Goal: Task Accomplishment & Management: Manage account settings

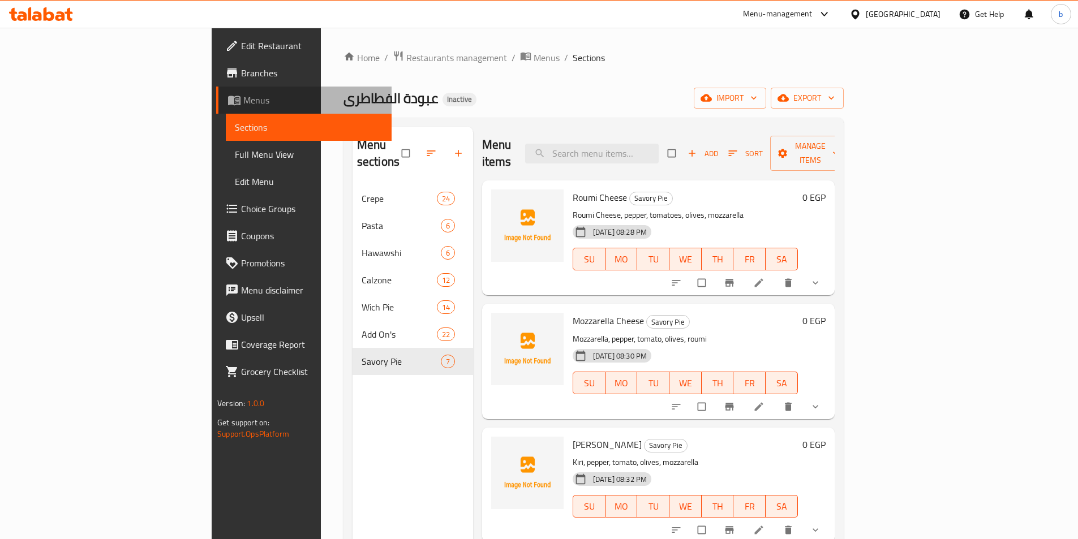
click at [243, 93] on span "Menus" at bounding box center [312, 100] width 139 height 14
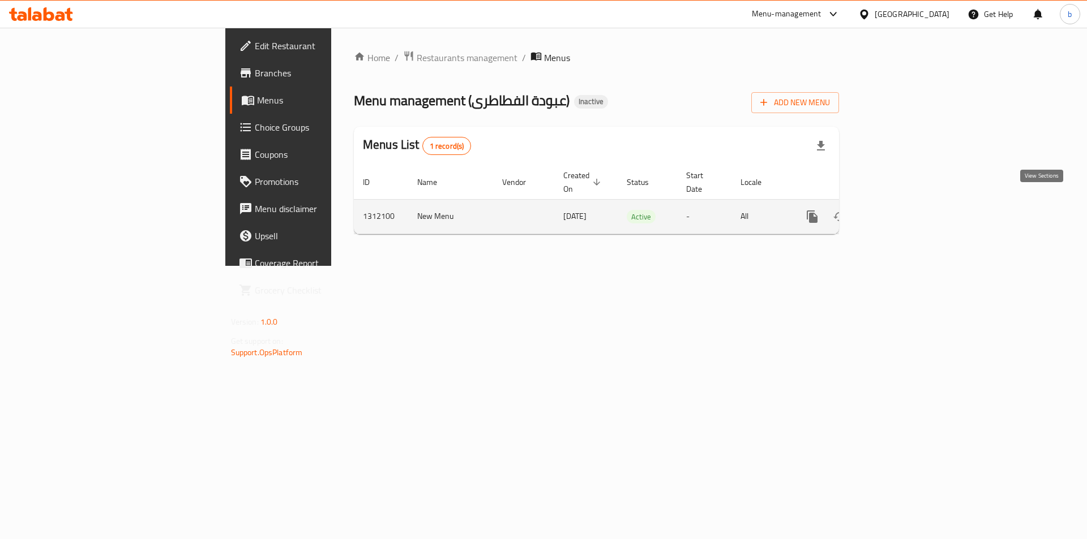
click at [901, 210] on icon "enhanced table" at bounding box center [894, 217] width 14 height 14
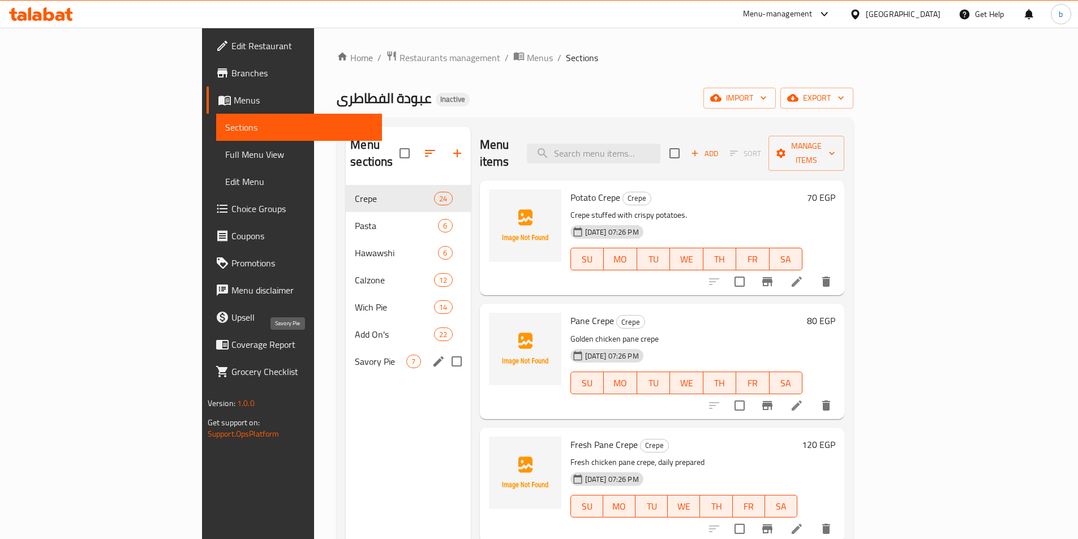
click at [355, 355] on span "Savory Pie" at bounding box center [381, 362] width 52 height 14
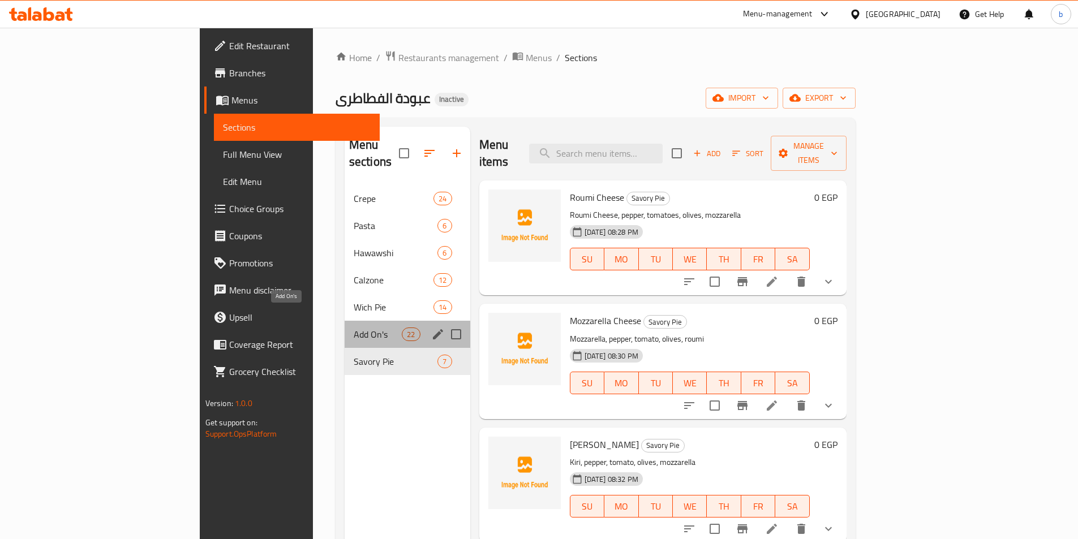
click at [354, 328] on span "Add On's" at bounding box center [378, 335] width 48 height 14
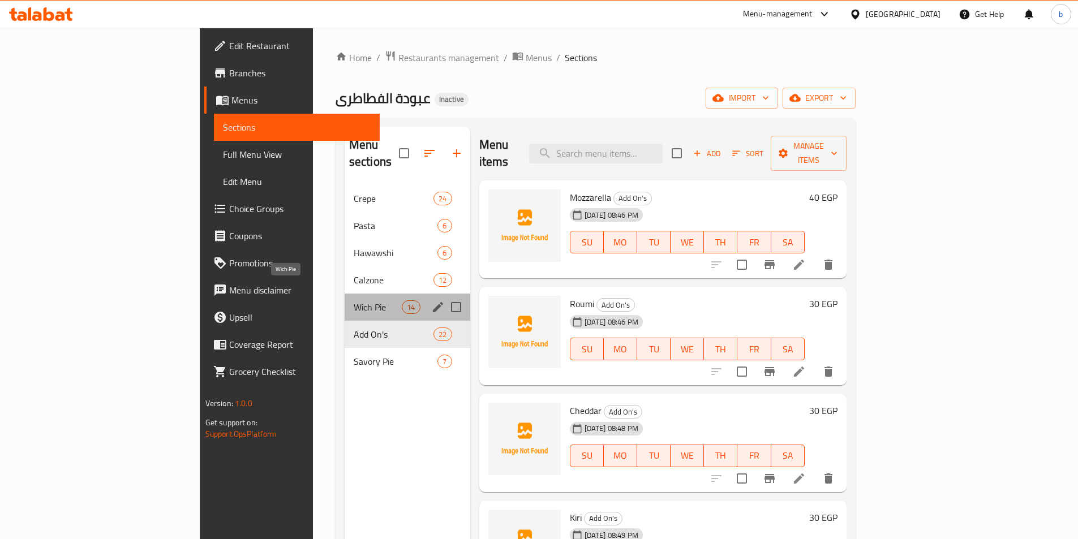
click at [354, 301] on span "Wich Pie" at bounding box center [378, 308] width 48 height 14
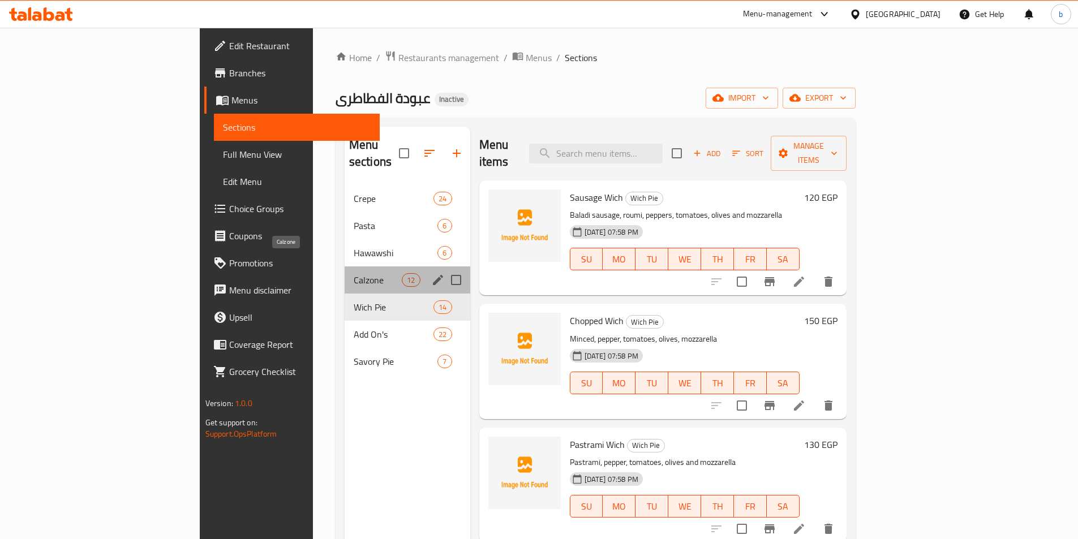
click at [354, 273] on span "Calzone" at bounding box center [378, 280] width 48 height 14
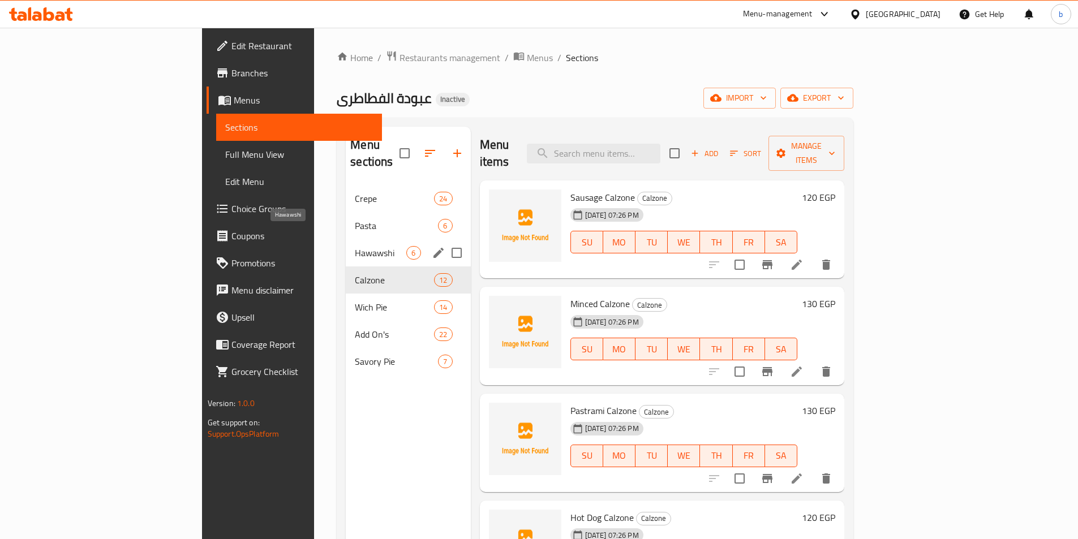
click at [355, 246] on span "Hawawshi" at bounding box center [381, 253] width 52 height 14
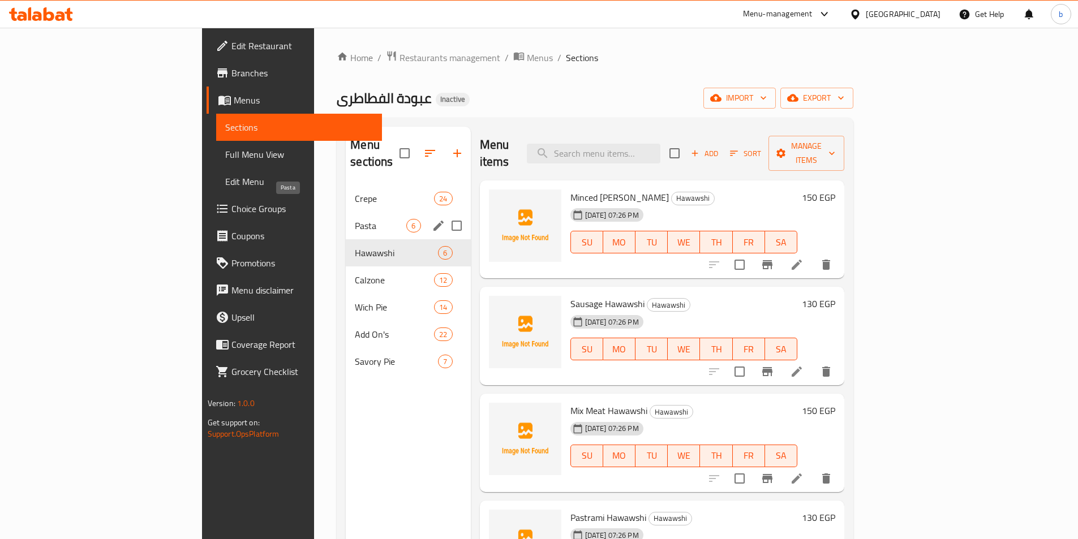
click at [355, 219] on span "Pasta" at bounding box center [381, 226] width 52 height 14
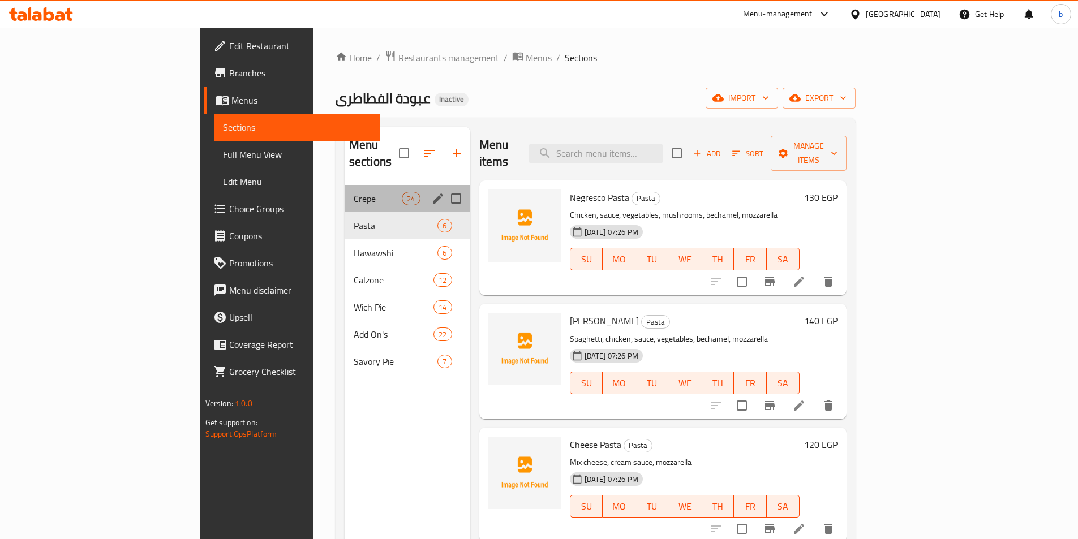
click at [345, 185] on div "Crepe 24" at bounding box center [408, 198] width 126 height 27
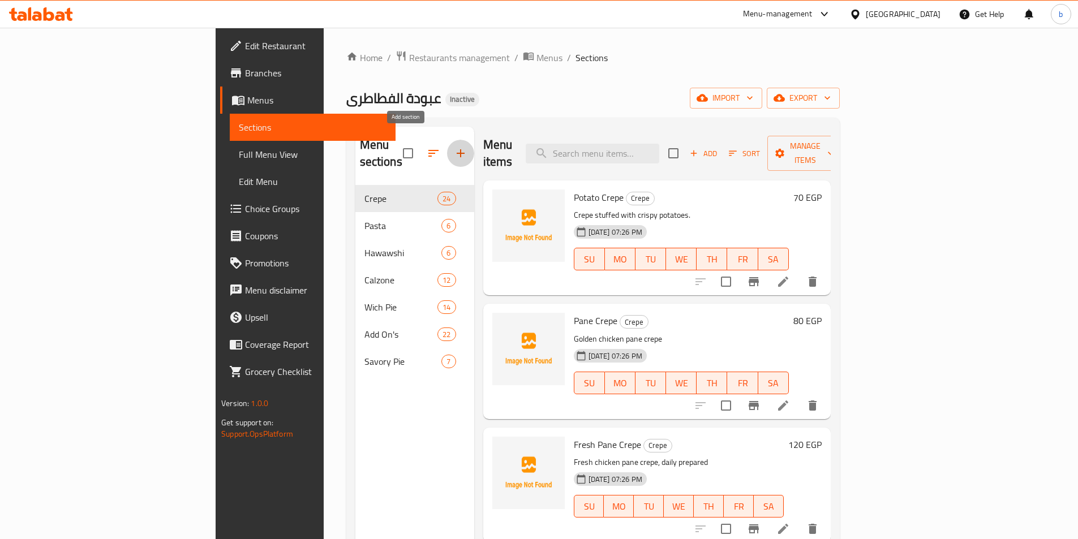
click at [447, 140] on button "button" at bounding box center [460, 153] width 27 height 27
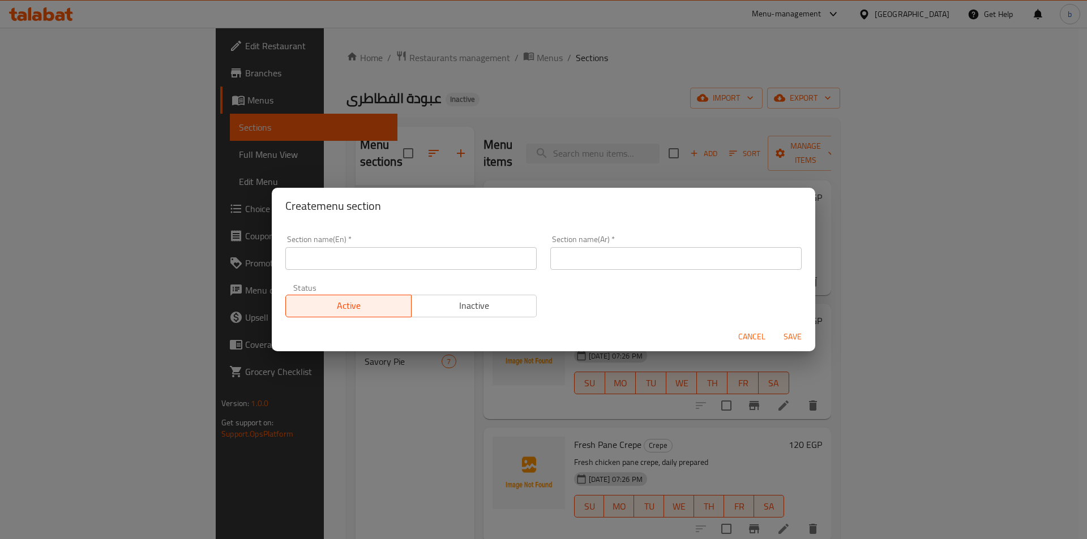
click at [422, 113] on div "Create menu section Section name(En)   * Section name(En) * Section name(Ar)   …" at bounding box center [543, 269] width 1087 height 539
click at [744, 337] on span "Cancel" at bounding box center [751, 337] width 27 height 14
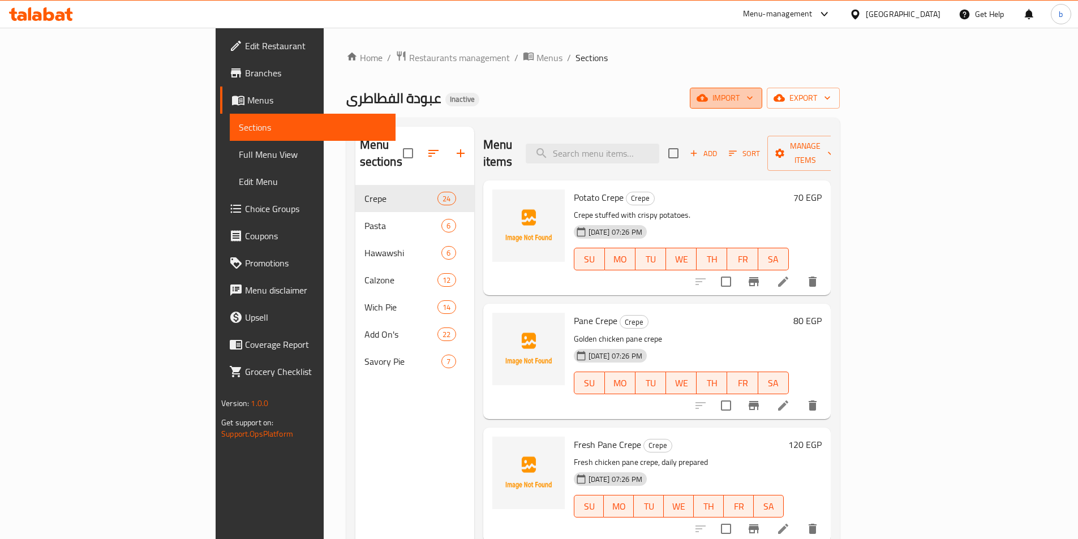
click at [753, 93] on span "import" at bounding box center [726, 98] width 54 height 14
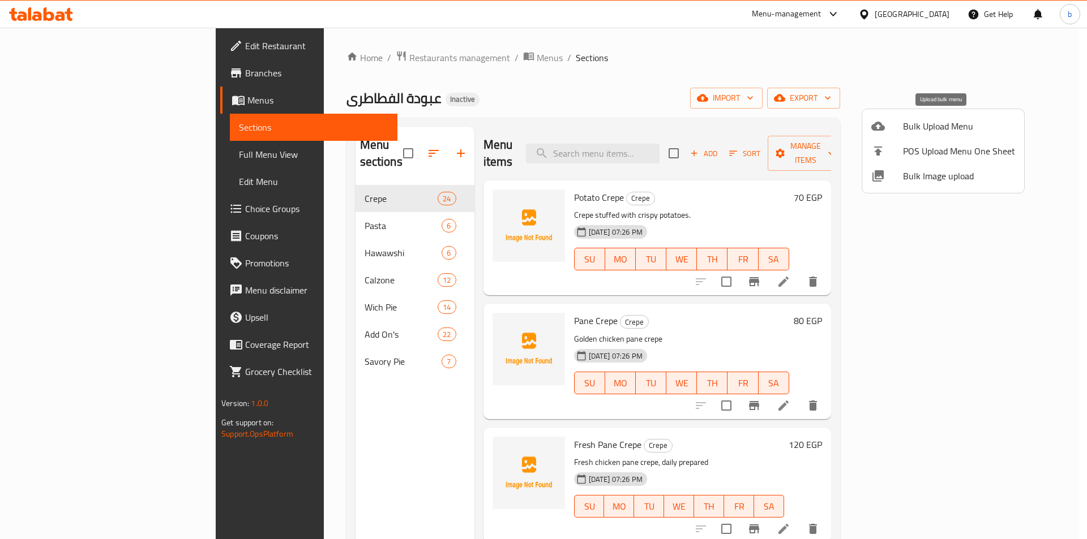
click at [944, 129] on span "Bulk Upload Menu" at bounding box center [959, 126] width 112 height 14
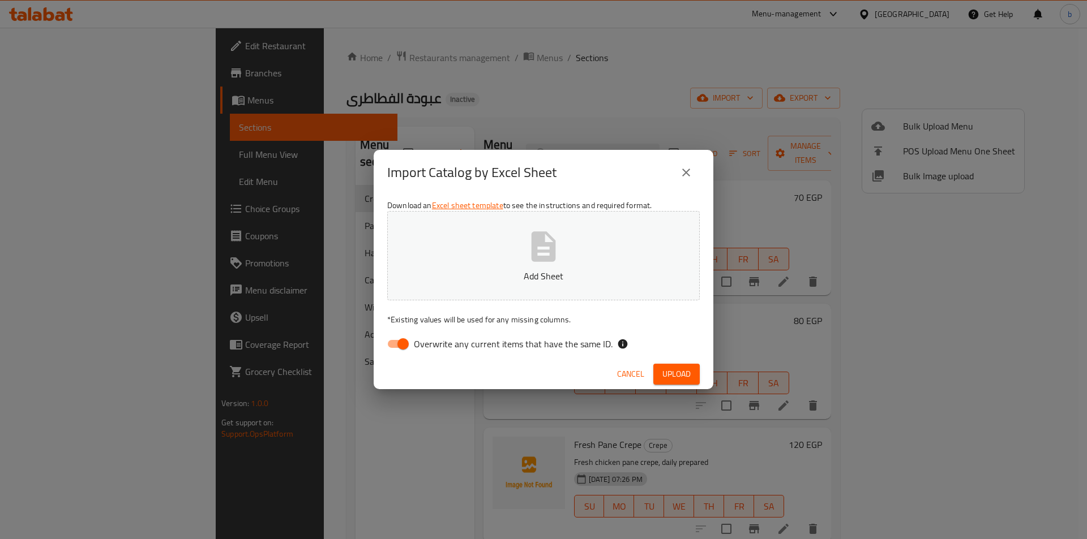
click at [406, 345] on input "Overwrite any current items that have the same ID." at bounding box center [403, 344] width 65 height 22
checkbox input "false"
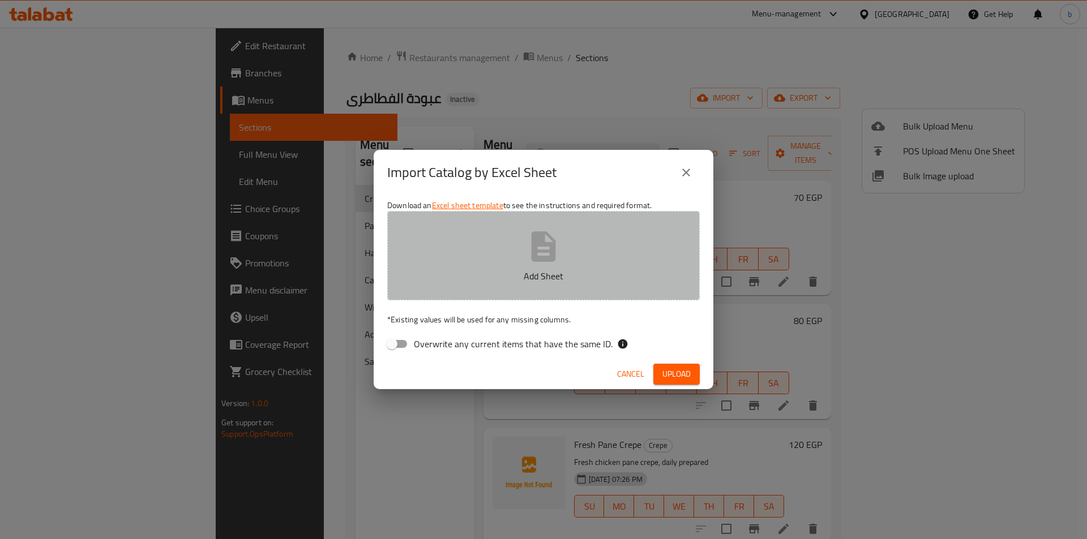
click at [441, 269] on button "Add Sheet" at bounding box center [543, 255] width 312 height 89
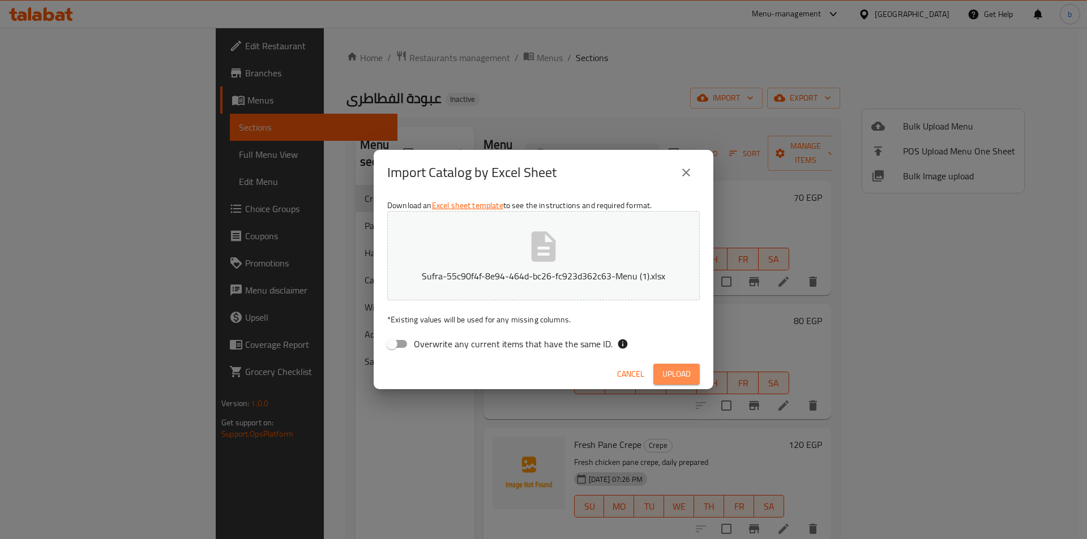
click at [674, 373] on span "Upload" at bounding box center [676, 374] width 28 height 14
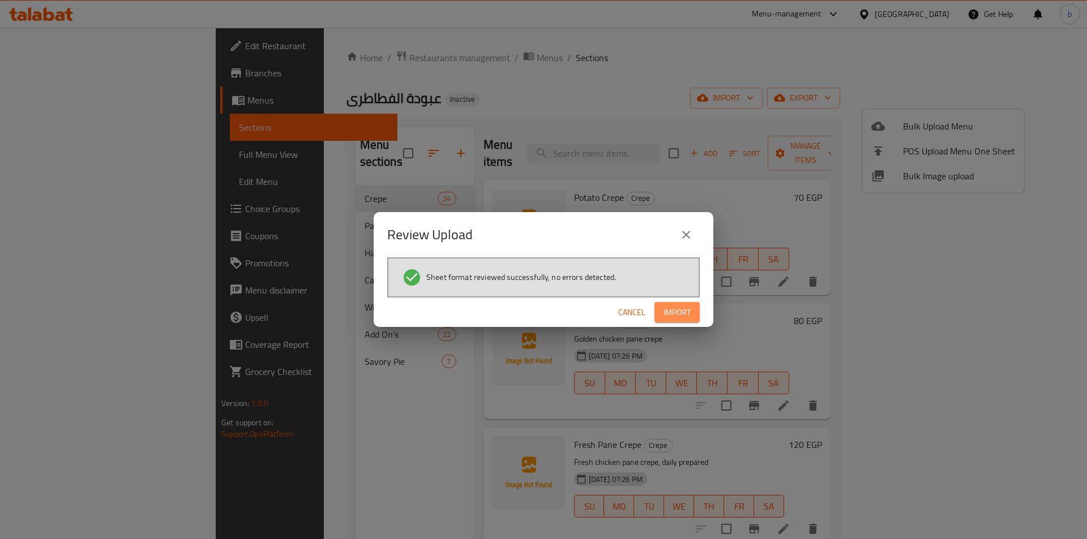
click at [668, 317] on span "Import" at bounding box center [676, 313] width 27 height 14
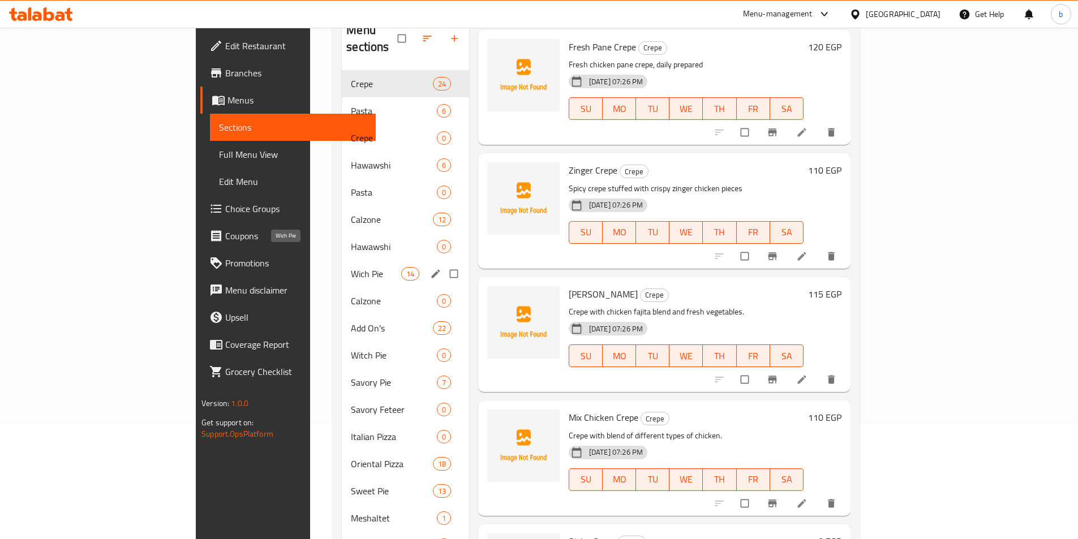
scroll to position [102, 0]
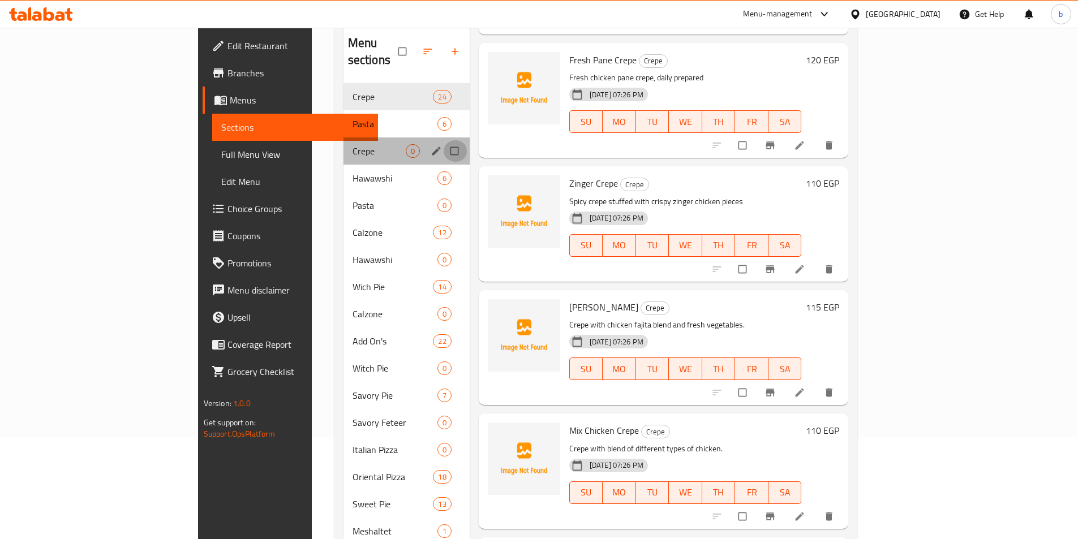
click at [444, 140] on input "Menu sections" at bounding box center [456, 151] width 24 height 22
checkbox input "true"
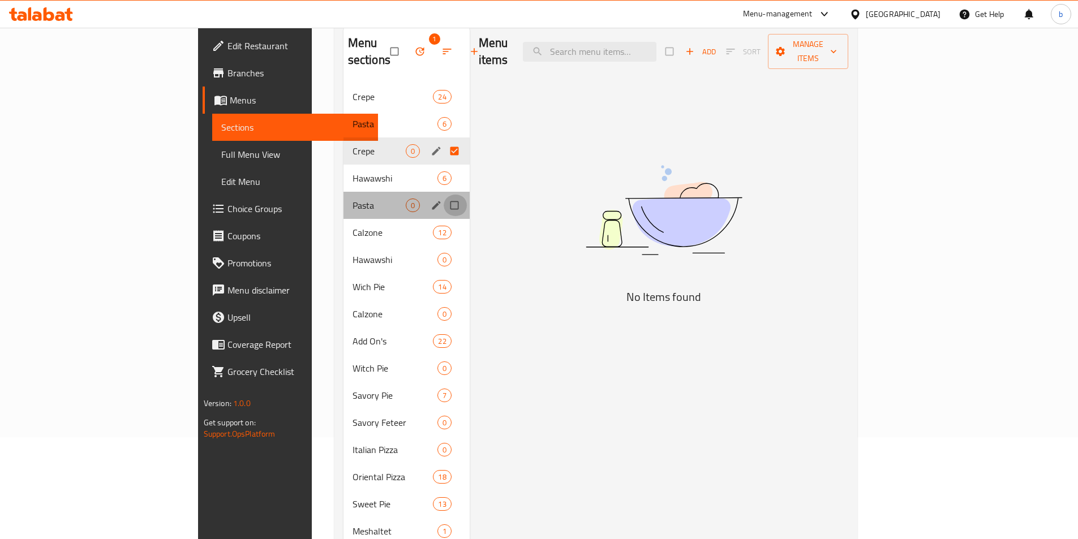
click at [444, 195] on input "Menu sections" at bounding box center [456, 206] width 24 height 22
checkbox input "true"
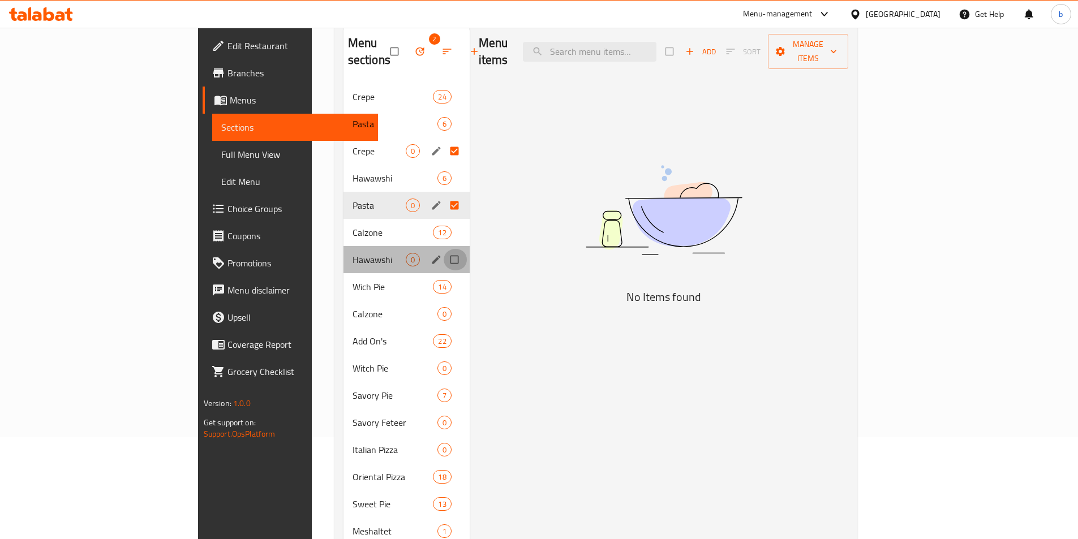
click at [444, 249] on input "Menu sections" at bounding box center [456, 260] width 24 height 22
checkbox input "true"
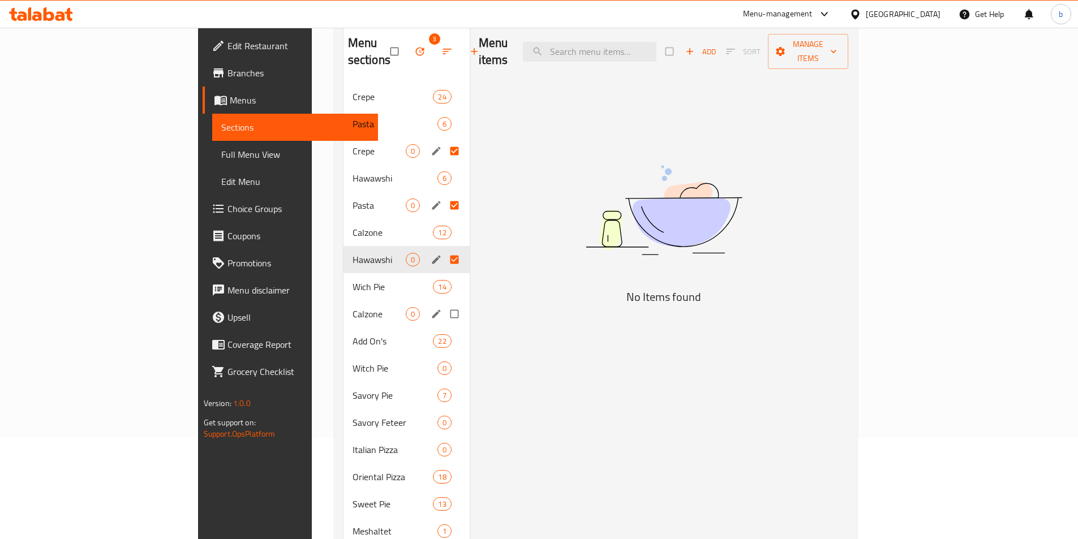
click at [444, 303] on input "Menu sections" at bounding box center [456, 314] width 24 height 22
checkbox input "true"
click at [444, 358] on input "Menu sections" at bounding box center [456, 369] width 24 height 22
checkbox input "true"
click at [444, 412] on input "Menu sections" at bounding box center [456, 423] width 24 height 22
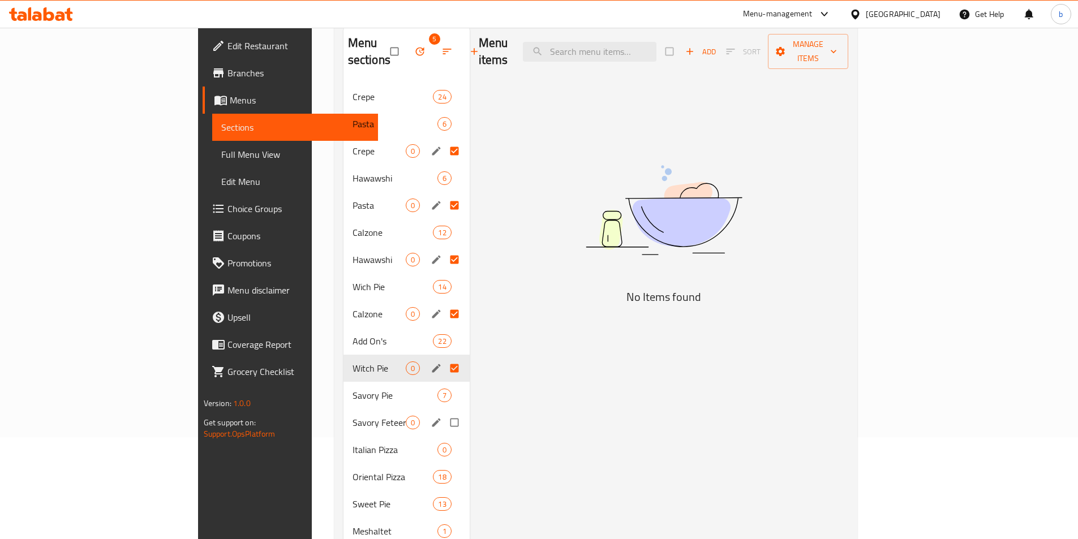
checkbox input "true"
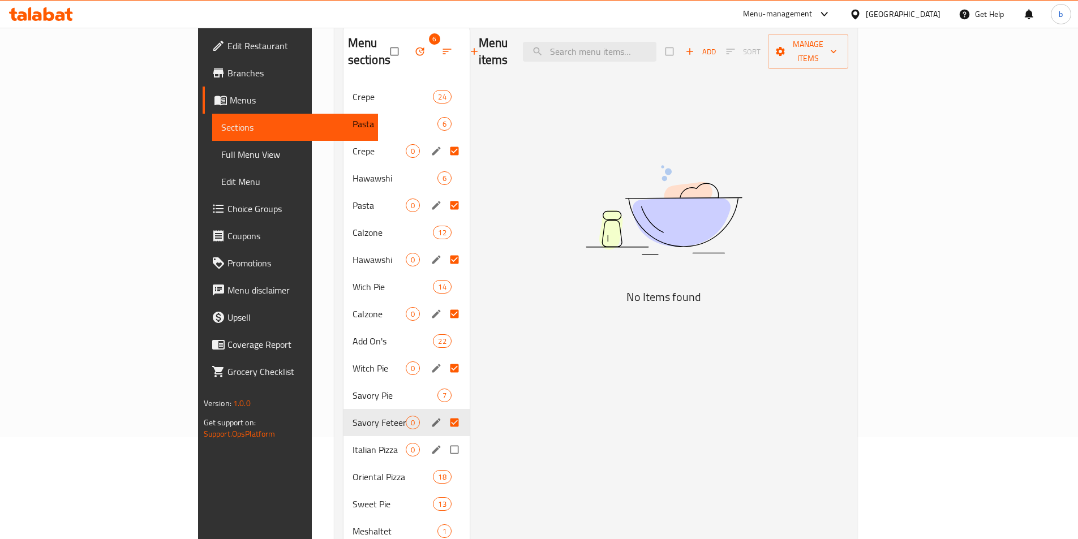
click at [444, 439] on input "Menu sections" at bounding box center [456, 450] width 24 height 22
checkbox input "true"
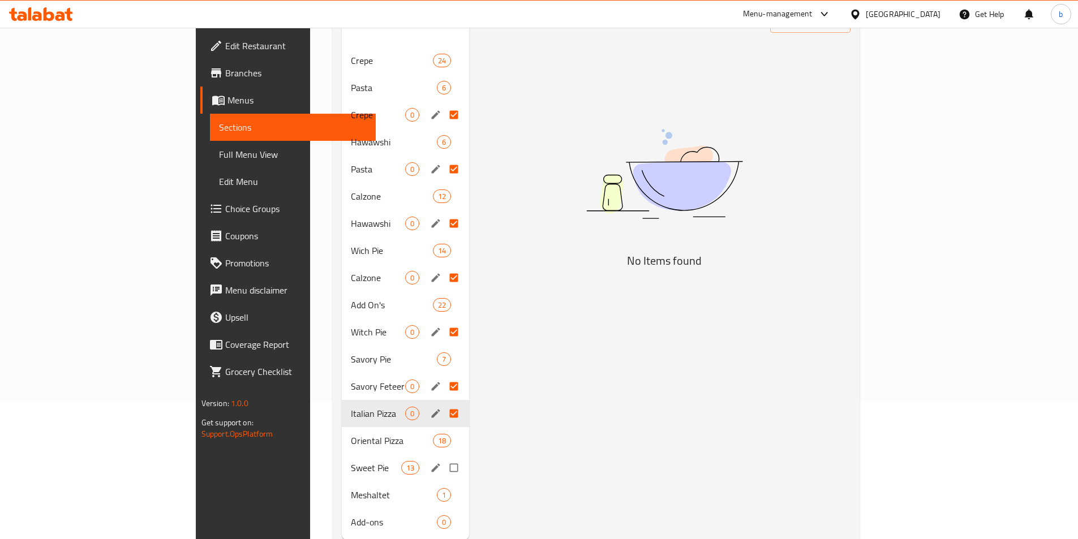
scroll to position [158, 0]
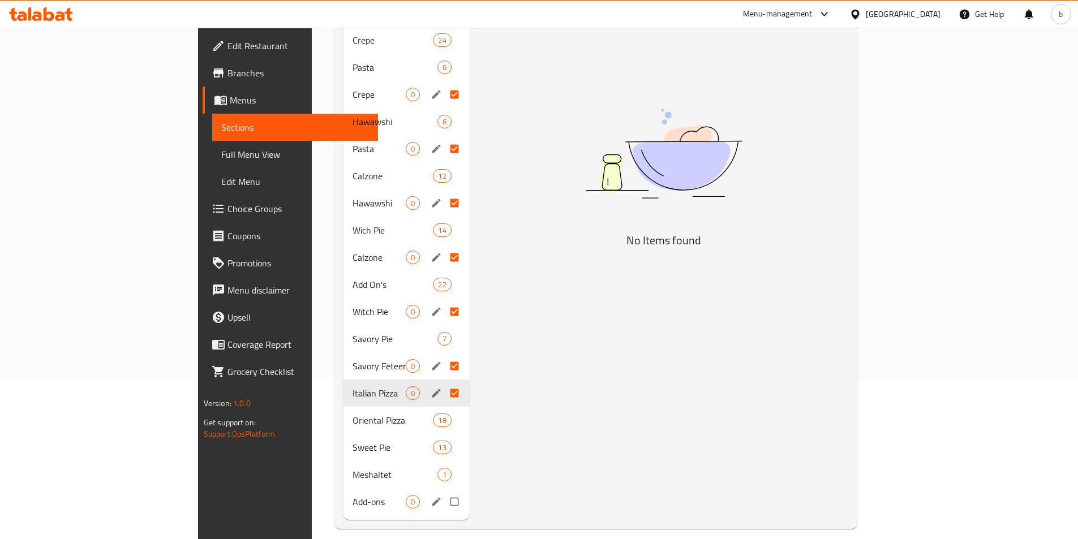
click at [444, 491] on input "Menu sections" at bounding box center [456, 502] width 24 height 22
checkbox input "true"
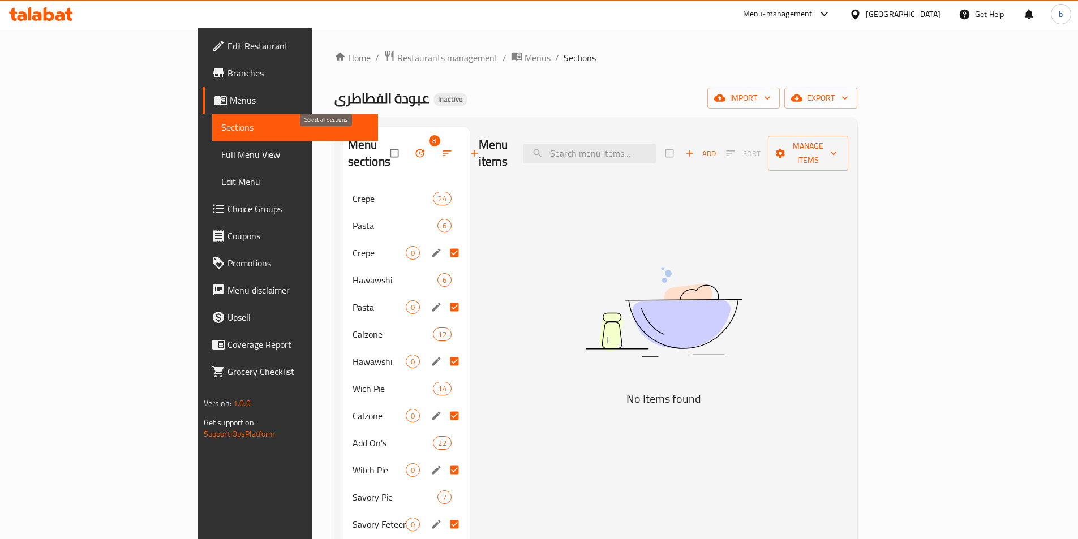
click at [384, 149] on input "checkbox" at bounding box center [396, 154] width 24 height 22
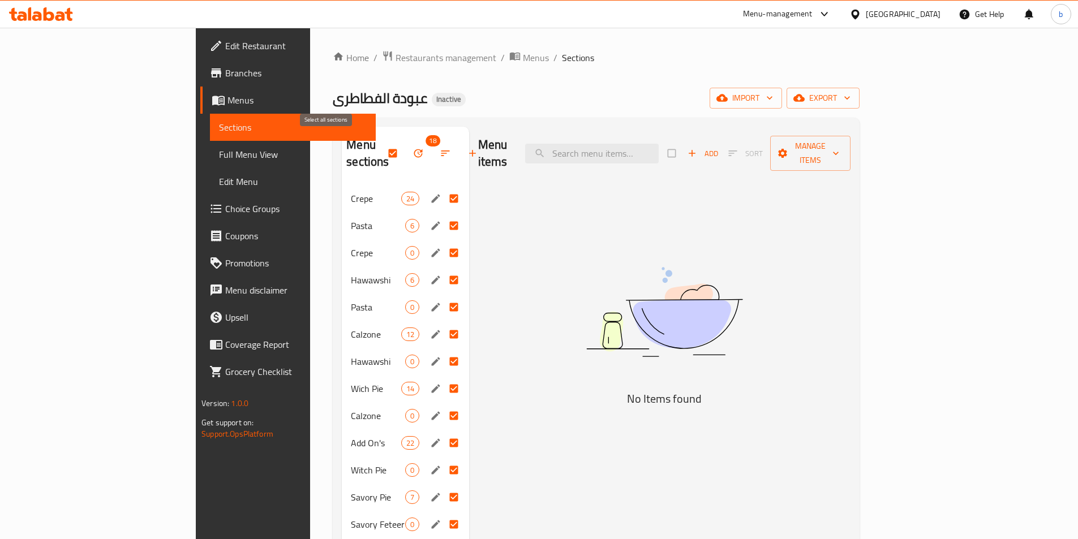
click at [382, 143] on input "checkbox" at bounding box center [394, 154] width 24 height 22
checkbox input "false"
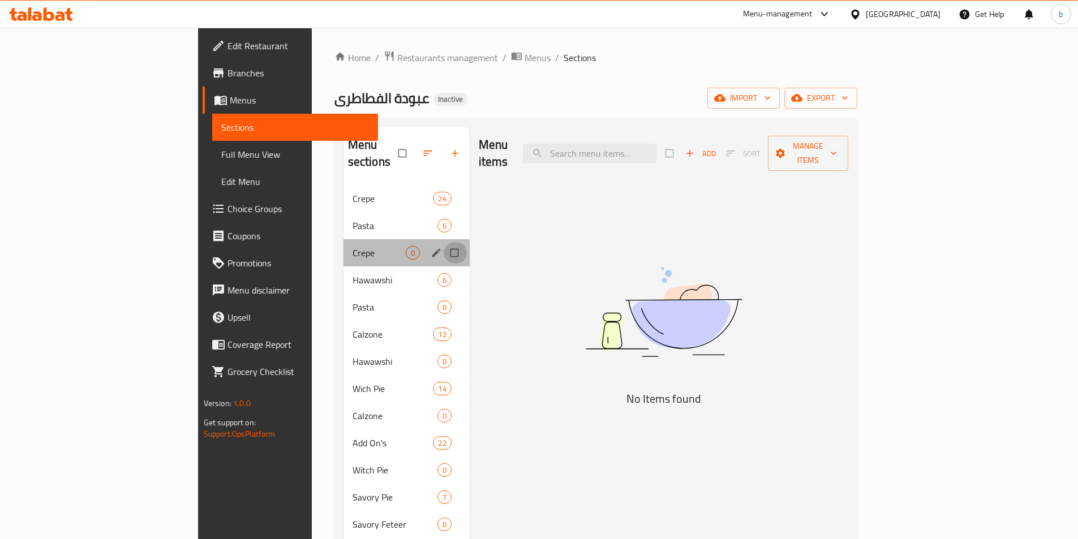
click at [444, 242] on input "Menu sections" at bounding box center [456, 253] width 24 height 22
checkbox input "true"
click at [444, 297] on input "Menu sections" at bounding box center [456, 308] width 24 height 22
checkbox input "true"
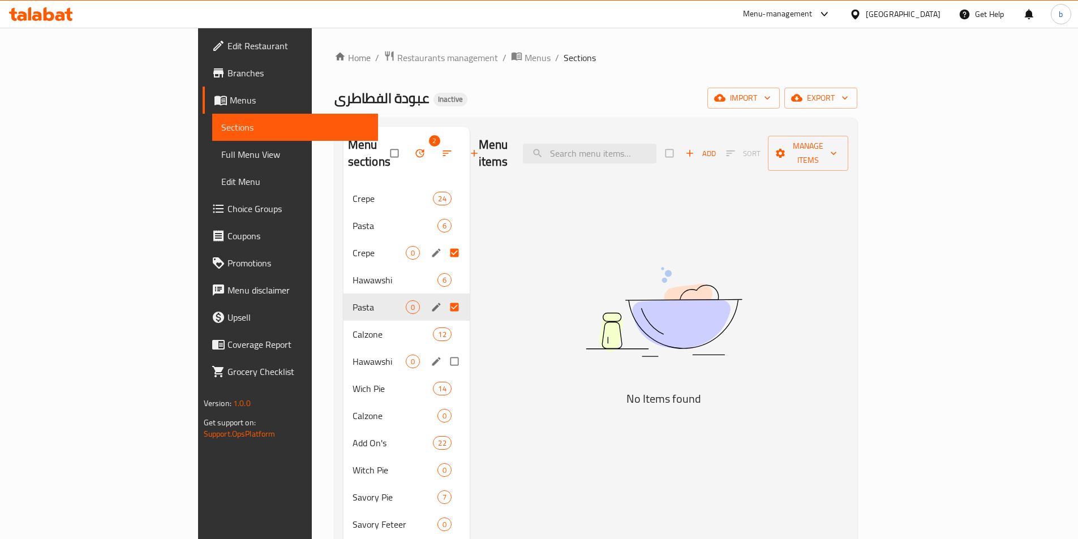
click at [444, 351] on input "Menu sections" at bounding box center [456, 362] width 24 height 22
checkbox input "true"
click at [444, 405] on input "Menu sections" at bounding box center [456, 416] width 24 height 22
checkbox input "true"
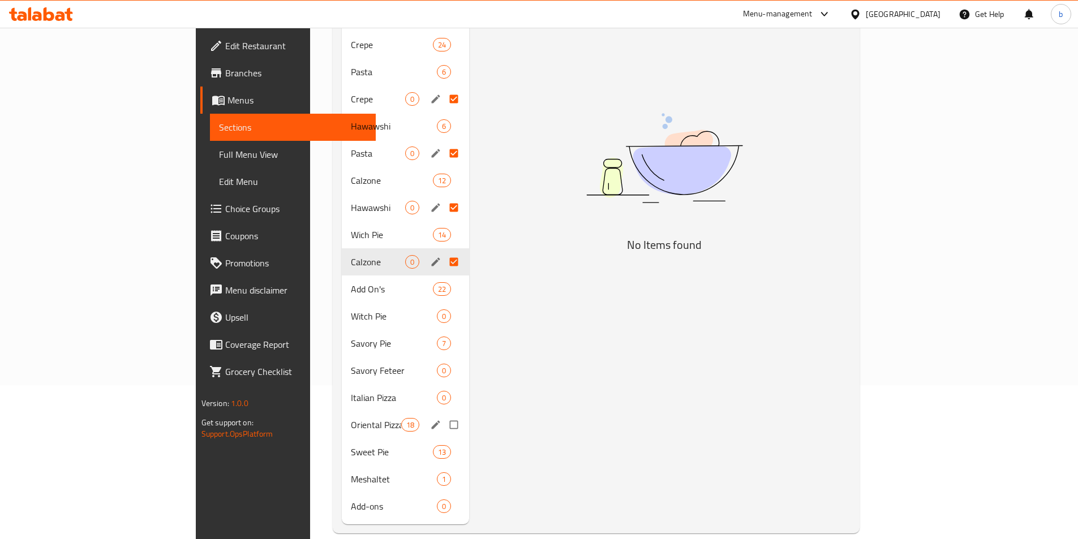
scroll to position [158, 0]
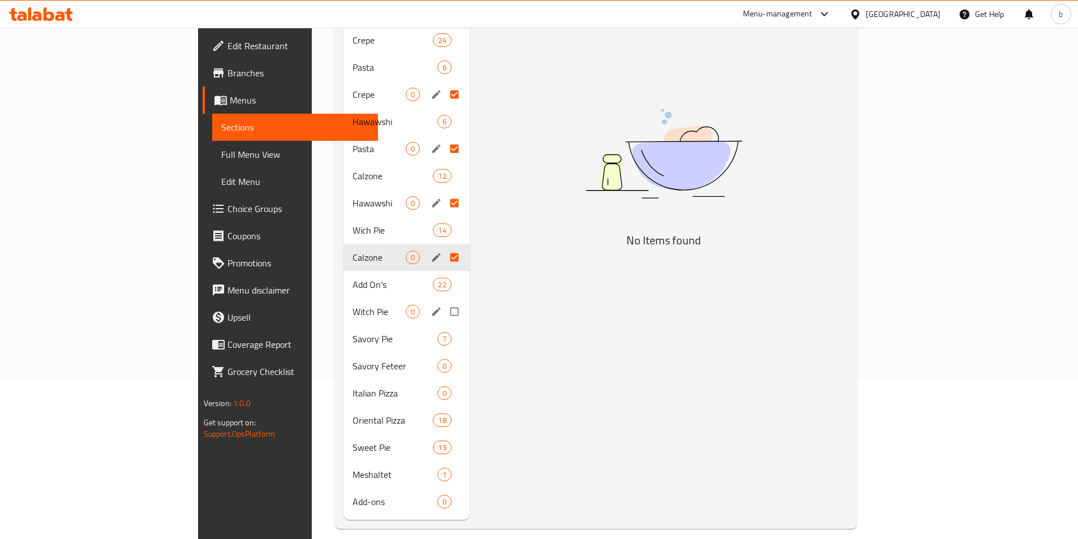
click at [444, 301] on input "Menu sections" at bounding box center [456, 312] width 24 height 22
checkbox input "true"
click at [444, 355] on input "Menu sections" at bounding box center [456, 366] width 24 height 22
checkbox input "true"
click at [444, 383] on input "Menu sections" at bounding box center [456, 394] width 24 height 22
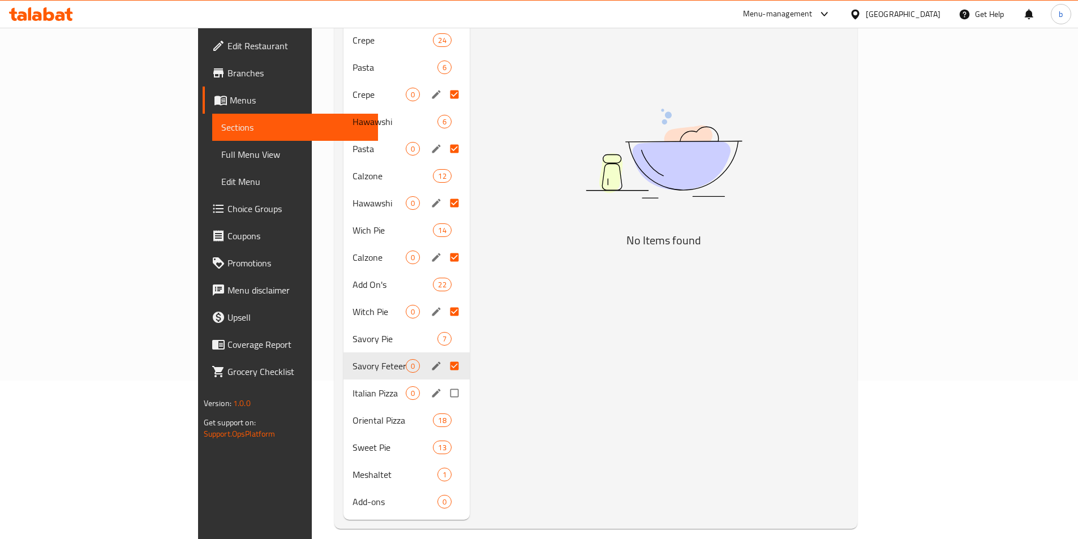
checkbox input "true"
click at [444, 491] on input "Menu sections" at bounding box center [456, 502] width 24 height 22
checkbox input "true"
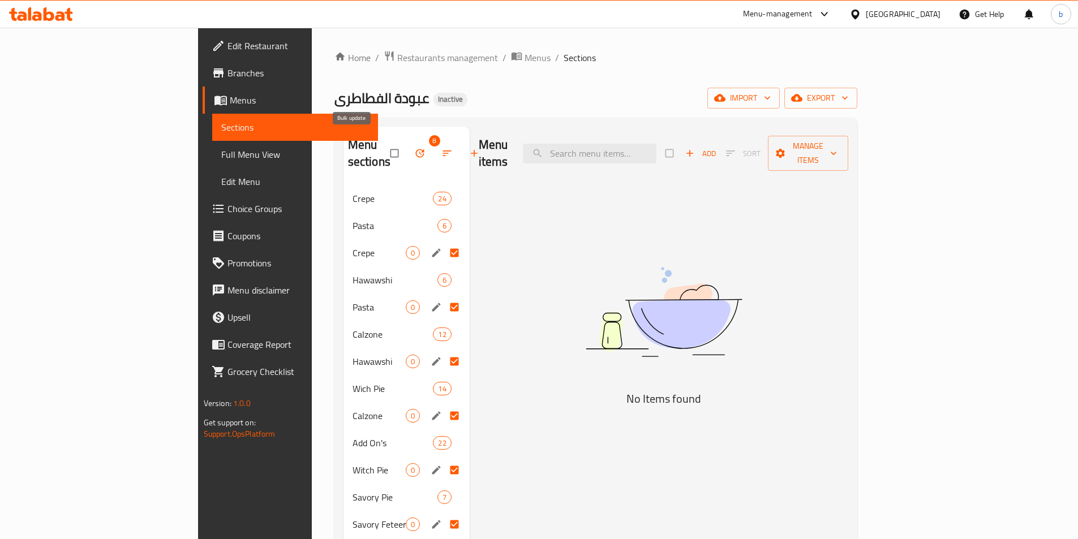
click at [408, 145] on button "button" at bounding box center [421, 153] width 27 height 25
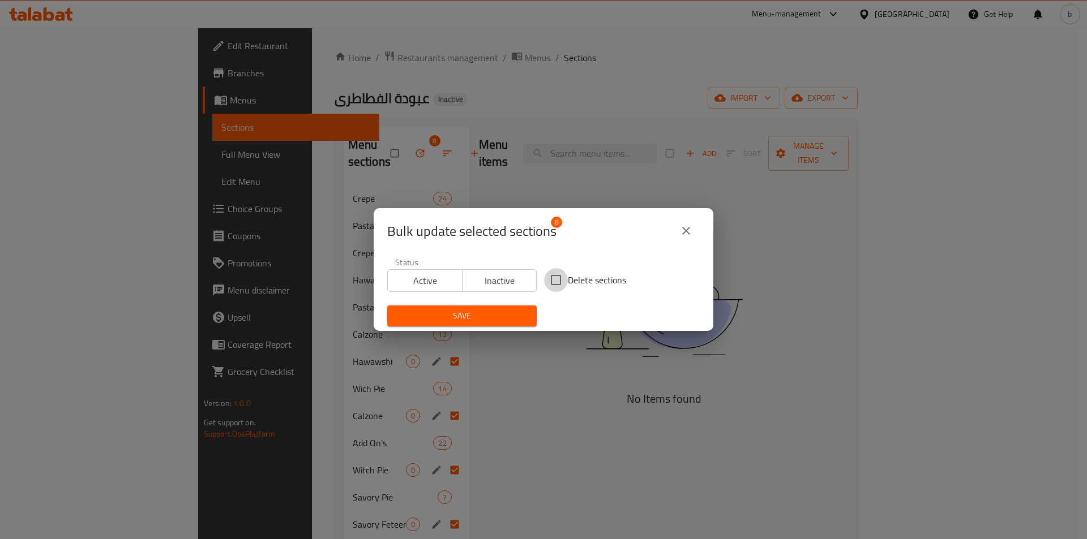
click at [547, 279] on input "Delete sections" at bounding box center [556, 280] width 24 height 24
checkbox input "true"
click at [510, 311] on span "Save" at bounding box center [461, 316] width 131 height 14
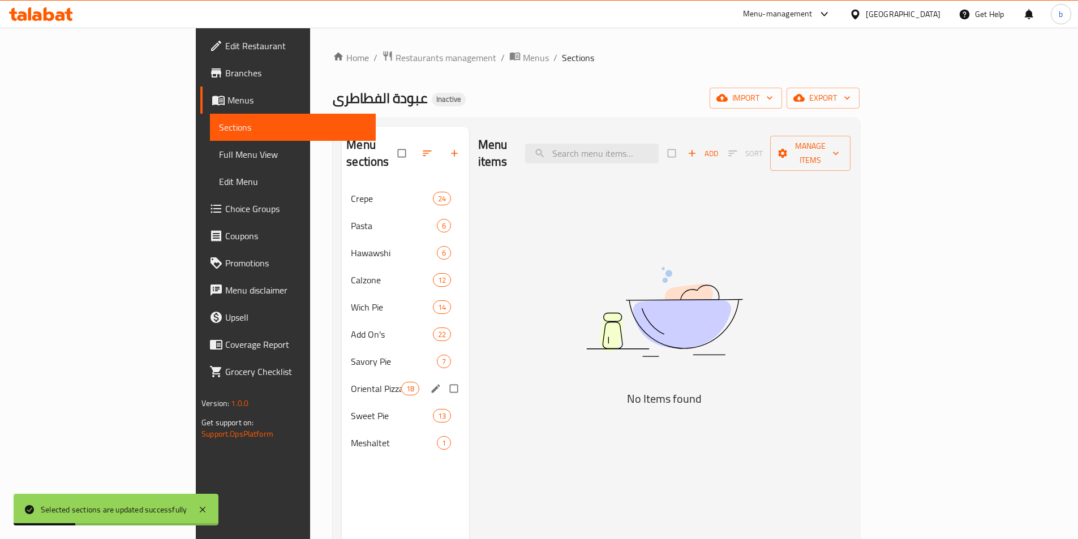
click at [342, 375] on div "Oriental Pizza 18" at bounding box center [405, 388] width 127 height 27
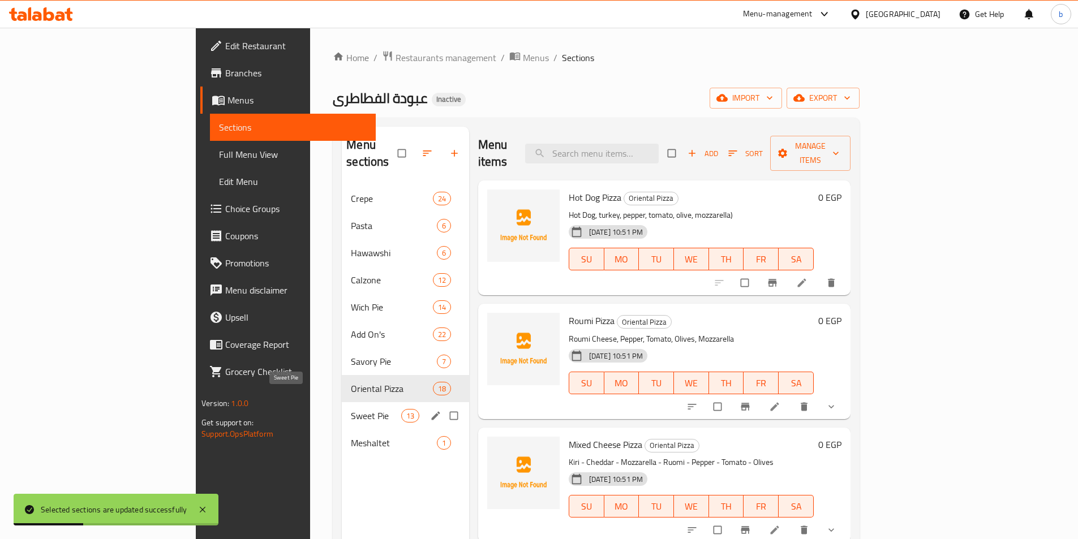
click at [351, 409] on span "Sweet Pie" at bounding box center [376, 416] width 50 height 14
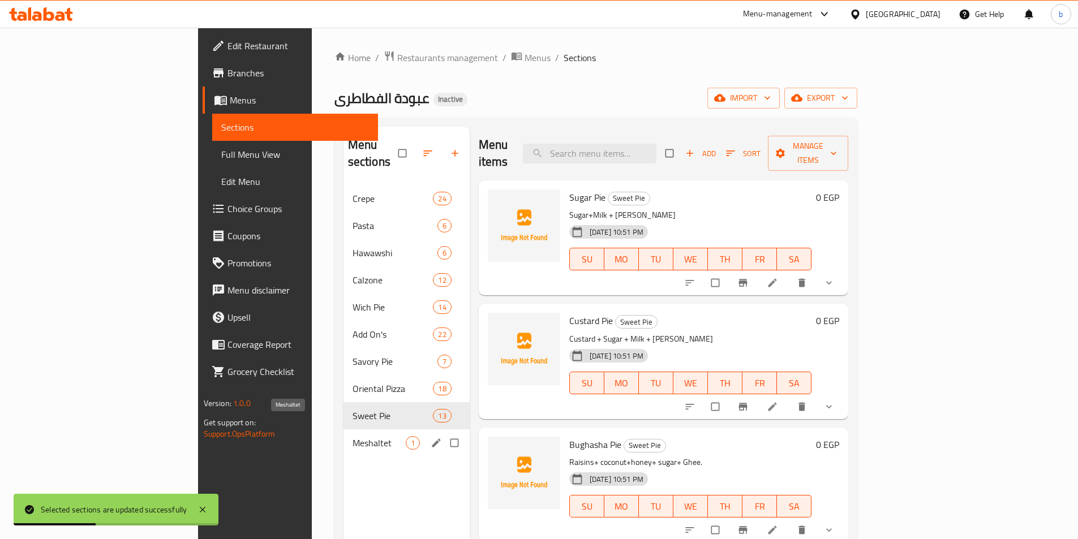
click at [353, 436] on span "Meshaltet" at bounding box center [379, 443] width 53 height 14
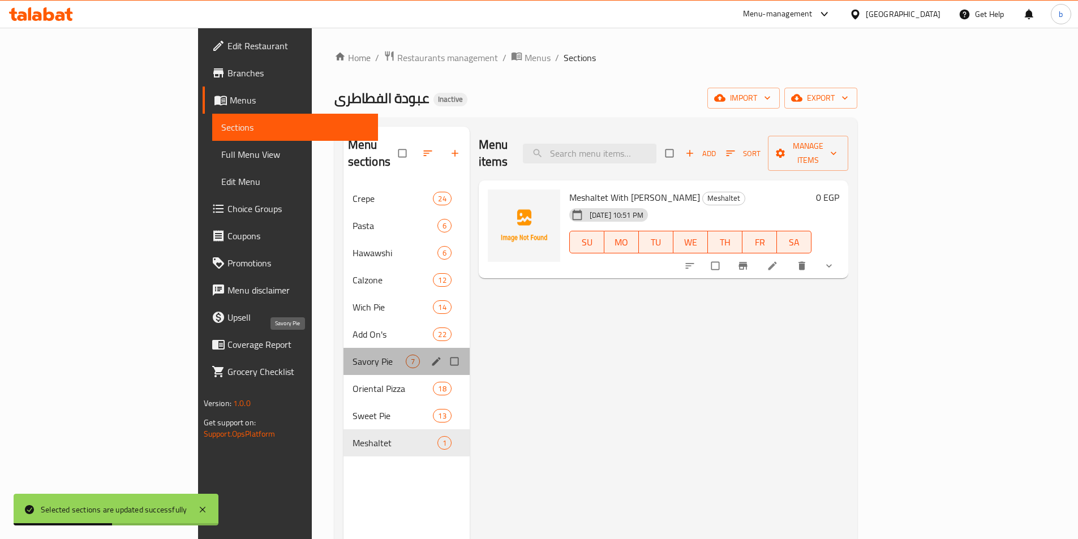
click at [353, 355] on span "Savory Pie" at bounding box center [379, 362] width 53 height 14
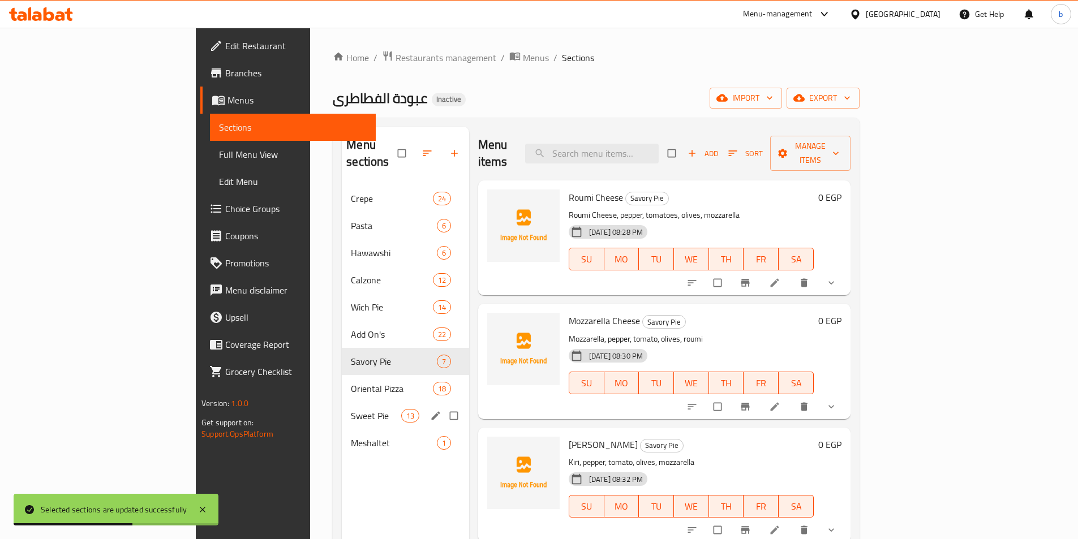
click at [342, 402] on div "Sweet Pie 13" at bounding box center [405, 415] width 127 height 27
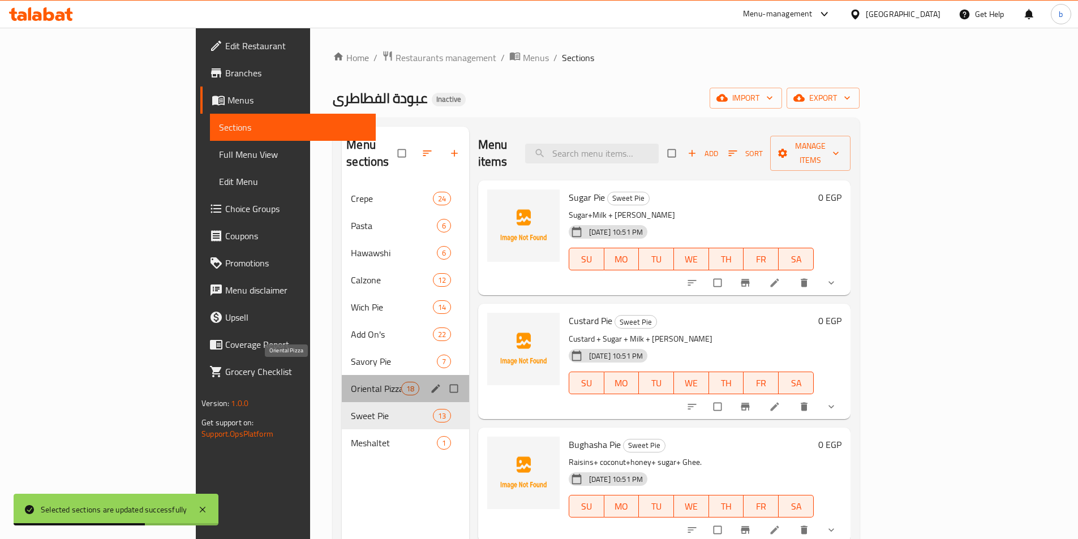
click at [351, 382] on span "Oriental Pizza" at bounding box center [376, 389] width 50 height 14
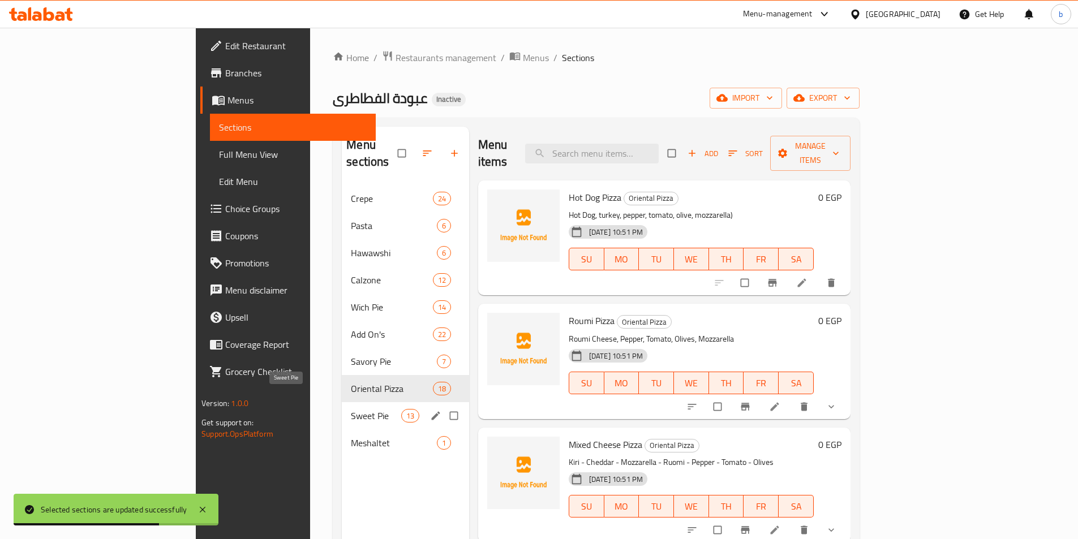
click at [351, 409] on span "Sweet Pie" at bounding box center [376, 416] width 50 height 14
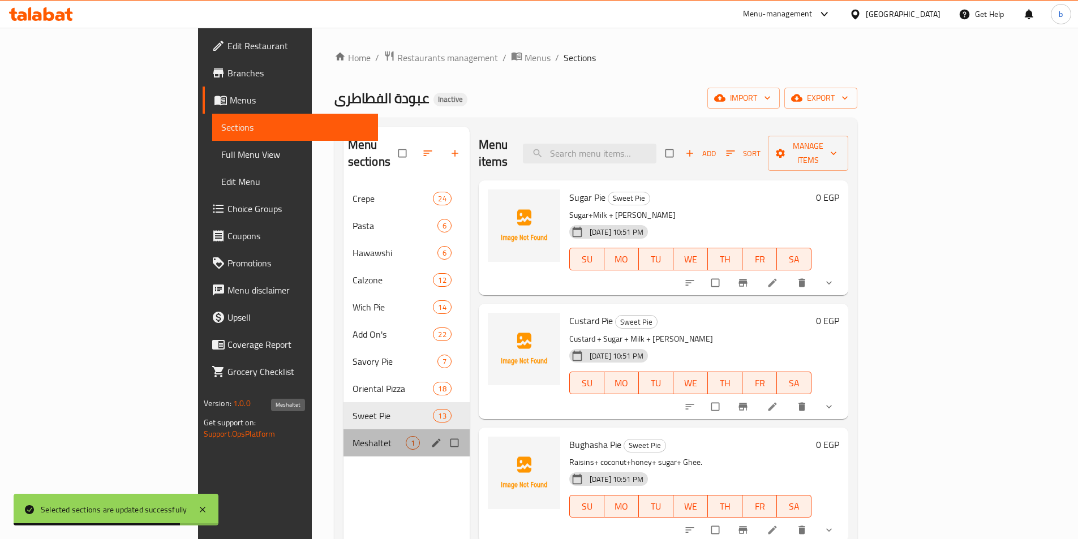
click at [353, 436] on span "Meshaltet" at bounding box center [379, 443] width 53 height 14
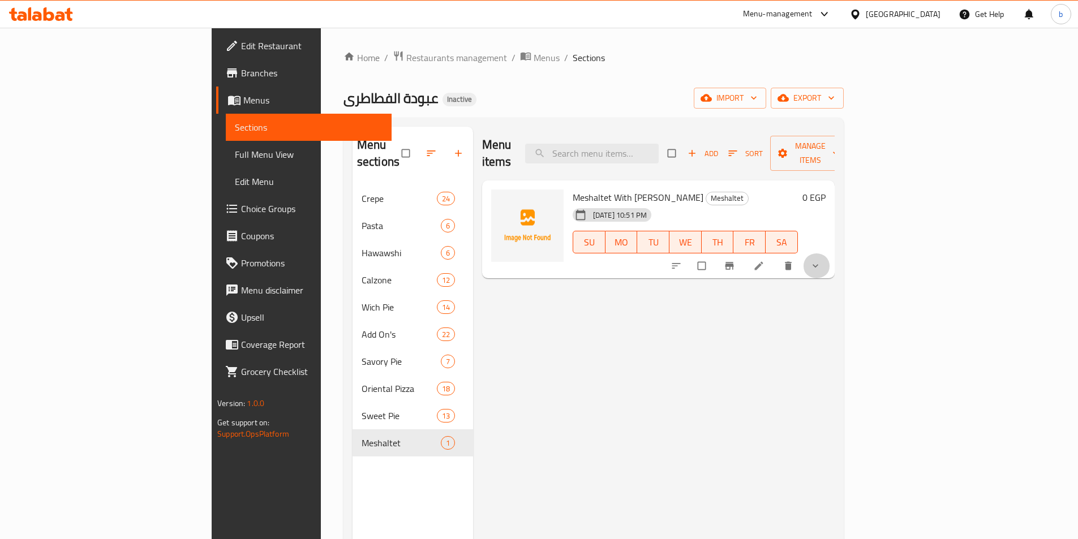
click at [824, 260] on span "show more" at bounding box center [817, 265] width 14 height 11
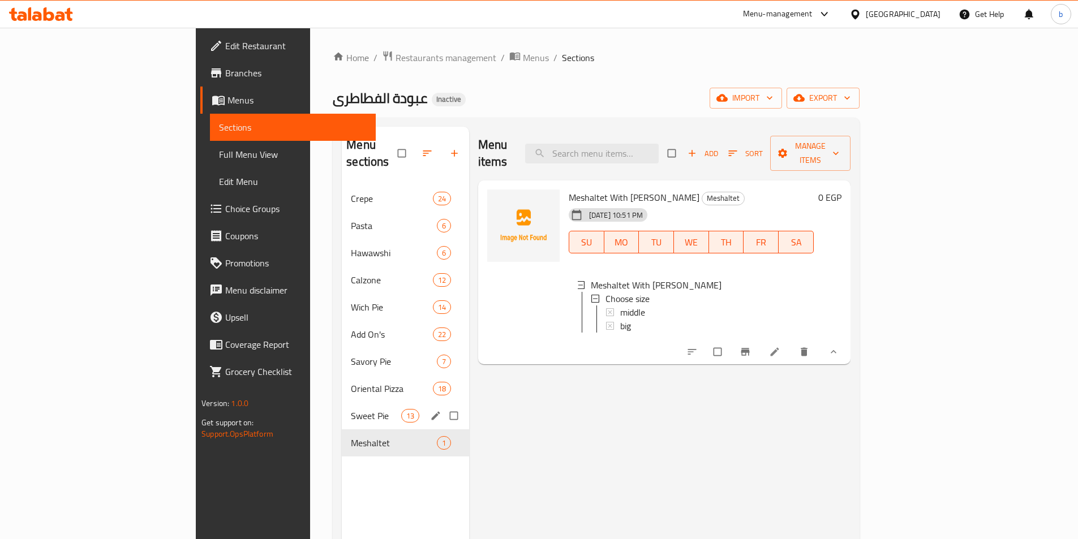
click at [342, 402] on div "Sweet Pie 13" at bounding box center [405, 415] width 127 height 27
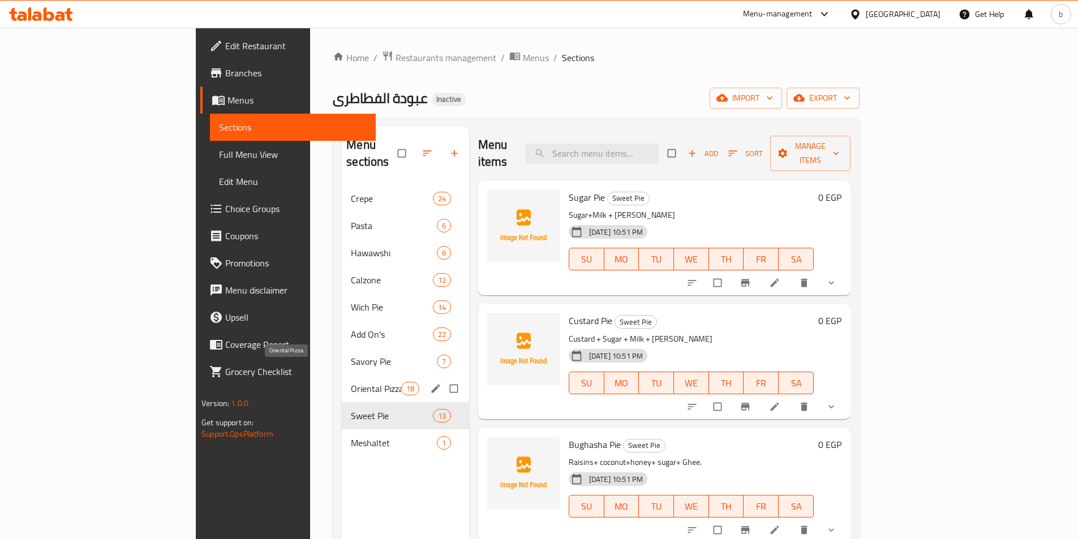
click at [351, 382] on span "Oriental Pizza" at bounding box center [376, 389] width 50 height 14
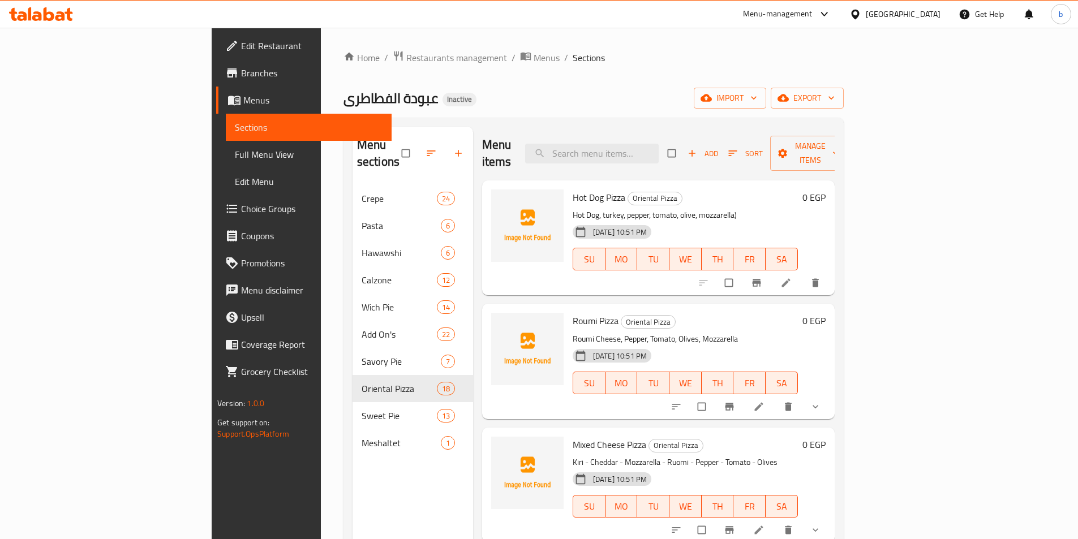
click at [235, 156] on span "Full Menu View" at bounding box center [309, 155] width 148 height 14
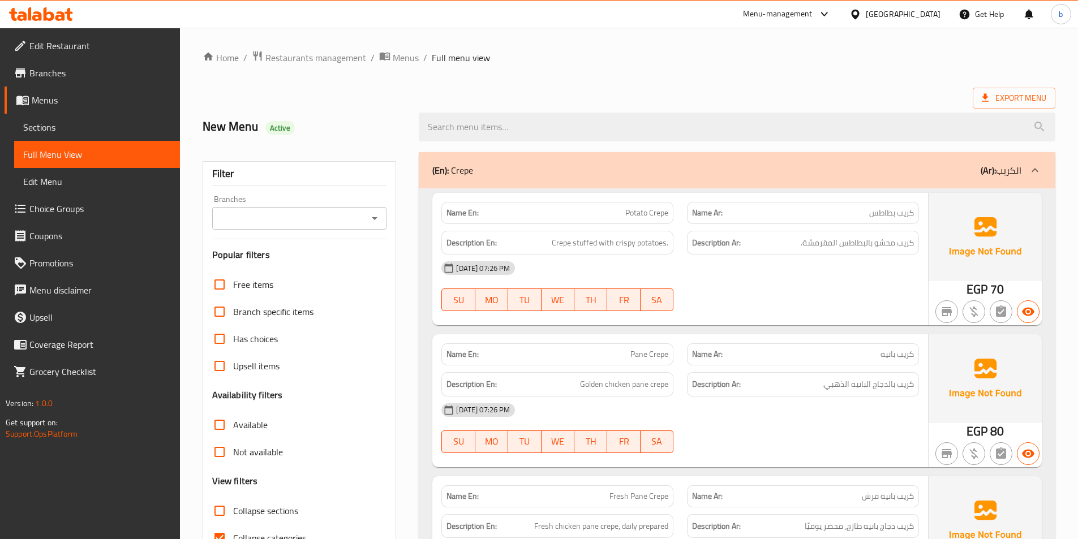
scroll to position [113, 0]
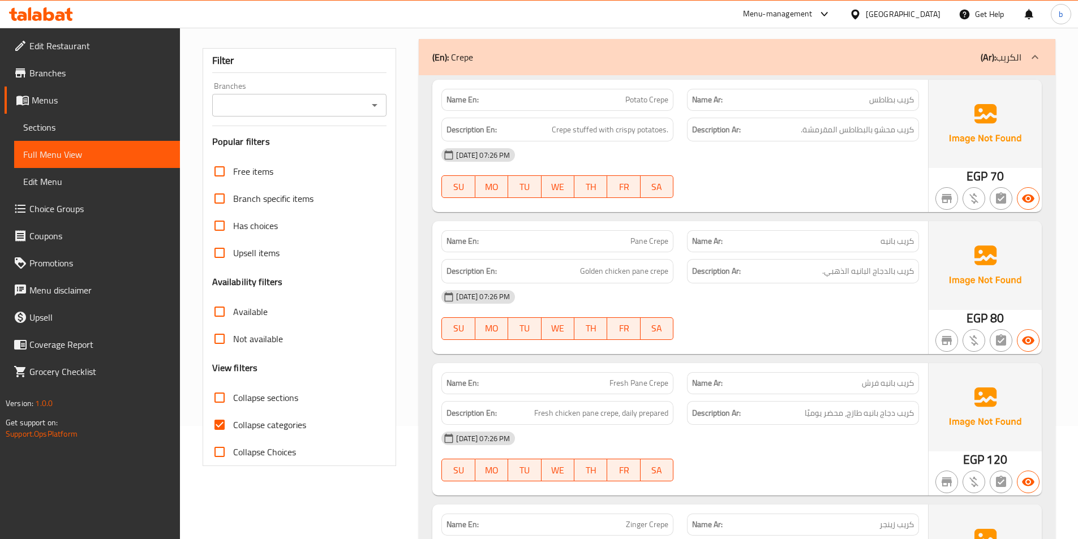
click at [220, 419] on input "Collapse categories" at bounding box center [219, 425] width 27 height 27
checkbox input "false"
click input "Collapse sections"
checkbox input "true"
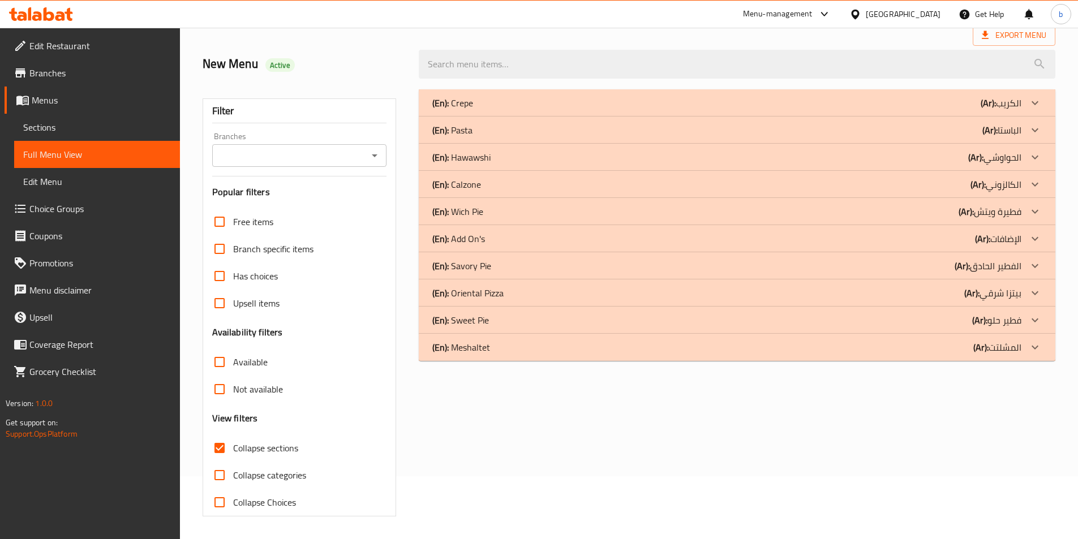
scroll to position [63, 0]
click icon
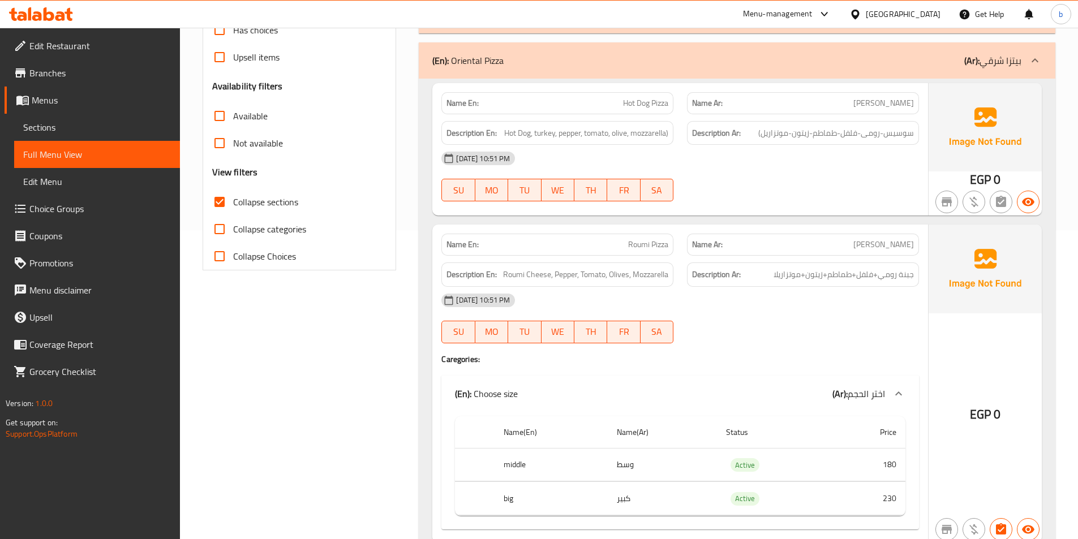
scroll to position [289, 0]
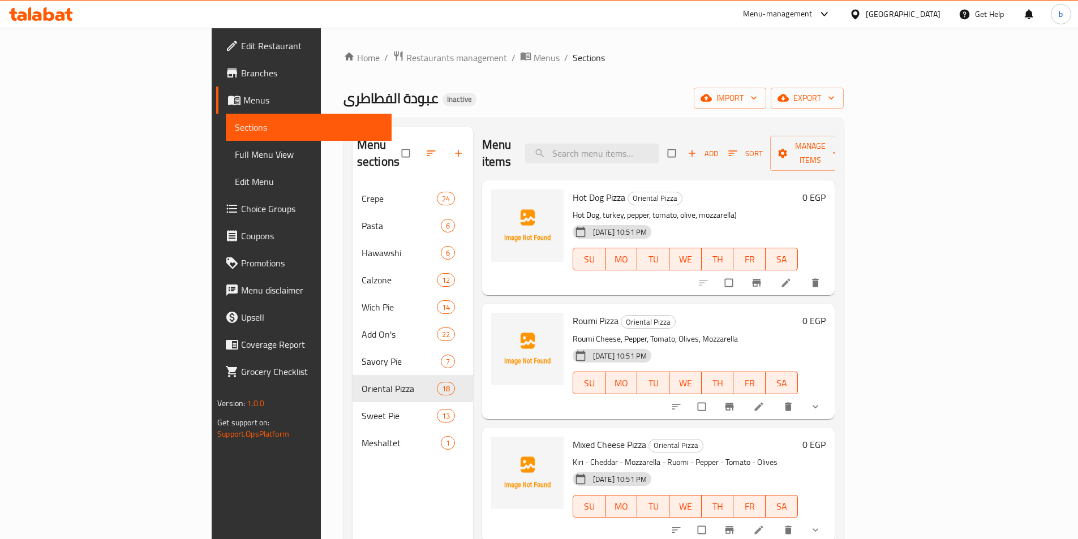
click at [803, 274] on li at bounding box center [787, 283] width 32 height 18
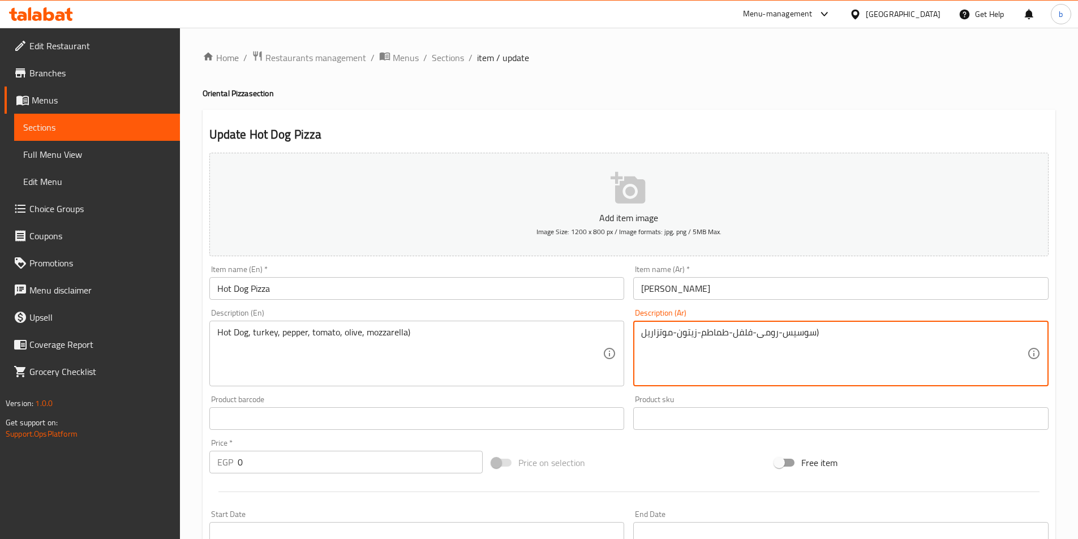
drag, startPoint x: 756, startPoint y: 336, endPoint x: 780, endPoint y: 331, distance: 24.3
type textarea "سوسيس-فلفل-طماطم-زيتون-موتزاريل)"
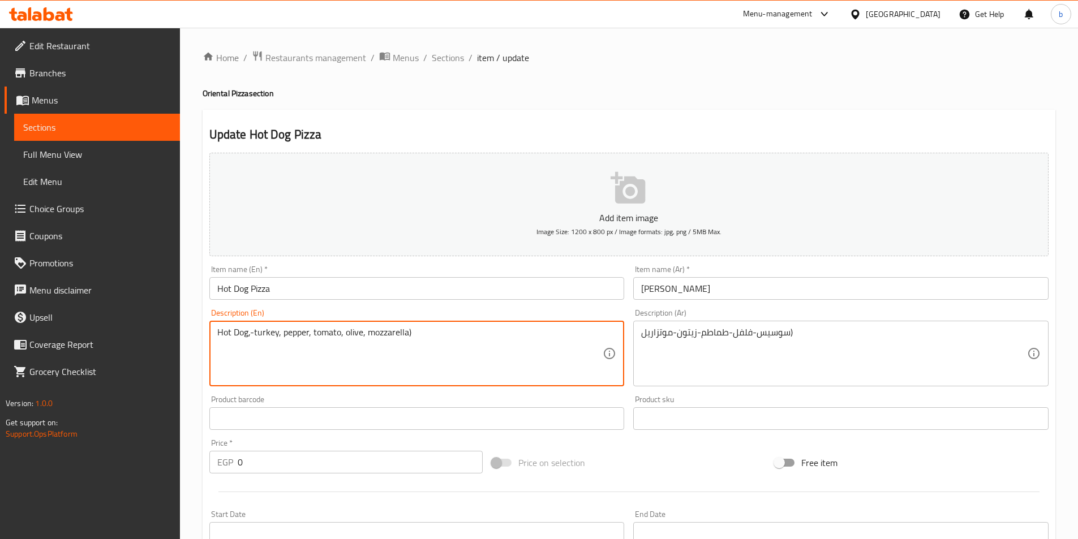
type textarea "Hot Dog,-turkey, pepper, tomato, olive, mozzarella)"
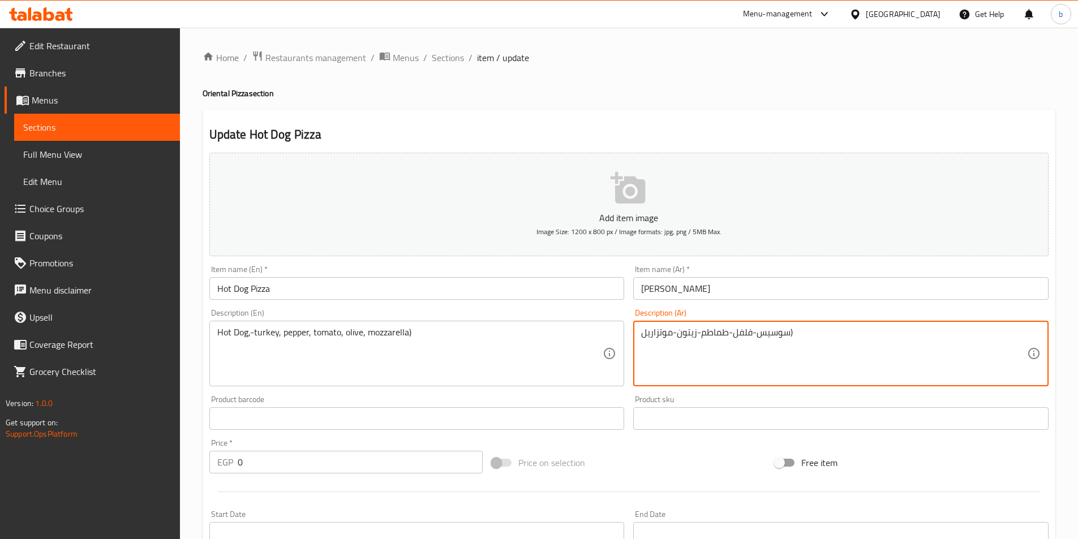
click at [812, 336] on textarea "سوسيس-فلفل-طماطم-زيتون-موتزاريل)" at bounding box center [834, 354] width 386 height 54
type textarea "سوسيس-فلفل-طماطم-زيتون-موتزاريلا)"
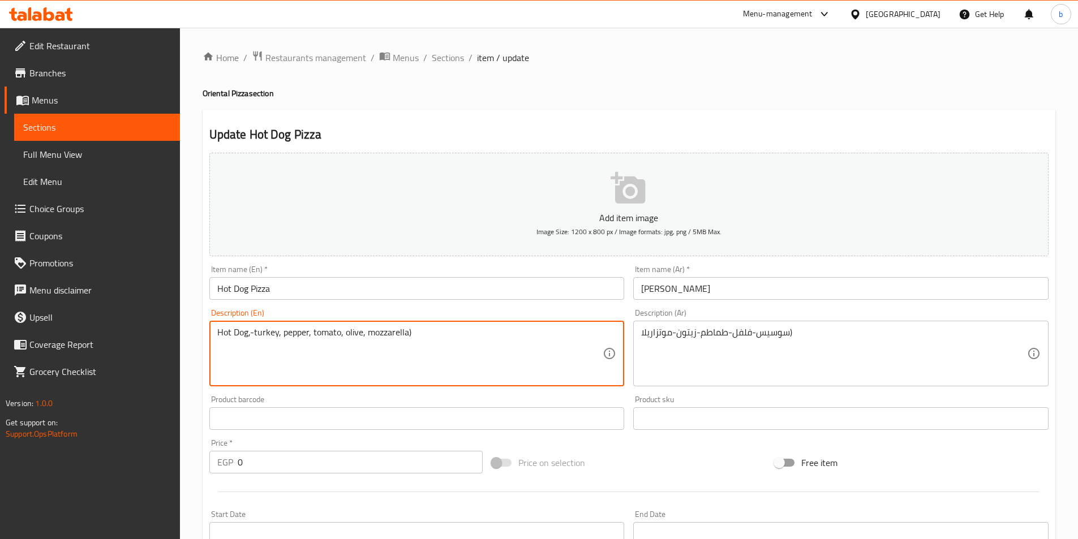
drag, startPoint x: 281, startPoint y: 329, endPoint x: 255, endPoint y: 328, distance: 26.1
click at [251, 333] on textarea "Hot Dog,- pepper, tomato, olive, mozzarella)" at bounding box center [410, 354] width 386 height 54
click at [281, 335] on textarea "Hot Dog-pepper, tomato, olive, mozzarella)" at bounding box center [410, 354] width 386 height 54
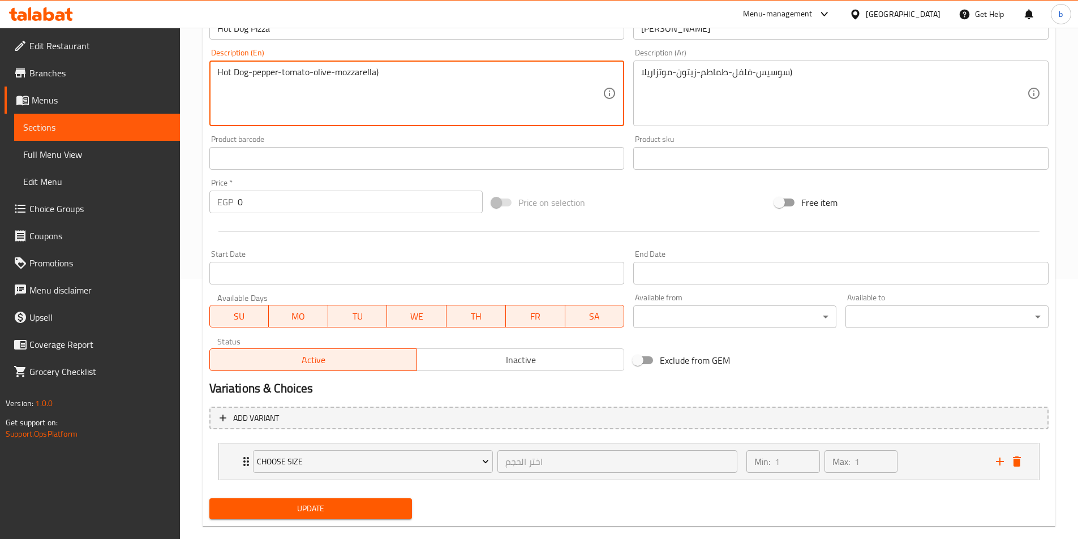
scroll to position [279, 0]
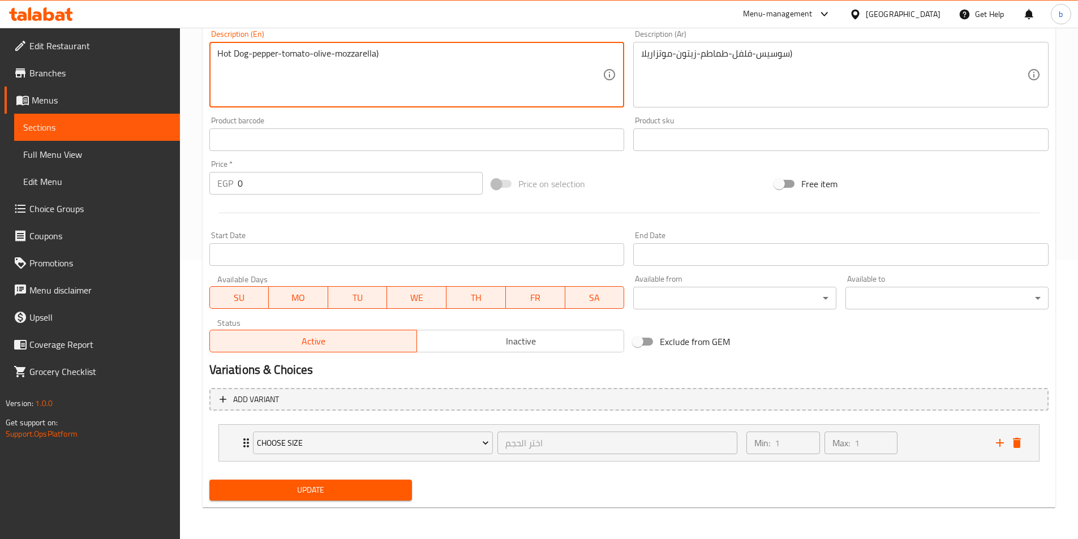
type textarea "Hot Dog-pepper-tomato-olive-mozzarella)"
click at [349, 484] on span "Update" at bounding box center [310, 490] width 185 height 14
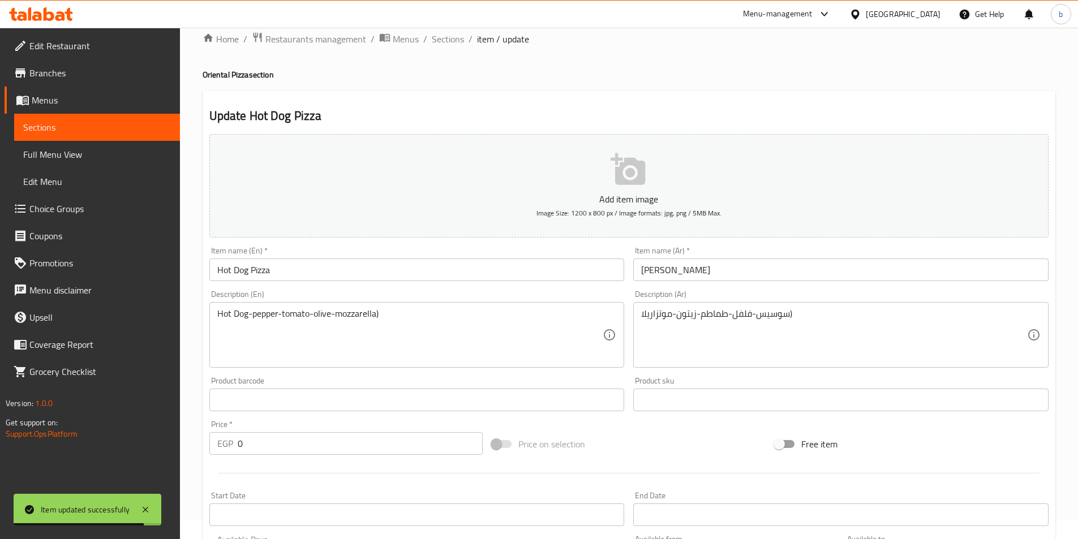
scroll to position [0, 0]
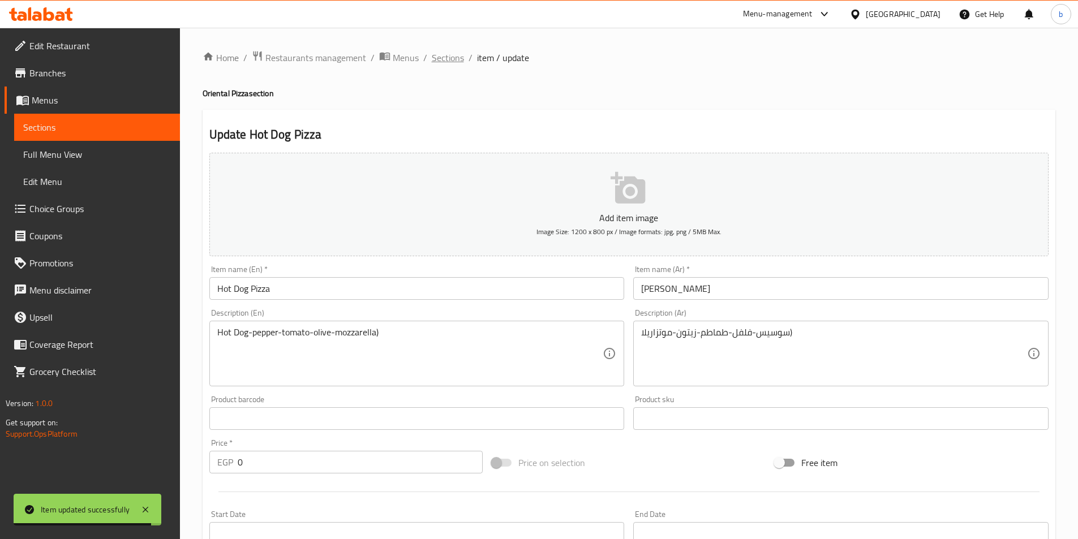
click at [443, 63] on span "Sections" at bounding box center [448, 58] width 32 height 14
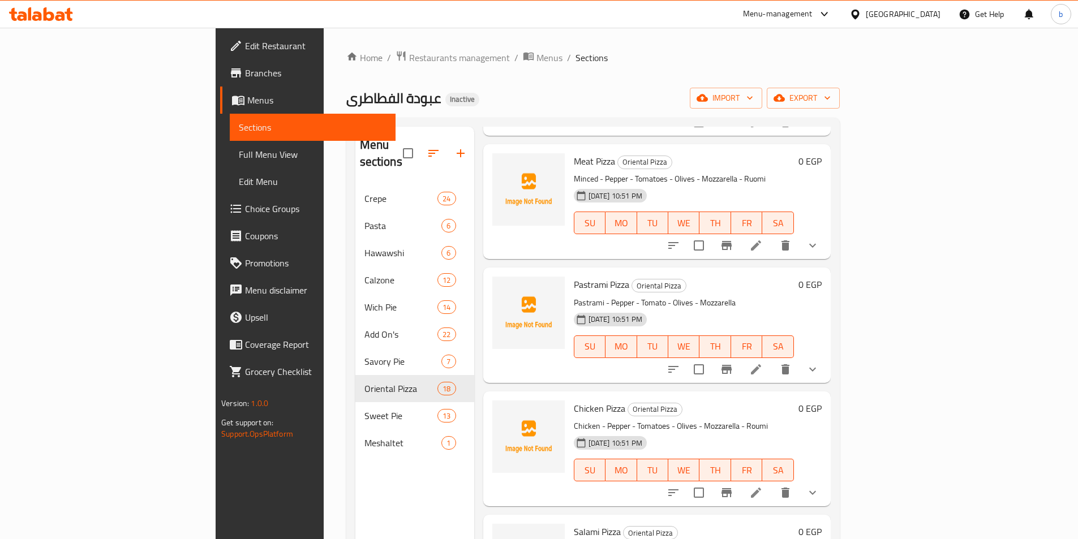
scroll to position [792, 0]
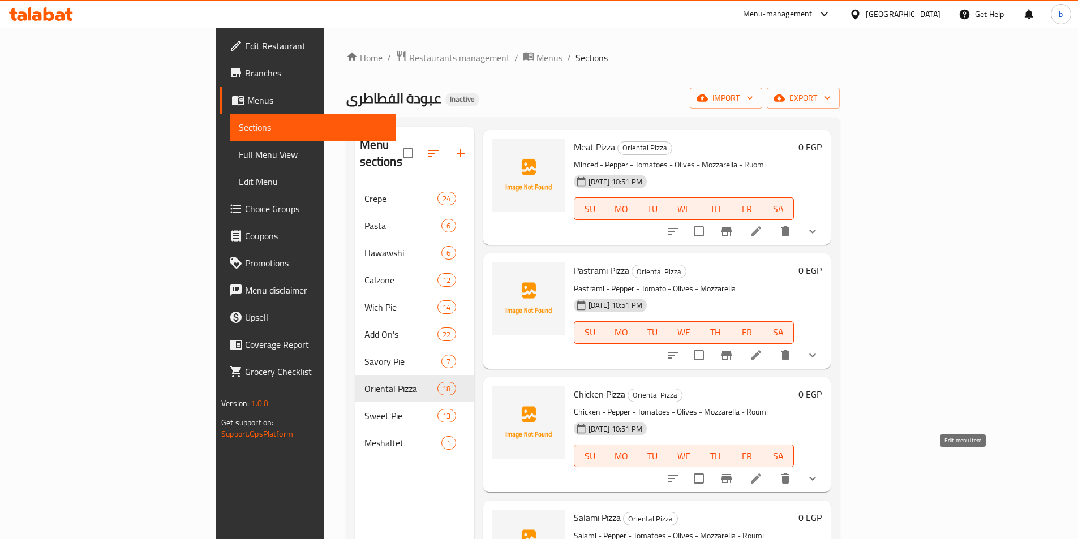
click at [763, 472] on icon at bounding box center [756, 479] width 14 height 14
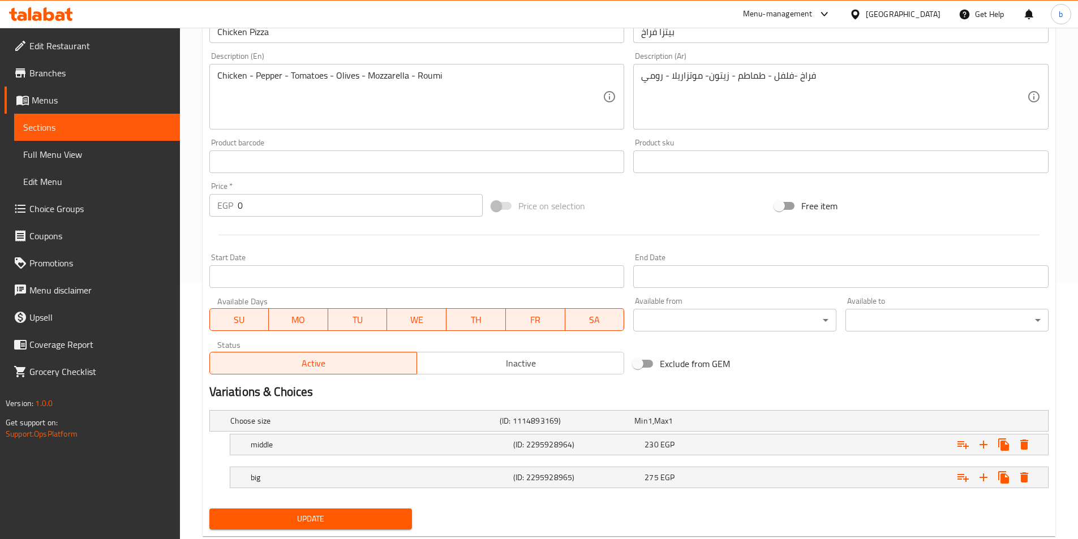
scroll to position [286, 0]
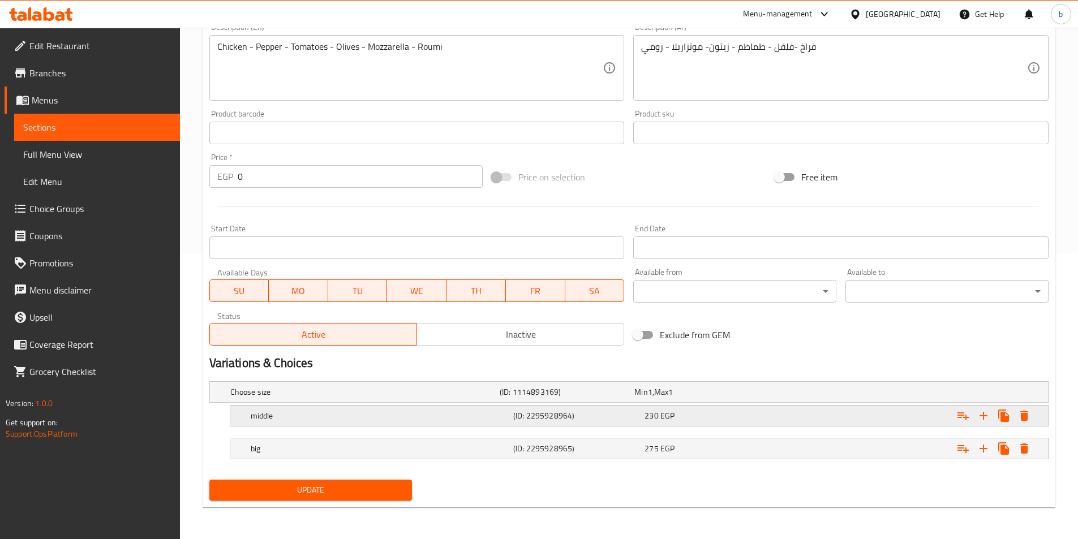
click at [701, 422] on div "230 EGP" at bounding box center [707, 416] width 131 height 16
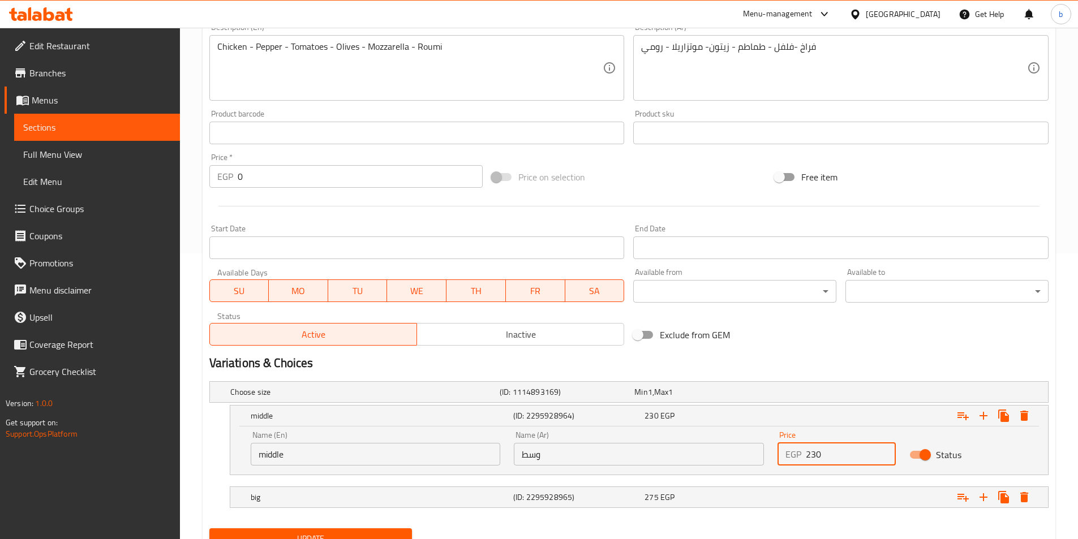
drag, startPoint x: 828, startPoint y: 457, endPoint x: 812, endPoint y: 458, distance: 15.9
click at [812, 458] on input "230" at bounding box center [851, 454] width 90 height 23
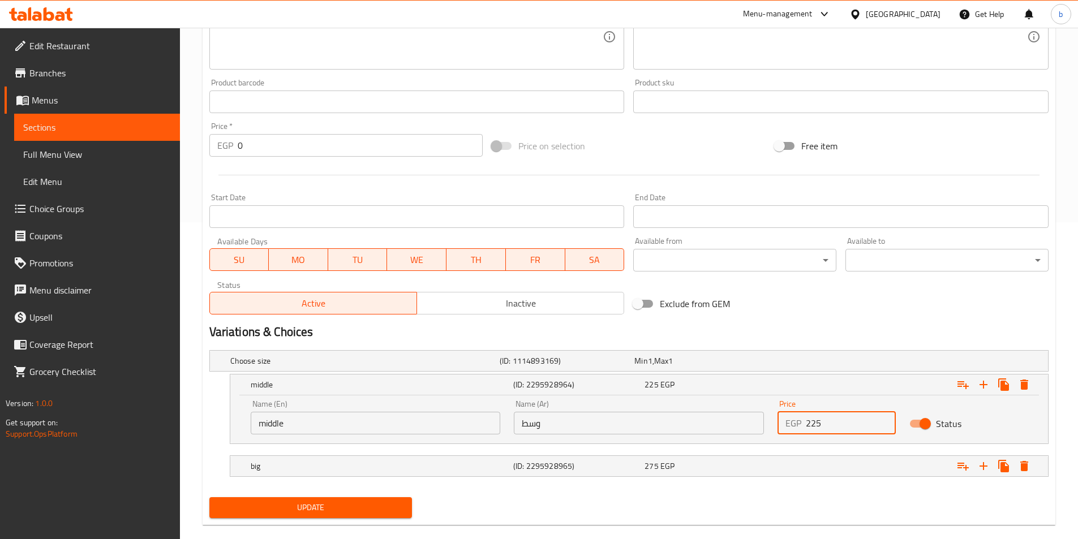
scroll to position [335, 0]
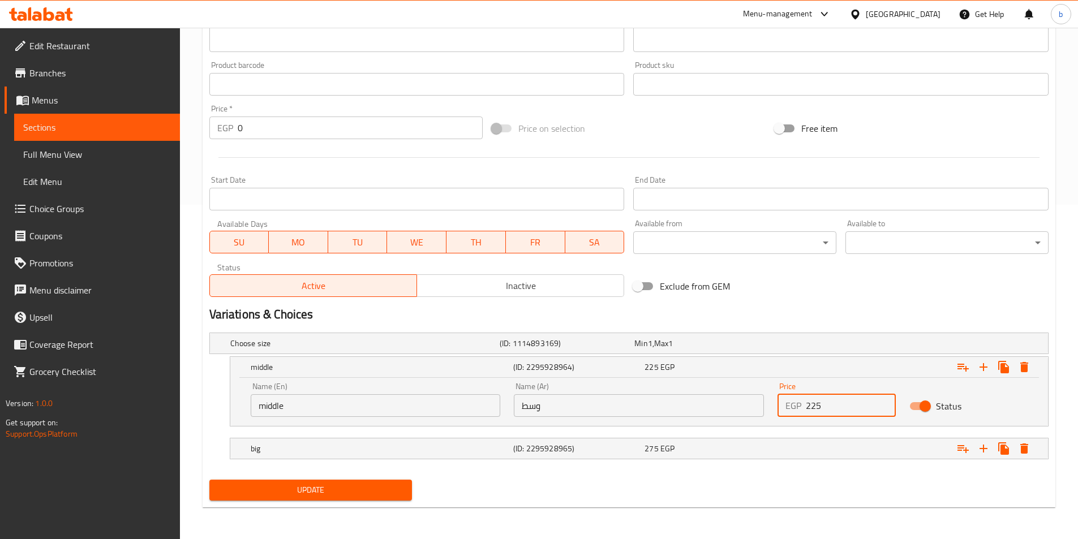
type input "225"
click at [394, 487] on span "Update" at bounding box center [310, 490] width 185 height 14
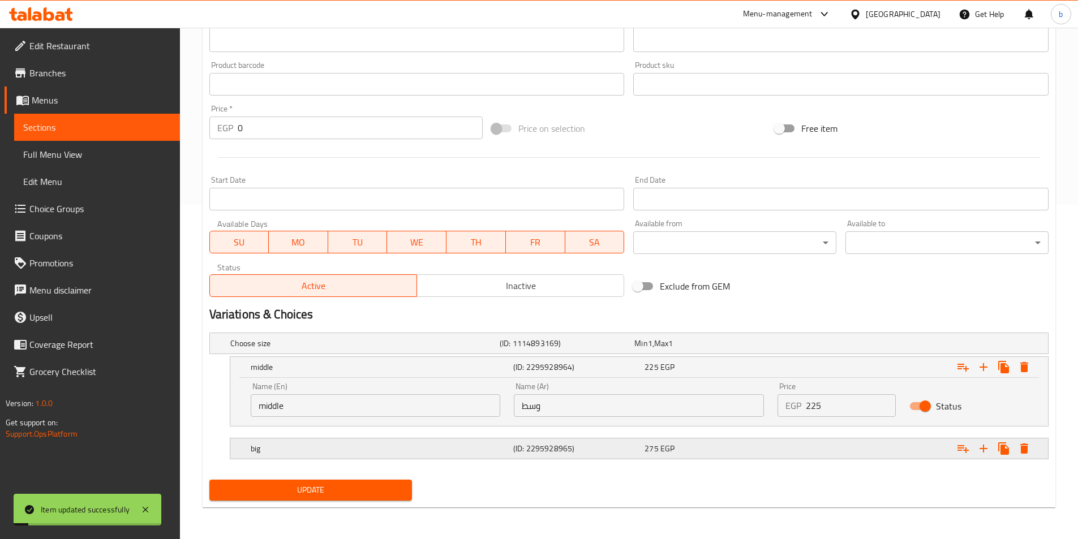
click at [505, 452] on h5 "big" at bounding box center [380, 448] width 258 height 11
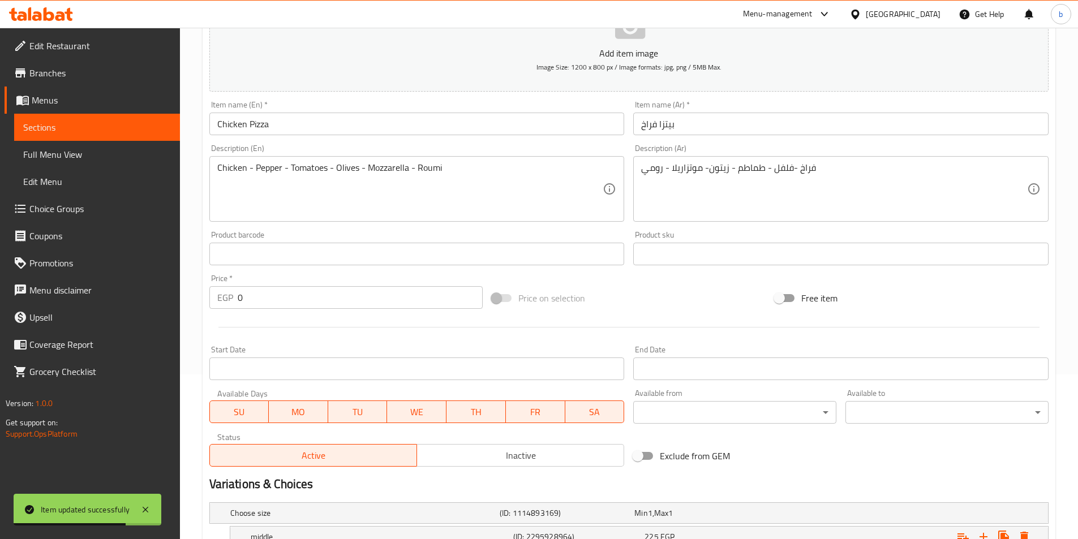
scroll to position [0, 0]
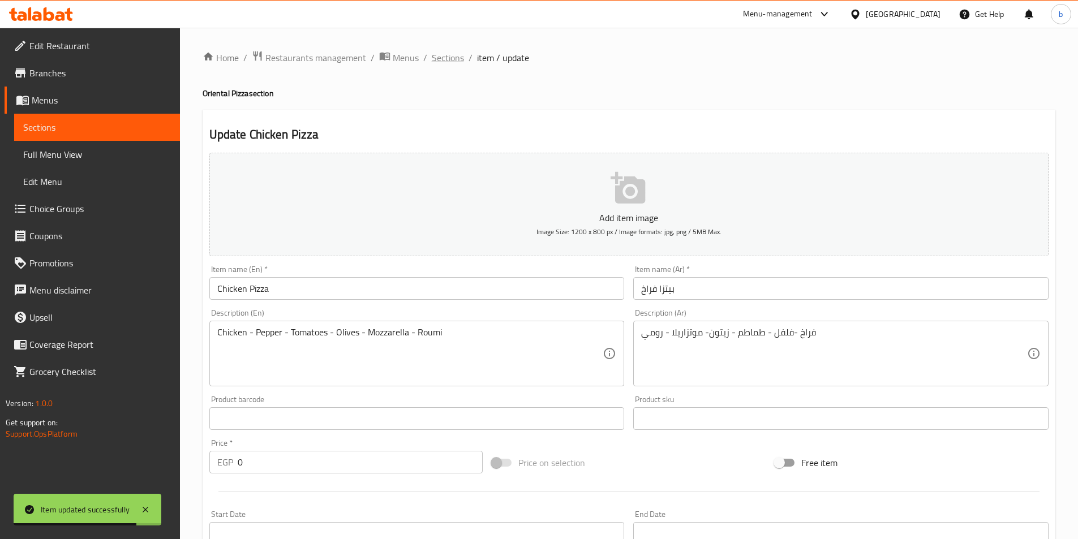
click at [452, 58] on span "Sections" at bounding box center [448, 58] width 32 height 14
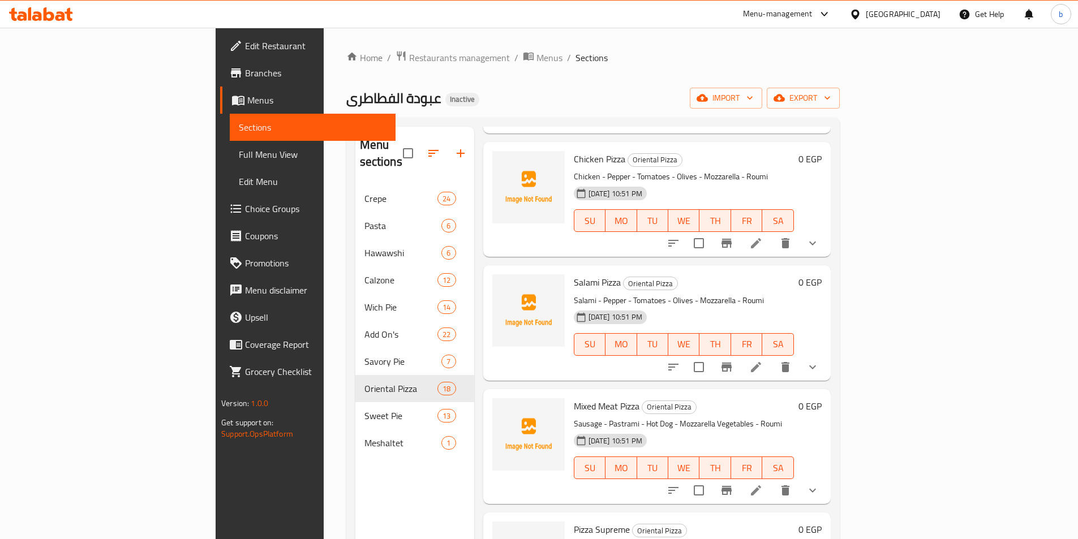
scroll to position [1075, 0]
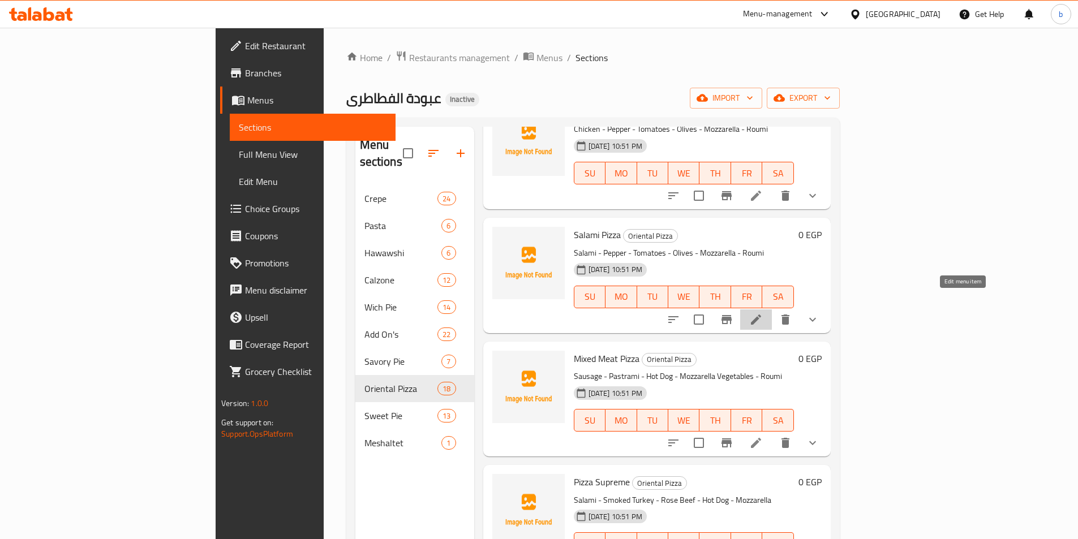
click at [763, 313] on icon at bounding box center [756, 320] width 14 height 14
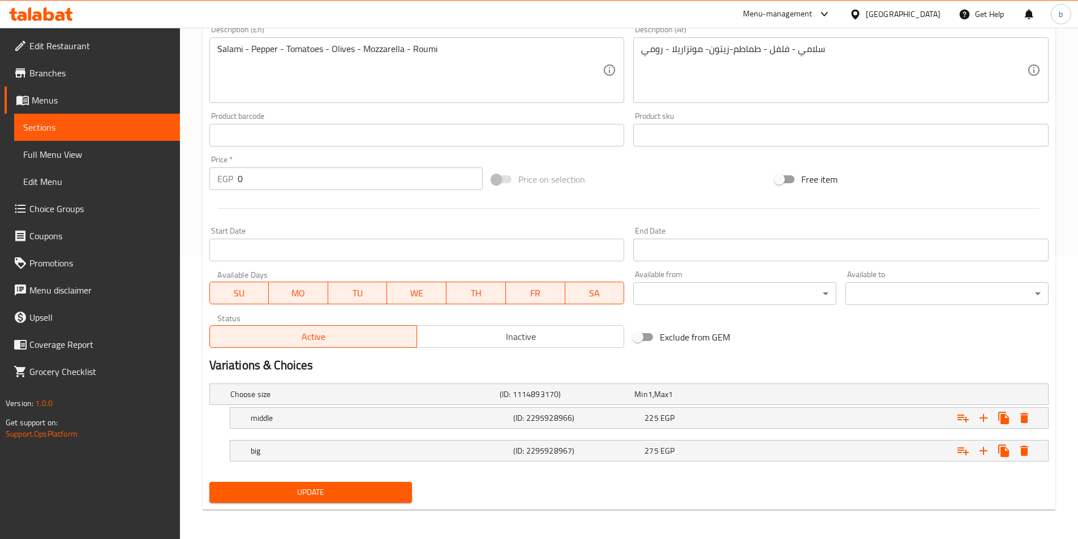
scroll to position [286, 0]
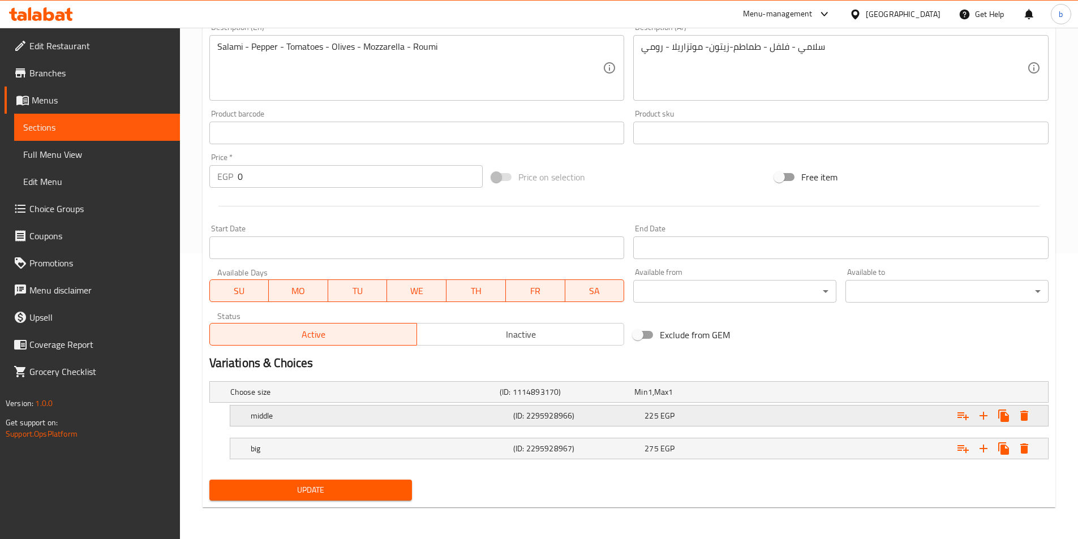
click at [573, 422] on h5 "(ID: 2295928966)" at bounding box center [576, 415] width 127 height 11
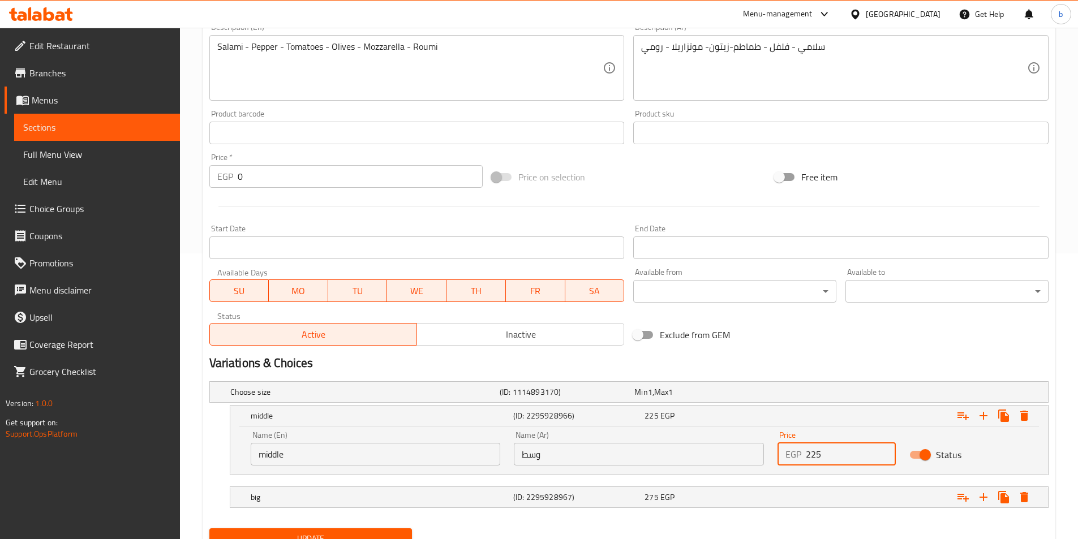
drag, startPoint x: 830, startPoint y: 452, endPoint x: 812, endPoint y: 461, distance: 20.3
click at [812, 461] on input "225" at bounding box center [851, 454] width 90 height 23
type input "210"
click at [786, 508] on div "Expand" at bounding box center [905, 497] width 263 height 25
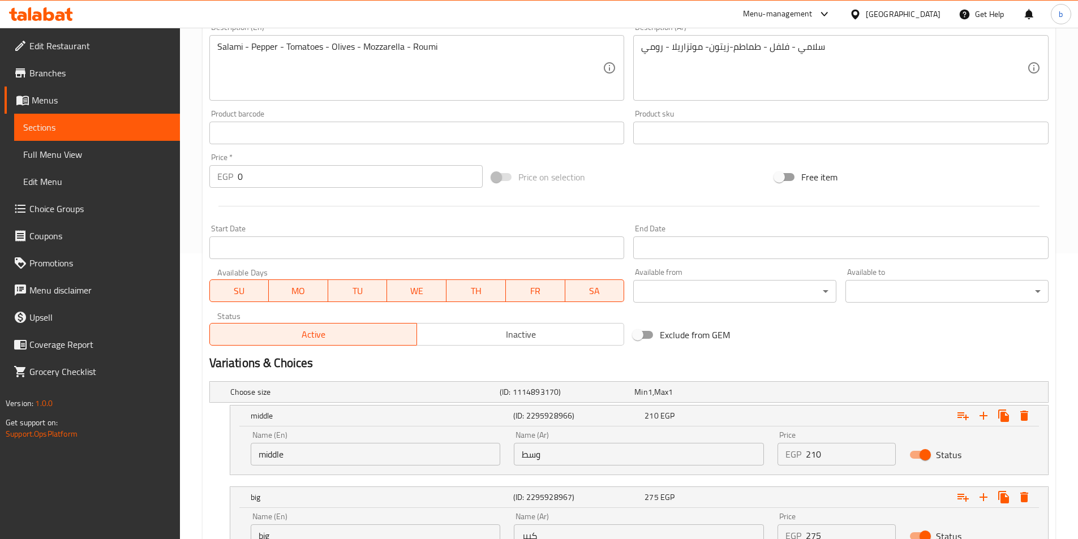
scroll to position [383, 0]
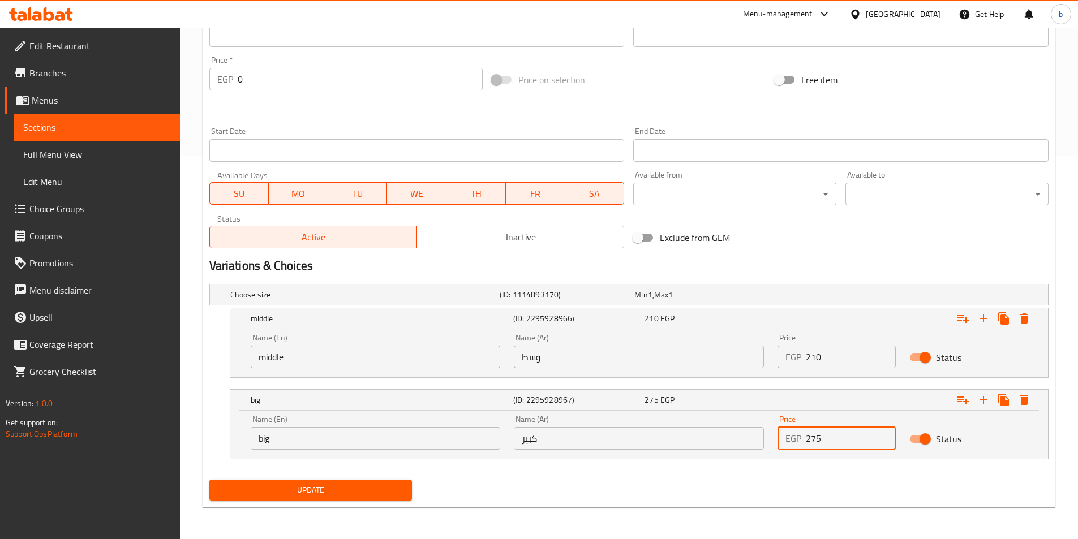
drag, startPoint x: 828, startPoint y: 435, endPoint x: 809, endPoint y: 435, distance: 18.7
click at [809, 435] on input "275" at bounding box center [851, 438] width 90 height 23
type input "260"
click at [273, 498] on button "Update" at bounding box center [310, 490] width 203 height 21
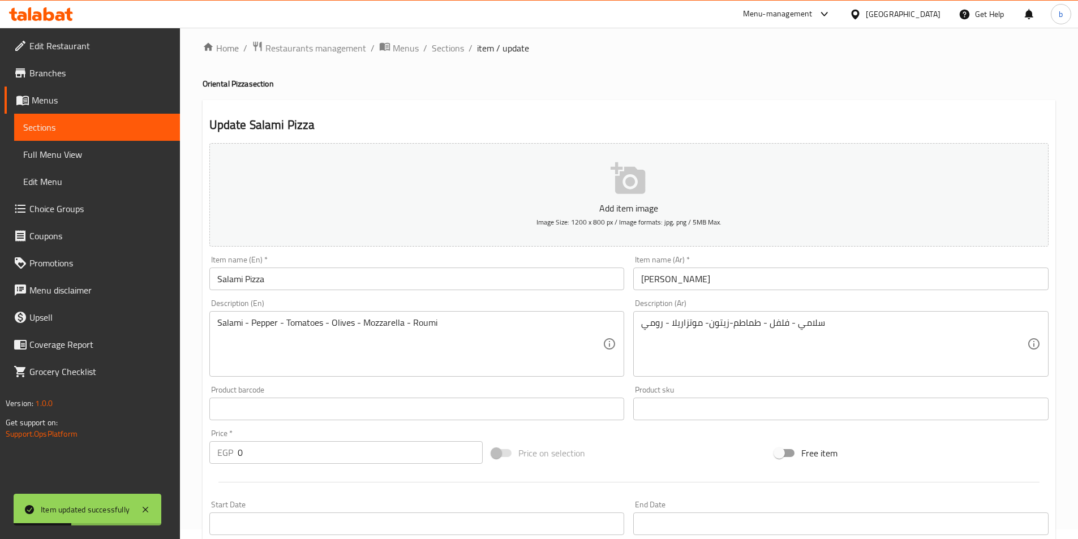
scroll to position [0, 0]
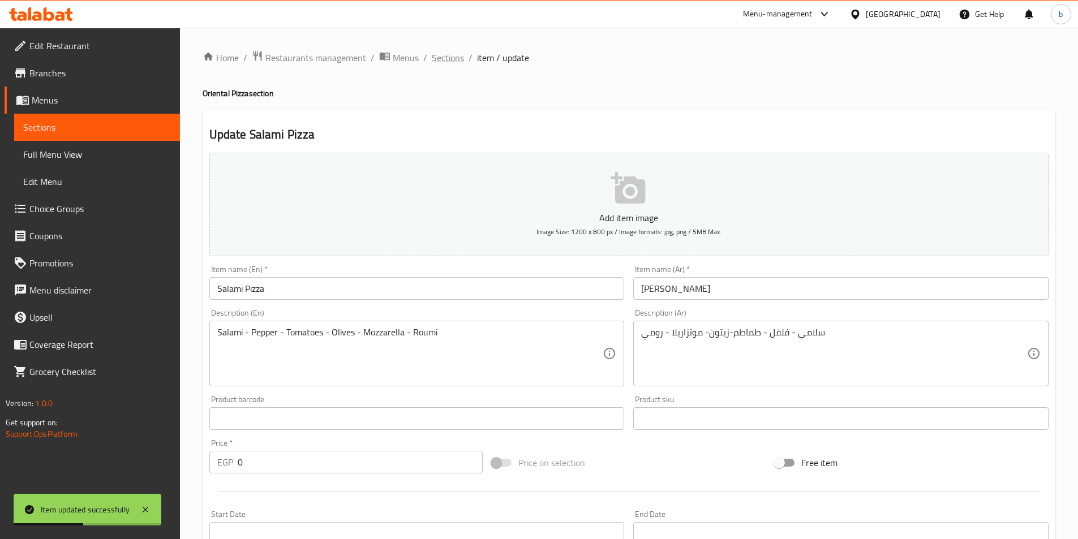
click at [440, 55] on span "Sections" at bounding box center [448, 58] width 32 height 14
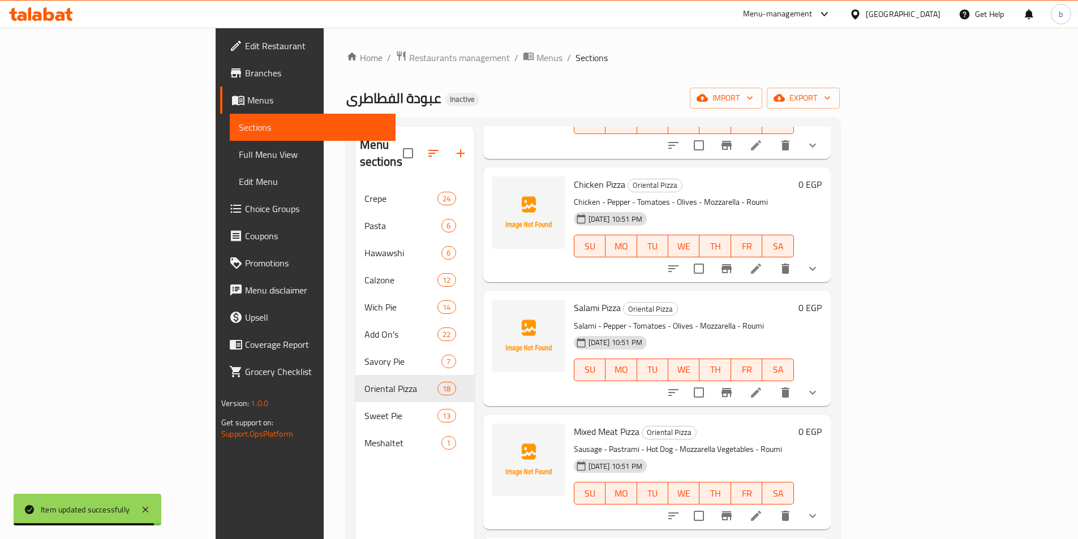
scroll to position [1019, 0]
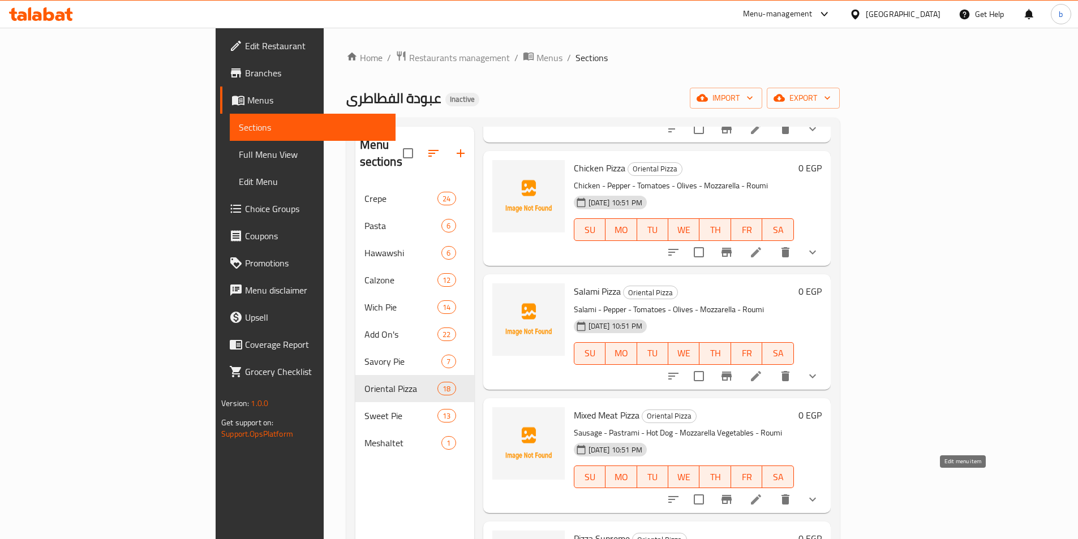
click at [763, 493] on icon at bounding box center [756, 500] width 14 height 14
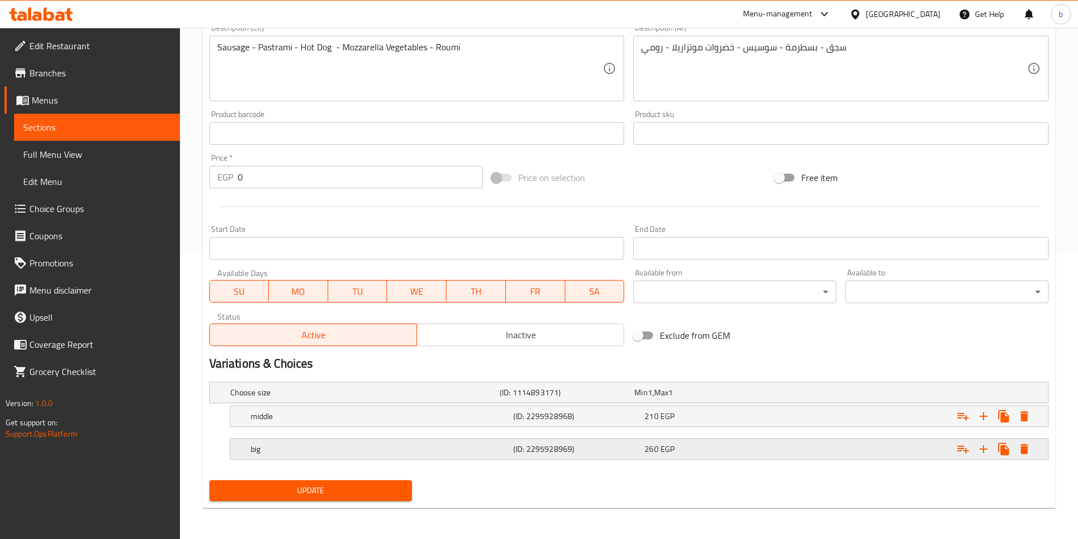
scroll to position [286, 0]
click at [627, 423] on div "(ID: 2295928968)" at bounding box center [576, 416] width 131 height 16
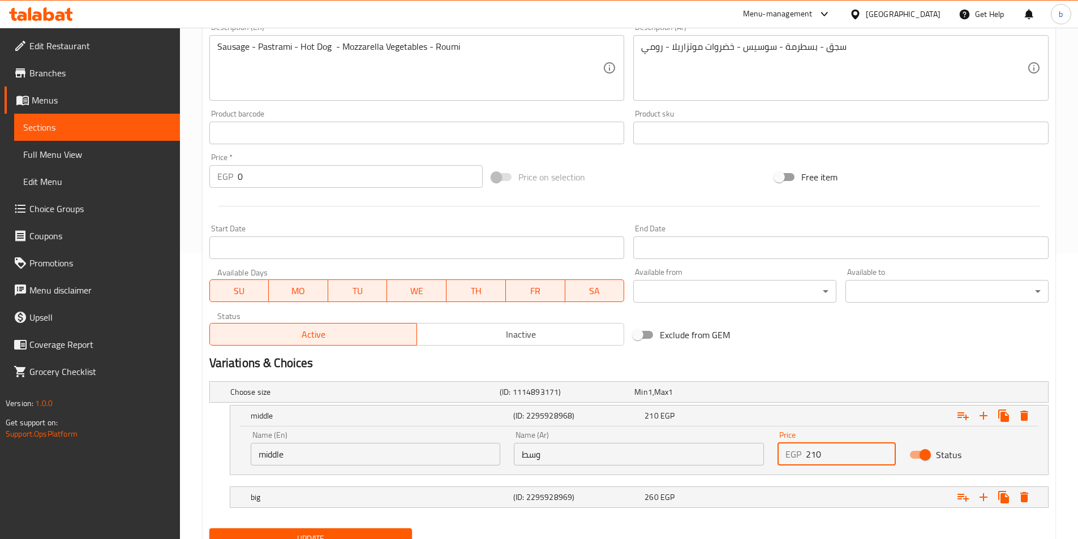
drag, startPoint x: 827, startPoint y: 449, endPoint x: 813, endPoint y: 451, distance: 14.3
click at [813, 451] on input "210" at bounding box center [851, 454] width 90 height 23
type input "220"
click at [819, 498] on div "Expand" at bounding box center [905, 497] width 263 height 25
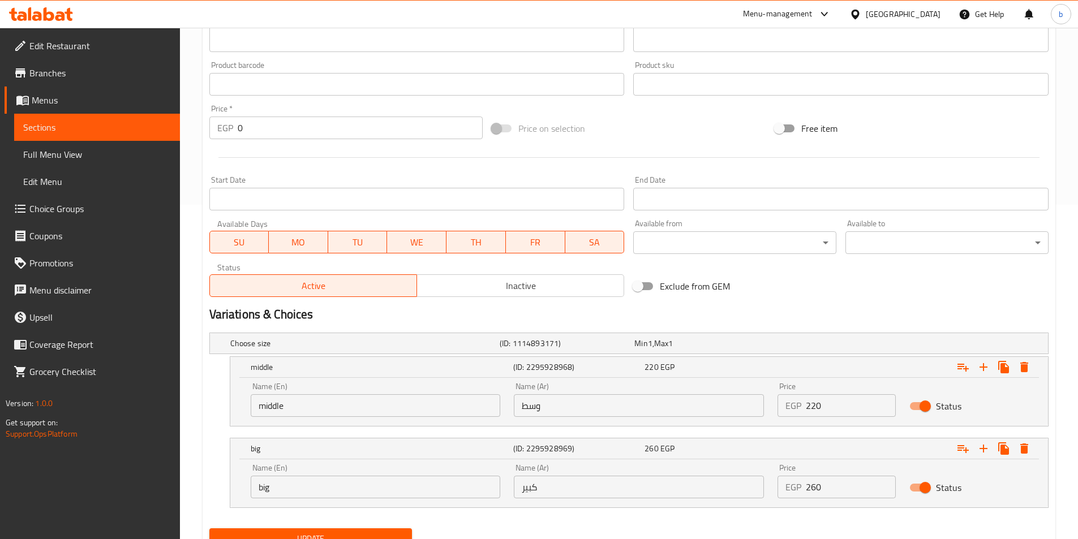
scroll to position [383, 0]
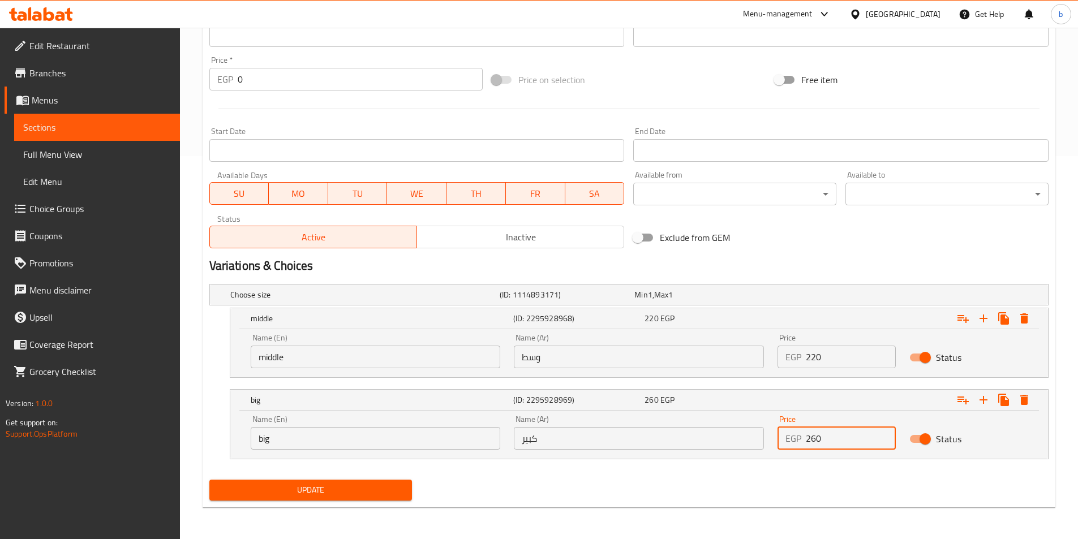
drag, startPoint x: 820, startPoint y: 442, endPoint x: 812, endPoint y: 440, distance: 8.6
click at [812, 440] on input "260" at bounding box center [851, 438] width 90 height 23
type input "270"
click at [372, 483] on span "Update" at bounding box center [310, 490] width 185 height 14
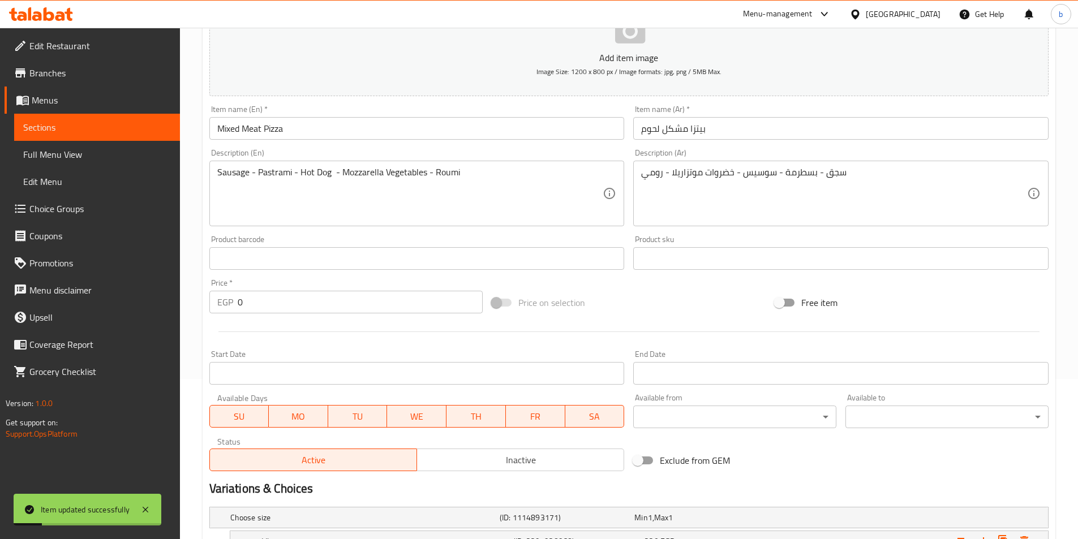
scroll to position [157, 0]
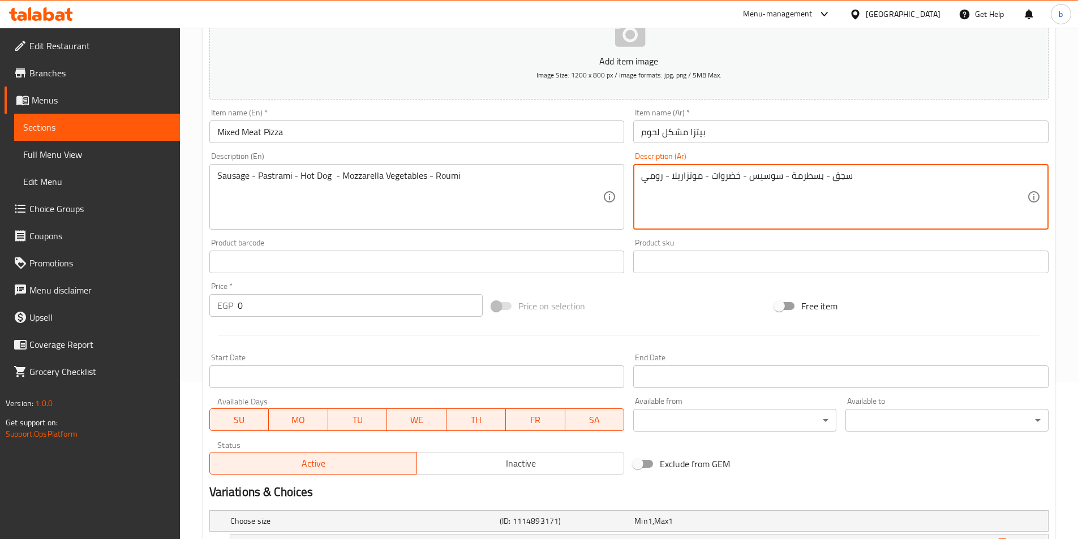
type textarea "سجق - بسطرمة - سوسيس - خضروات - موتزاريلا - رومي"
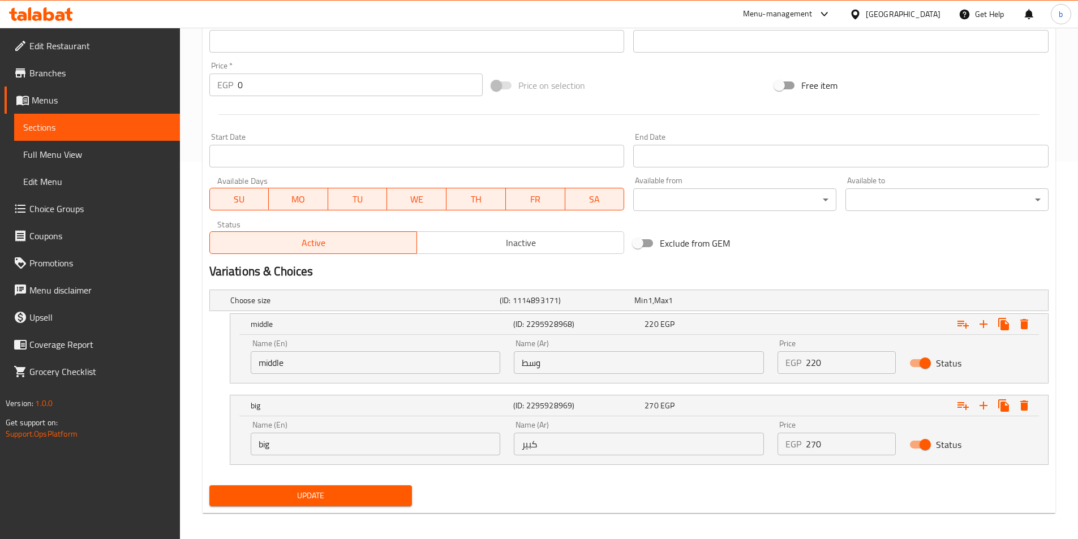
scroll to position [383, 0]
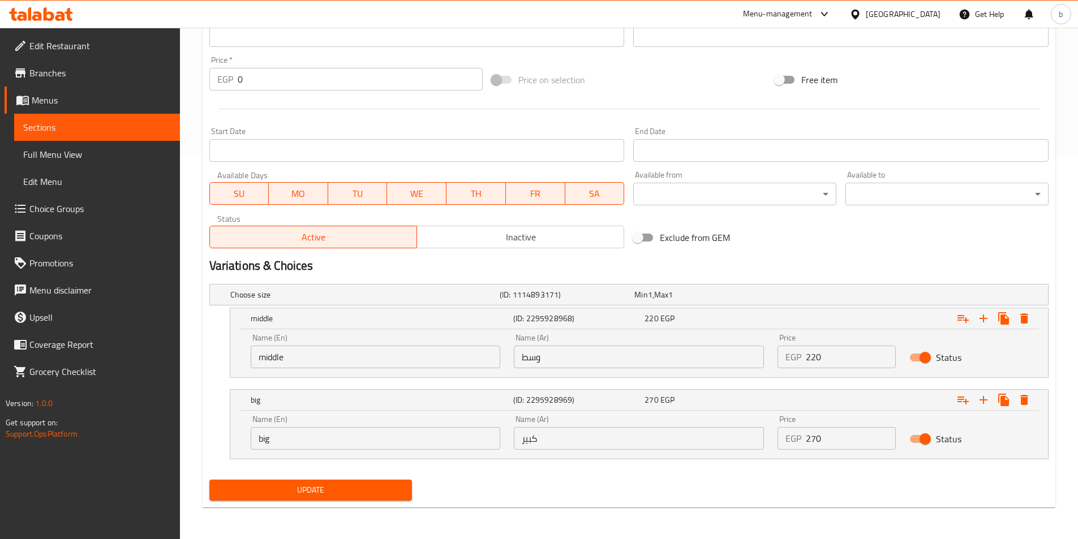
type textarea "Sausage - Pastrami - Hot Dog - Mozzarella - Vegetables - Roumi"
click at [372, 487] on span "Update" at bounding box center [310, 490] width 185 height 14
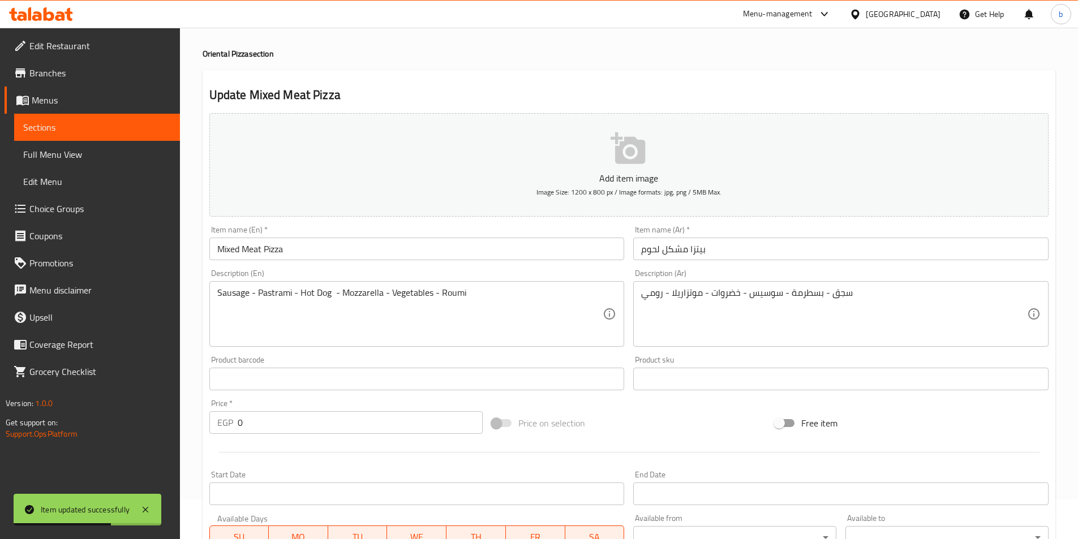
scroll to position [0, 0]
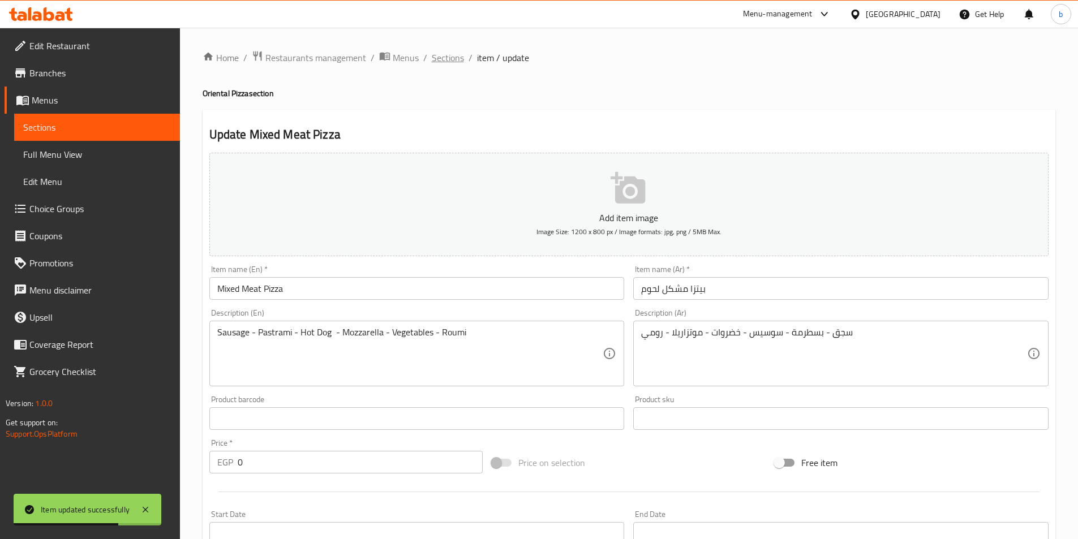
click at [447, 57] on span "Sections" at bounding box center [448, 58] width 32 height 14
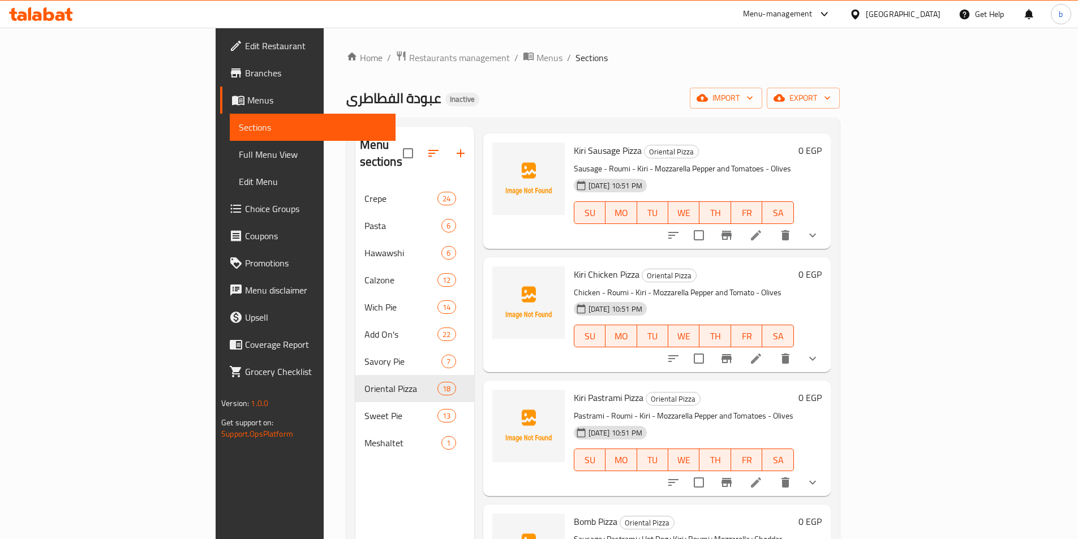
scroll to position [1528, 0]
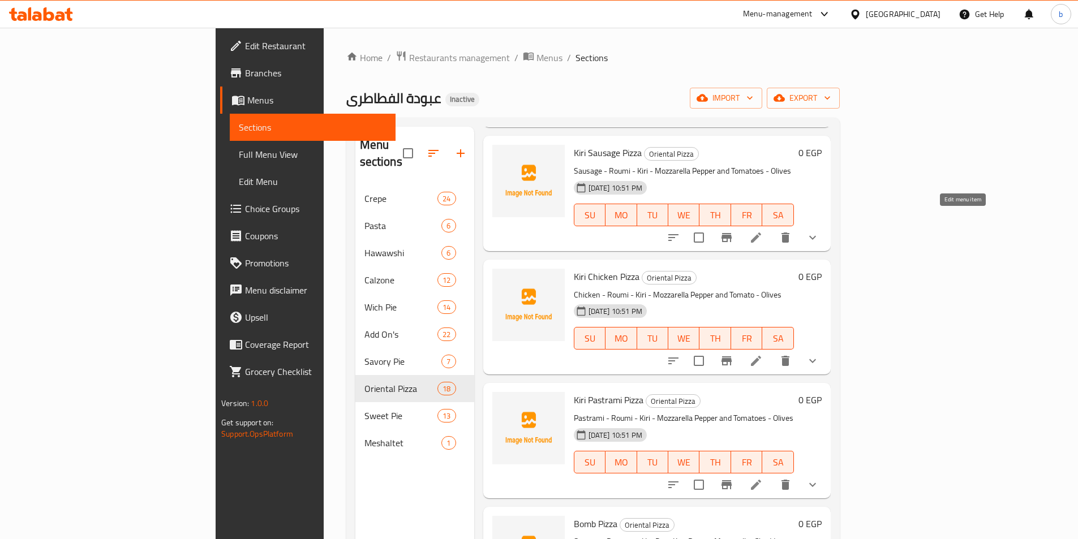
click at [763, 231] on icon at bounding box center [756, 238] width 14 height 14
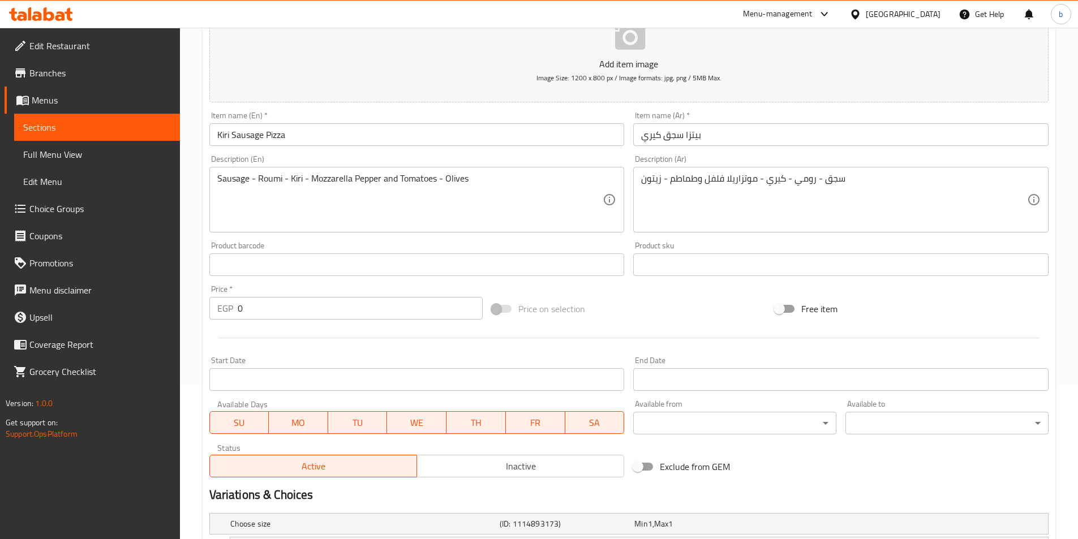
scroll to position [286, 0]
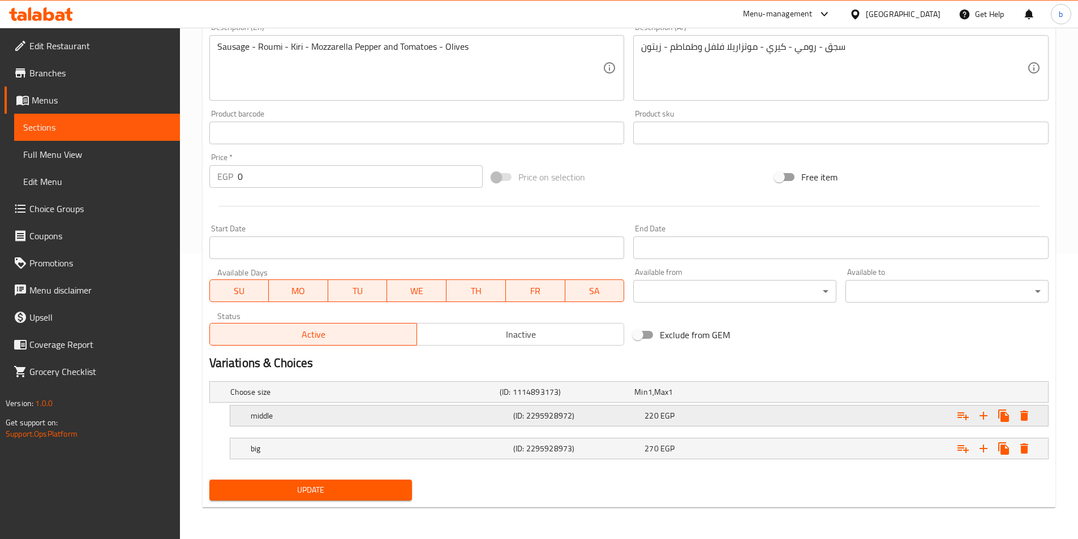
click at [546, 411] on h5 "(ID: 2295928972)" at bounding box center [576, 415] width 127 height 11
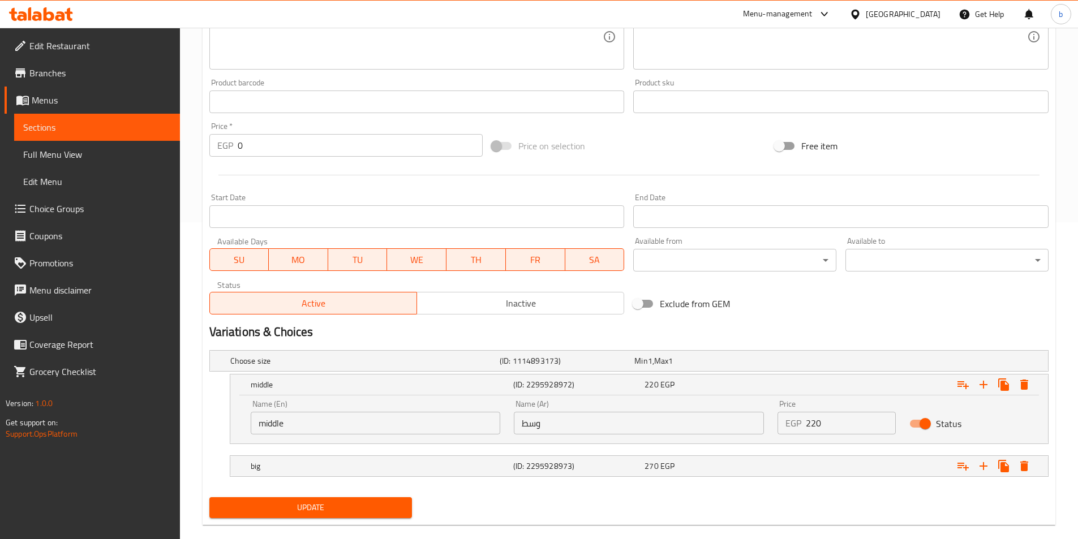
scroll to position [335, 0]
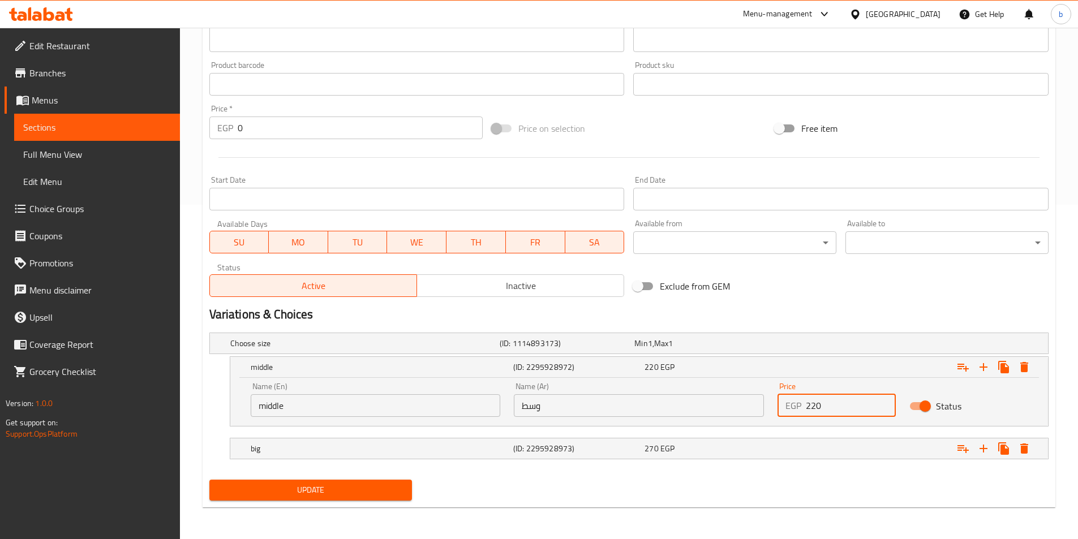
click at [829, 405] on input "220" at bounding box center [851, 406] width 90 height 23
type input "230"
click at [752, 453] on div "270 EGP" at bounding box center [708, 448] width 127 height 11
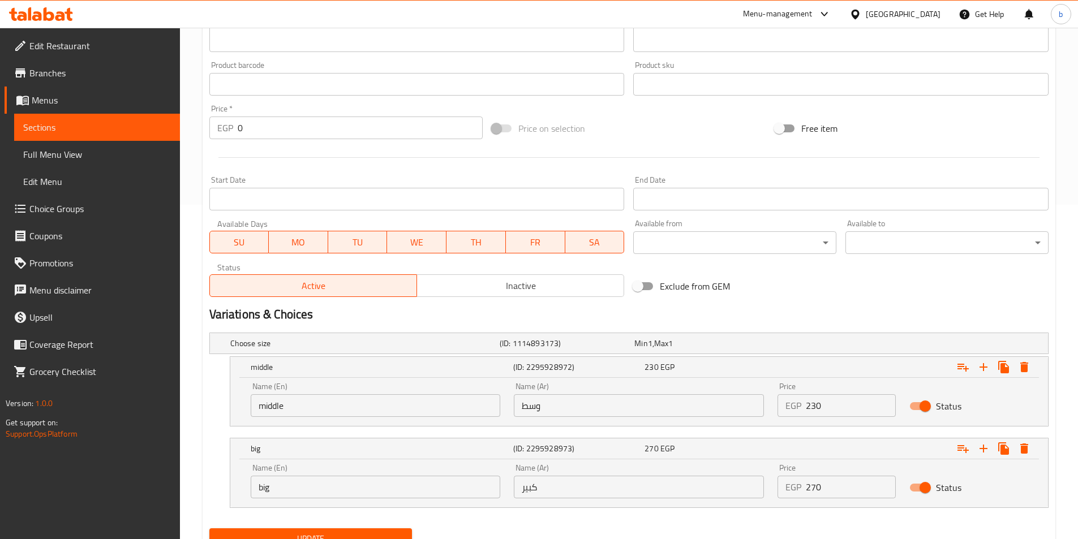
click at [826, 492] on input "270" at bounding box center [851, 487] width 90 height 23
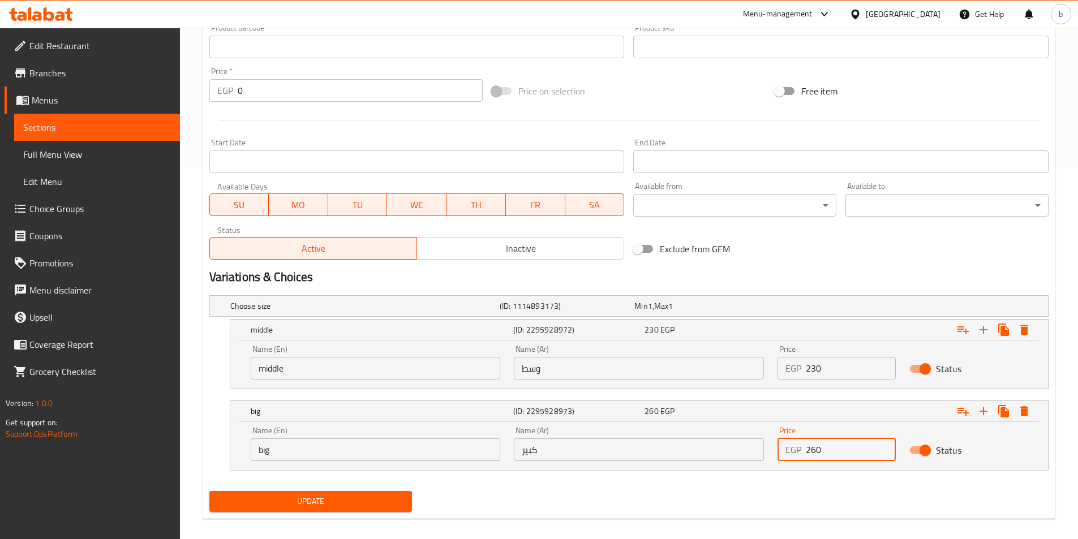
scroll to position [383, 0]
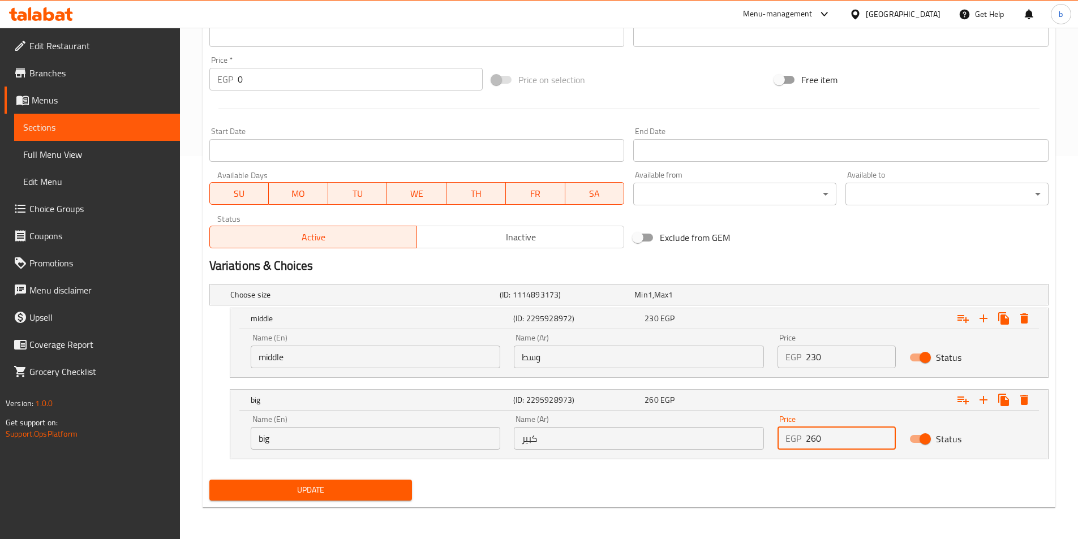
type input "260"
click at [370, 492] on span "Update" at bounding box center [310, 490] width 185 height 14
click at [325, 493] on span "Update" at bounding box center [310, 490] width 185 height 14
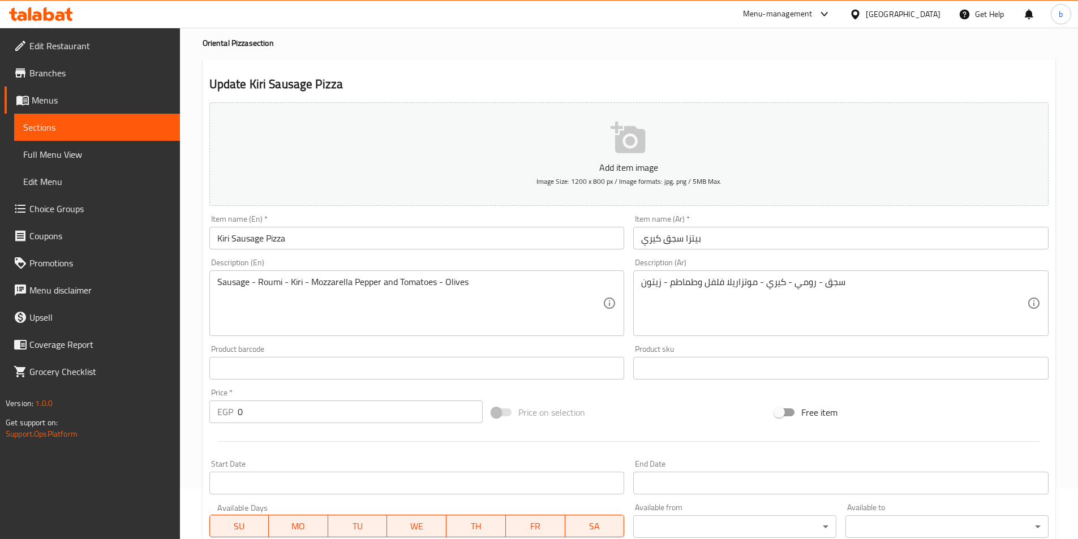
scroll to position [0, 0]
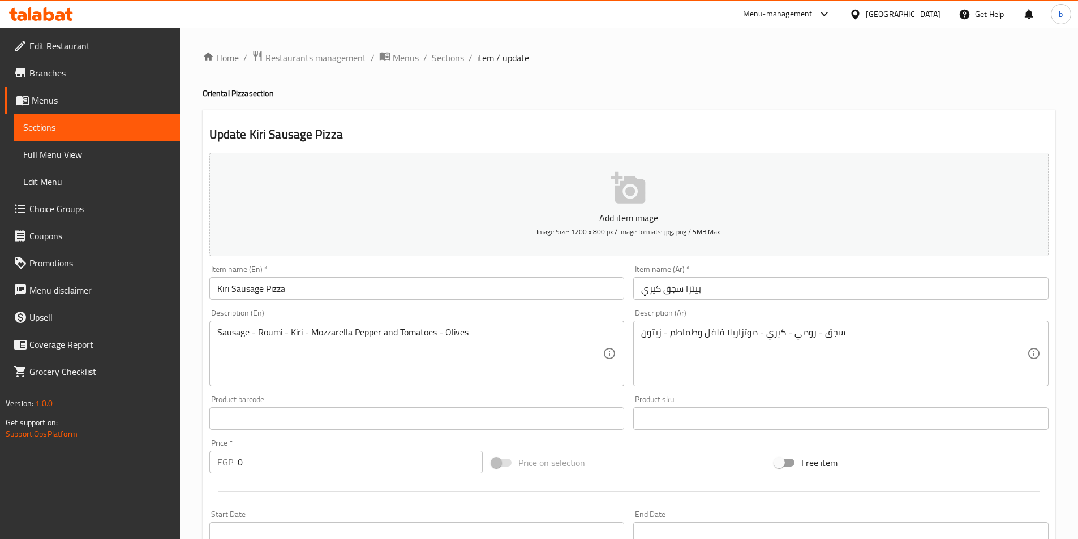
click at [449, 58] on span "Sections" at bounding box center [448, 58] width 32 height 14
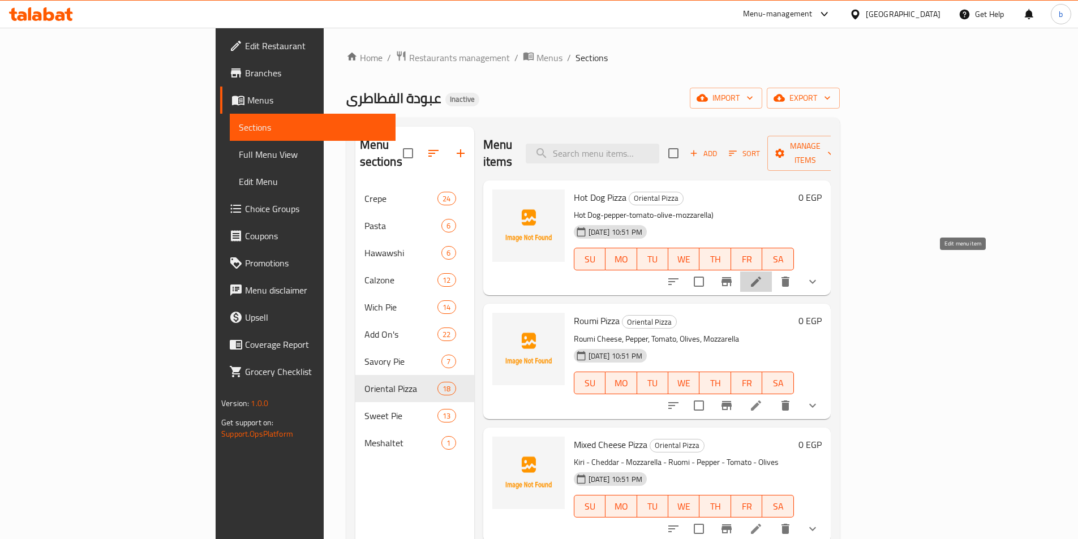
click at [761, 277] on icon at bounding box center [756, 282] width 10 height 10
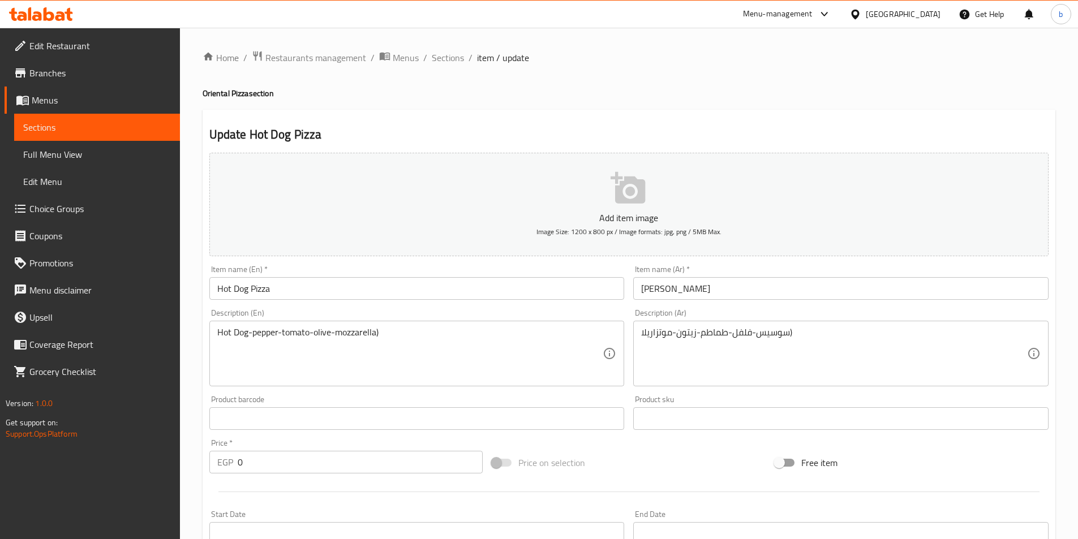
click at [284, 292] on input "Hot Dog Pizza" at bounding box center [416, 288] width 415 height 23
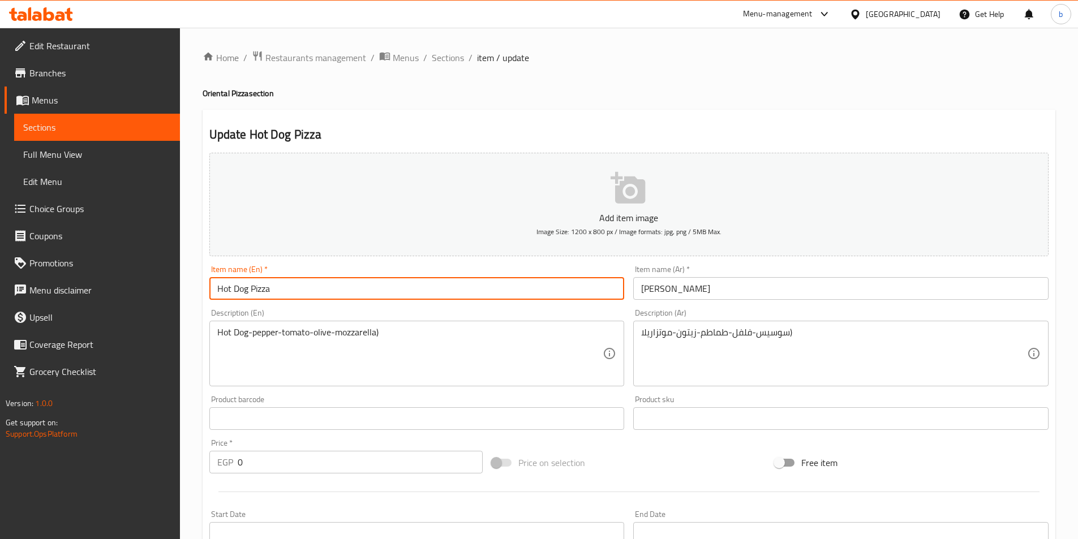
click at [247, 288] on input "Hot Dog Pizza" at bounding box center [416, 288] width 415 height 23
paste input "Oriental"
type input "Hot Dog Oriental Pizza"
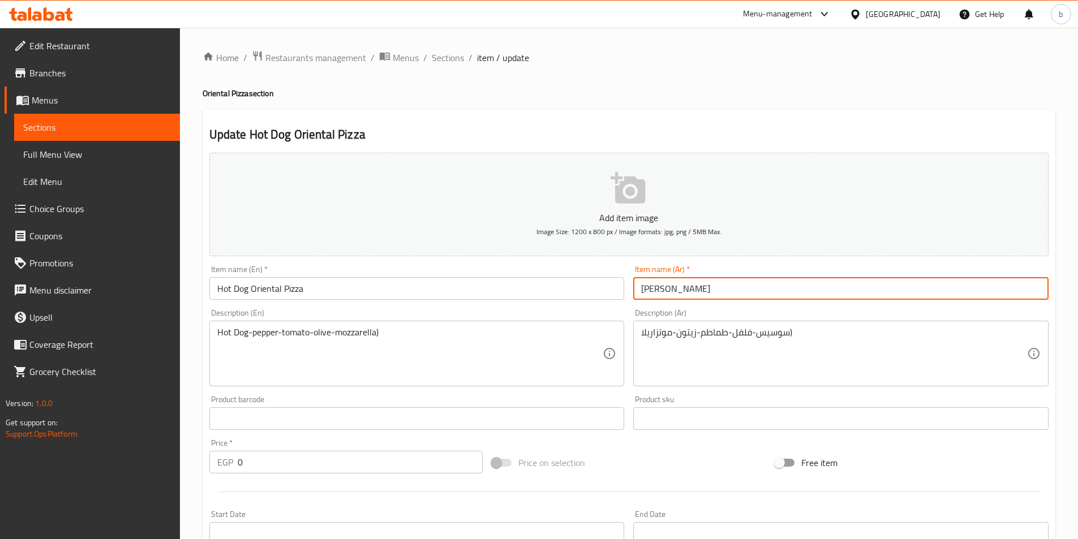
click at [638, 290] on input "بيتزا سوسيس" at bounding box center [840, 288] width 415 height 23
click at [696, 293] on input "بيتزا سوسيس" at bounding box center [840, 288] width 415 height 23
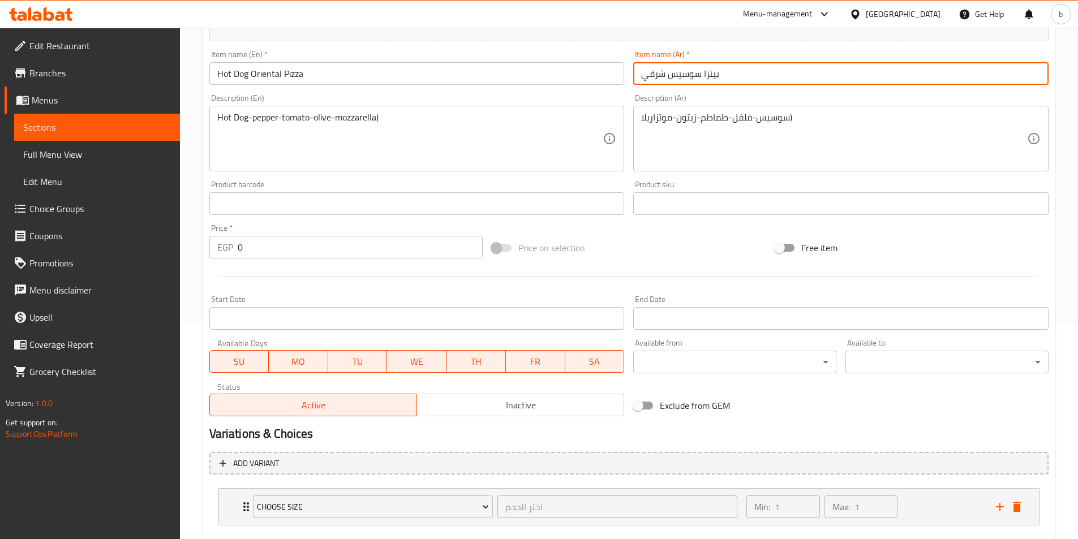
scroll to position [166, 0]
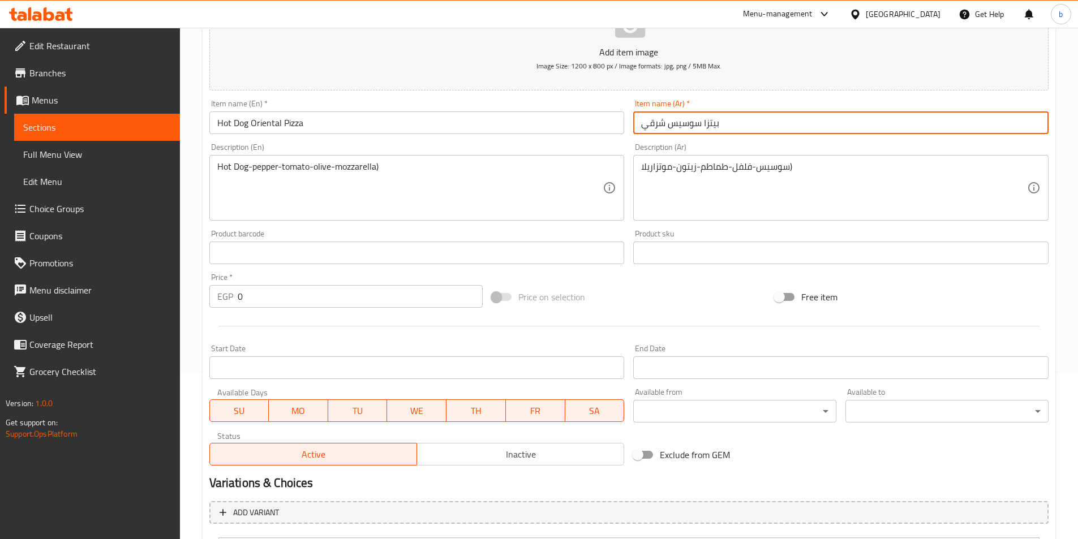
type input "بيتزا سوسيس شرقي"
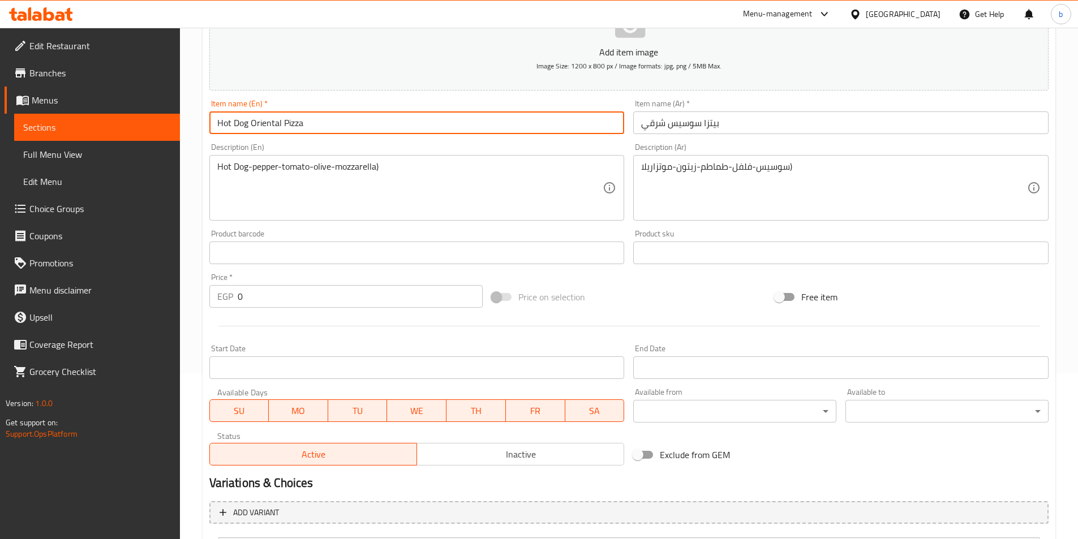
drag, startPoint x: 282, startPoint y: 123, endPoint x: 247, endPoint y: 121, distance: 34.6
click at [247, 121] on input "Hot Dog Oriental Pizza" at bounding box center [416, 123] width 415 height 23
paste input "Oriental"
drag, startPoint x: 277, startPoint y: 123, endPoint x: 249, endPoint y: 129, distance: 28.4
click at [249, 129] on input "Hot DogOriental Pizza" at bounding box center [416, 123] width 415 height 23
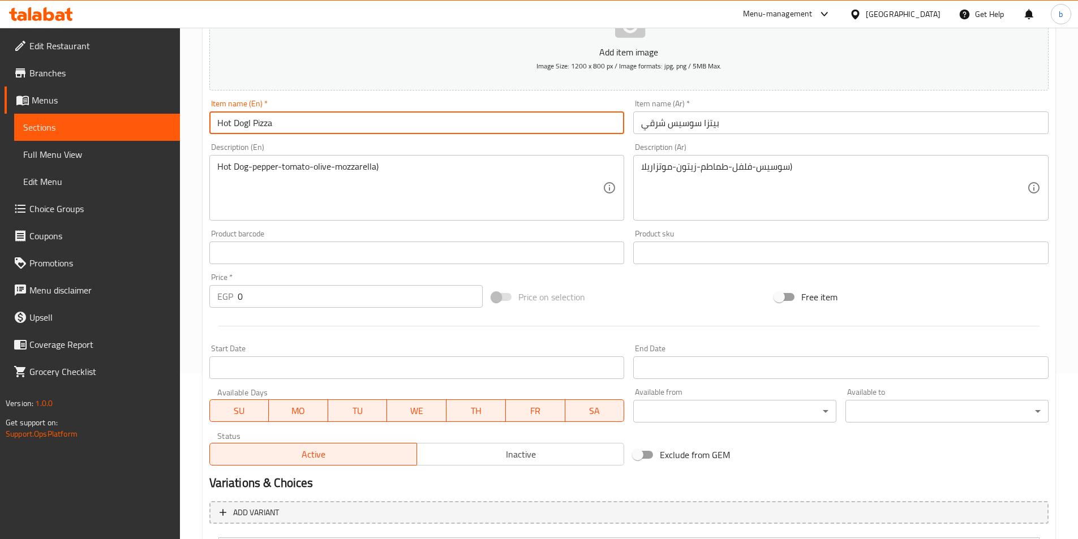
click at [213, 123] on input "Hot Dogl Pizza" at bounding box center [416, 123] width 415 height 23
paste input "Orienta"
drag, startPoint x: 247, startPoint y: 123, endPoint x: 204, endPoint y: 137, distance: 45.8
click at [204, 137] on div "Update Oriental Hot Dogl Pizza Add item image Image Size: 1200 x 800 px / Image…" at bounding box center [629, 283] width 853 height 678
click at [284, 123] on input "Oriental Hot Dogl Pizza" at bounding box center [416, 123] width 415 height 23
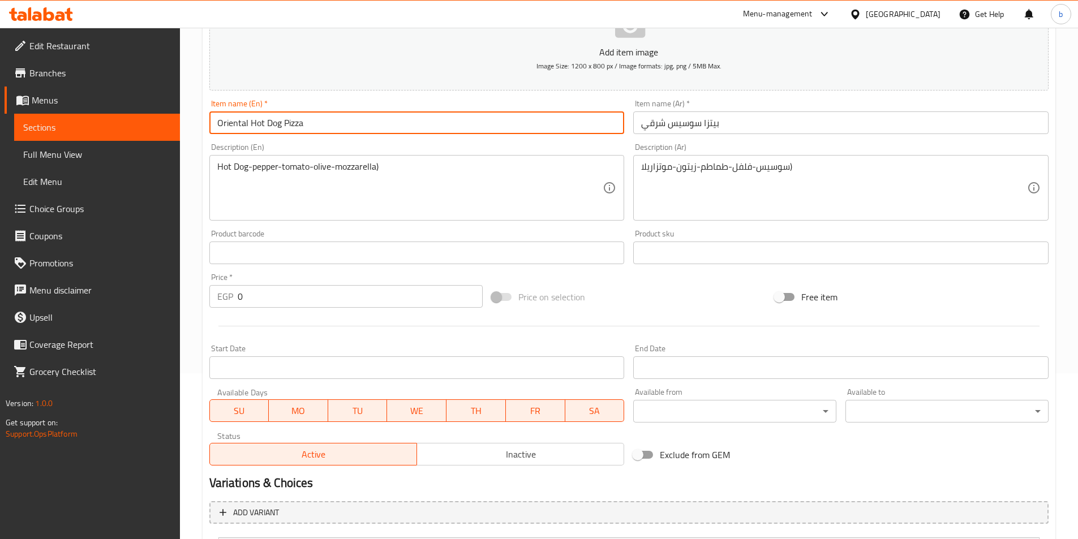
scroll to position [279, 0]
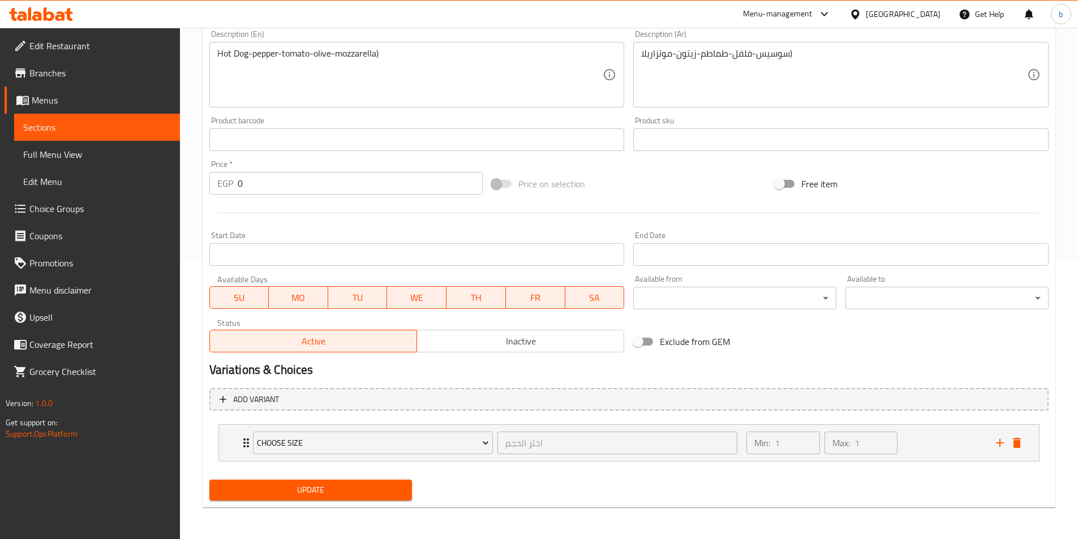
type input "Oriental Hot Dog Pizza"
click at [362, 491] on span "Update" at bounding box center [310, 490] width 185 height 14
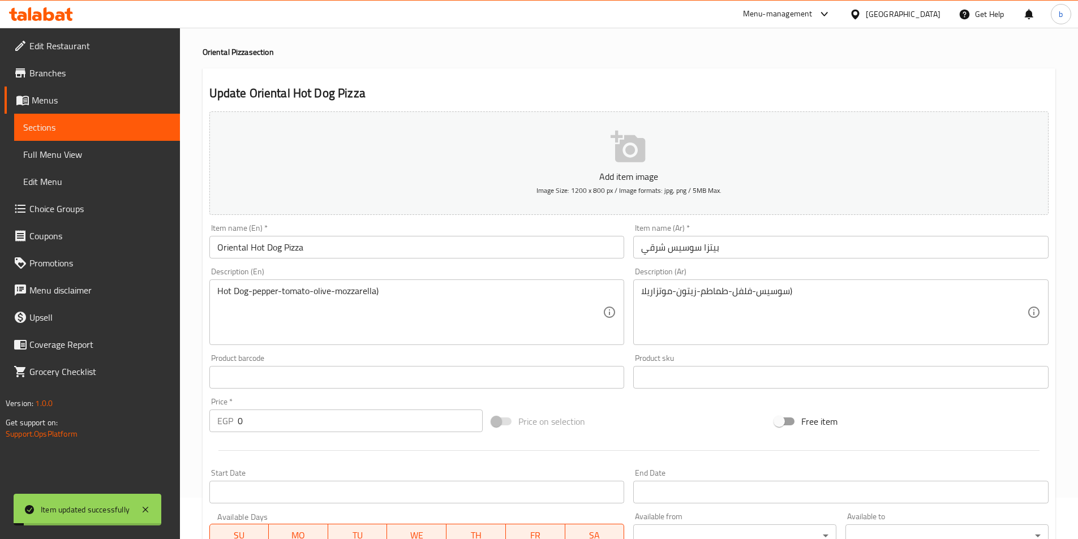
scroll to position [0, 0]
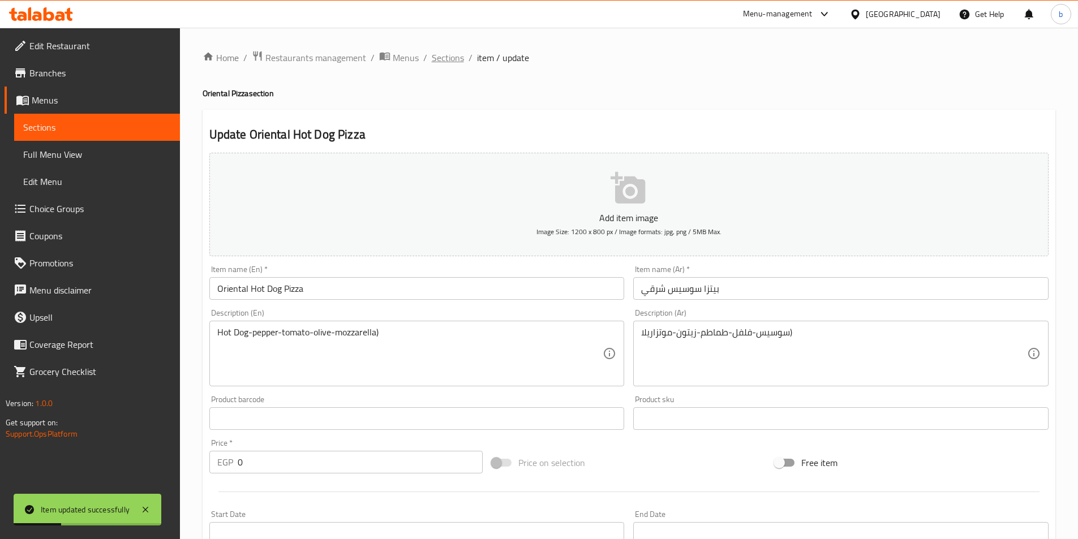
click at [446, 54] on span "Sections" at bounding box center [448, 58] width 32 height 14
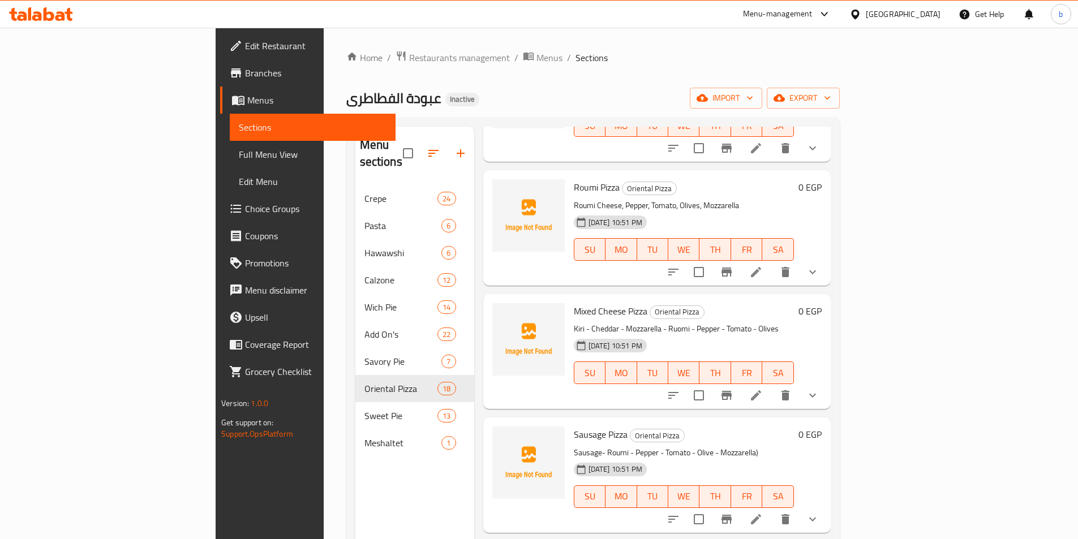
scroll to position [170, 0]
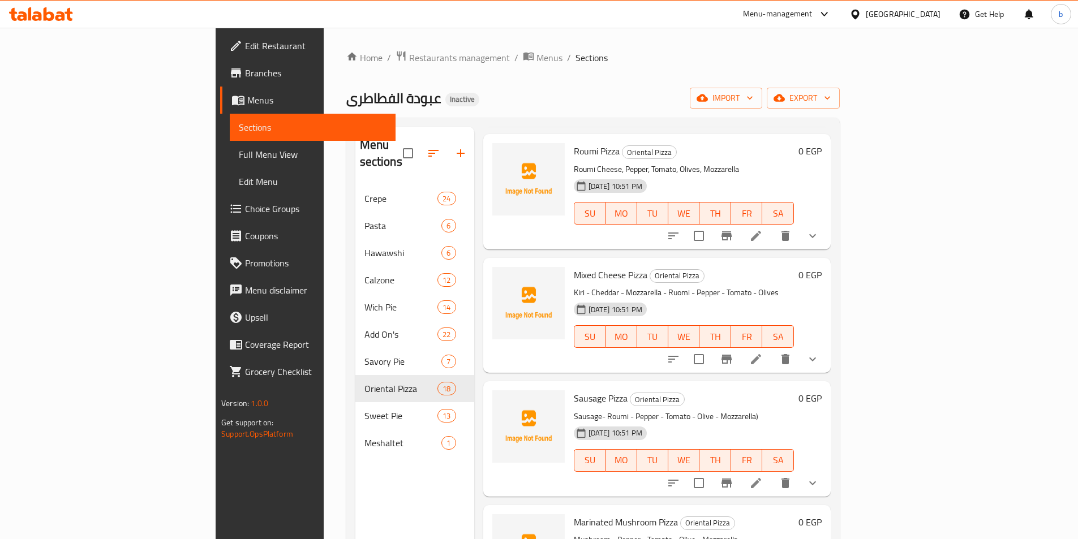
click at [772, 473] on li at bounding box center [756, 483] width 32 height 20
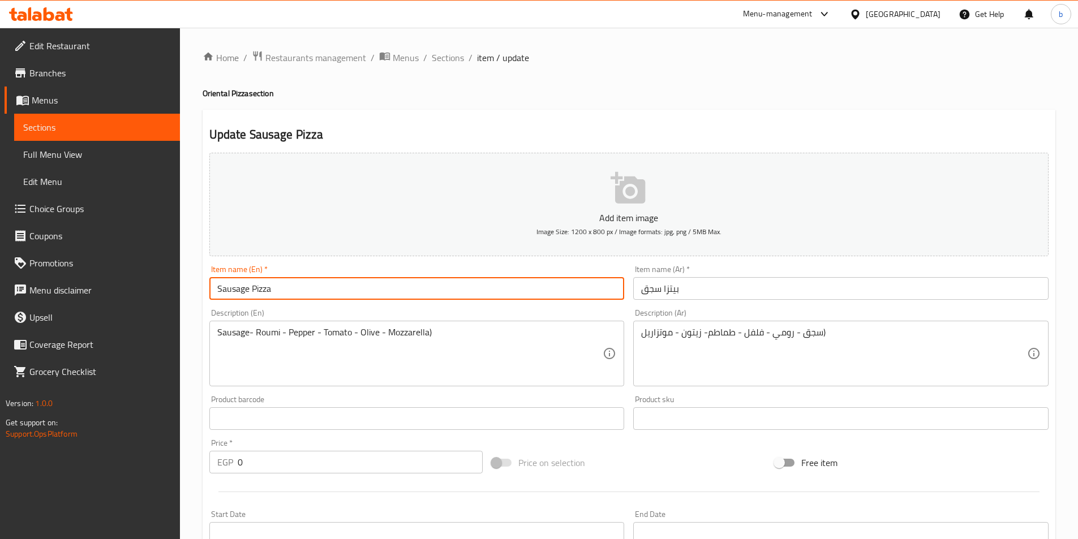
click at [216, 287] on input "Sausage Pizza" at bounding box center [416, 288] width 415 height 23
paste input "Oriental"
type input "Oriental Sausage Pizza"
click at [688, 283] on input "بيتزا سجق" at bounding box center [840, 288] width 415 height 23
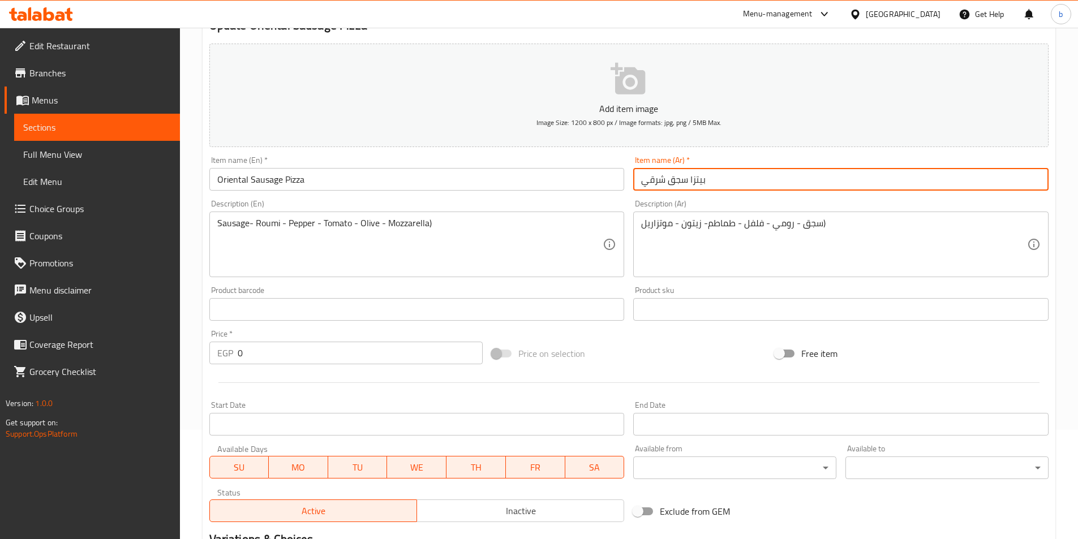
scroll to position [279, 0]
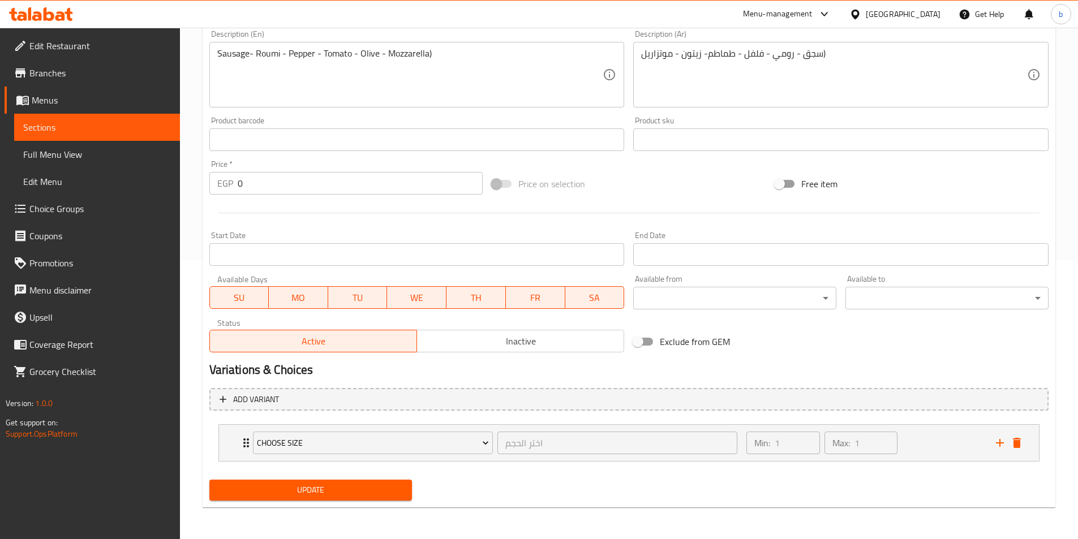
type input "بيتزا سجق شرقي"
click at [392, 485] on span "Update" at bounding box center [310, 490] width 185 height 14
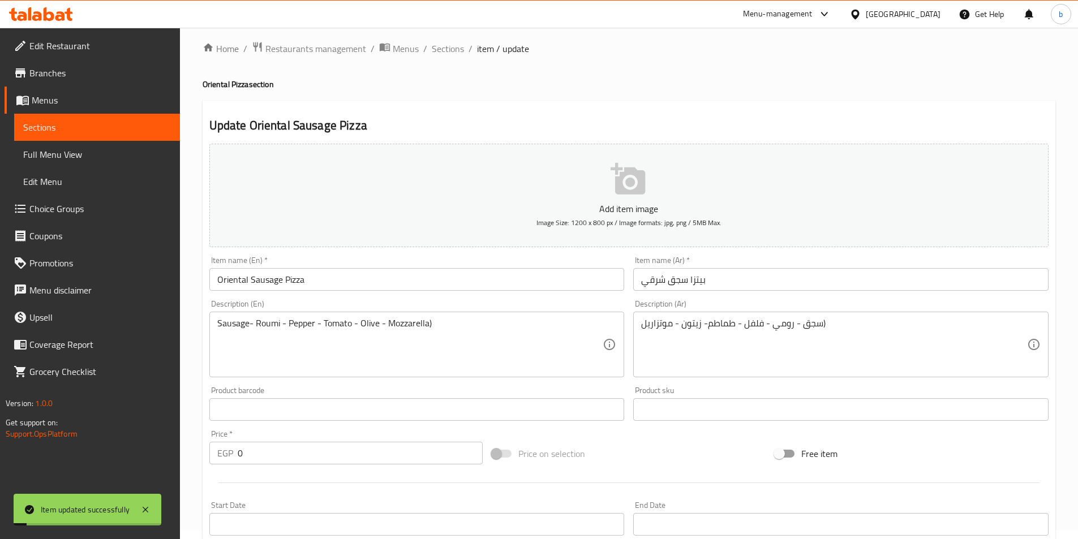
scroll to position [0, 0]
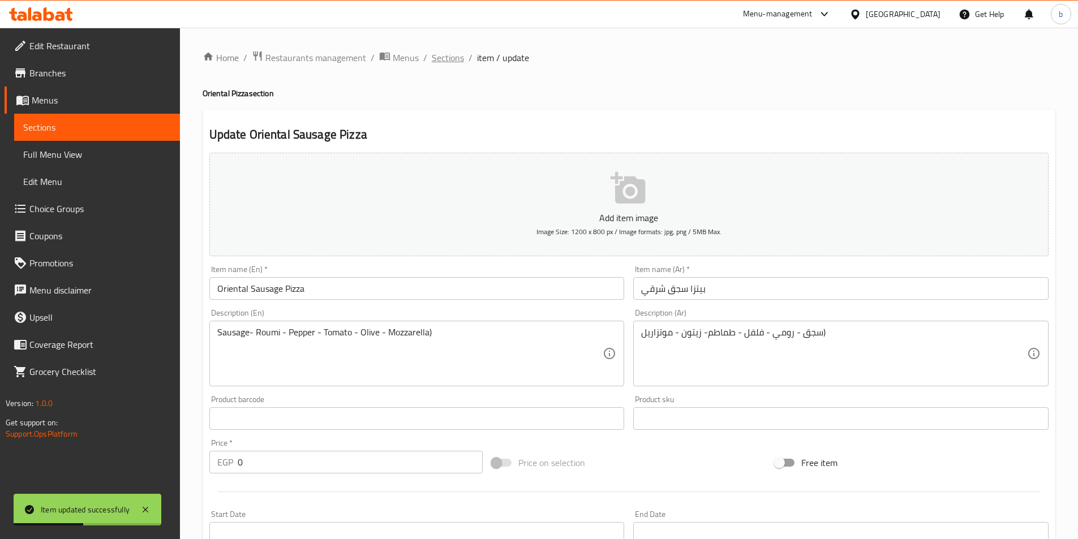
click at [438, 61] on span "Sections" at bounding box center [448, 58] width 32 height 14
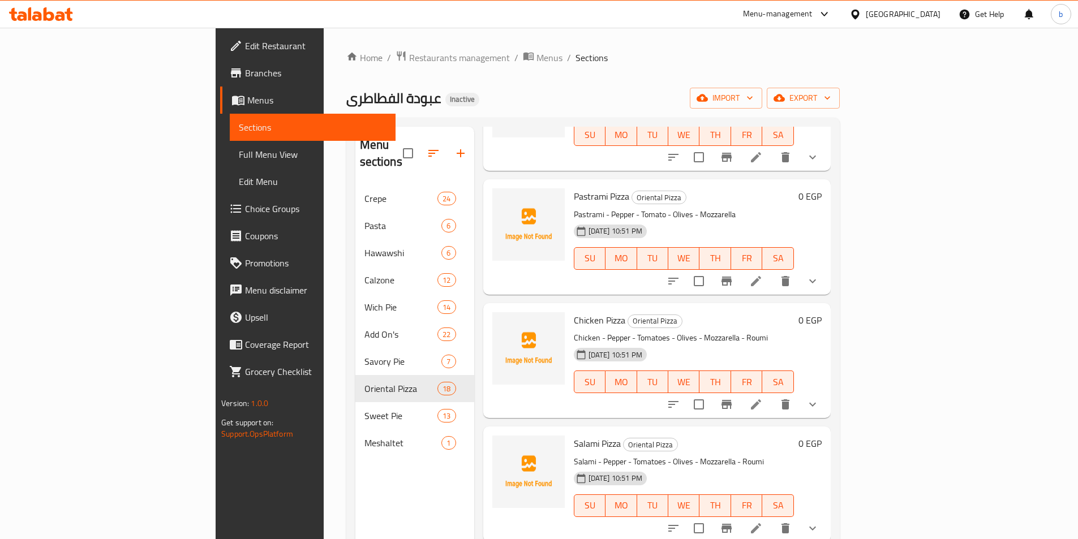
scroll to position [865, 0]
click at [763, 399] on icon at bounding box center [756, 406] width 14 height 14
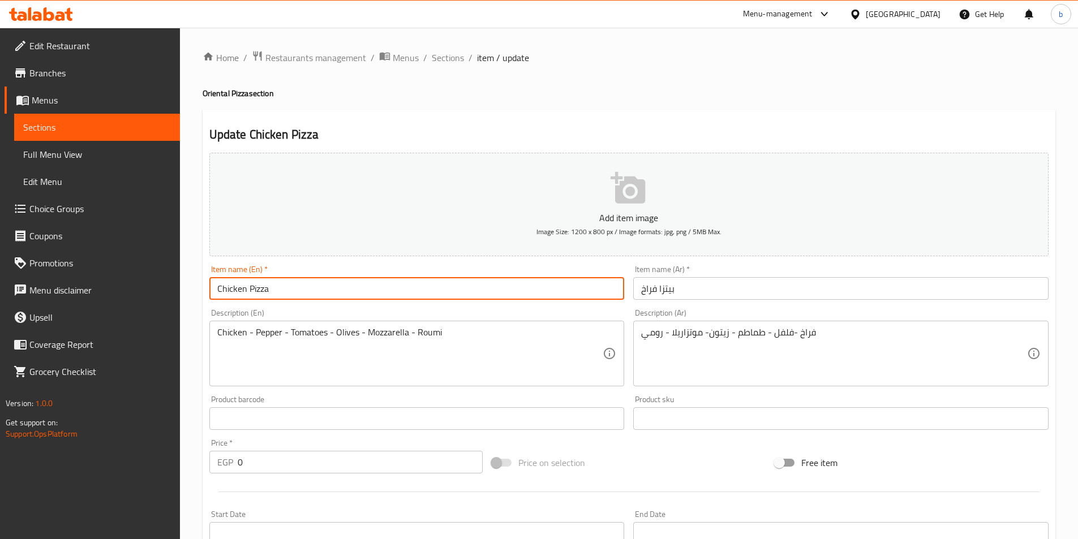
click at [212, 284] on input "Chicken Pizza" at bounding box center [416, 288] width 415 height 23
paste input "Oriental"
type input "Oriental Chicken Pizza"
click at [641, 290] on input "بيتزا فراخ" at bounding box center [840, 288] width 415 height 23
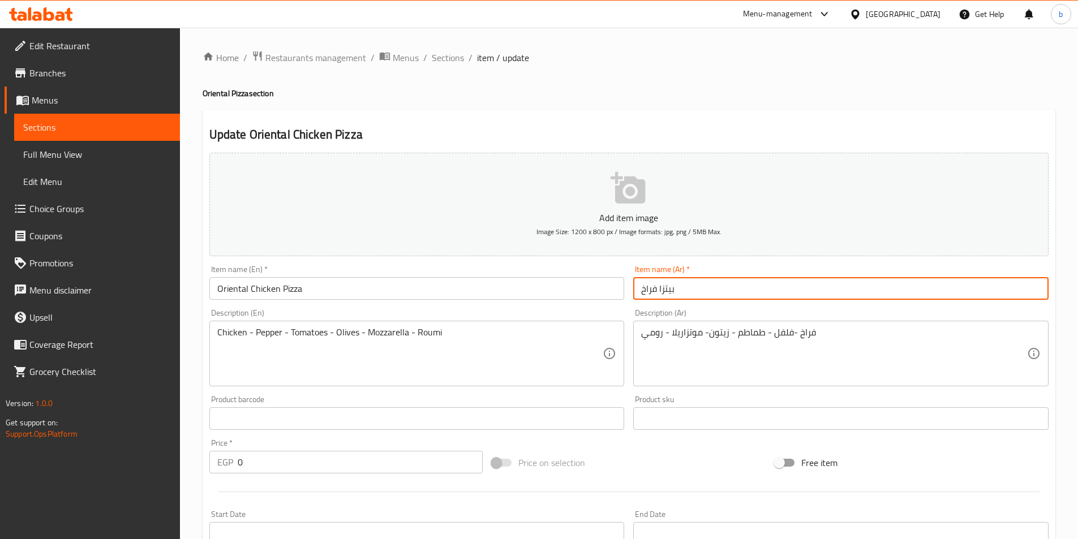
click at [843, 292] on input "بيتزا فراخ" at bounding box center [840, 288] width 415 height 23
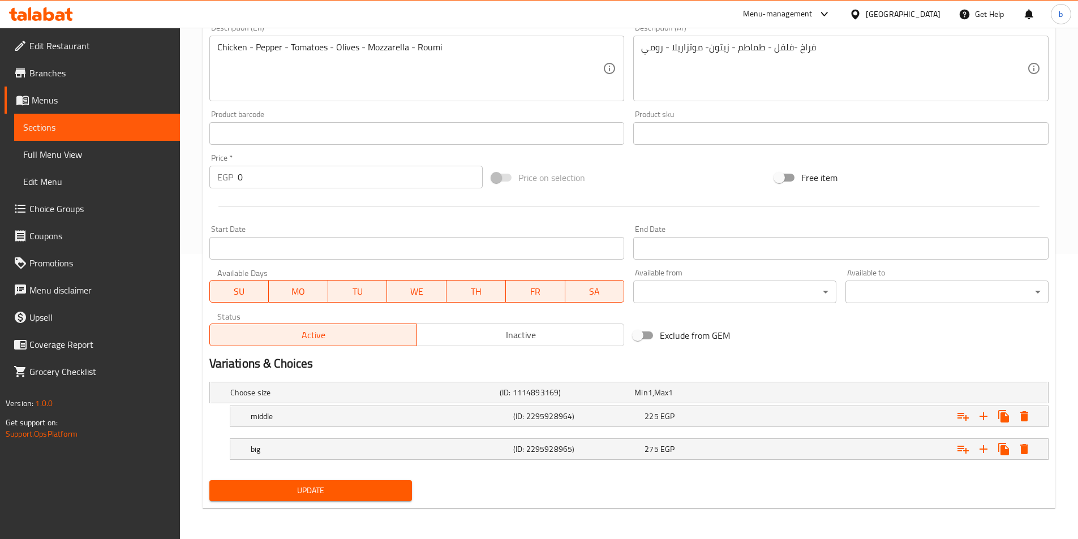
scroll to position [286, 0]
type input "بيتزا فراخ شرقي"
drag, startPoint x: 391, startPoint y: 482, endPoint x: 388, endPoint y: 476, distance: 6.1
click at [390, 481] on button "Update" at bounding box center [310, 490] width 203 height 21
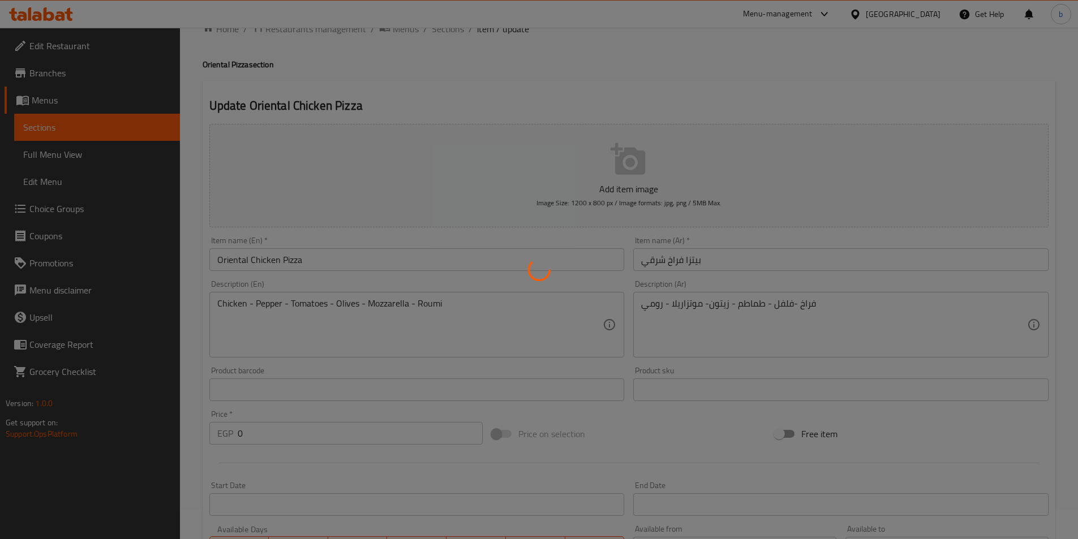
scroll to position [0, 0]
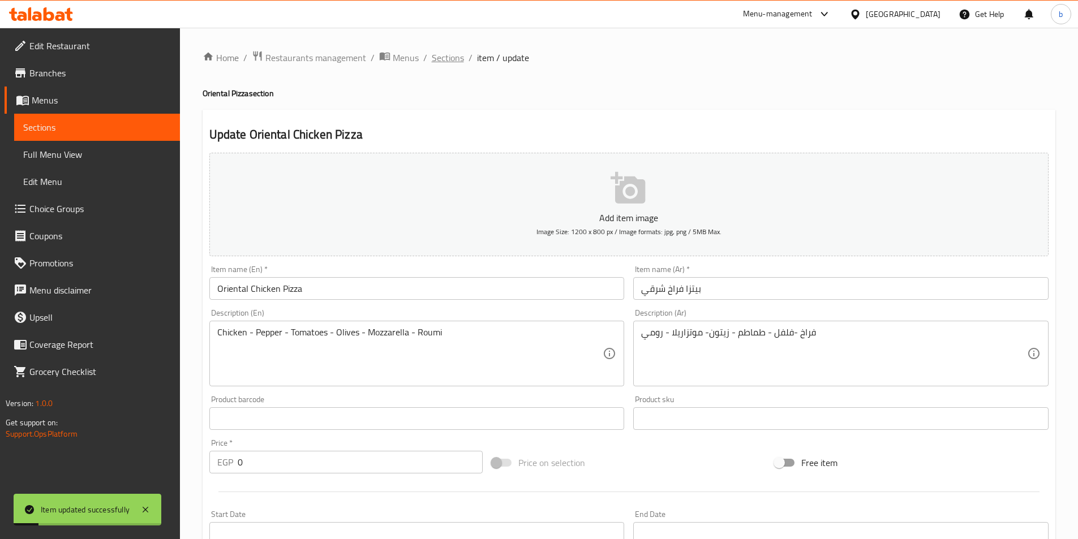
click at [452, 58] on span "Sections" at bounding box center [448, 58] width 32 height 14
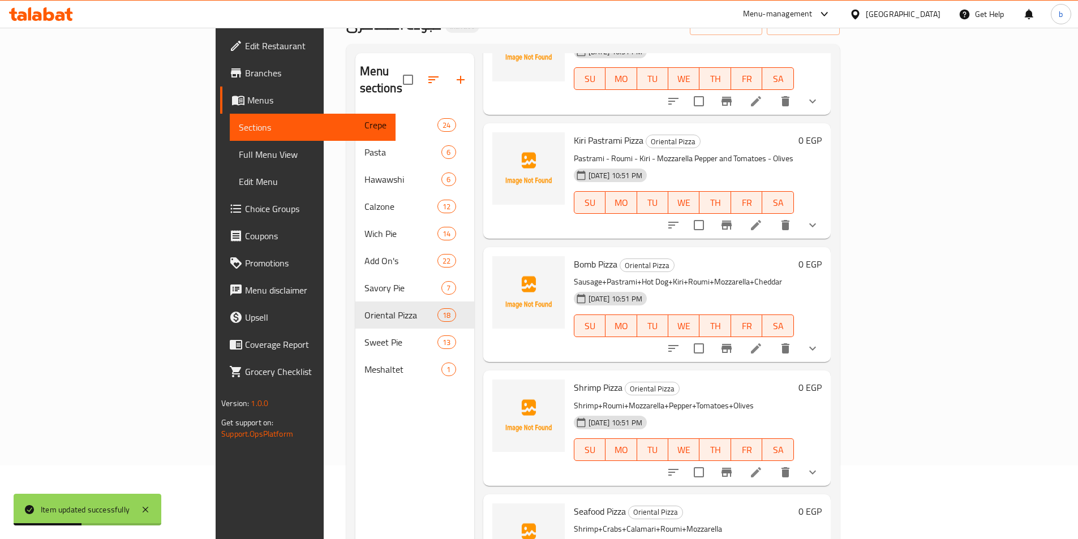
scroll to position [158, 0]
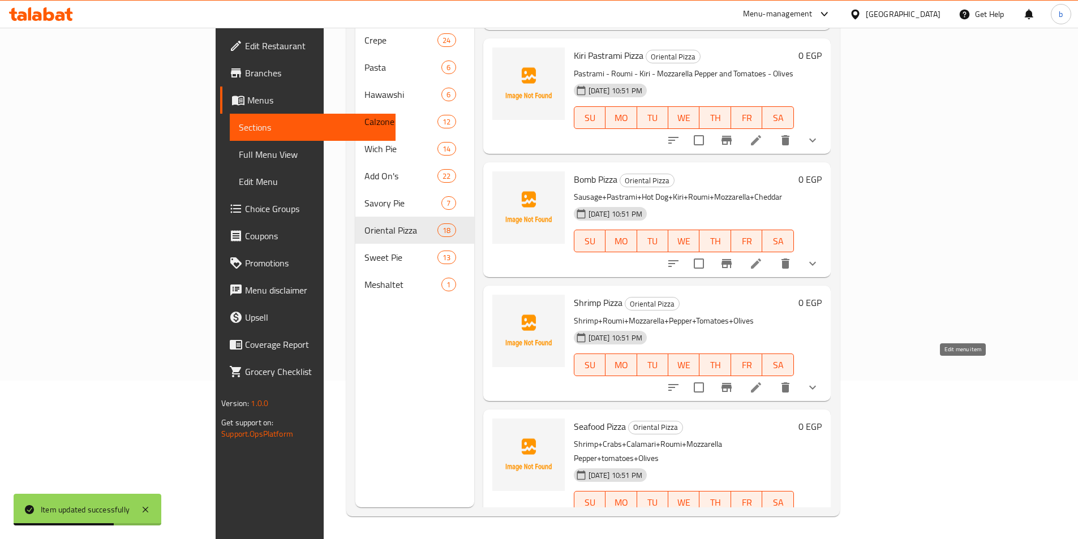
click at [763, 381] on icon at bounding box center [756, 388] width 14 height 14
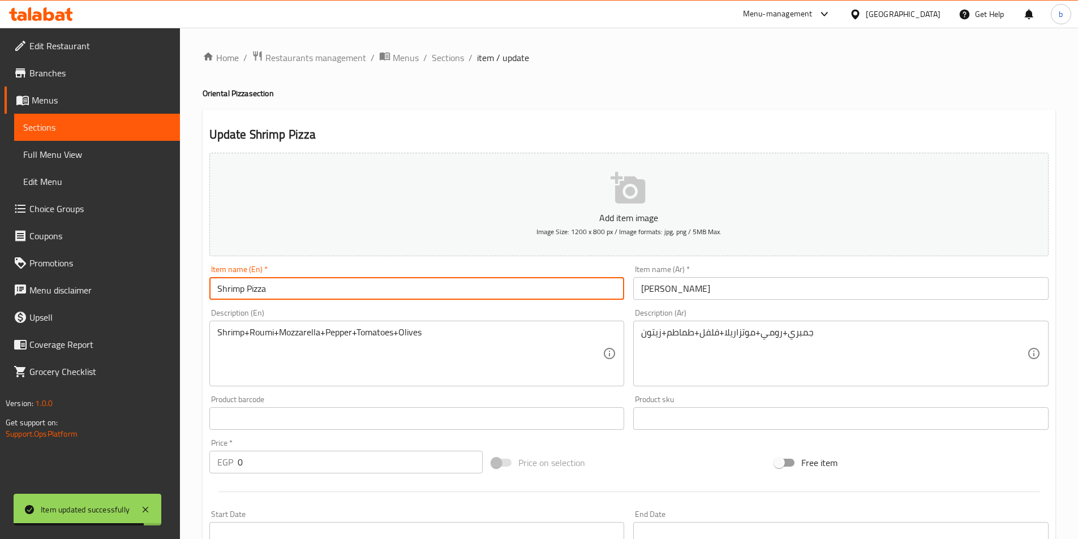
click at [215, 292] on input "Shrimp Pizza" at bounding box center [416, 288] width 415 height 23
paste input "Oriental"
click at [362, 298] on input "Oriental Shrimp Pizza" at bounding box center [416, 288] width 415 height 23
type input "Oriental Shrimp Pizza"
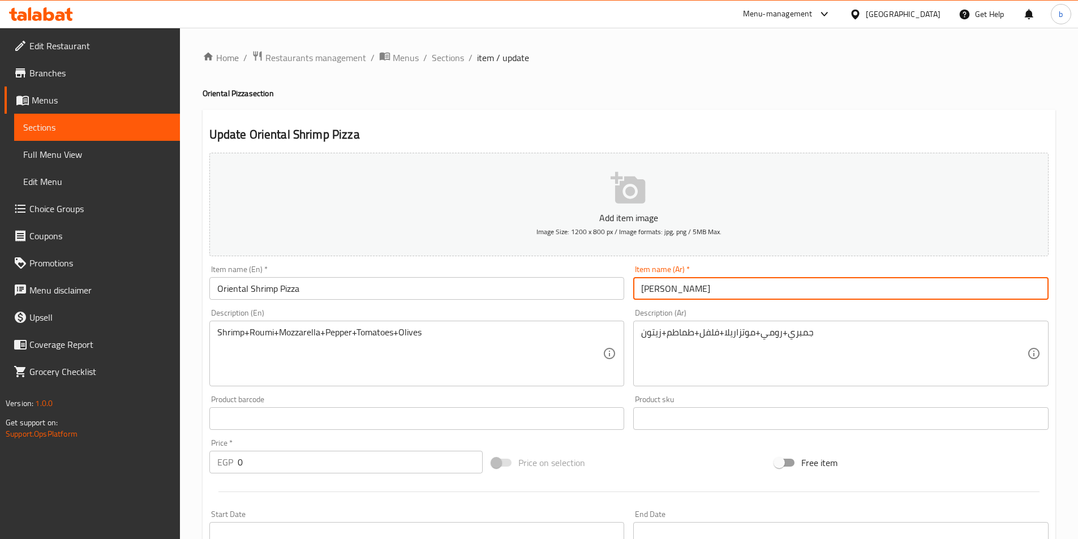
click at [643, 287] on input "بيتزا جمبري" at bounding box center [840, 288] width 415 height 23
click at [751, 282] on input "بيتزا جمبري" at bounding box center [840, 288] width 415 height 23
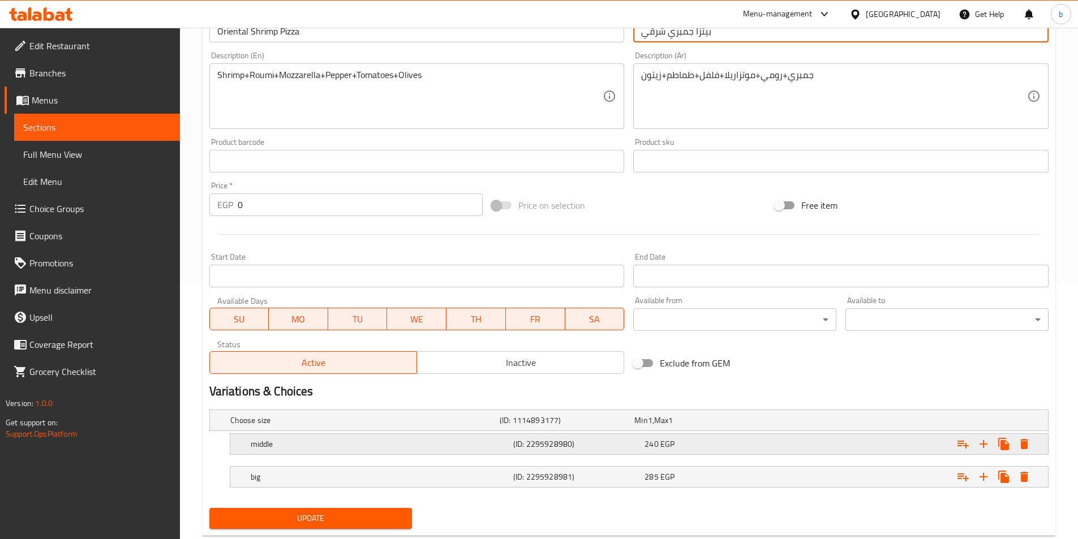
scroll to position [286, 0]
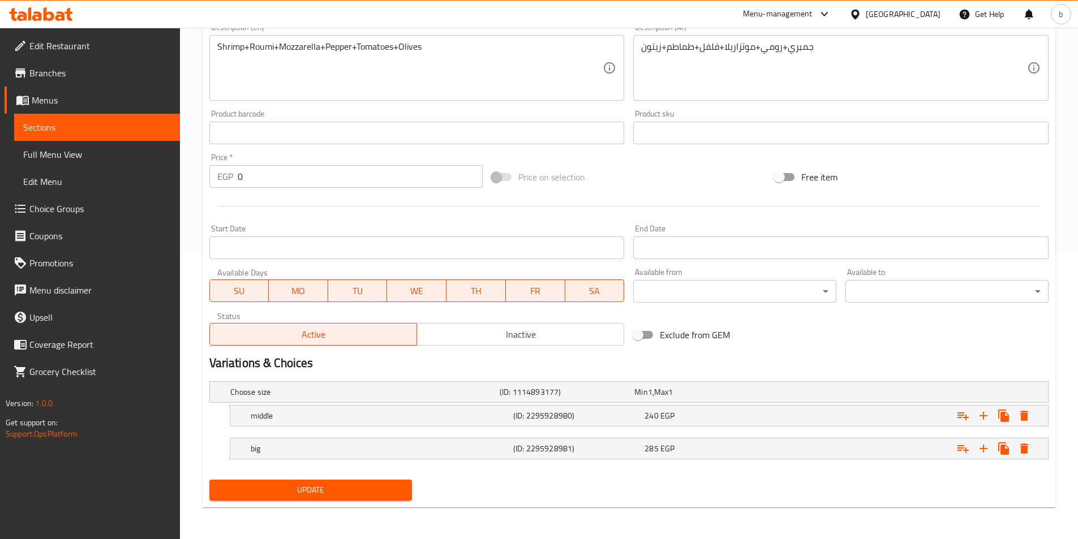
type input "بيتزا جمبري شرقي"
drag, startPoint x: 705, startPoint y: 421, endPoint x: 700, endPoint y: 430, distance: 10.7
click at [705, 421] on div "240 EGP" at bounding box center [708, 415] width 127 height 11
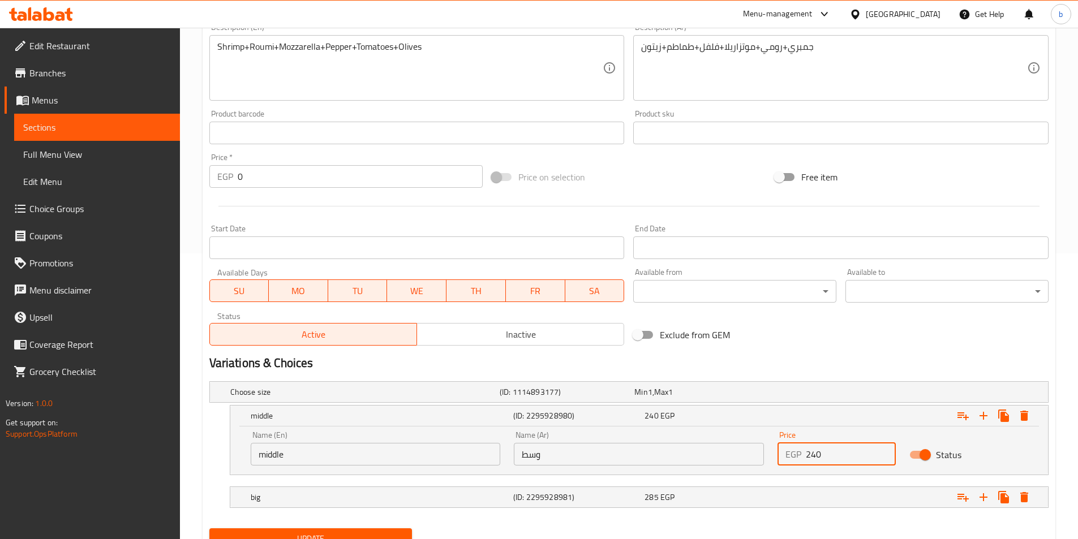
drag, startPoint x: 842, startPoint y: 458, endPoint x: 798, endPoint y: 457, distance: 44.2
click at [798, 457] on div "EGP 240 Price" at bounding box center [837, 454] width 118 height 23
type input "280"
click at [818, 489] on div "Expand" at bounding box center [905, 497] width 263 height 25
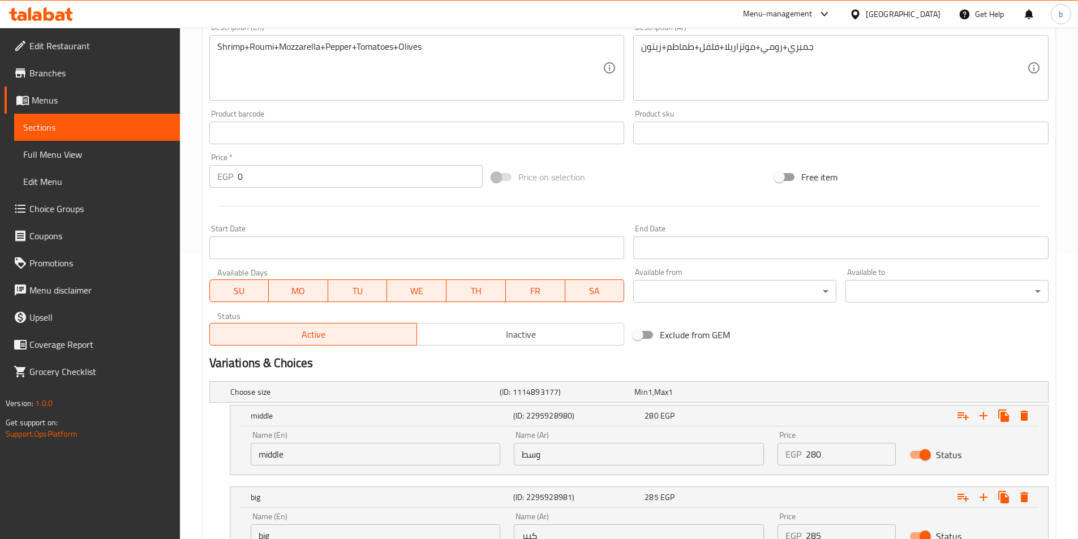
scroll to position [383, 0]
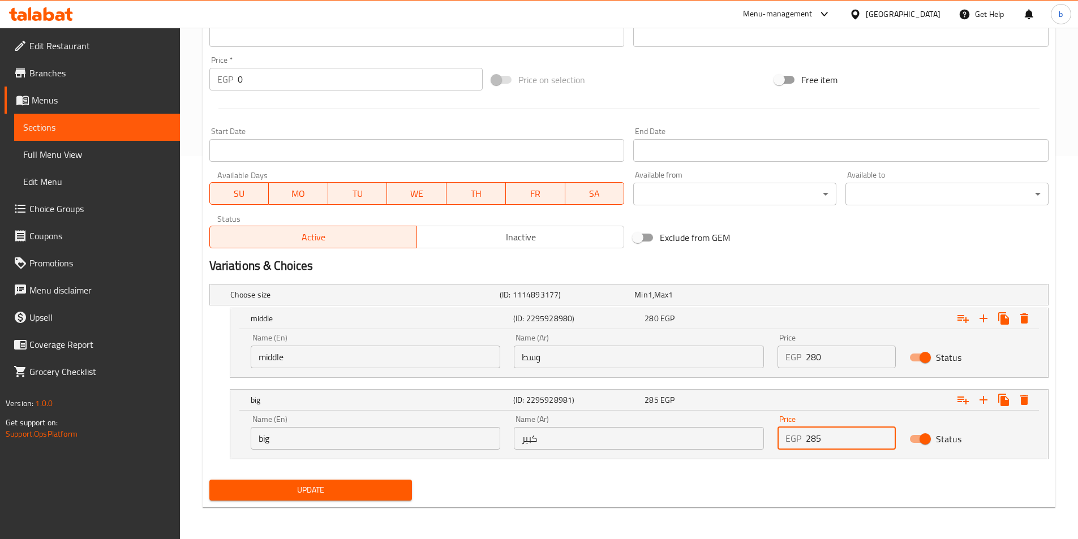
drag, startPoint x: 830, startPoint y: 439, endPoint x: 804, endPoint y: 434, distance: 26.4
click at [804, 434] on div "EGP 285 Price" at bounding box center [837, 438] width 118 height 23
type input "310"
click at [340, 488] on span "Update" at bounding box center [310, 490] width 185 height 14
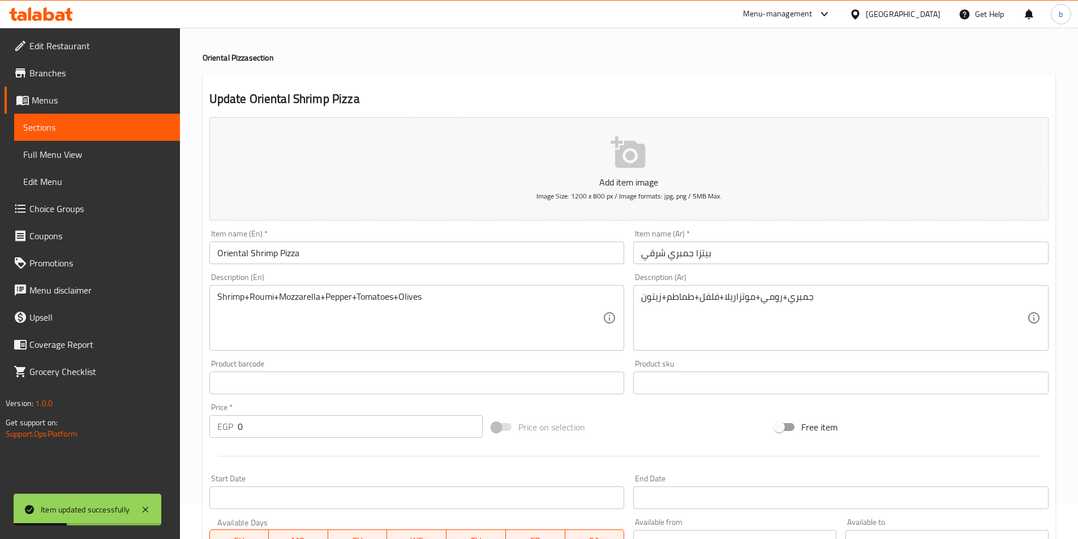
scroll to position [0, 0]
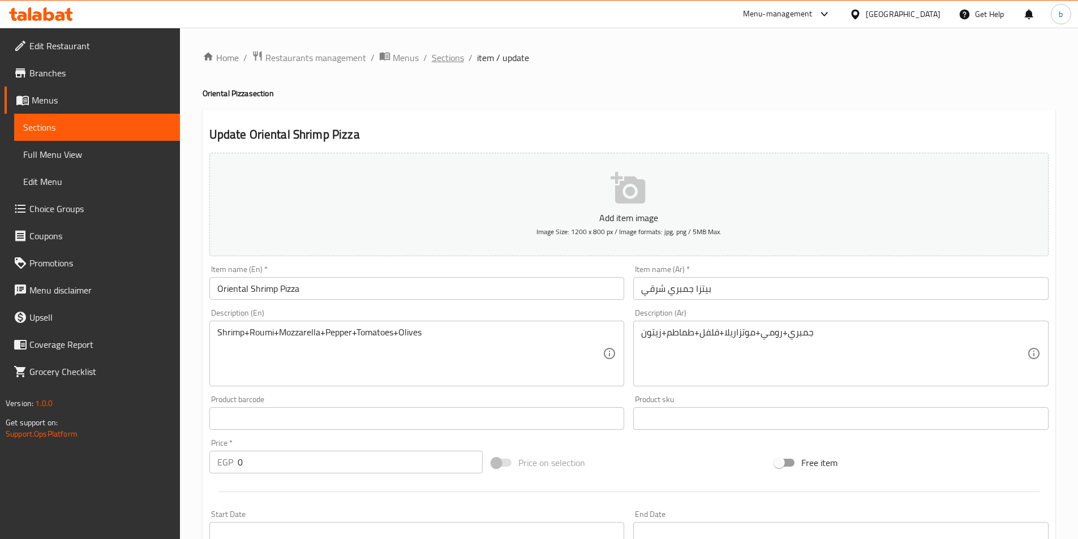
click at [435, 61] on span "Sections" at bounding box center [448, 58] width 32 height 14
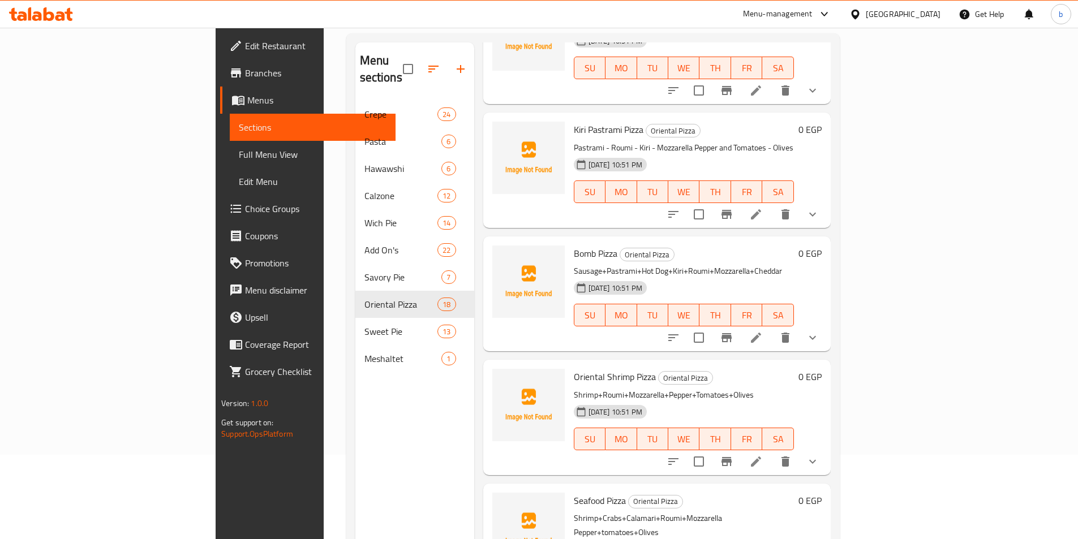
scroll to position [158, 0]
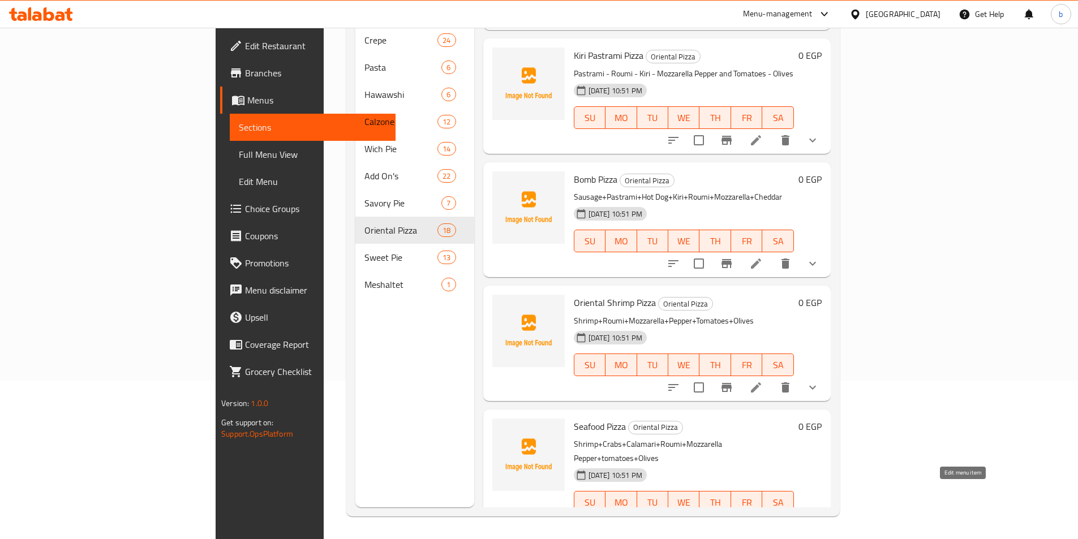
click at [763, 518] on icon at bounding box center [756, 525] width 14 height 14
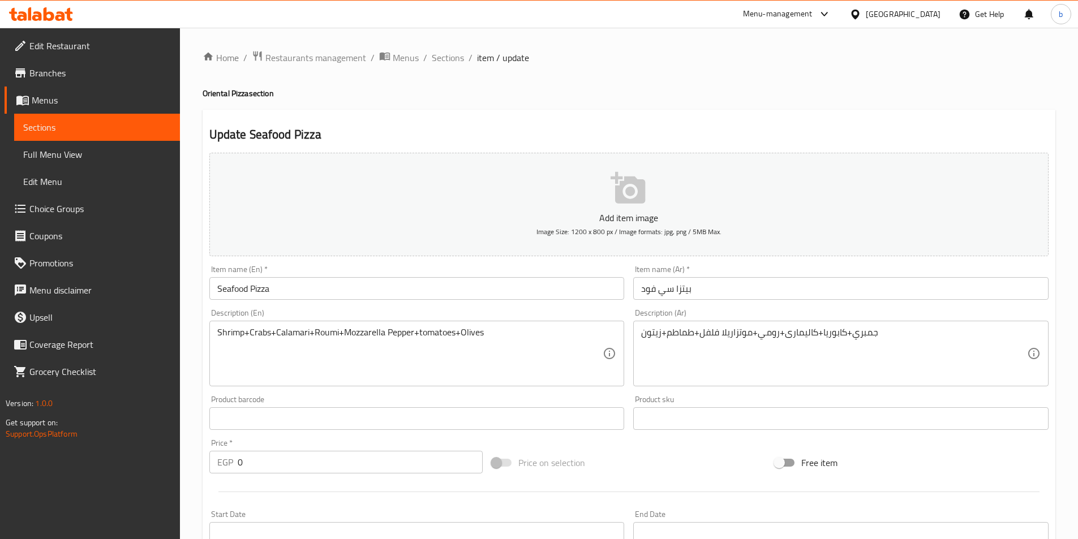
click at [216, 286] on input "Seafood Pizza" at bounding box center [416, 288] width 415 height 23
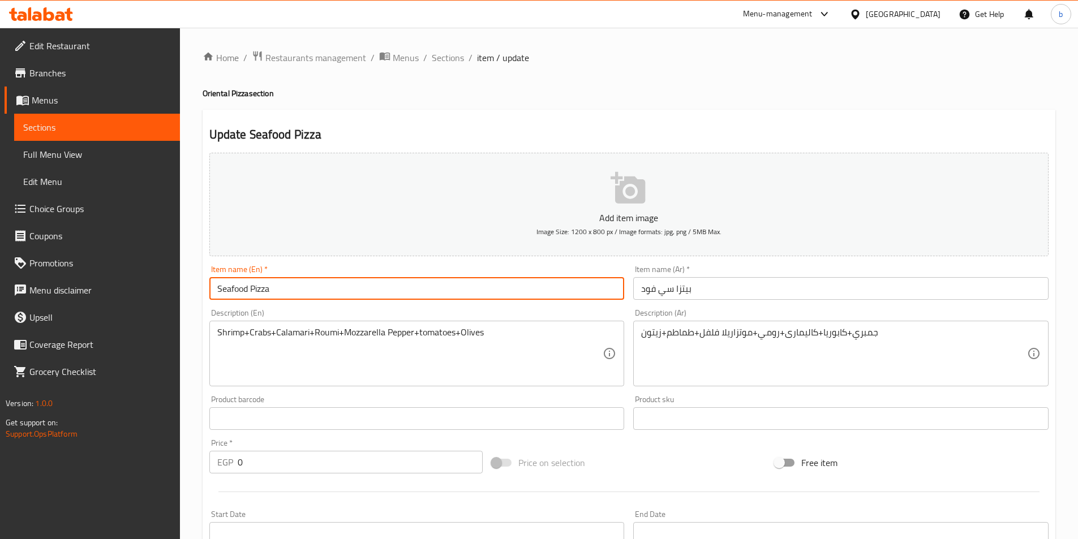
paste input "Oriental"
type input "Oriental Seafood Pizza"
click at [637, 289] on input "بيتزا سي فود" at bounding box center [840, 288] width 415 height 23
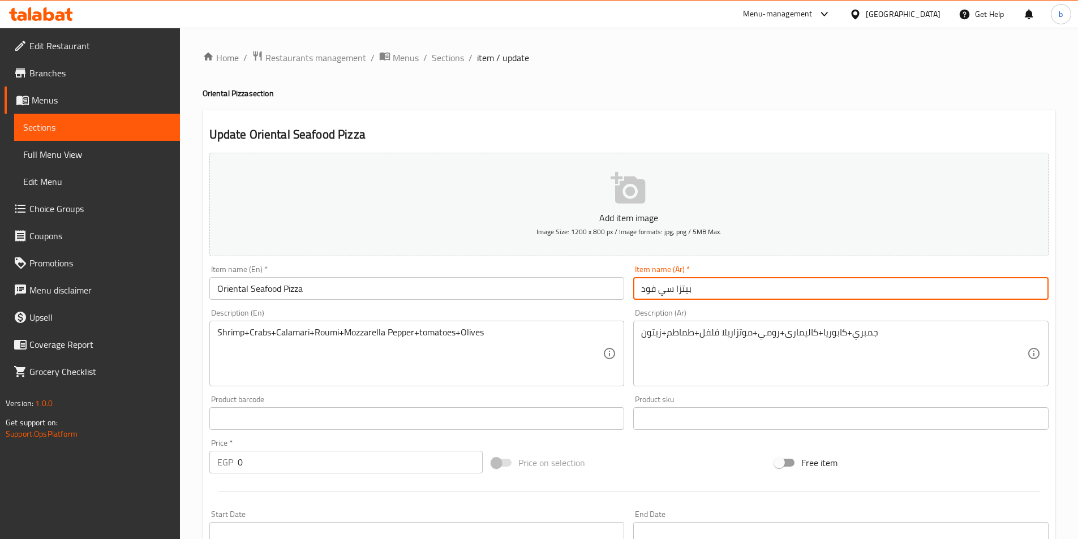
click at [715, 286] on input "بيتزا سي فود" at bounding box center [840, 288] width 415 height 23
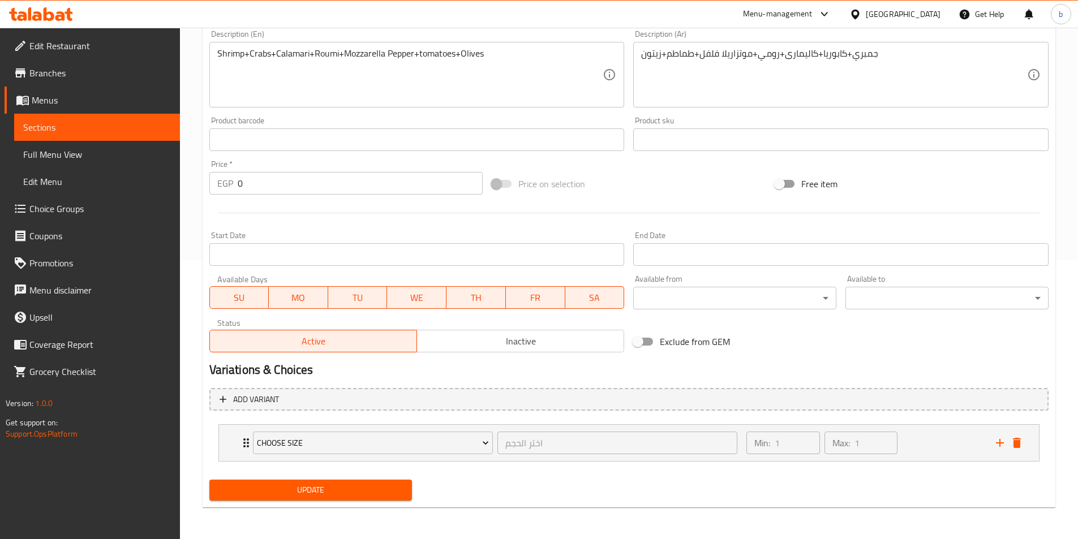
type input "بيتزا سي فود شرقي"
click at [368, 481] on button "Update" at bounding box center [310, 490] width 203 height 21
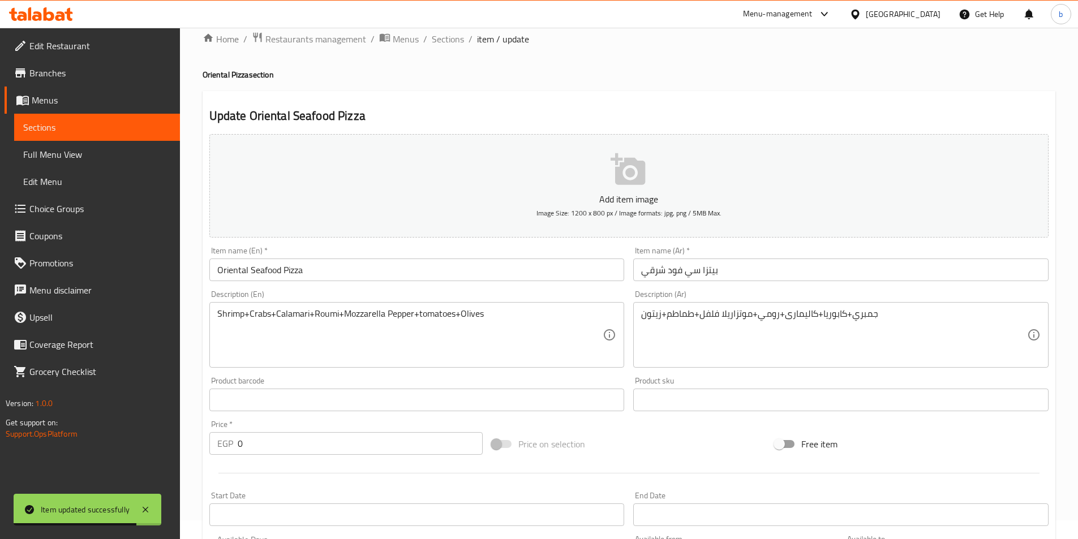
scroll to position [0, 0]
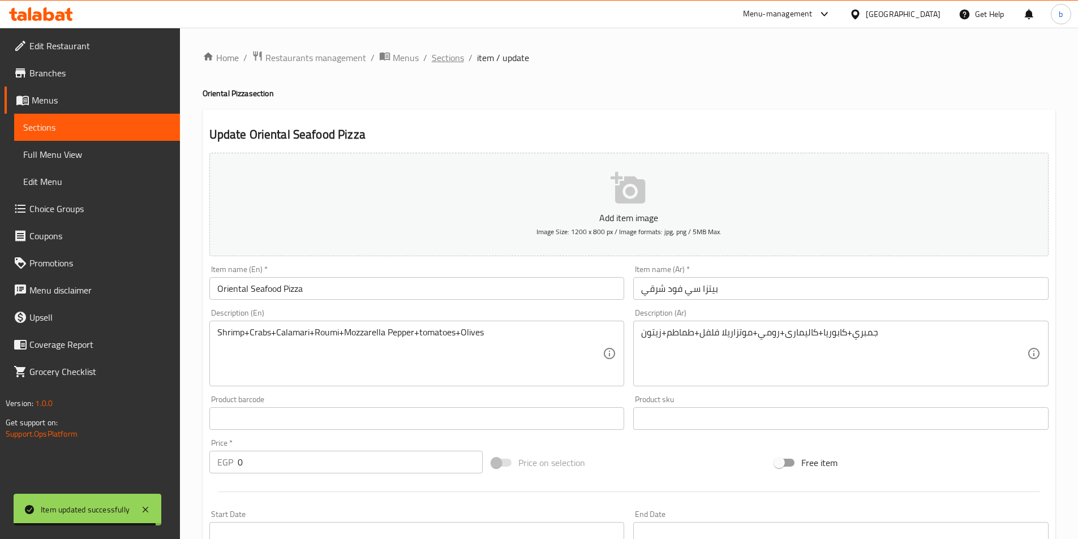
click at [455, 61] on span "Sections" at bounding box center [448, 58] width 32 height 14
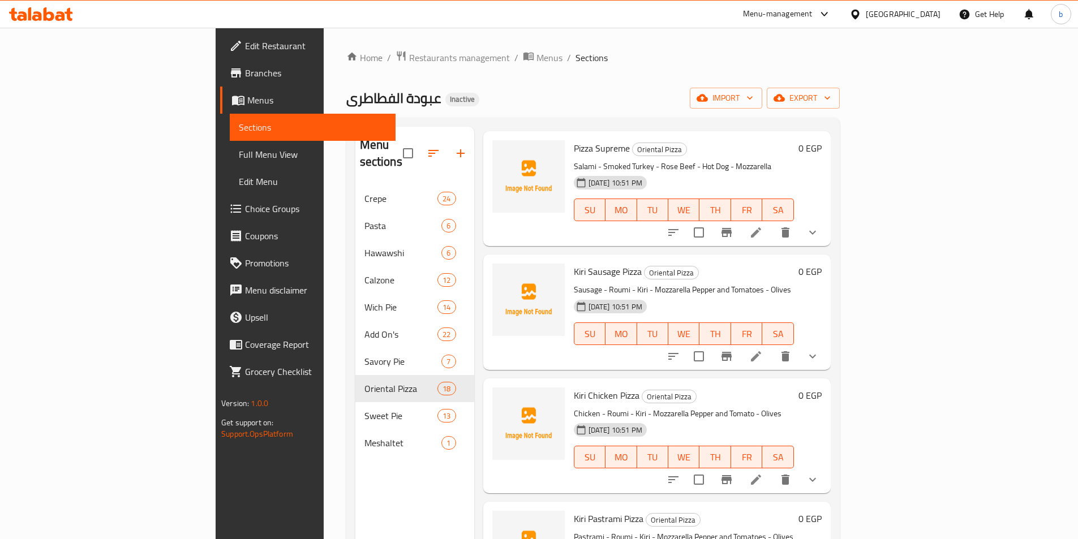
scroll to position [1472, 0]
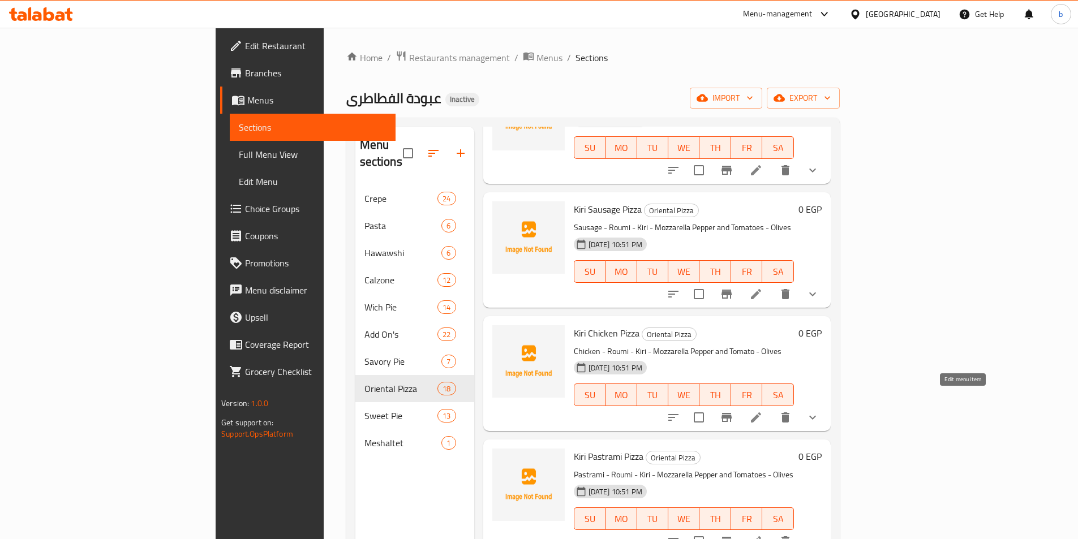
click at [761, 413] on icon at bounding box center [756, 418] width 10 height 10
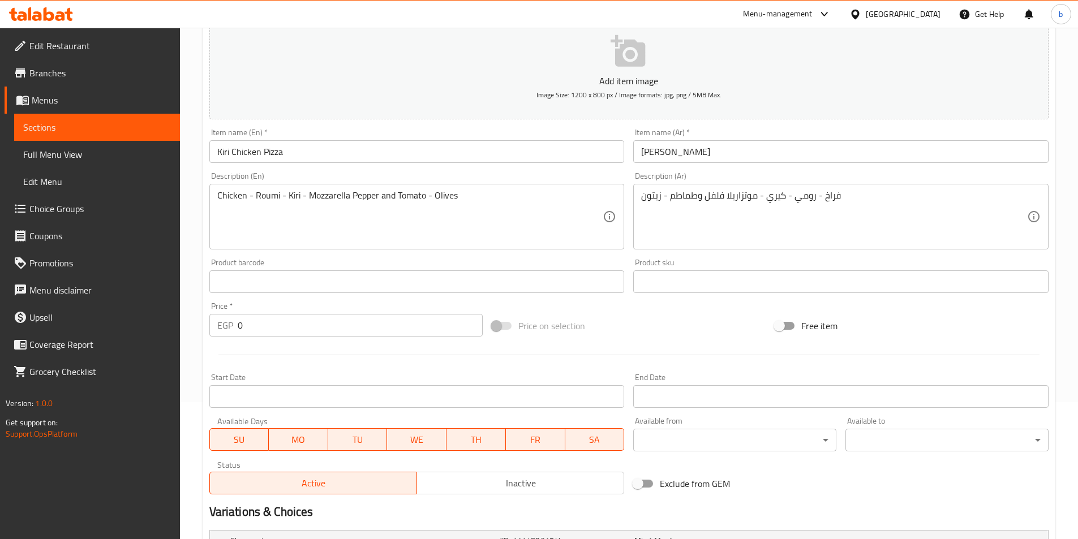
scroll to position [286, 0]
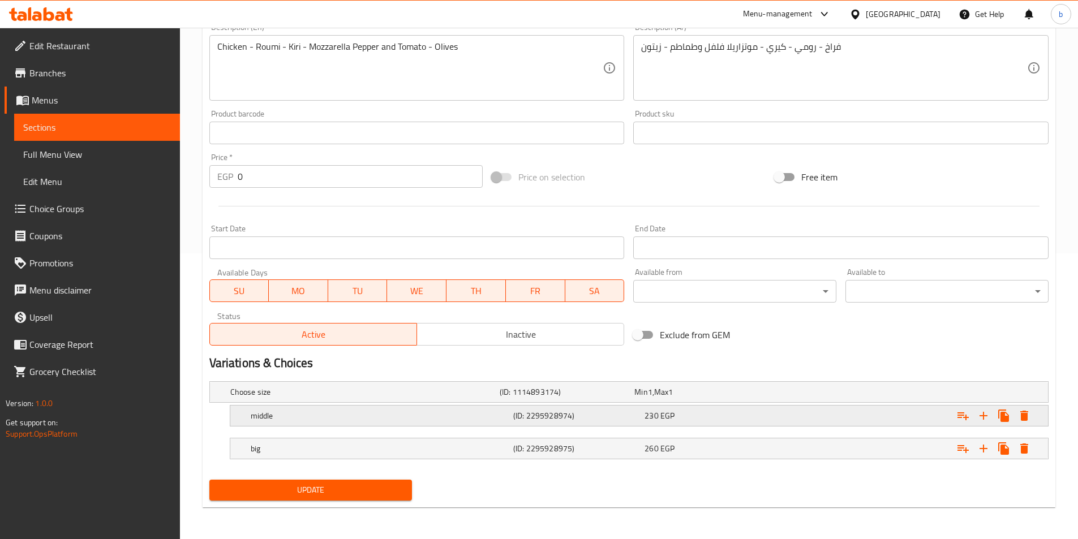
click at [534, 411] on h5 "(ID: 2295928974)" at bounding box center [576, 415] width 127 height 11
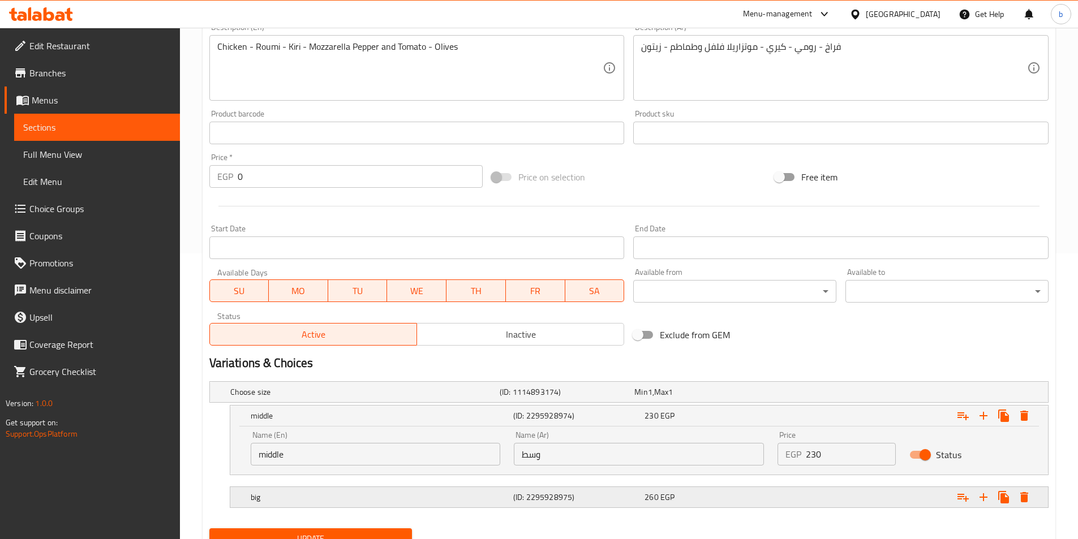
click at [666, 491] on span "EGP" at bounding box center [668, 497] width 14 height 15
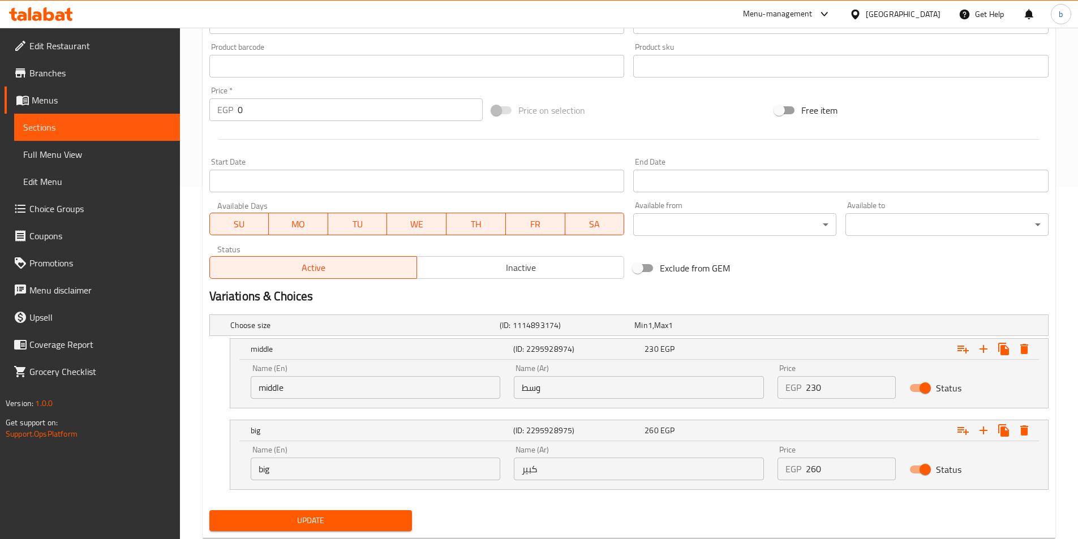
scroll to position [383, 0]
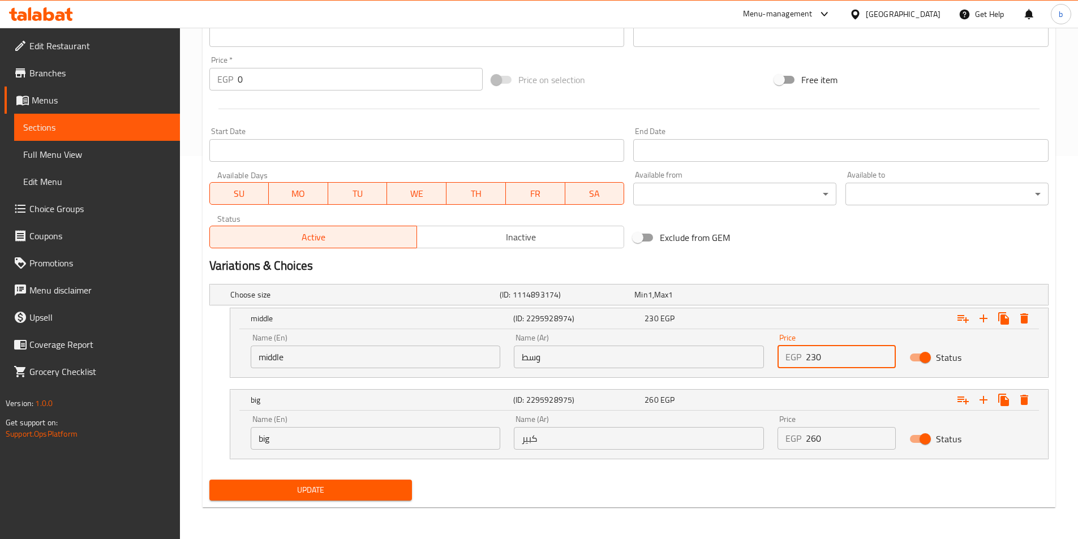
click at [827, 359] on input "230" at bounding box center [851, 357] width 90 height 23
type input "240"
click at [853, 443] on input "260" at bounding box center [851, 438] width 90 height 23
type input "285"
click at [380, 498] on button "Update" at bounding box center [310, 490] width 203 height 21
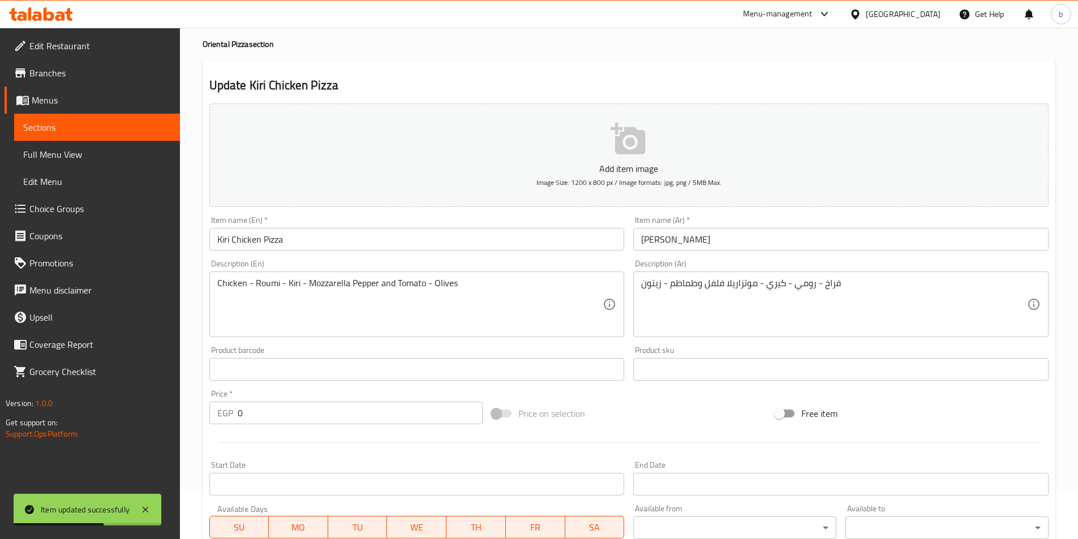
scroll to position [0, 0]
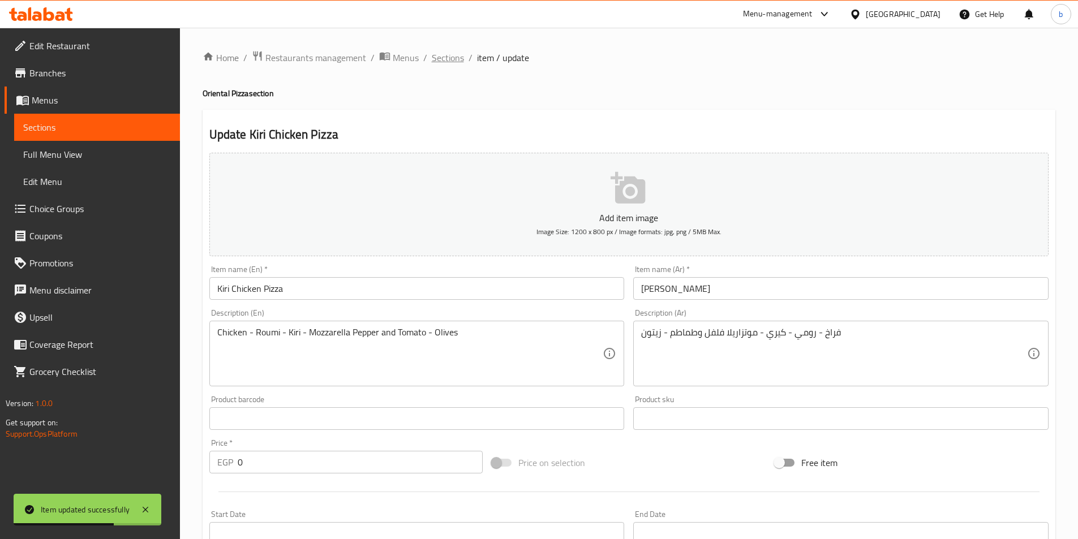
click at [455, 57] on span "Sections" at bounding box center [448, 58] width 32 height 14
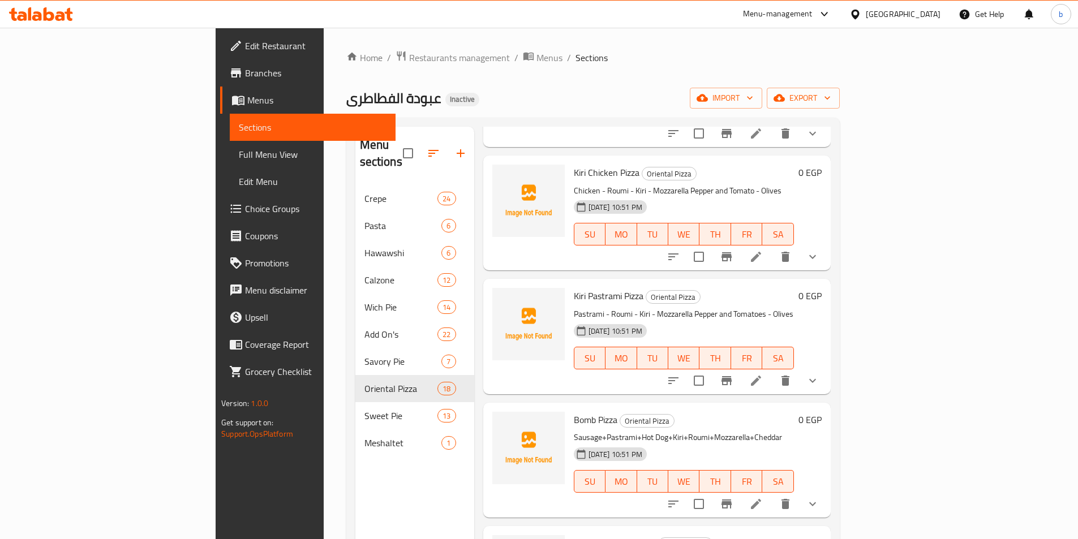
scroll to position [1698, 0]
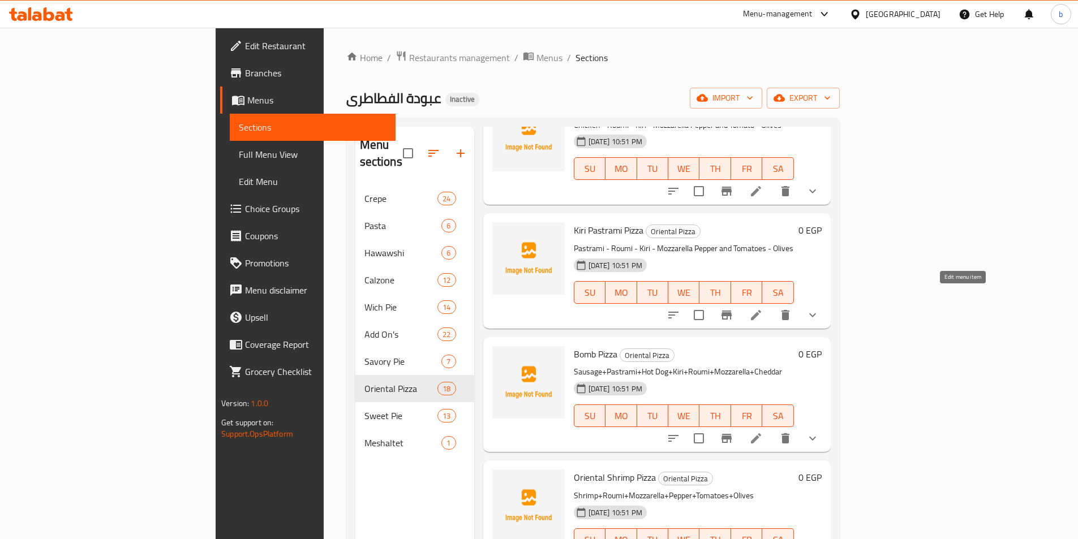
click at [763, 308] on icon at bounding box center [756, 315] width 14 height 14
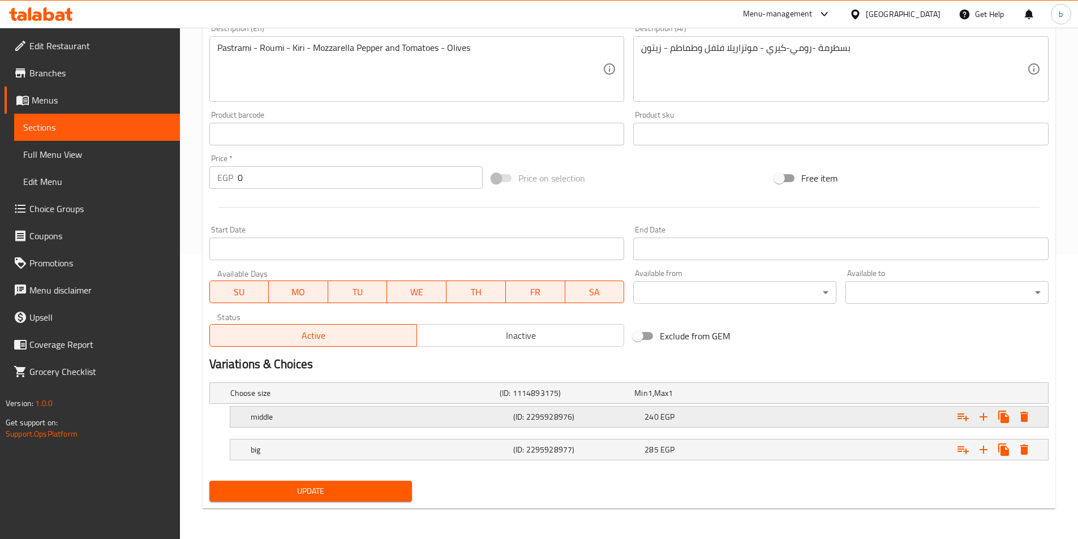
scroll to position [286, 0]
click at [509, 421] on div "middle" at bounding box center [379, 416] width 263 height 16
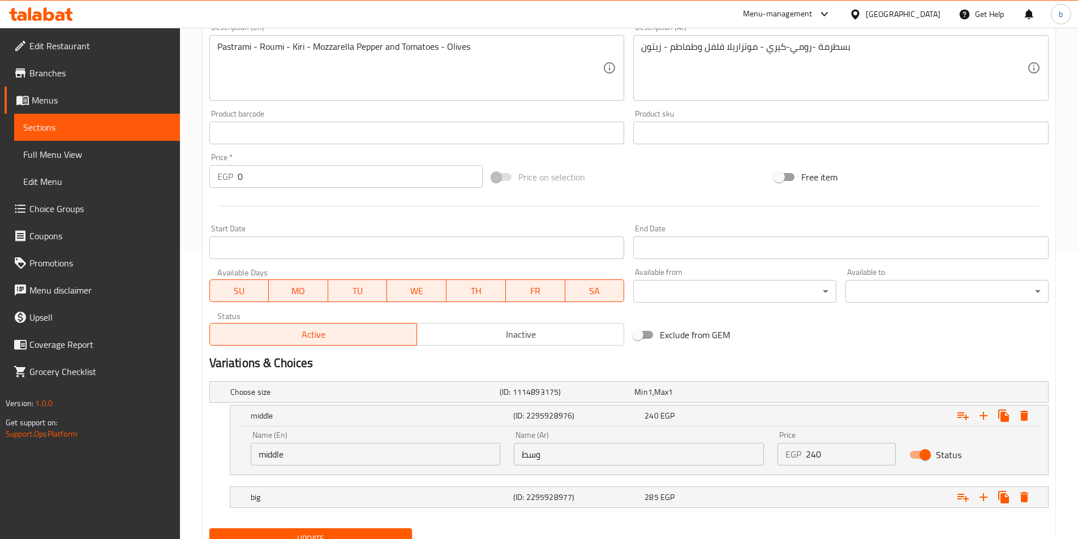
click at [862, 451] on input "240" at bounding box center [851, 454] width 90 height 23
type input "230"
click at [791, 505] on div "Expand" at bounding box center [905, 497] width 263 height 25
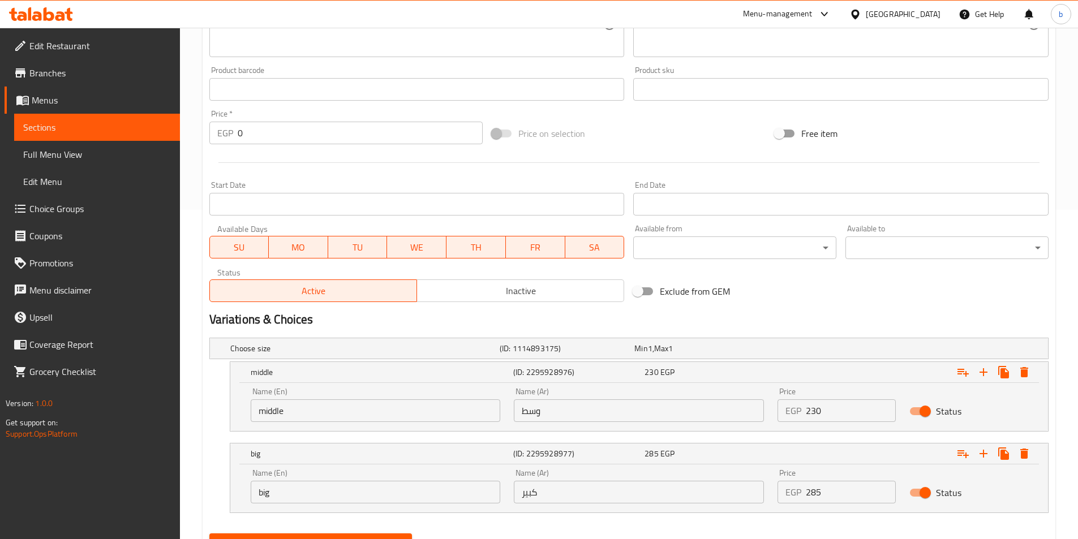
scroll to position [383, 0]
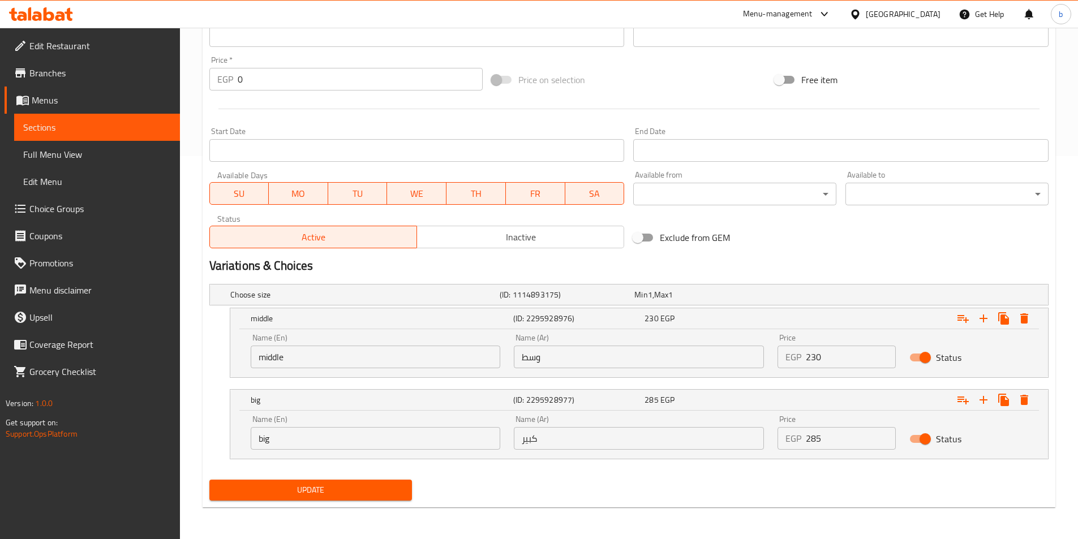
click at [846, 442] on input "285" at bounding box center [851, 438] width 90 height 23
type input "270"
click at [362, 496] on span "Update" at bounding box center [310, 490] width 185 height 14
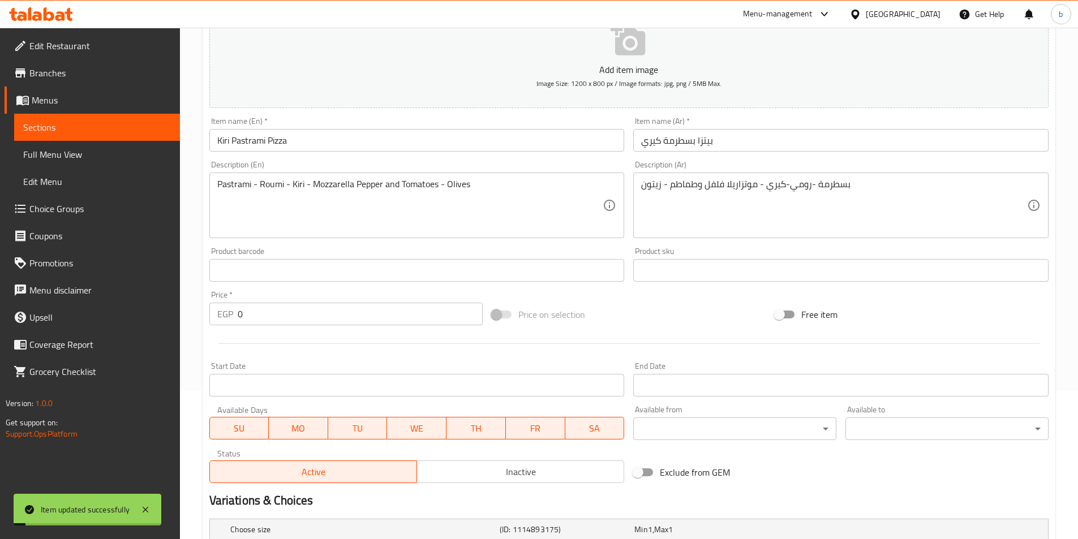
scroll to position [0, 0]
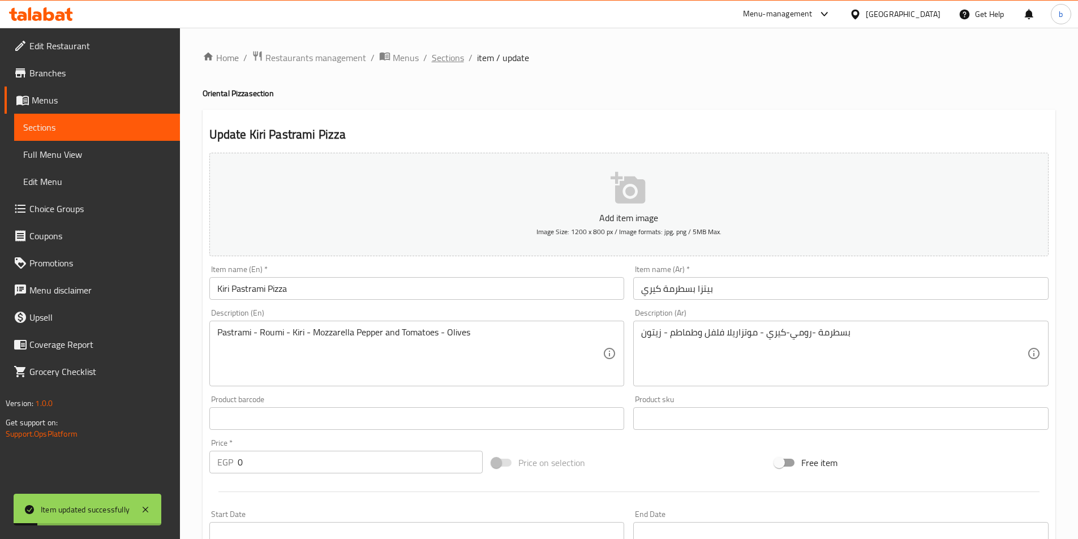
click at [449, 57] on span "Sections" at bounding box center [448, 58] width 32 height 14
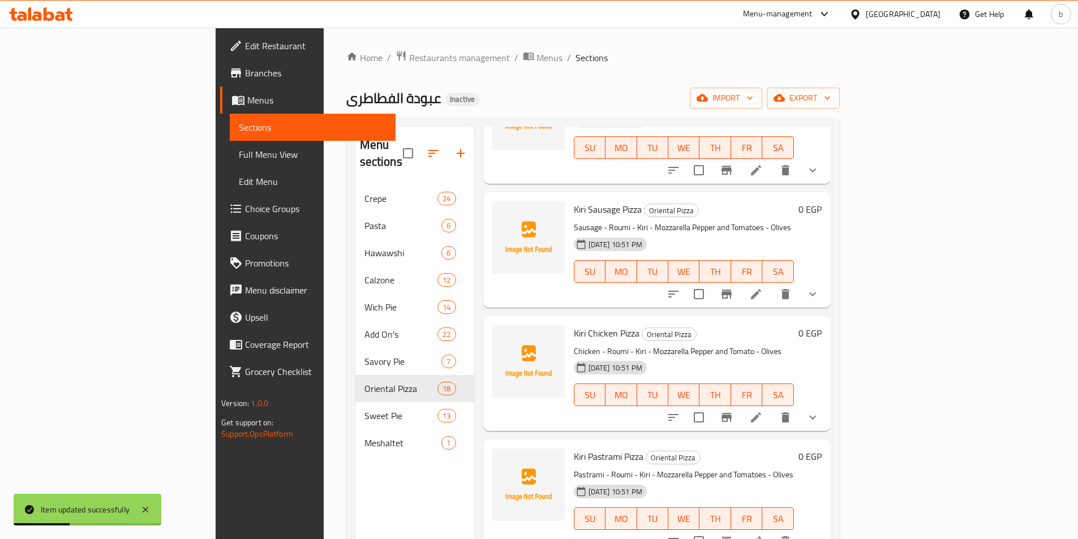
scroll to position [1714, 0]
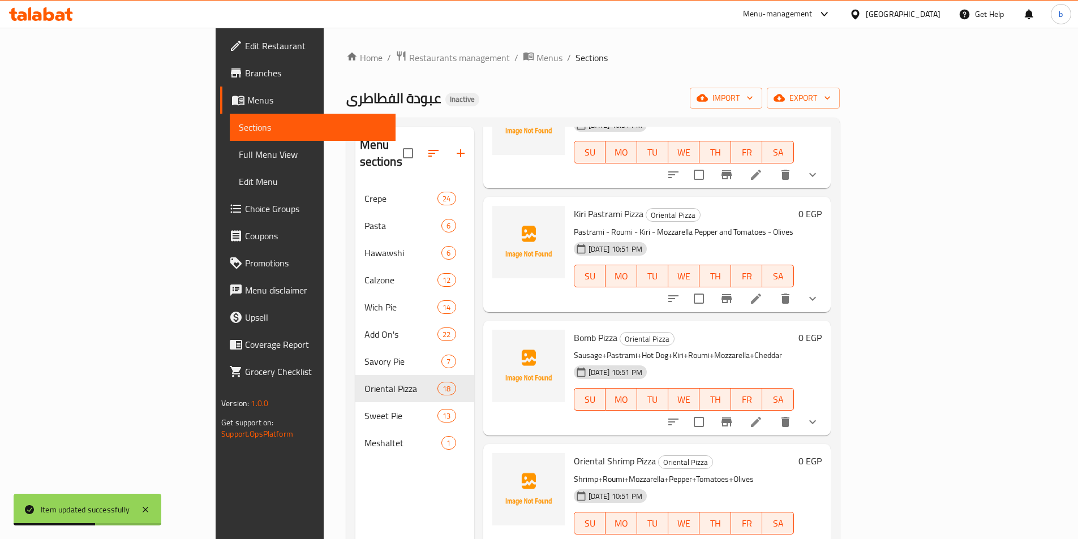
click at [772, 412] on li at bounding box center [756, 422] width 32 height 20
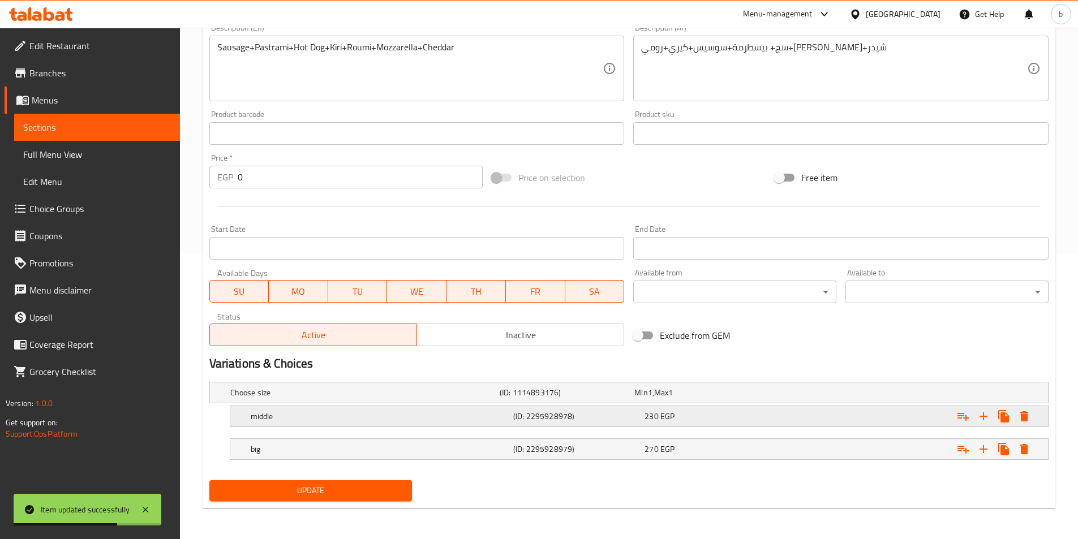
scroll to position [286, 0]
drag, startPoint x: 883, startPoint y: 414, endPoint x: 889, endPoint y: 429, distance: 16.5
click at [883, 414] on div "Expand" at bounding box center [905, 416] width 263 height 25
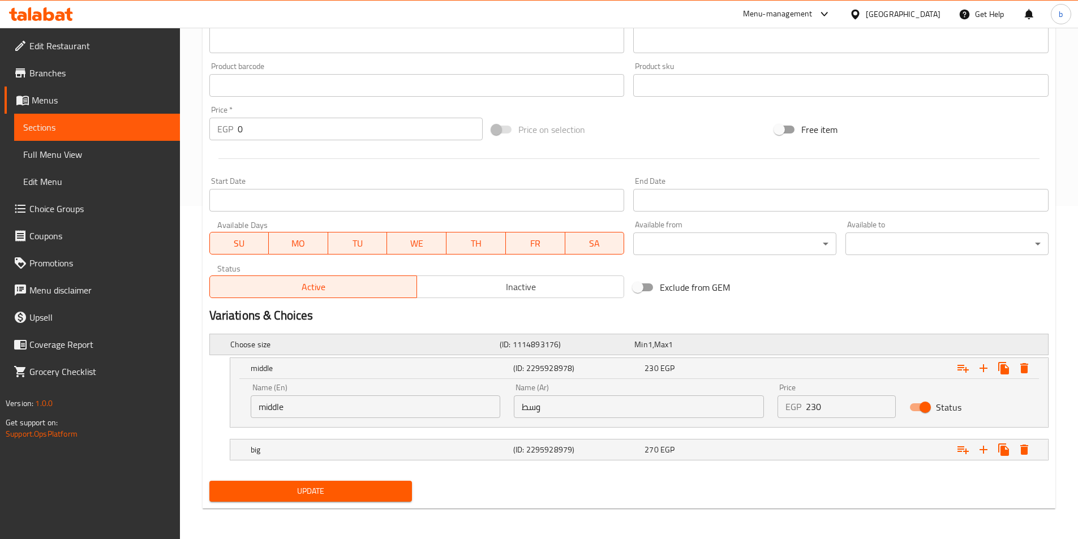
scroll to position [335, 0]
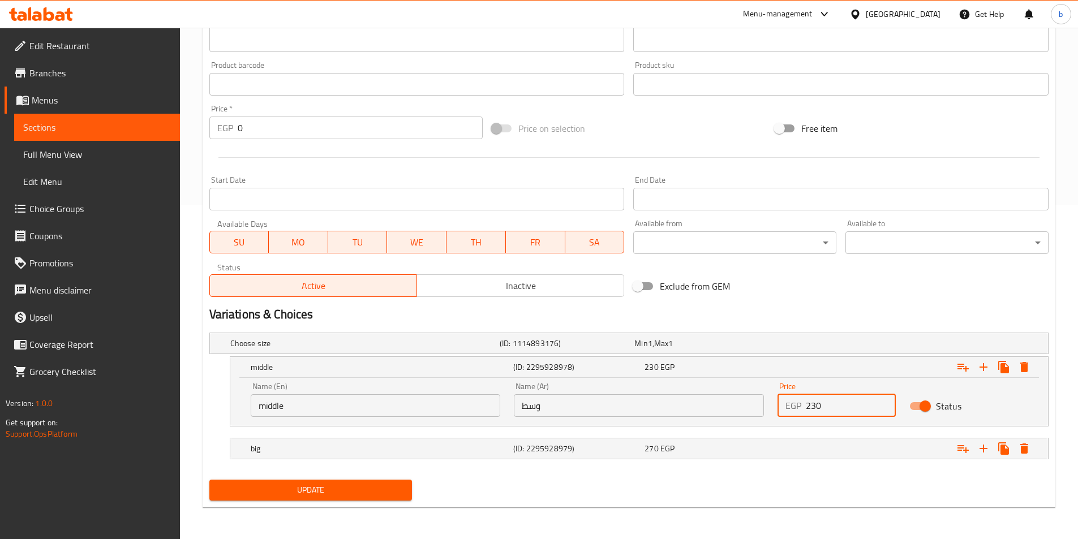
click at [839, 410] on input "230" at bounding box center [851, 406] width 90 height 23
type input "240"
click at [743, 459] on div "big (ID: 2295928979) 270 EGP" at bounding box center [642, 448] width 788 height 25
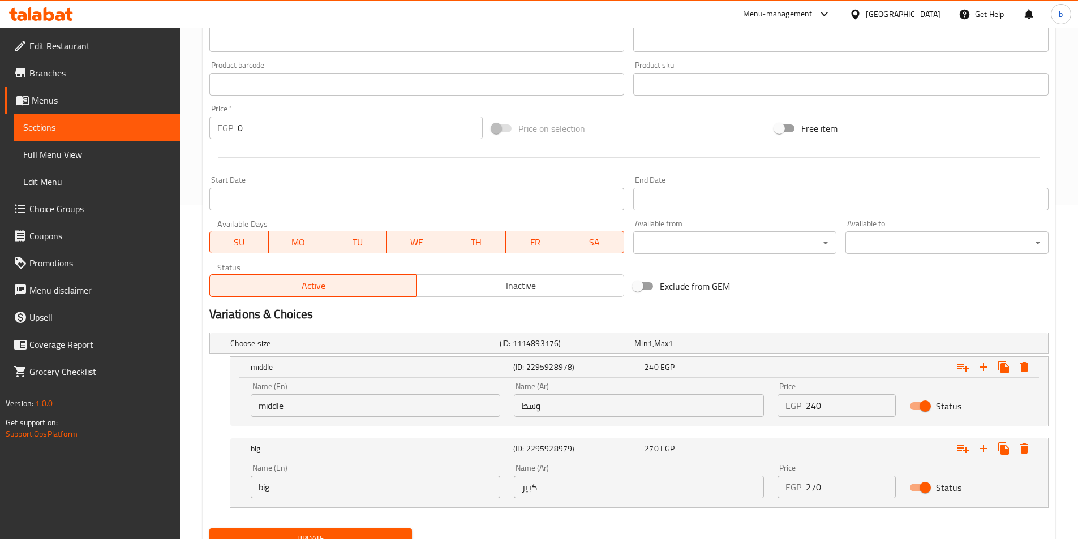
click at [828, 487] on input "270" at bounding box center [851, 487] width 90 height 23
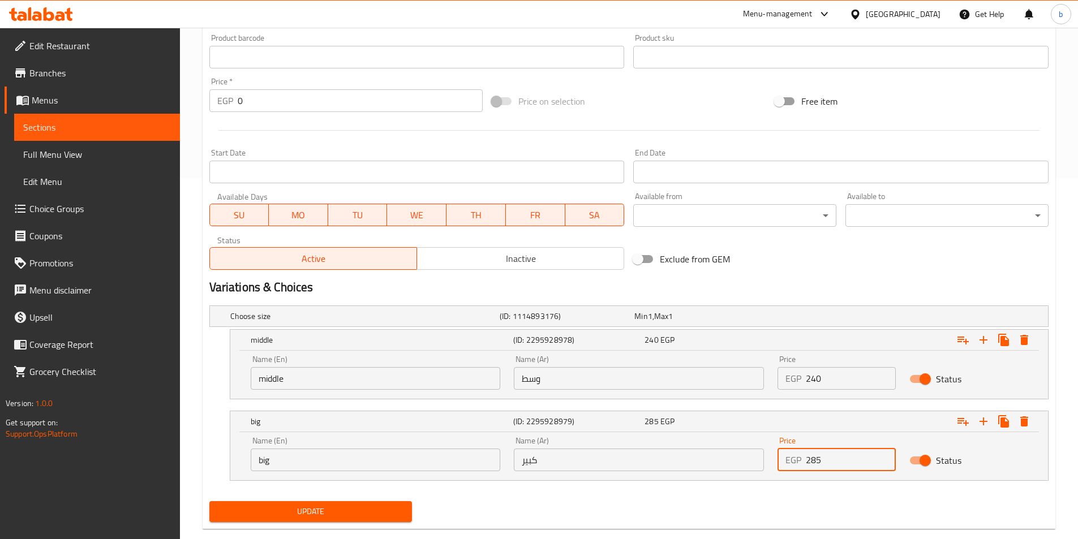
scroll to position [383, 0]
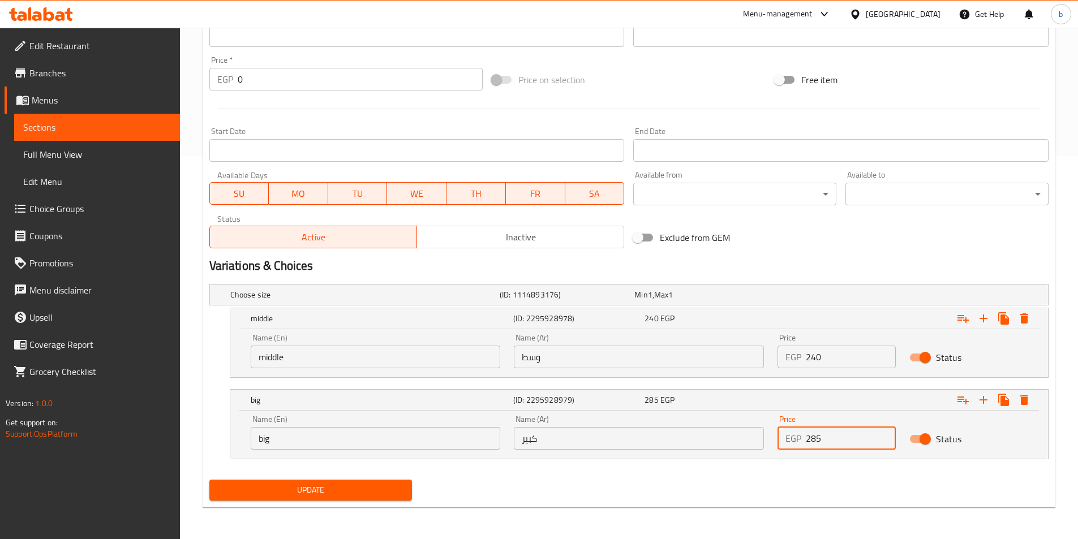
type input "285"
click at [331, 493] on span "Update" at bounding box center [310, 490] width 185 height 14
type textarea "سجق+ بيسطرمة+سوسيس+كيري+رومي+موتزاريلا+شيدر"
click at [370, 492] on span "Update" at bounding box center [310, 490] width 185 height 14
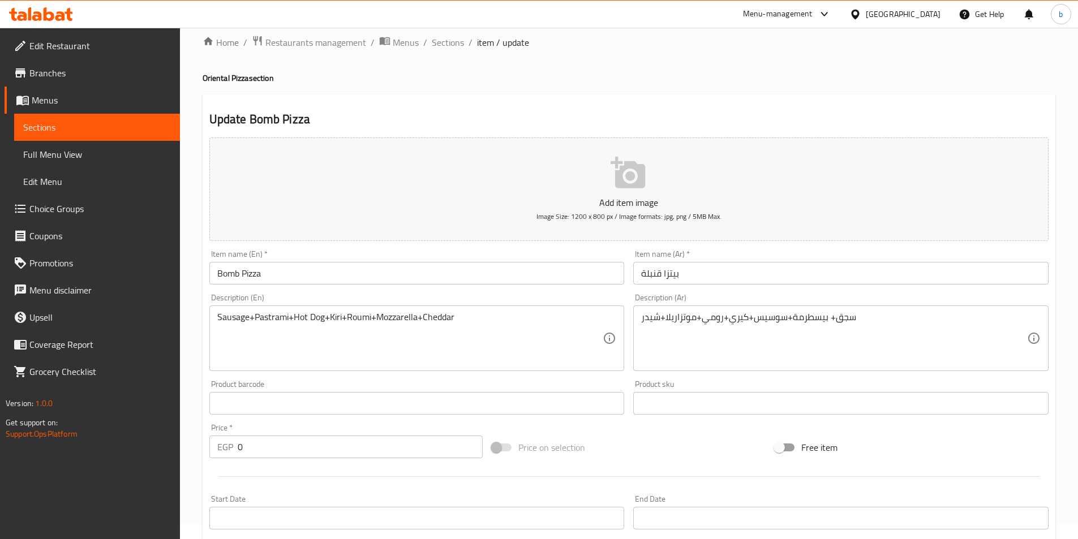
scroll to position [0, 0]
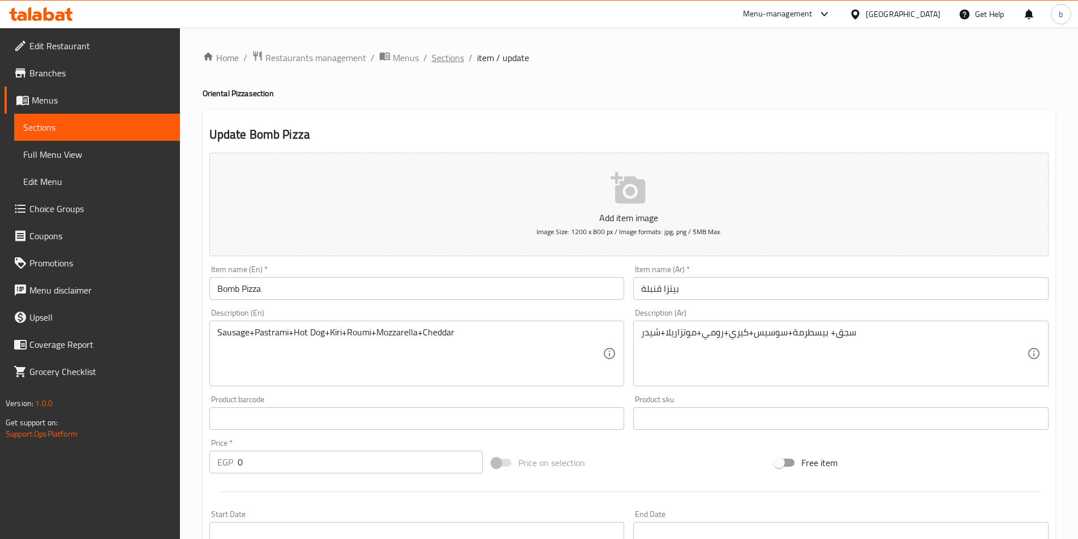
click at [454, 63] on span "Sections" at bounding box center [448, 58] width 32 height 14
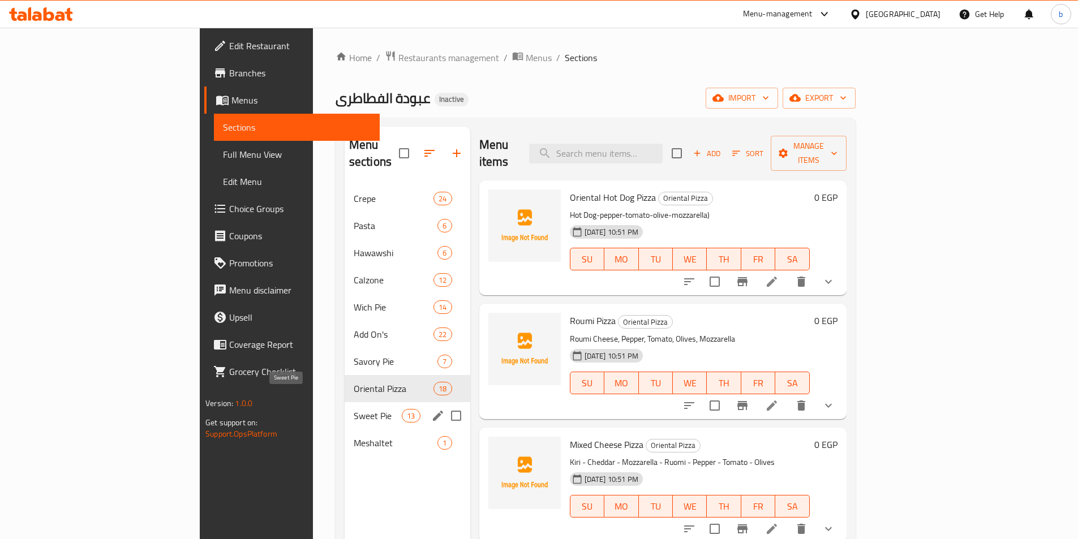
click at [354, 409] on span "Sweet Pie" at bounding box center [378, 416] width 48 height 14
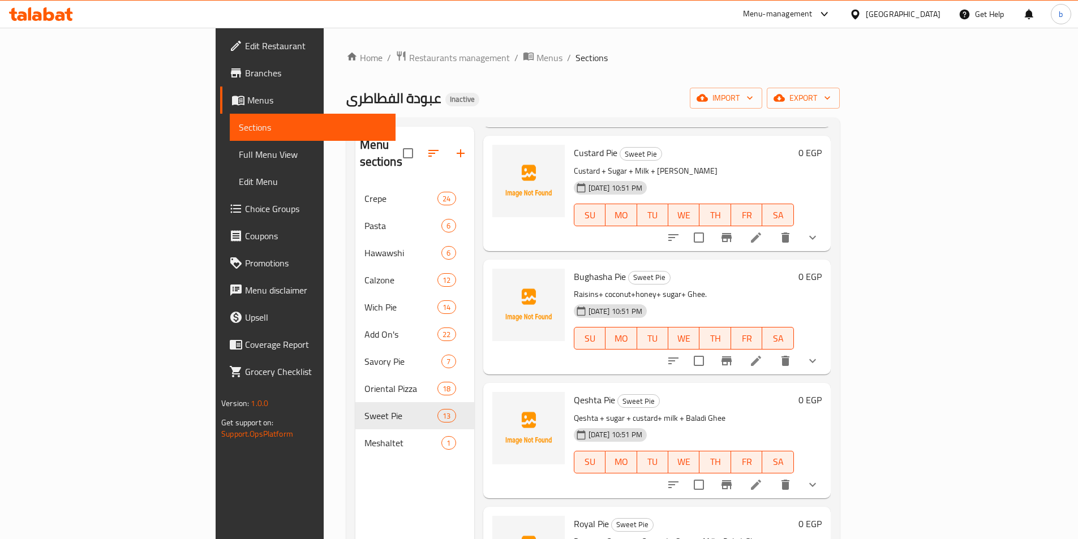
scroll to position [226, 0]
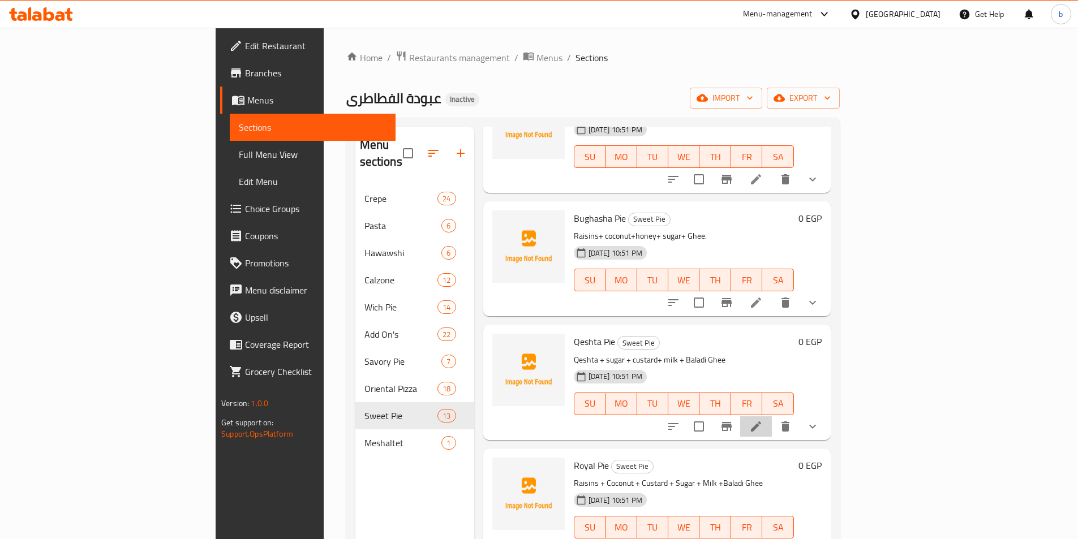
click at [772, 417] on li at bounding box center [756, 427] width 32 height 20
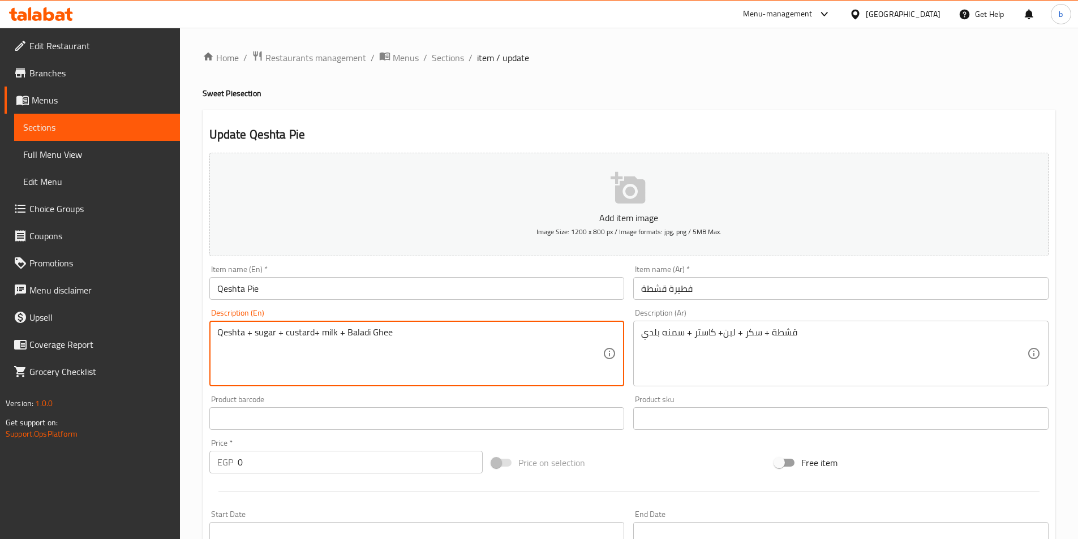
drag, startPoint x: 316, startPoint y: 333, endPoint x: 284, endPoint y: 337, distance: 32.6
click at [306, 332] on textarea "Qeshta + sugar + milk + Baladi Ghee" at bounding box center [410, 354] width 386 height 54
paste textarea "custard+"
click at [308, 336] on textarea "Qeshta + sugar + milk +custard+ Baladi Ghee" at bounding box center [410, 354] width 386 height 54
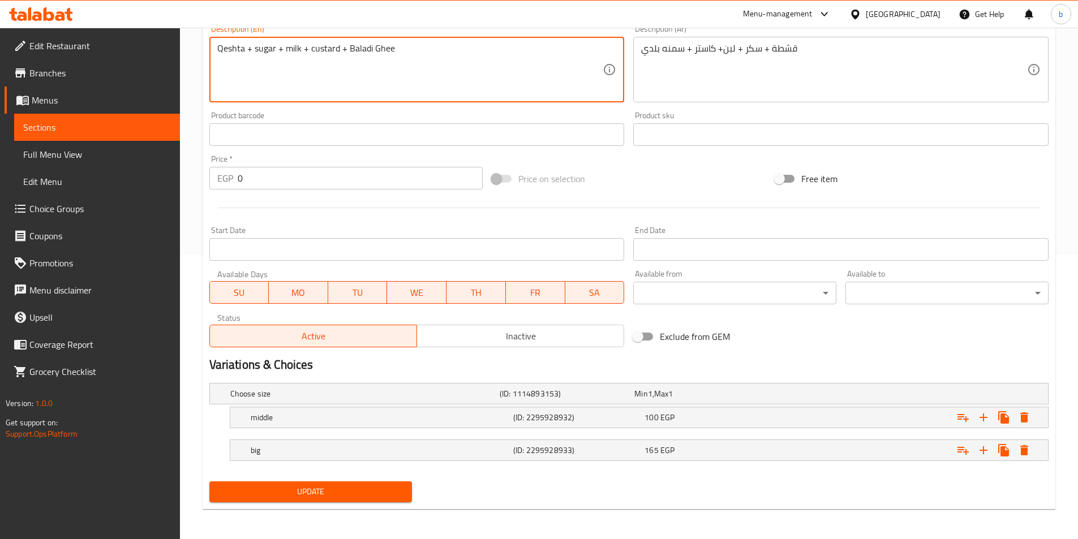
scroll to position [286, 0]
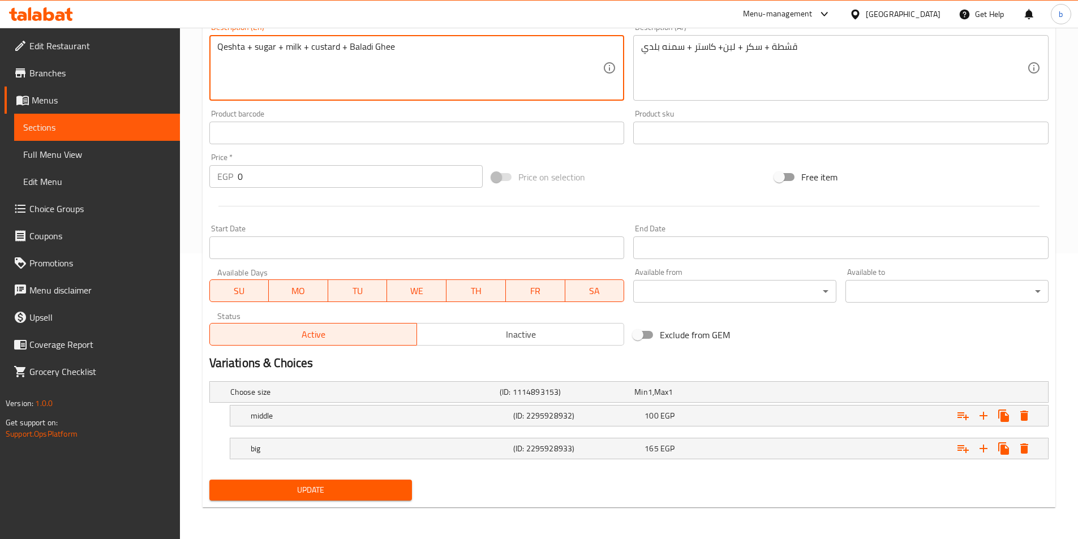
type textarea "Qeshta + sugar + milk + custard + Baladi Ghee"
click at [329, 498] on button "Update" at bounding box center [310, 490] width 203 height 21
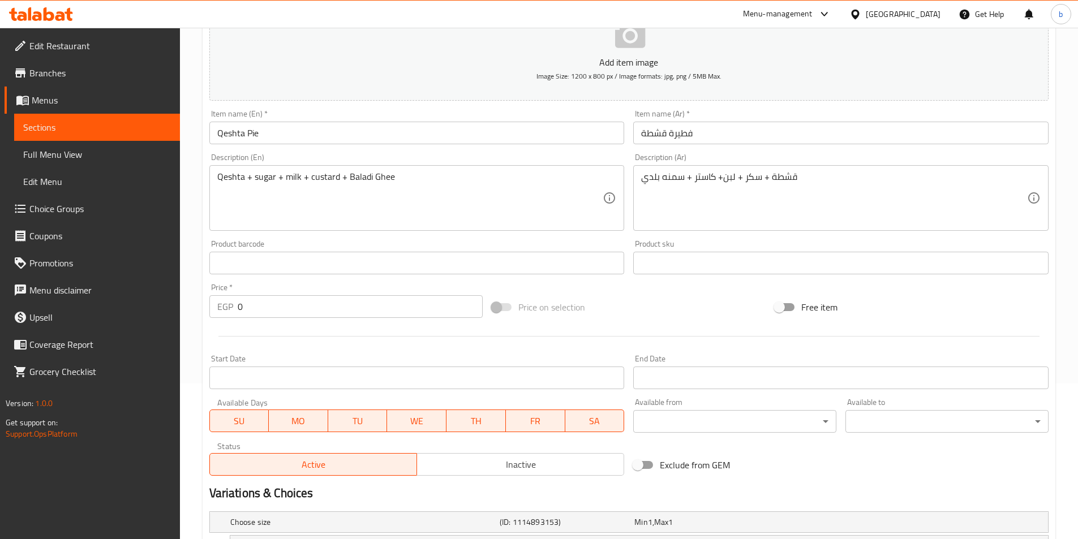
scroll to position [3, 0]
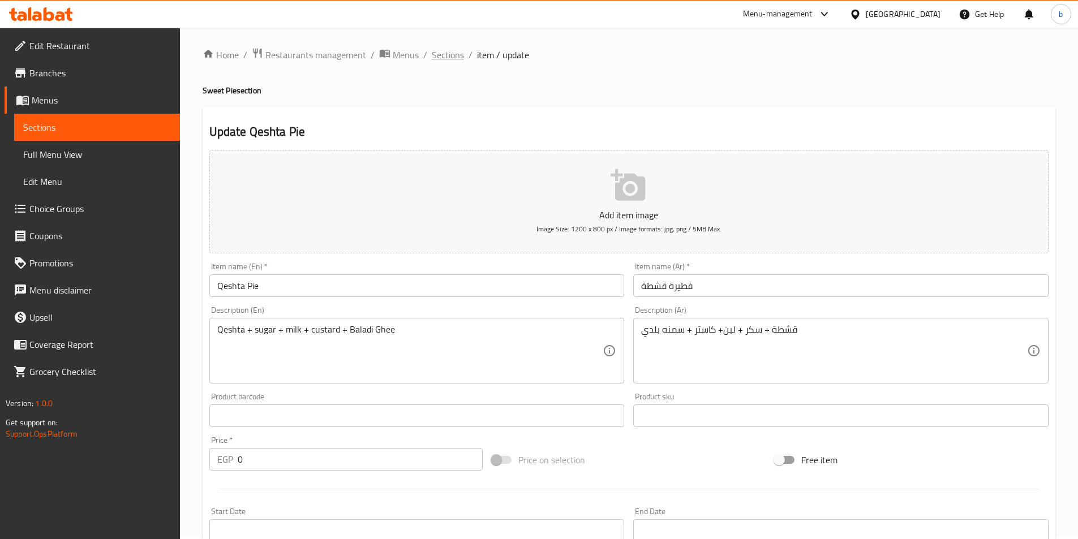
click at [451, 52] on span "Sections" at bounding box center [448, 55] width 32 height 14
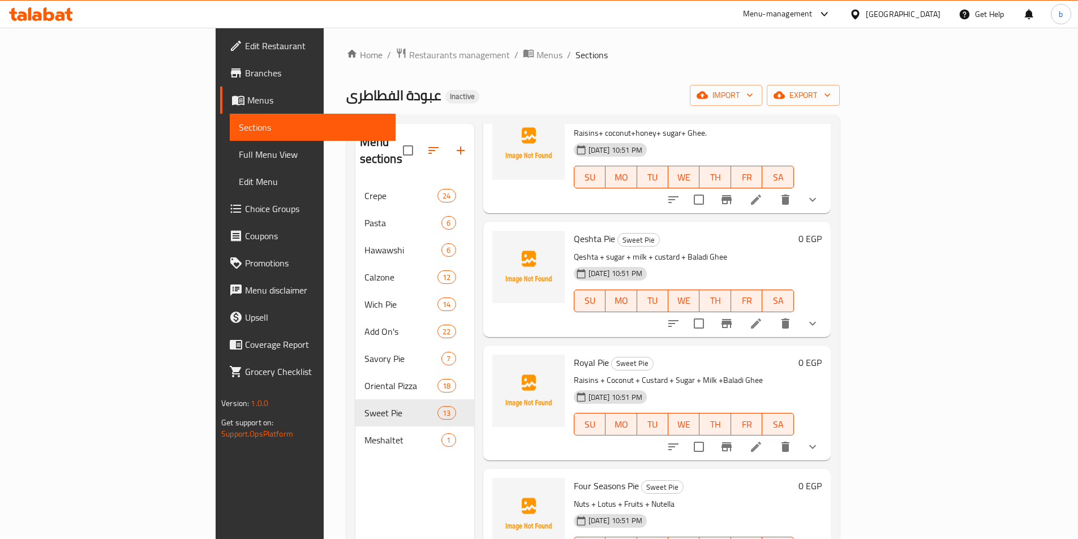
scroll to position [340, 0]
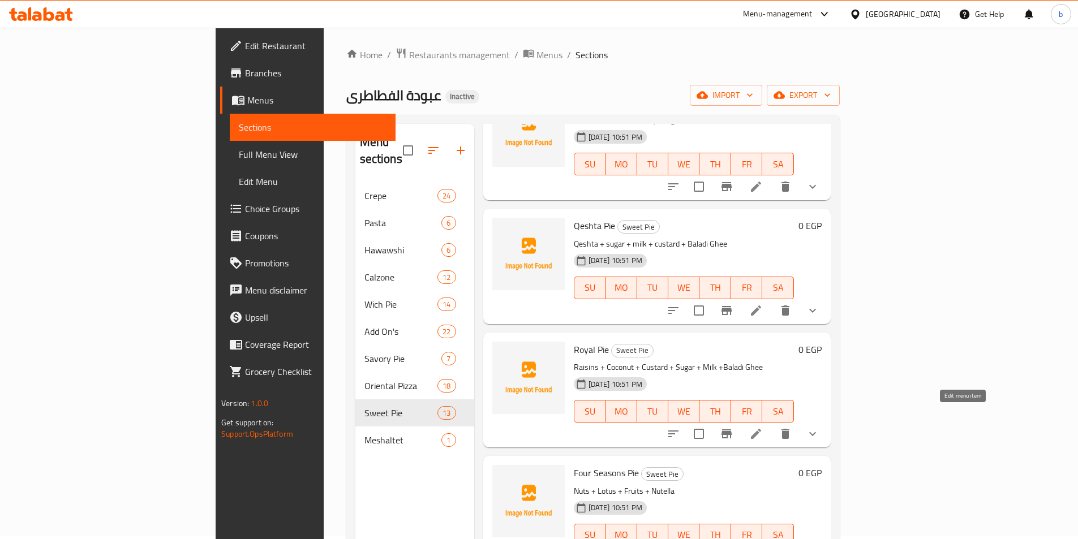
click at [763, 427] on icon at bounding box center [756, 434] width 14 height 14
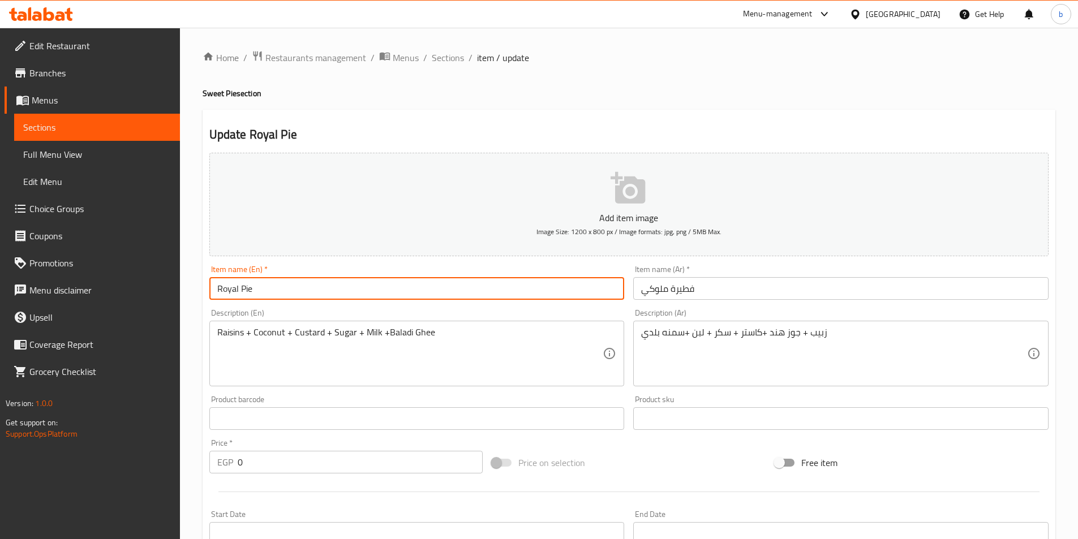
drag, startPoint x: 238, startPoint y: 289, endPoint x: 205, endPoint y: 297, distance: 33.6
click at [205, 297] on div "Item name (En)   * Royal Pie Item name (En) *" at bounding box center [417, 283] width 425 height 44
paste input "mlokky"
click at [288, 291] on input "mlokky Pie" at bounding box center [416, 288] width 415 height 23
type input "mlokky Pie"
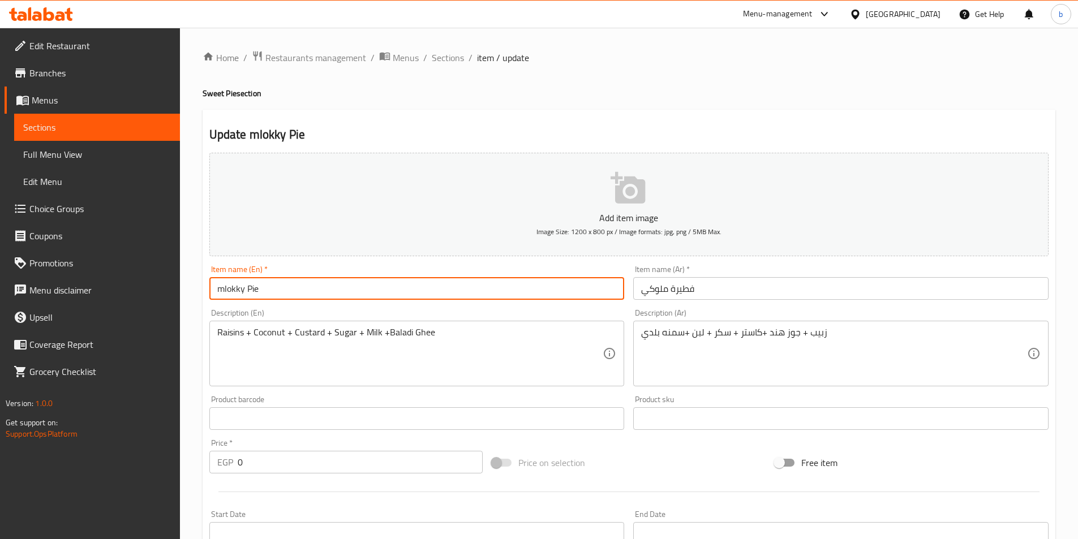
click at [289, 326] on div "Raisins + Coconut + Custard + Sugar + Milk +Baladi Ghee Description (En)" at bounding box center [416, 354] width 415 height 66
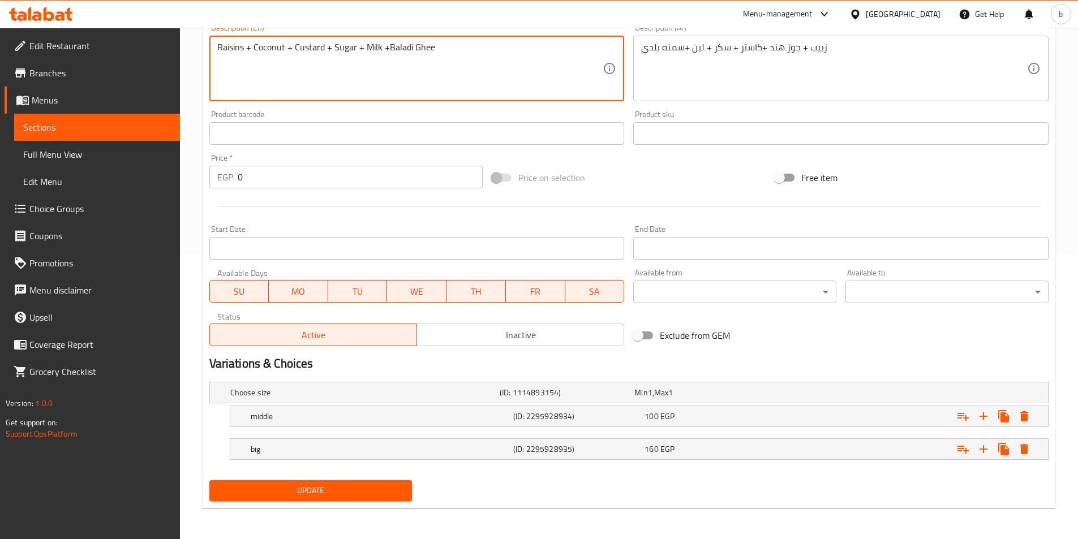
scroll to position [286, 0]
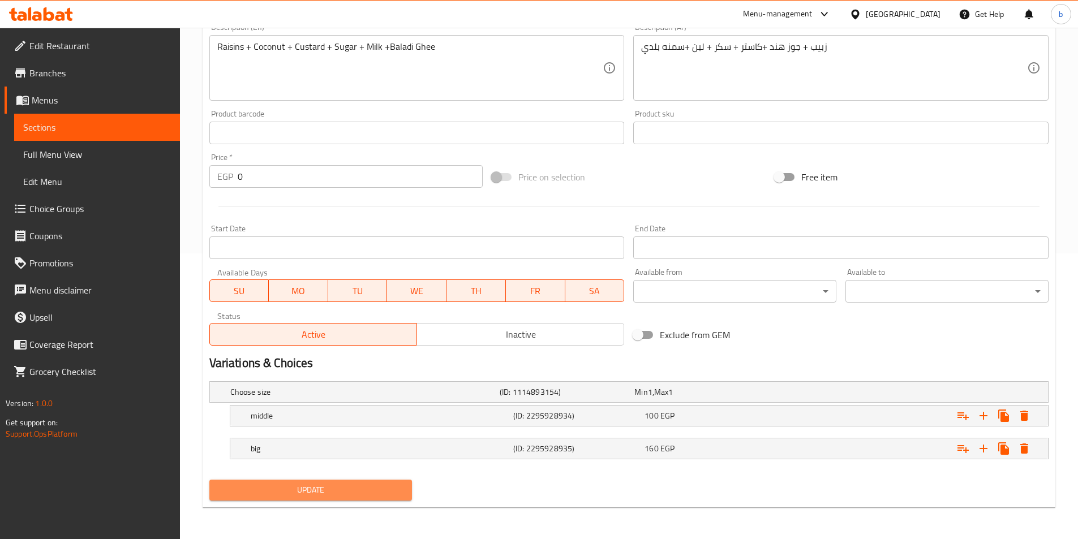
click at [324, 498] on button "Update" at bounding box center [310, 490] width 203 height 21
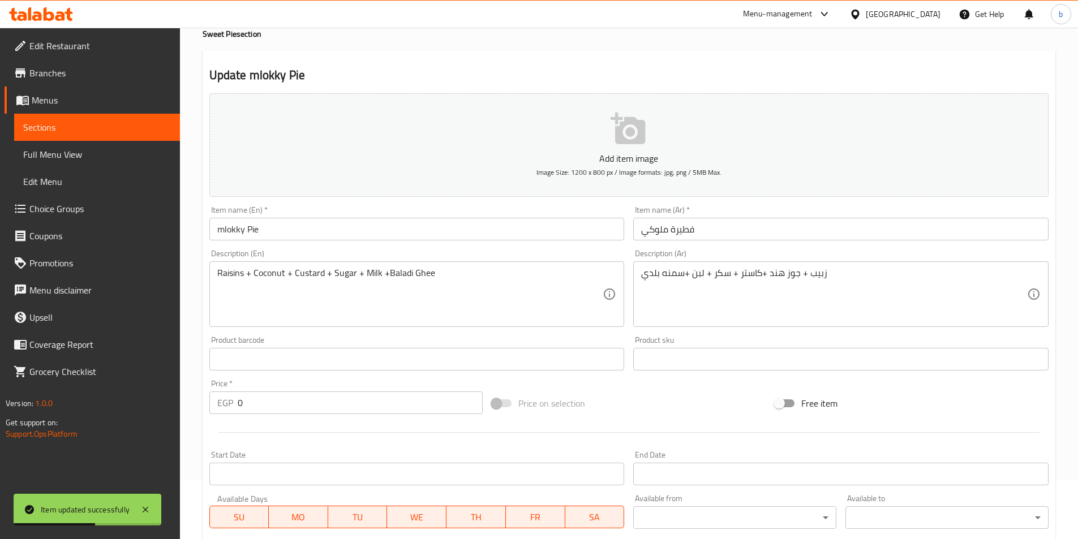
scroll to position [0, 0]
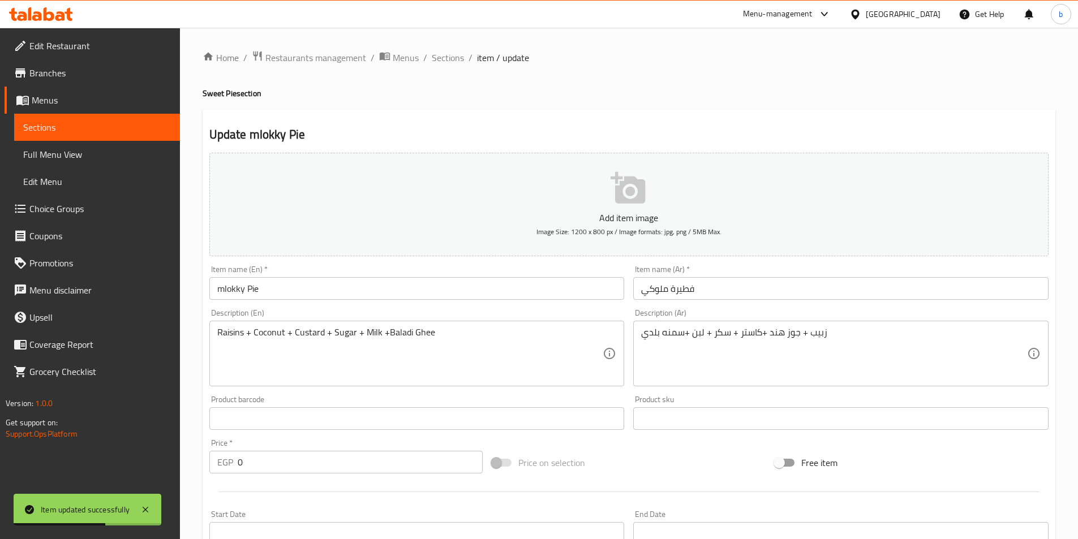
drag, startPoint x: 445, startPoint y: 65, endPoint x: 457, endPoint y: 86, distance: 24.1
click at [445, 65] on span "Sections" at bounding box center [448, 58] width 32 height 14
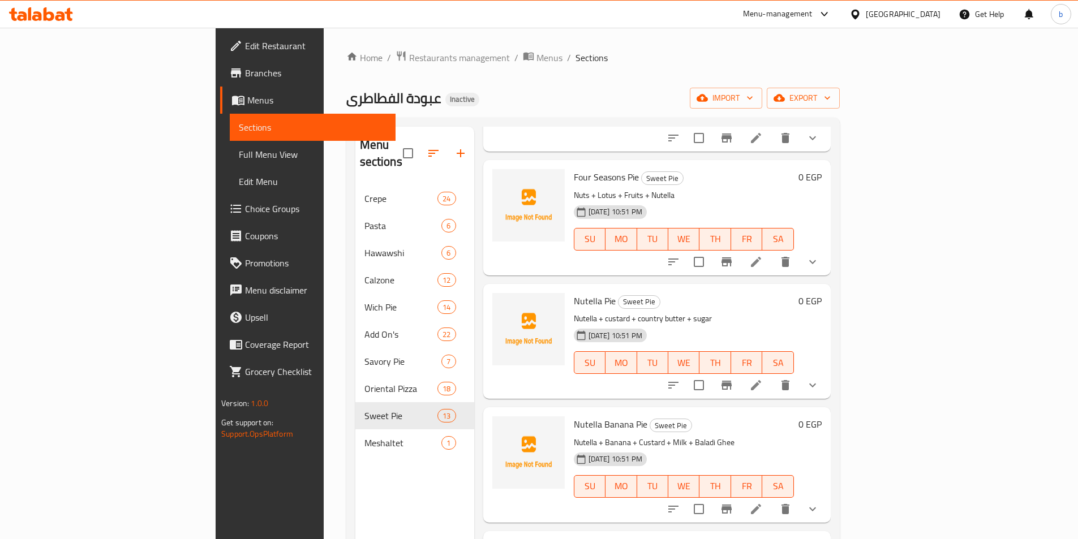
scroll to position [623, 0]
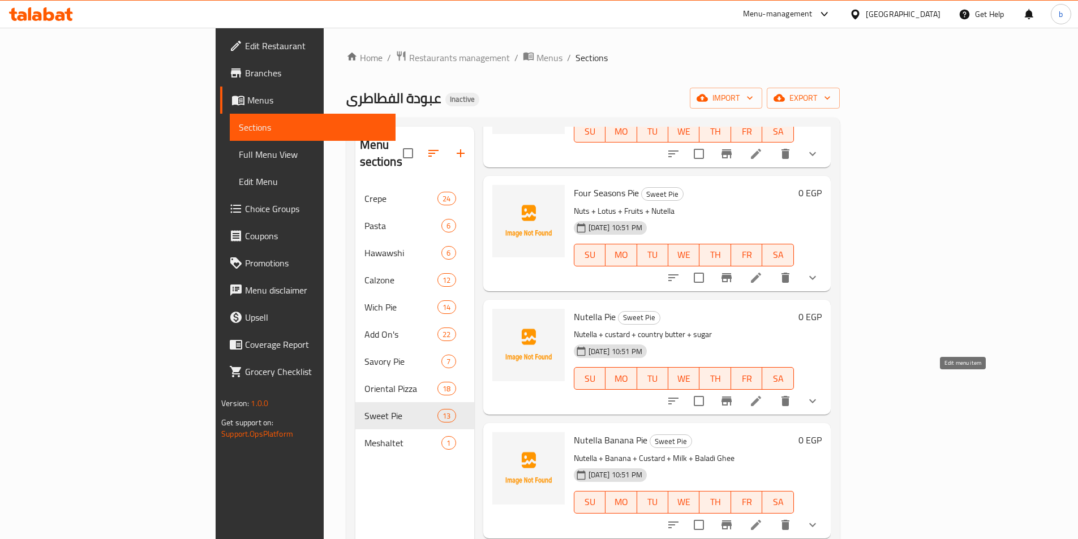
click at [763, 395] on icon at bounding box center [756, 402] width 14 height 14
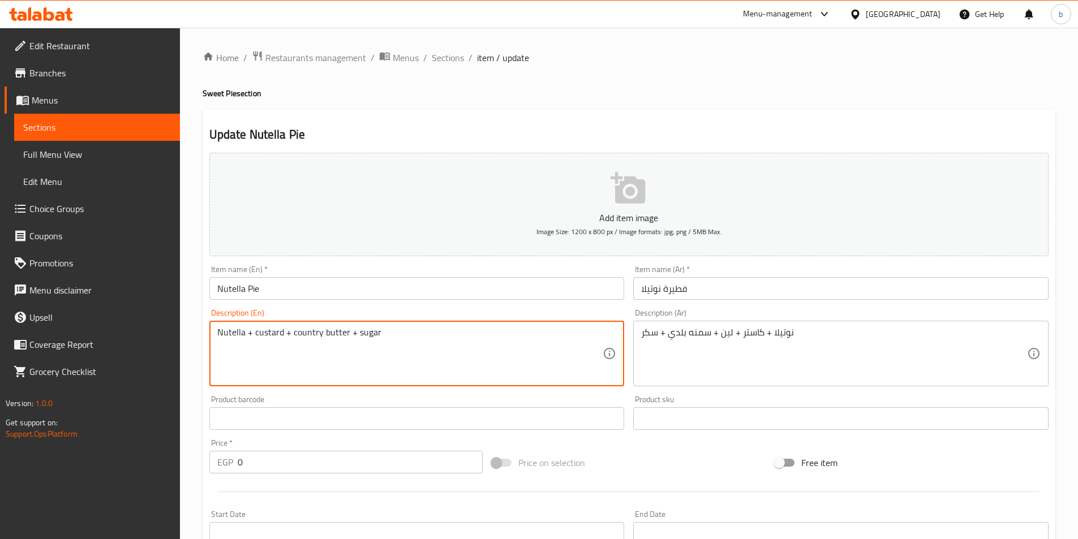
drag, startPoint x: 346, startPoint y: 333, endPoint x: 293, endPoint y: 342, distance: 54.0
paste textarea "Baladi Ghee"
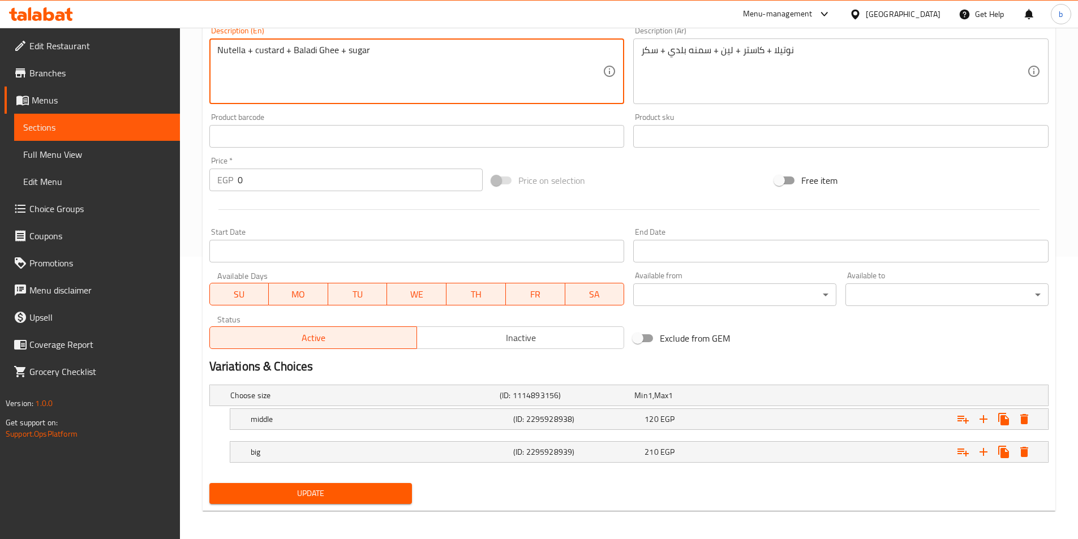
scroll to position [286, 0]
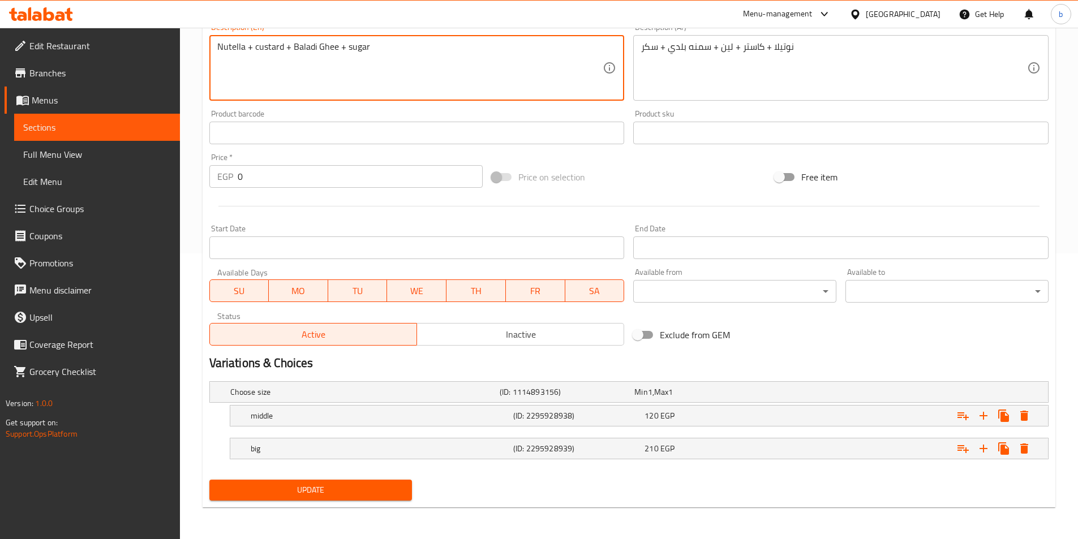
type textarea "Nutella + custard + Baladi Ghee + sugar"
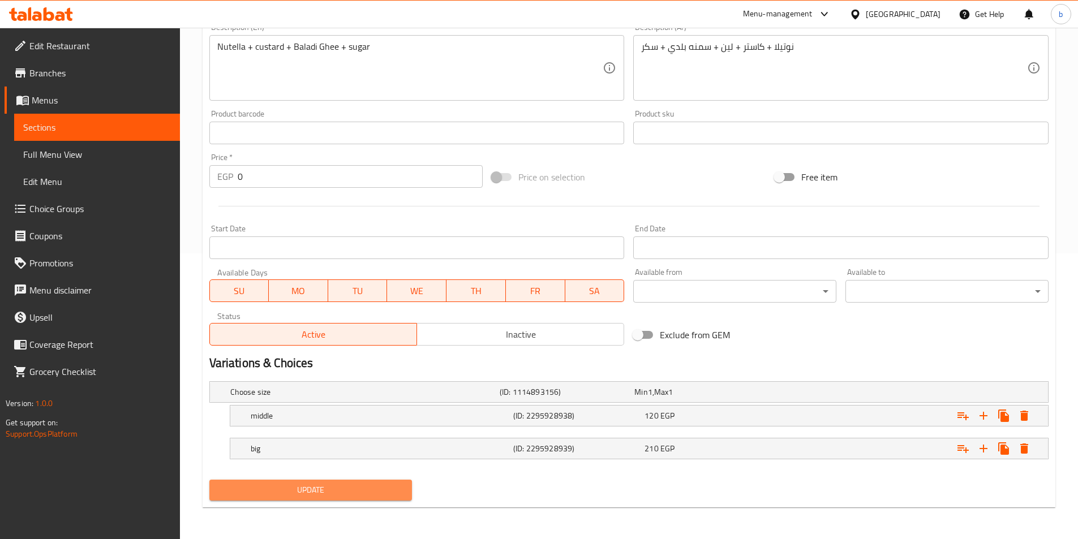
click at [332, 495] on span "Update" at bounding box center [310, 490] width 185 height 14
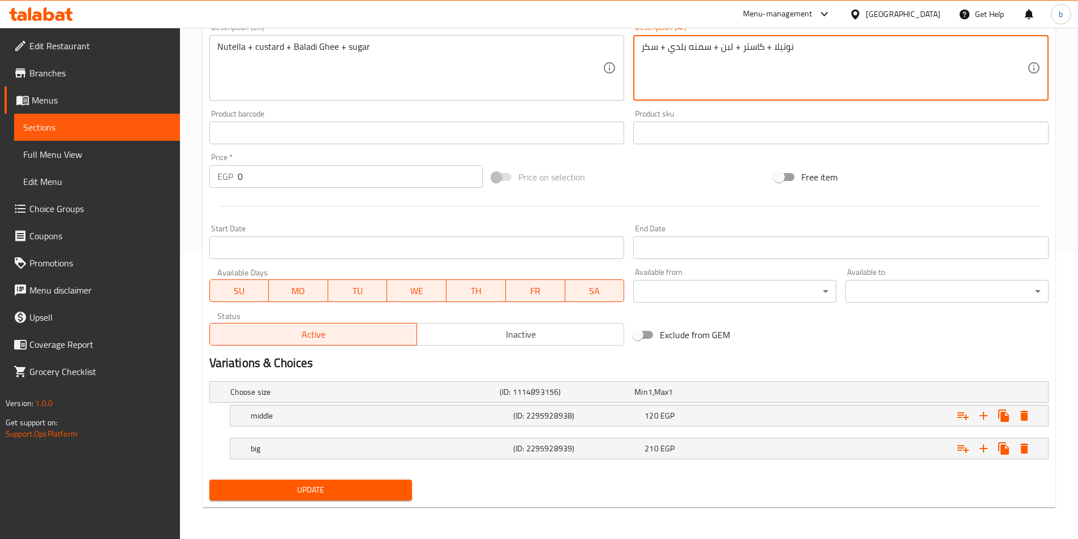
type textarea "نوتيلا + كاستر + لبن + سمنه بلدي + سكر"
click at [387, 494] on span "Update" at bounding box center [310, 490] width 185 height 14
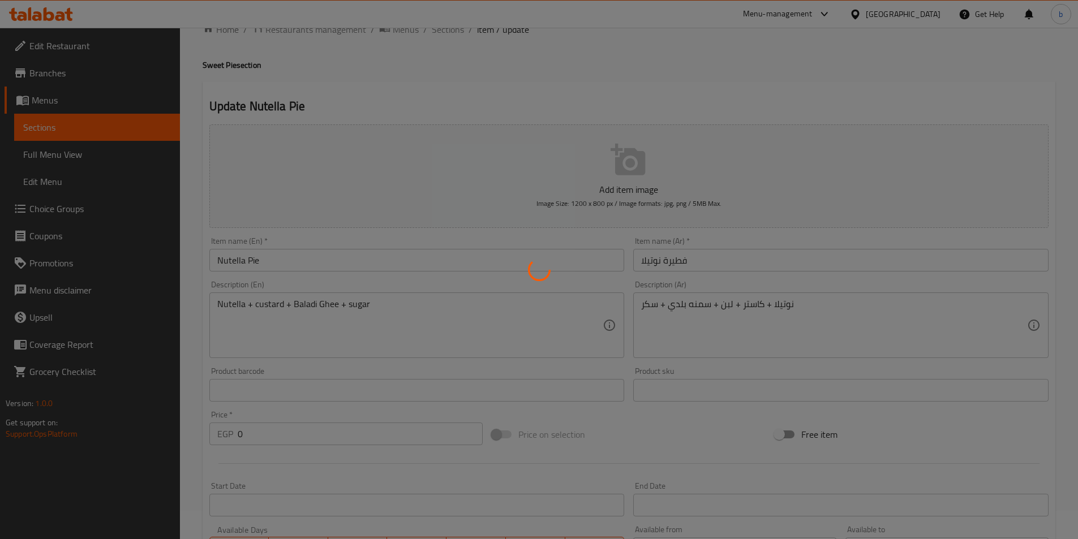
scroll to position [0, 0]
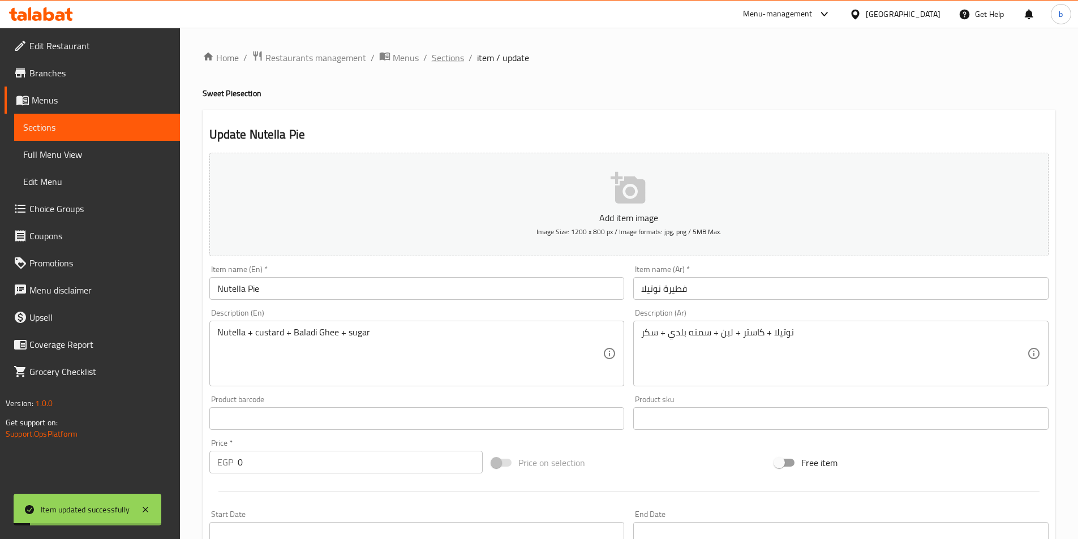
click at [453, 62] on span "Sections" at bounding box center [448, 58] width 32 height 14
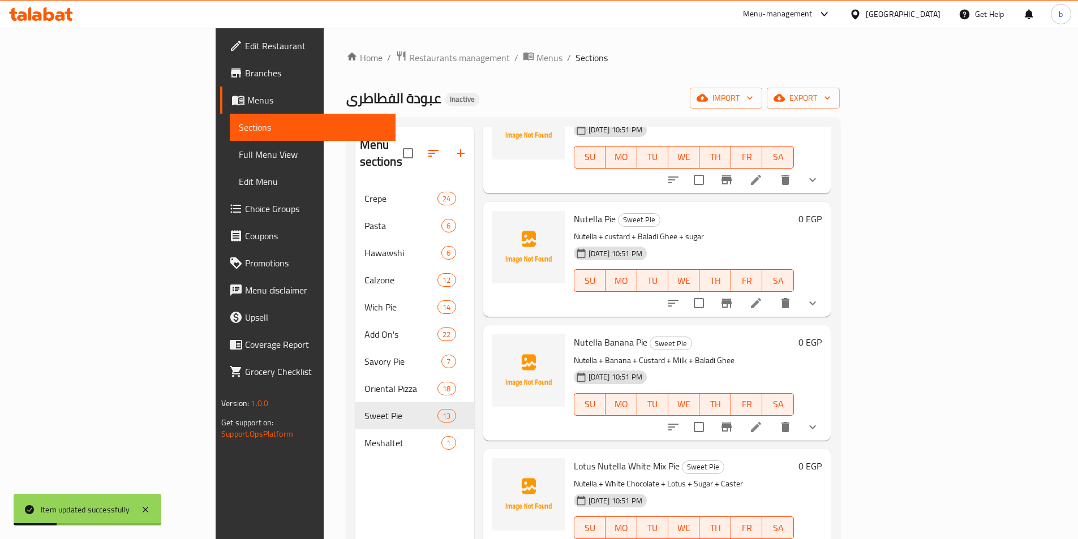
scroll to position [792, 0]
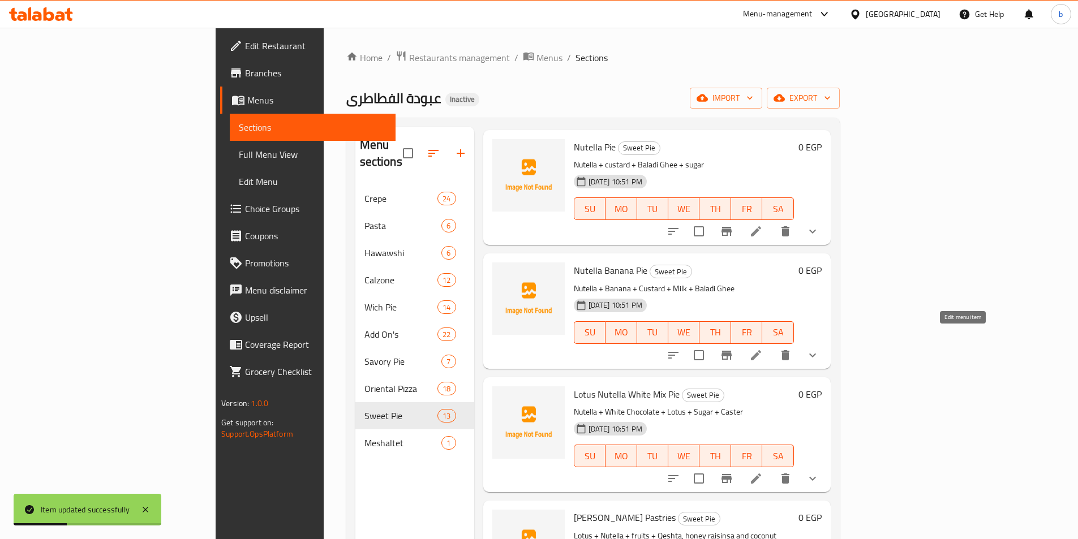
click at [761, 350] on icon at bounding box center [756, 355] width 10 height 10
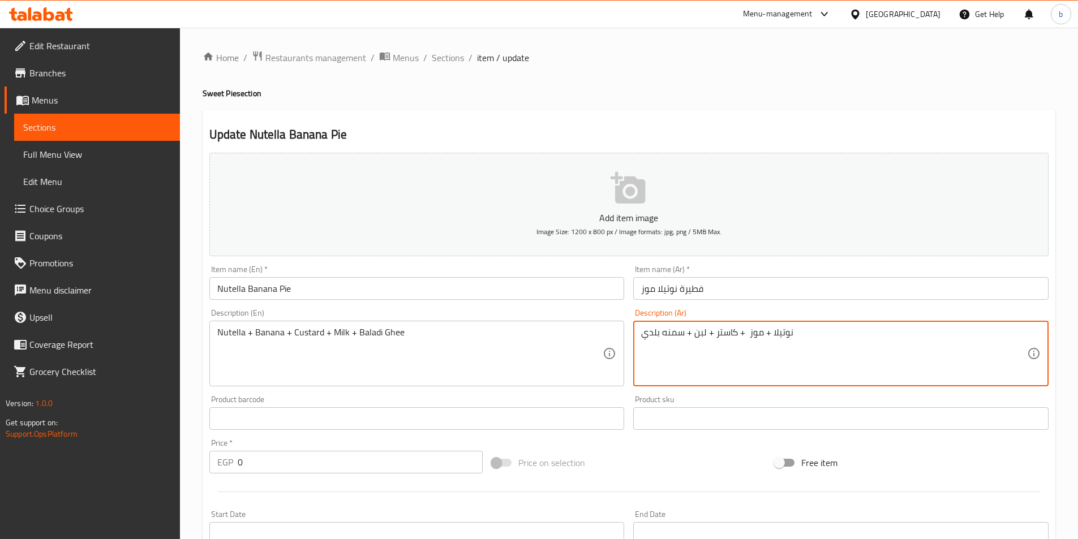
type textarea "نوتيلا + موز + كاستر + لبن + سمنه بلدي"
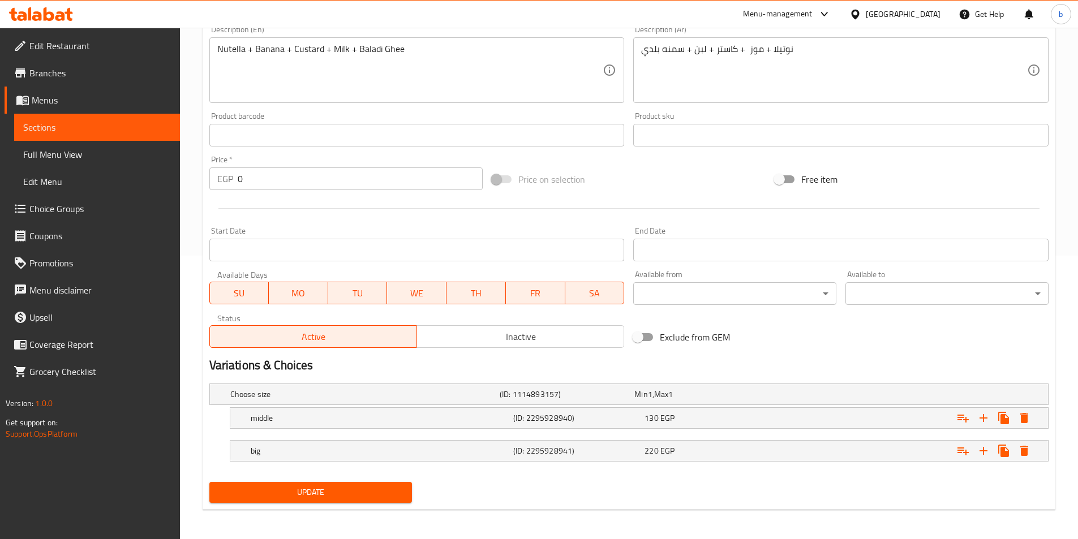
scroll to position [286, 0]
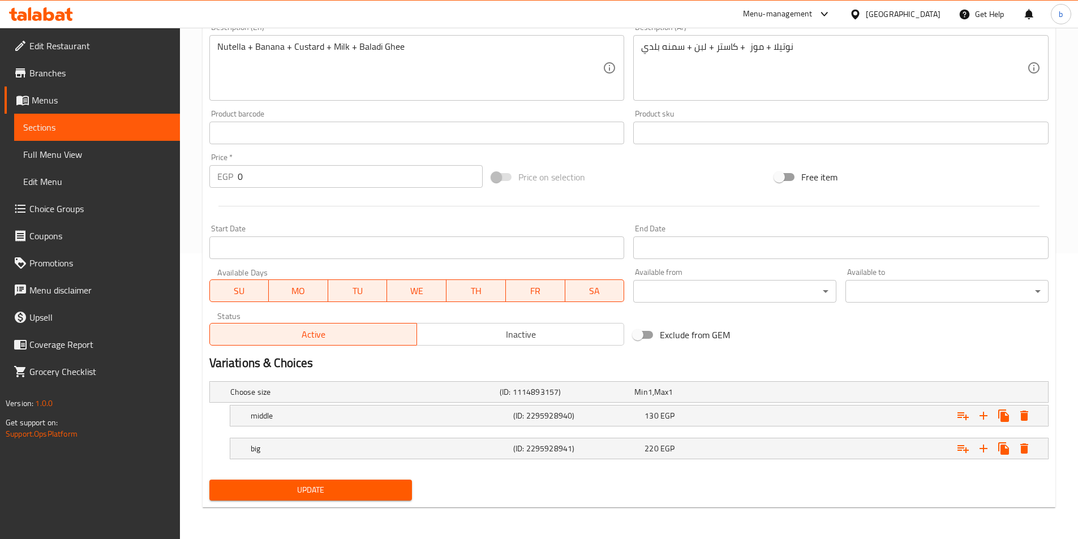
click at [247, 492] on span "Update" at bounding box center [310, 490] width 185 height 14
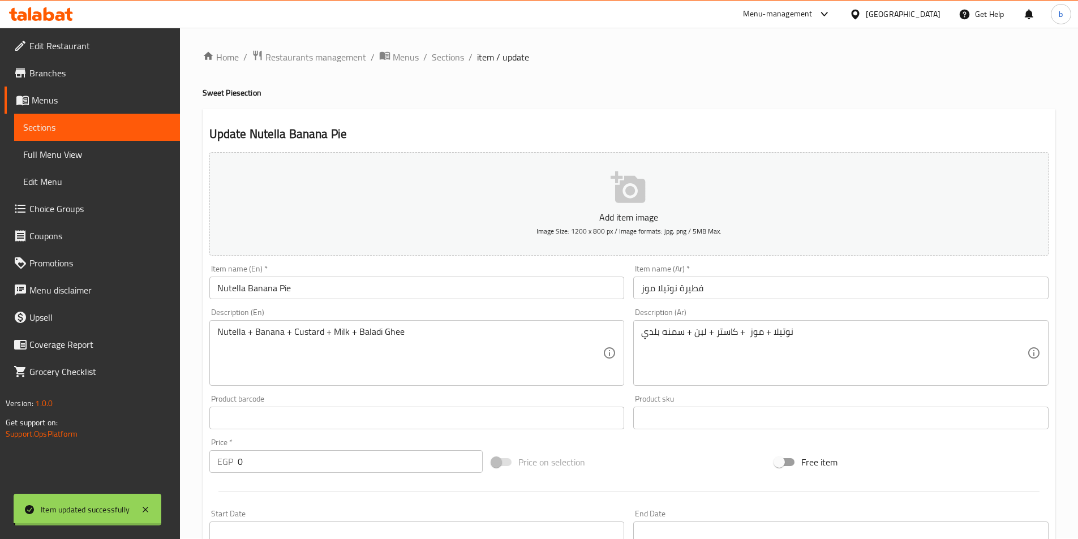
scroll to position [0, 0]
click at [438, 65] on span "Sections" at bounding box center [448, 58] width 32 height 14
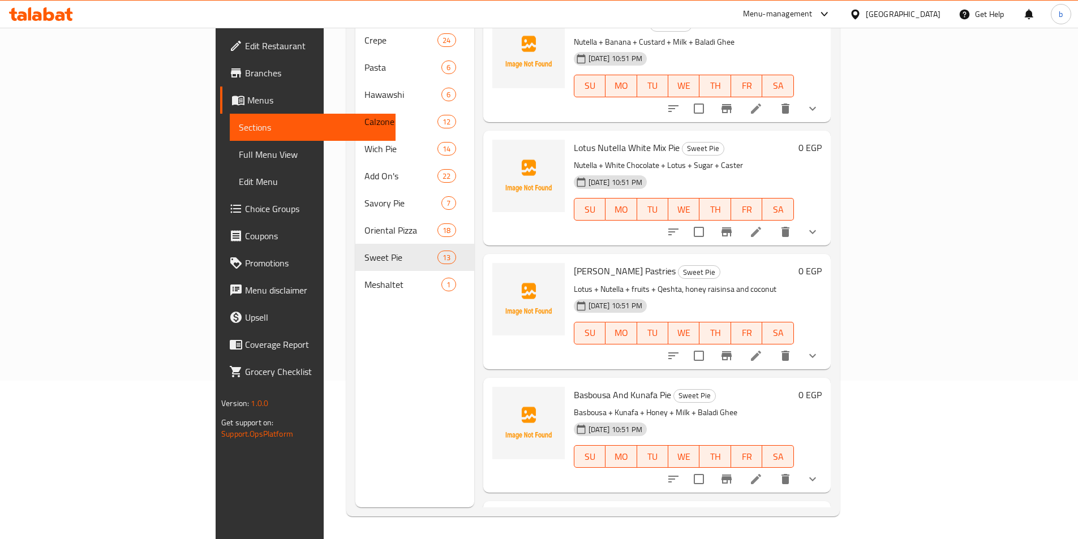
scroll to position [870, 0]
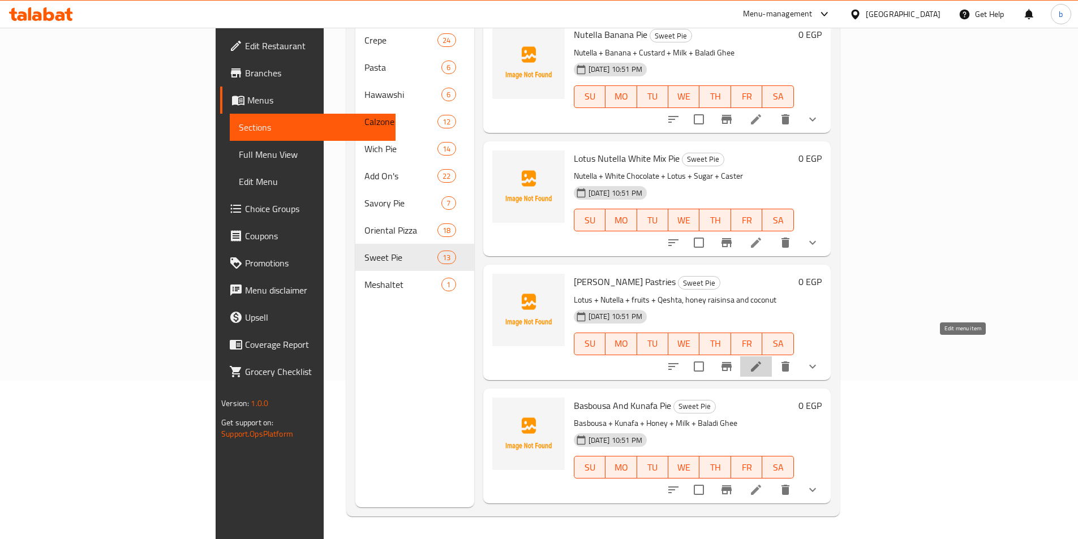
click at [763, 360] on icon at bounding box center [756, 367] width 14 height 14
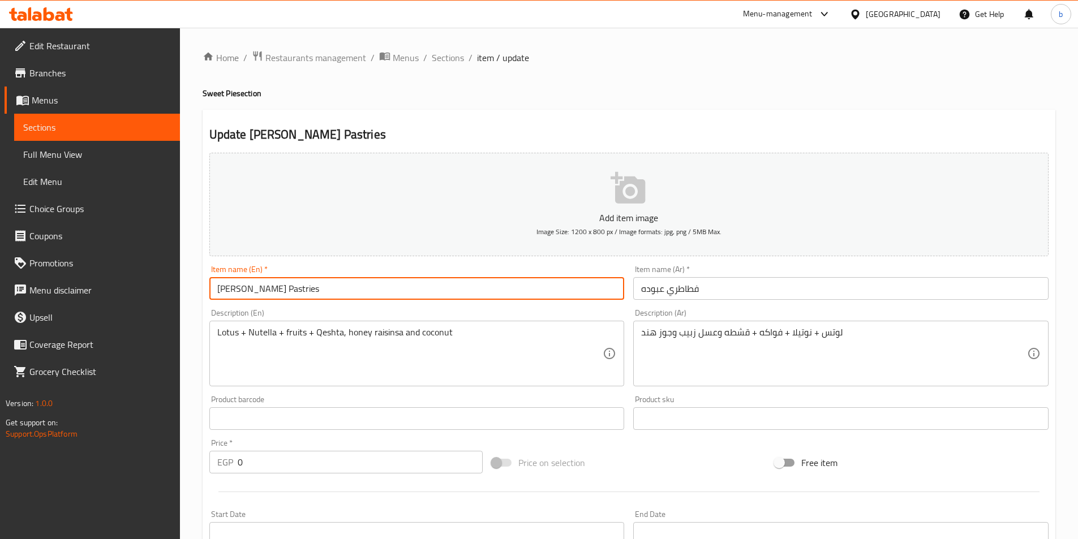
drag, startPoint x: 280, startPoint y: 290, endPoint x: 250, endPoint y: 301, distance: 31.9
click at [250, 301] on div "Item name (En)   * Aboud's Pastries Item name (En) *" at bounding box center [417, 283] width 425 height 44
paste input "fatatry"
click at [248, 288] on input "Aboud's fatatry" at bounding box center [416, 288] width 415 height 23
type input "Aboud fatatry"
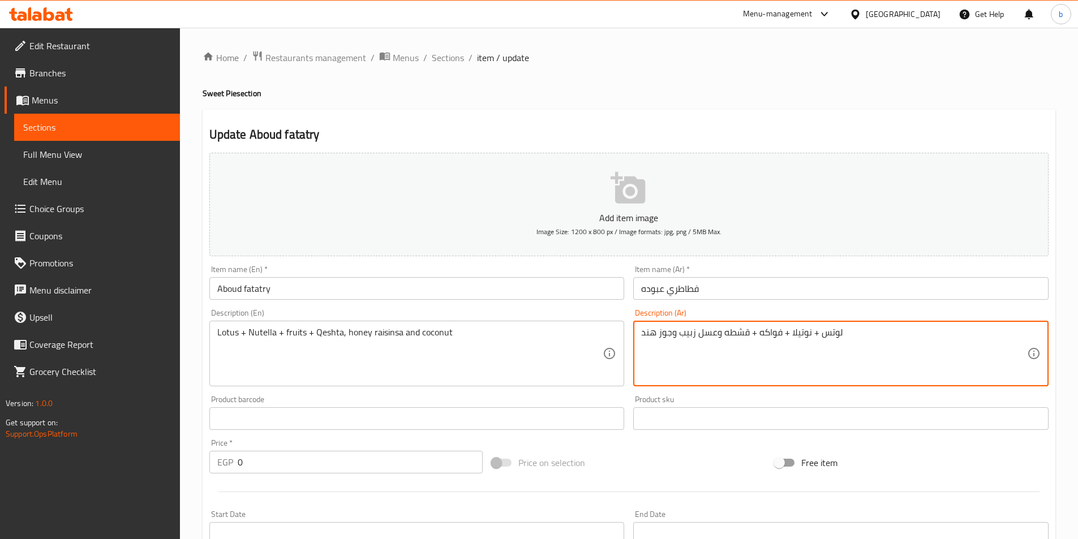
click at [685, 333] on textarea "لوتس + نوتيلا + فواكه + قشطه وعسل زبيب وجوز هند" at bounding box center [834, 354] width 386 height 54
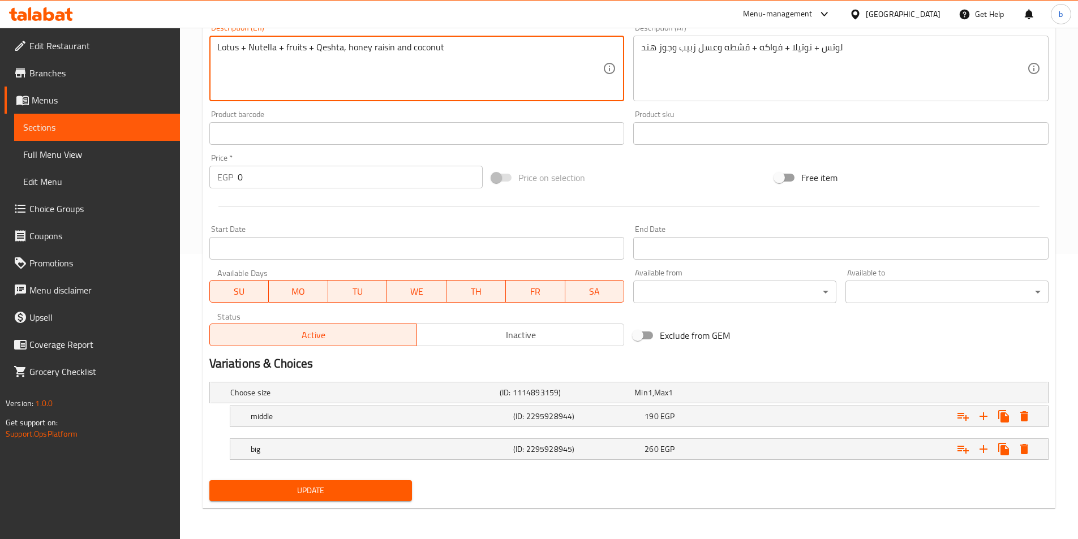
scroll to position [286, 0]
type textarea "Lotus + Nutella + fruits + Qeshta, honey raisin and coconut"
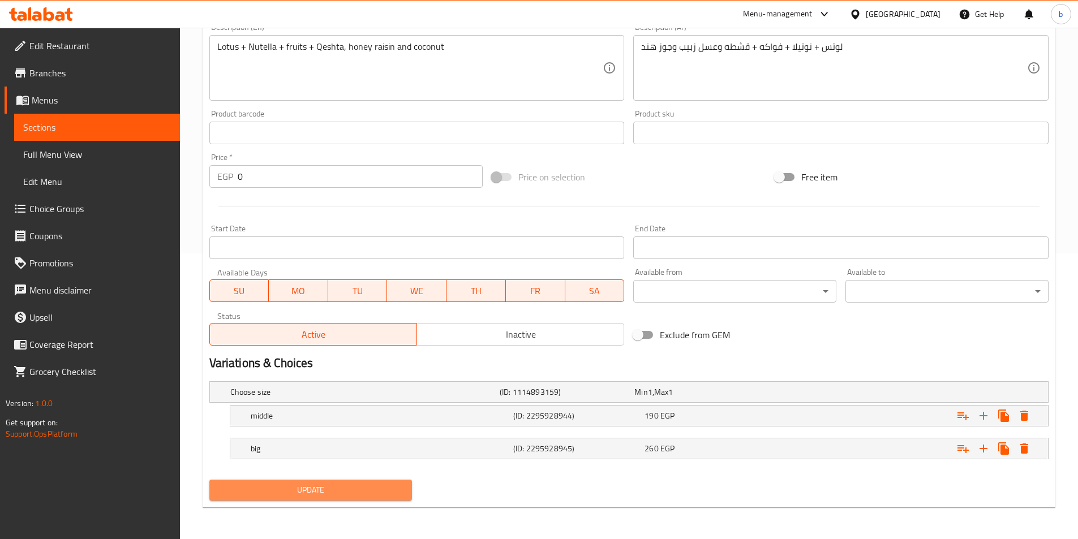
click at [389, 481] on button "Update" at bounding box center [310, 490] width 203 height 21
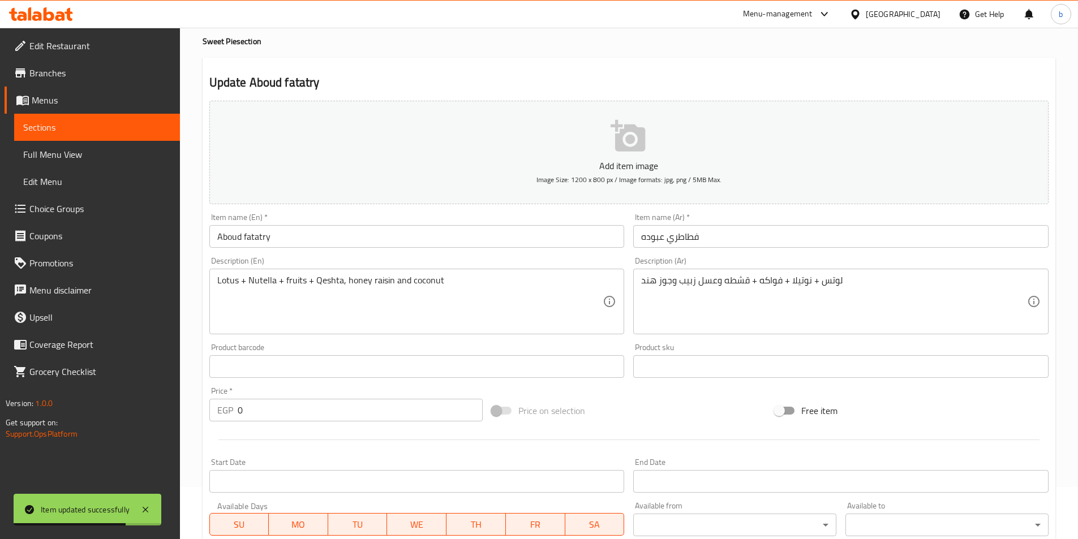
scroll to position [0, 0]
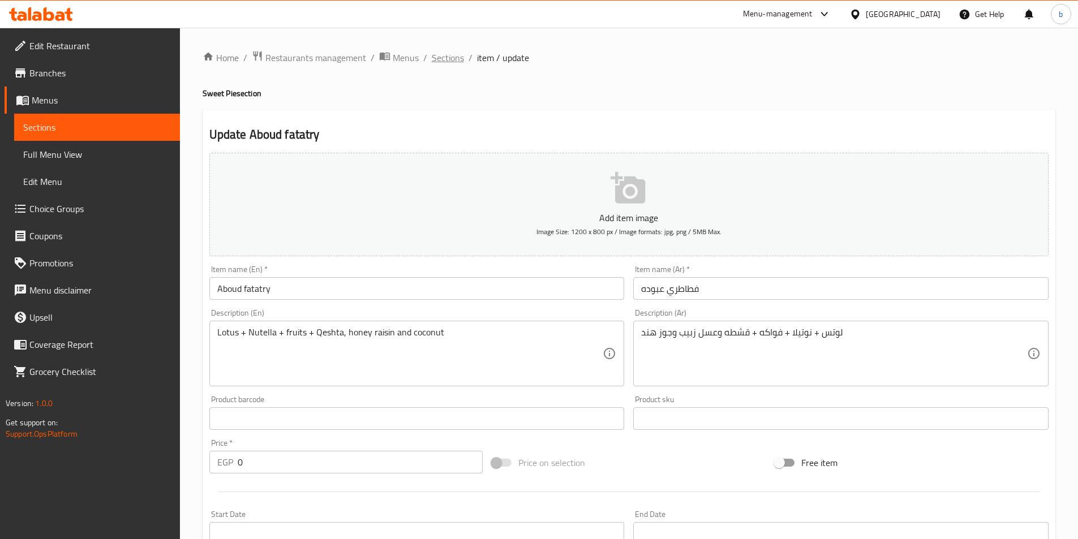
click at [432, 60] on span "Sections" at bounding box center [448, 58] width 32 height 14
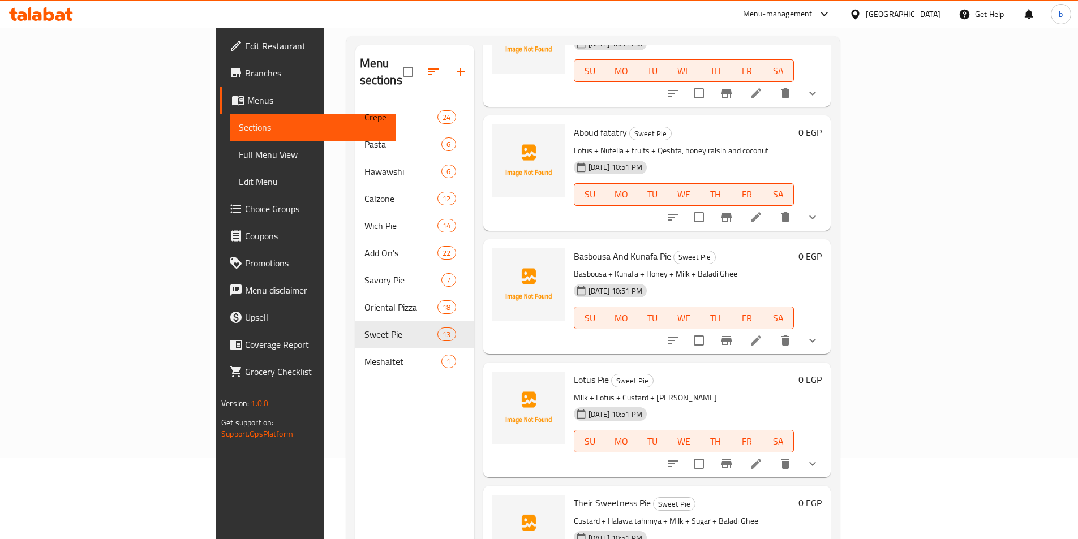
scroll to position [158, 0]
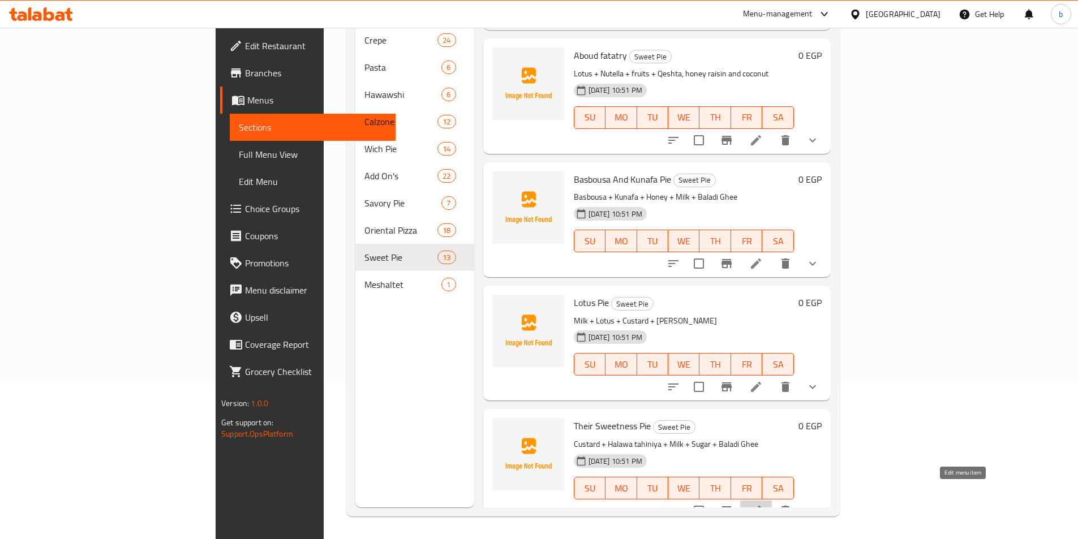
click at [761, 506] on icon at bounding box center [756, 511] width 10 height 10
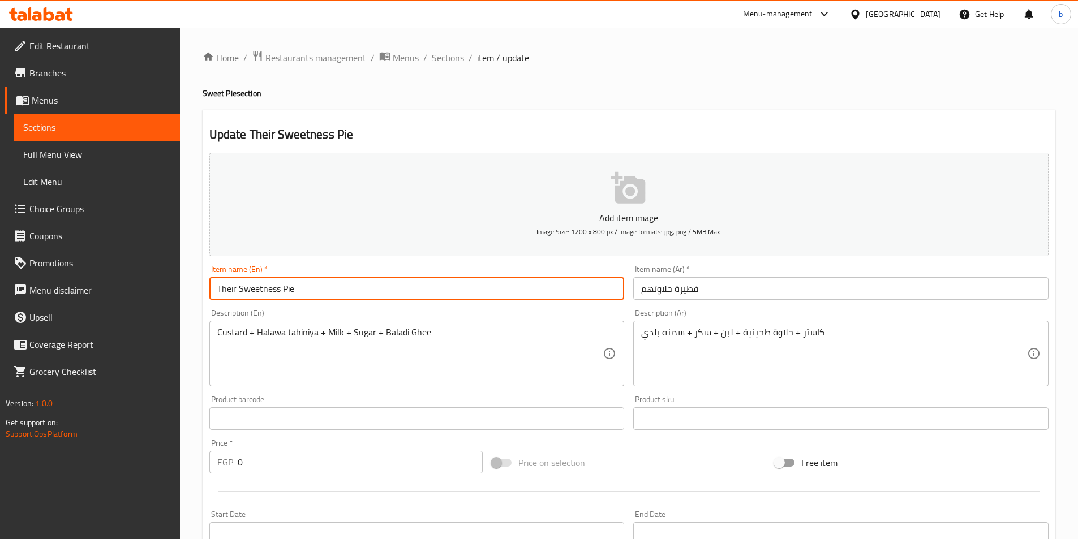
click at [260, 288] on input "Their Sweetness Pie" at bounding box center [416, 288] width 415 height 23
click at [231, 290] on input "Their Sweetness Pie" at bounding box center [416, 288] width 415 height 23
click at [254, 292] on input "halawetehom Pie" at bounding box center [416, 288] width 415 height 23
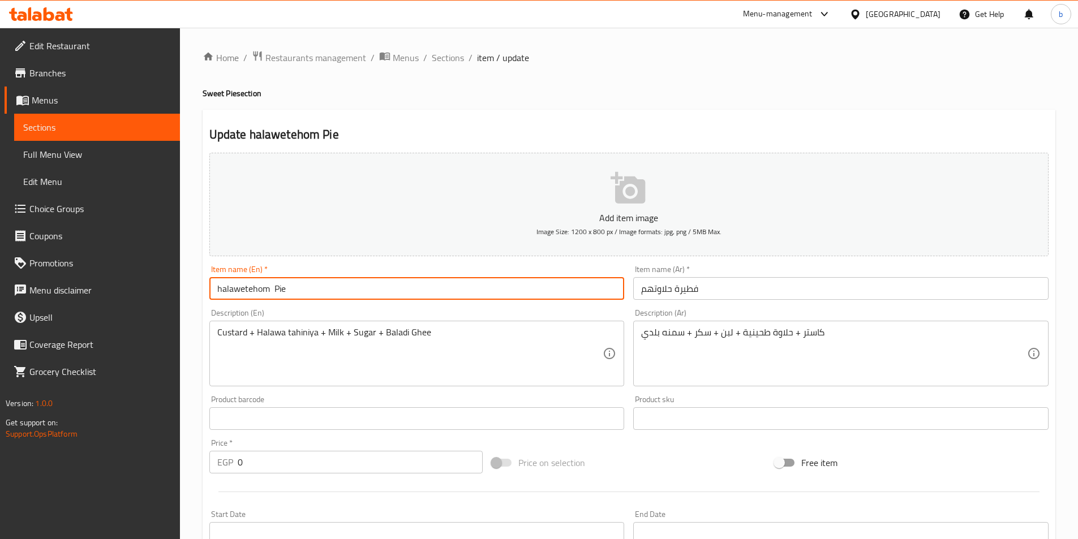
click at [271, 286] on input "halawetehom Pie" at bounding box center [416, 288] width 415 height 23
click at [269, 286] on input "halawetehom Pie" at bounding box center [416, 288] width 415 height 23
drag, startPoint x: 269, startPoint y: 286, endPoint x: 189, endPoint y: 280, distance: 80.6
click at [189, 280] on div "Home / Restaurants management / Menus / Sections / item / update Sweet Pie sect…" at bounding box center [629, 427] width 898 height 798
click at [269, 286] on input "halawetehom Pie" at bounding box center [416, 288] width 415 height 23
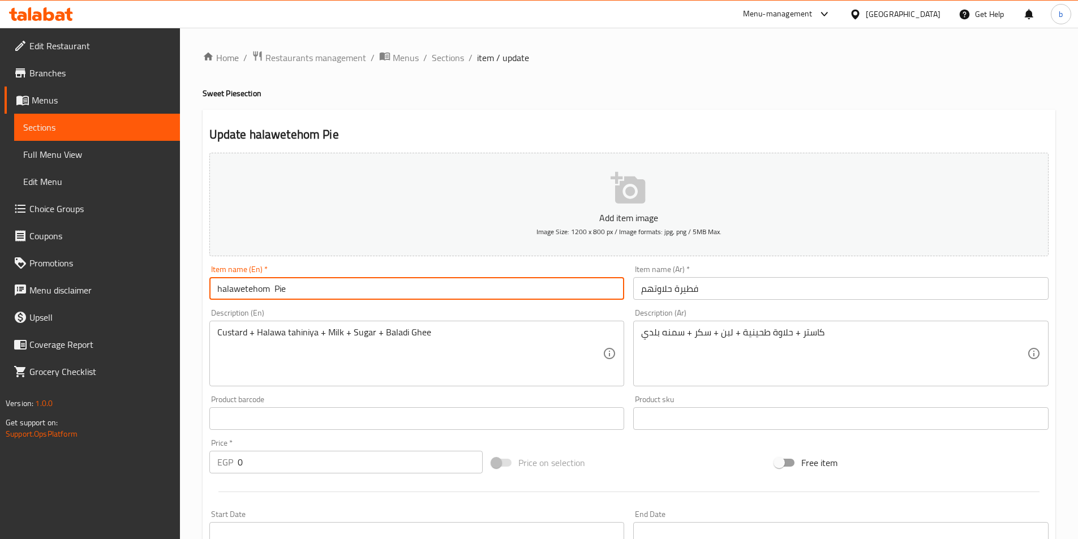
click at [269, 287] on input "halawetehom Pie" at bounding box center [416, 288] width 415 height 23
paste input "halawetuhom"
click at [217, 290] on input "halawetuhom Pie" at bounding box center [416, 288] width 415 height 23
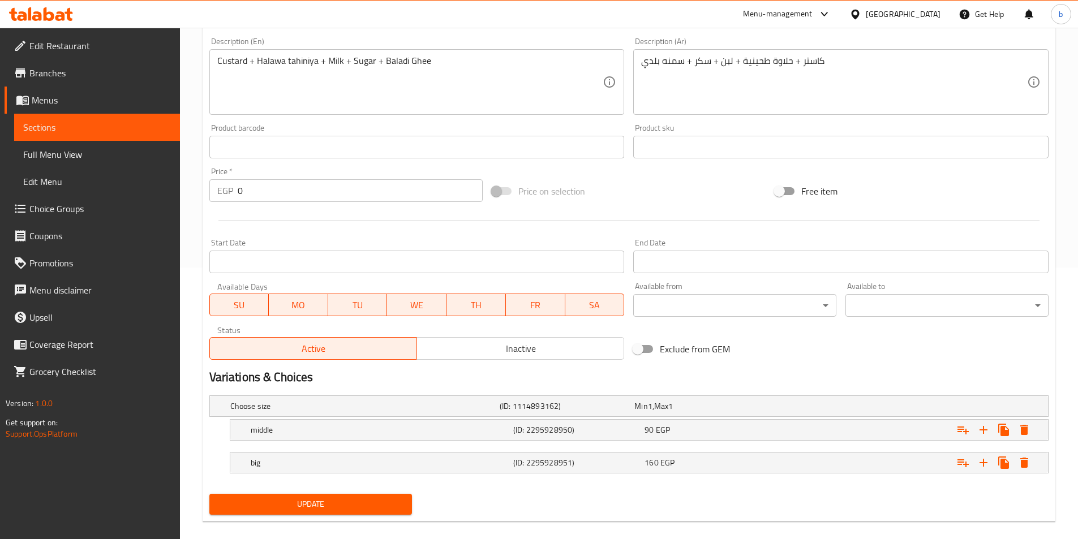
scroll to position [283, 0]
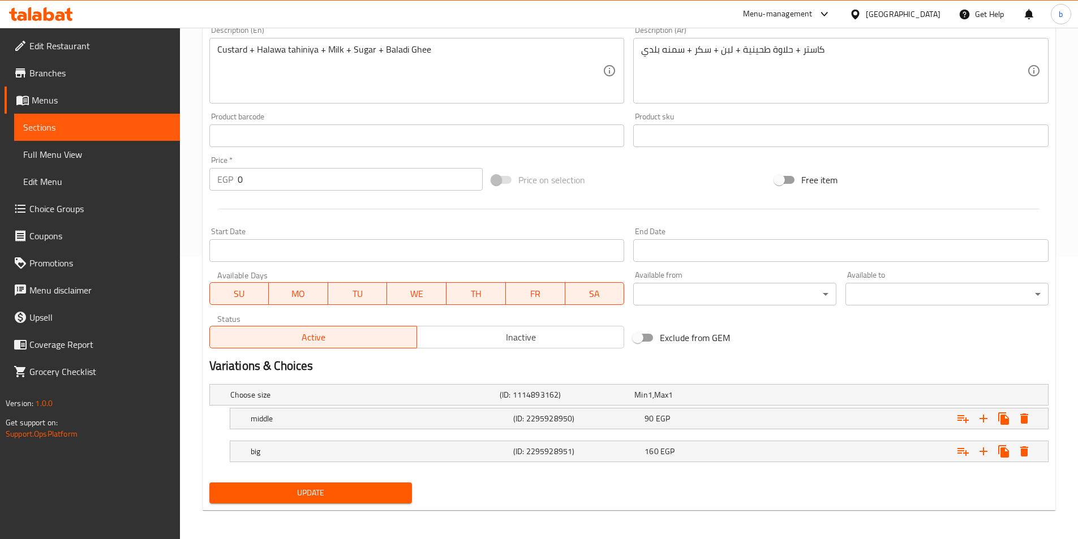
type input "halawetuhom Pie"
click at [361, 506] on div "Update" at bounding box center [311, 493] width 212 height 30
click at [363, 497] on span "Update" at bounding box center [310, 493] width 185 height 14
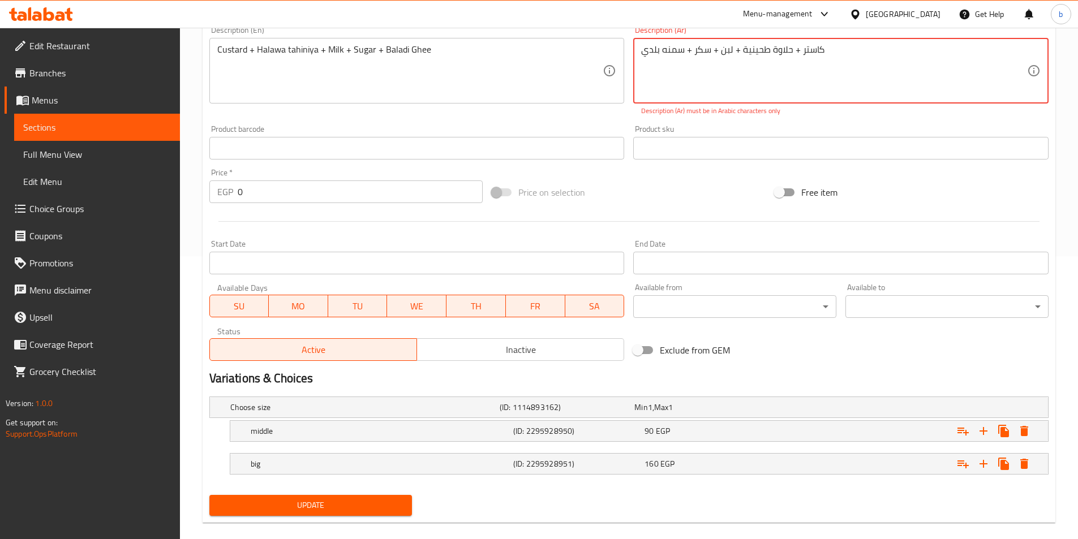
click at [312, 499] on span "Update" at bounding box center [310, 506] width 185 height 14
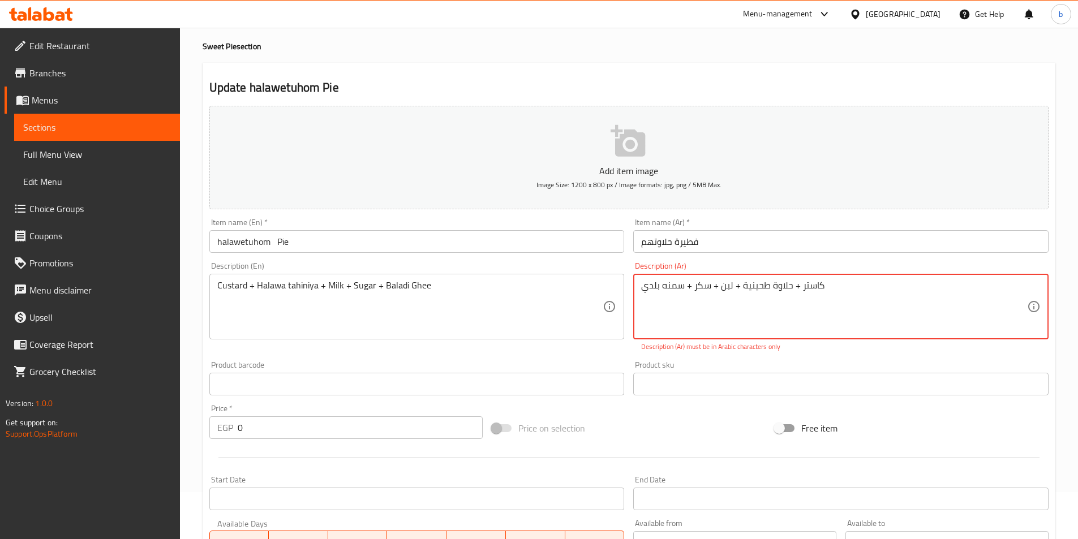
scroll to position [0, 0]
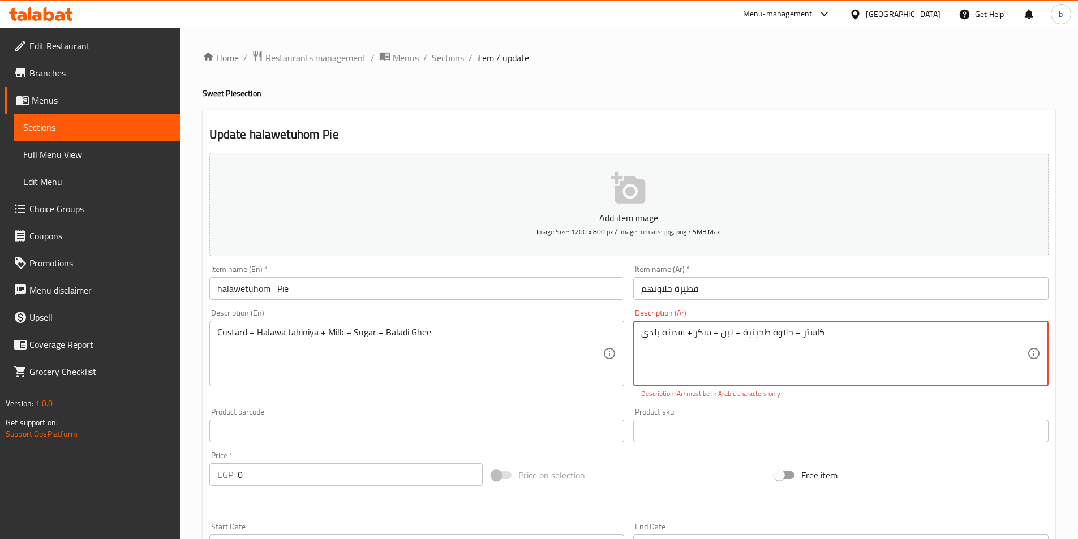
drag, startPoint x: 685, startPoint y: 331, endPoint x: 692, endPoint y: 332, distance: 7.4
drag, startPoint x: 722, startPoint y: 334, endPoint x: 728, endPoint y: 332, distance: 5.9
drag, startPoint x: 774, startPoint y: 331, endPoint x: 785, endPoint y: 327, distance: 10.9
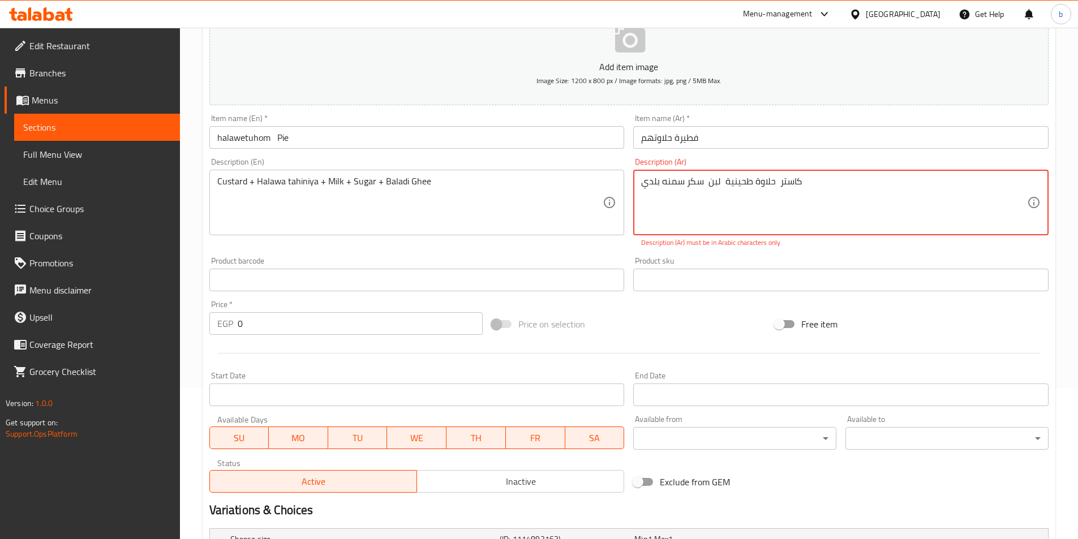
scroll to position [298, 0]
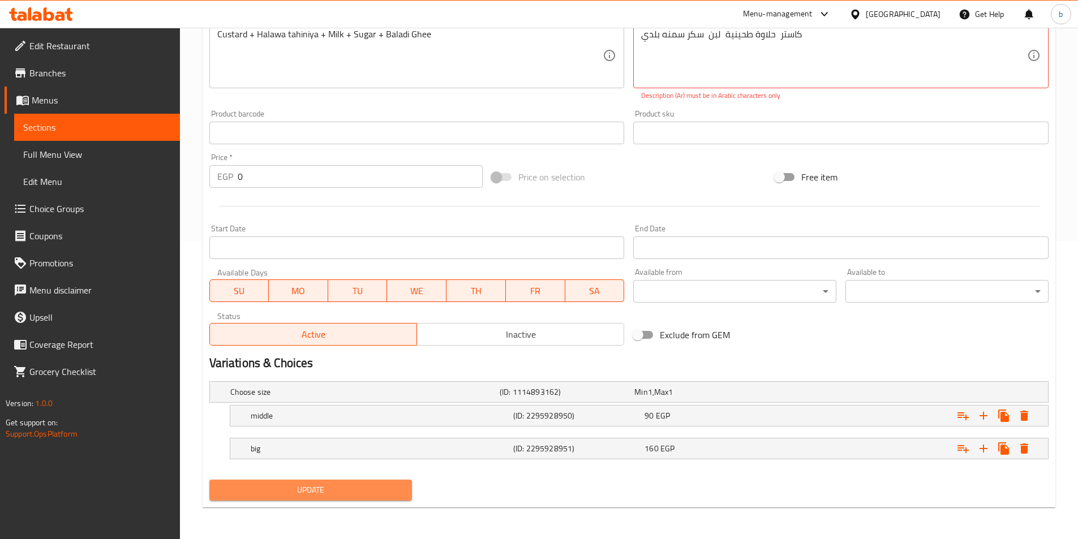
click at [384, 499] on button "Update" at bounding box center [310, 490] width 203 height 21
click at [820, 42] on textarea "کاستر حلاوة طحينية لبن سكر سمنه بلدي" at bounding box center [834, 56] width 386 height 54
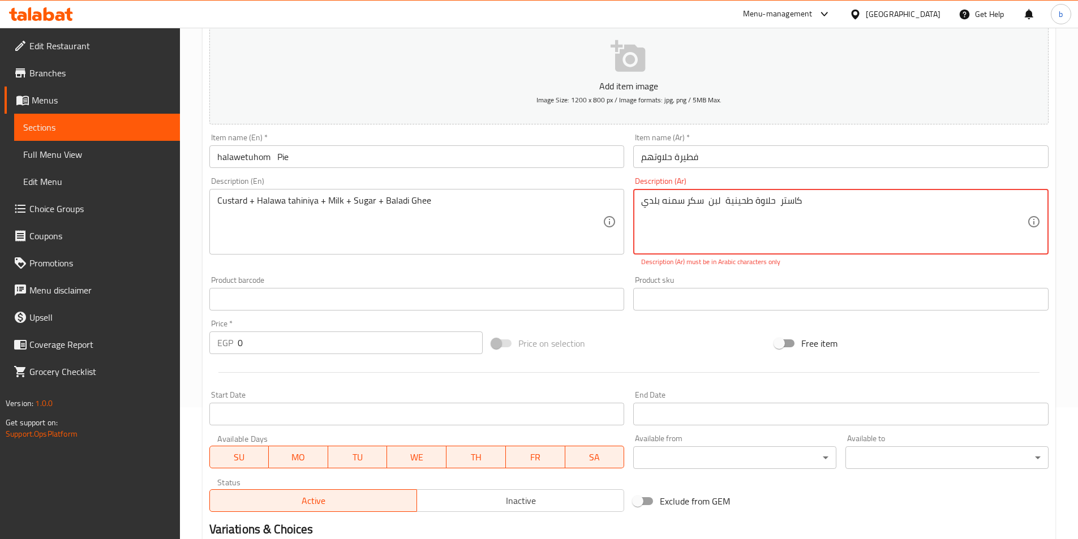
scroll to position [128, 0]
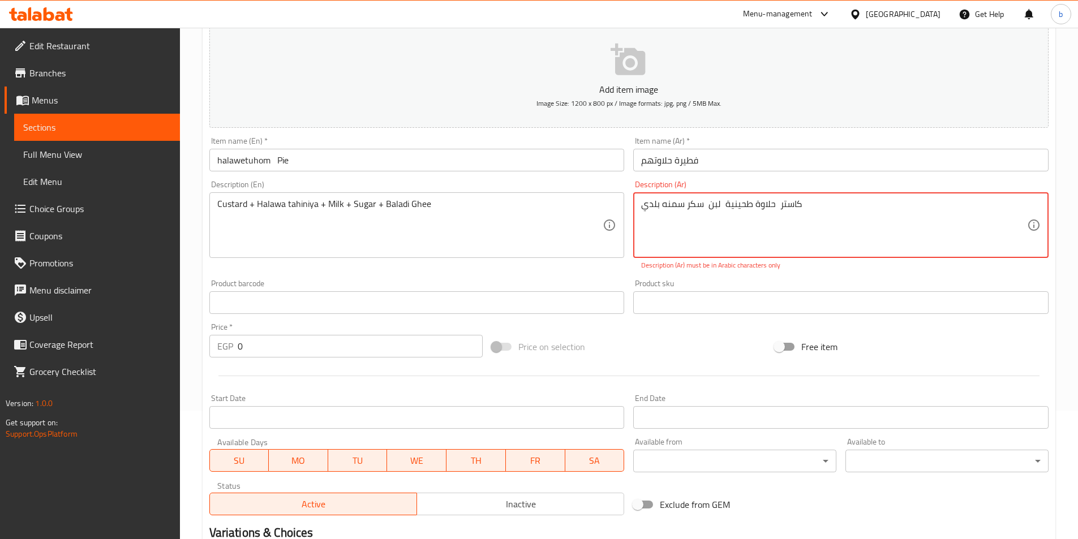
click at [639, 209] on div "کاستر حلاوة طحينية لبن سكر سمنه بلدي Description (Ar)" at bounding box center [840, 225] width 415 height 66
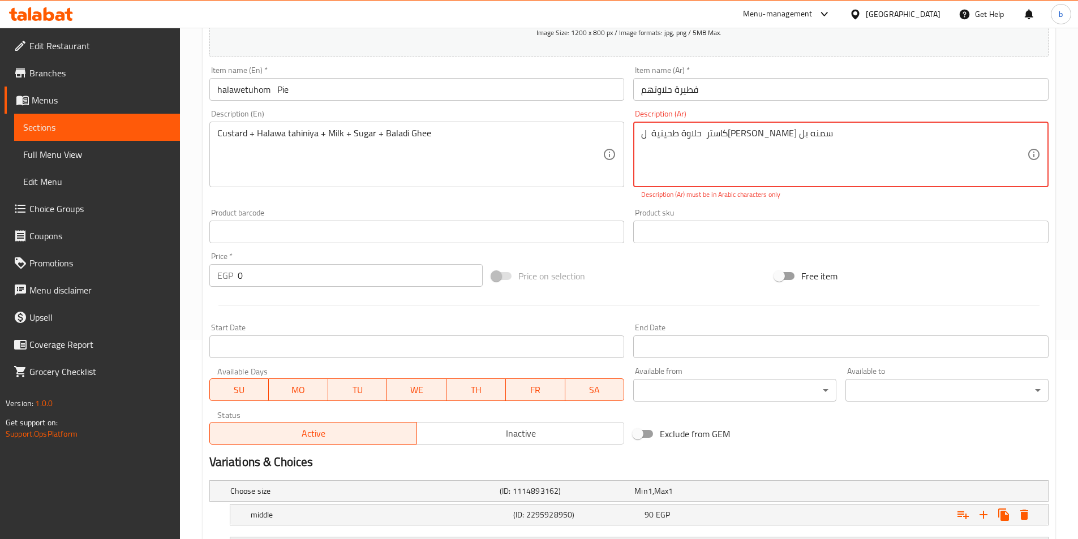
scroll to position [298, 0]
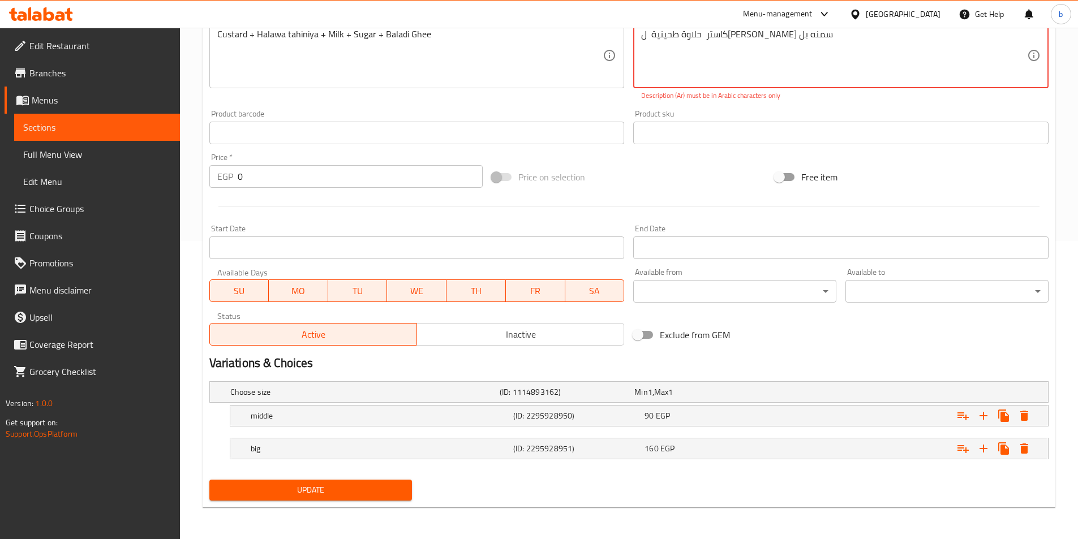
click at [349, 491] on span "Update" at bounding box center [310, 490] width 185 height 14
click at [354, 490] on span "Update" at bounding box center [310, 490] width 185 height 14
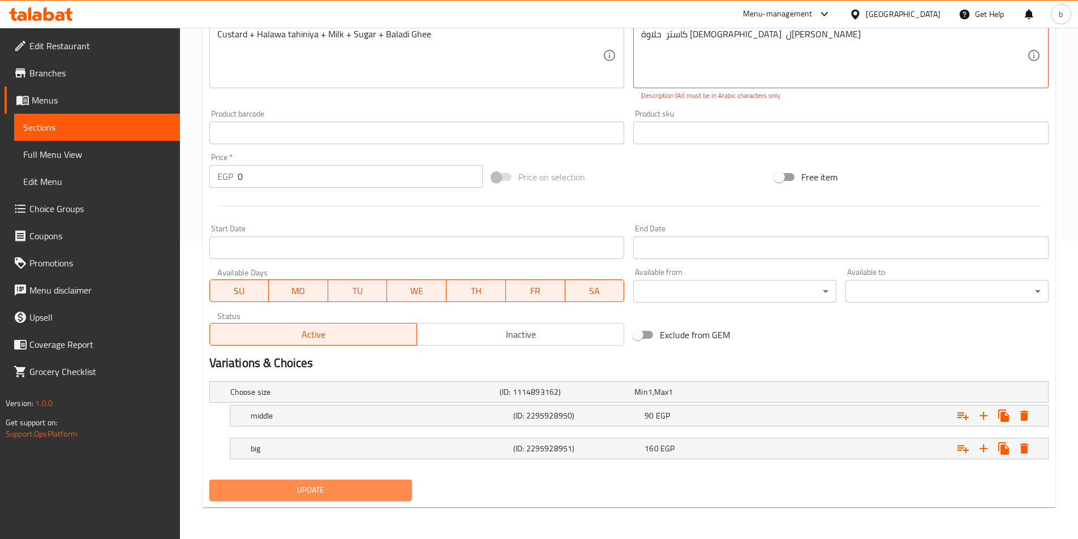
click at [354, 490] on span "Update" at bounding box center [310, 490] width 185 height 14
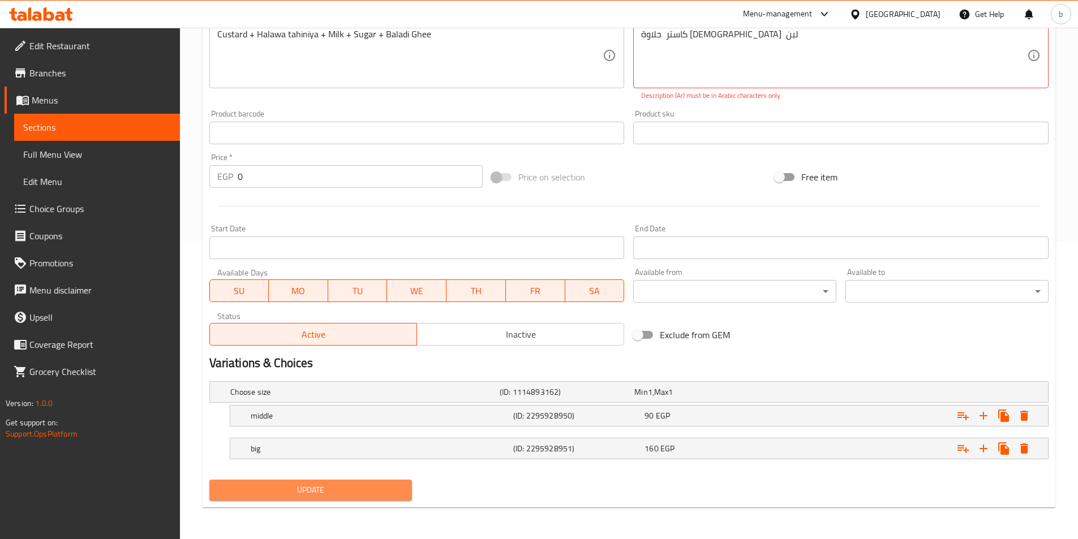
click at [354, 490] on span "Update" at bounding box center [310, 490] width 185 height 14
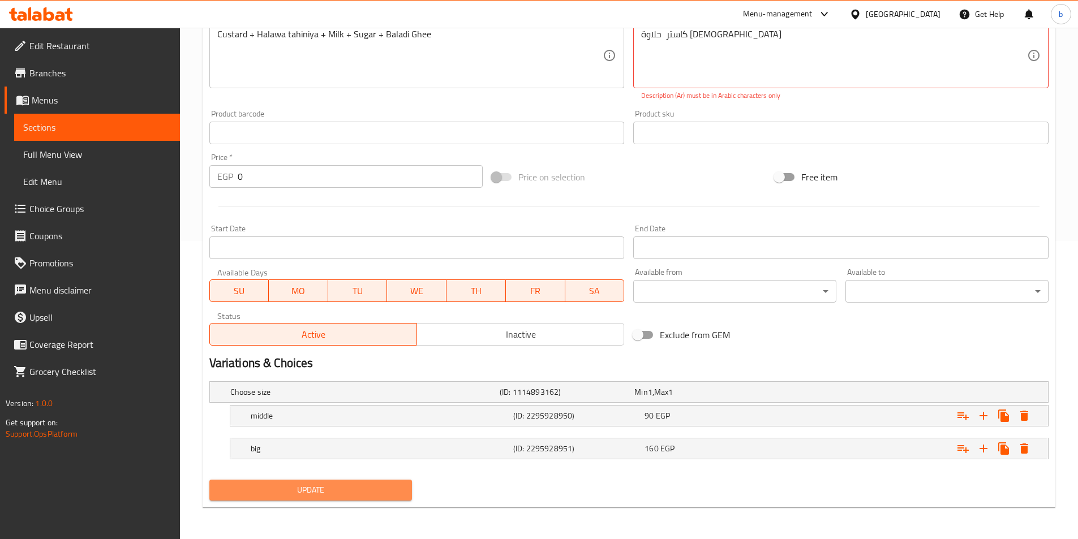
click at [354, 490] on span "Update" at bounding box center [310, 490] width 185 height 14
type textarea "کاستر حلاوة طحينية"
click at [354, 490] on span "Update" at bounding box center [310, 490] width 185 height 14
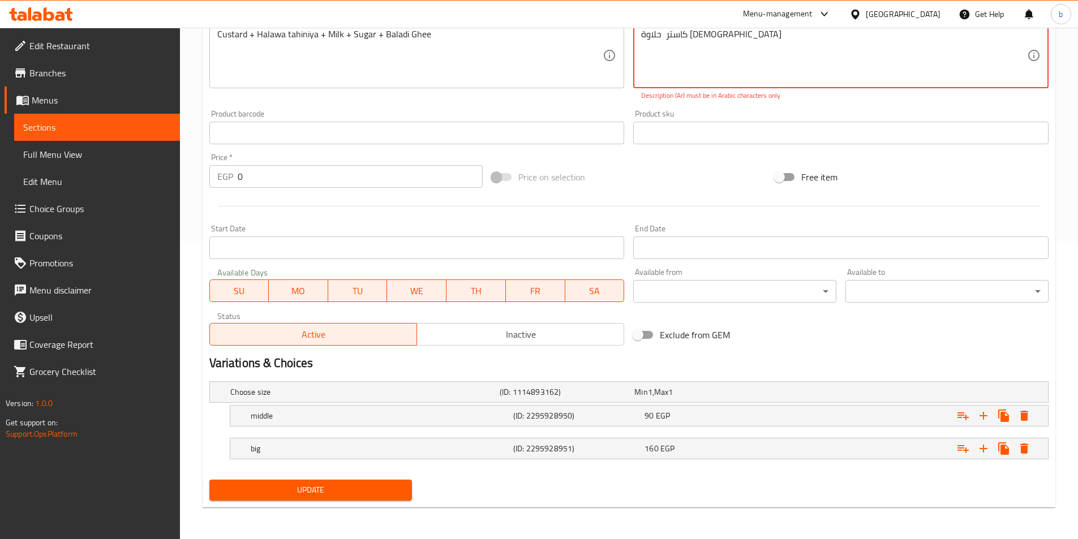
click at [354, 490] on span "Update" at bounding box center [310, 490] width 185 height 14
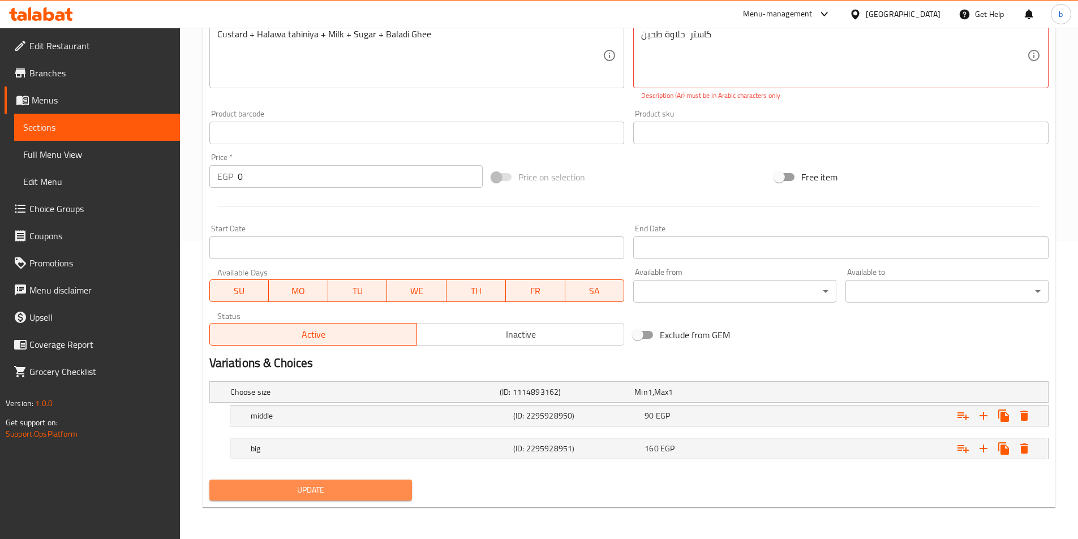
click at [354, 490] on span "Update" at bounding box center [310, 490] width 185 height 14
click at [354, 489] on span "Update" at bounding box center [310, 490] width 185 height 14
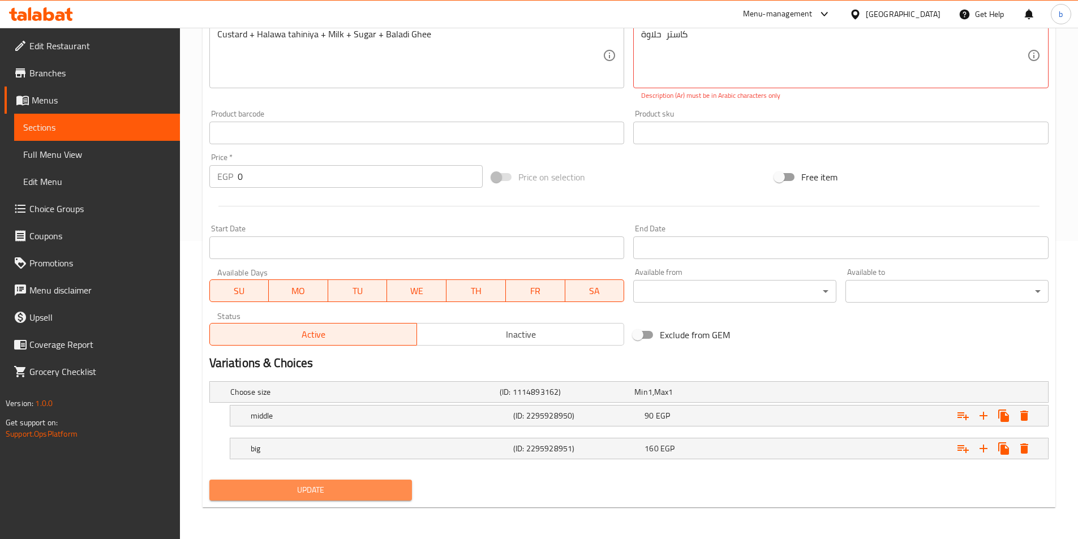
click at [354, 489] on span "Update" at bounding box center [310, 490] width 185 height 14
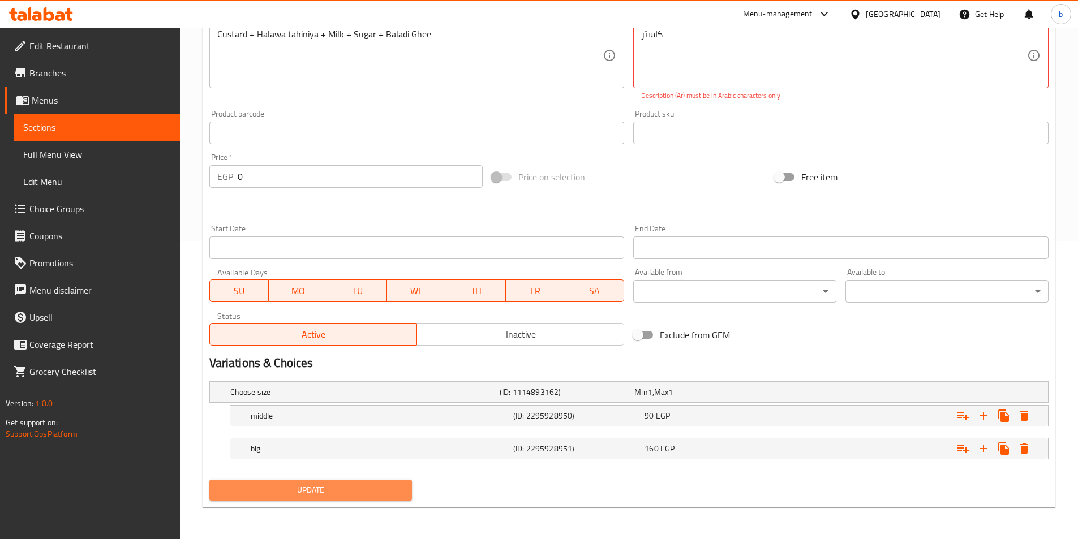
click at [354, 489] on span "Update" at bounding box center [310, 490] width 185 height 14
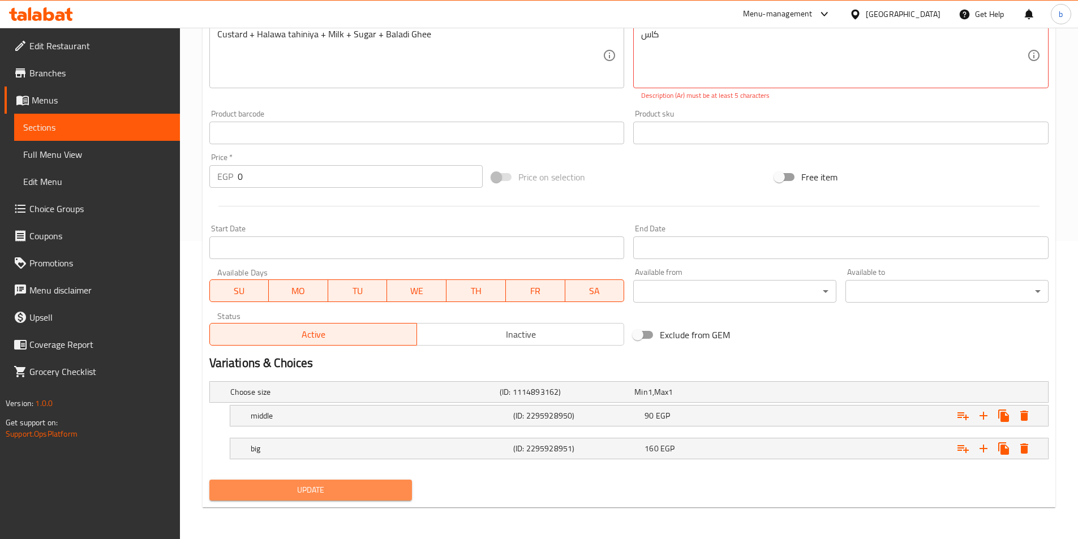
click at [354, 489] on span "Update" at bounding box center [310, 490] width 185 height 14
type textarea "ک"
click at [354, 489] on span "Update" at bounding box center [310, 490] width 185 height 14
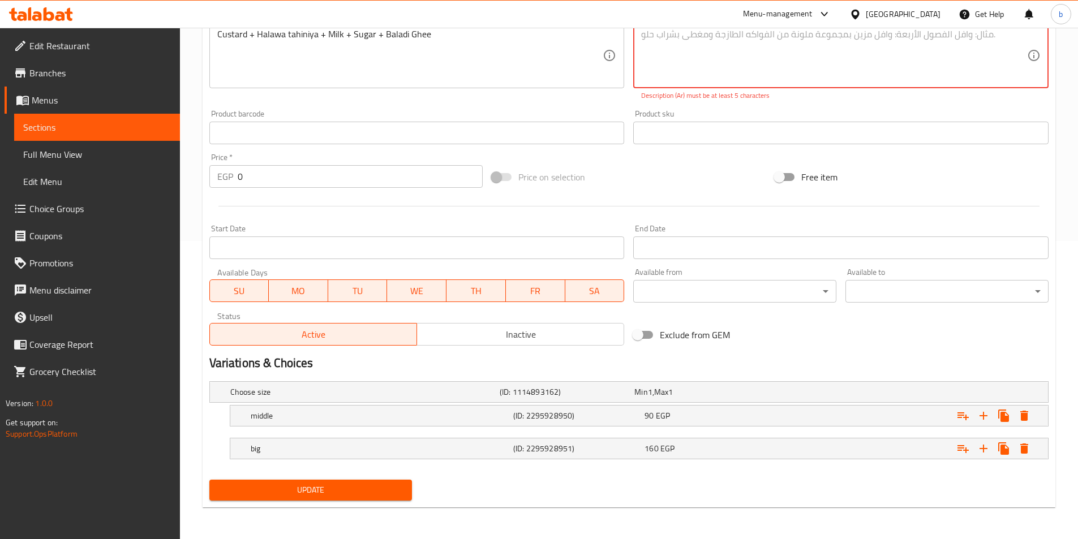
scroll to position [286, 0]
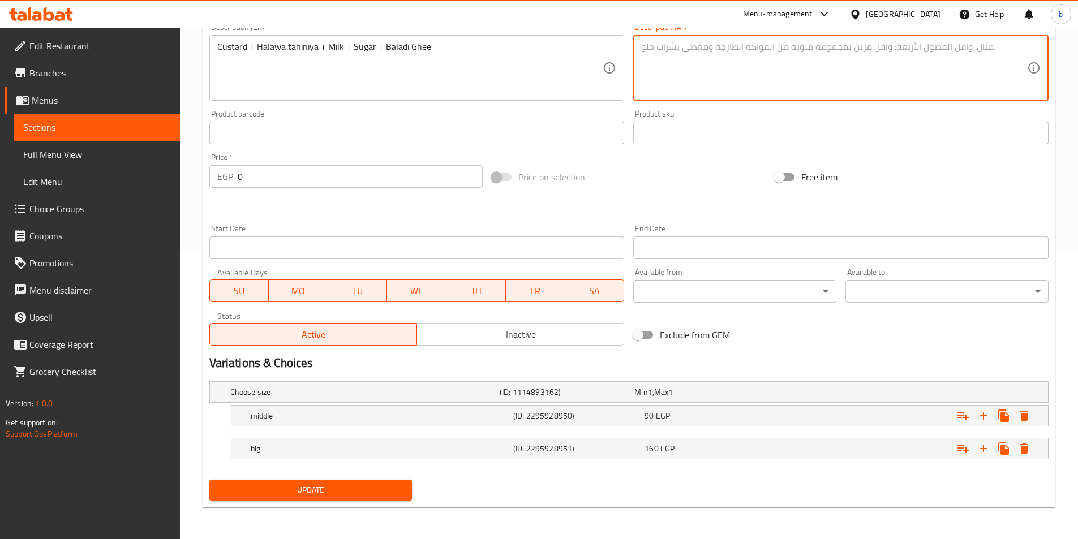
click at [354, 489] on span "Update" at bounding box center [310, 490] width 185 height 14
click at [695, 81] on textarea at bounding box center [834, 68] width 386 height 54
paste textarea "کاستر + حلاوة طحينية + لبن + سكر + سمنه بلدي"
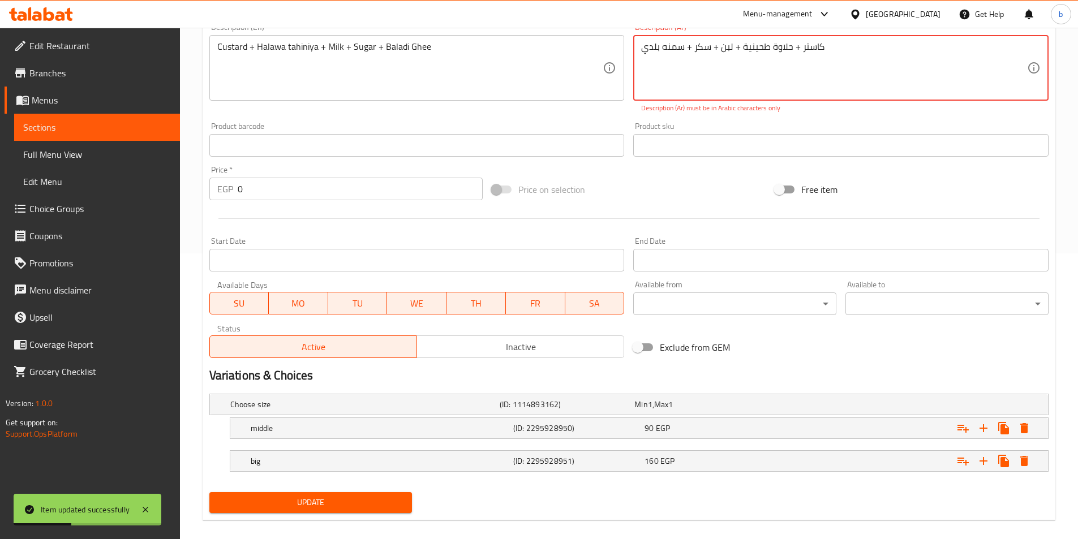
type textarea "کاستر + حلاوة طحينية + لبن + سكر + سمنه بلدي"
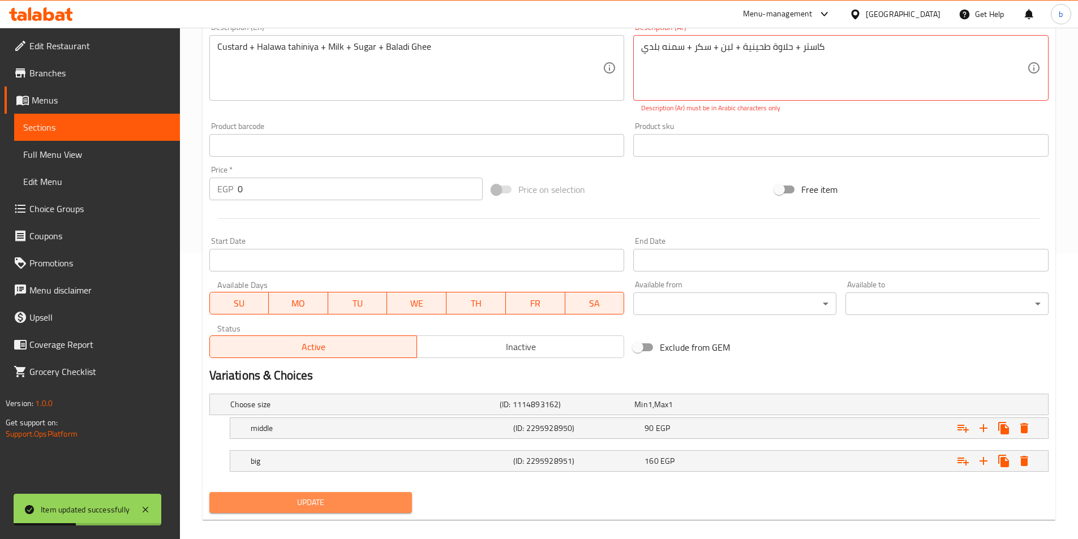
click at [343, 508] on span "Update" at bounding box center [310, 503] width 185 height 14
drag, startPoint x: 830, startPoint y: 38, endPoint x: 669, endPoint y: 57, distance: 162.3
click at [669, 57] on div "کاستر + حلاوة طحينية + لبن + سكر + سمنه بلدي Description (Ar)" at bounding box center [840, 68] width 415 height 66
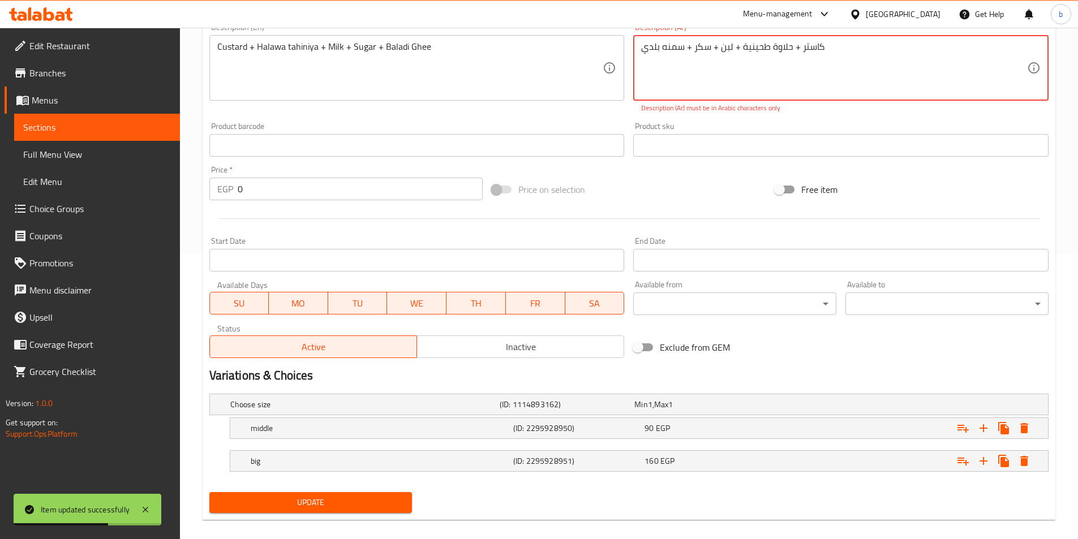
click at [669, 54] on textarea "کاستر + حلاوة طحينية + لبن + سكر + سمنه بلدي" at bounding box center [834, 68] width 386 height 54
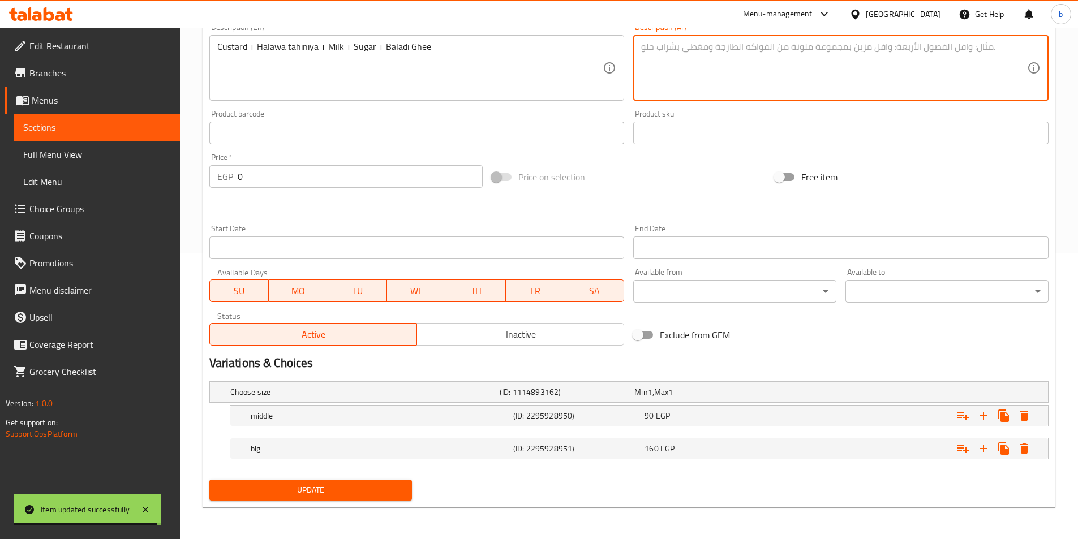
type textarea ";"
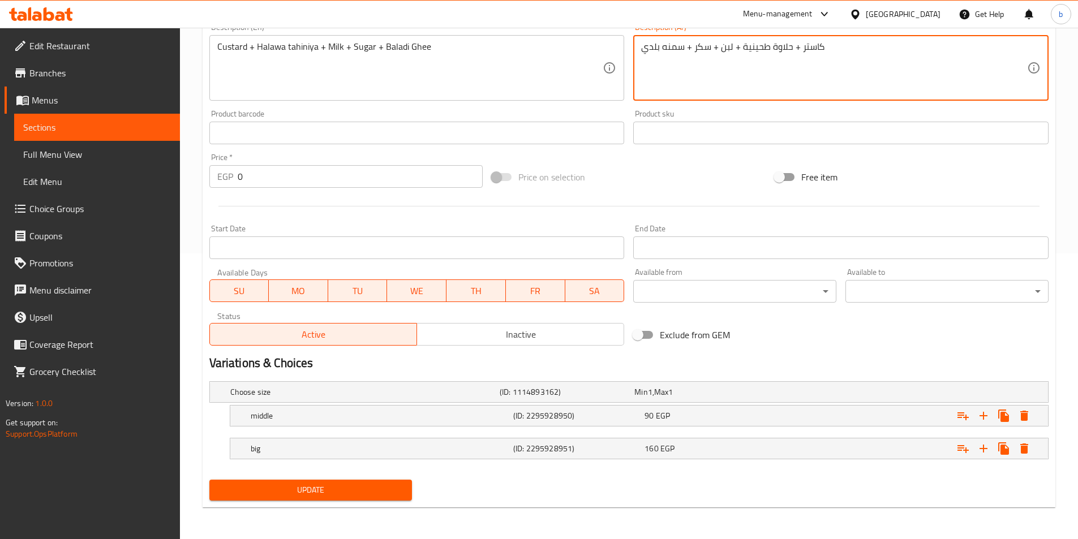
type textarea "كاستر + حلاوة طحينية + لبن + سكر + سمنه بلدي"
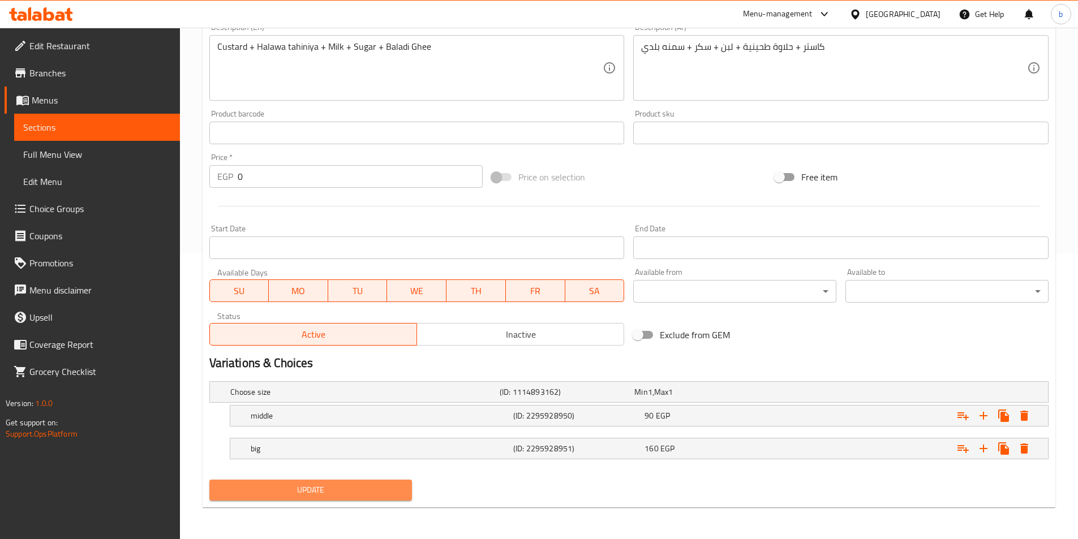
drag, startPoint x: 310, startPoint y: 490, endPoint x: 357, endPoint y: 499, distance: 48.4
click at [310, 490] on span "Update" at bounding box center [310, 490] width 185 height 14
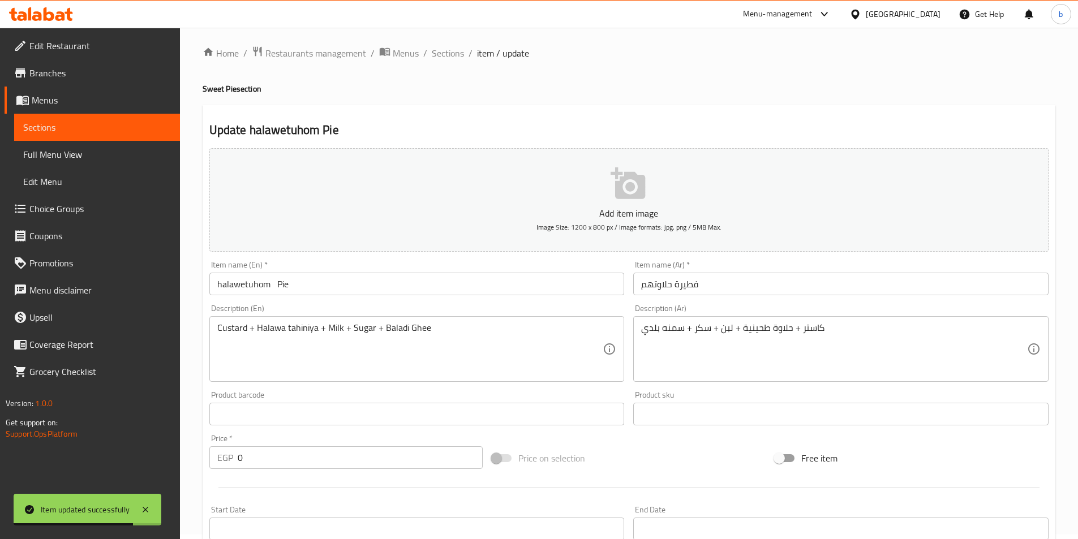
scroll to position [0, 0]
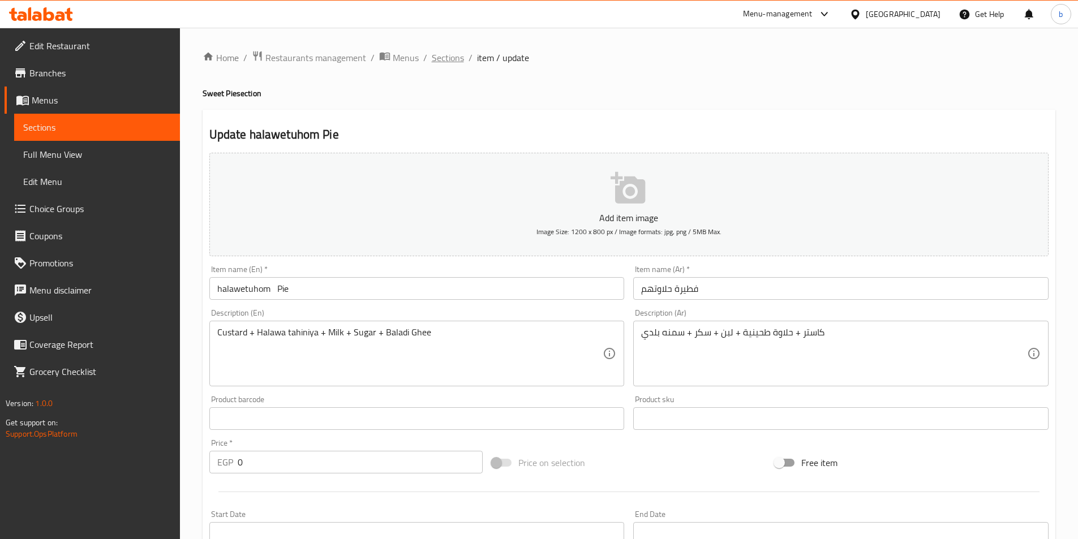
click at [450, 55] on span "Sections" at bounding box center [448, 58] width 32 height 14
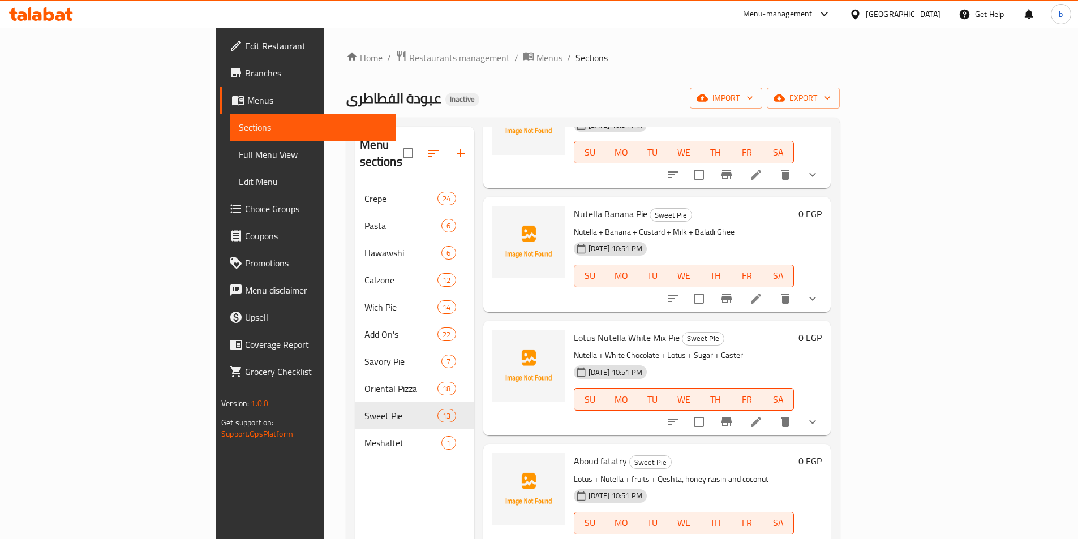
scroll to position [736, 0]
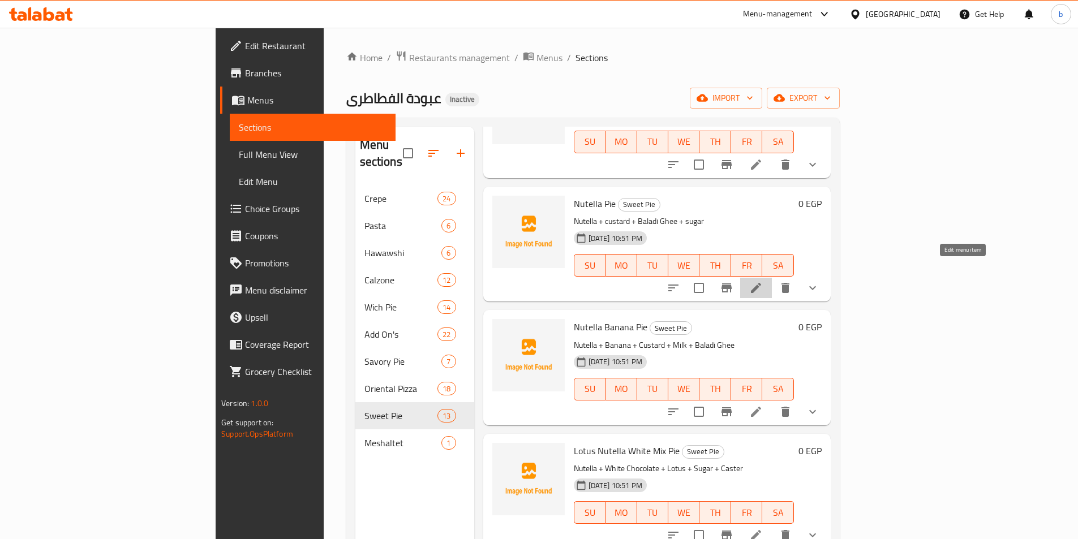
click at [763, 281] on icon at bounding box center [756, 288] width 14 height 14
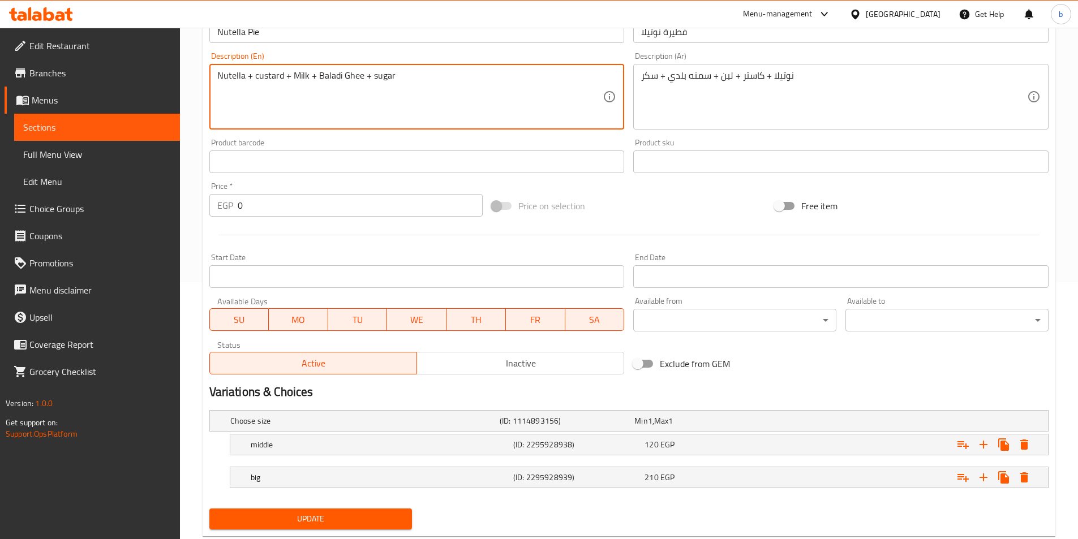
scroll to position [286, 0]
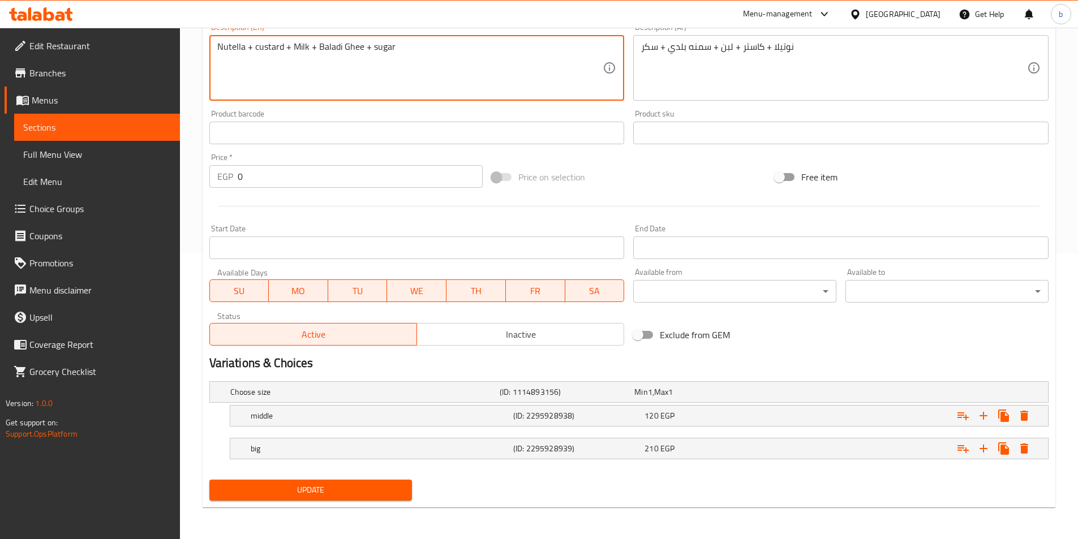
type textarea "Nutella + custard + Milk + Baladi Ghee + sugar"
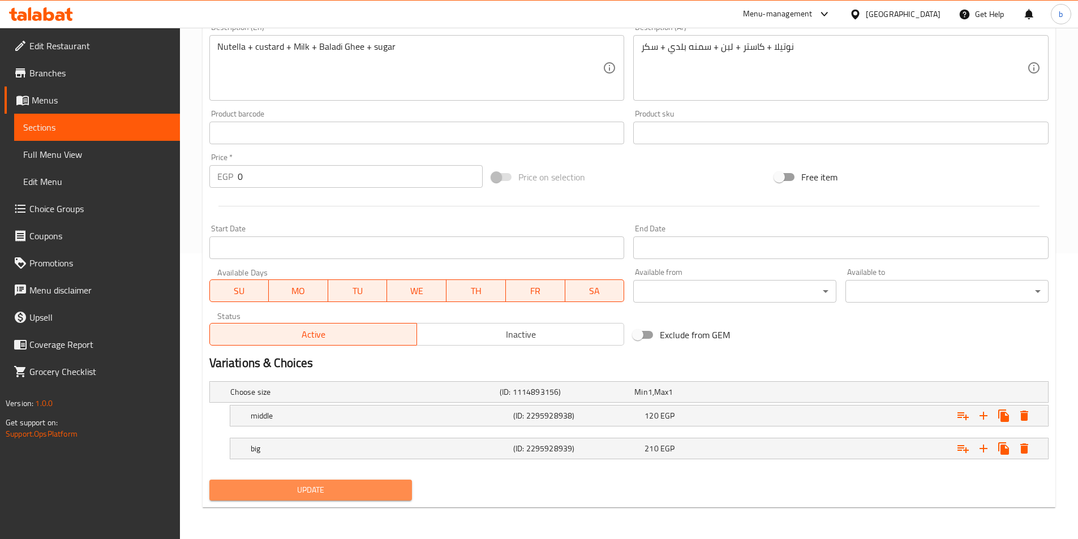
click at [315, 496] on span "Update" at bounding box center [310, 490] width 185 height 14
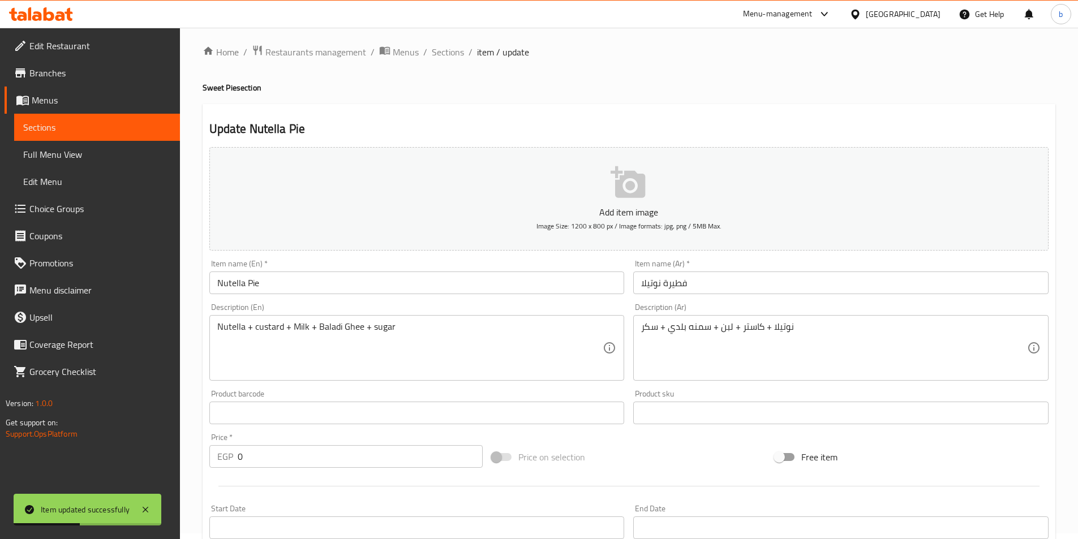
scroll to position [0, 0]
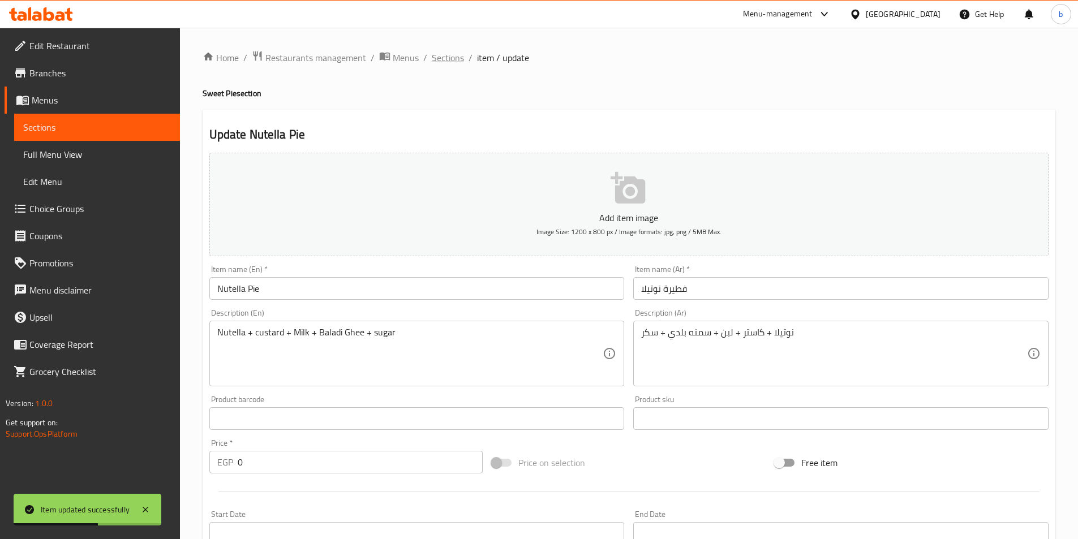
click at [452, 53] on span "Sections" at bounding box center [448, 58] width 32 height 14
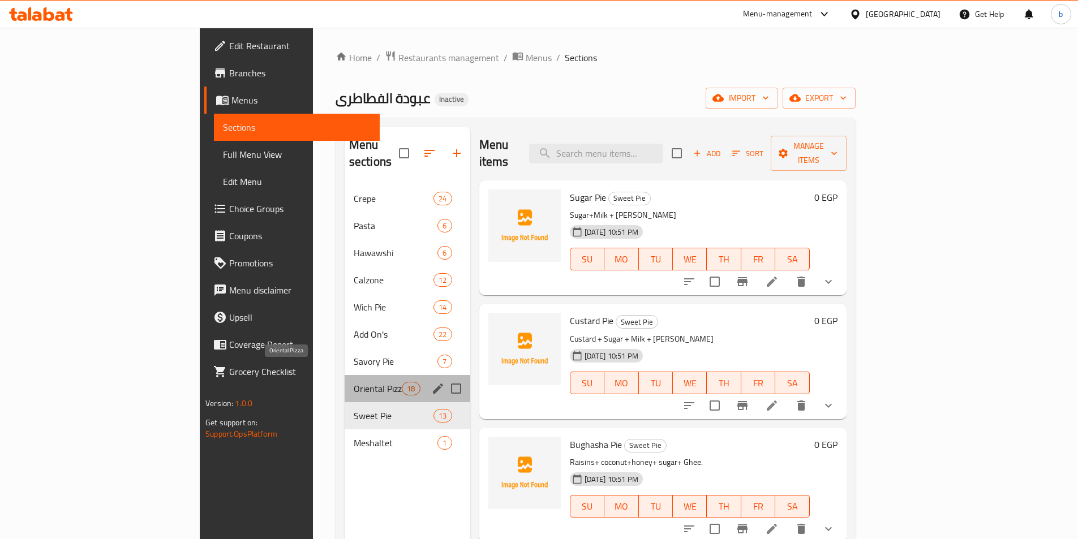
drag, startPoint x: 316, startPoint y: 370, endPoint x: 374, endPoint y: 371, distance: 58.3
click at [354, 382] on span "Oriental Pizza" at bounding box center [378, 389] width 48 height 14
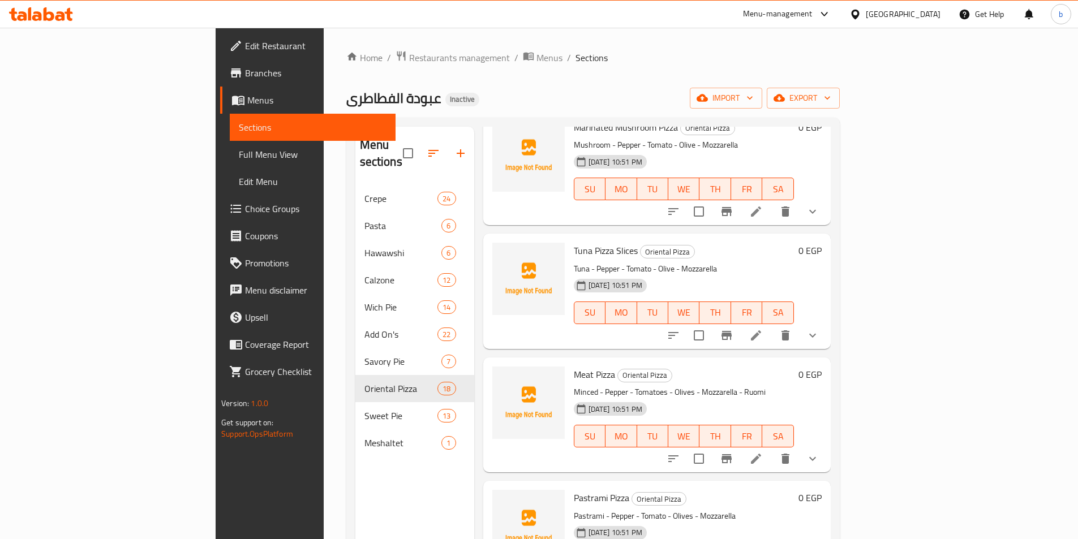
scroll to position [566, 0]
click at [772, 449] on li at bounding box center [756, 458] width 32 height 20
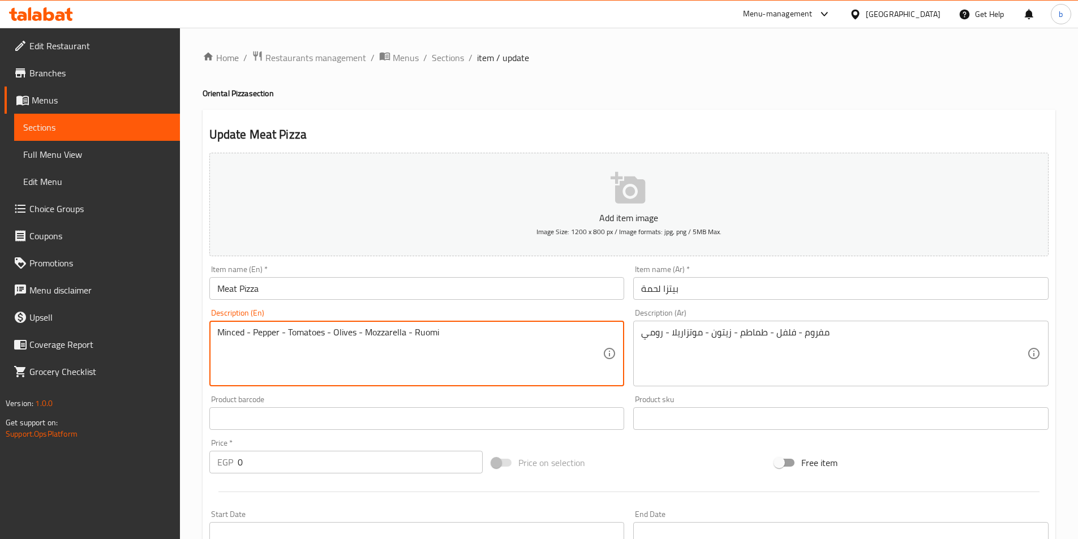
click at [427, 334] on textarea "Minced - Pepper - Tomatoes - Olives - Mozzarella - Ruomi" at bounding box center [410, 354] width 386 height 54
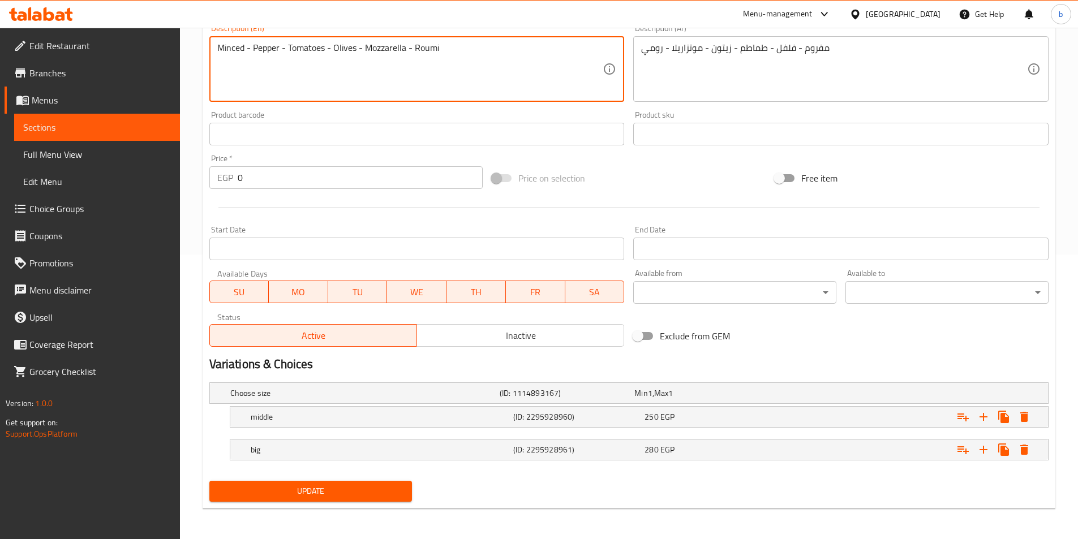
scroll to position [286, 0]
type textarea "Minced - Pepper - Tomatoes - Olives - Mozzarella - Roumi"
click at [345, 481] on button "Update" at bounding box center [310, 490] width 203 height 21
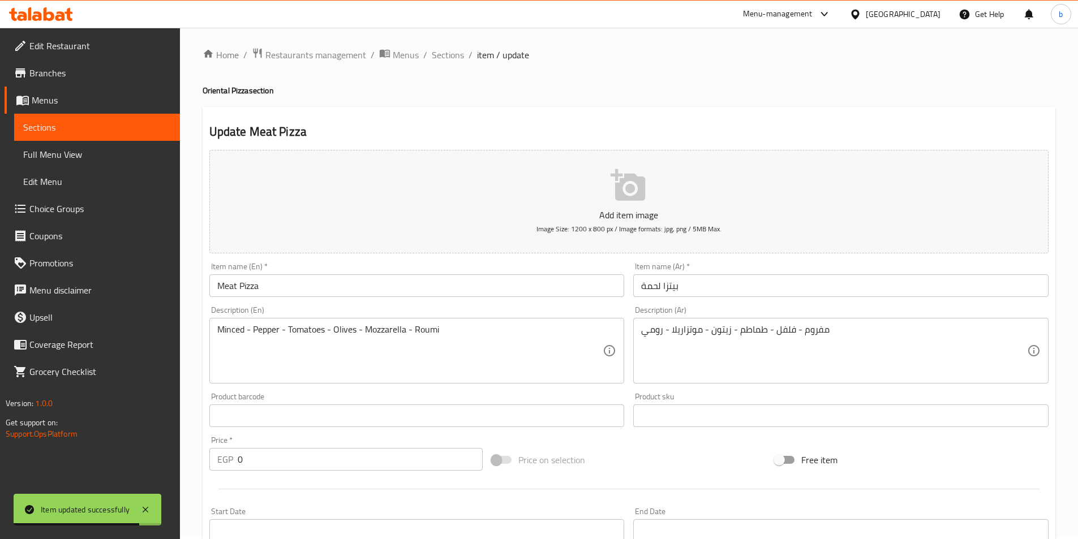
scroll to position [0, 0]
click at [459, 58] on span "Sections" at bounding box center [448, 58] width 32 height 14
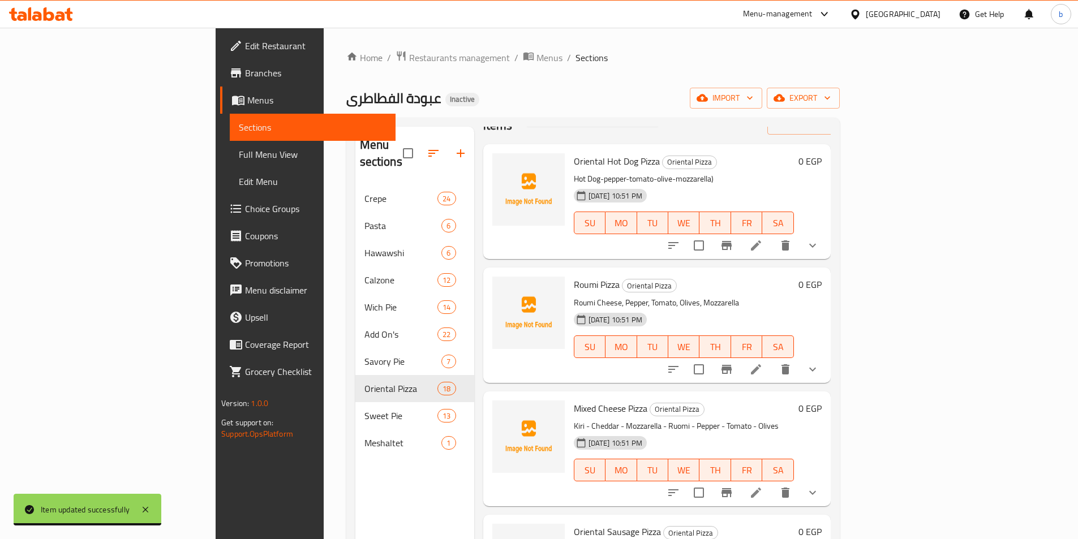
scroll to position [57, 0]
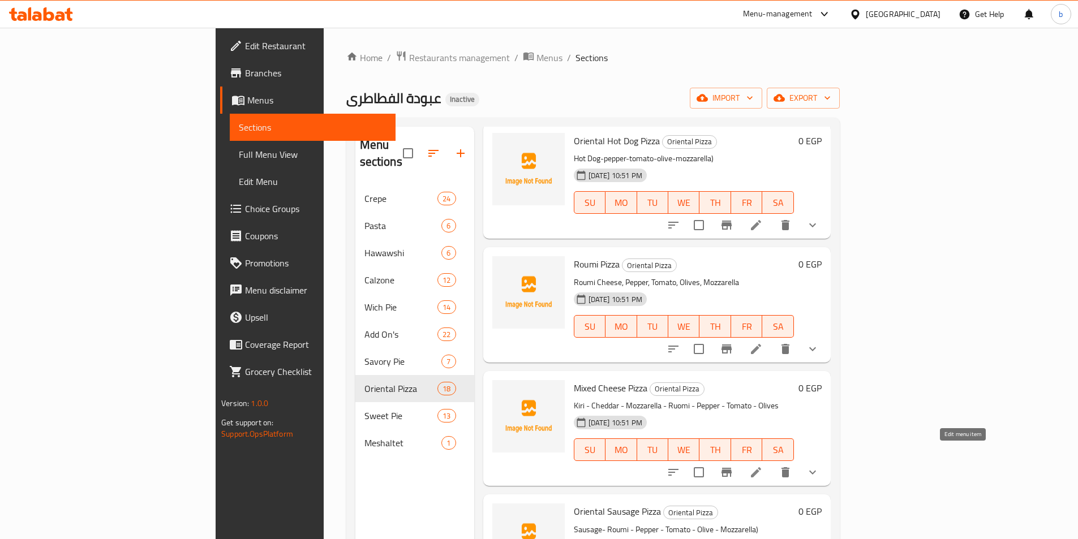
click at [763, 466] on icon at bounding box center [756, 473] width 14 height 14
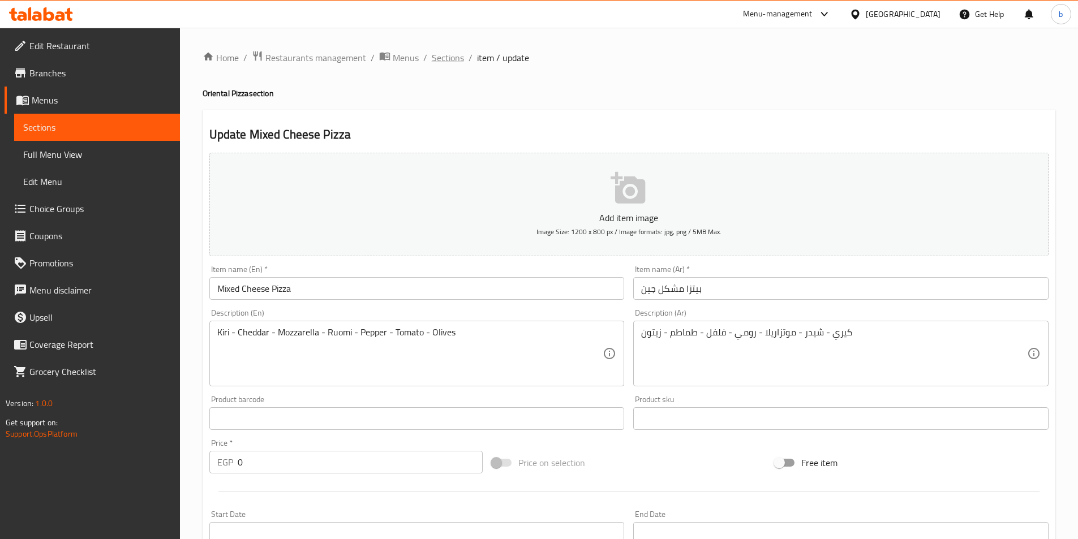
click at [453, 62] on span "Sections" at bounding box center [448, 58] width 32 height 14
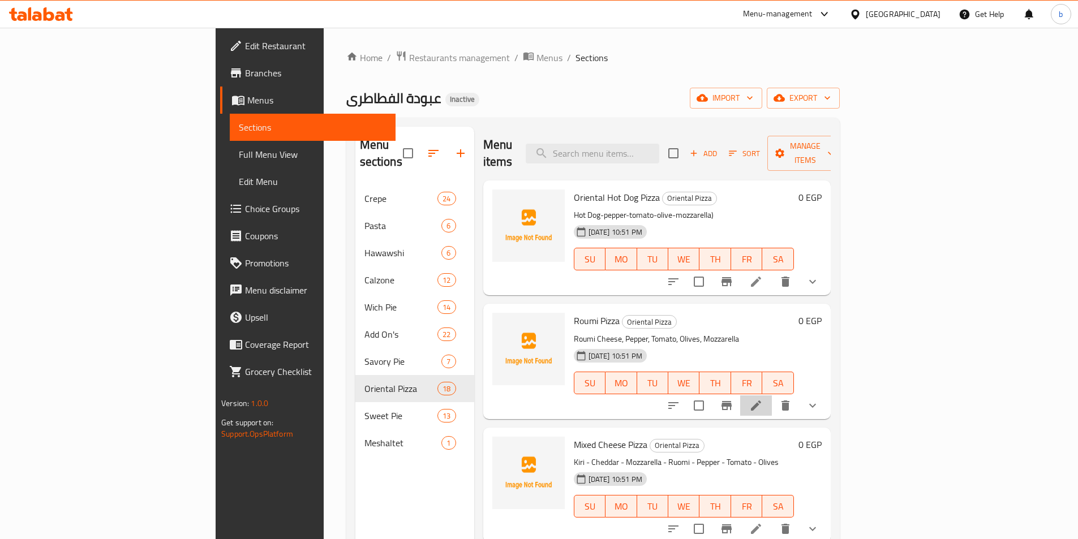
click at [772, 396] on li at bounding box center [756, 406] width 32 height 20
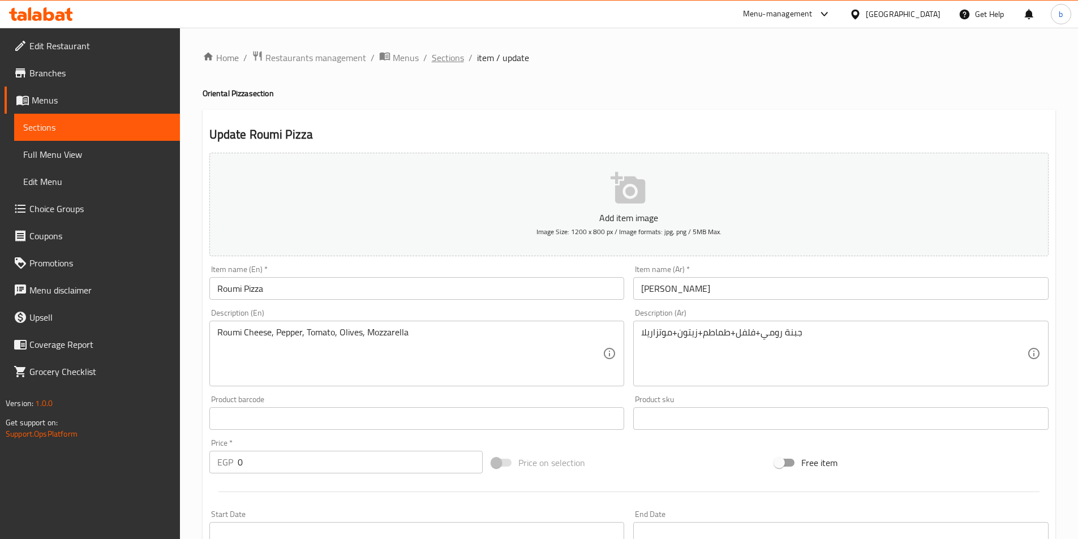
click at [452, 56] on span "Sections" at bounding box center [448, 58] width 32 height 14
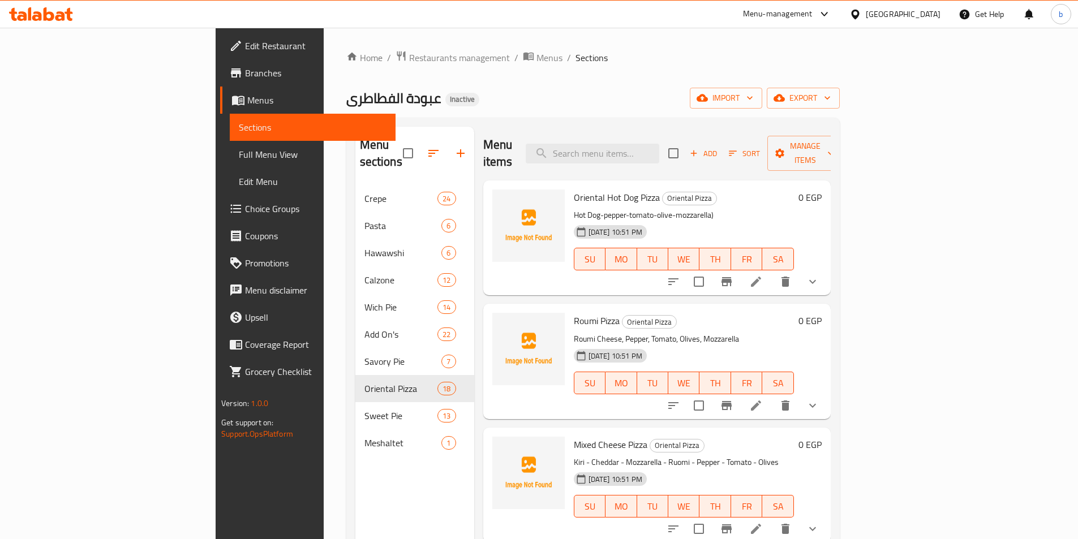
click at [772, 272] on li at bounding box center [756, 282] width 32 height 20
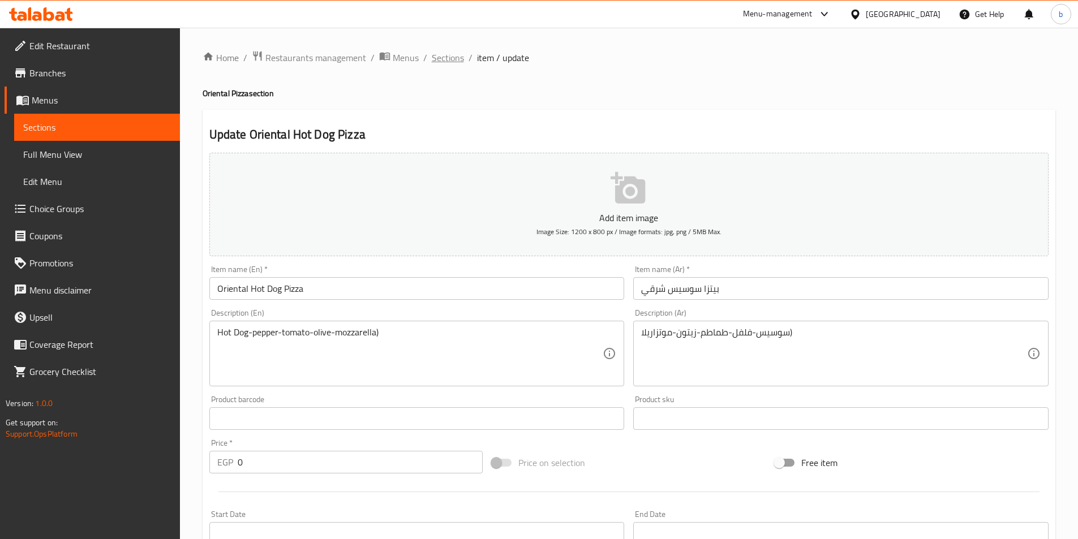
click at [444, 56] on span "Sections" at bounding box center [448, 58] width 32 height 14
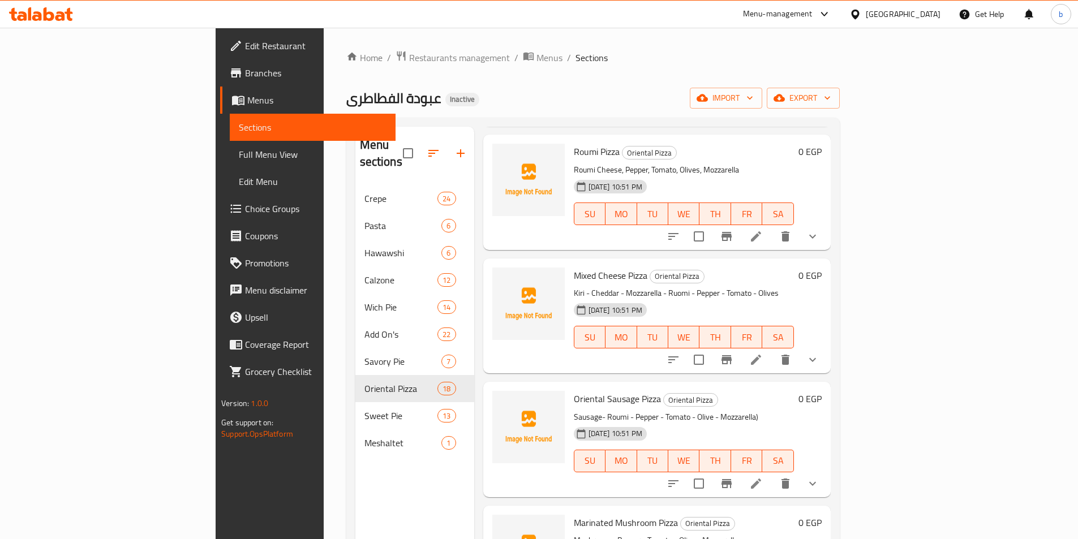
scroll to position [170, 0]
click at [761, 478] on icon at bounding box center [756, 483] width 10 height 10
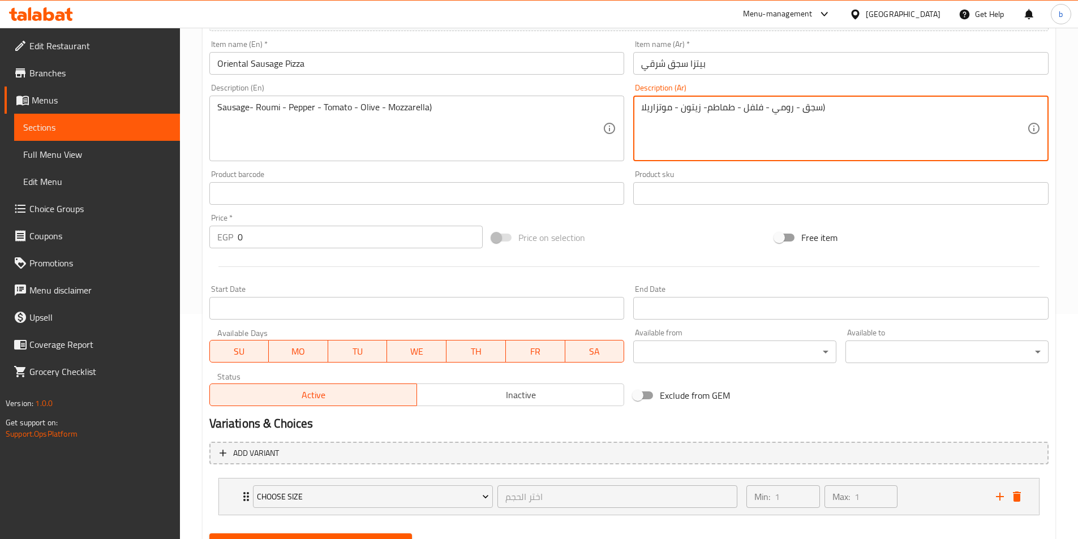
scroll to position [279, 0]
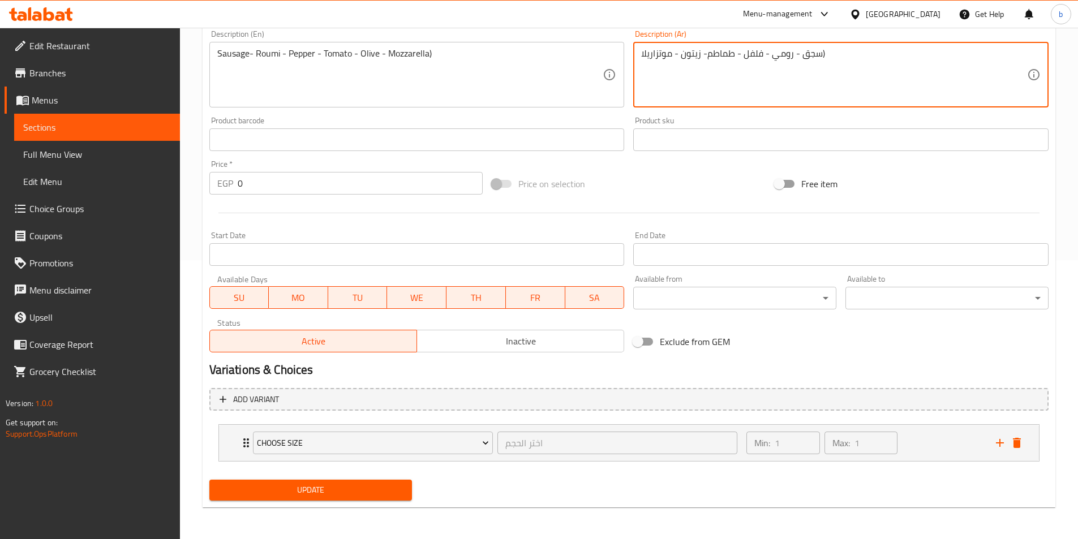
type textarea "سجق - رومي - فلفل - طماطم- زيتون - موتزاريلا)"
click at [382, 491] on span "Update" at bounding box center [310, 490] width 185 height 14
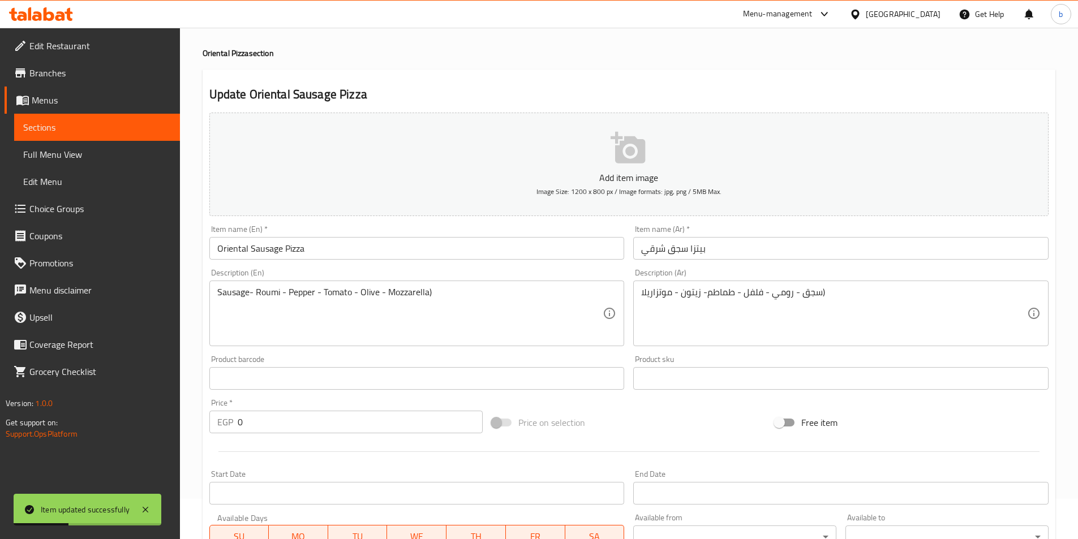
scroll to position [0, 0]
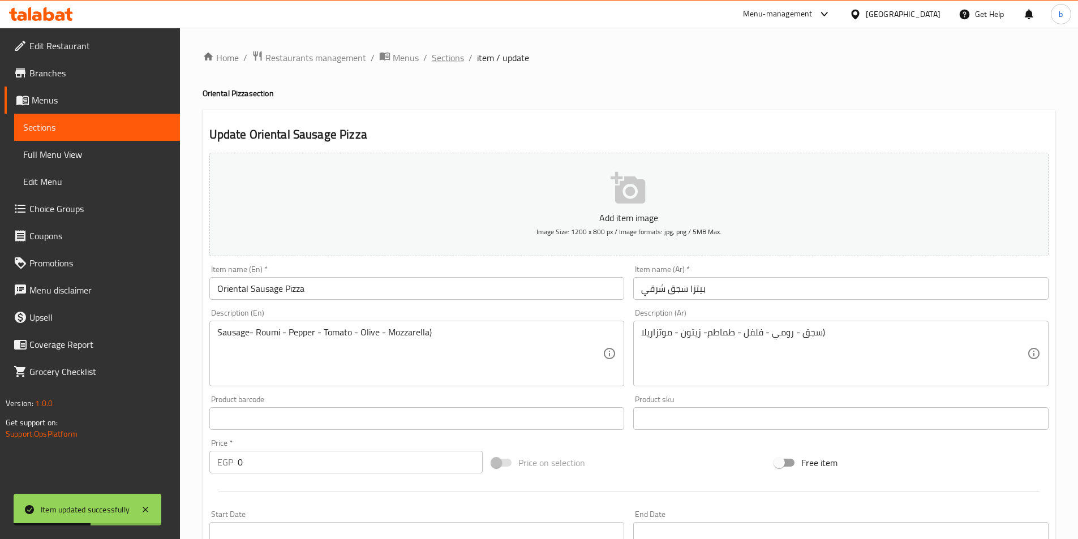
click at [457, 62] on span "Sections" at bounding box center [448, 58] width 32 height 14
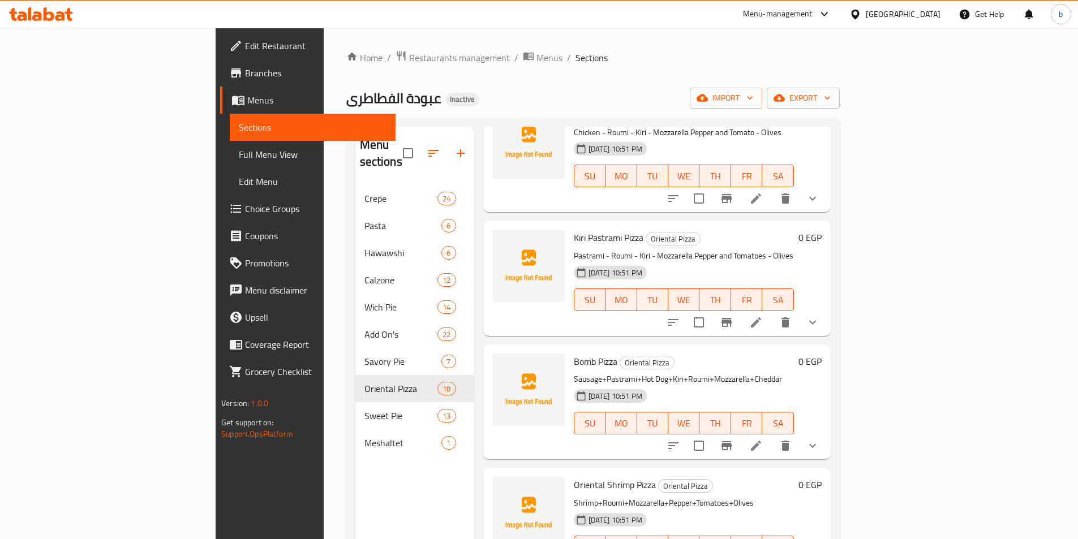
scroll to position [1698, 0]
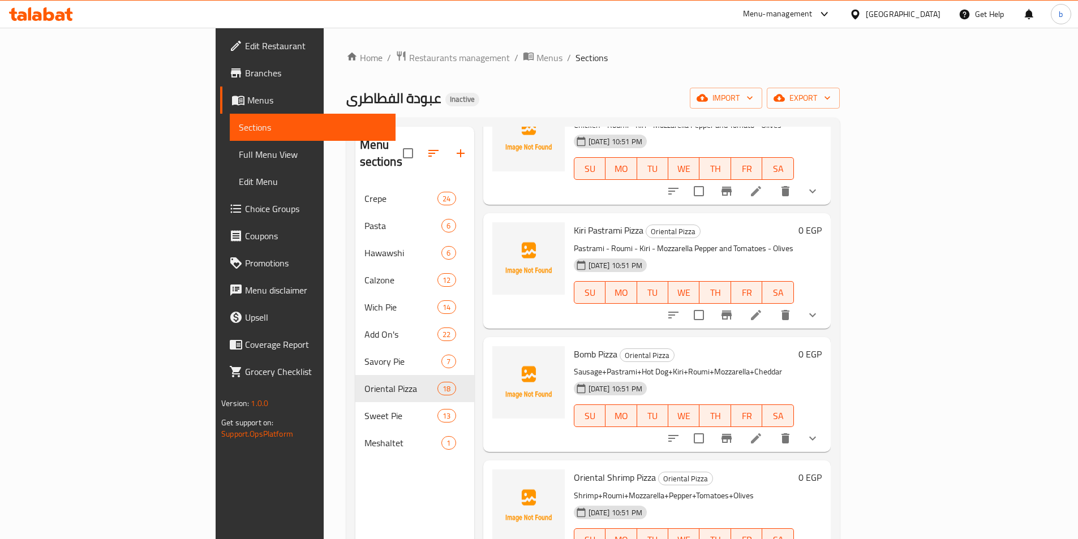
click at [772, 428] on li at bounding box center [756, 438] width 32 height 20
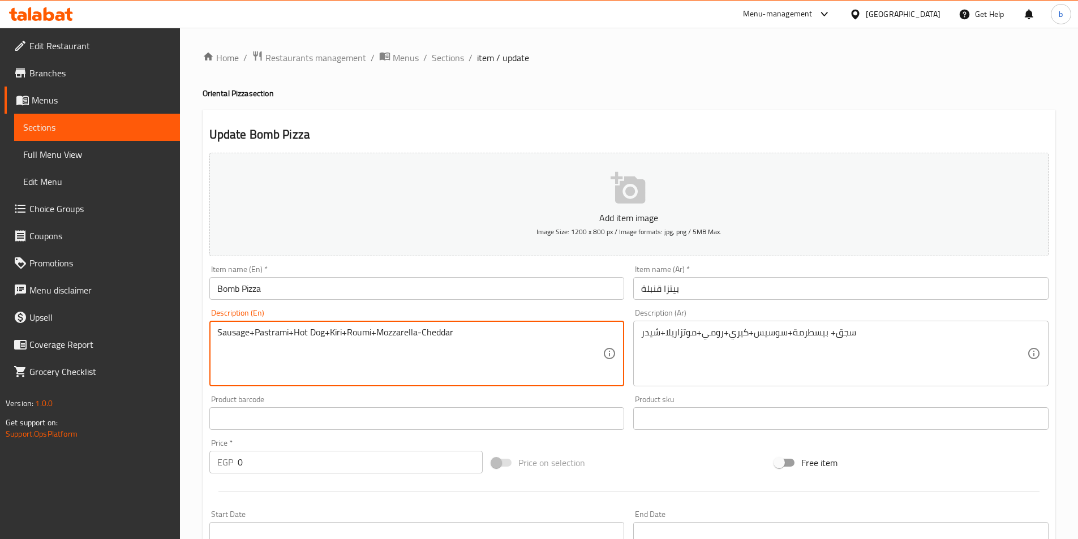
type textarea "Sausage+Pastrami+Hot Dog+Kiri+Roumi+Mozzarella-Cheddar"
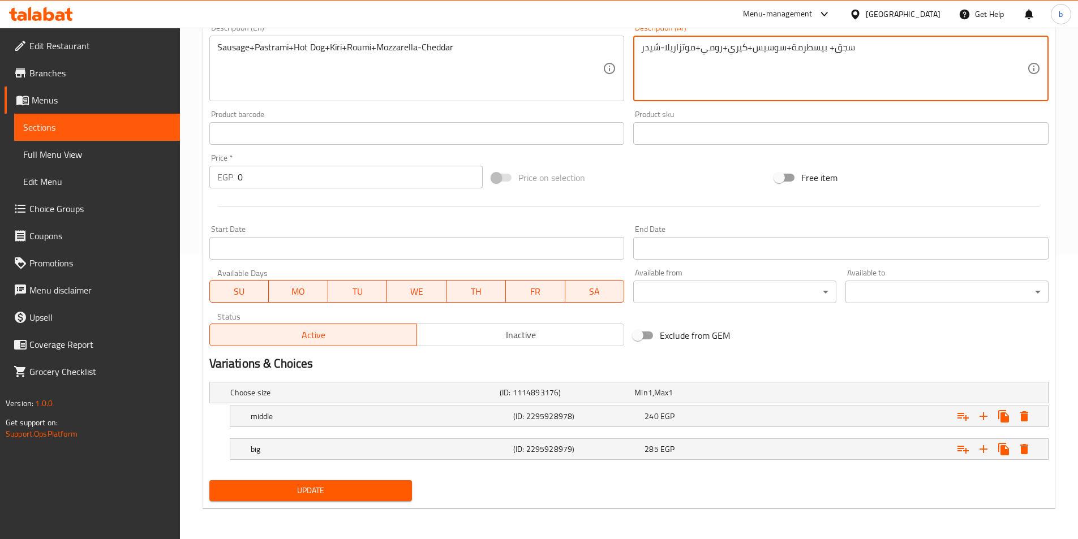
scroll to position [286, 0]
type textarea "سجق+ بيسطرمة+سوسيس+كيري+رومي+موتزاريلا-شيدر"
click at [370, 491] on span "Update" at bounding box center [310, 490] width 185 height 14
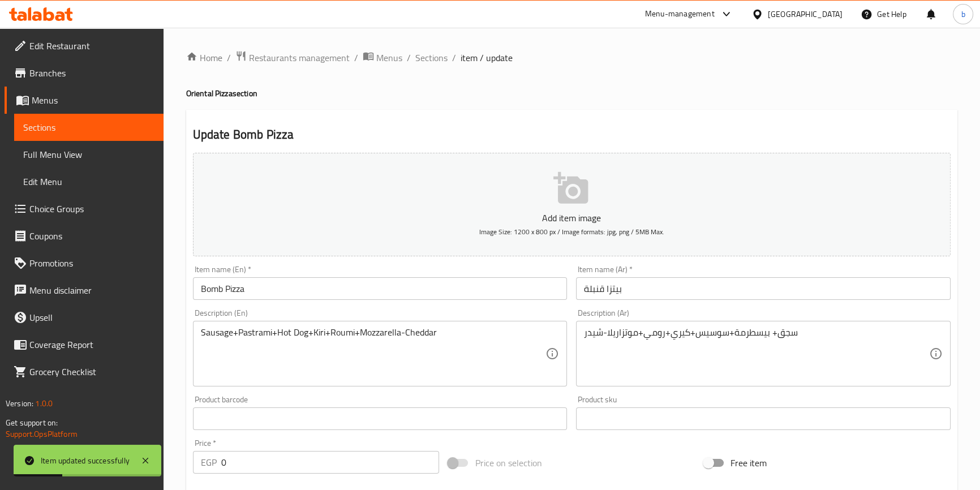
scroll to position [0, 0]
click at [439, 62] on span "Sections" at bounding box center [431, 58] width 32 height 14
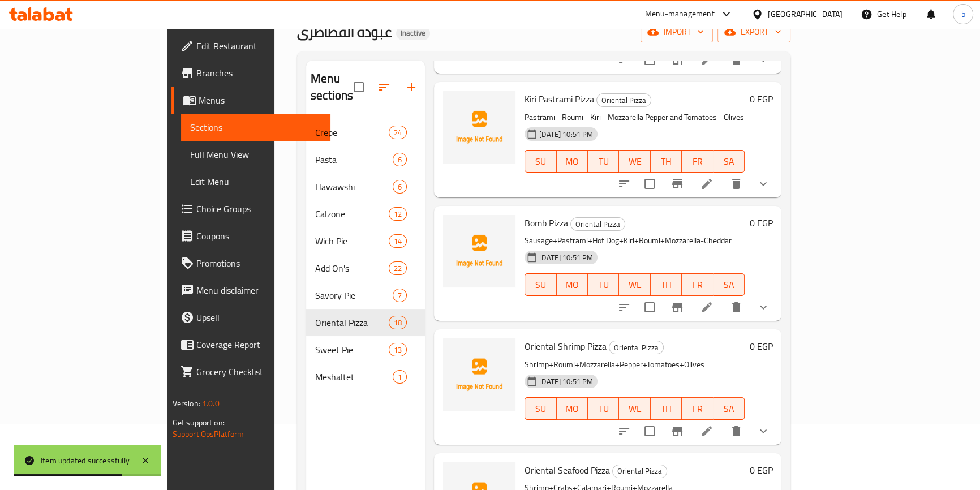
scroll to position [158, 0]
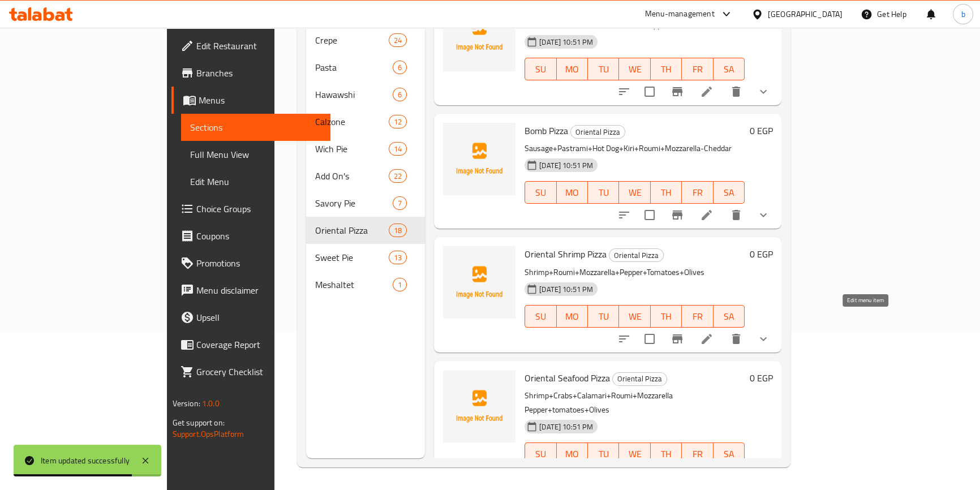
click at [714, 332] on icon at bounding box center [707, 339] width 14 height 14
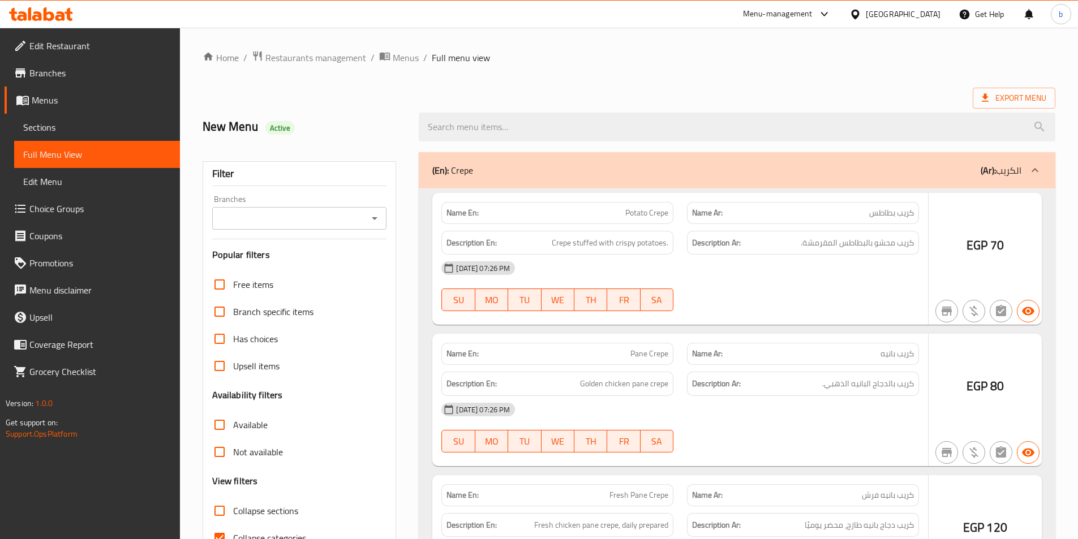
click at [68, 212] on div at bounding box center [539, 269] width 1078 height 539
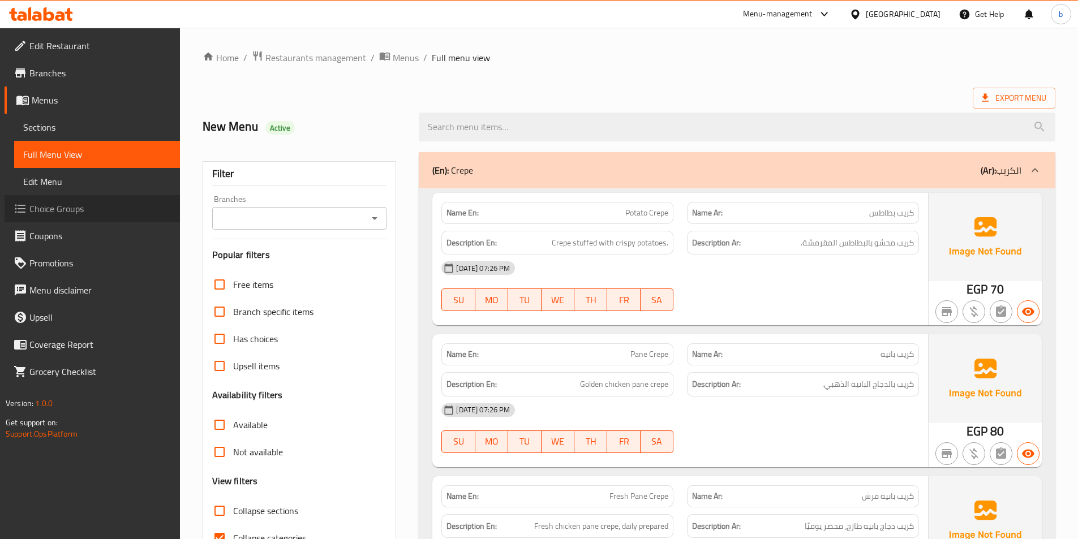
click at [81, 209] on span "Choice Groups" at bounding box center [100, 209] width 142 height 14
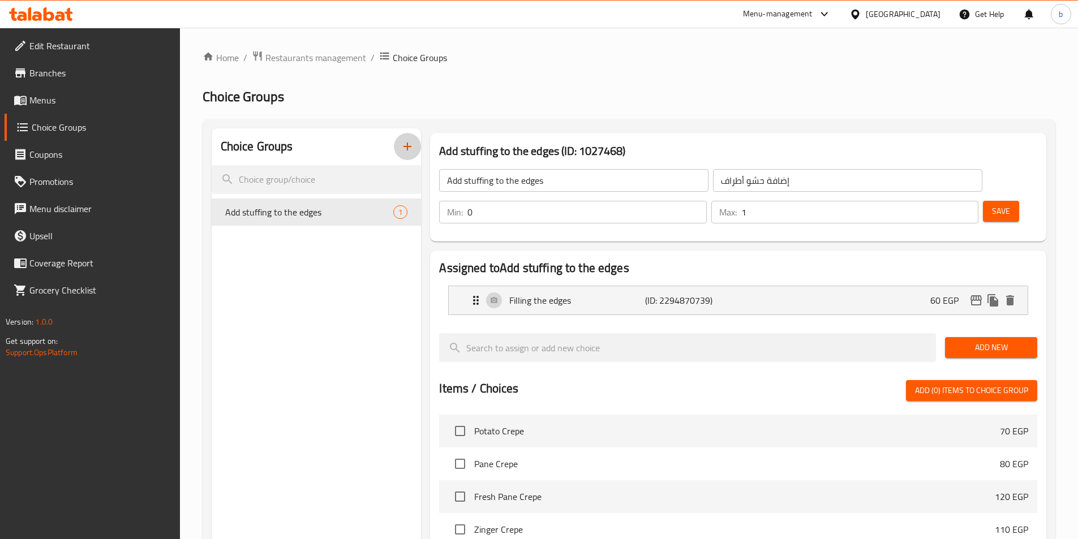
click at [411, 136] on button "button" at bounding box center [407, 146] width 27 height 27
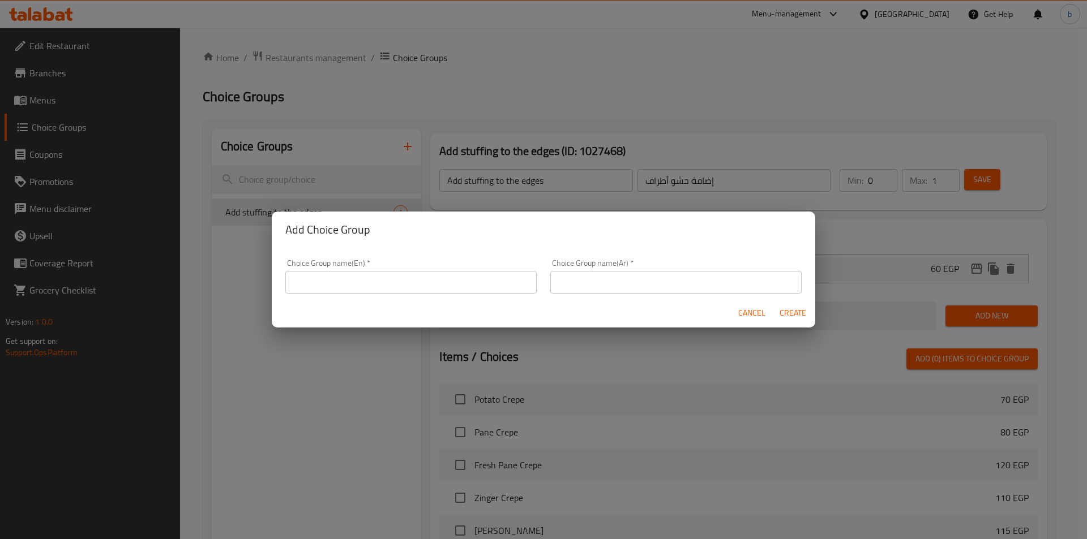
click at [420, 275] on input "text" at bounding box center [410, 282] width 251 height 23
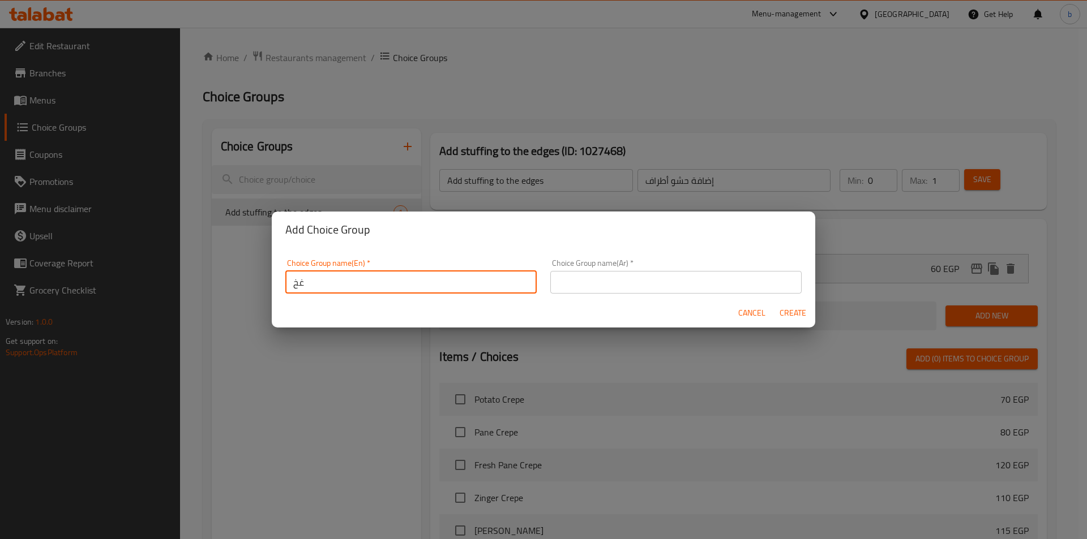
type input "غ"
type input "your choice of"
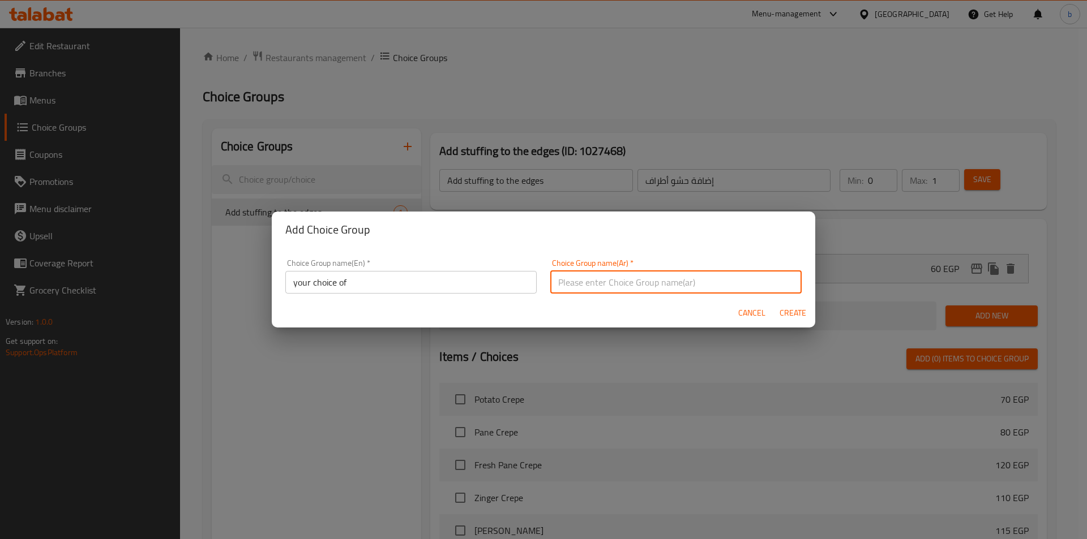
click at [633, 277] on input "text" at bounding box center [675, 282] width 251 height 23
drag, startPoint x: 594, startPoint y: 286, endPoint x: 637, endPoint y: 262, distance: 49.9
click at [616, 281] on input "مع اختيارك من" at bounding box center [675, 282] width 251 height 23
type input "اختيارك من"
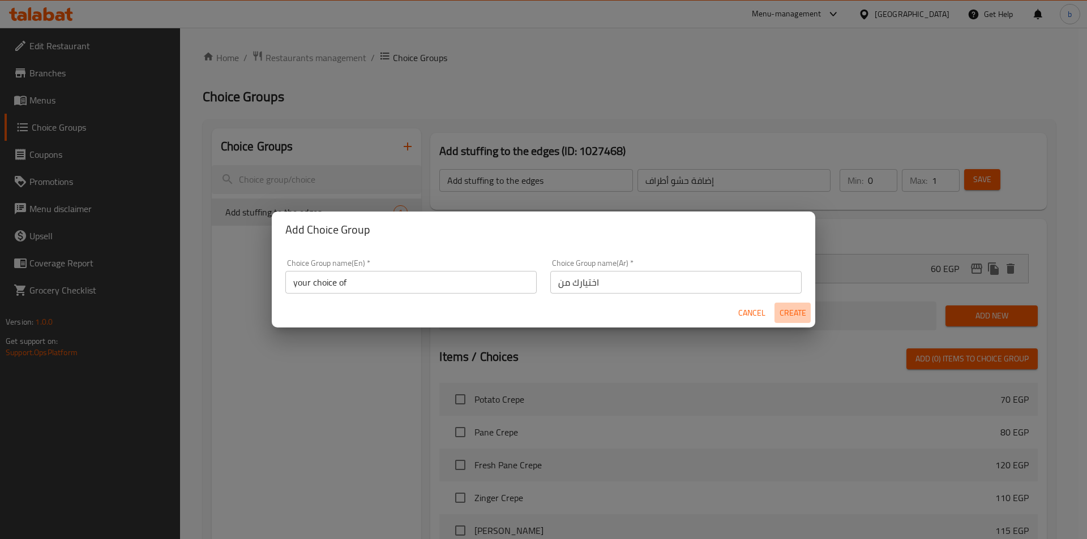
click at [796, 309] on span "Create" at bounding box center [792, 313] width 27 height 14
type input "your choice of"
type input "اختيارك من"
type input "0"
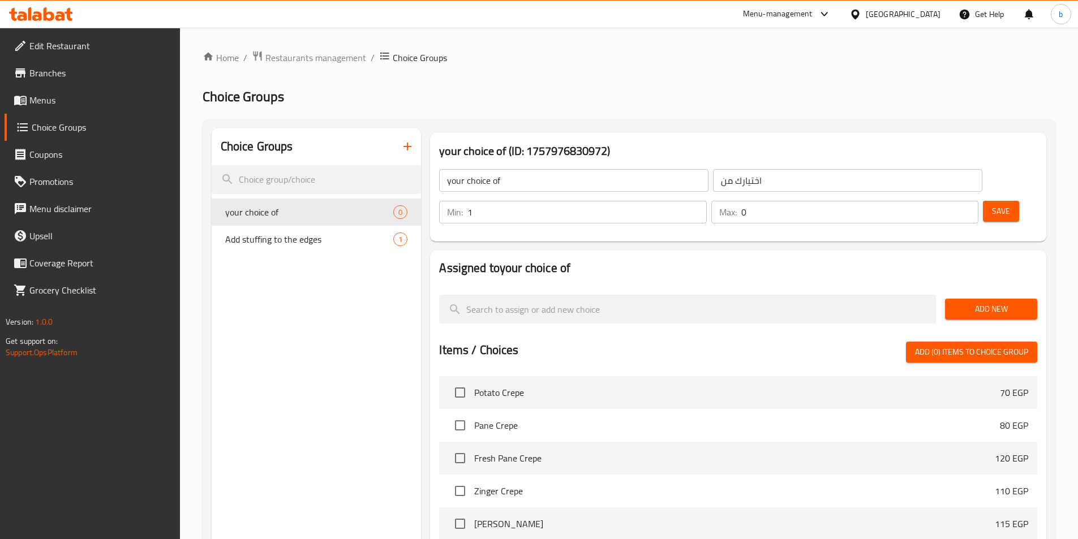
type input "1"
click at [706, 201] on input "1" at bounding box center [587, 212] width 239 height 23
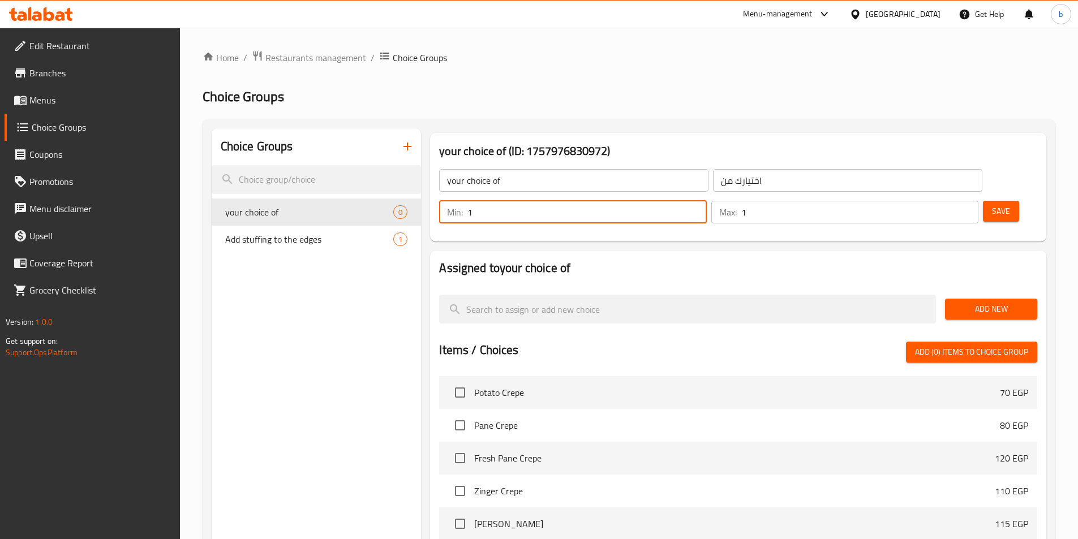
type input "1"
click at [947, 201] on input "1" at bounding box center [859, 212] width 237 height 23
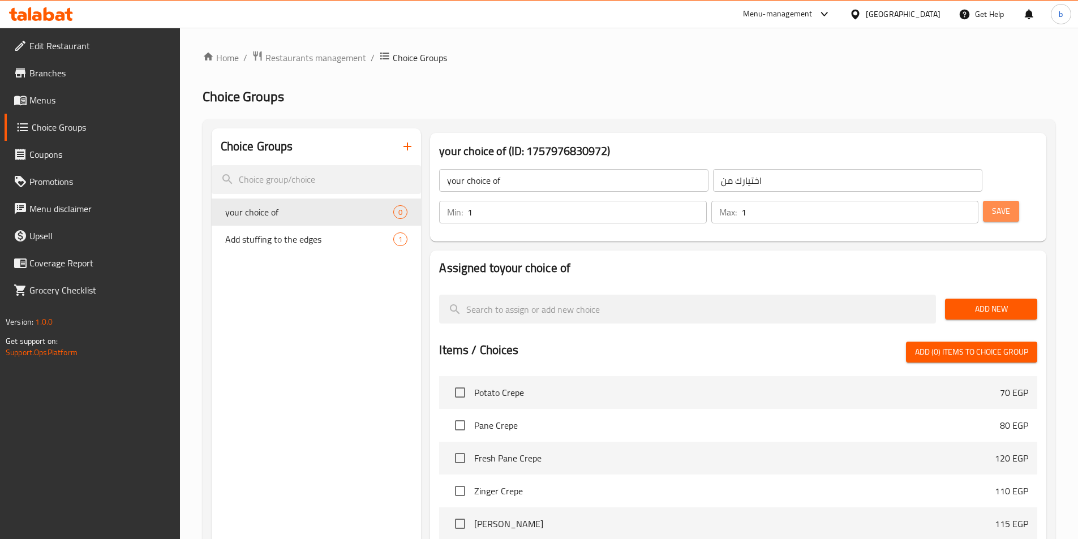
click at [992, 204] on span "Save" at bounding box center [1001, 211] width 18 height 14
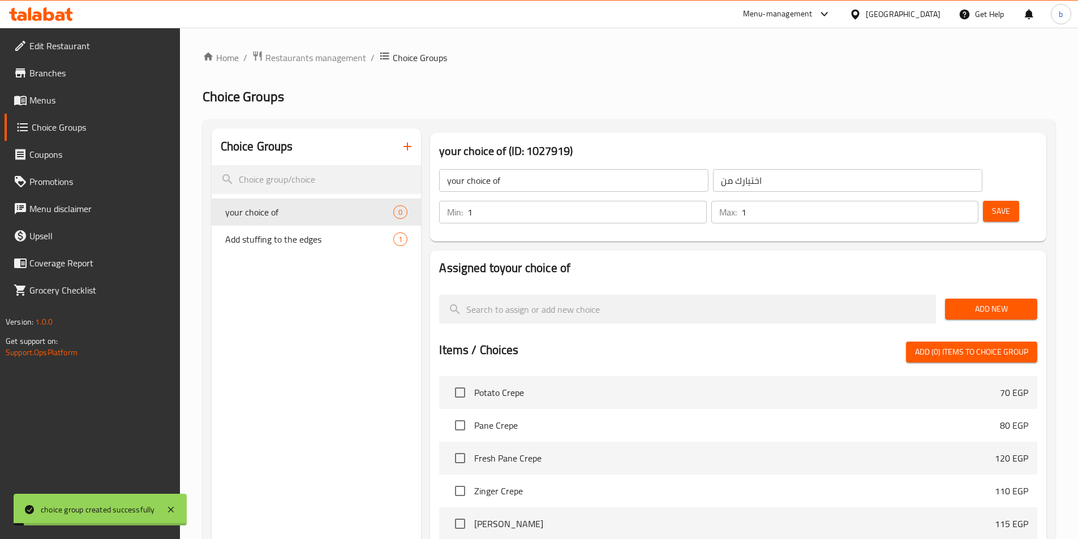
click at [968, 302] on span "Add New" at bounding box center [991, 309] width 74 height 14
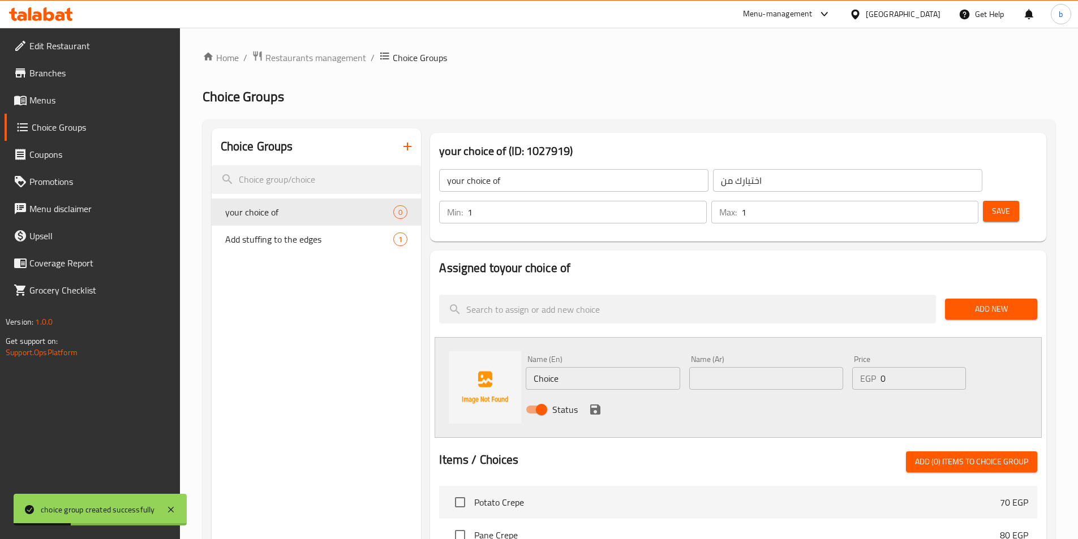
click at [565, 367] on input "Choice" at bounding box center [603, 378] width 154 height 23
type input "m"
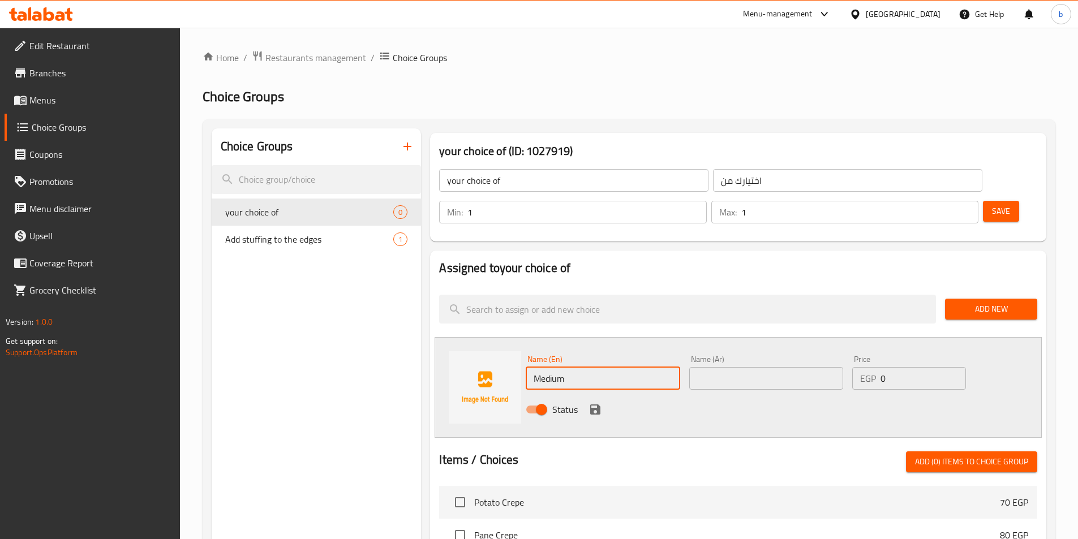
type input "Medium"
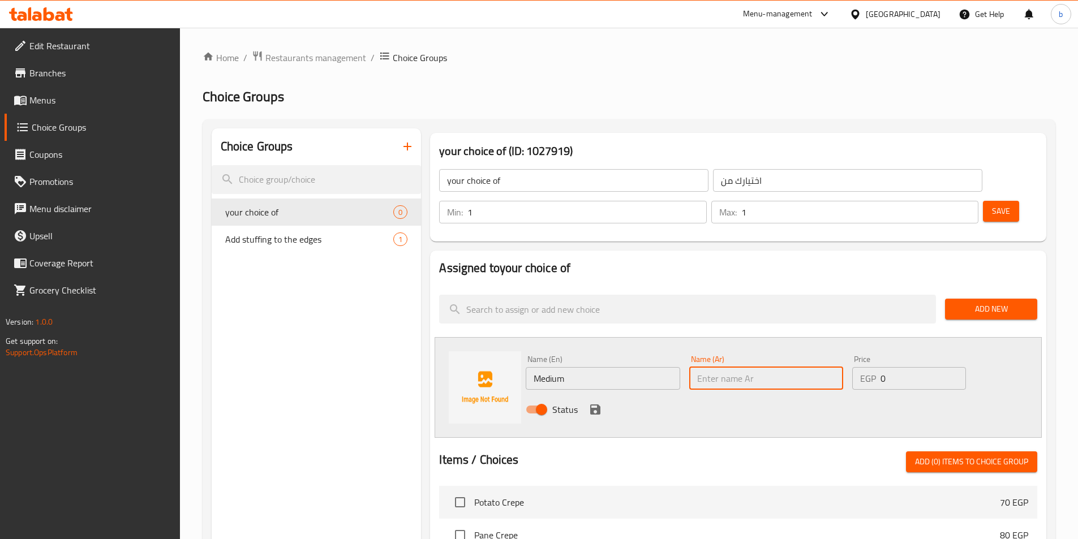
click at [711, 367] on input "text" at bounding box center [766, 378] width 154 height 23
type input "وسط"
click at [917, 367] on input "0" at bounding box center [923, 378] width 85 height 23
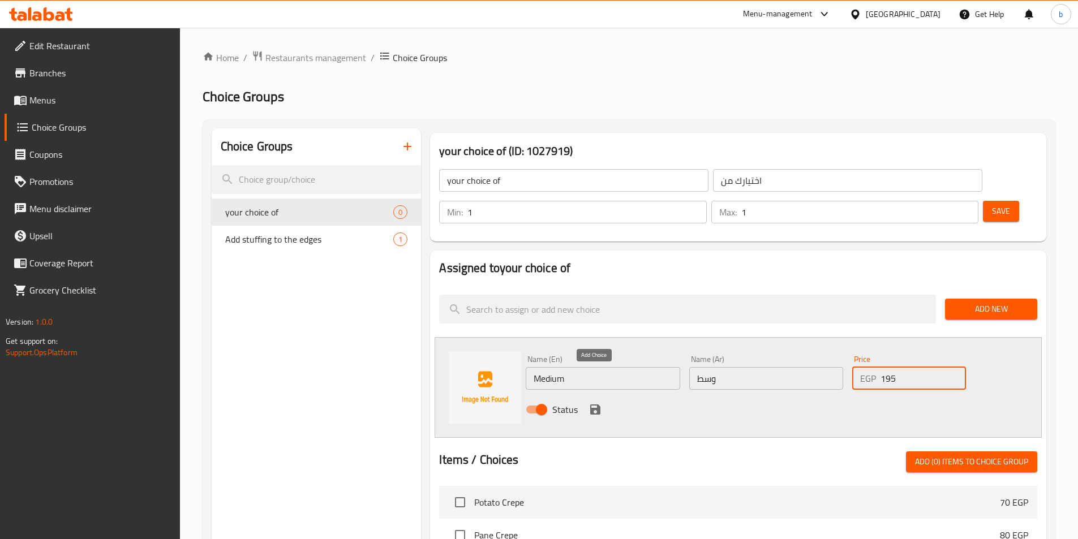
type input "195"
click at [590, 405] on icon "save" at bounding box center [595, 410] width 10 height 10
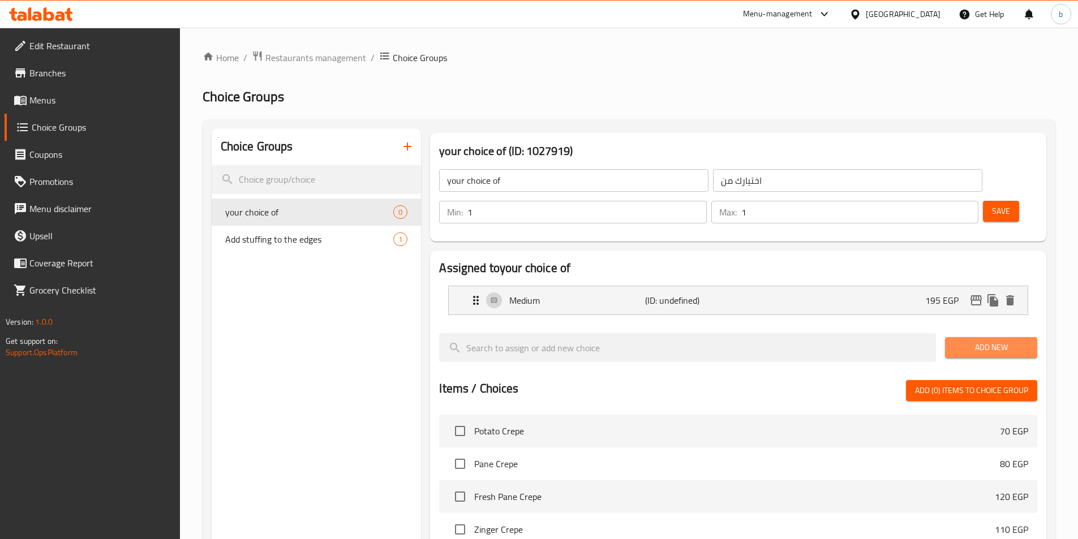
click at [976, 341] on span "Add New" at bounding box center [991, 348] width 74 height 14
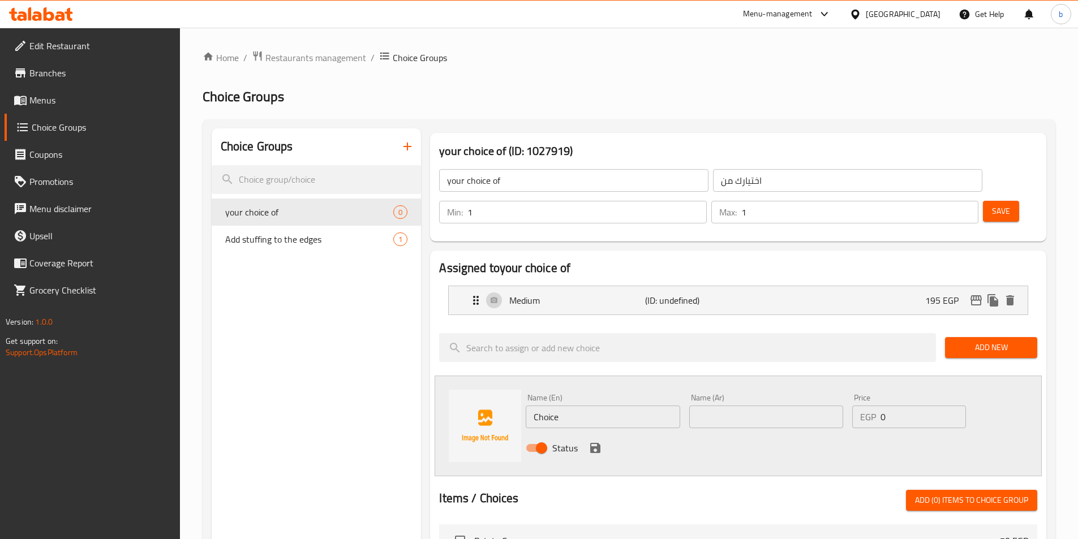
click at [598, 406] on input "Choice" at bounding box center [603, 417] width 154 height 23
type input "l"
type input "Large"
click at [722, 406] on input "text" at bounding box center [766, 417] width 154 height 23
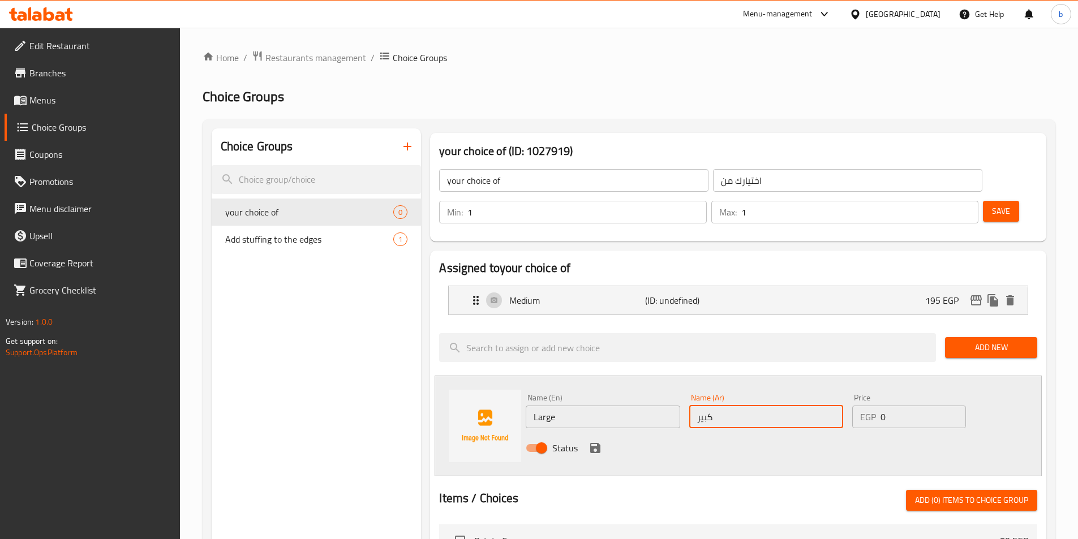
type input "كبير"
click at [927, 406] on input "0" at bounding box center [923, 417] width 85 height 23
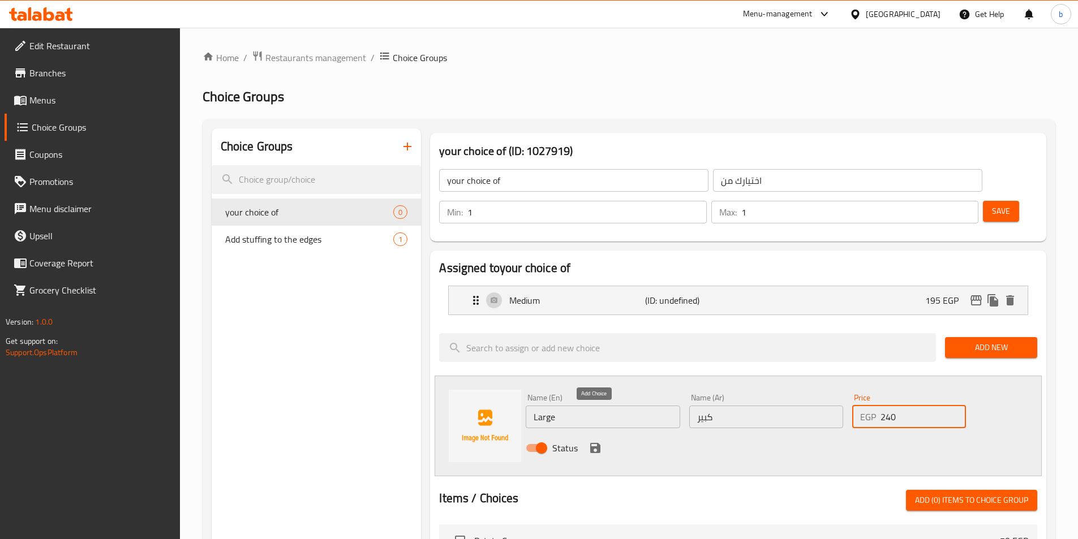
type input "240"
click at [589, 442] on icon "save" at bounding box center [596, 449] width 14 height 14
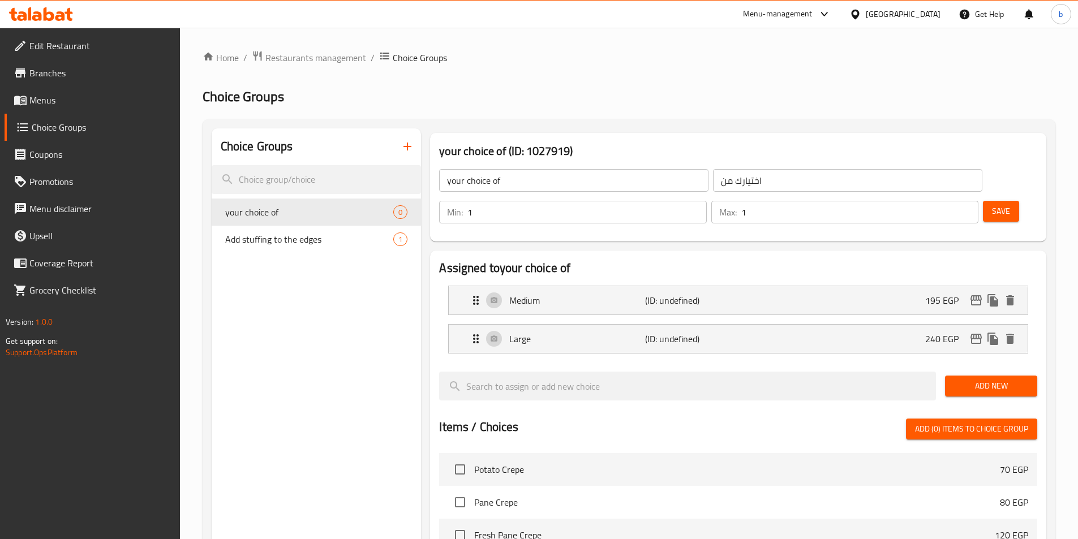
click at [994, 194] on div "Min: 1 ​ Max: 1 ​ Save" at bounding box center [735, 212] width 607 height 36
click at [992, 204] on span "Save" at bounding box center [1001, 211] width 18 height 14
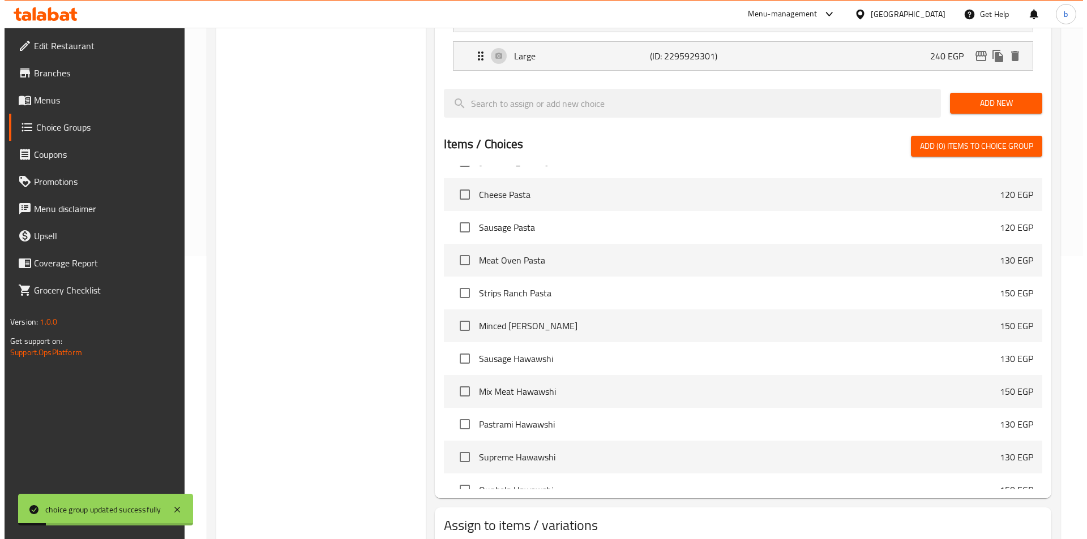
scroll to position [962, 0]
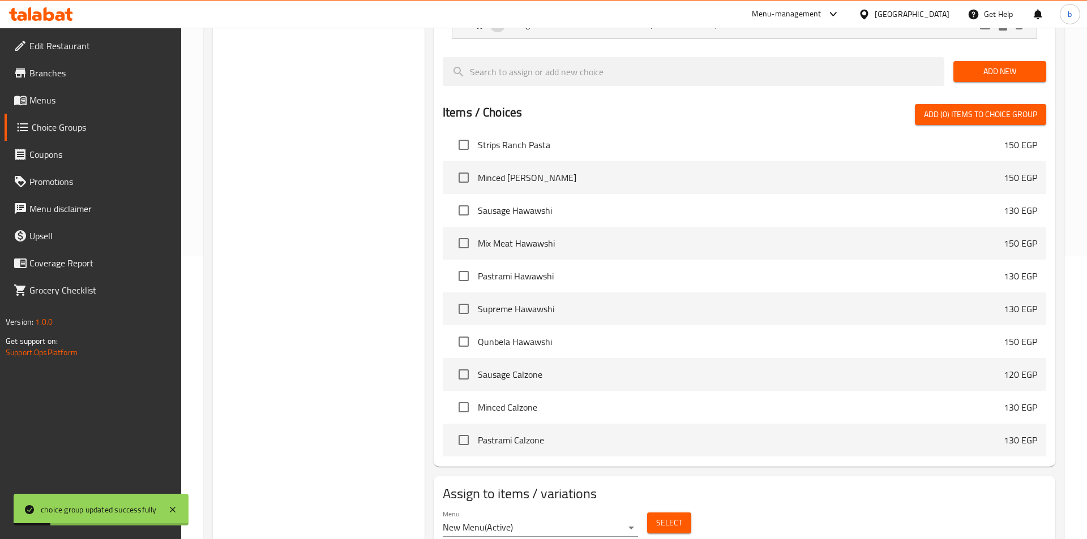
click at [588, 256] on body "choice group updated successfully ​ Menu-management Egypt Get Help b Edit Resta…" at bounding box center [543, 1] width 1087 height 512
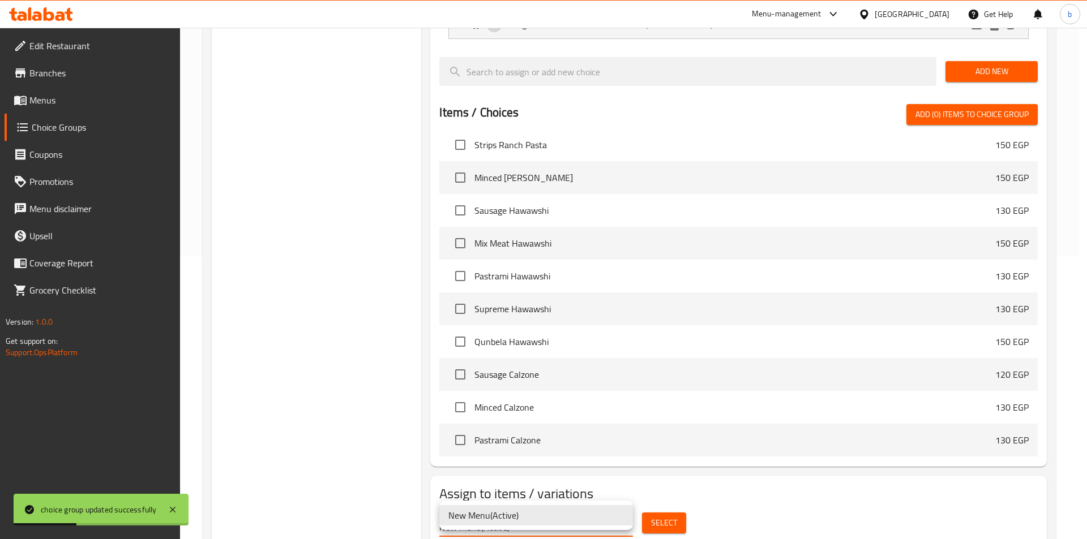
click at [655, 524] on div at bounding box center [543, 269] width 1087 height 539
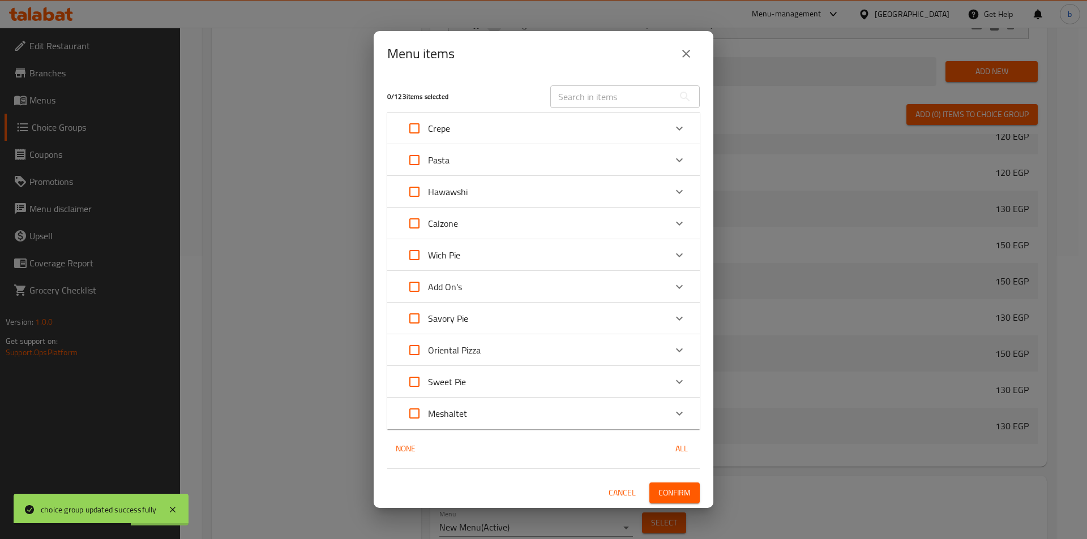
click at [499, 353] on div "Oriental Pizza" at bounding box center [533, 350] width 265 height 27
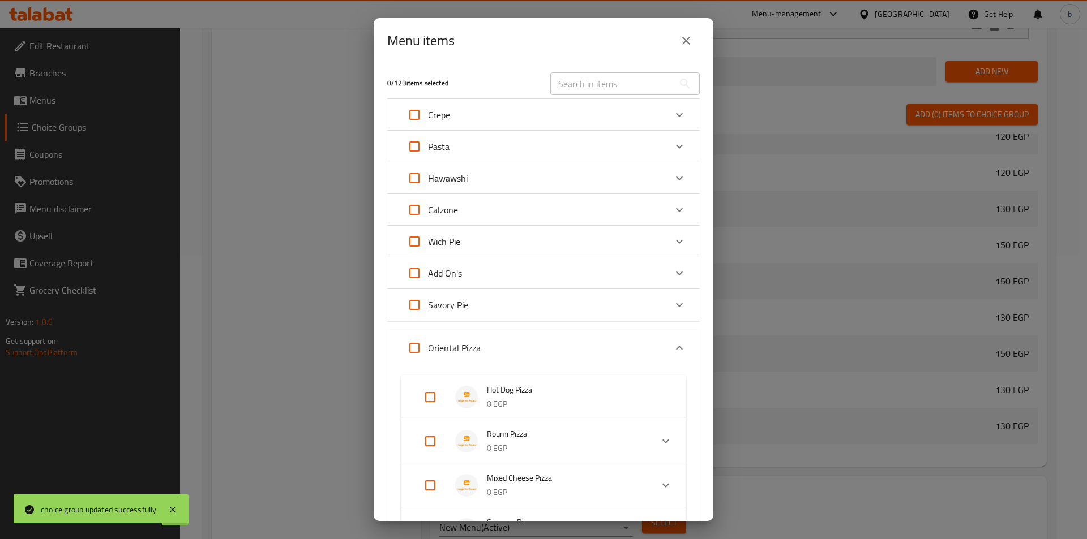
click at [428, 393] on input "Expand" at bounding box center [430, 397] width 27 height 27
checkbox input "true"
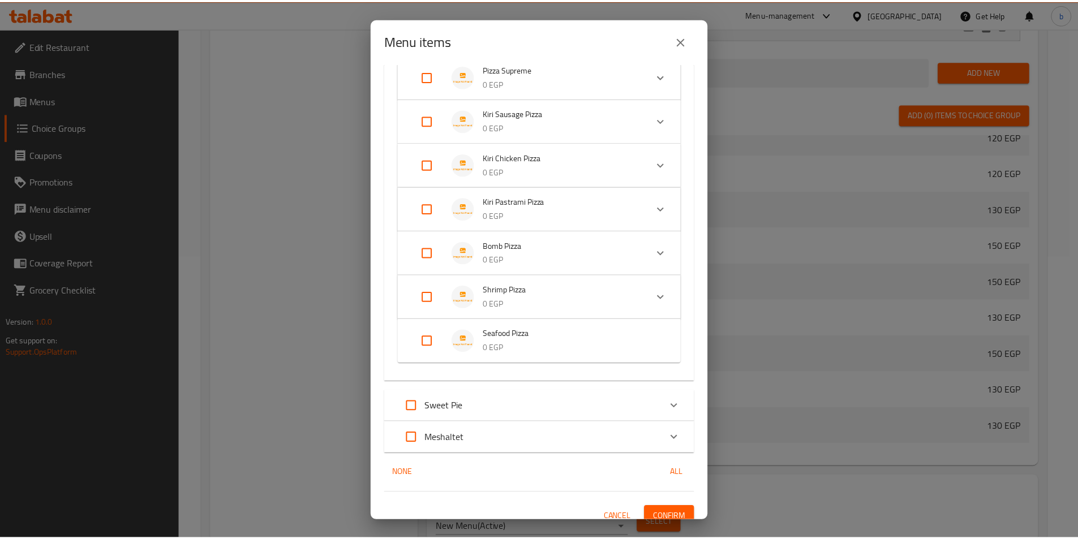
scroll to position [827, 0]
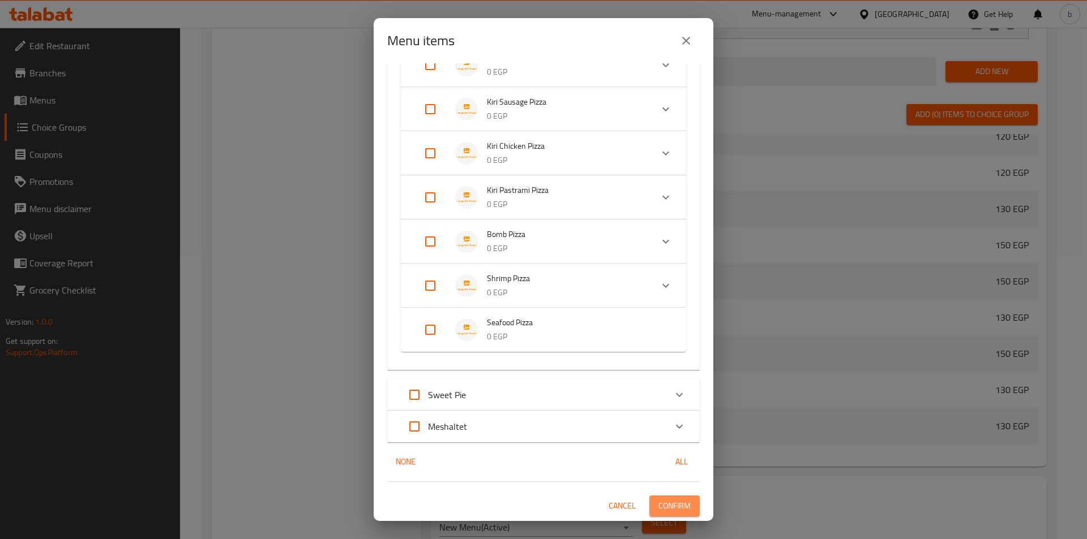
click at [658, 508] on span "Confirm" at bounding box center [674, 506] width 32 height 14
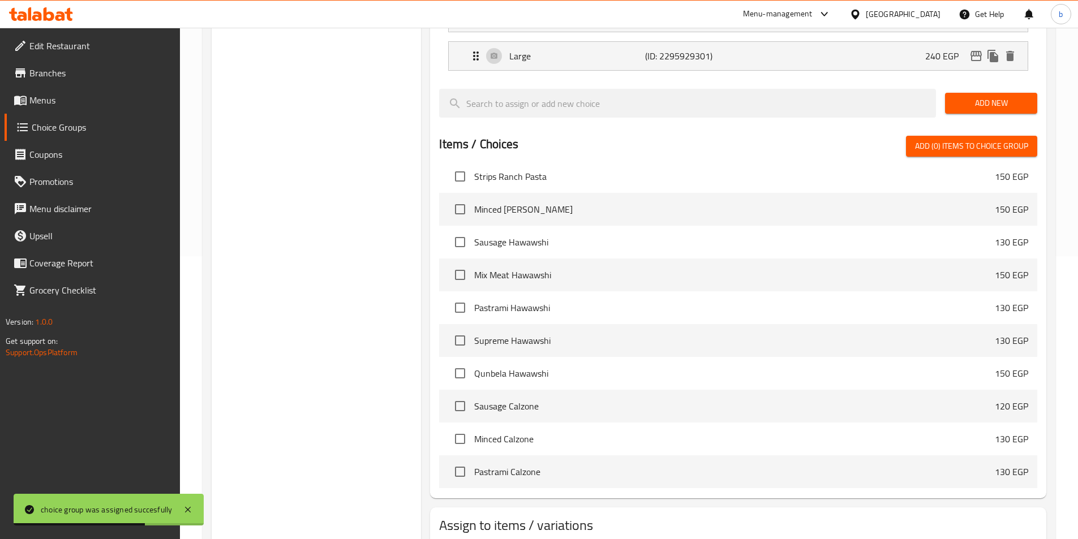
scroll to position [0, 0]
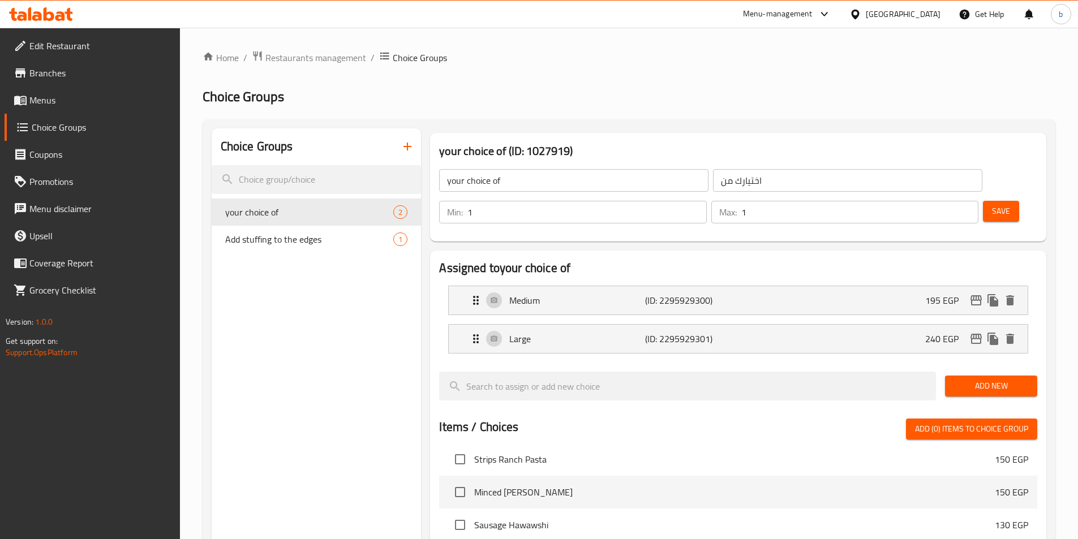
click at [535, 182] on input "your choice of" at bounding box center [573, 180] width 269 height 23
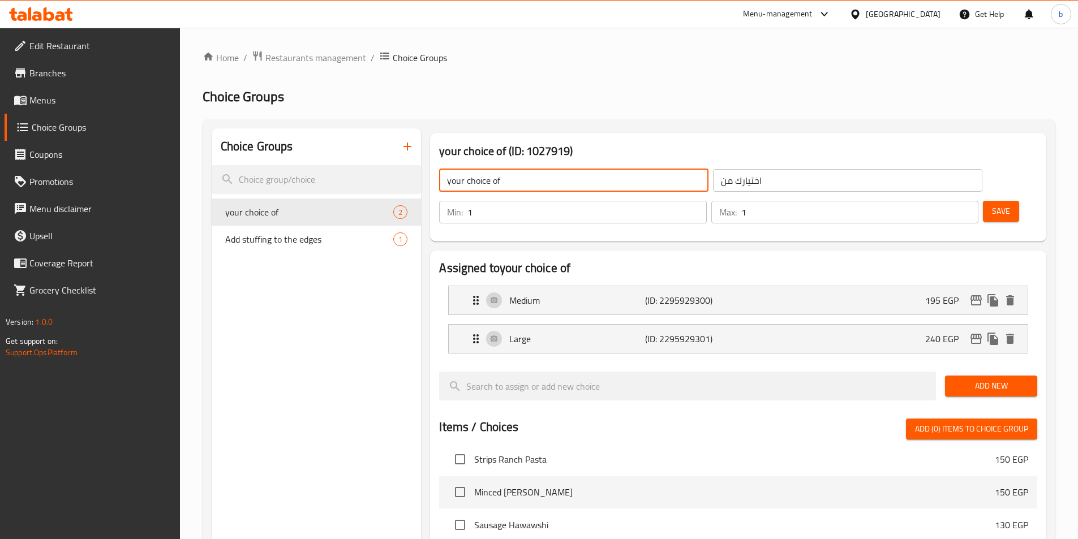
click at [535, 182] on input "your choice of" at bounding box center [573, 180] width 269 height 23
type input "س"
type input "c"
type input "Choose size"
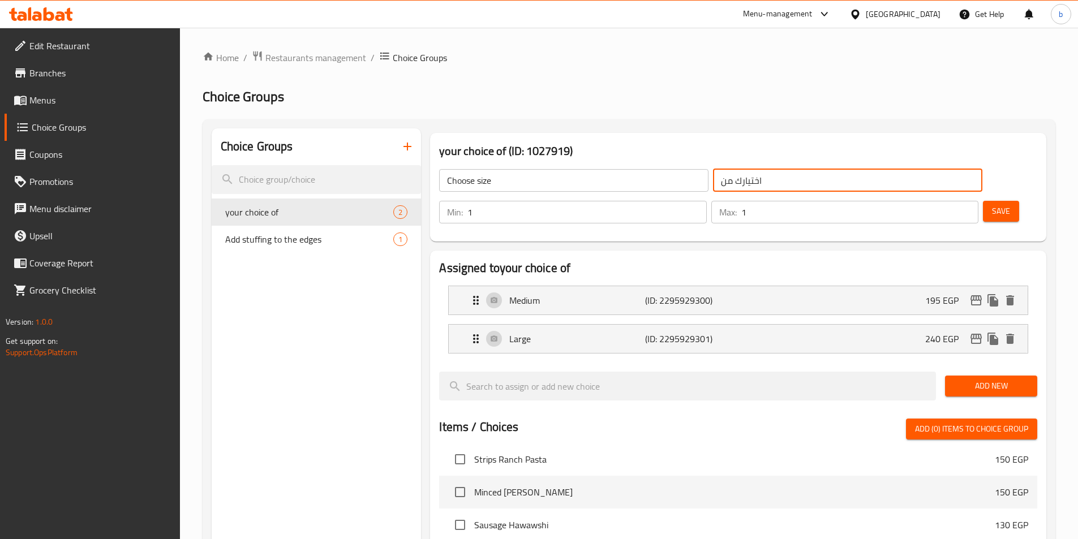
click at [733, 182] on input "اختيارك من" at bounding box center [847, 180] width 269 height 23
type input "اختر الحجم"
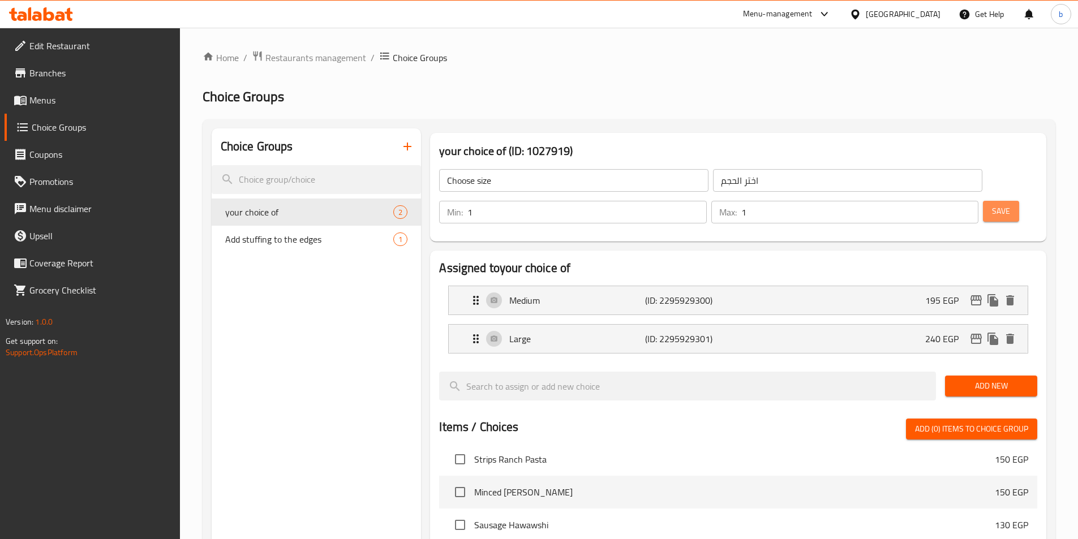
click at [992, 204] on span "Save" at bounding box center [1001, 211] width 18 height 14
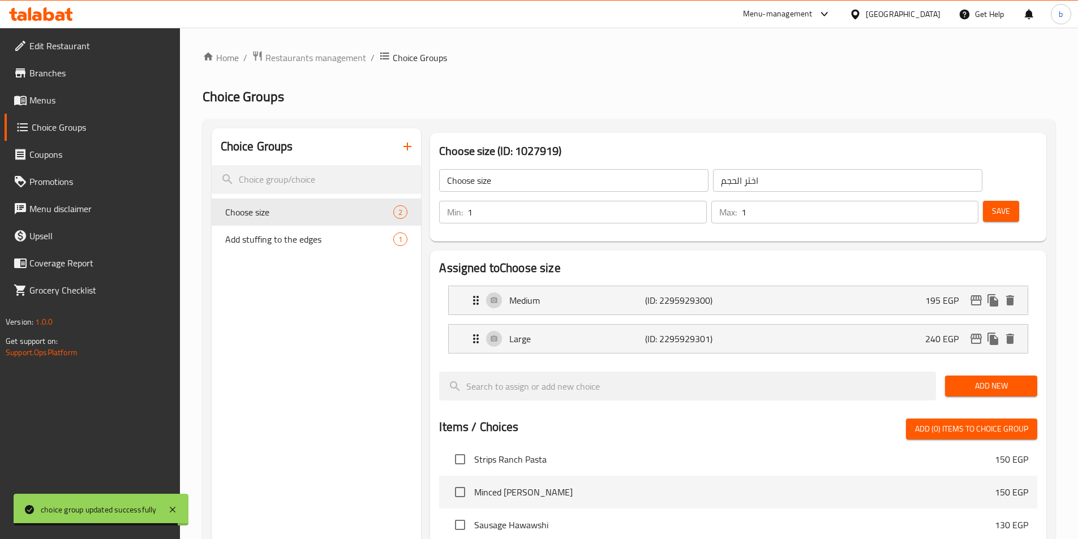
click at [534, 184] on input "Choose size" at bounding box center [573, 180] width 269 height 23
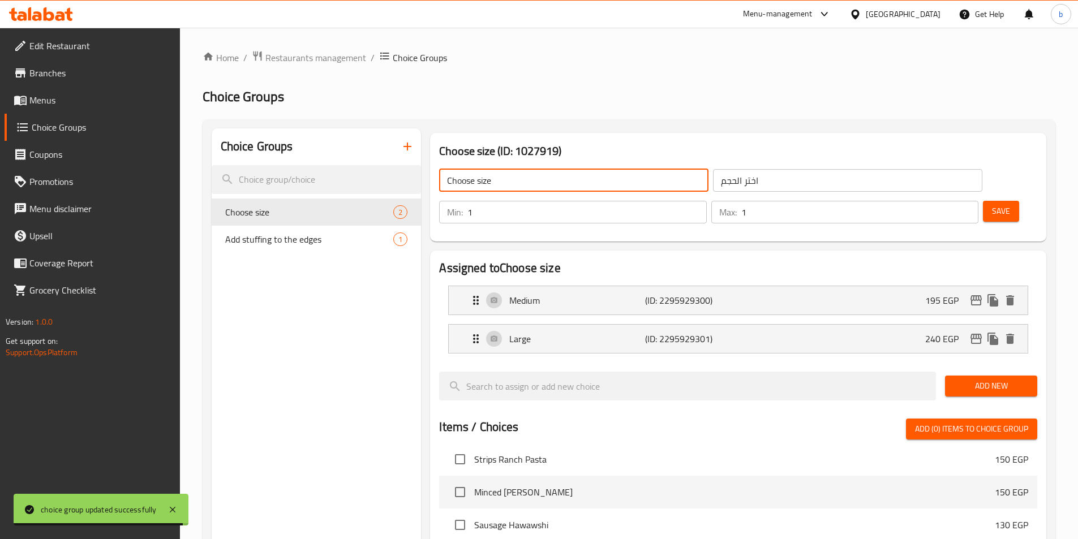
click at [534, 184] on input "Choose size" at bounding box center [573, 180] width 269 height 23
click at [474, 185] on input "Choose size" at bounding box center [573, 180] width 269 height 23
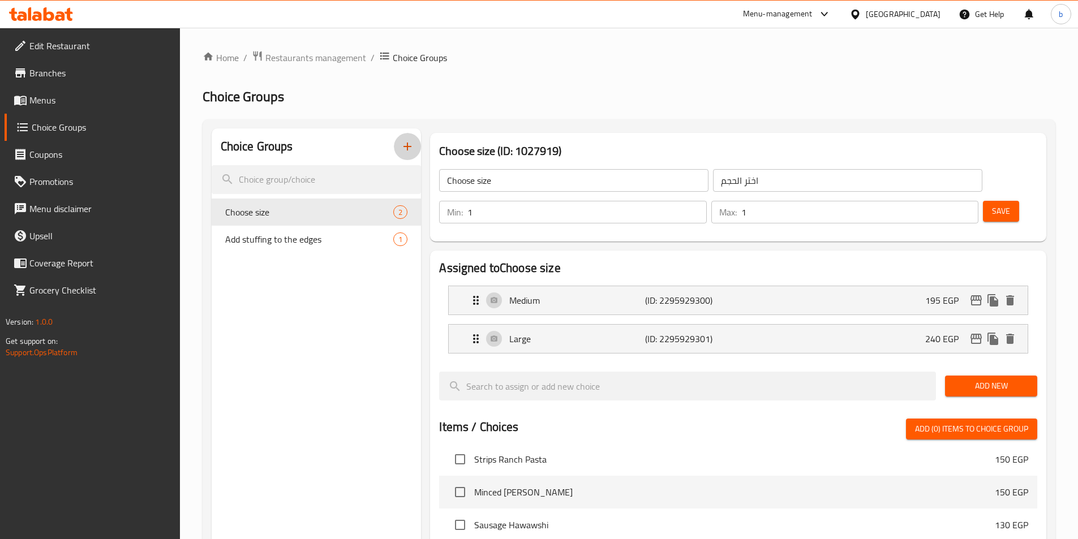
click at [404, 143] on icon "button" at bounding box center [408, 147] width 14 height 14
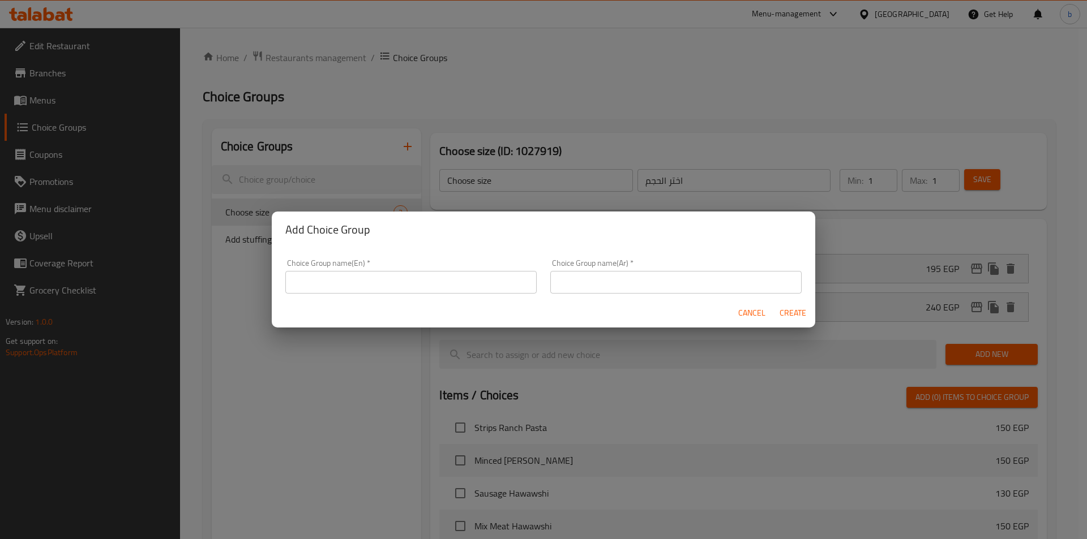
click at [415, 278] on input "text" at bounding box center [410, 282] width 251 height 23
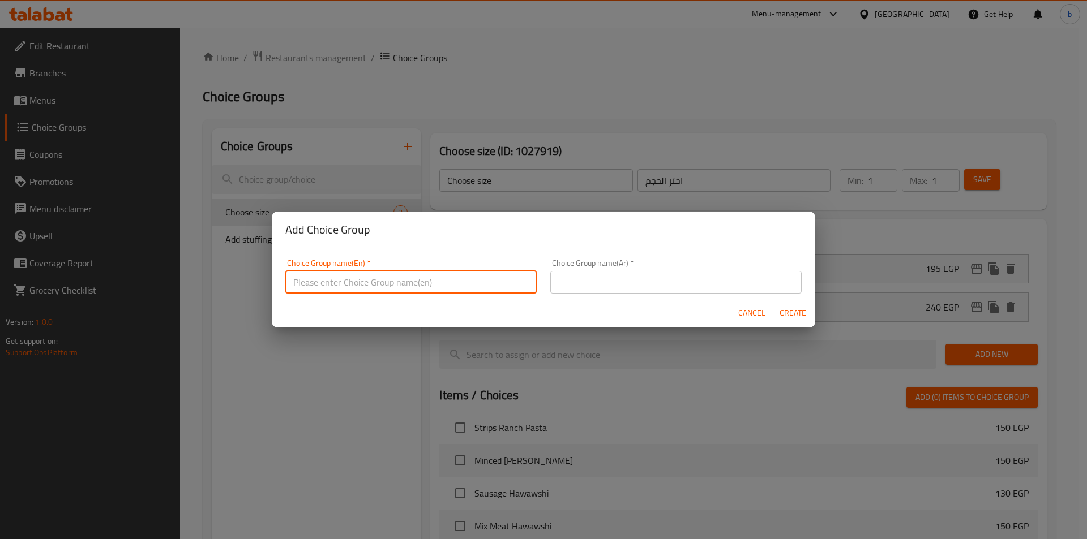
paste input "Choose size"
type input "Choose size"
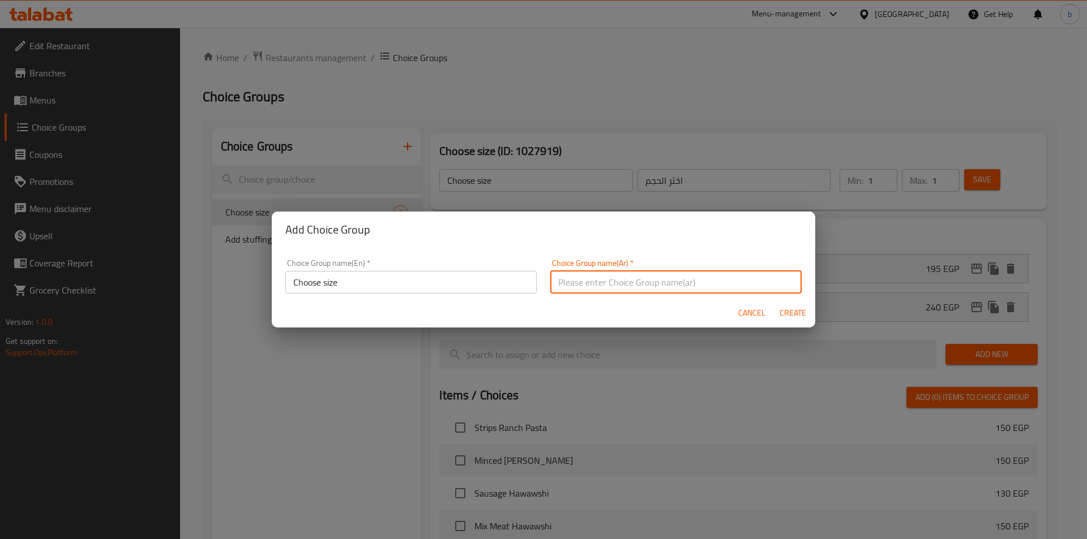
click at [579, 278] on input "text" at bounding box center [675, 282] width 251 height 23
type input "h"
type input "ا"
type input "اختر الحجم111"
click at [794, 317] on span "Create" at bounding box center [792, 313] width 27 height 14
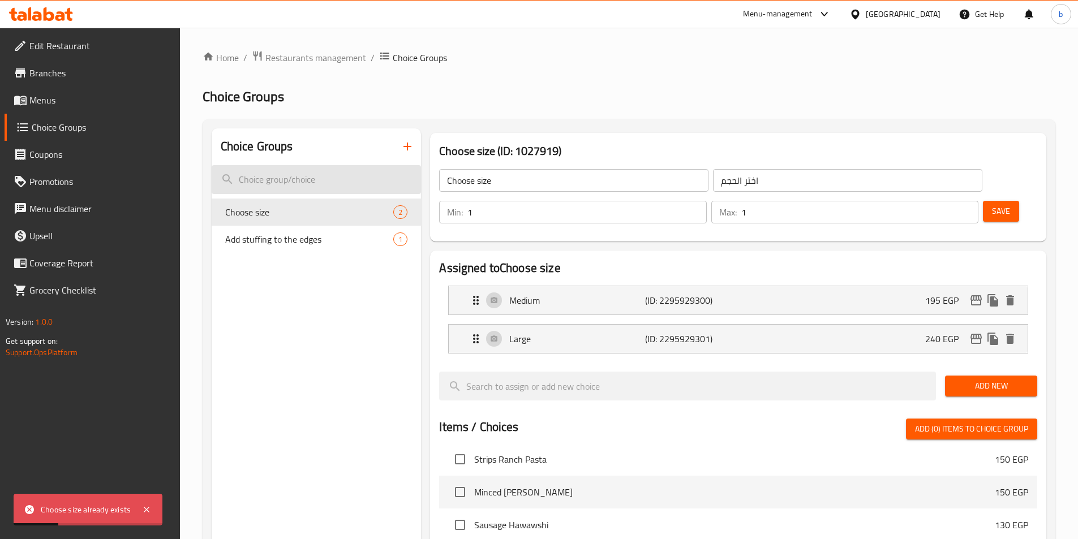
click at [336, 181] on input "search" at bounding box center [317, 179] width 210 height 29
click at [401, 148] on icon "button" at bounding box center [408, 147] width 14 height 14
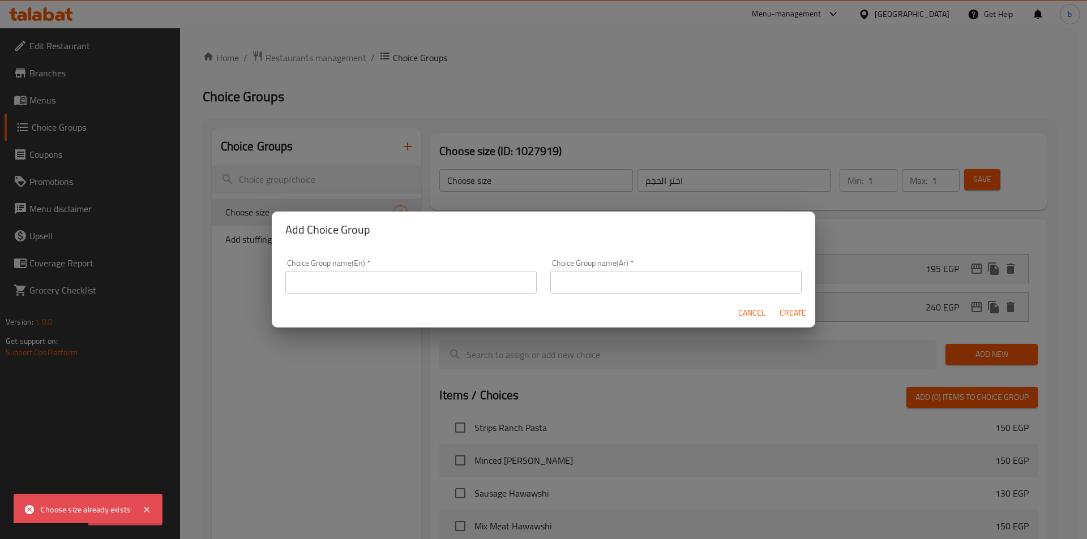
click at [387, 275] on input "text" at bounding box center [410, 282] width 251 height 23
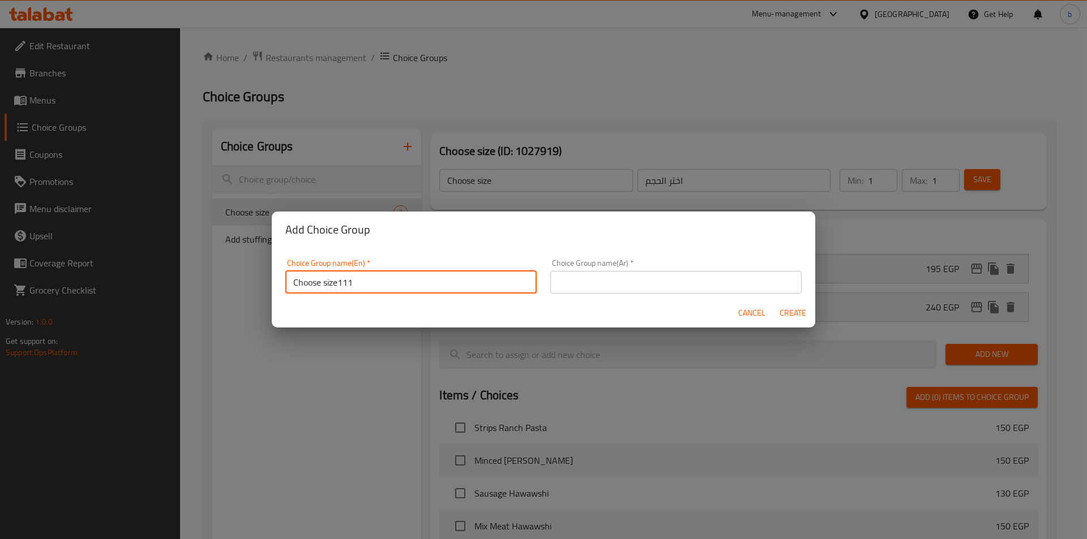
type input "Choose size111"
click at [564, 290] on input "text" at bounding box center [675, 282] width 251 height 23
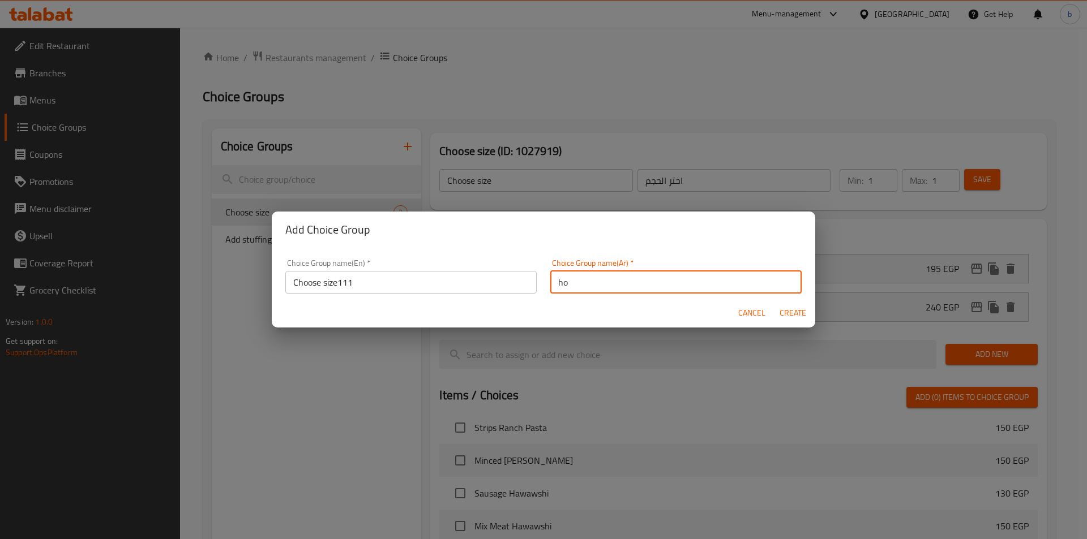
type input "h"
type input "ا"
drag, startPoint x: 568, startPoint y: 282, endPoint x: 548, endPoint y: 282, distance: 19.8
click at [550, 282] on input "اختر الحجم111" at bounding box center [675, 282] width 251 height 23
type input "اختر الحجم"
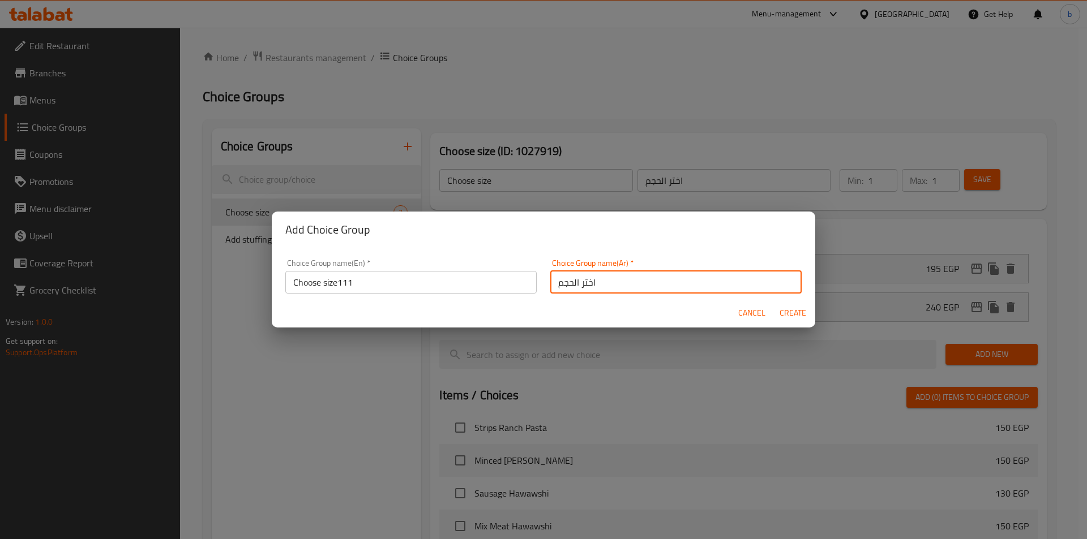
drag, startPoint x: 788, startPoint y: 312, endPoint x: 781, endPoint y: 313, distance: 8.0
click at [788, 312] on span "Create" at bounding box center [792, 313] width 27 height 14
type input "Choose size111"
type input "0"
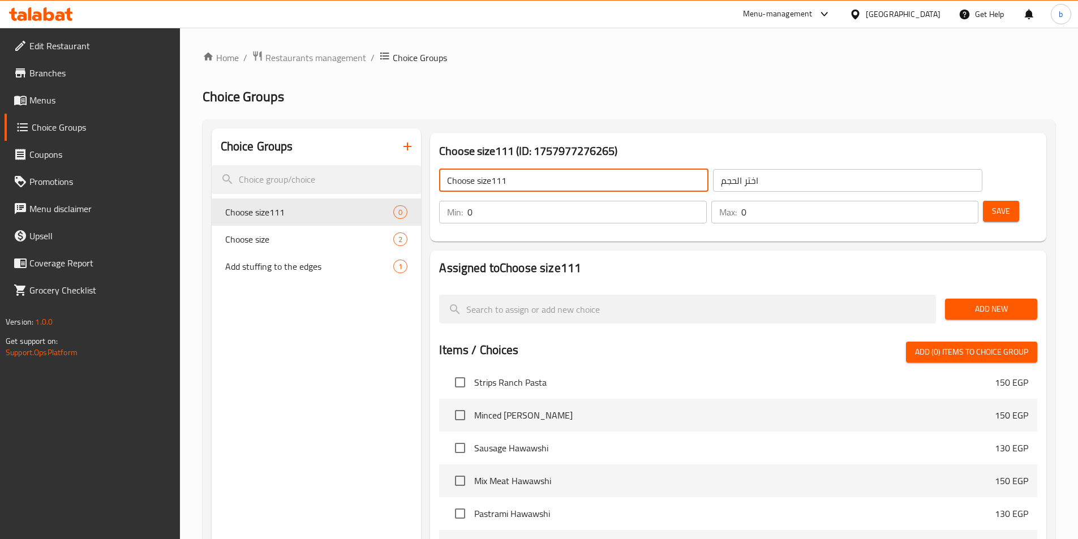
drag, startPoint x: 554, startPoint y: 178, endPoint x: 493, endPoint y: 182, distance: 60.7
click at [493, 182] on input "Choose size111" at bounding box center [573, 180] width 269 height 23
type input "Choose size"
type input "1"
click at [706, 201] on input "1" at bounding box center [587, 212] width 239 height 23
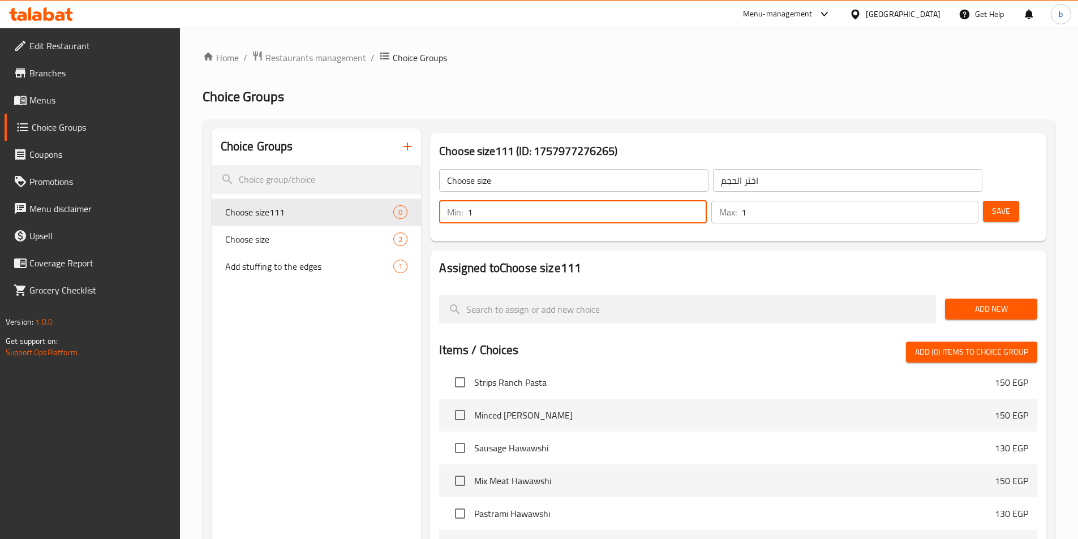
type input "1"
click at [946, 201] on input "1" at bounding box center [859, 212] width 237 height 23
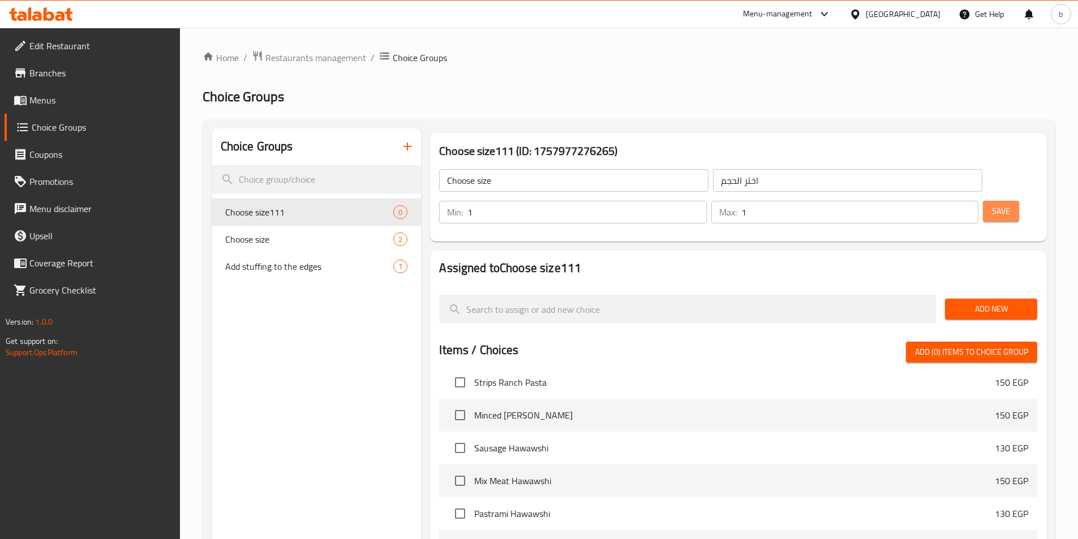
click at [992, 204] on span "Save" at bounding box center [1001, 211] width 18 height 14
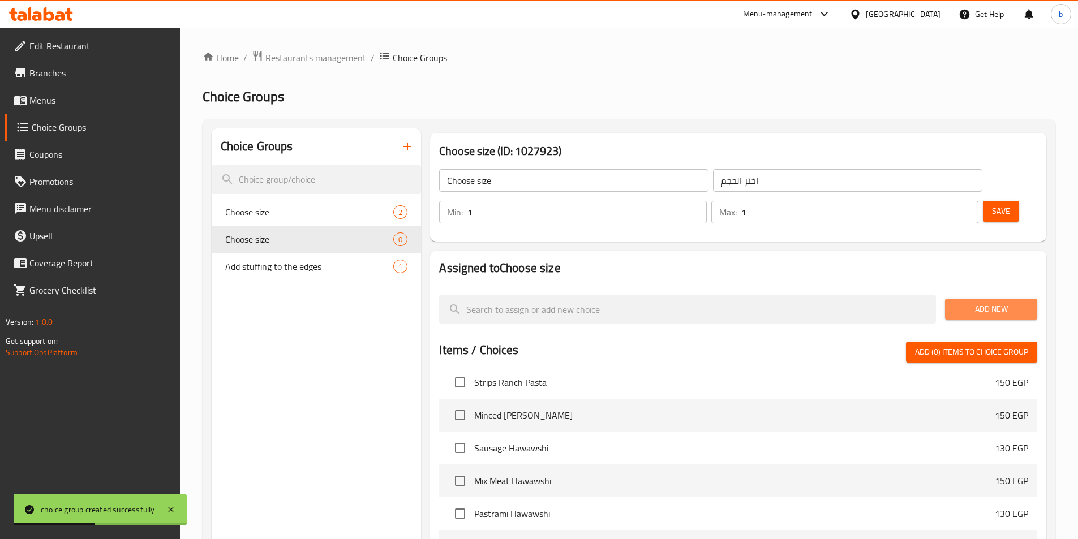
click at [989, 302] on span "Add New" at bounding box center [991, 309] width 74 height 14
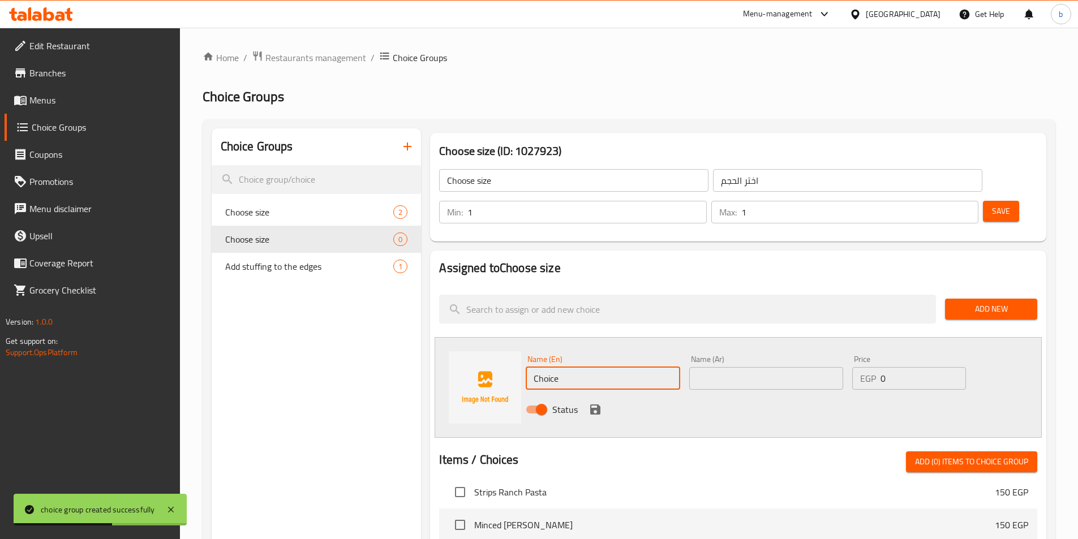
click at [619, 367] on input "Choice" at bounding box center [603, 378] width 154 height 23
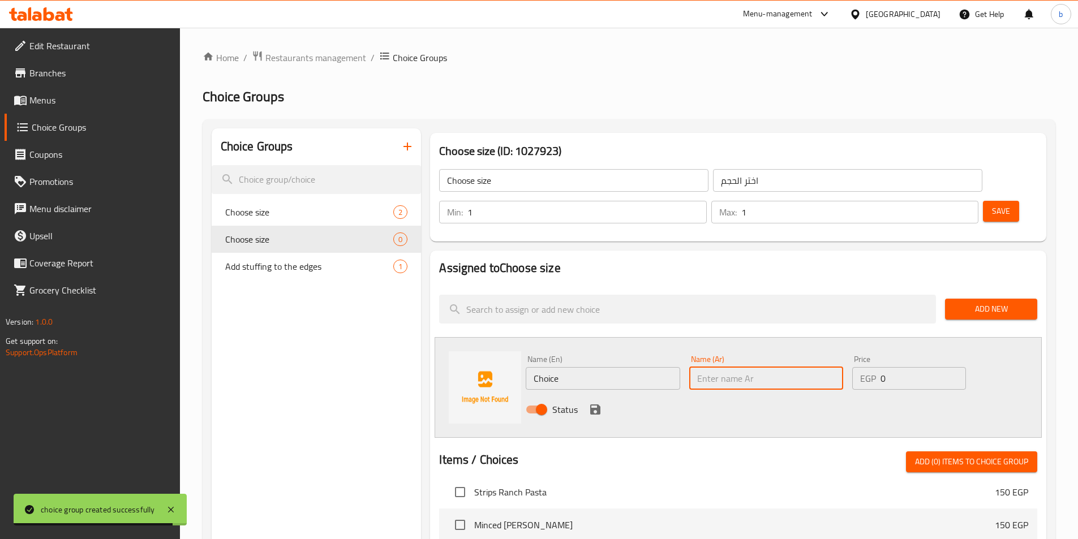
click at [695, 367] on input "text" at bounding box center [766, 378] width 154 height 23
type input "وسط"
click at [618, 367] on input "Choice" at bounding box center [603, 378] width 154 height 23
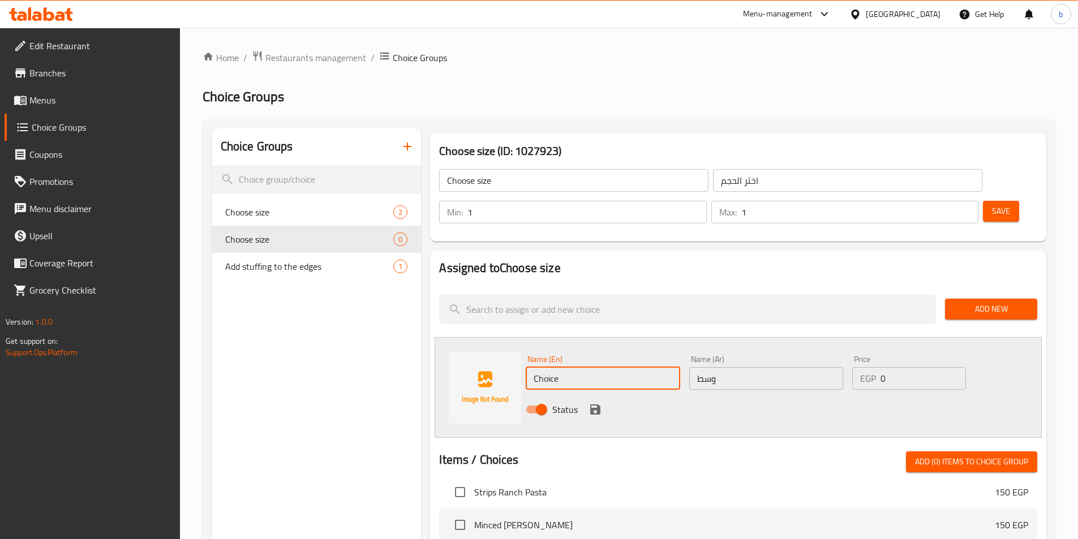
click at [618, 367] on input "Choice" at bounding box center [603, 378] width 154 height 23
type input "Medium"
click at [576, 395] on div "Name (En) Medium Name (En) Name (Ar) وسط Name (Ar) Price EGP 0 Price Status" at bounding box center [738, 387] width 607 height 101
click at [888, 367] on input "0" at bounding box center [923, 378] width 85 height 23
type input "210"
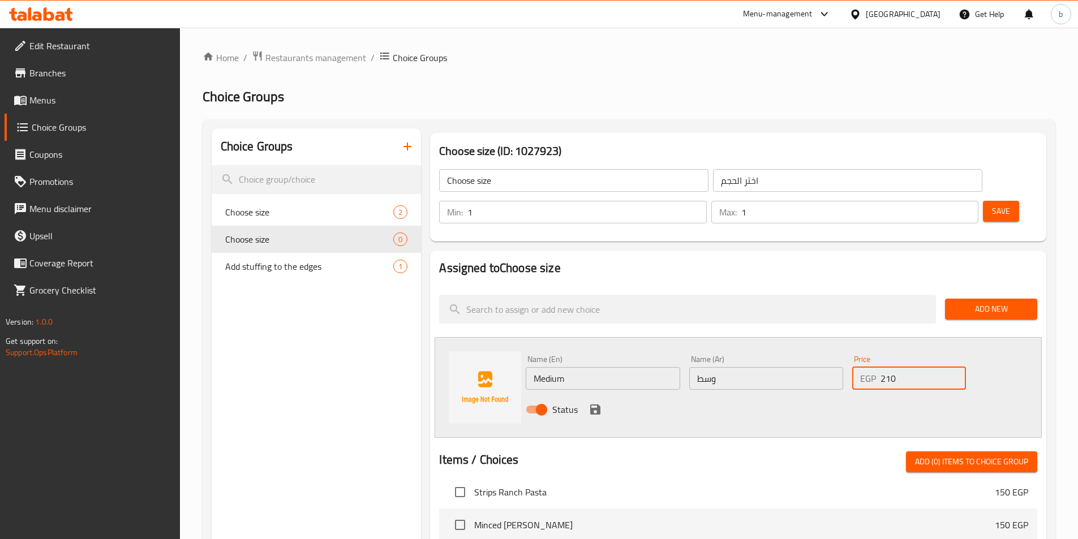
click at [586, 395] on div "Status" at bounding box center [766, 410] width 490 height 31
click at [589, 403] on icon "save" at bounding box center [596, 410] width 14 height 14
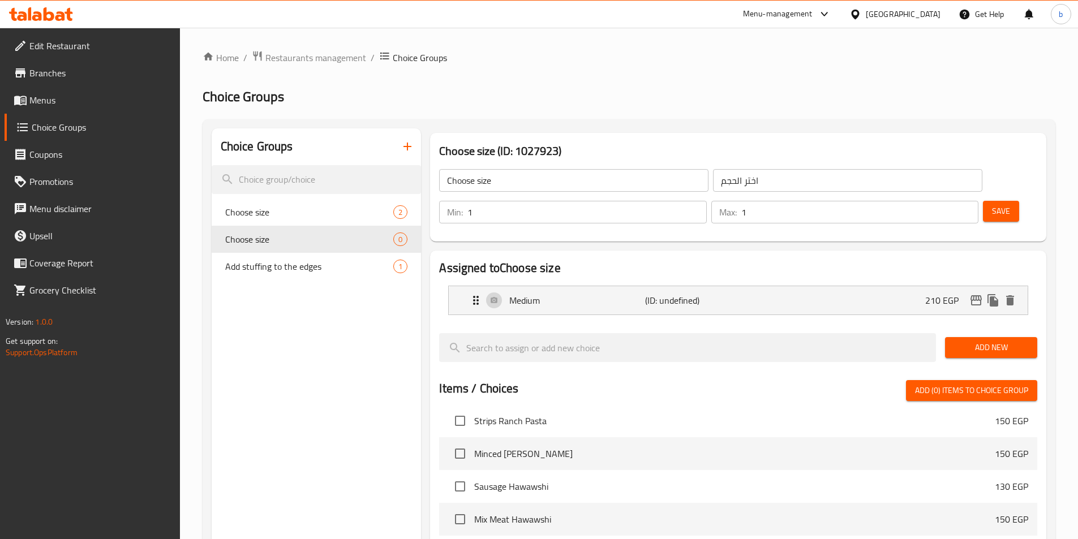
click at [975, 341] on span "Add New" at bounding box center [991, 348] width 74 height 14
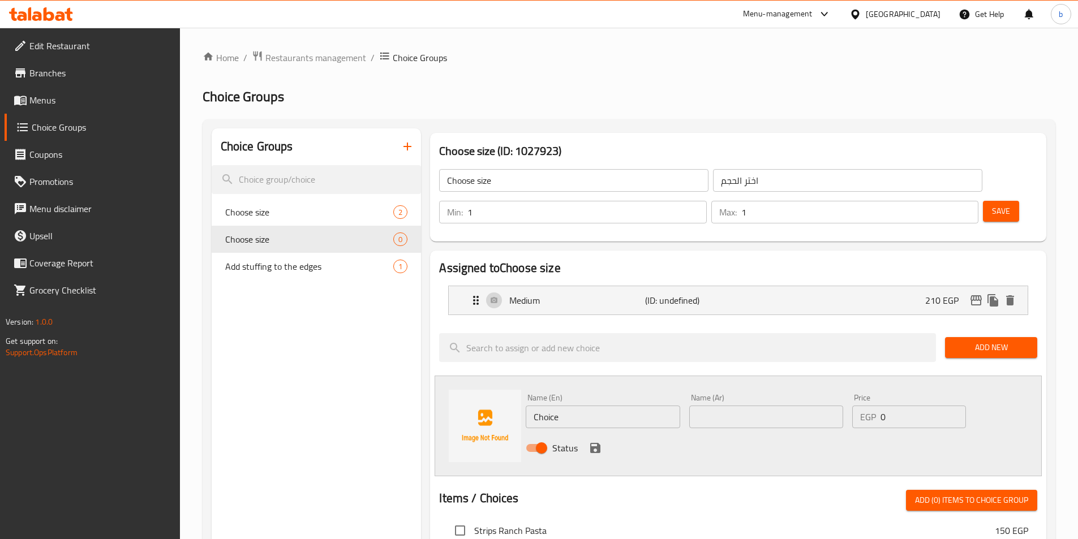
click at [581, 406] on input "Choice" at bounding box center [603, 417] width 154 height 23
type input "l"
type input "Large"
click at [738, 406] on input "text" at bounding box center [766, 417] width 154 height 23
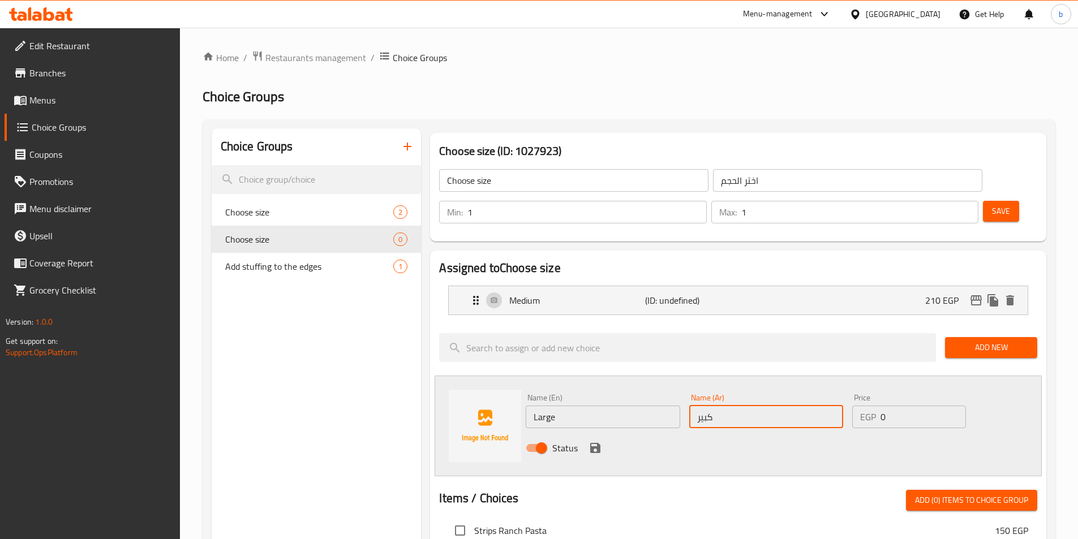
type input "كبير"
click at [892, 406] on input "0" at bounding box center [923, 417] width 85 height 23
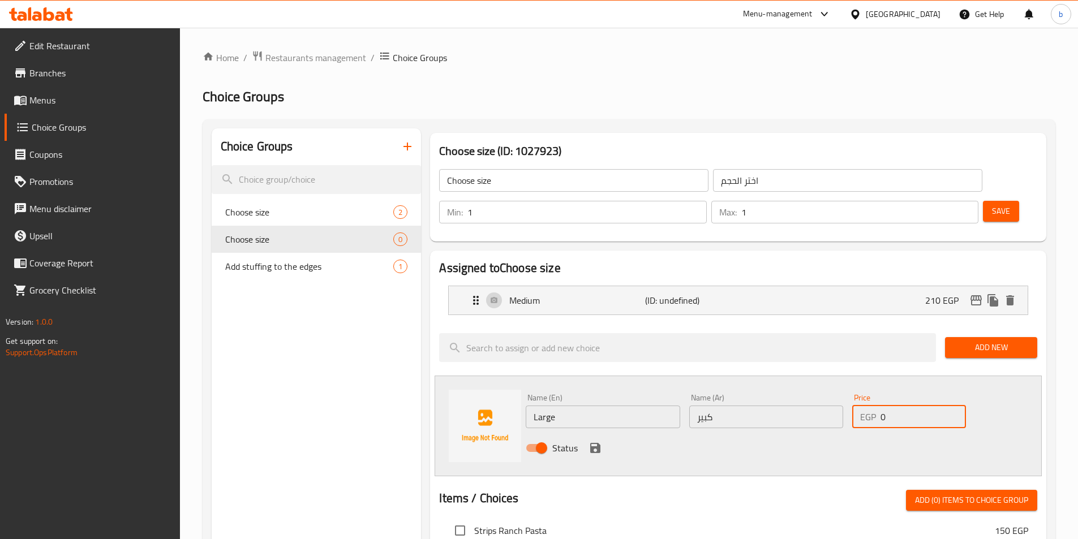
click at [892, 406] on input "0" at bounding box center [923, 417] width 85 height 23
type input "250"
click at [588, 440] on button "save" at bounding box center [595, 448] width 17 height 17
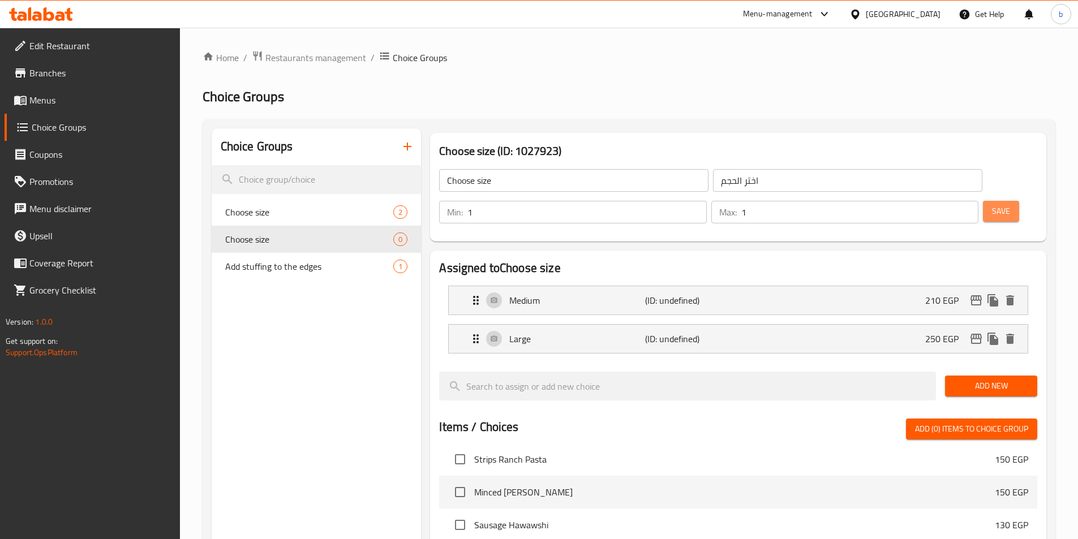
click at [992, 204] on span "Save" at bounding box center [1001, 211] width 18 height 14
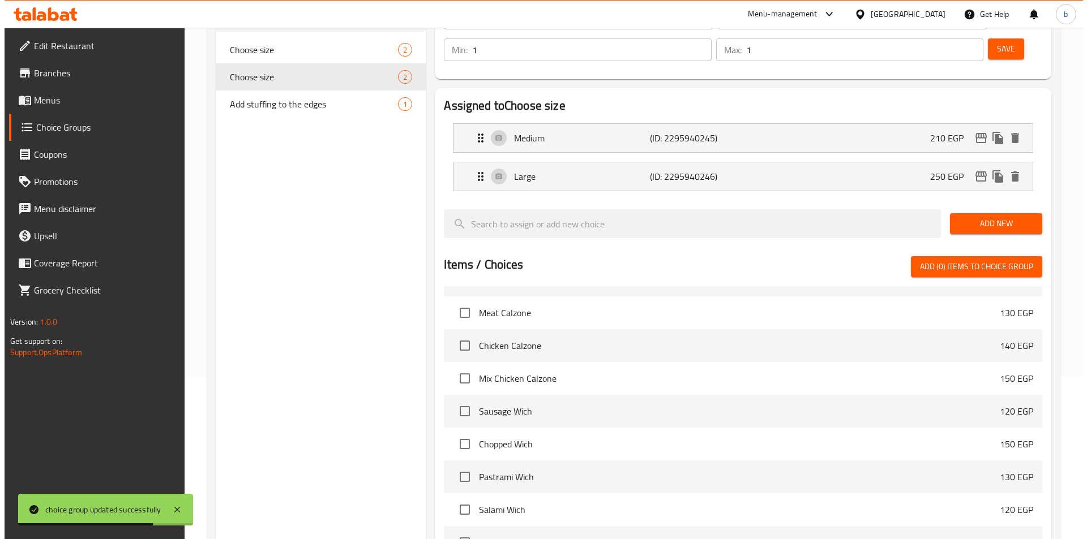
scroll to position [326, 0]
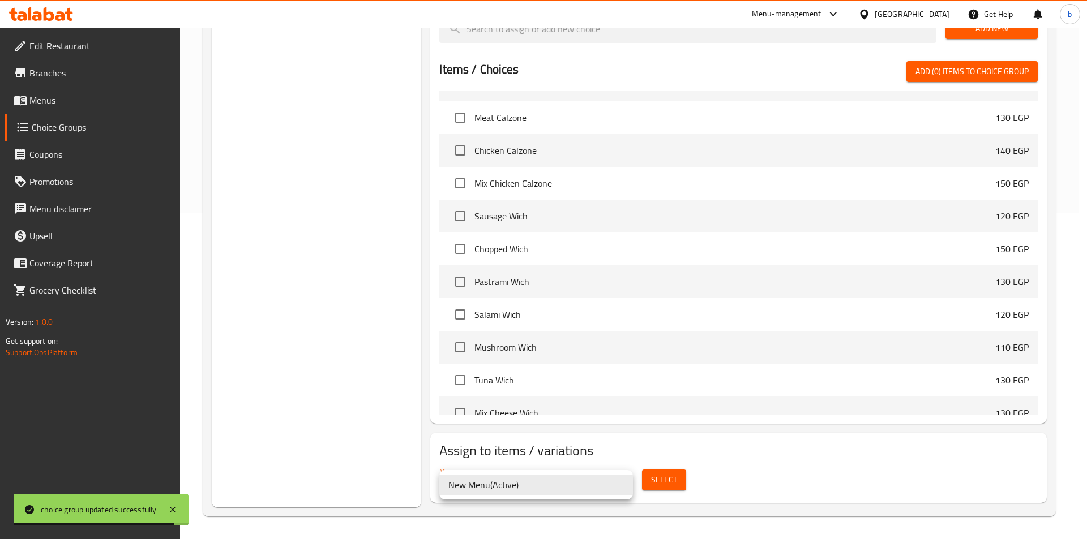
click at [653, 478] on div at bounding box center [543, 269] width 1087 height 539
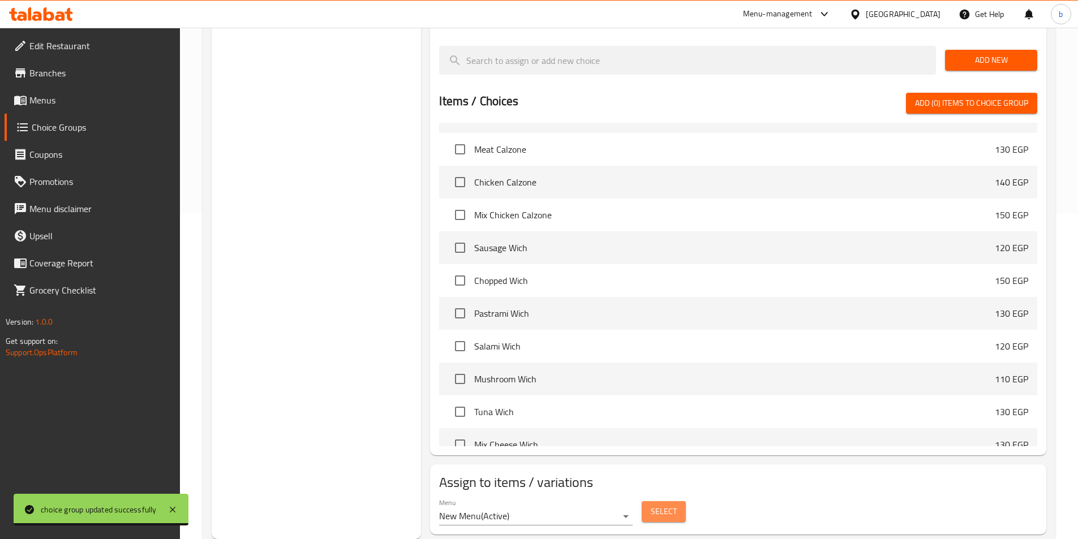
click at [664, 505] on span "Select" at bounding box center [664, 512] width 26 height 14
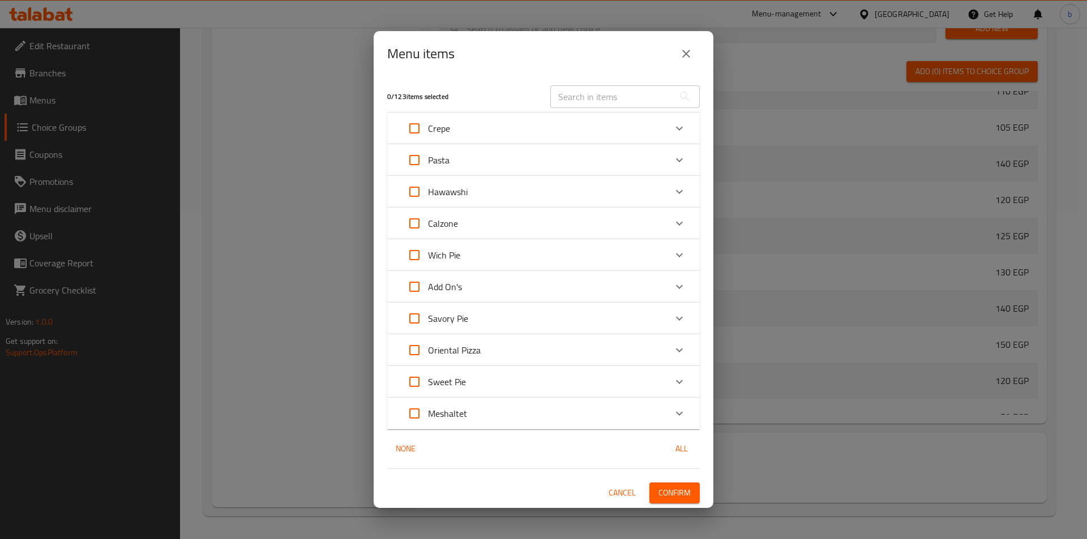
click at [632, 353] on div "Oriental Pizza" at bounding box center [533, 350] width 265 height 27
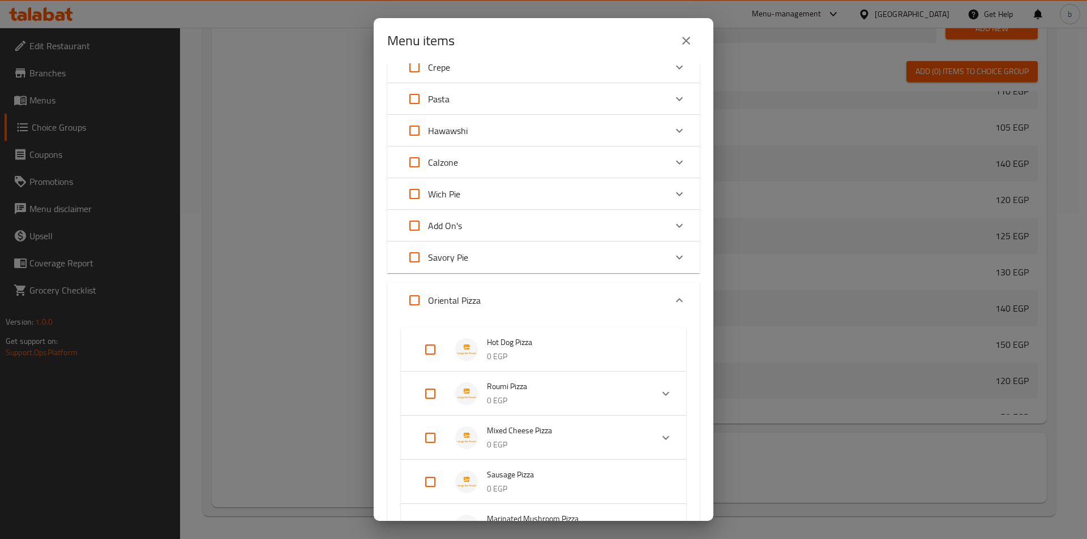
scroll to position [113, 0]
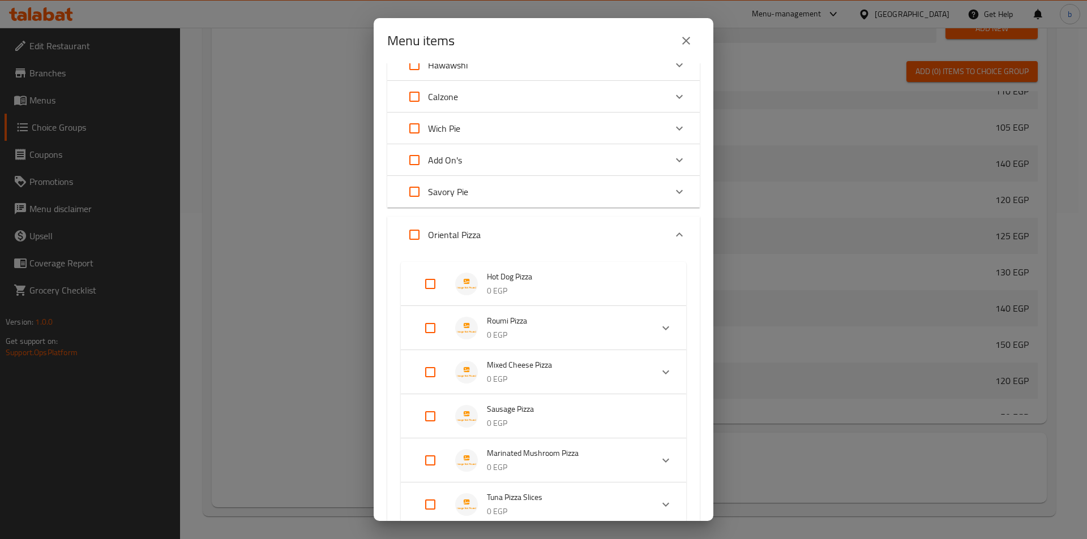
click at [429, 411] on input "Expand" at bounding box center [430, 416] width 27 height 27
checkbox input "true"
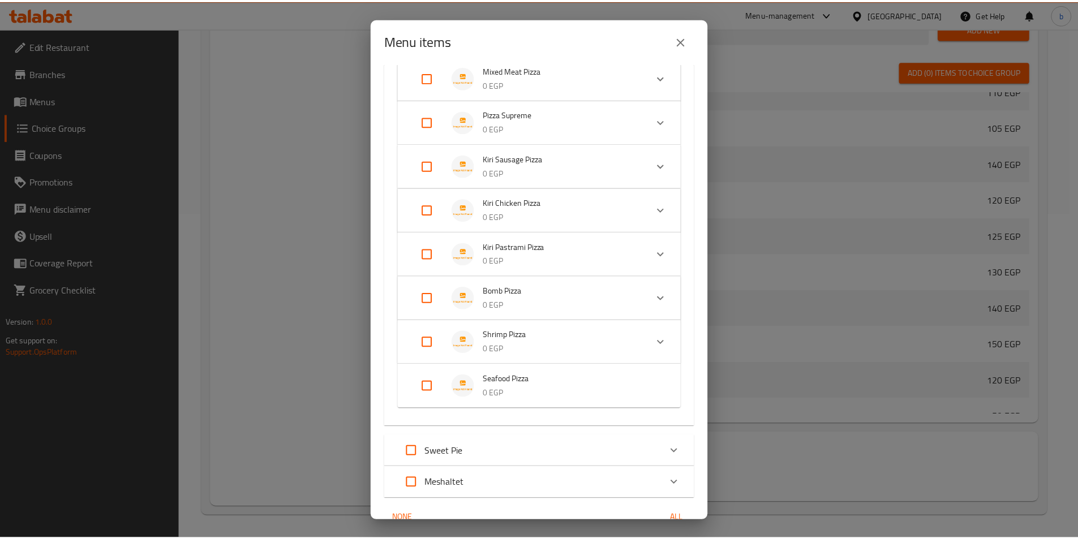
scroll to position [836, 0]
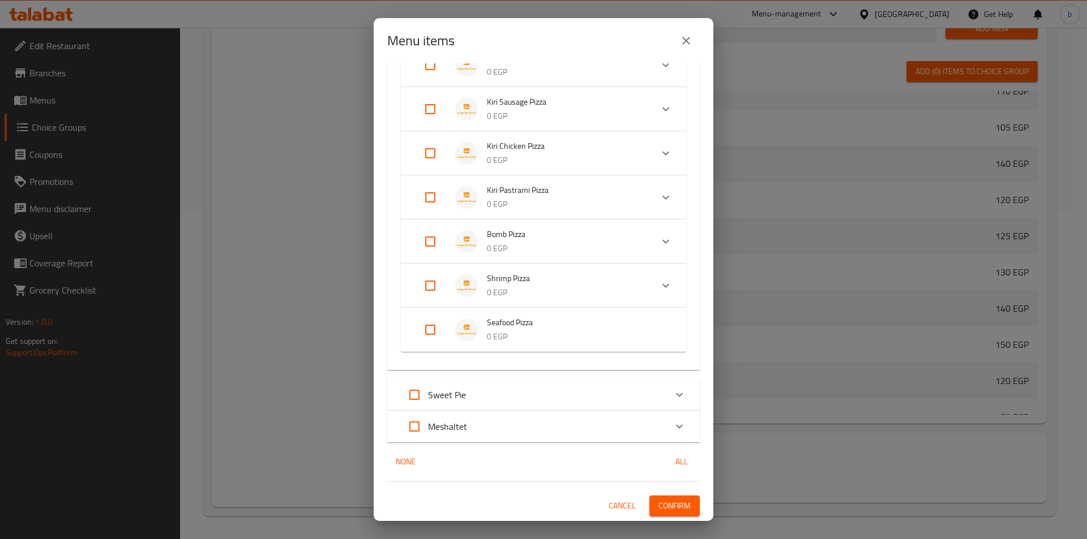
click at [679, 503] on span "Confirm" at bounding box center [674, 506] width 32 height 14
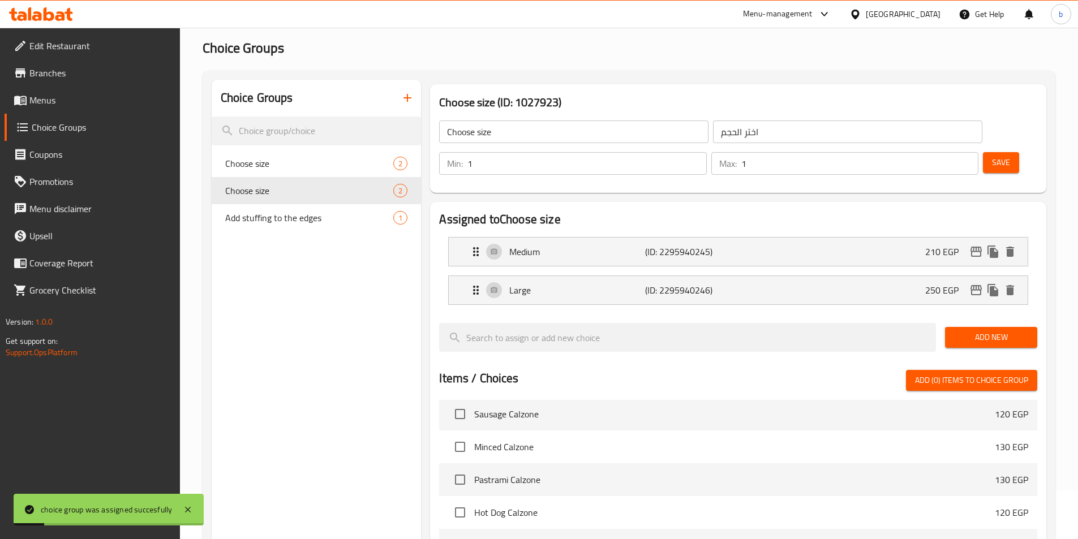
scroll to position [0, 0]
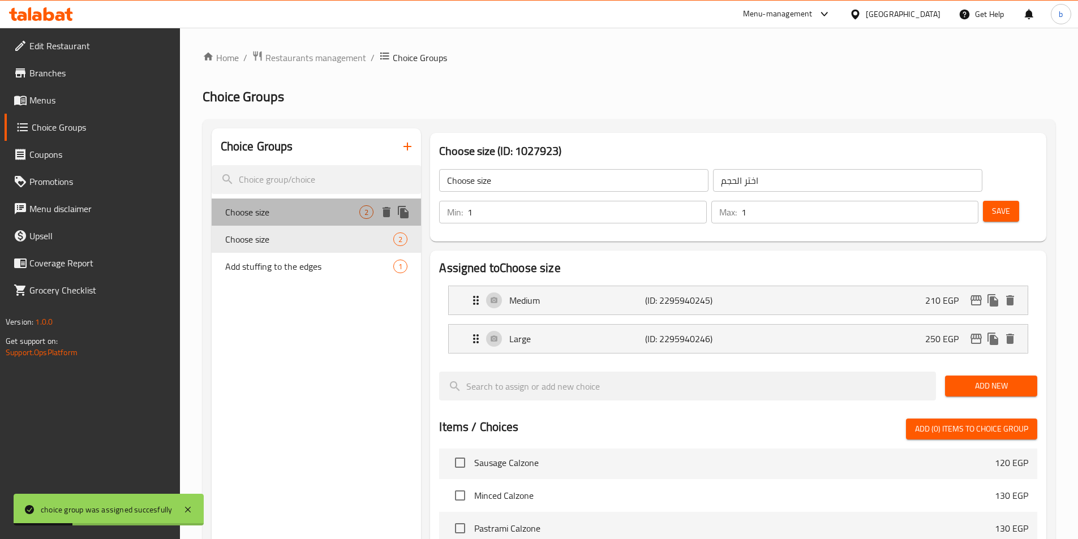
click at [355, 212] on span "Choose size" at bounding box center [292, 212] width 135 height 14
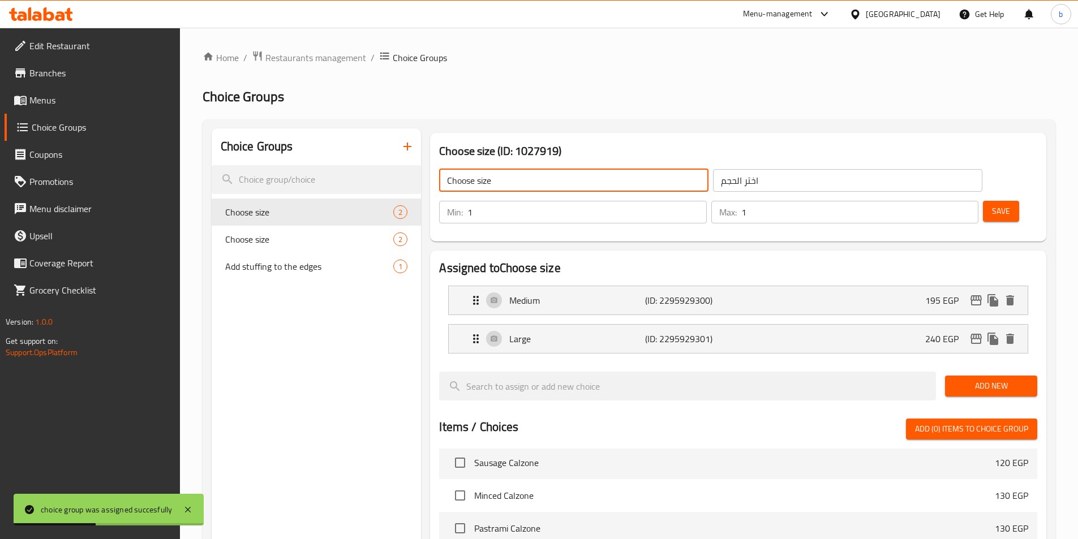
drag, startPoint x: 498, startPoint y: 184, endPoint x: 438, endPoint y: 177, distance: 60.4
click at [440, 175] on input "Choose size" at bounding box center [573, 180] width 269 height 23
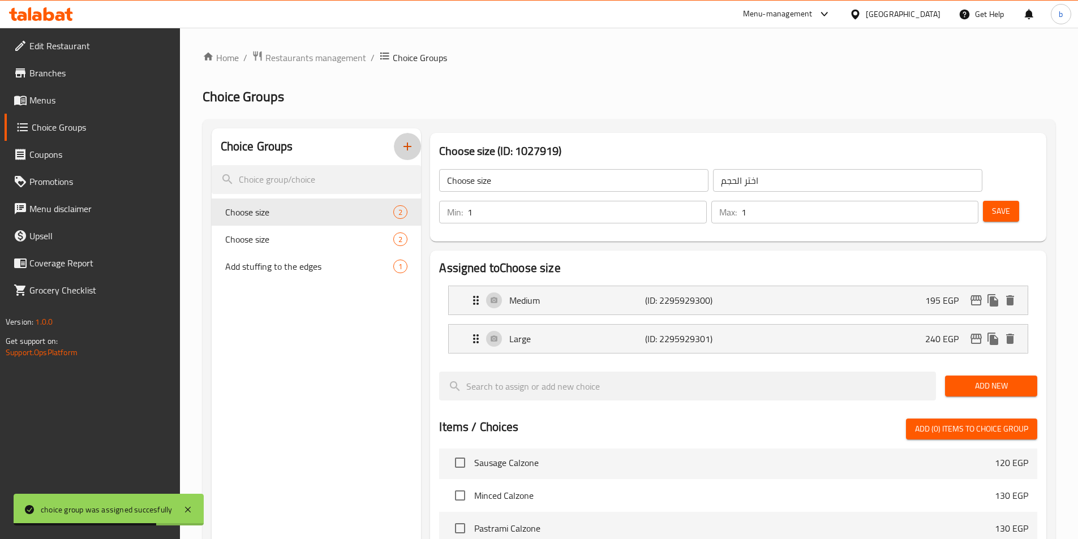
click at [408, 140] on icon "button" at bounding box center [408, 147] width 14 height 14
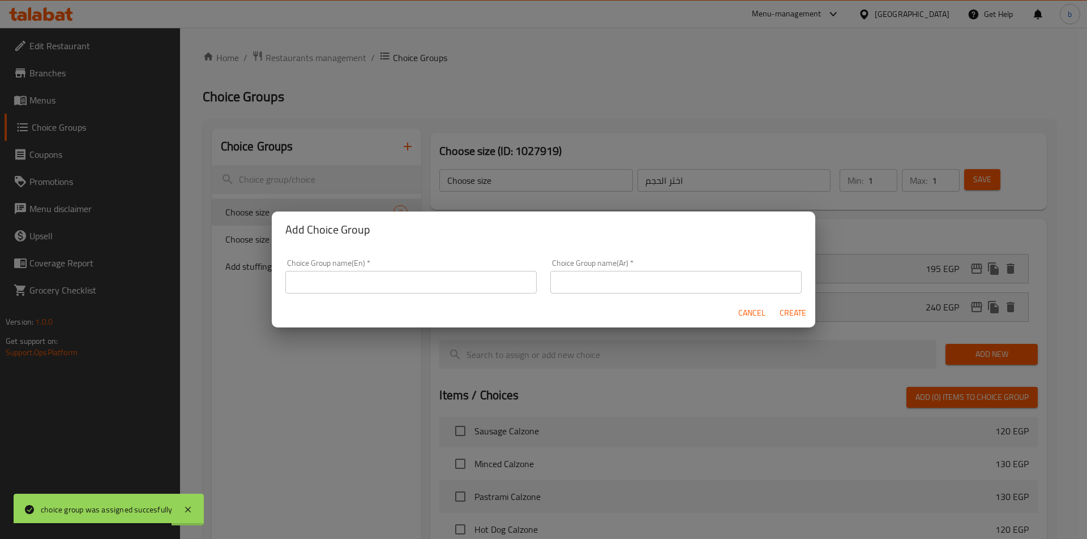
click at [413, 280] on input "text" at bounding box center [410, 282] width 251 height 23
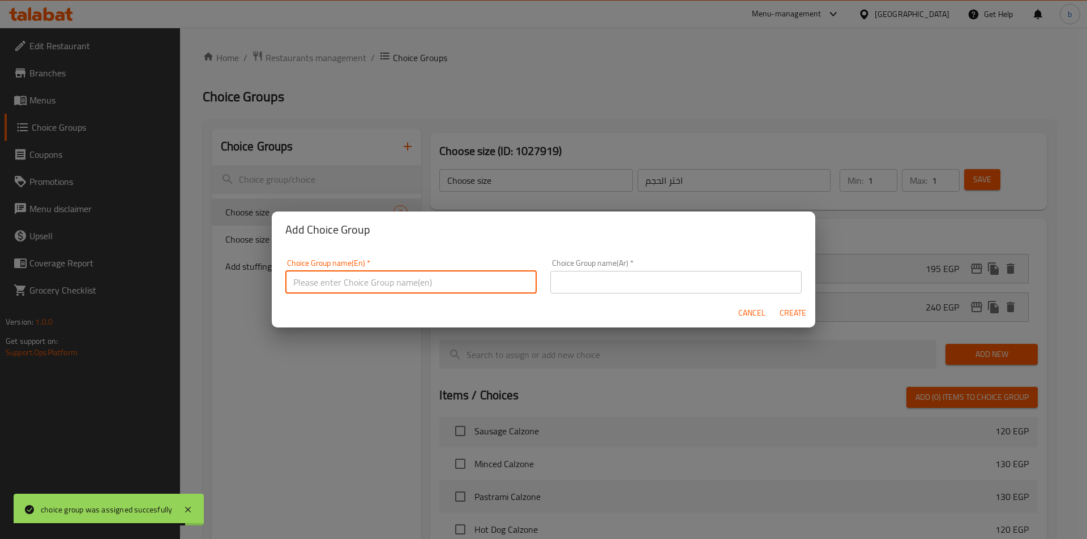
paste input "Choose size"
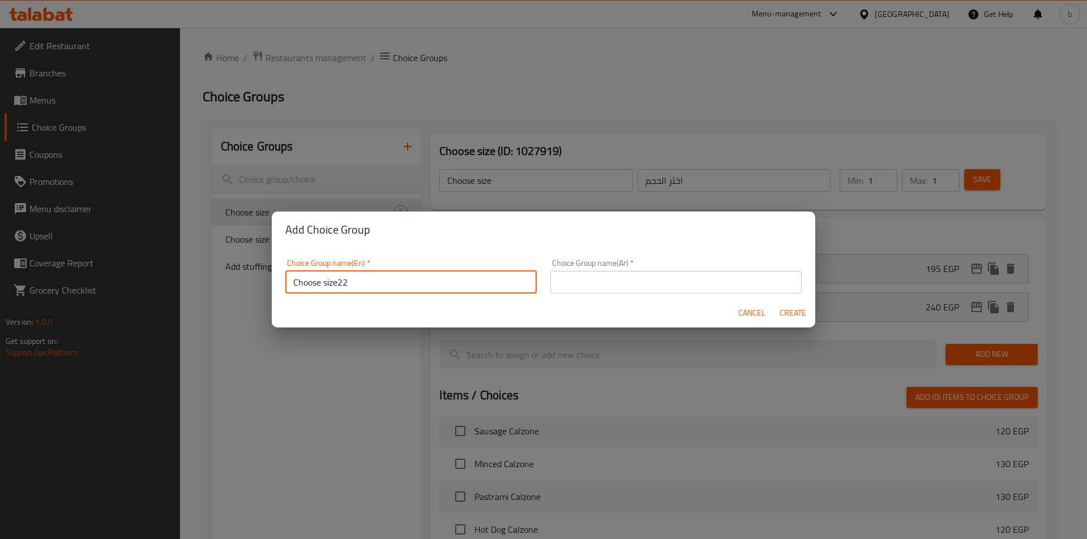
type input "Choose size22"
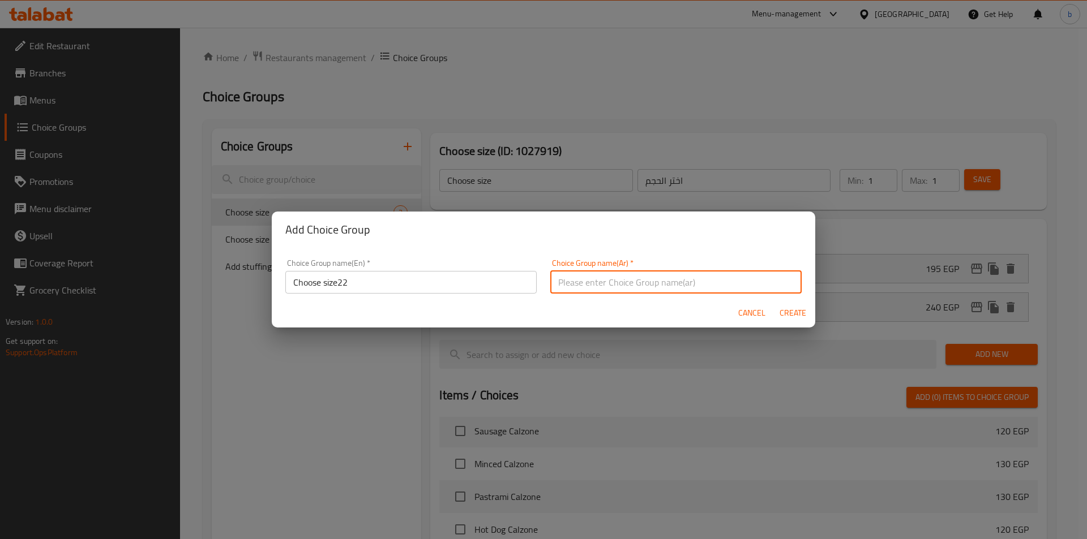
click at [585, 291] on input "text" at bounding box center [675, 282] width 251 height 23
type input "h"
type input "اختر الحجم"
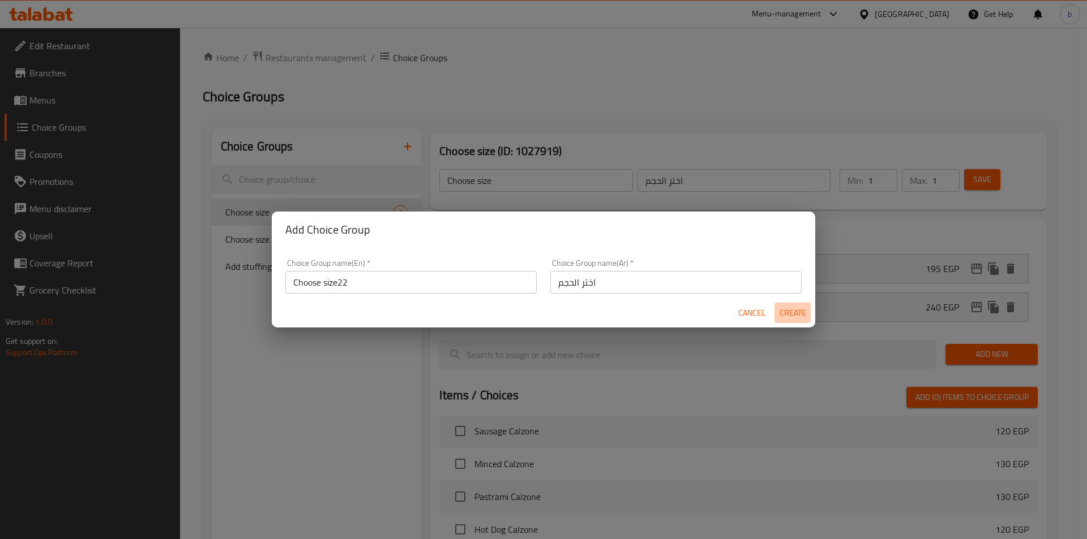
click at [792, 314] on span "Create" at bounding box center [792, 313] width 27 height 14
type input "Choose size22"
type input "0"
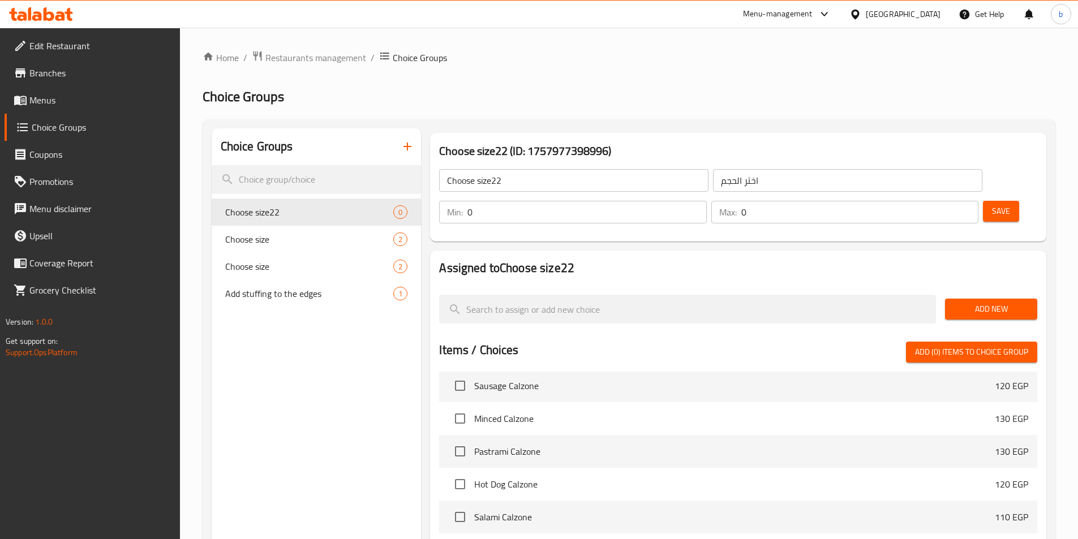
click at [588, 174] on input "Choose size22" at bounding box center [573, 180] width 269 height 23
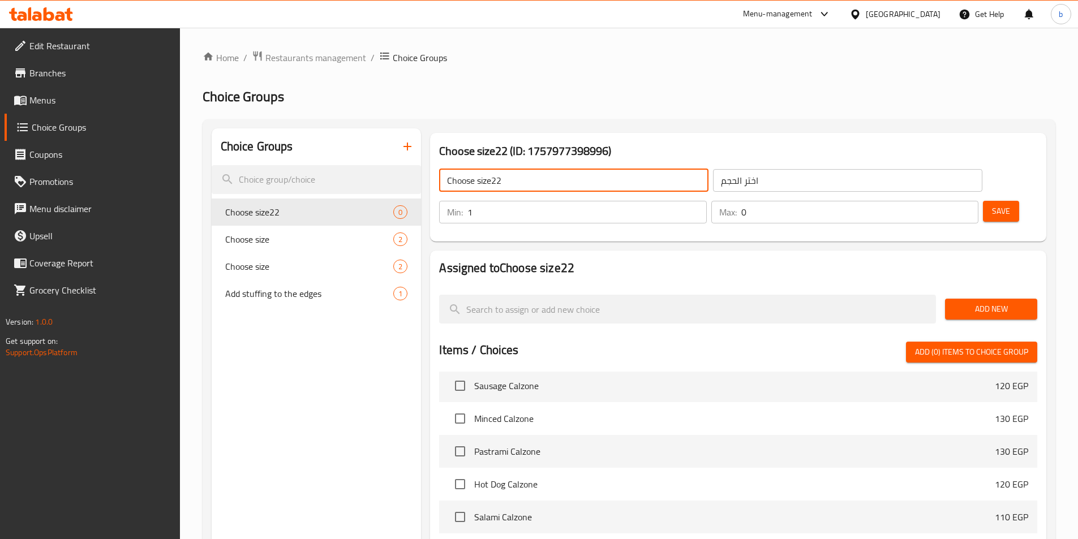
type input "1"
click at [706, 201] on input "1" at bounding box center [587, 212] width 239 height 23
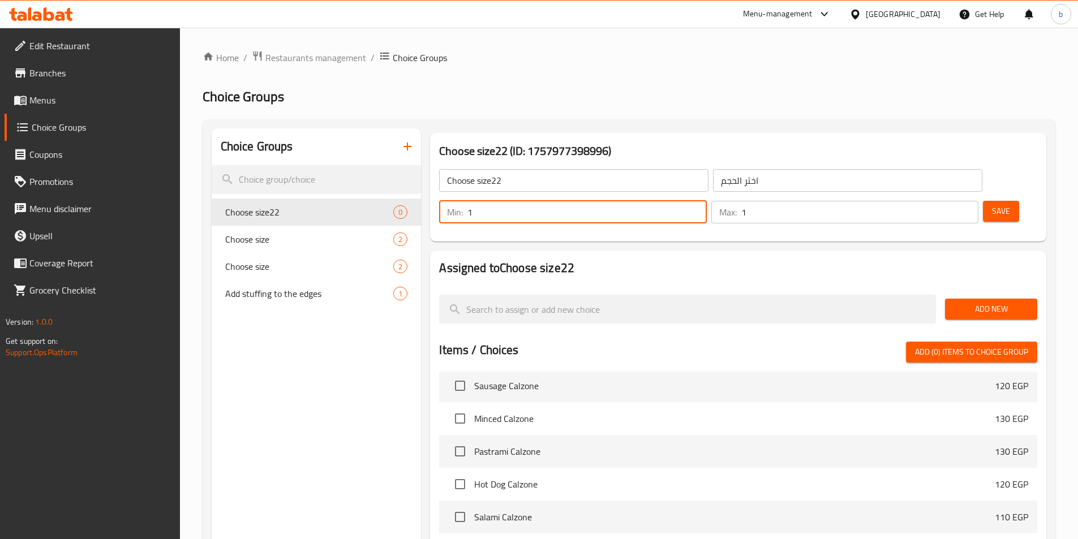
drag, startPoint x: 947, startPoint y: 175, endPoint x: 908, endPoint y: 175, distance: 38.5
type input "1"
click at [942, 201] on input "1" at bounding box center [859, 212] width 237 height 23
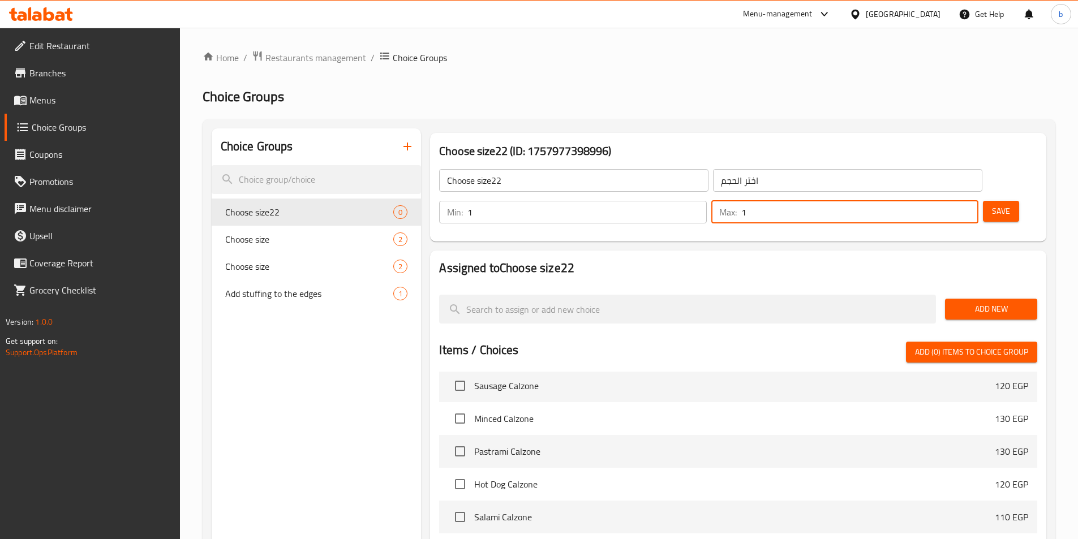
click at [541, 186] on input "Choose size22" at bounding box center [573, 180] width 269 height 23
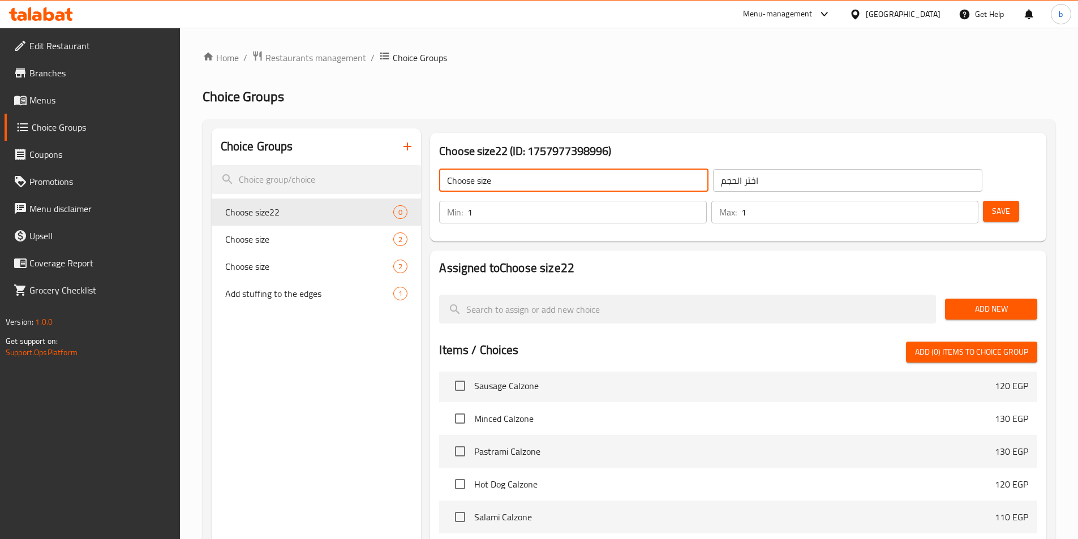
type input "Choose size"
click at [992, 204] on span "Save" at bounding box center [1001, 211] width 18 height 14
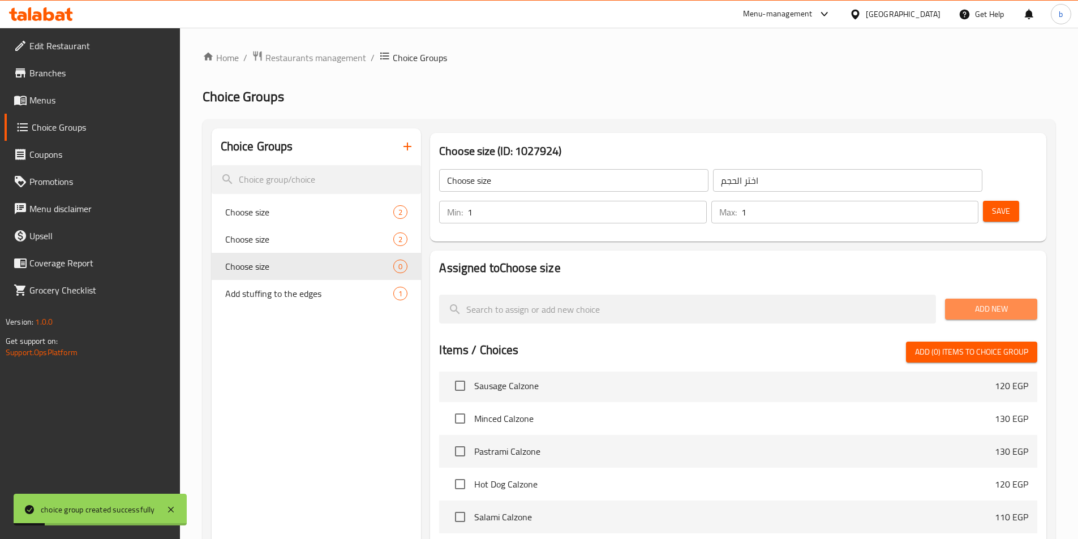
click at [977, 302] on span "Add New" at bounding box center [991, 309] width 74 height 14
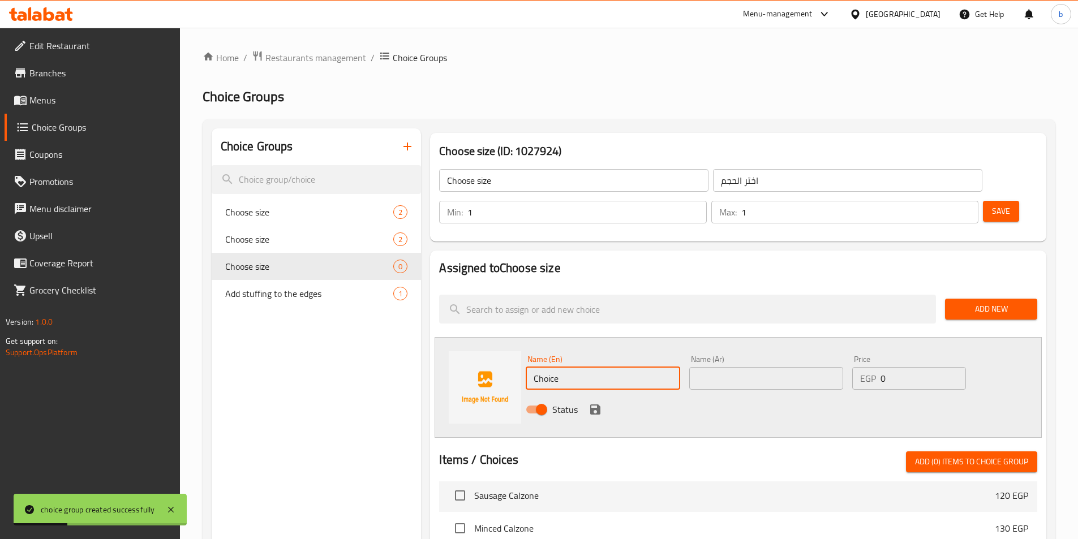
click at [596, 367] on input "Choice" at bounding box center [603, 378] width 154 height 23
type input "l"
click at [565, 367] on input "Large" at bounding box center [603, 378] width 154 height 23
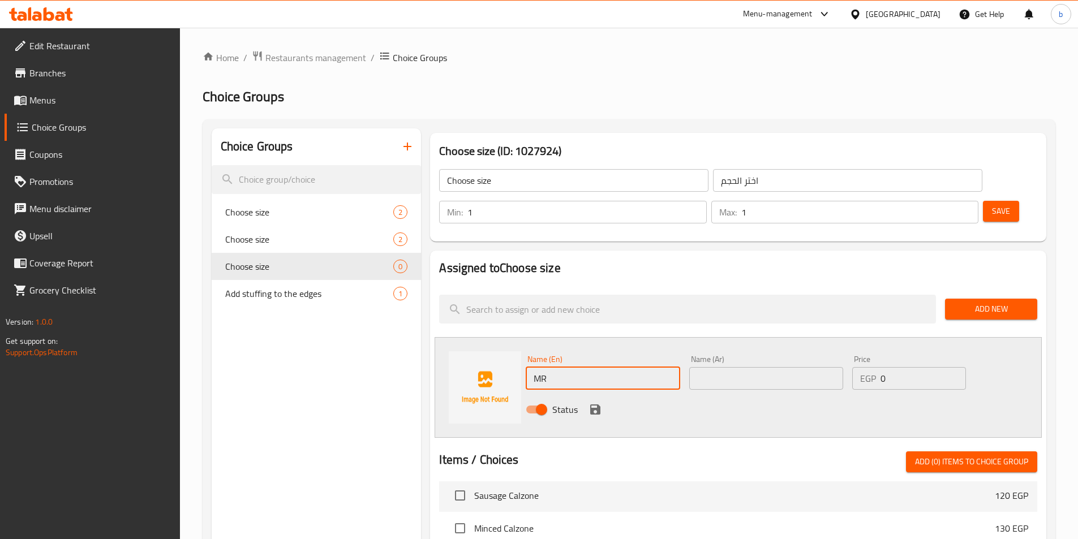
type input "M"
type input "Medium"
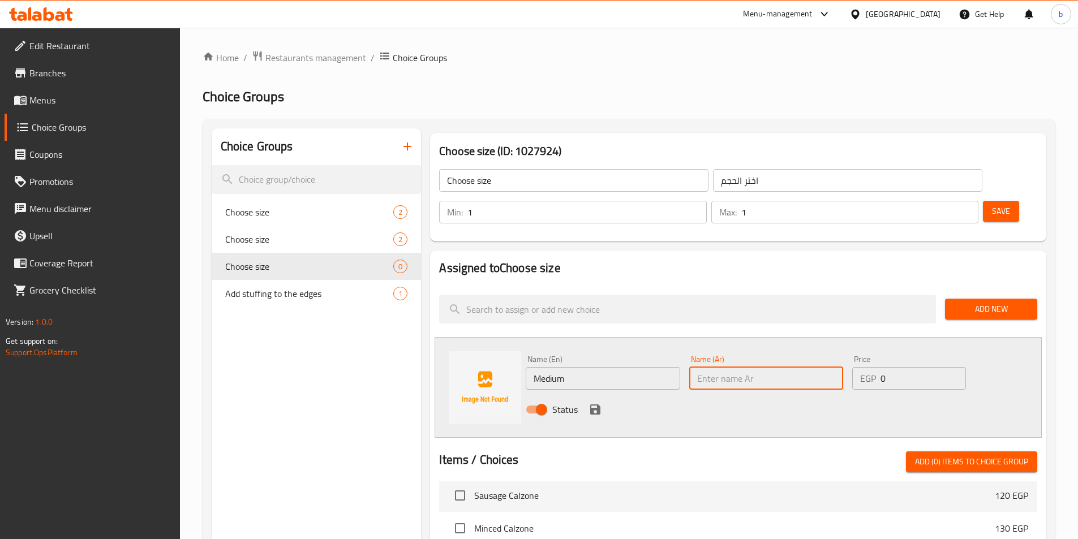
click at [748, 367] on input "text" at bounding box center [766, 378] width 154 height 23
type input "وسط"
click at [894, 367] on input "0" at bounding box center [923, 378] width 85 height 23
click at [899, 367] on input "0" at bounding box center [923, 378] width 85 height 23
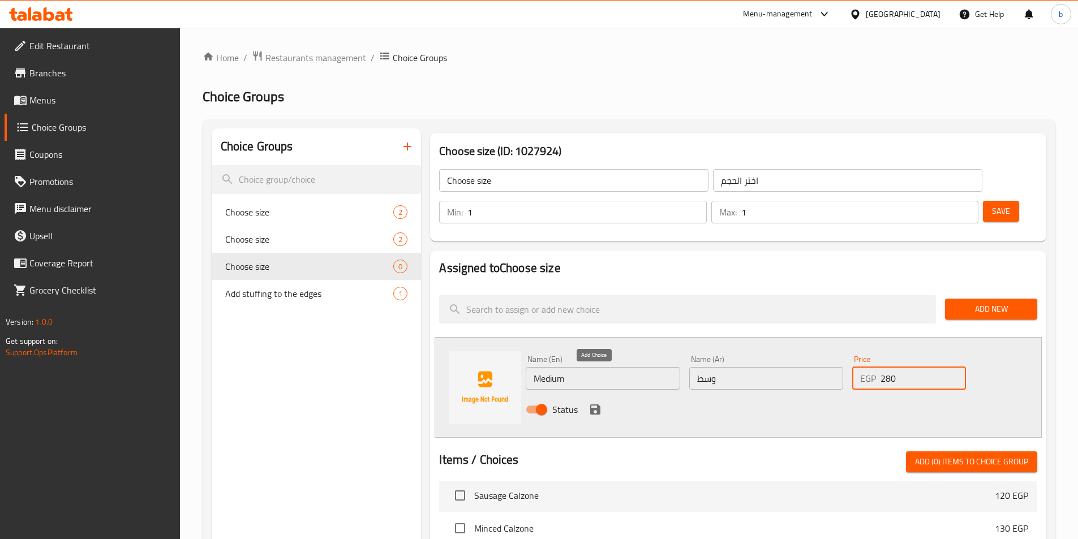
type input "280"
click at [598, 405] on icon "save" at bounding box center [595, 410] width 10 height 10
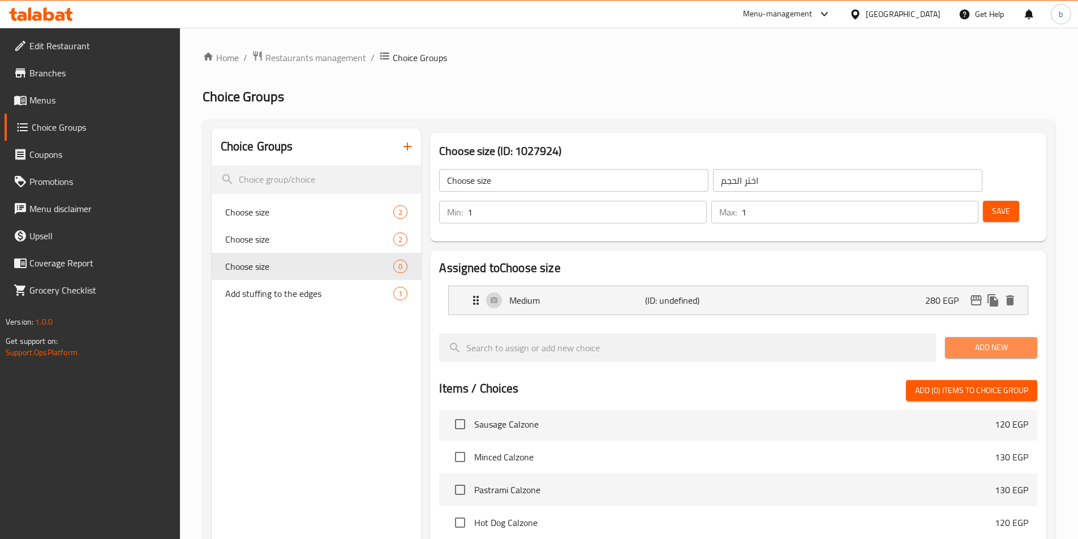
click at [974, 341] on span "Add New" at bounding box center [991, 348] width 74 height 14
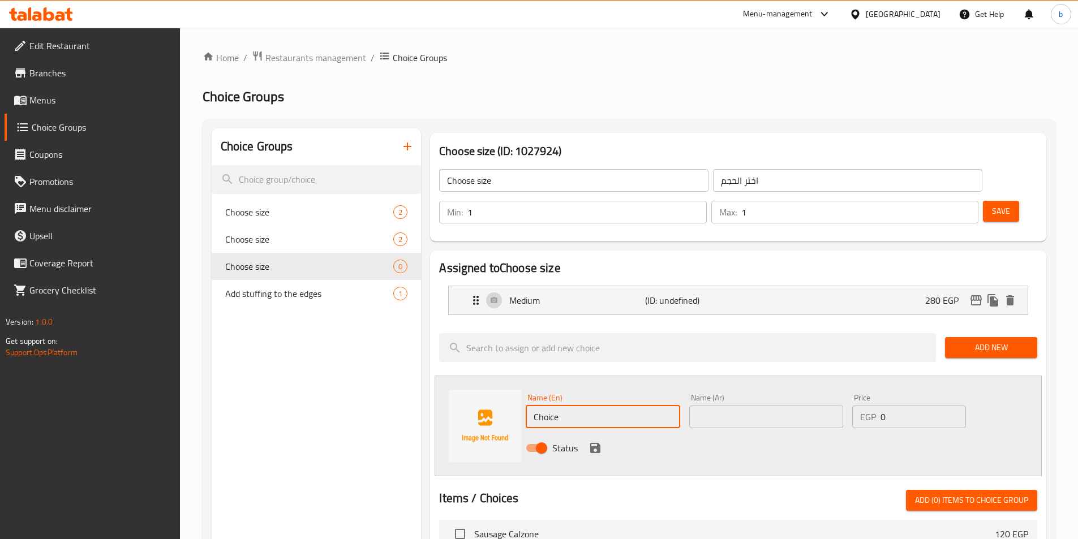
click at [602, 406] on input "Choice" at bounding box center [603, 417] width 154 height 23
type input "Large"
click at [751, 406] on input "text" at bounding box center [766, 417] width 154 height 23
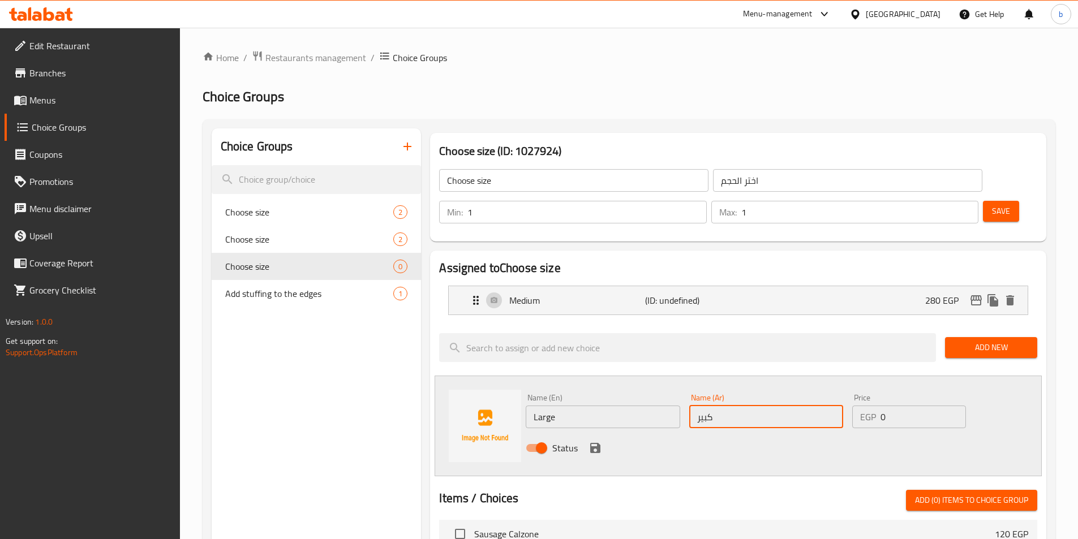
type input "كبير"
click at [905, 406] on input "0" at bounding box center [923, 417] width 85 height 23
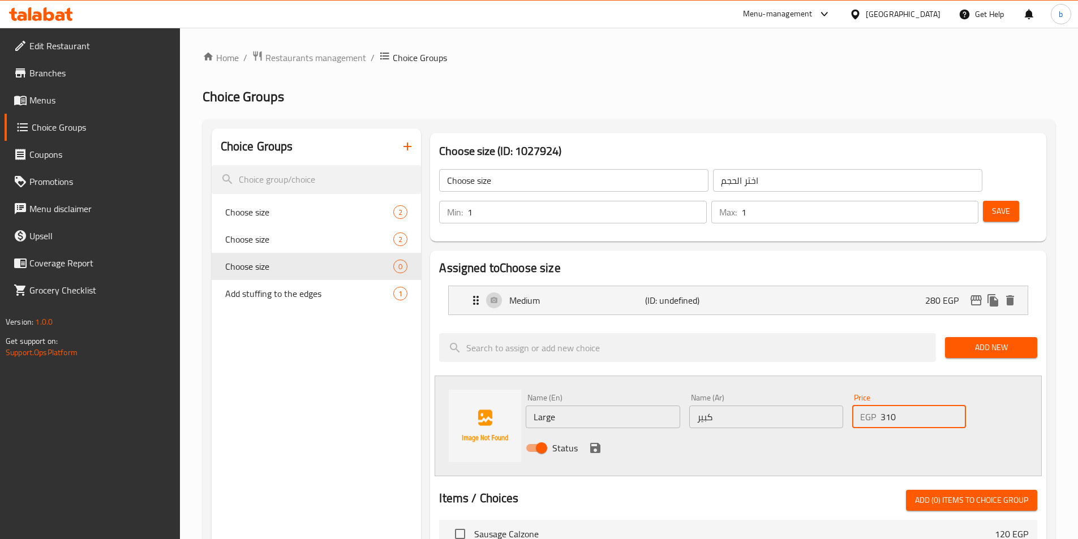
type input "310"
click at [596, 433] on div "Status" at bounding box center [766, 448] width 490 height 31
click at [598, 443] on icon "save" at bounding box center [595, 448] width 10 height 10
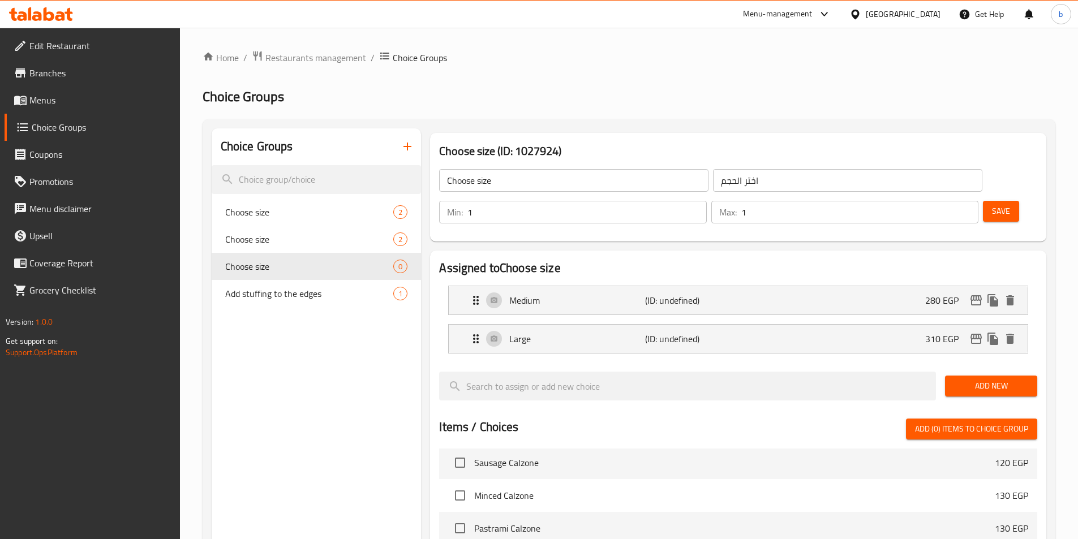
click at [992, 204] on span "Save" at bounding box center [1001, 211] width 18 height 14
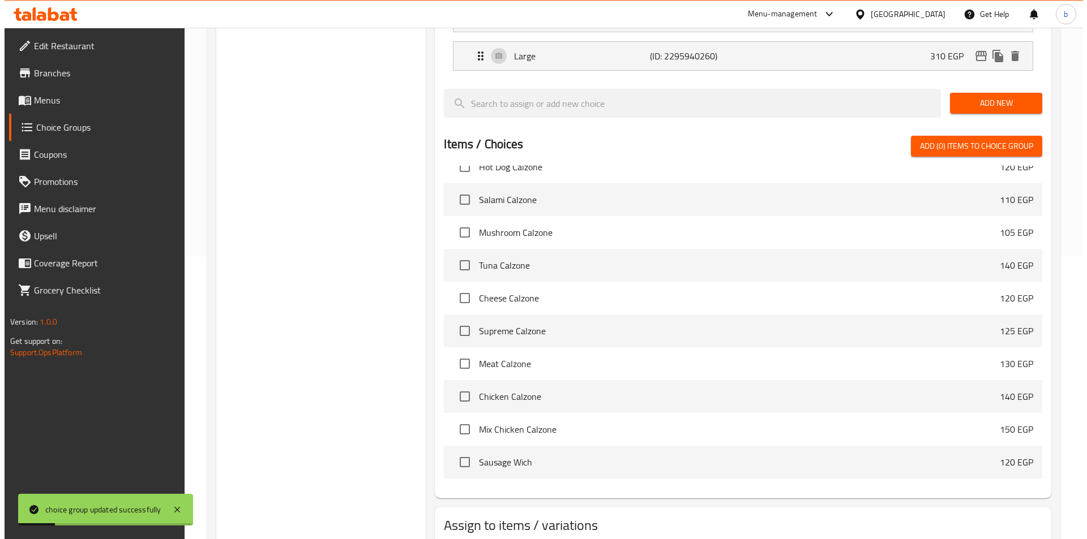
scroll to position [1472, 0]
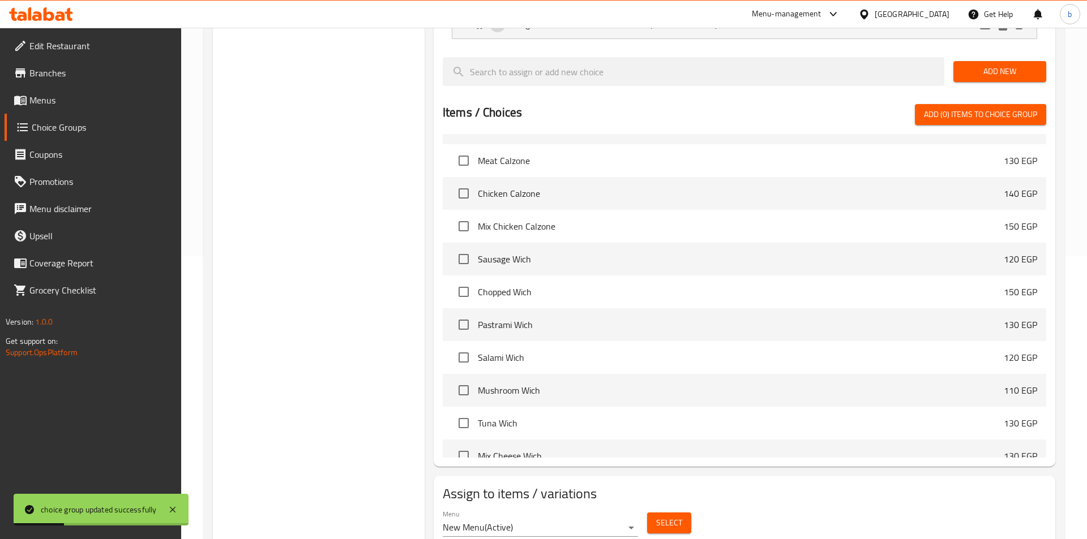
click at [550, 256] on body "choice group updated successfully ​ Menu-management Egypt Get Help b Edit Resta…" at bounding box center [543, 1] width 1087 height 512
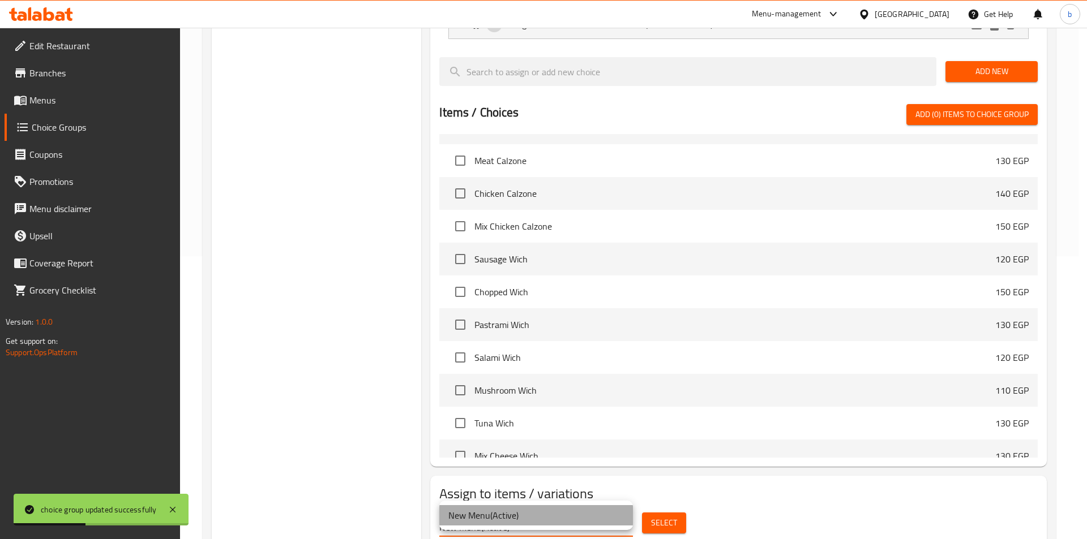
click at [560, 515] on li "New Menu ( Active )" at bounding box center [536, 515] width 194 height 20
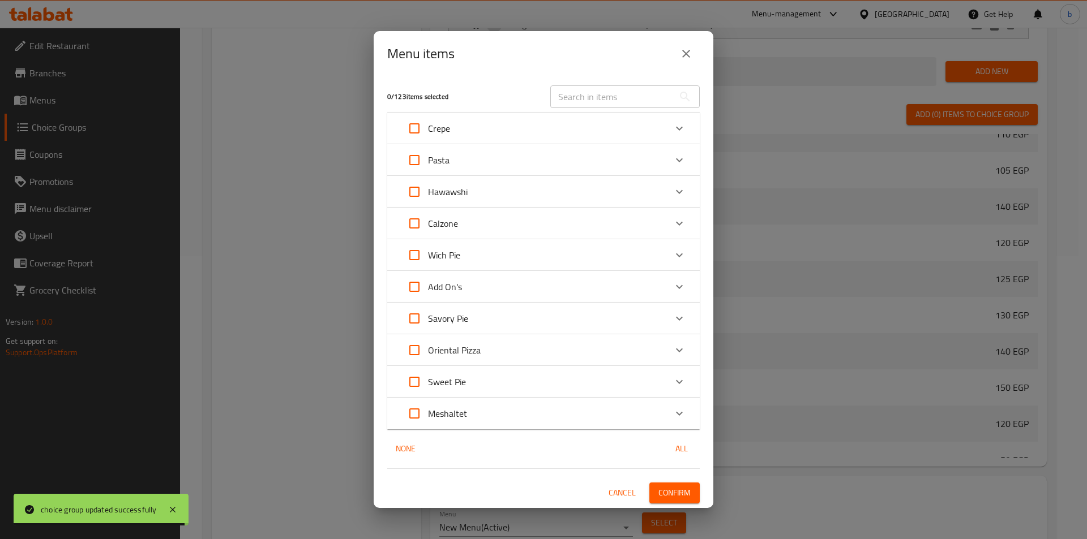
click at [561, 353] on div "Oriental Pizza" at bounding box center [533, 350] width 265 height 27
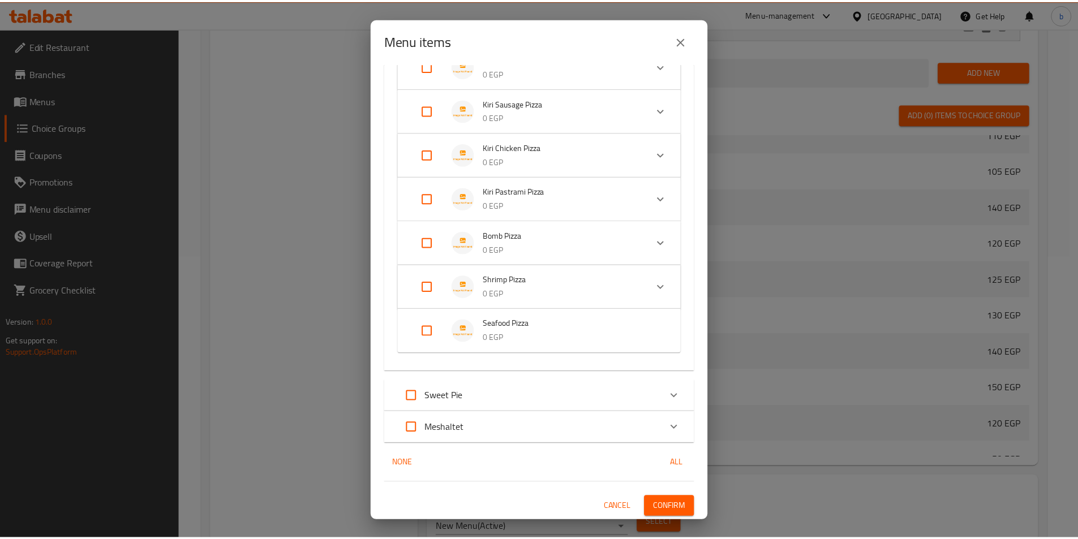
scroll to position [818, 0]
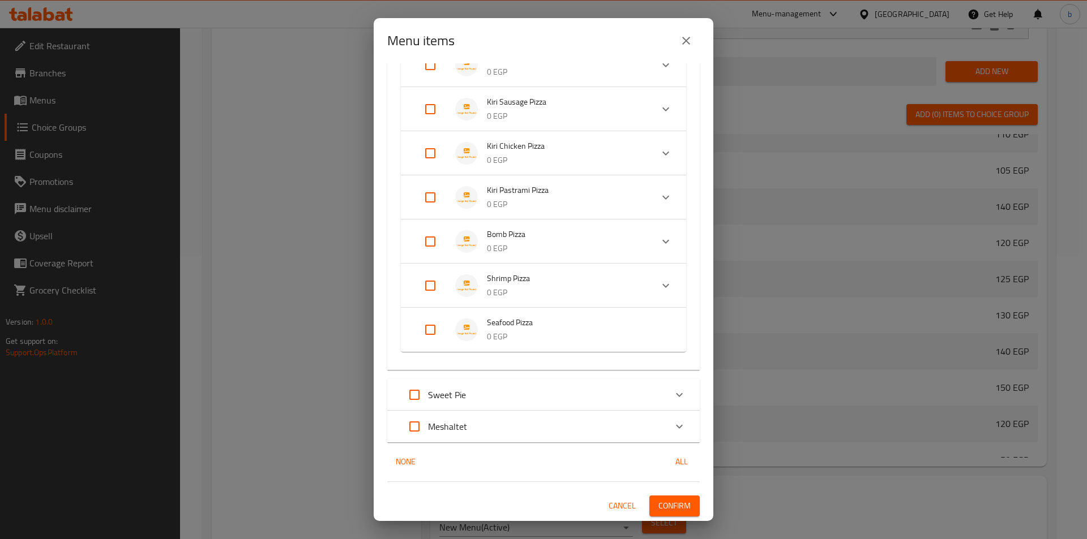
click at [438, 331] on input "Expand" at bounding box center [430, 329] width 27 height 27
checkbox input "true"
click at [683, 516] on button "Confirm" at bounding box center [674, 515] width 50 height 21
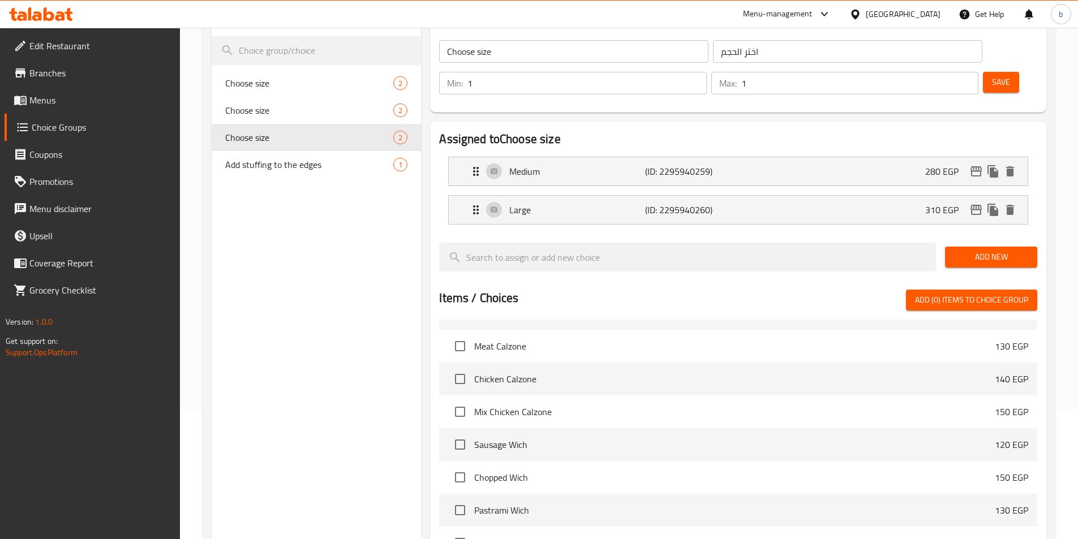
scroll to position [113, 0]
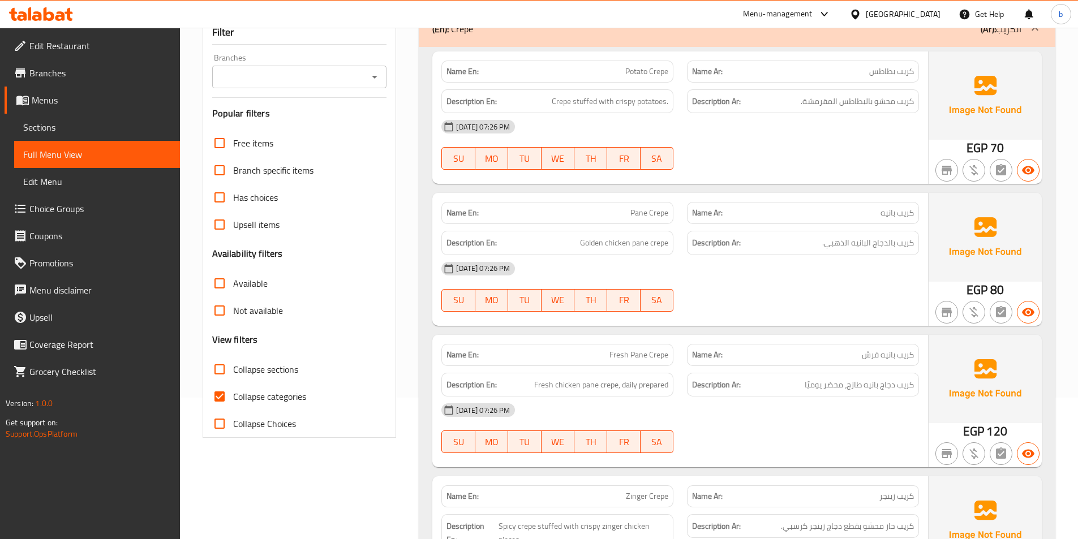
scroll to position [226, 0]
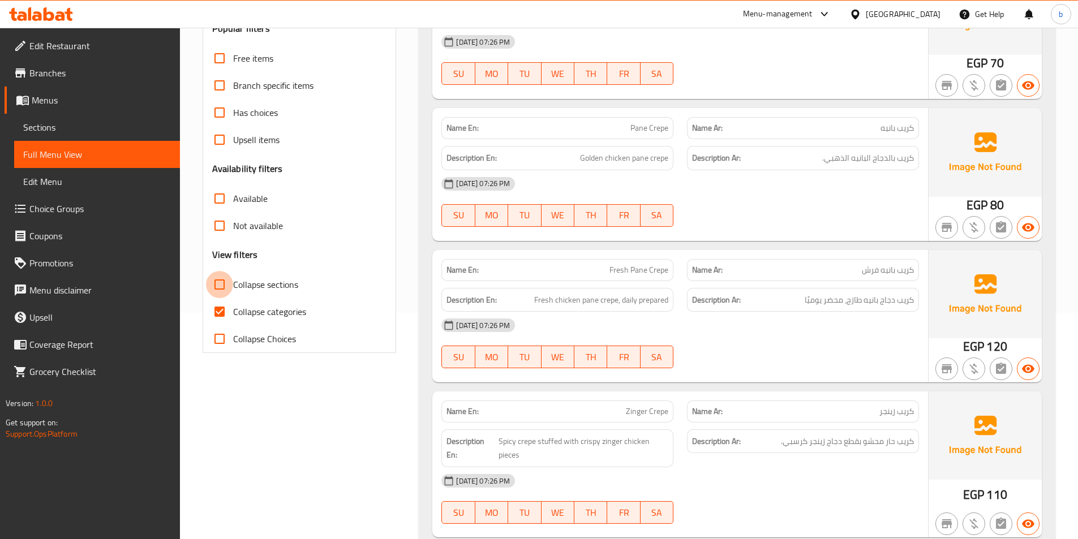
click at [222, 284] on input "Collapse sections" at bounding box center [219, 284] width 27 height 27
checkbox input "true"
click at [221, 307] on input "Collapse categories" at bounding box center [219, 311] width 27 height 27
checkbox input "false"
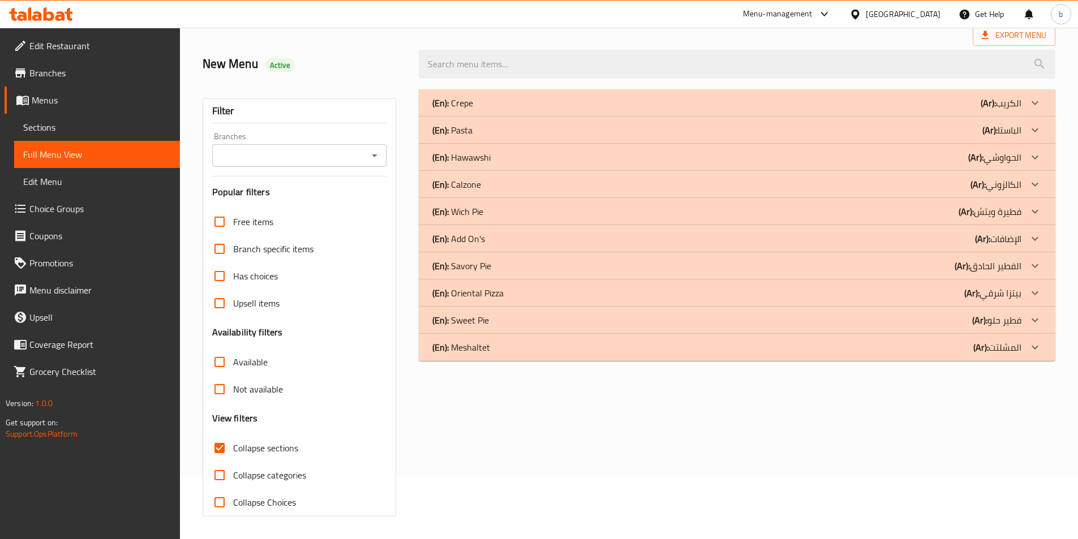
scroll to position [63, 0]
click at [1038, 288] on icon at bounding box center [1035, 293] width 14 height 14
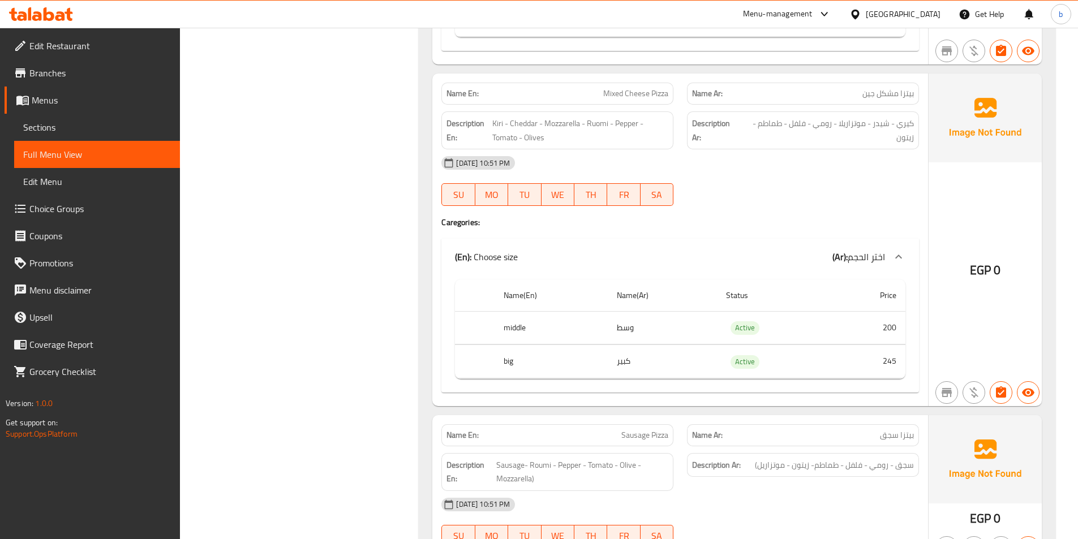
scroll to position [917, 0]
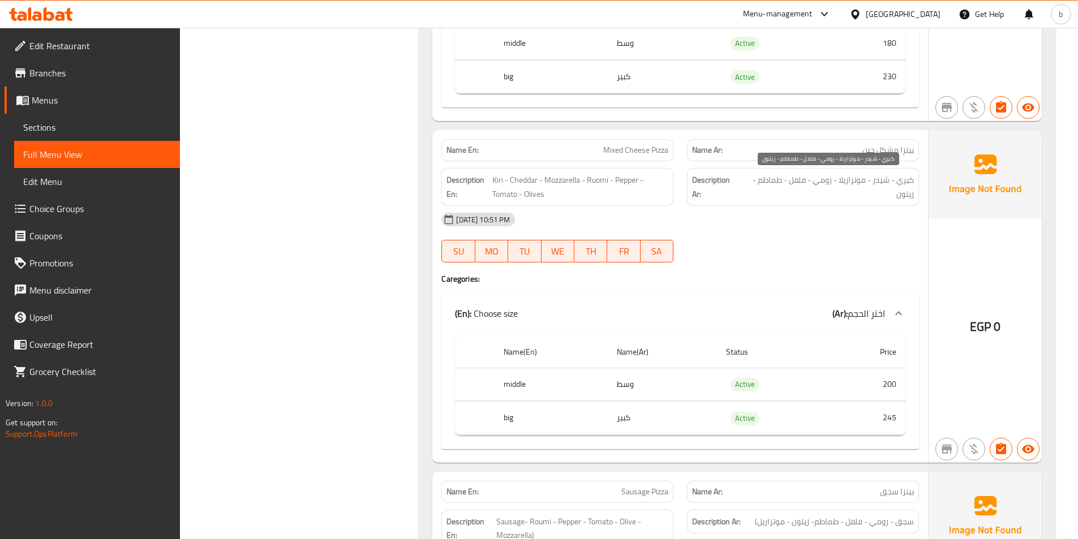
click at [820, 178] on span "كيري - شيدر - موتزاريلا - رومي - فلفل - طماطم - زيتون" at bounding box center [827, 187] width 173 height 28
click at [820, 179] on span "كيري - شيدر - موتزاريلا - رومي - فلفل - طماطم - زيتون" at bounding box center [827, 187] width 173 height 28
copy span "رومي"
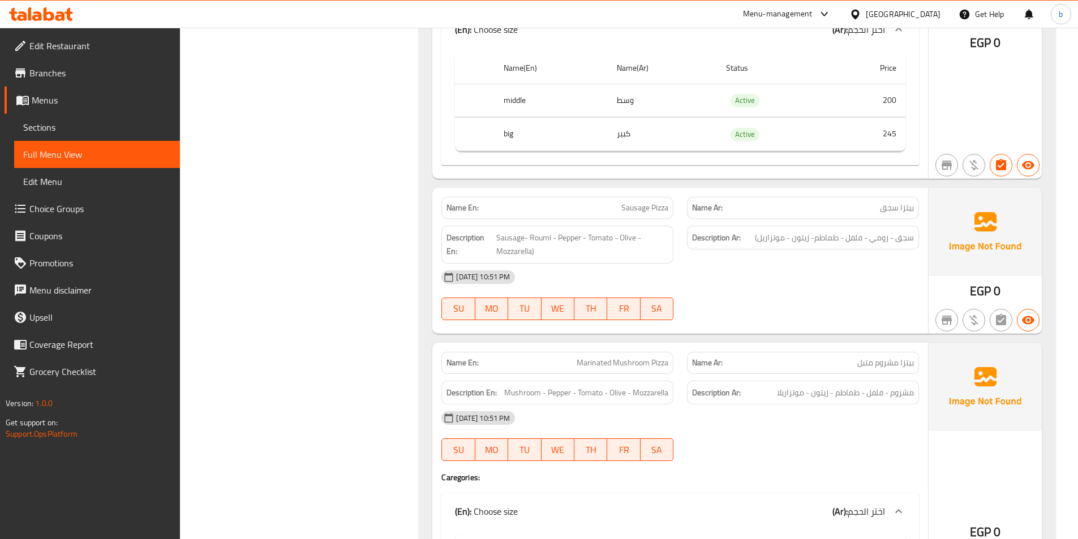
scroll to position [1200, 0]
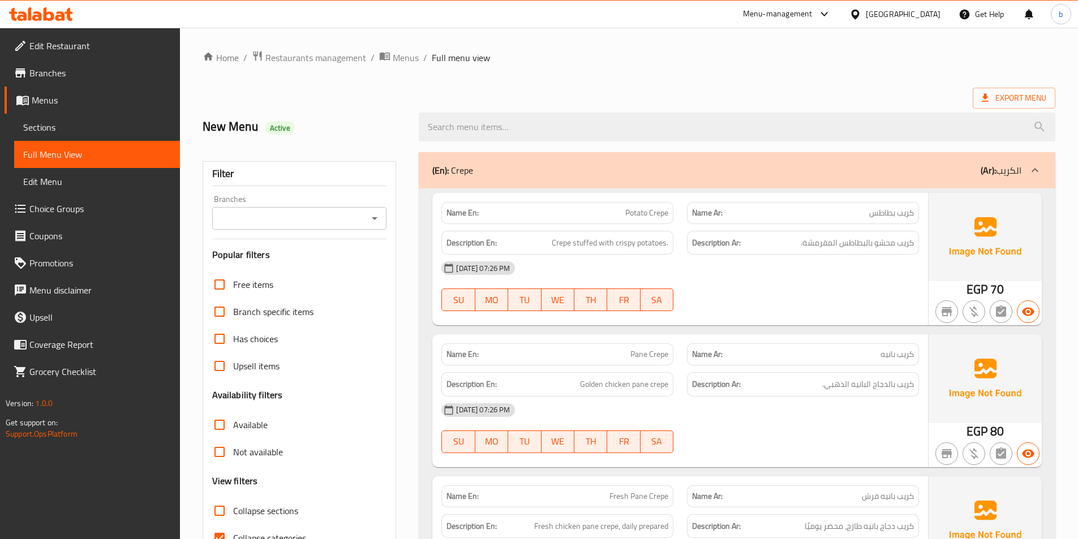
scroll to position [283, 0]
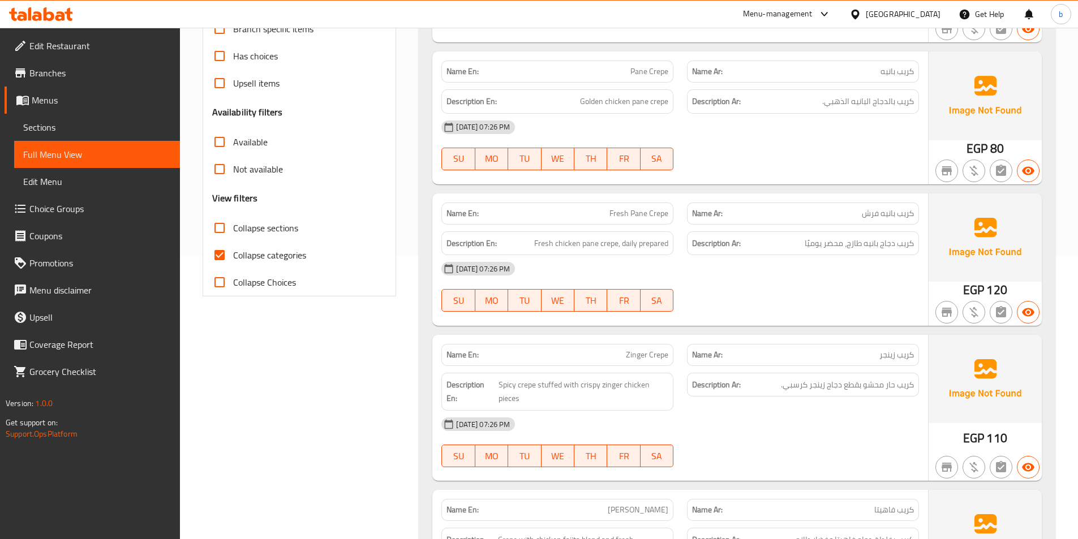
click at [228, 258] on input "Collapse categories" at bounding box center [219, 255] width 27 height 27
checkbox input "false"
click at [221, 235] on input "Collapse sections" at bounding box center [219, 228] width 27 height 27
checkbox input "true"
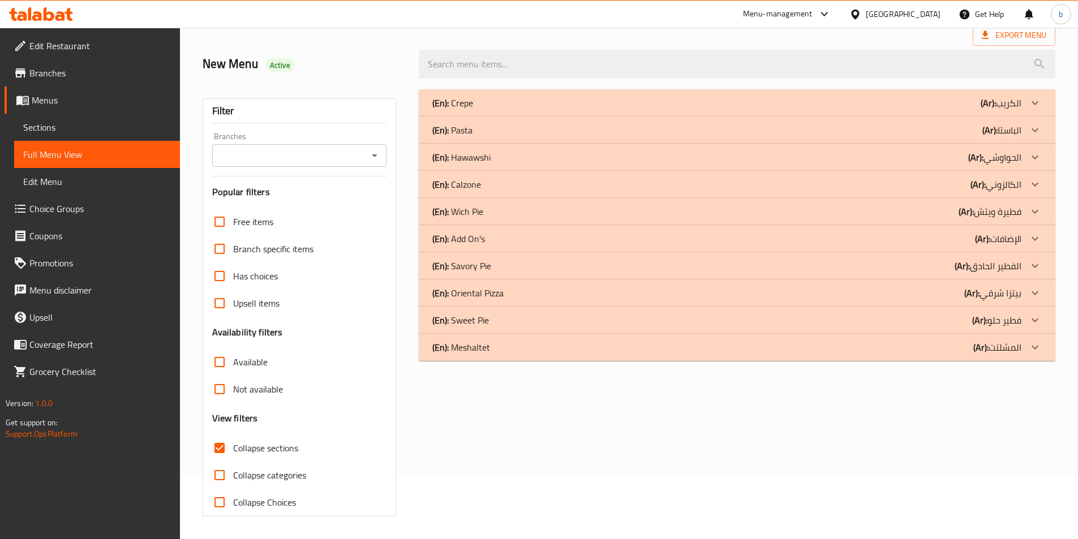
scroll to position [63, 0]
click at [1033, 289] on icon at bounding box center [1035, 293] width 14 height 14
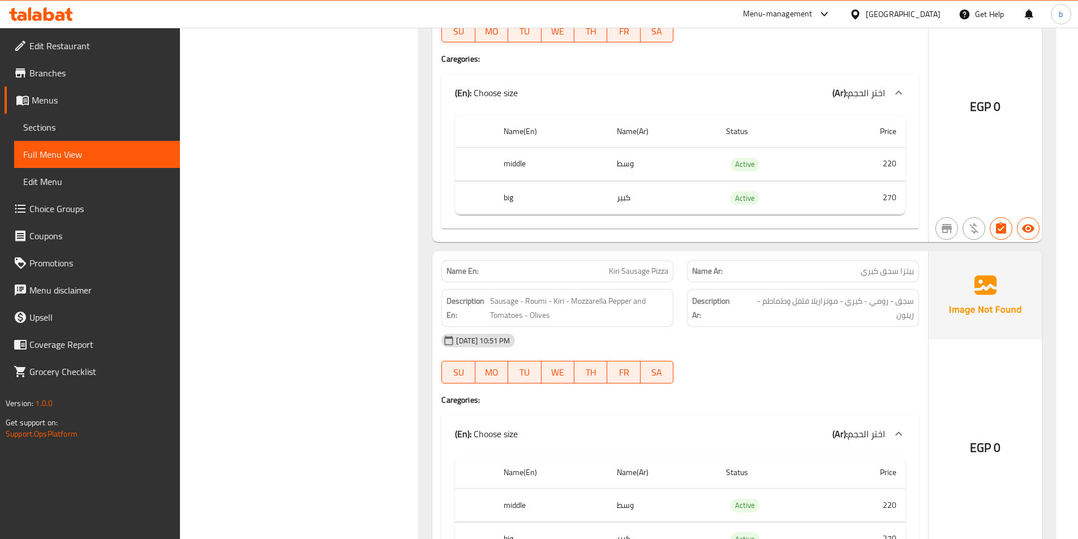
scroll to position [4138, 0]
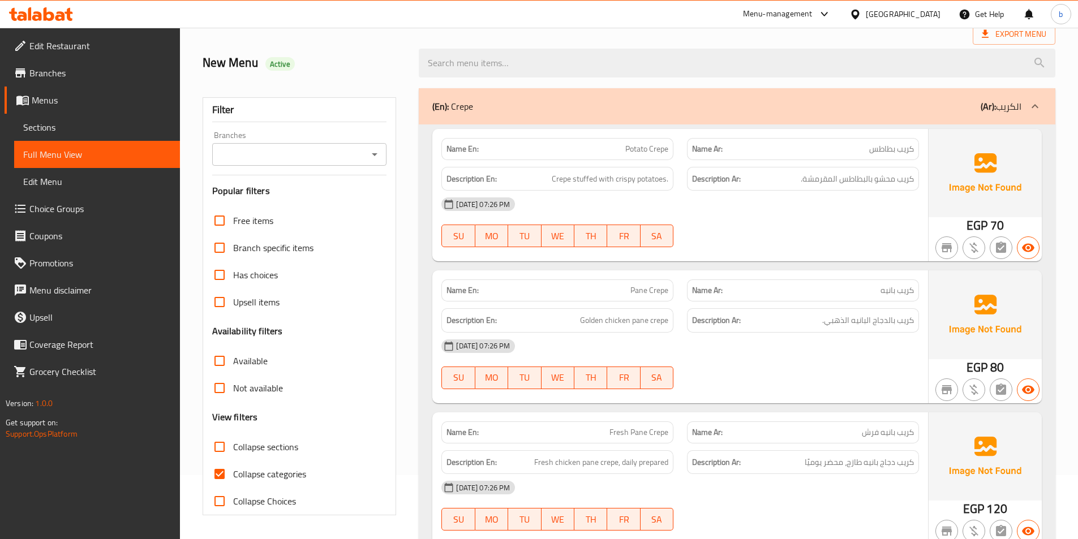
scroll to position [170, 0]
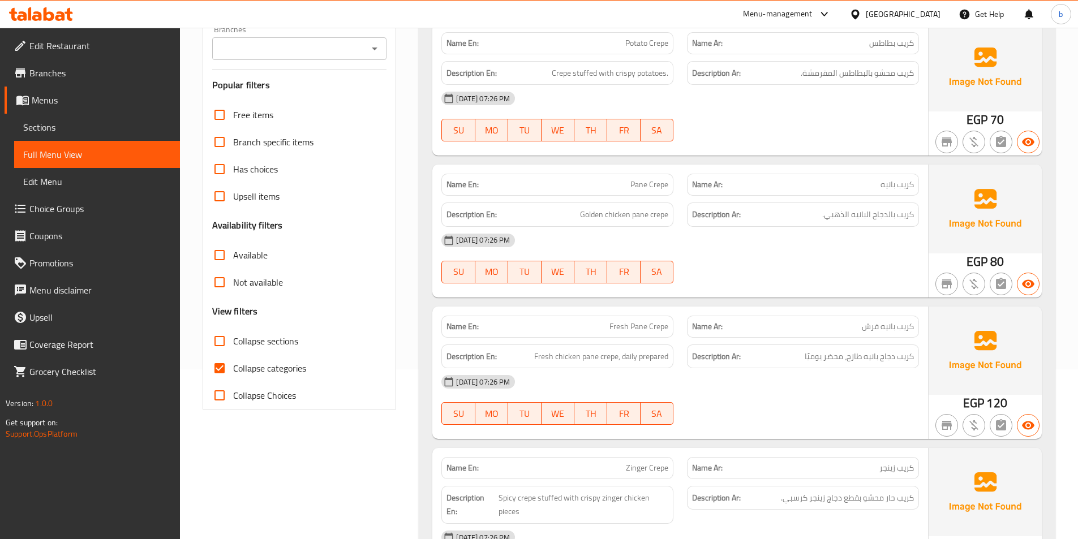
drag, startPoint x: 293, startPoint y: 350, endPoint x: 287, endPoint y: 353, distance: 6.3
click at [290, 350] on label "Collapse sections" at bounding box center [252, 341] width 92 height 27
click at [213, 336] on input "Collapse sections" at bounding box center [219, 341] width 27 height 27
checkbox input "true"
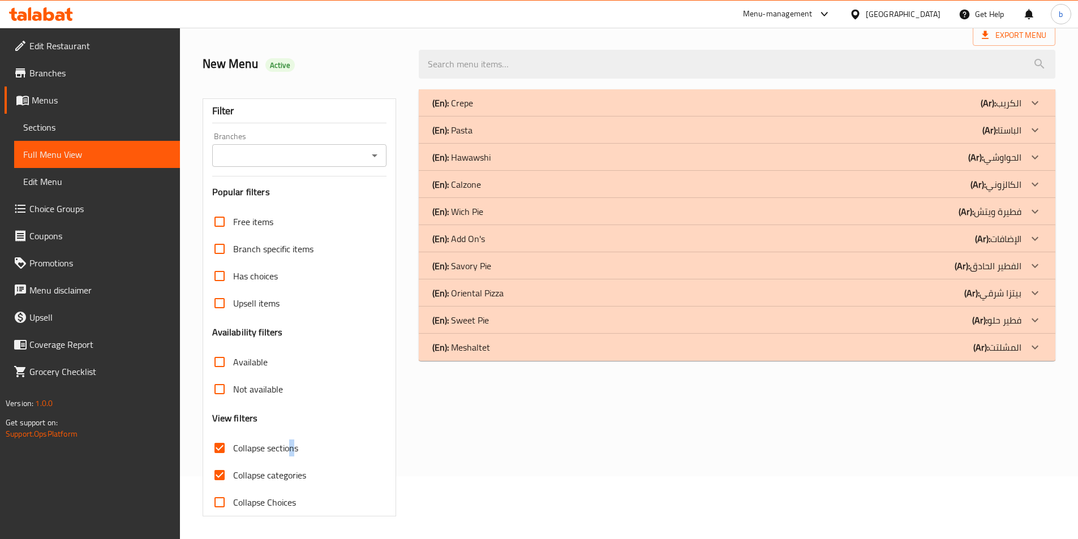
click at [216, 462] on input "Collapse categories" at bounding box center [219, 475] width 27 height 27
checkbox input "false"
click at [1032, 297] on icon at bounding box center [1035, 293] width 14 height 14
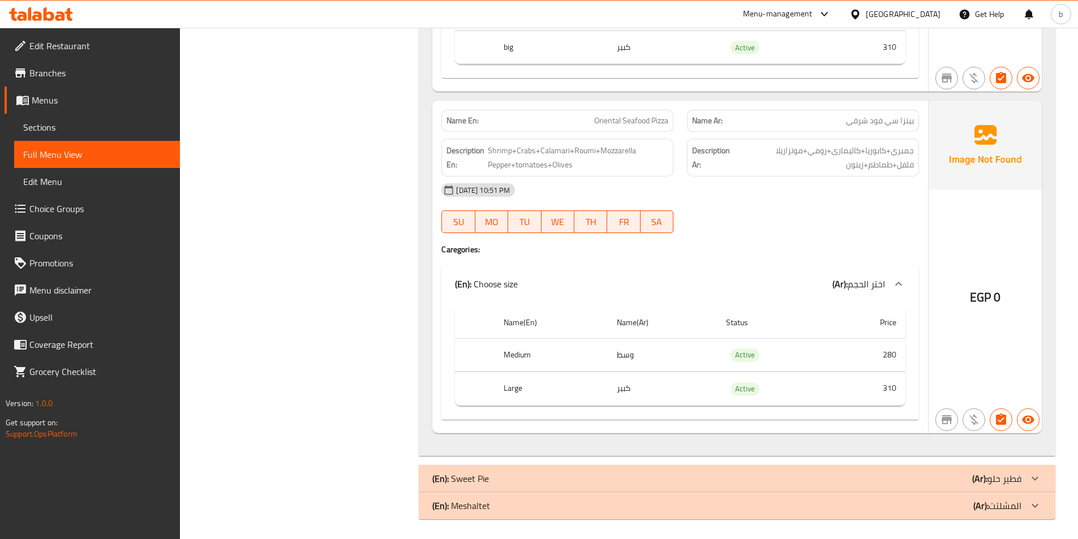
scroll to position [6029, 0]
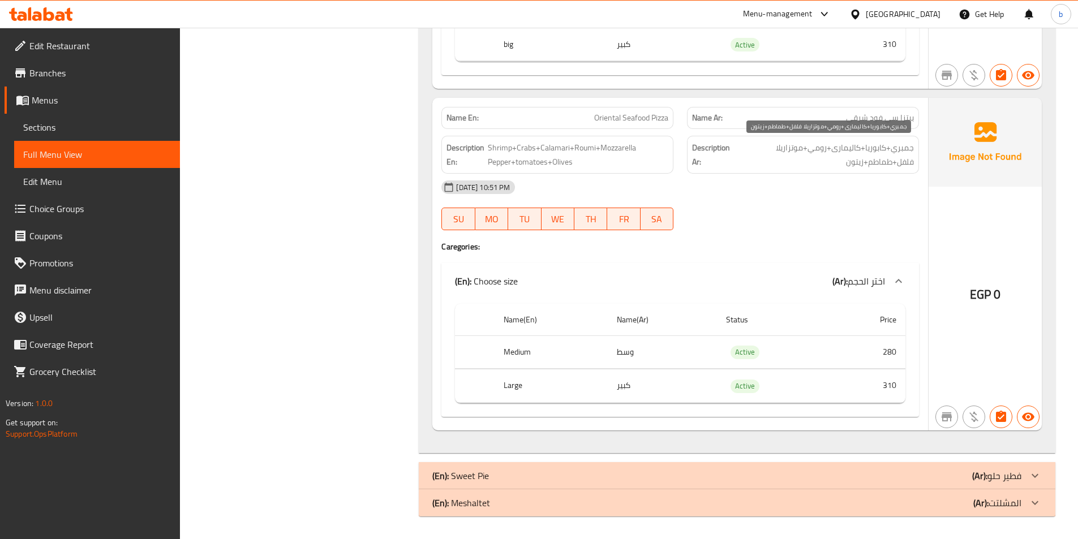
click at [858, 149] on span "جمبري+كابوريا+كاليمارى+رومي+موتزاريلا فلفل+طماطم+زيتون" at bounding box center [825, 155] width 178 height 28
click at [855, 142] on span "جمبري+كابوريا+كاليمارى+رومي+موتزاريلا فلفل+طماطم+زيتون" at bounding box center [825, 155] width 178 height 28
click at [851, 148] on span "جمبري+كابوريا+كاليمارى+رومي+موتزاريلا فلفل+طماطم+زيتون" at bounding box center [825, 155] width 178 height 28
copy span "كاليمارى"
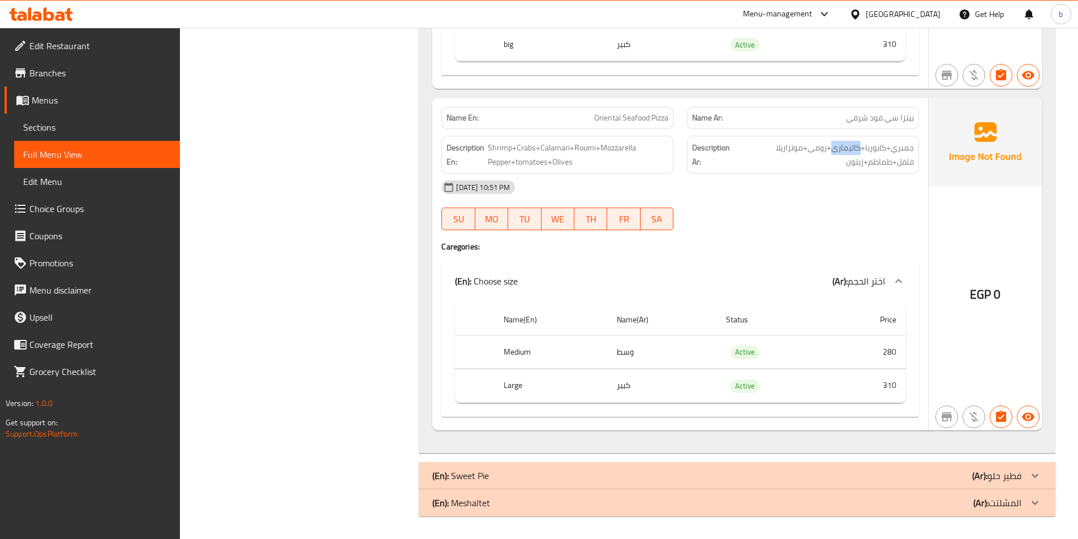
click at [1037, 475] on icon at bounding box center [1035, 476] width 7 height 4
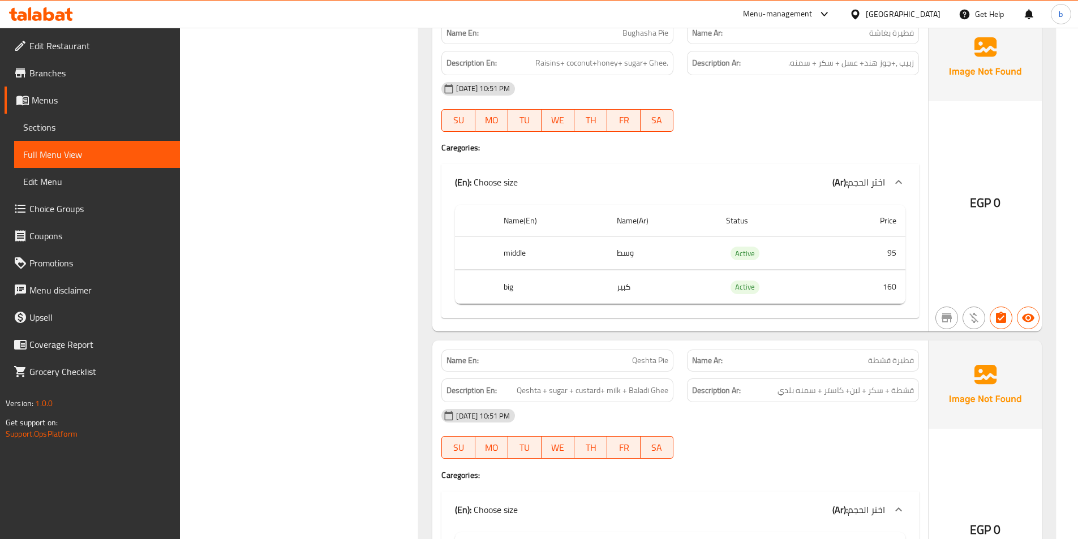
scroll to position [7005, 0]
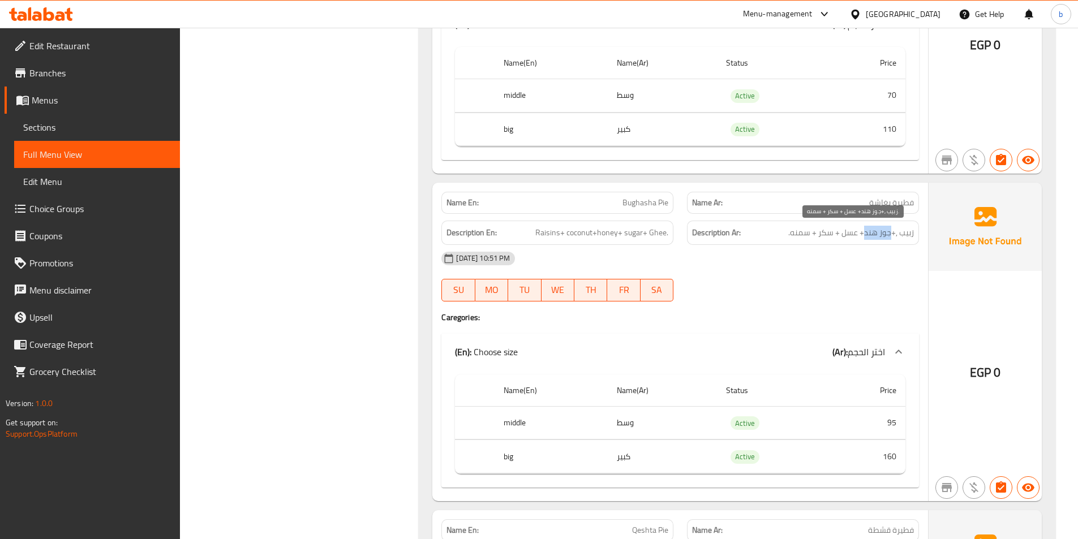
drag, startPoint x: 865, startPoint y: 235, endPoint x: 893, endPoint y: 230, distance: 28.8
click at [893, 230] on span "زبيب ,+جوز هند+ عسل + سكر + سمنه." at bounding box center [851, 233] width 126 height 14
copy span "جوز [GEOGRAPHIC_DATA]"
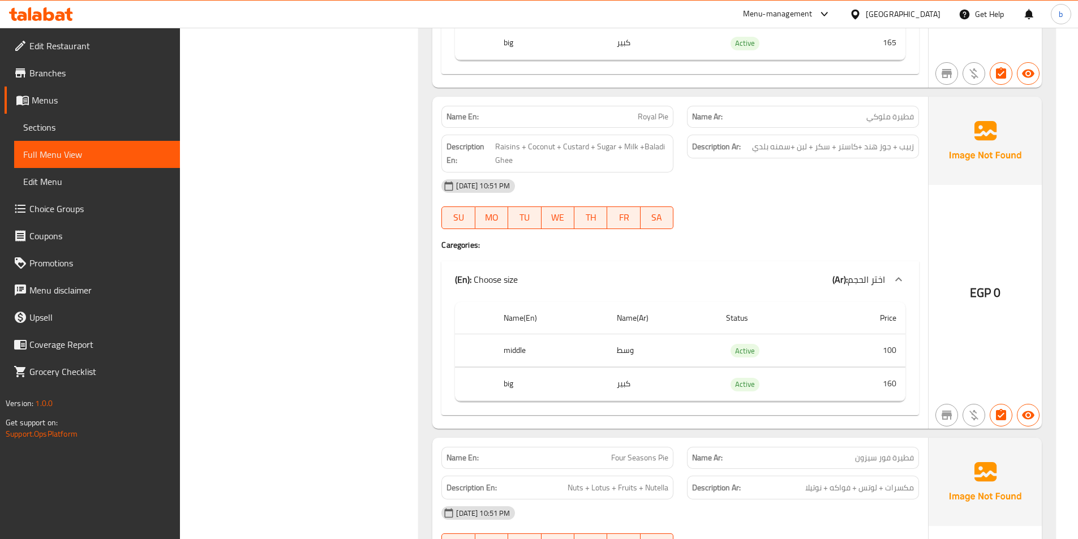
scroll to position [7684, 0]
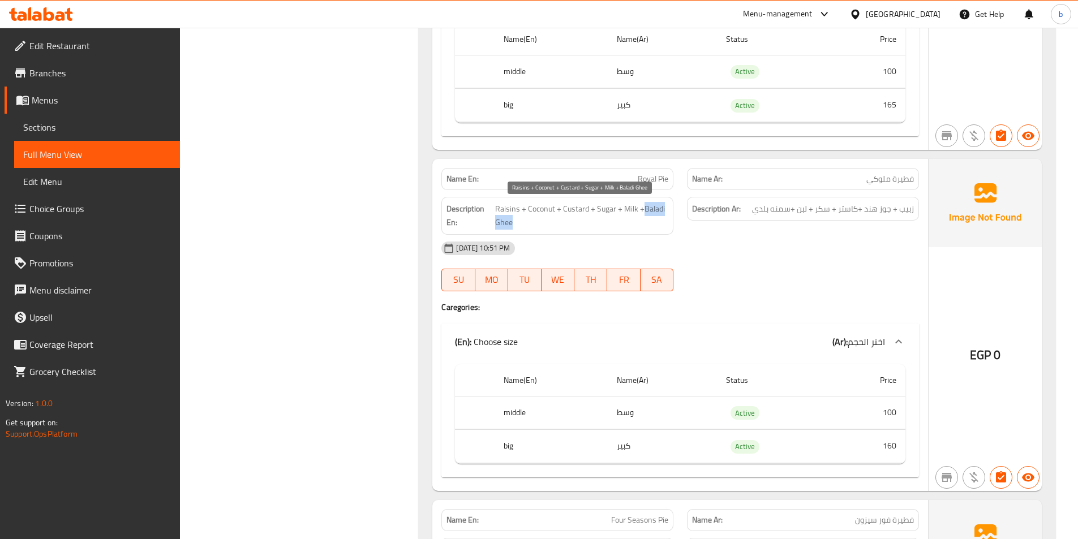
drag, startPoint x: 644, startPoint y: 209, endPoint x: 661, endPoint y: 226, distance: 24.0
click at [661, 226] on span "Raisins + Coconut + Custard + Sugar + Milk +Baladi Ghee" at bounding box center [581, 216] width 173 height 28
copy span "[PERSON_NAME]"
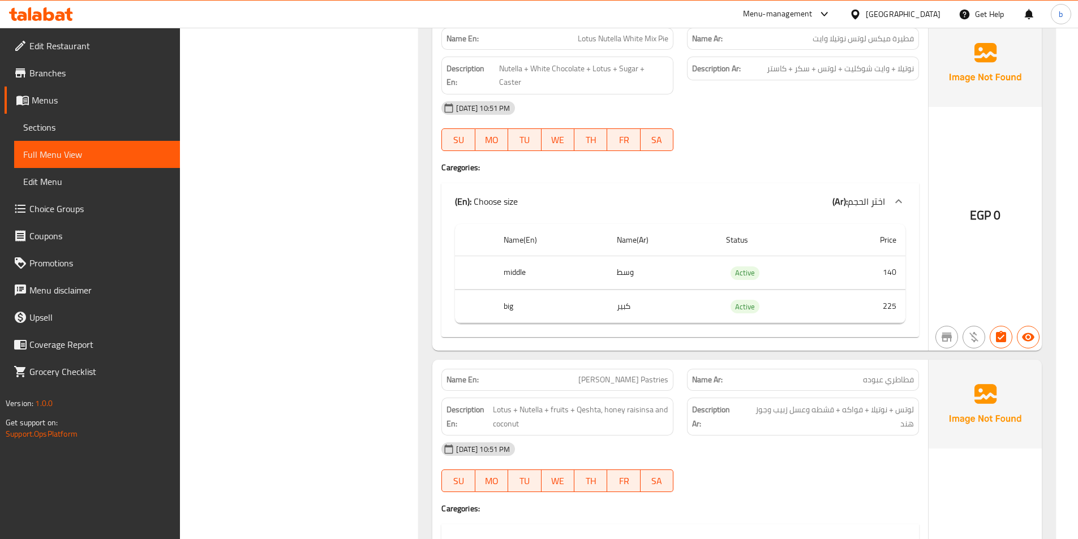
scroll to position [9212, 0]
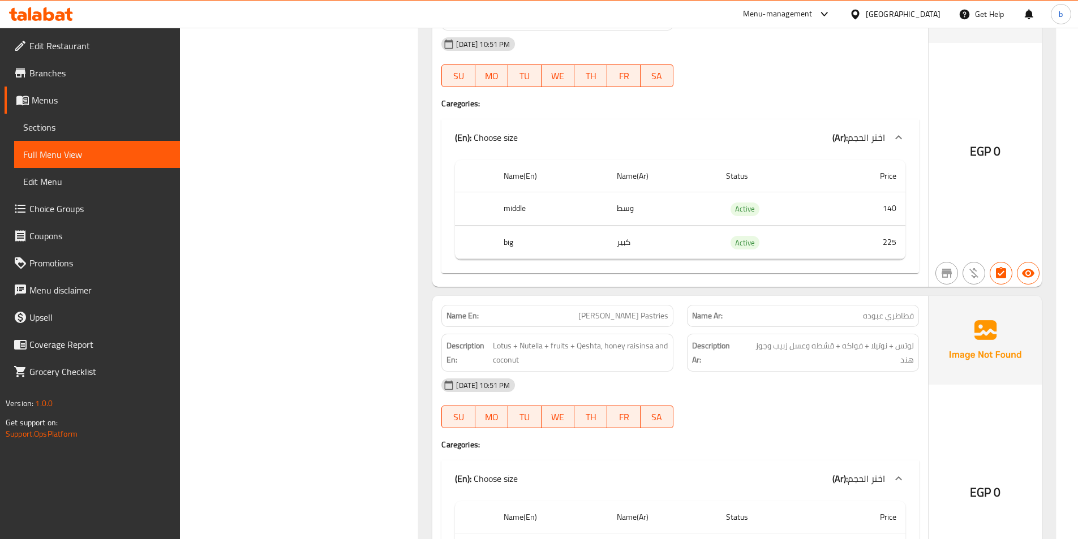
click at [904, 310] on span "فطاطري عبوده" at bounding box center [888, 316] width 51 height 12
copy span "فطاطري"
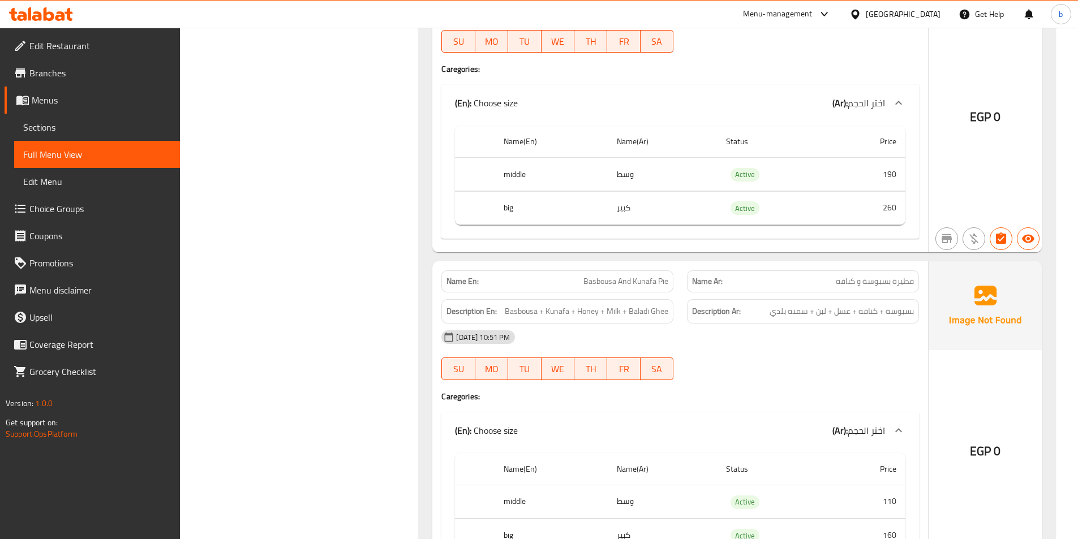
scroll to position [9608, 0]
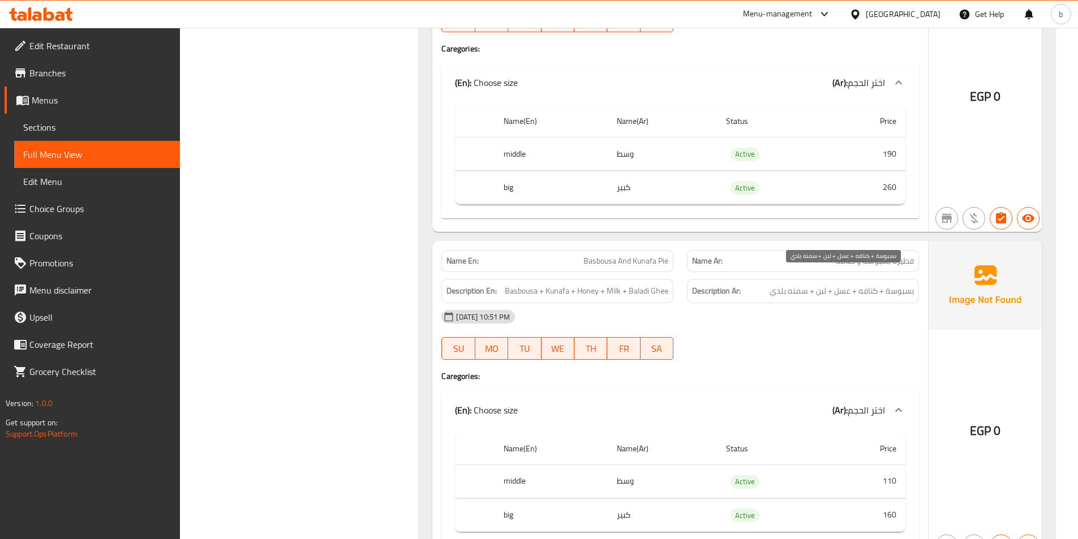
click at [864, 284] on span "بسبوسة + كنافه + عسل + لبن + سمنه بلدي" at bounding box center [842, 291] width 144 height 14
copy span "كنافه"
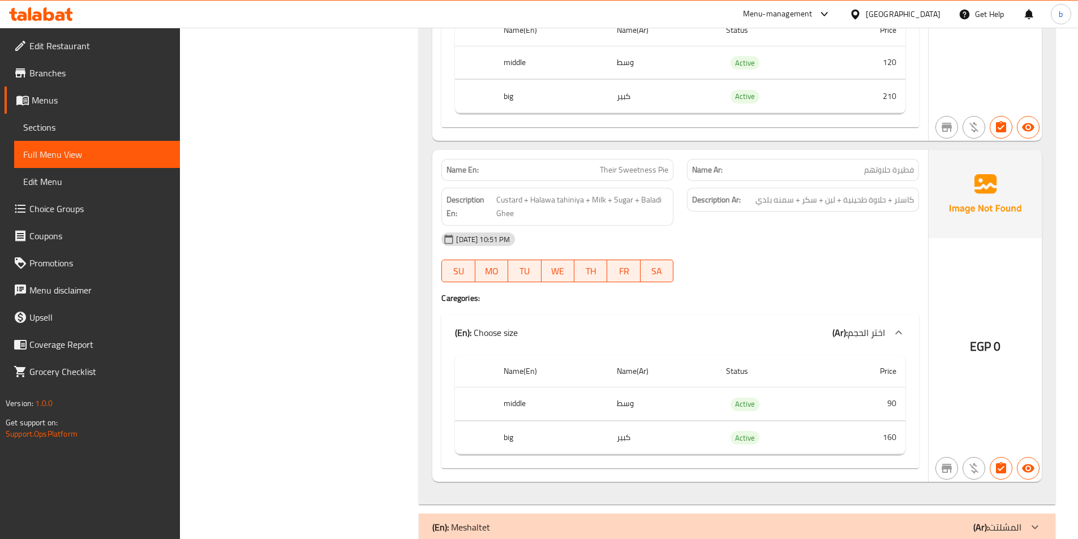
scroll to position [10366, 0]
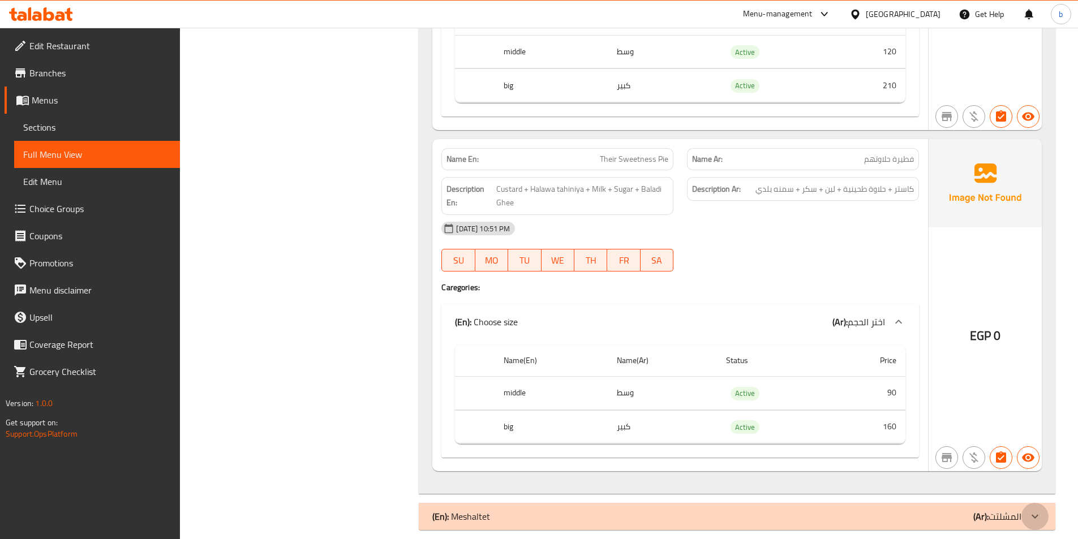
click at [1032, 510] on icon at bounding box center [1035, 517] width 14 height 14
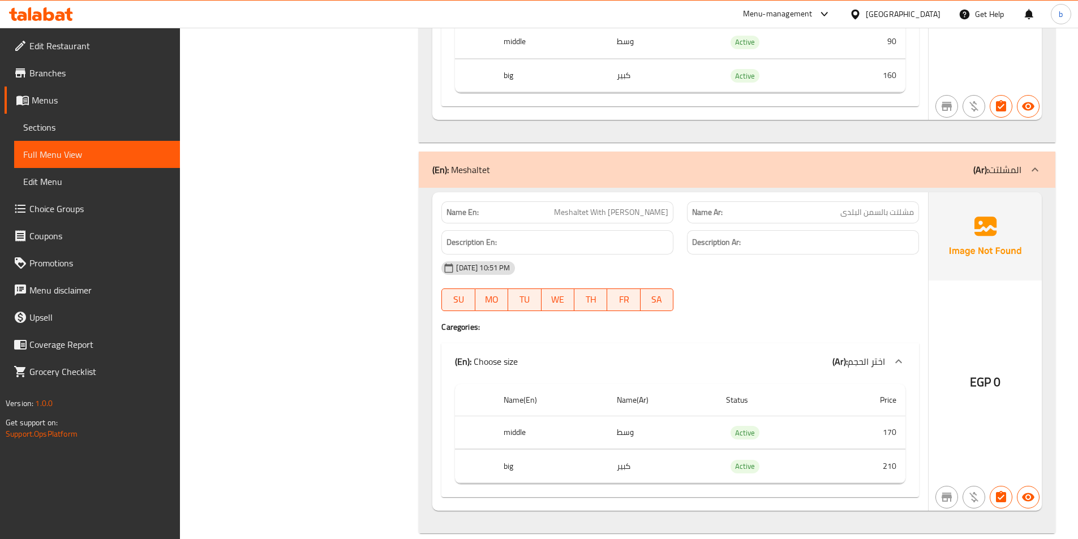
scroll to position [10720, 0]
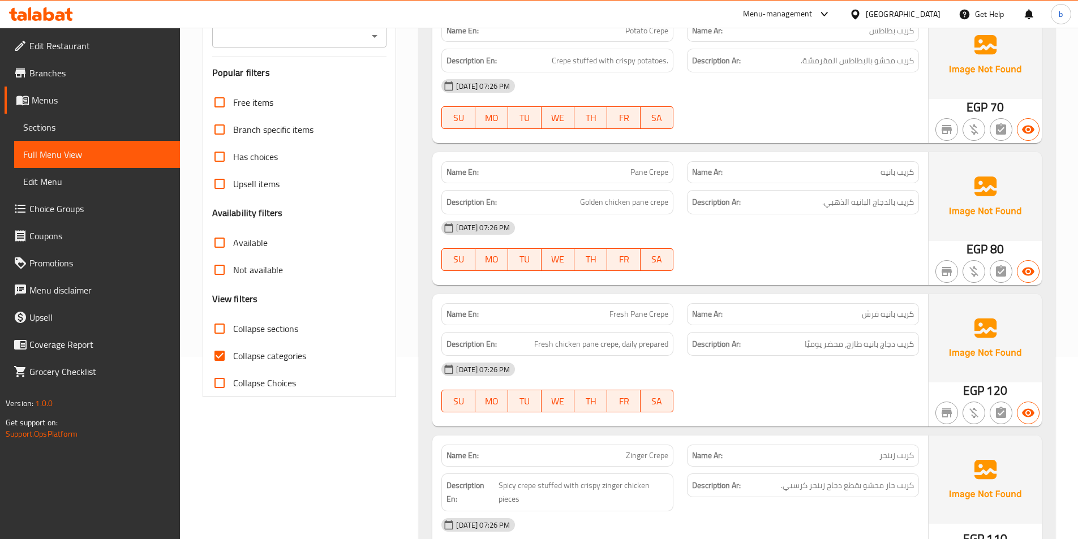
scroll to position [226, 0]
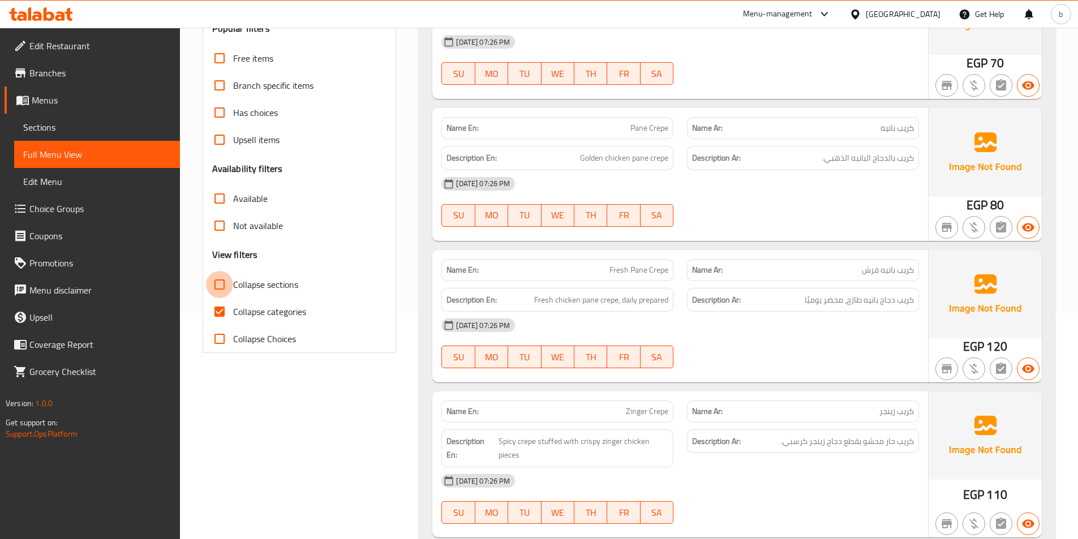
click at [225, 289] on input "Collapse sections" at bounding box center [219, 284] width 27 height 27
checkbox input "true"
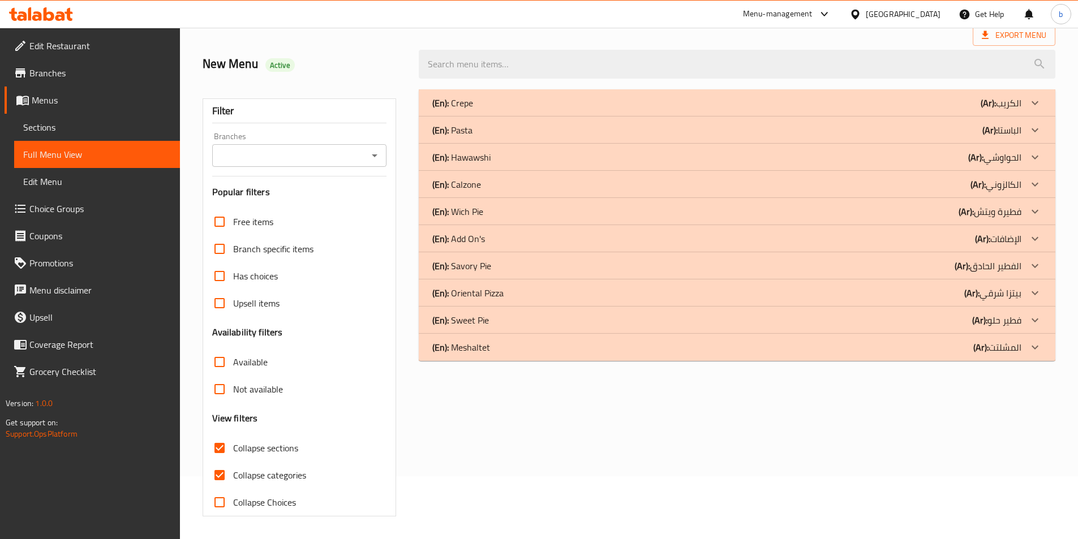
scroll to position [63, 0]
click at [1035, 295] on icon at bounding box center [1035, 293] width 7 height 4
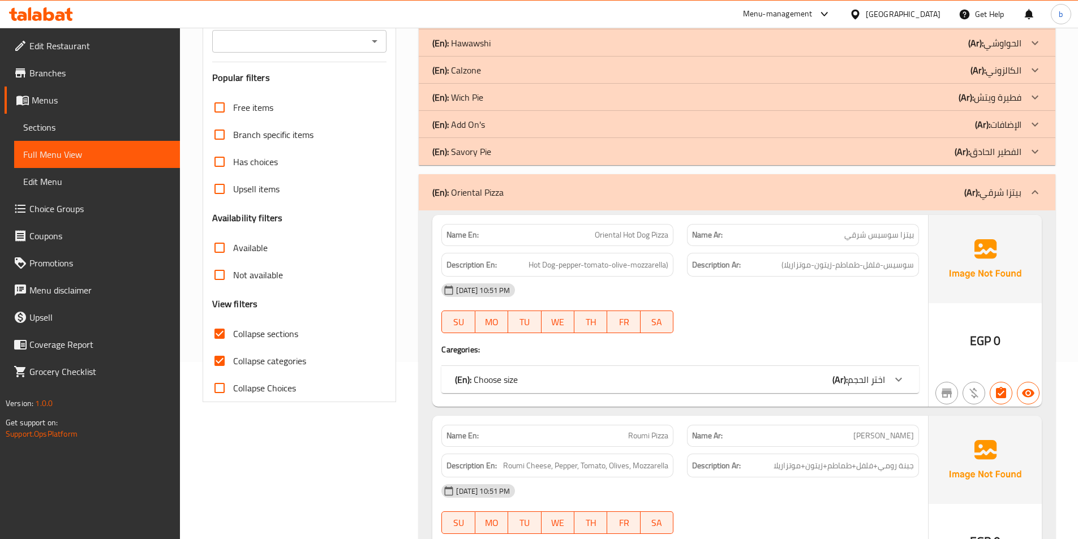
scroll to position [170, 0]
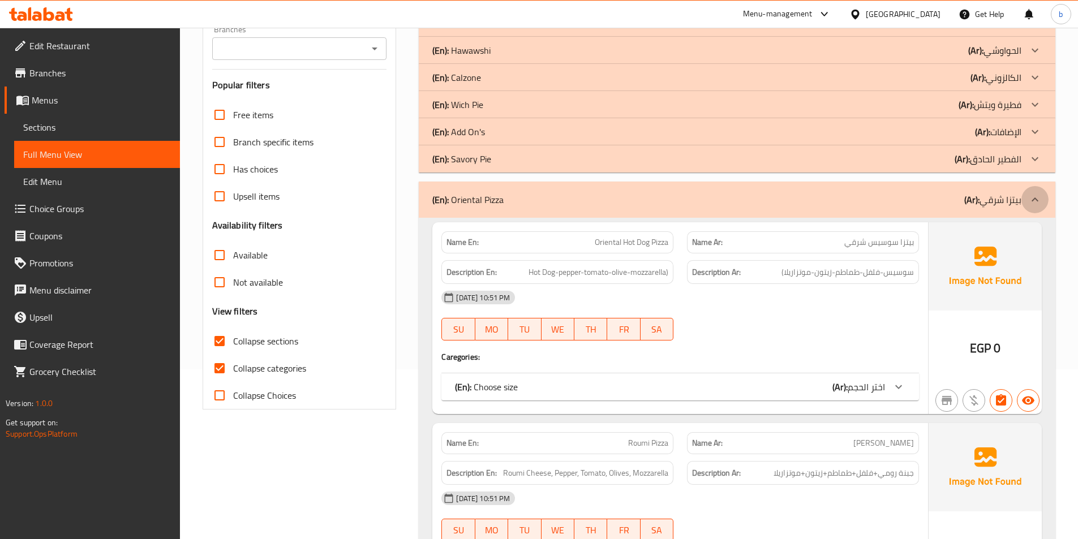
click at [1028, 200] on icon at bounding box center [1035, 200] width 14 height 14
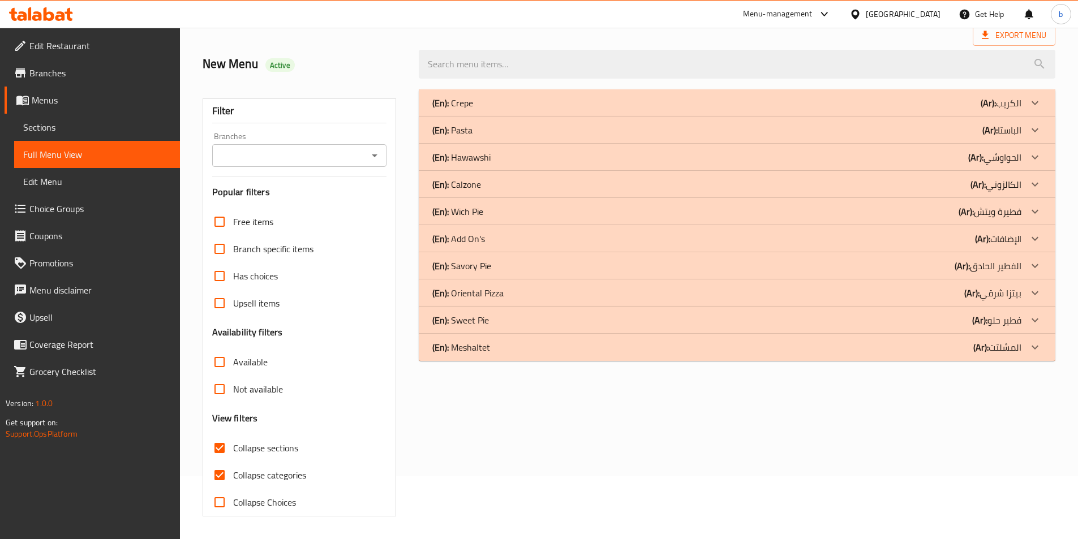
scroll to position [63, 0]
click at [1031, 324] on icon at bounding box center [1035, 321] width 14 height 14
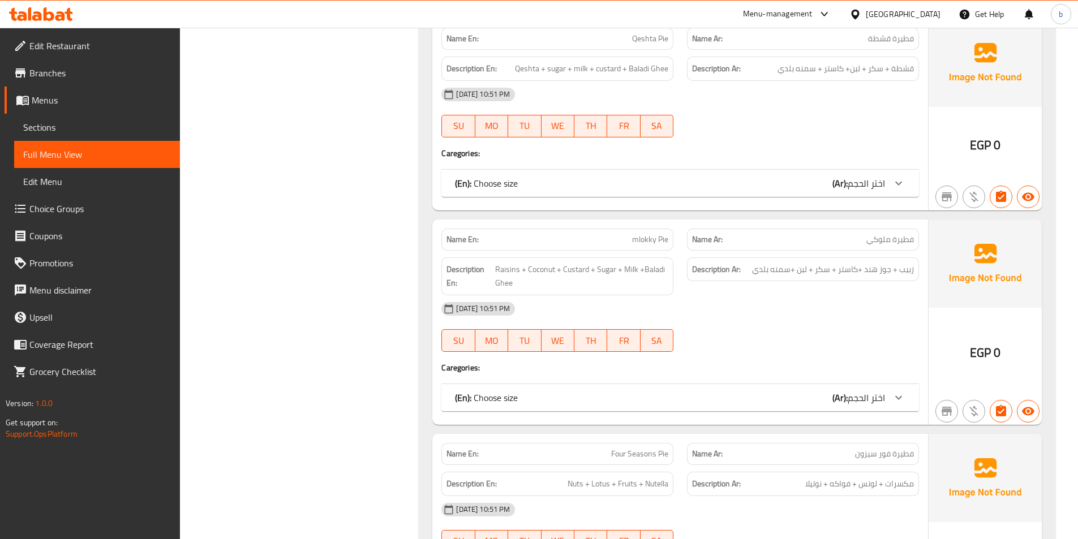
scroll to position [1418, 0]
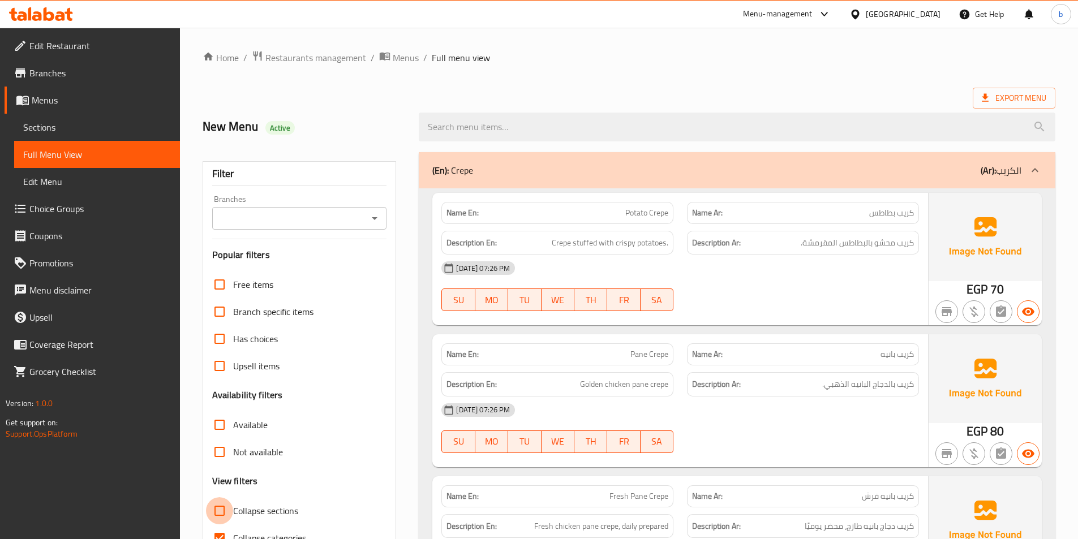
click at [219, 506] on input "Collapse sections" at bounding box center [219, 511] width 27 height 27
checkbox input "true"
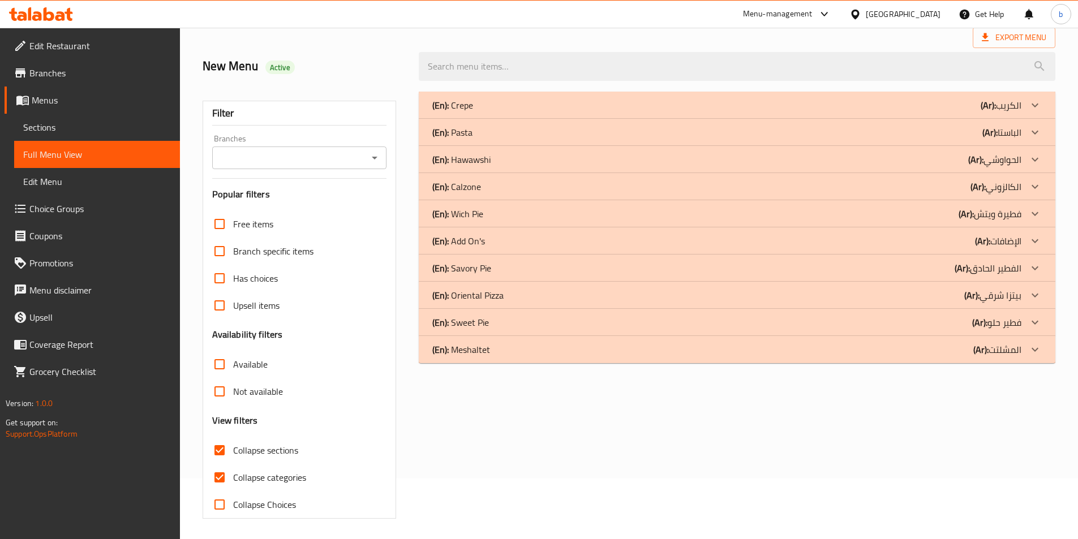
scroll to position [63, 0]
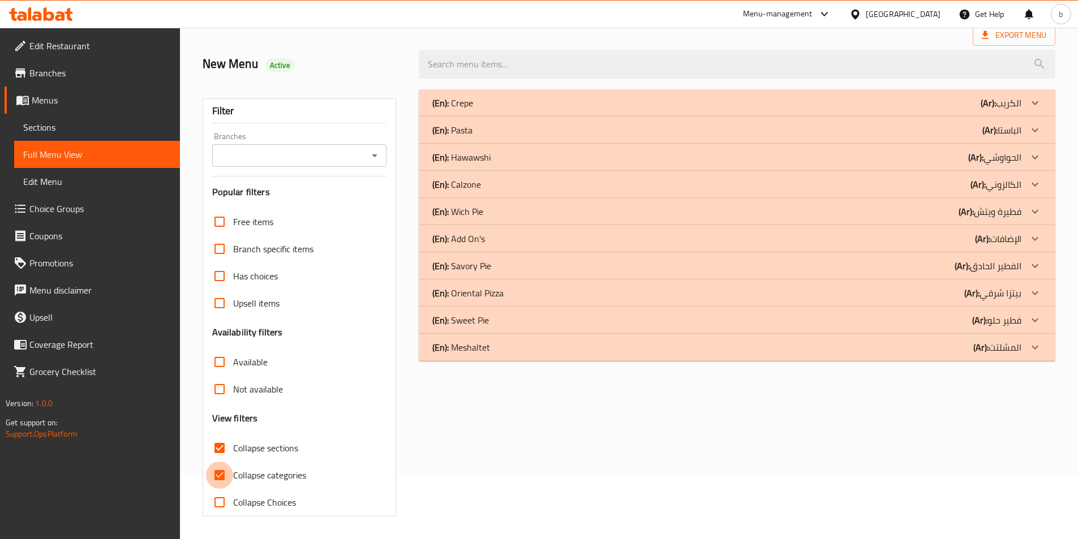
click at [217, 484] on input "Collapse categories" at bounding box center [219, 475] width 27 height 27
checkbox input "false"
click at [1034, 271] on icon at bounding box center [1035, 266] width 14 height 14
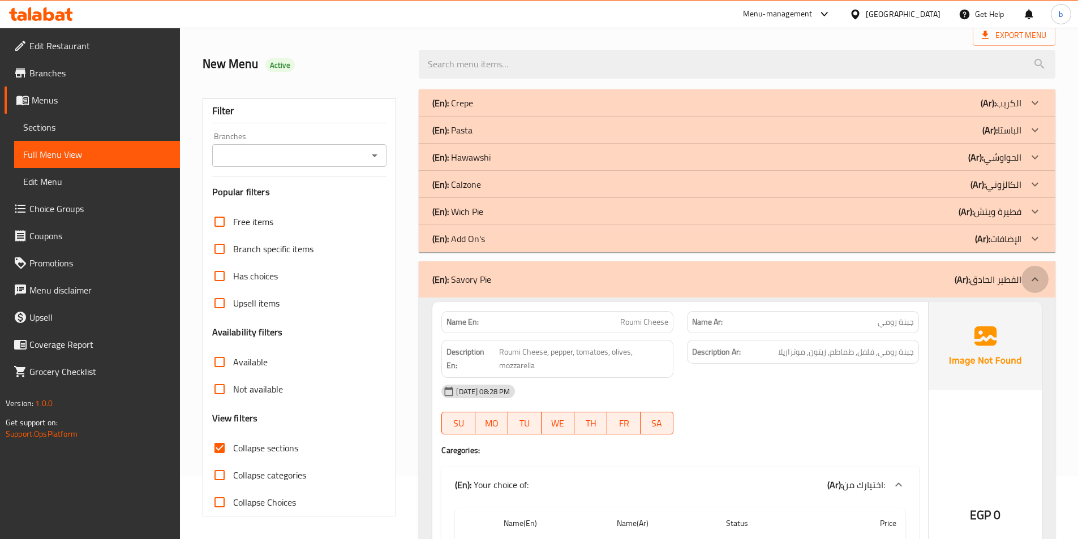
click at [1041, 270] on div at bounding box center [1035, 279] width 27 height 27
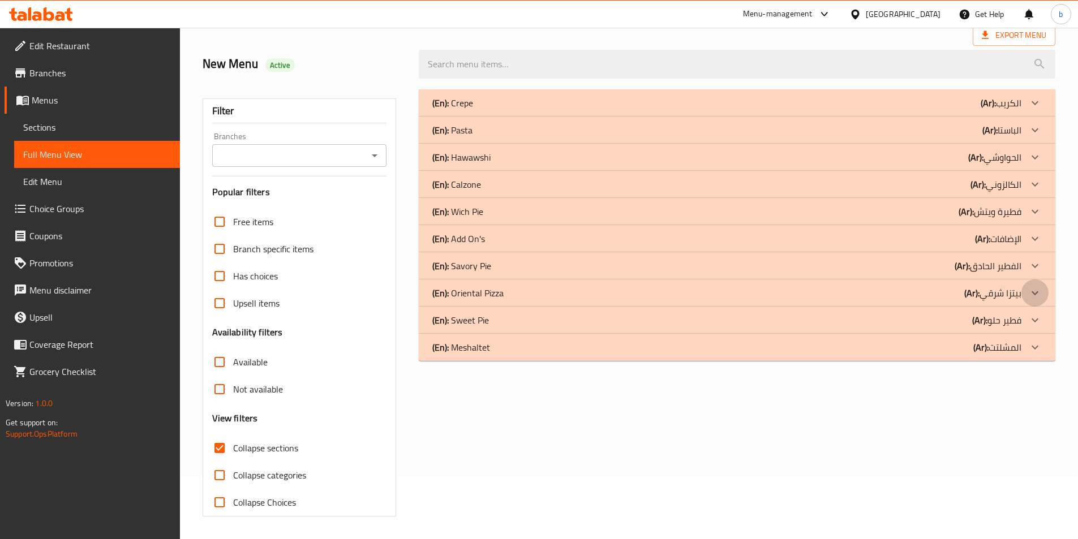
click at [1034, 299] on icon at bounding box center [1035, 293] width 14 height 14
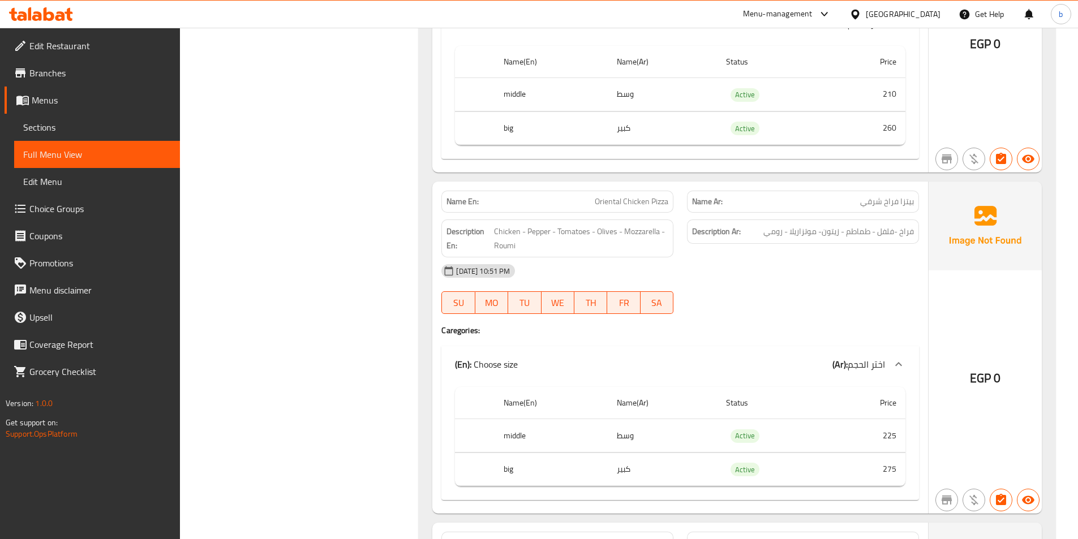
scroll to position [2893, 0]
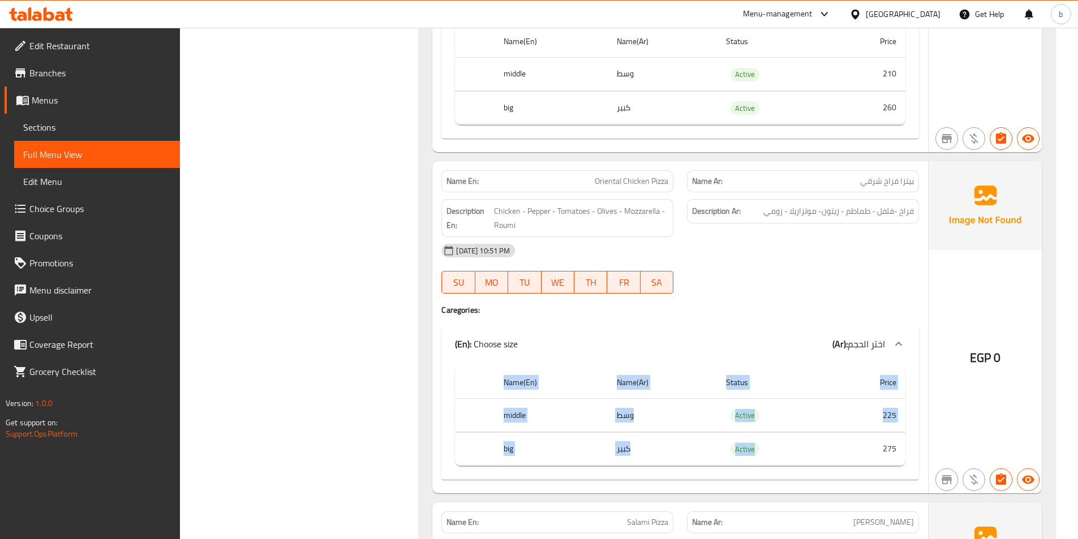
drag, startPoint x: 735, startPoint y: 465, endPoint x: 752, endPoint y: 332, distance: 133.5
click at [752, 332] on div "(En): Choose size (Ar): اختر الحجم Name(En) Name(Ar) Status Price middle وسط Ac…" at bounding box center [681, 403] width 478 height 154
click at [778, 293] on div at bounding box center [803, 294] width 246 height 14
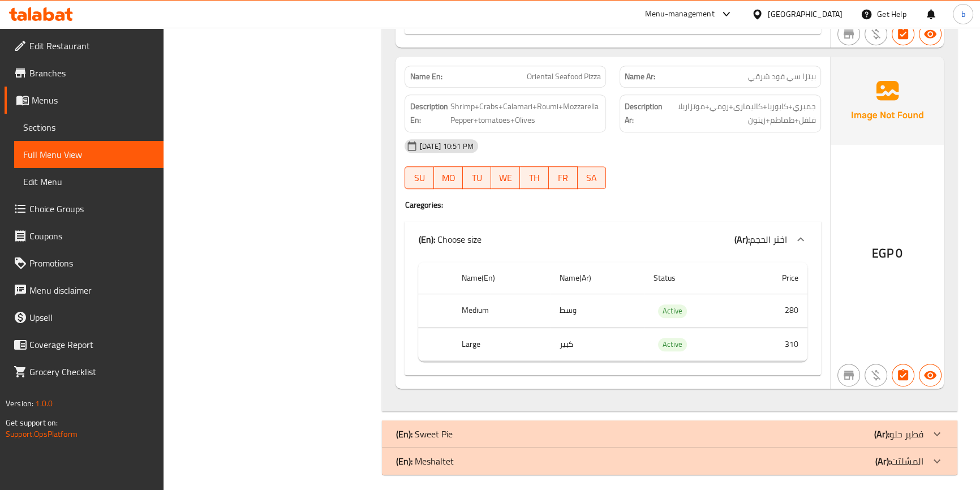
scroll to position [6143, 0]
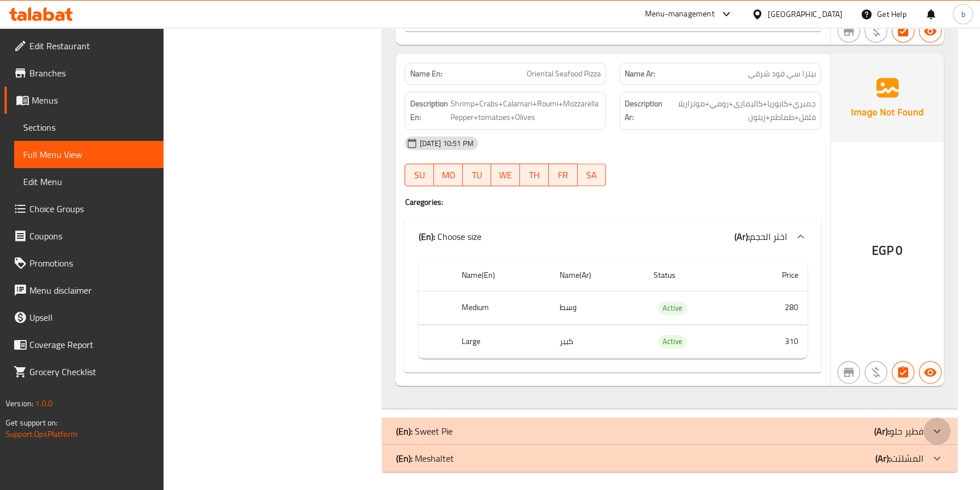
click at [935, 430] on icon at bounding box center [938, 432] width 14 height 14
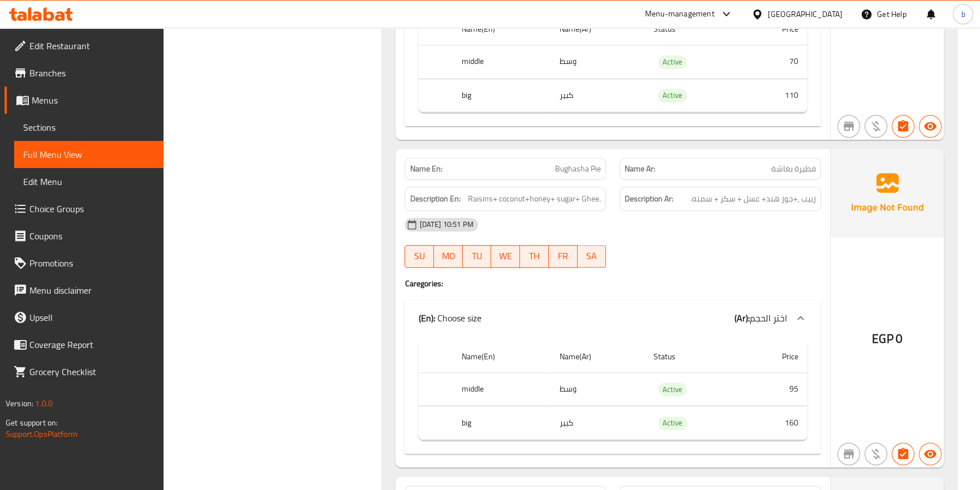
scroll to position [7121, 0]
click at [784, 164] on span "فطيرة بغاشة" at bounding box center [793, 170] width 45 height 12
copy span "بغاشة"
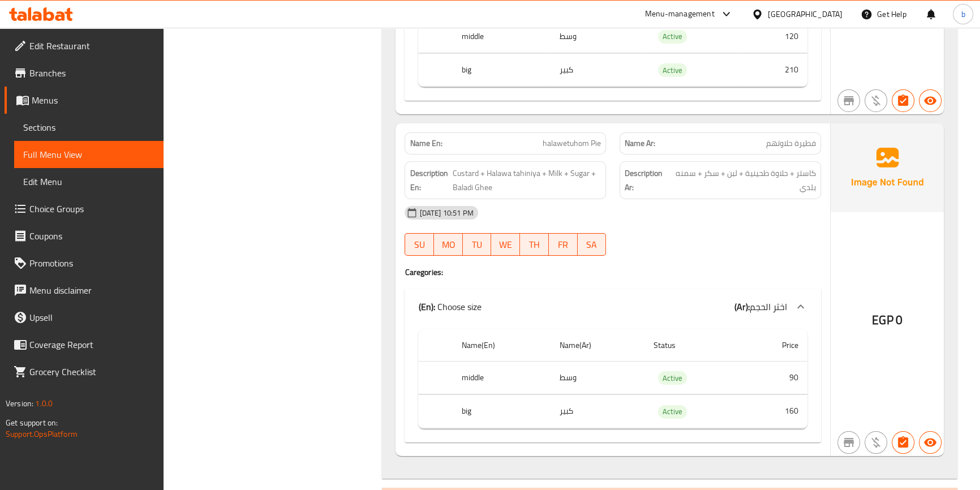
scroll to position [10546, 0]
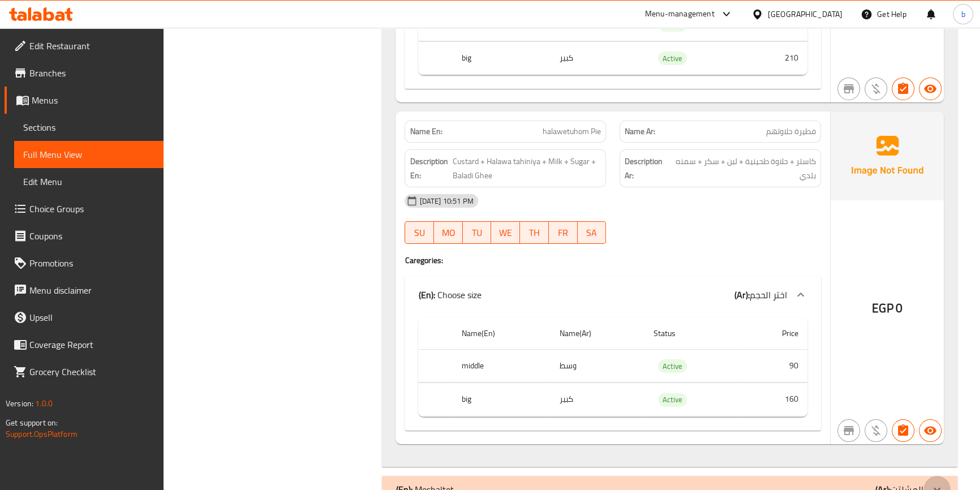
click at [929, 476] on div at bounding box center [937, 489] width 27 height 27
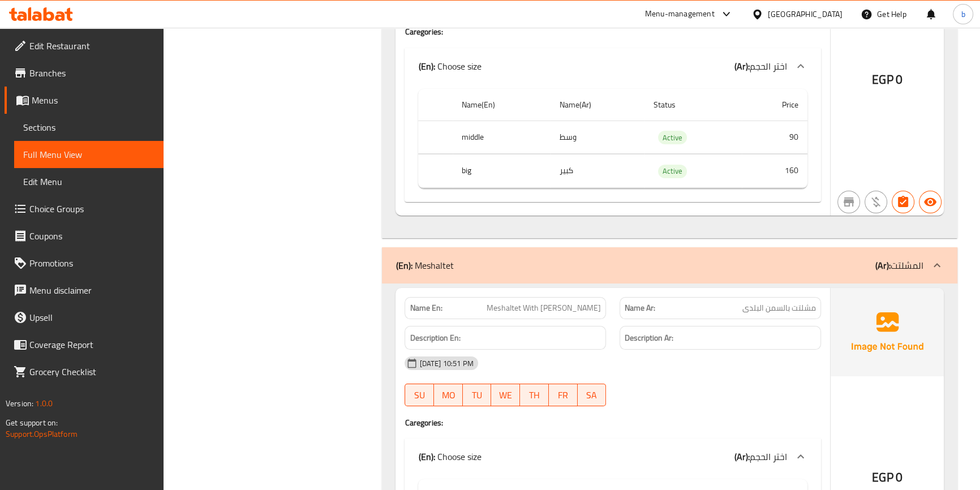
scroll to position [10643, 0]
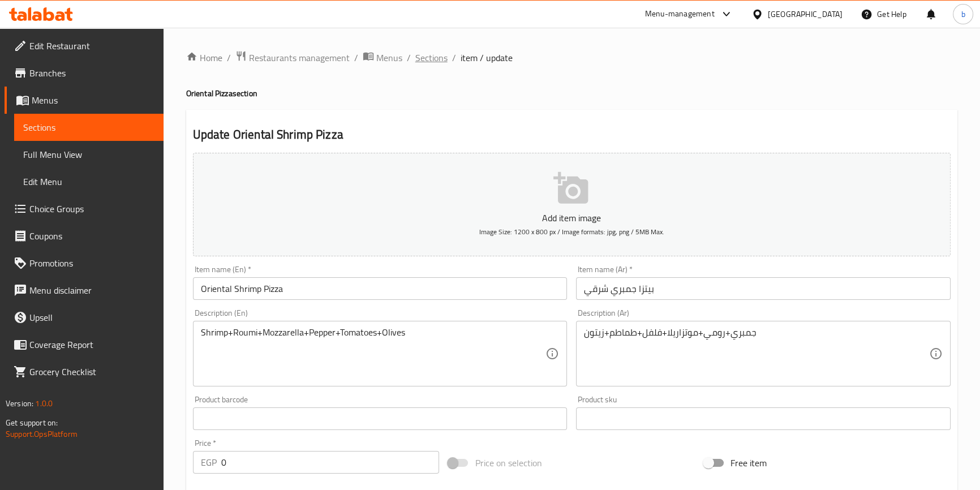
click at [427, 57] on span "Sections" at bounding box center [431, 58] width 32 height 14
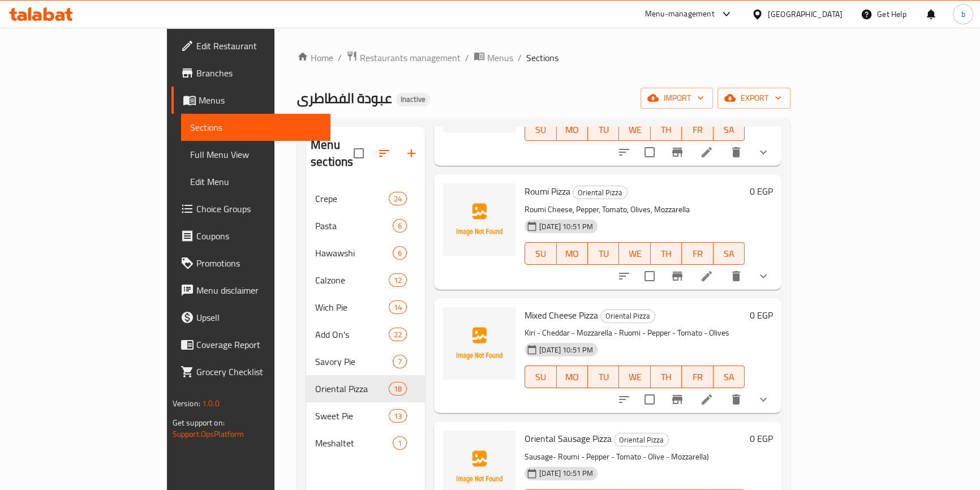
scroll to position [205, 0]
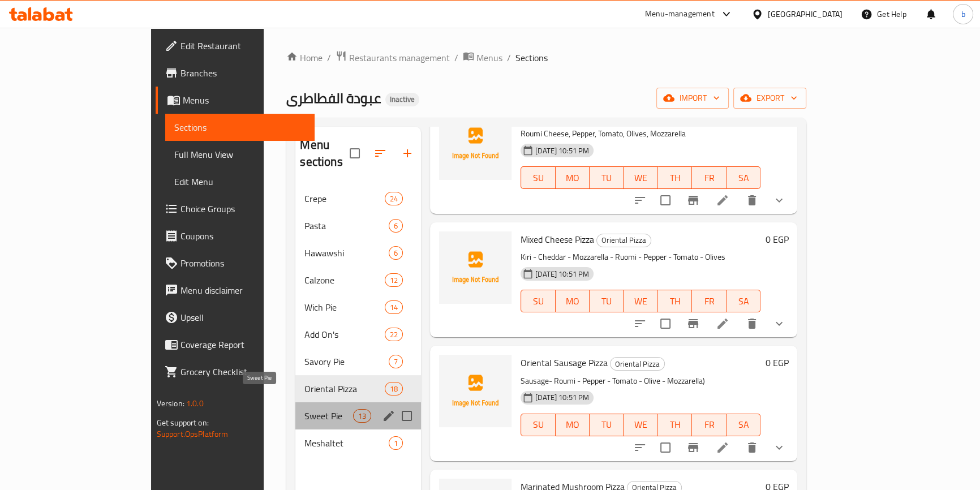
click at [305, 409] on span "Sweet Pie" at bounding box center [329, 416] width 48 height 14
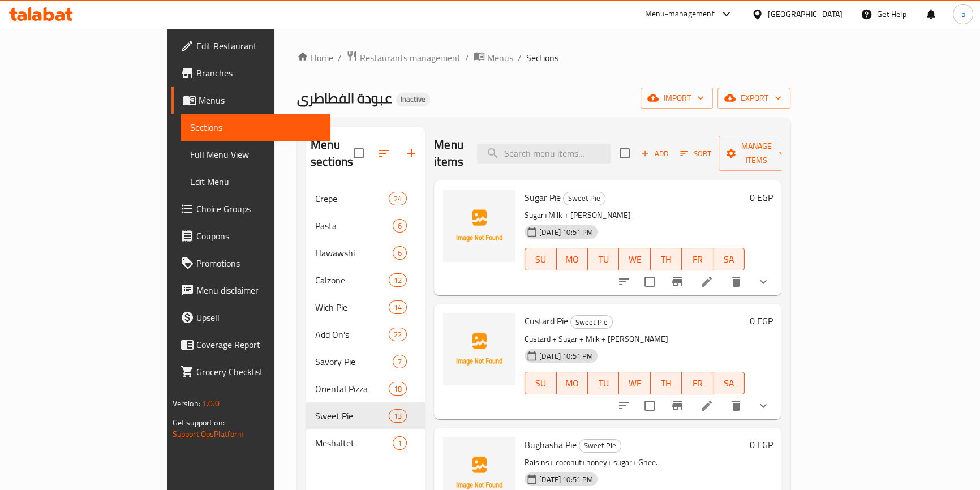
scroll to position [205, 0]
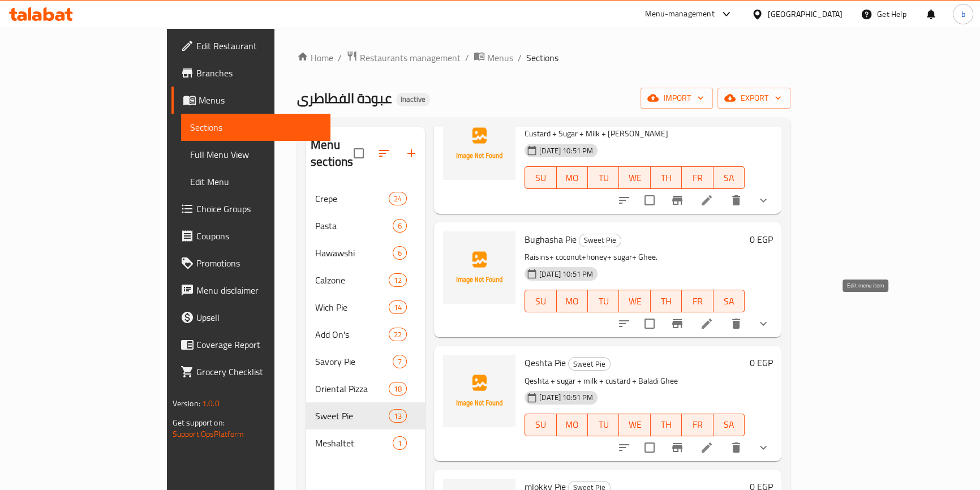
click at [712, 319] on icon at bounding box center [707, 324] width 10 height 10
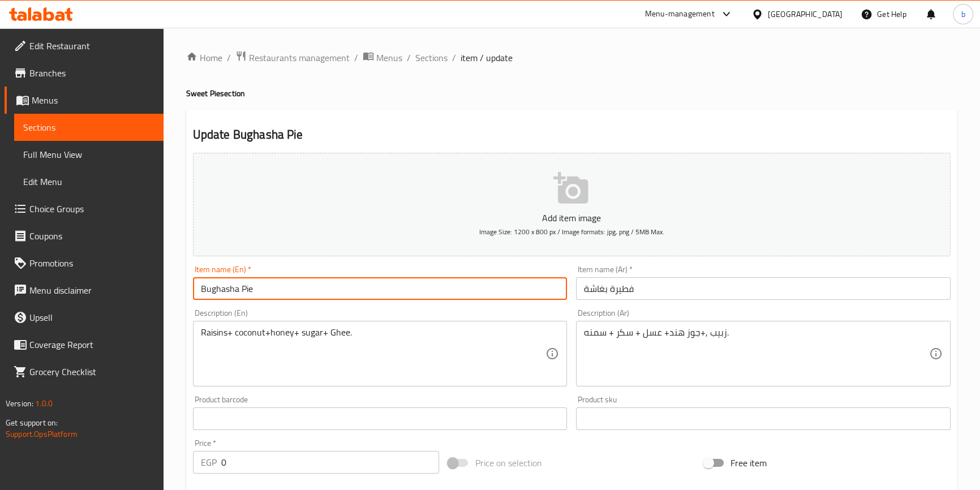
drag, startPoint x: 237, startPoint y: 290, endPoint x: 198, endPoint y: 281, distance: 40.2
click at [198, 281] on input "Bughasha Pie" at bounding box center [380, 288] width 375 height 23
paste input "oughasha"
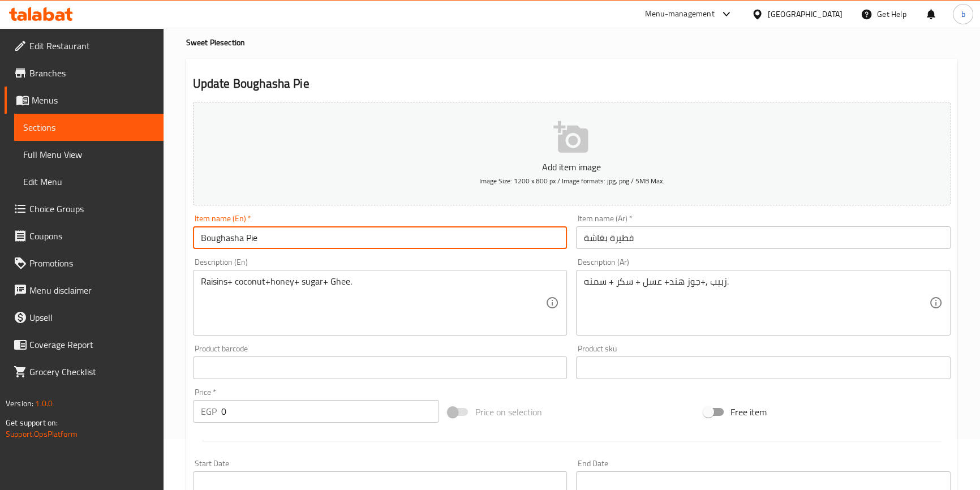
scroll to position [154, 0]
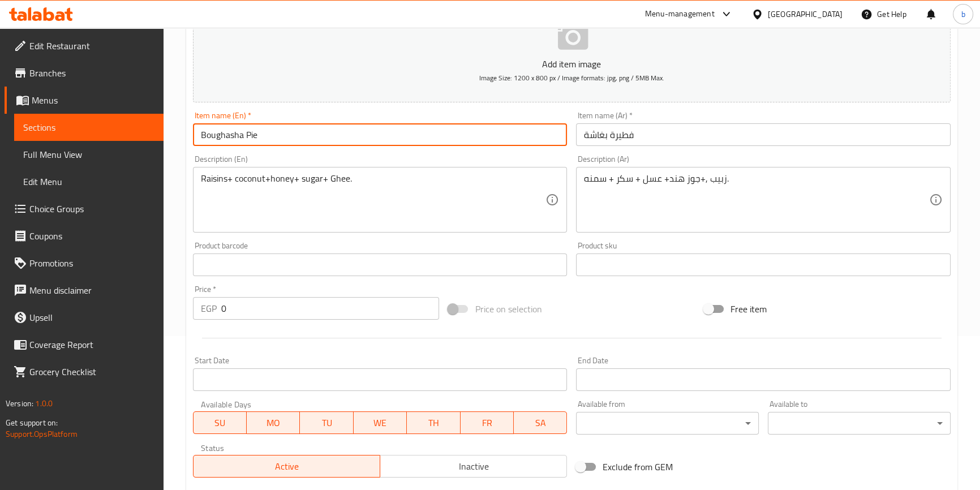
type input "Boughasha Pie"
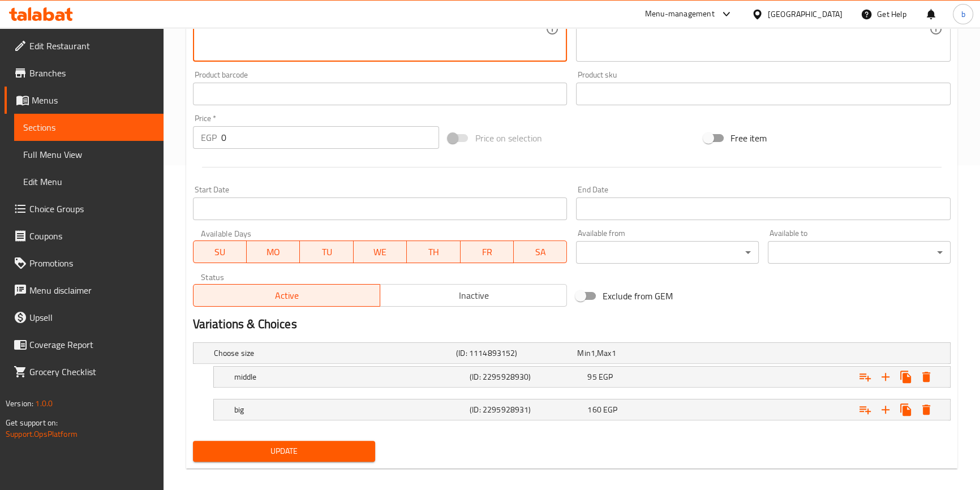
scroll to position [334, 0]
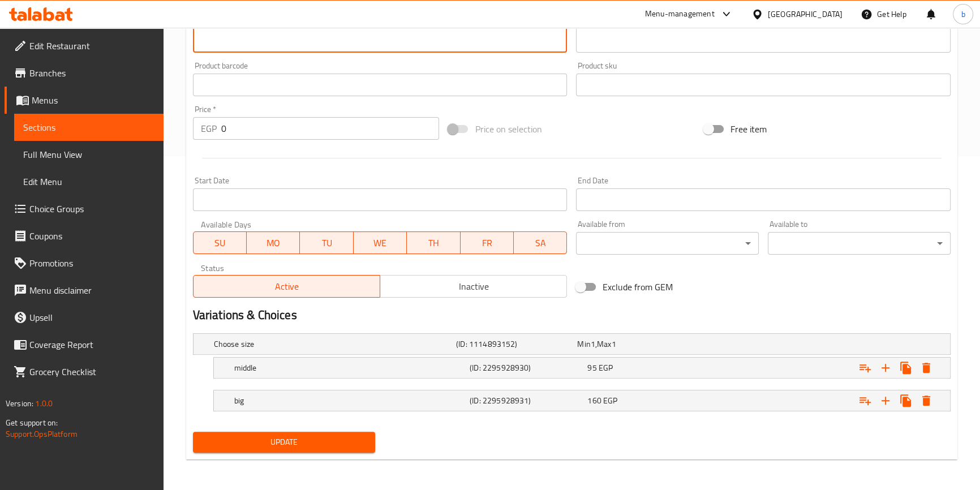
type textarea "Raisin ,+ coconut+honey+ sugar+ Ghee."
click at [318, 452] on div "Update" at bounding box center [284, 442] width 192 height 30
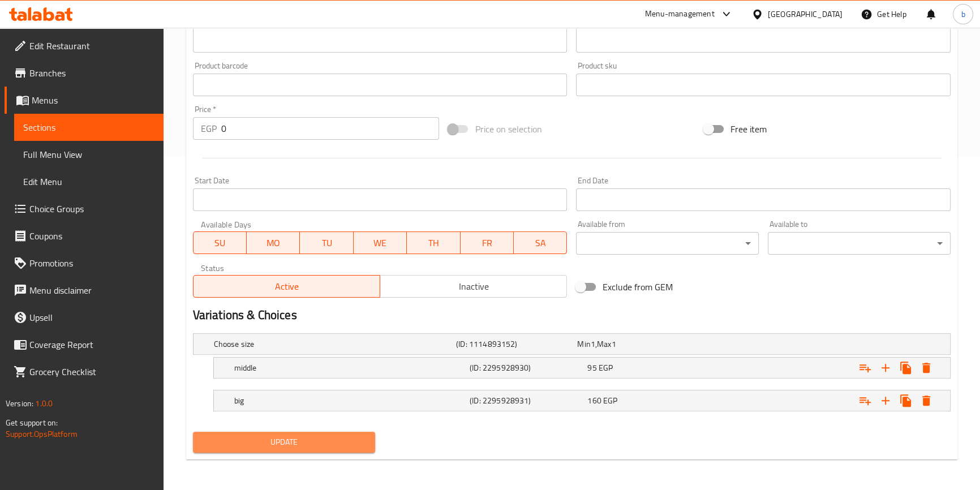
click at [315, 449] on button "Update" at bounding box center [284, 442] width 183 height 21
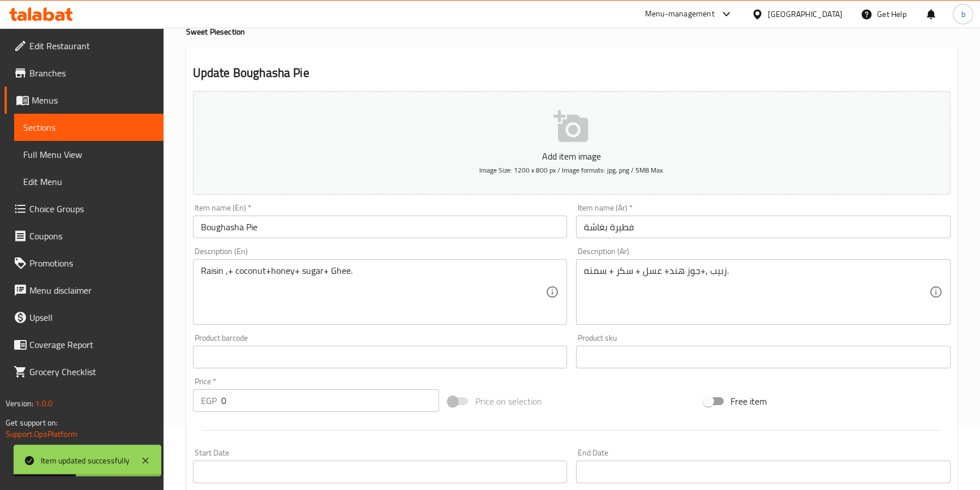
scroll to position [0, 0]
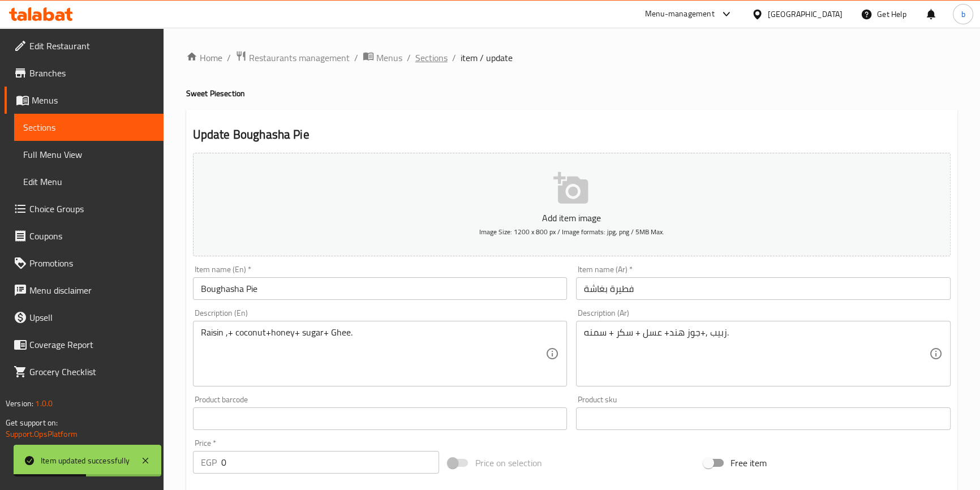
click at [426, 58] on span "Sections" at bounding box center [431, 58] width 32 height 14
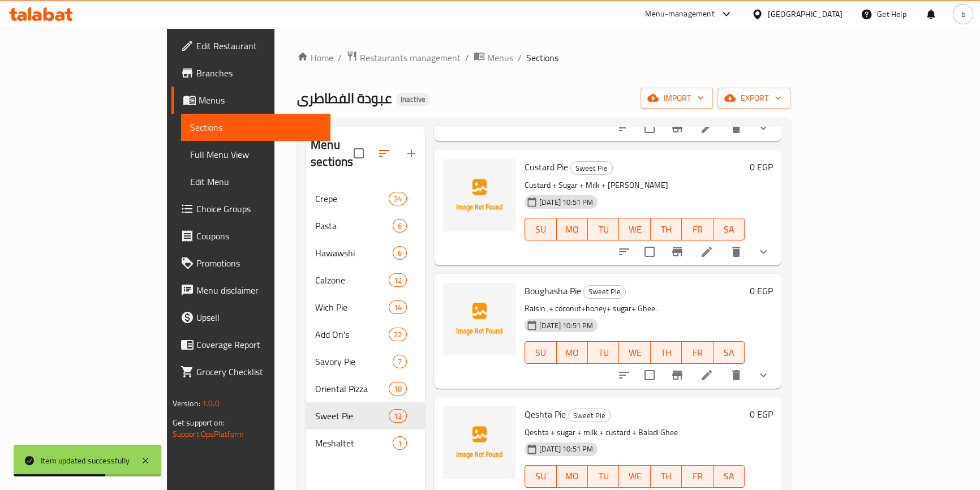
scroll to position [257, 0]
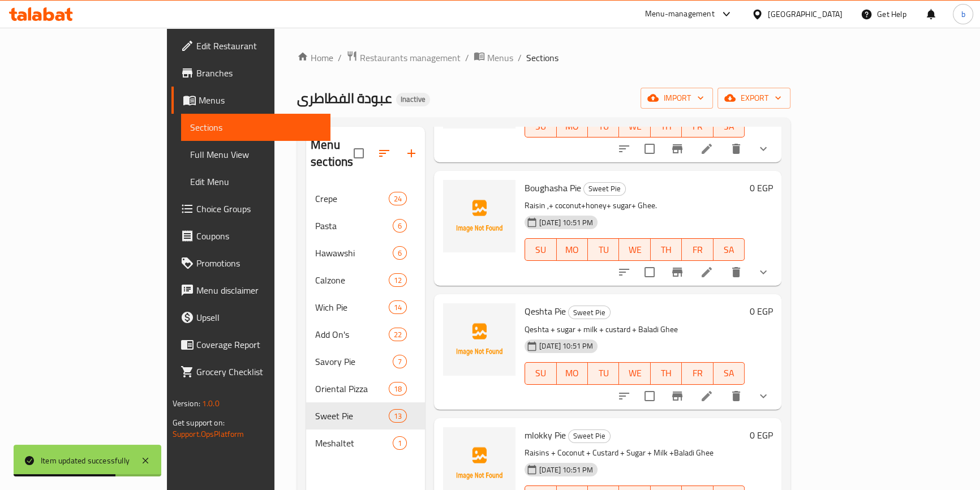
click at [723, 386] on li at bounding box center [707, 396] width 32 height 20
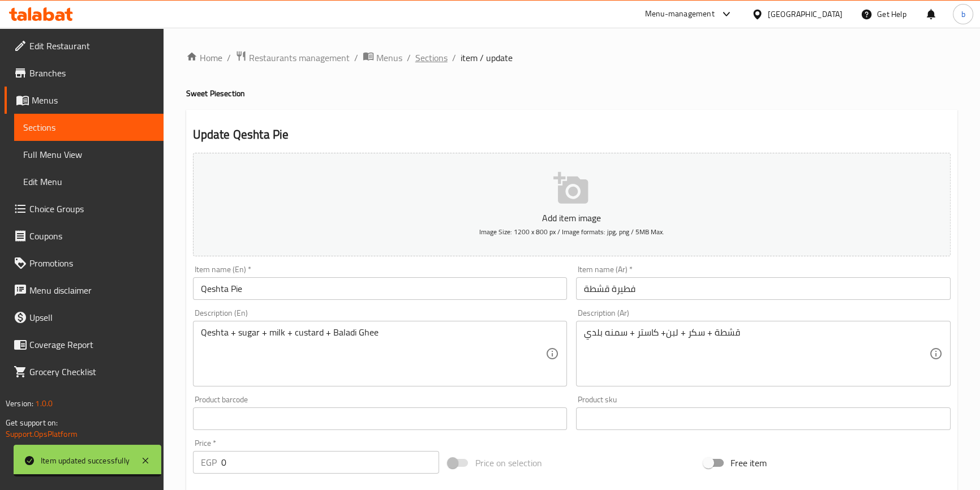
click at [430, 53] on span "Sections" at bounding box center [431, 58] width 32 height 14
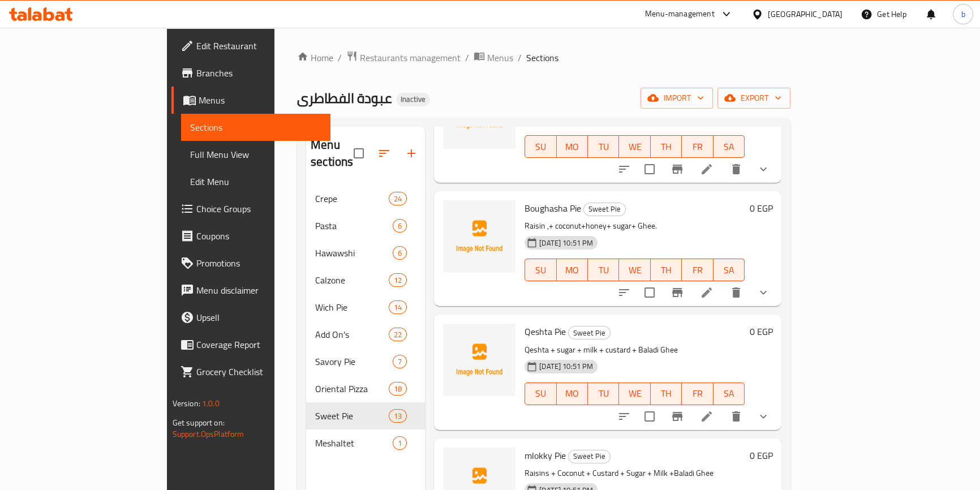
scroll to position [308, 0]
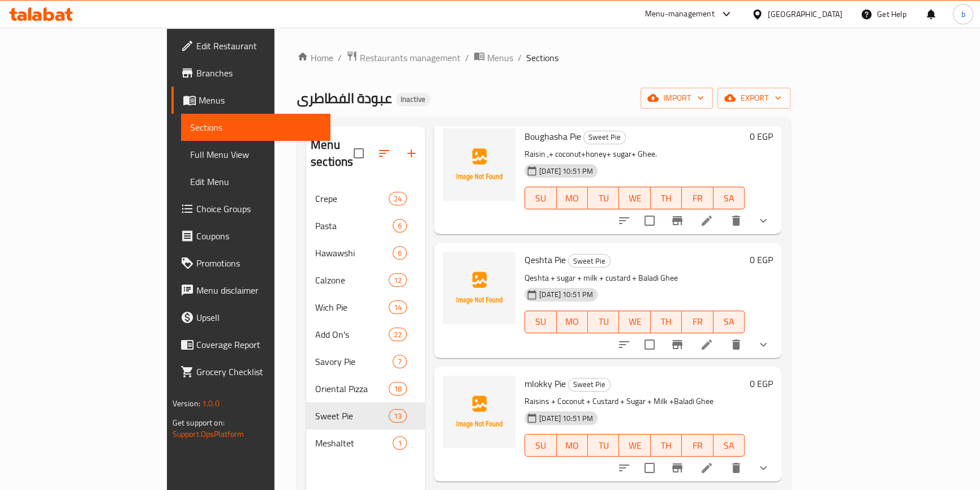
click at [723, 458] on li at bounding box center [707, 468] width 32 height 20
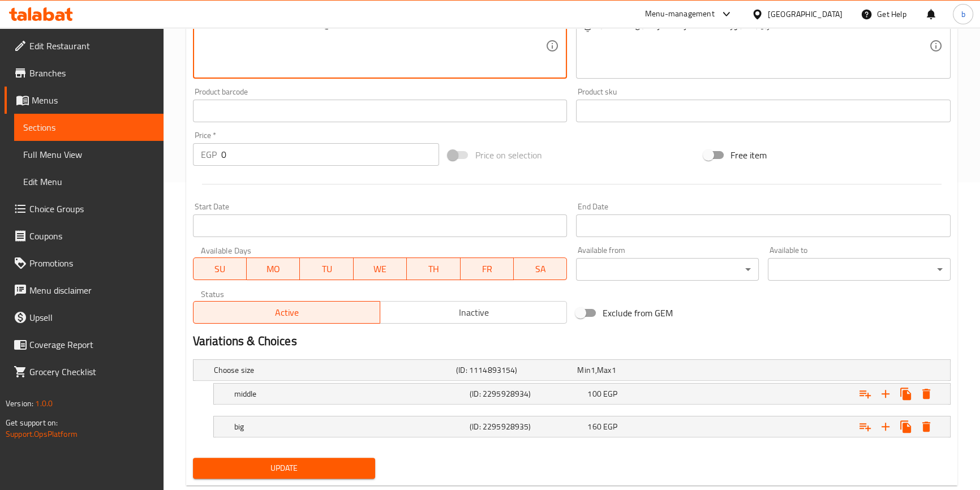
scroll to position [308, 0]
type textarea "Raisin + Coconut + Custard + Sugar + Milk +Baladi Ghee"
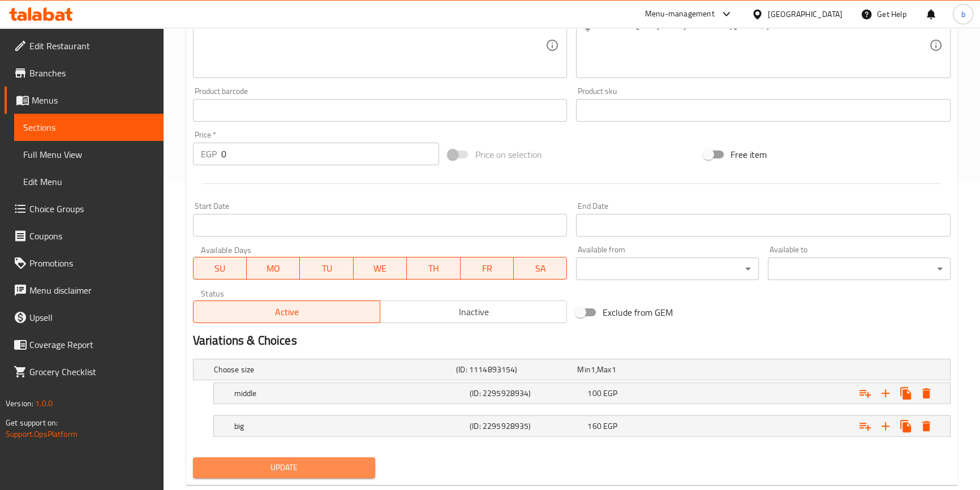
click at [302, 462] on span "Update" at bounding box center [284, 468] width 165 height 14
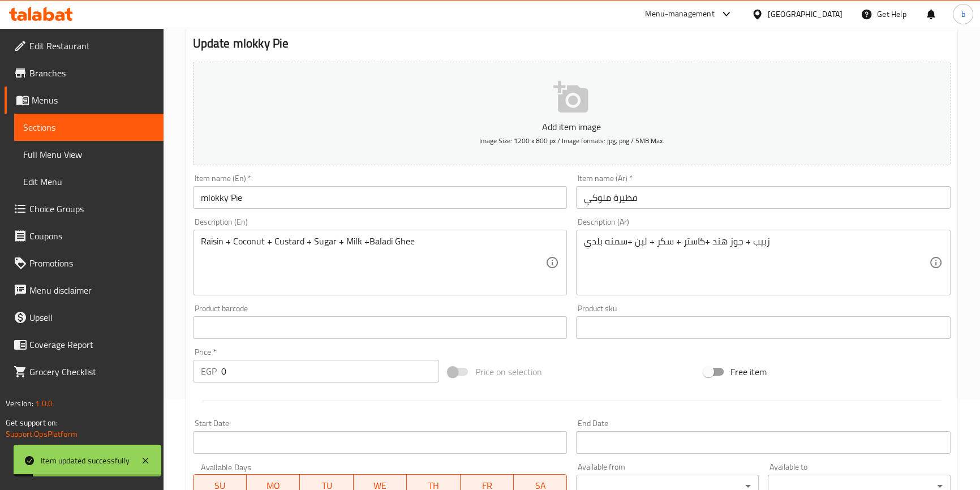
scroll to position [0, 0]
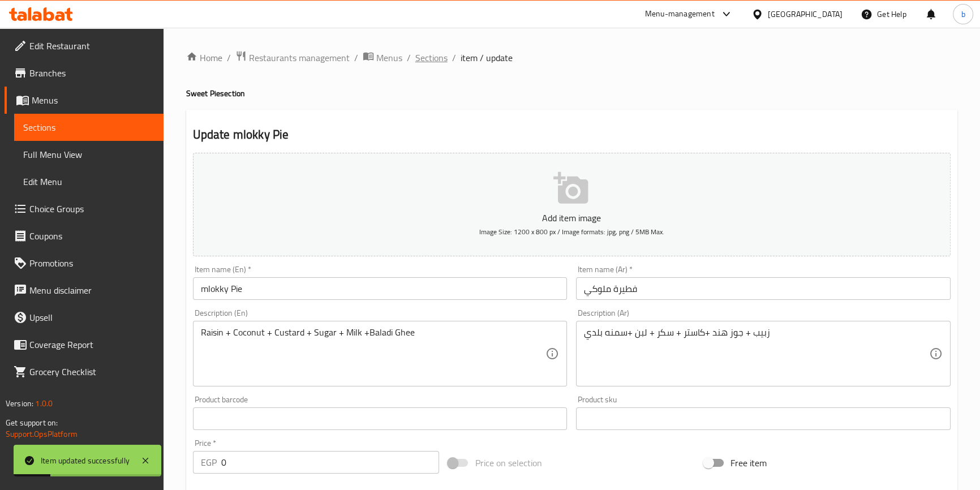
click at [433, 57] on span "Sections" at bounding box center [431, 58] width 32 height 14
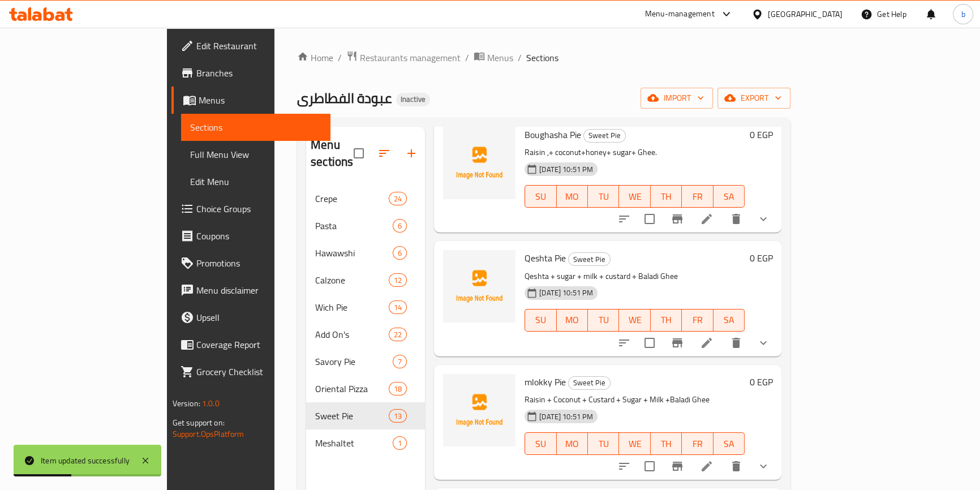
scroll to position [360, 0]
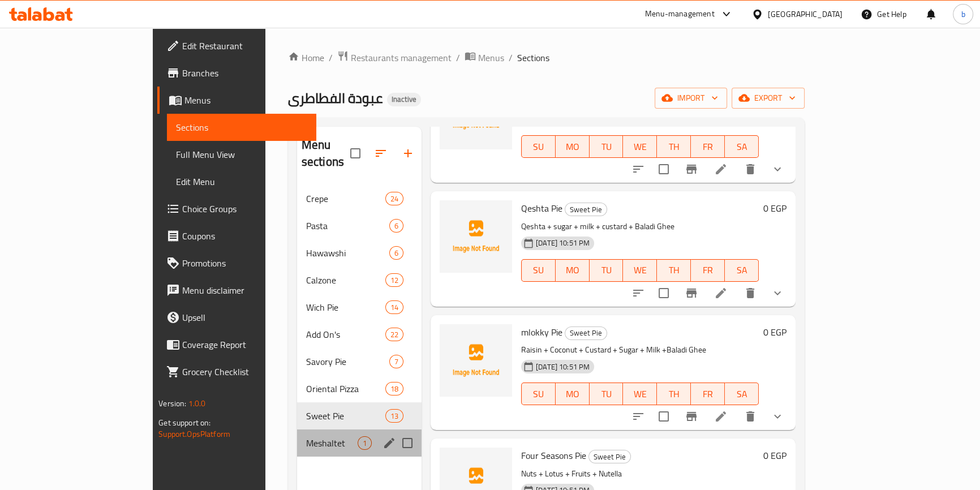
click at [297, 433] on div "Meshaltet 1" at bounding box center [359, 443] width 125 height 27
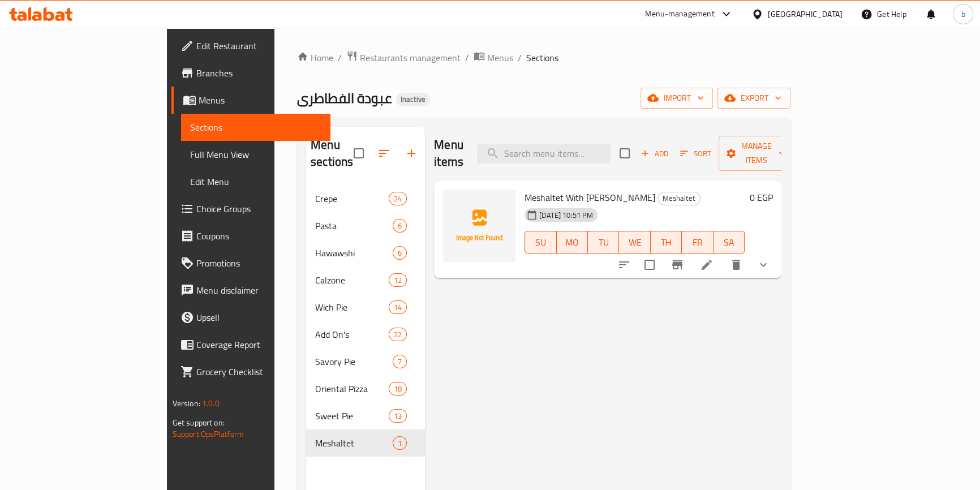
click at [714, 258] on icon at bounding box center [707, 265] width 14 height 14
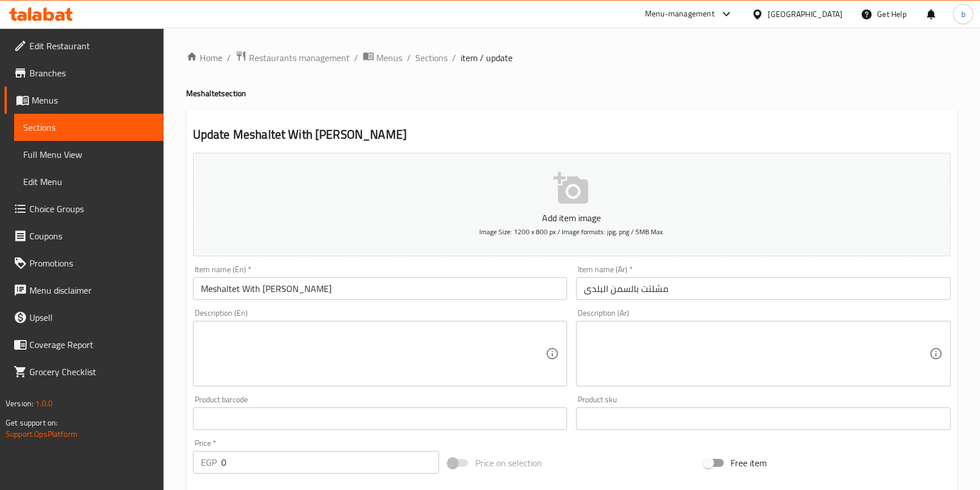
click at [465, 355] on textarea at bounding box center [373, 354] width 345 height 54
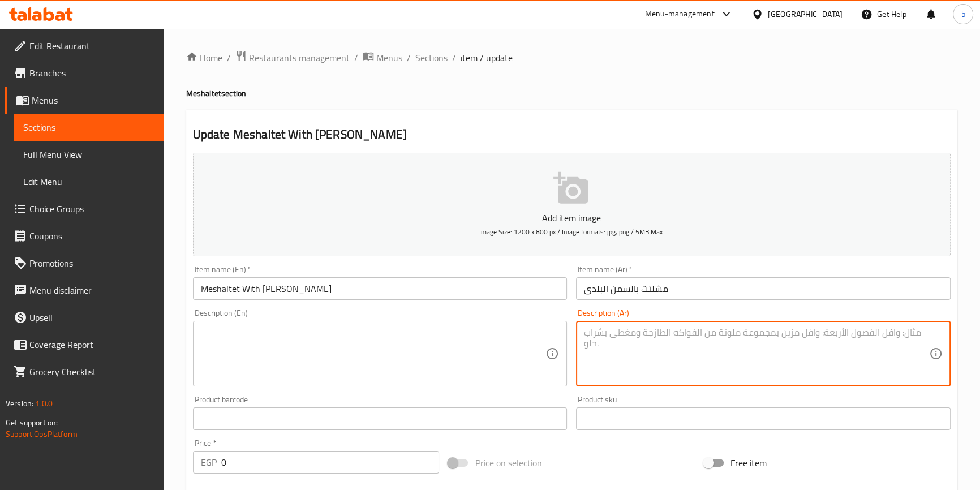
click at [658, 342] on textarea at bounding box center [756, 354] width 345 height 54
type textarea "l"
click at [602, 334] on textarea "موووورق" at bounding box center [756, 354] width 345 height 54
type textarea "موووورق"
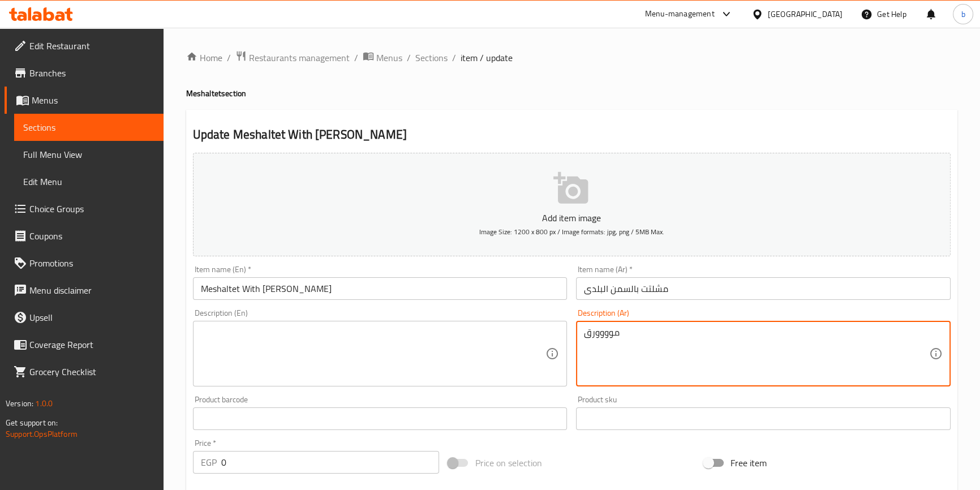
click at [490, 330] on textarea at bounding box center [373, 354] width 345 height 54
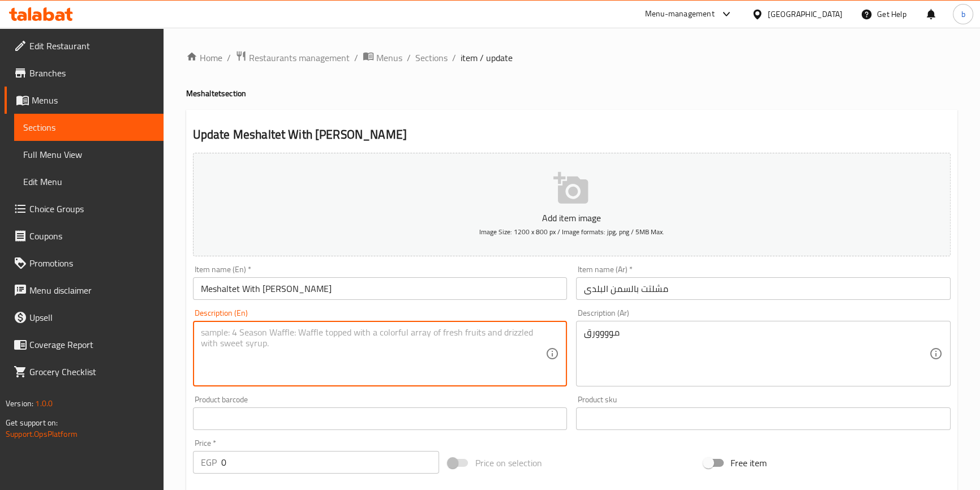
paste textarea "Mooorq"
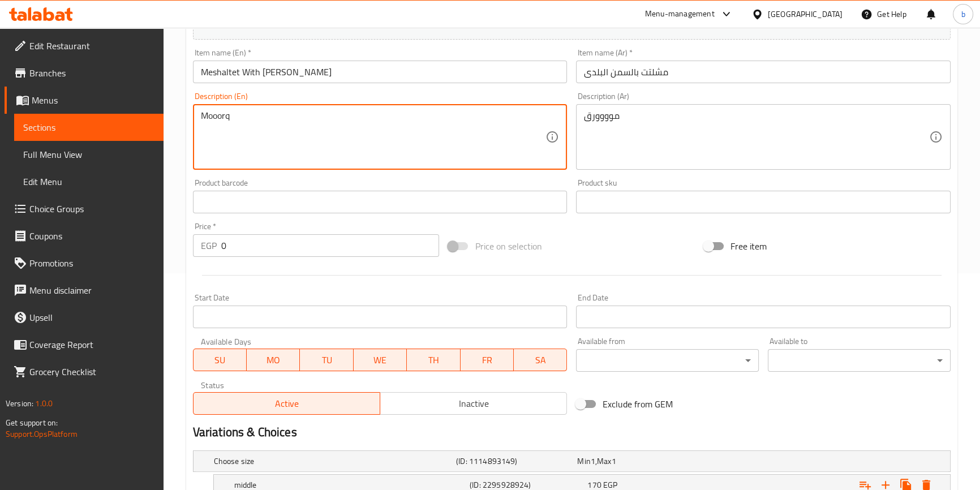
scroll to position [308, 0]
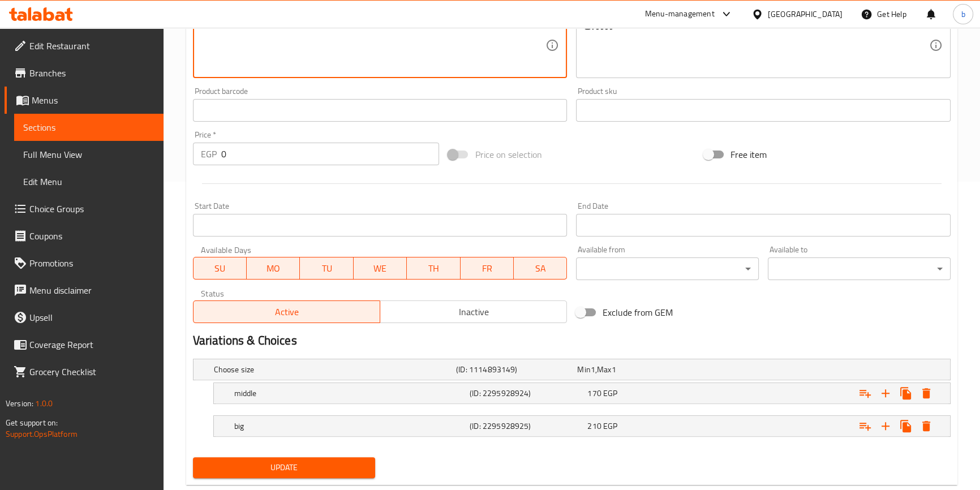
type textarea "Mooorq"
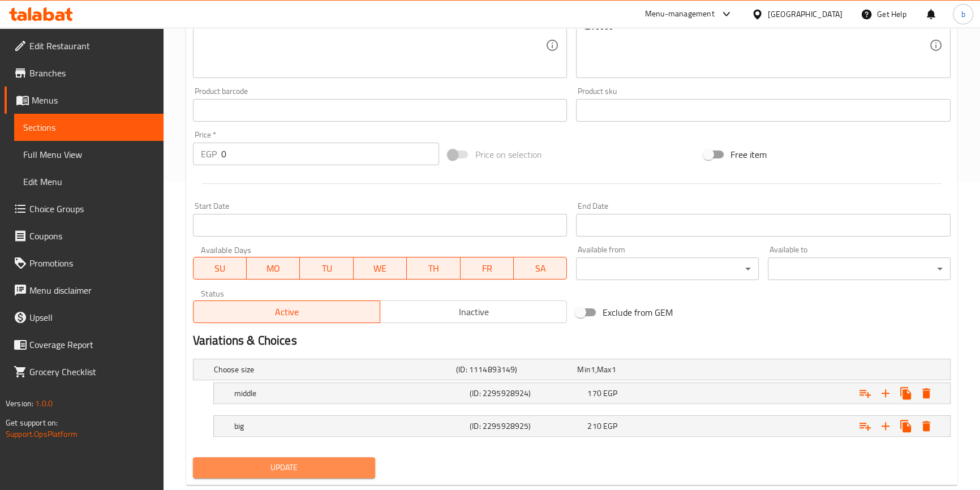
click at [258, 475] on button "Update" at bounding box center [284, 467] width 183 height 21
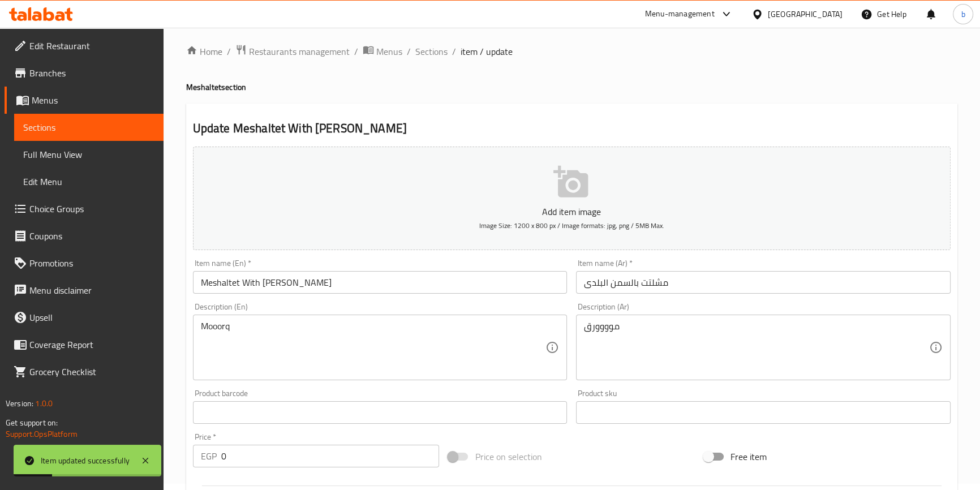
scroll to position [0, 0]
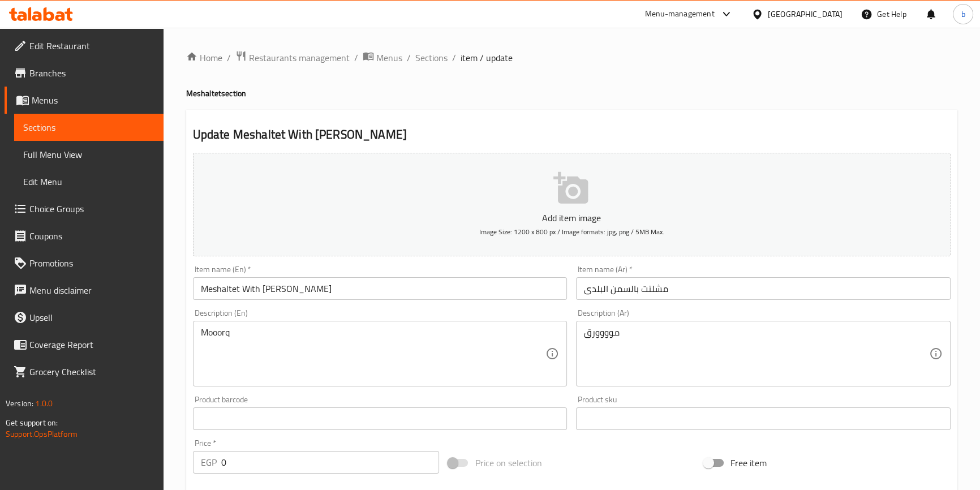
click at [58, 97] on span "Menus" at bounding box center [93, 100] width 123 height 14
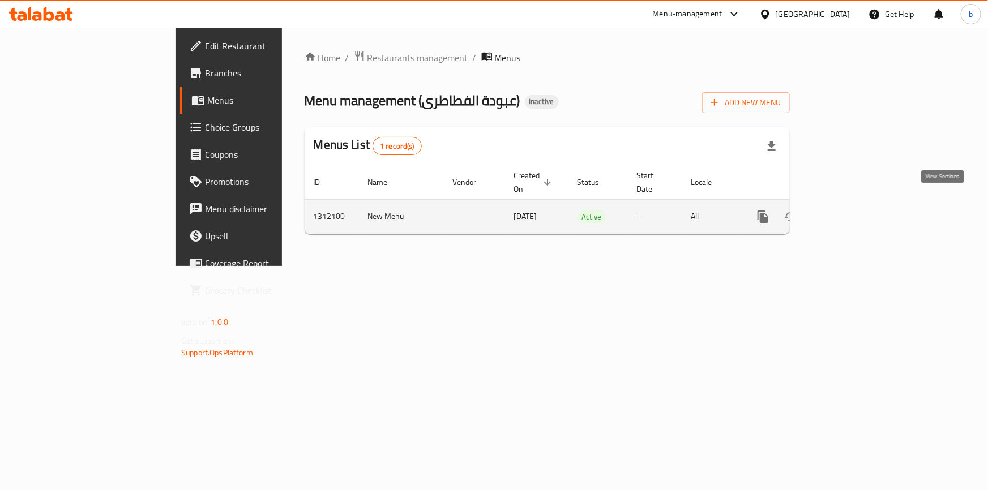
click at [851, 210] on icon "enhanced table" at bounding box center [845, 217] width 14 height 14
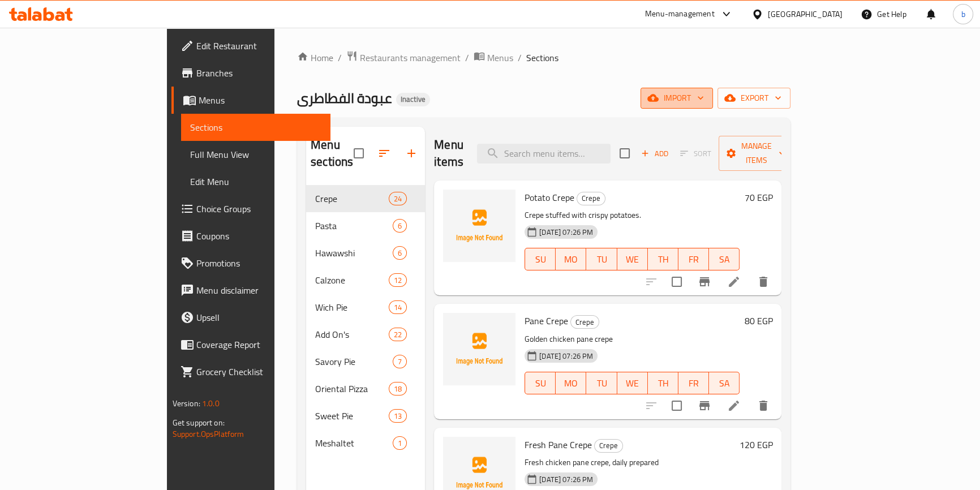
click at [713, 89] on button "import" at bounding box center [677, 98] width 72 height 21
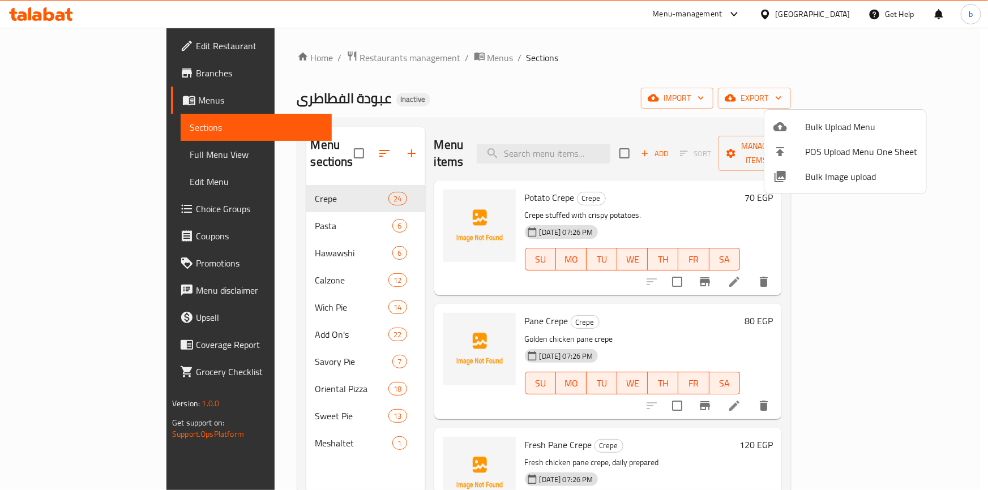
click at [924, 100] on div at bounding box center [494, 245] width 988 height 490
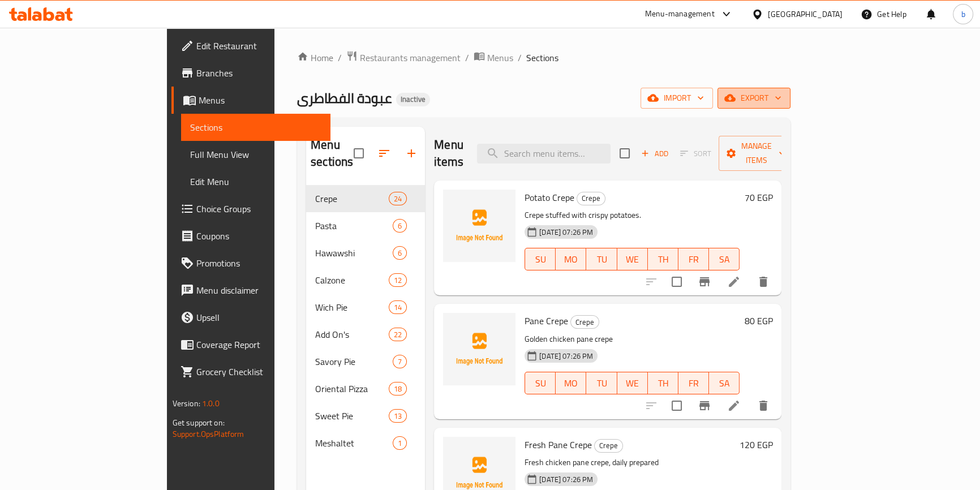
click at [782, 93] on span "export" at bounding box center [754, 98] width 55 height 14
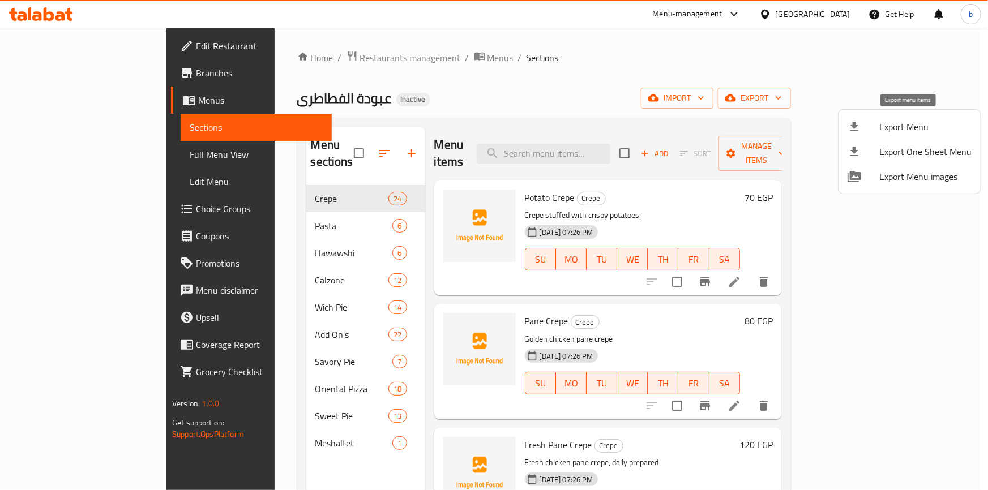
click at [936, 133] on span "Export Menu" at bounding box center [925, 127] width 92 height 14
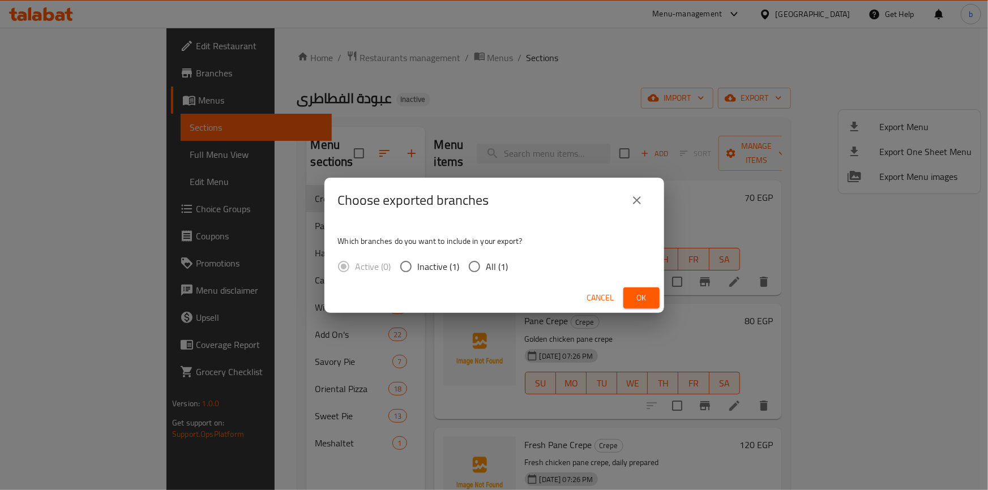
drag, startPoint x: 468, startPoint y: 258, endPoint x: 488, endPoint y: 259, distance: 20.4
click at [468, 258] on input "All (1)" at bounding box center [474, 267] width 24 height 24
radio input "true"
click at [641, 294] on span "Ok" at bounding box center [641, 298] width 18 height 14
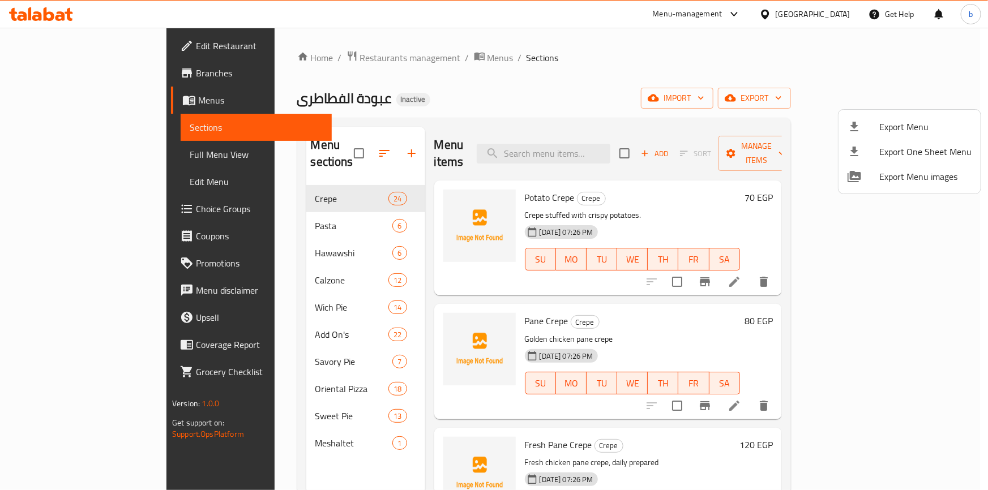
click at [78, 104] on div at bounding box center [494, 245] width 988 height 490
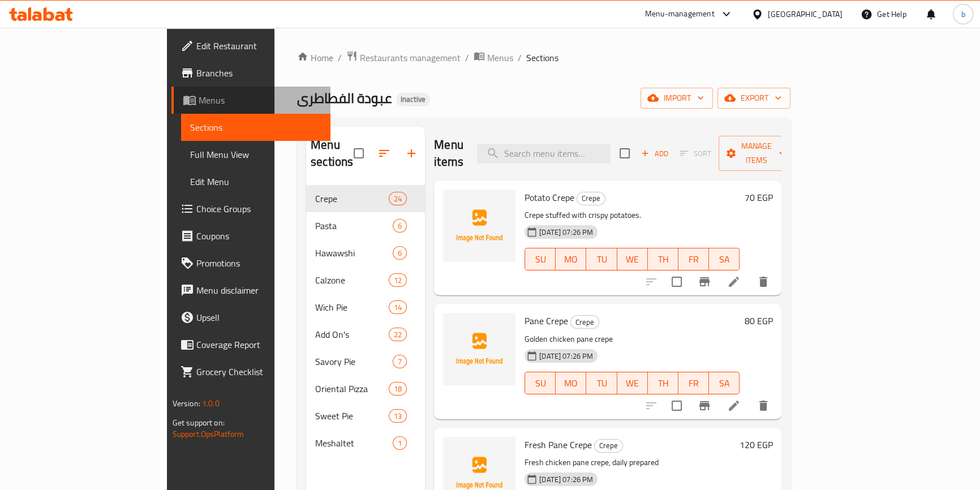
click at [199, 102] on span "Menus" at bounding box center [260, 100] width 123 height 14
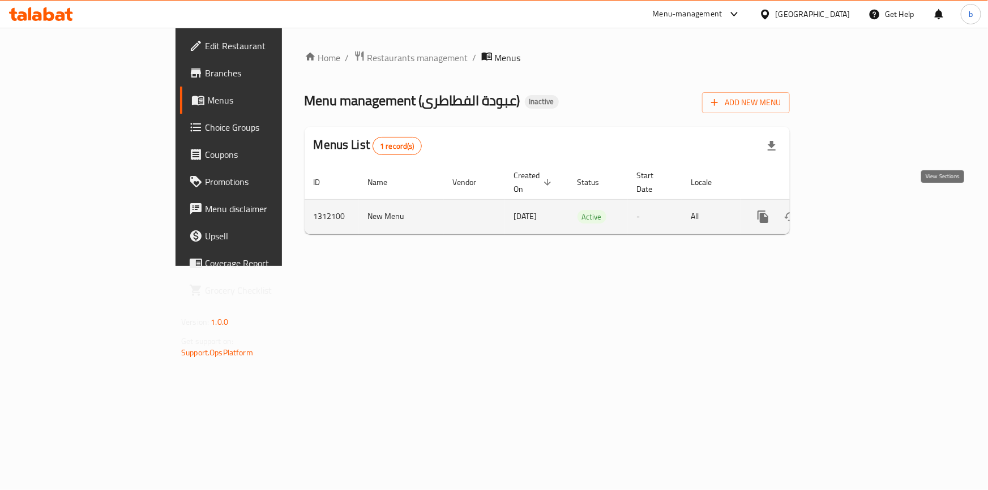
click at [851, 210] on icon "enhanced table" at bounding box center [845, 217] width 14 height 14
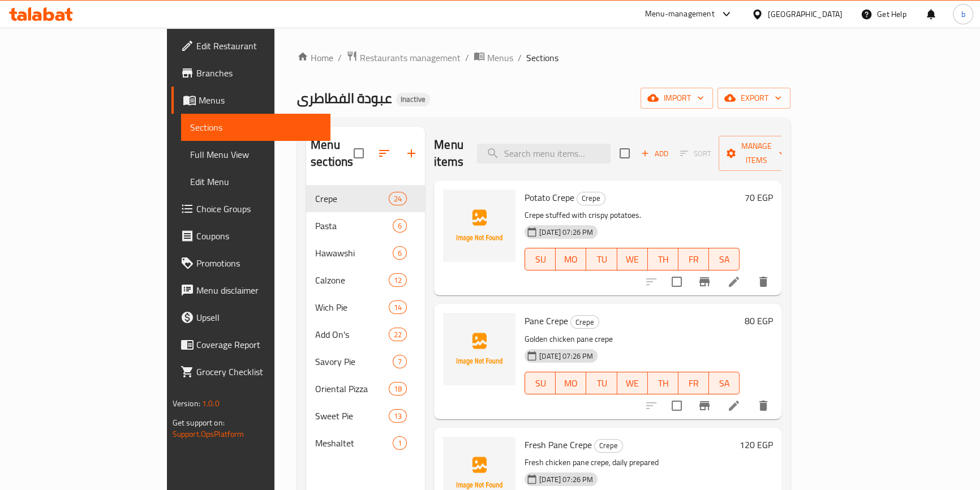
scroll to position [102, 0]
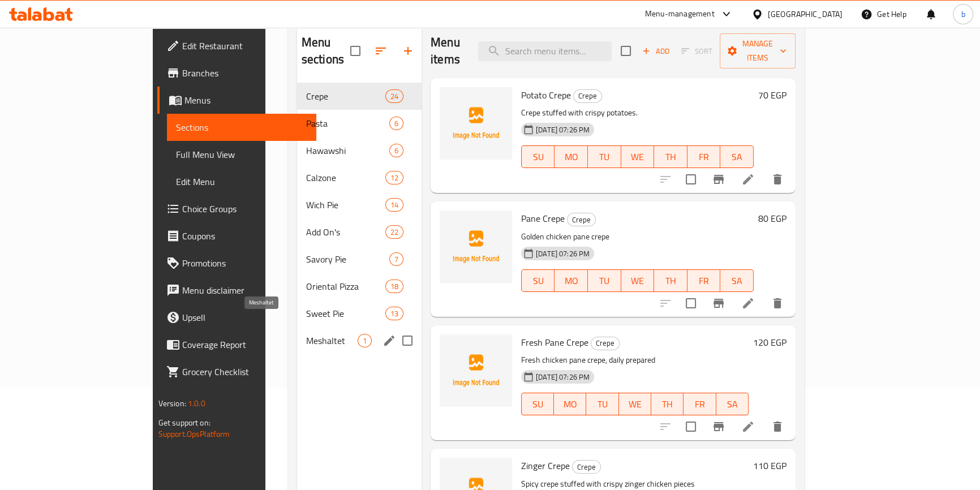
click at [306, 334] on span "Meshaltet" at bounding box center [332, 341] width 52 height 14
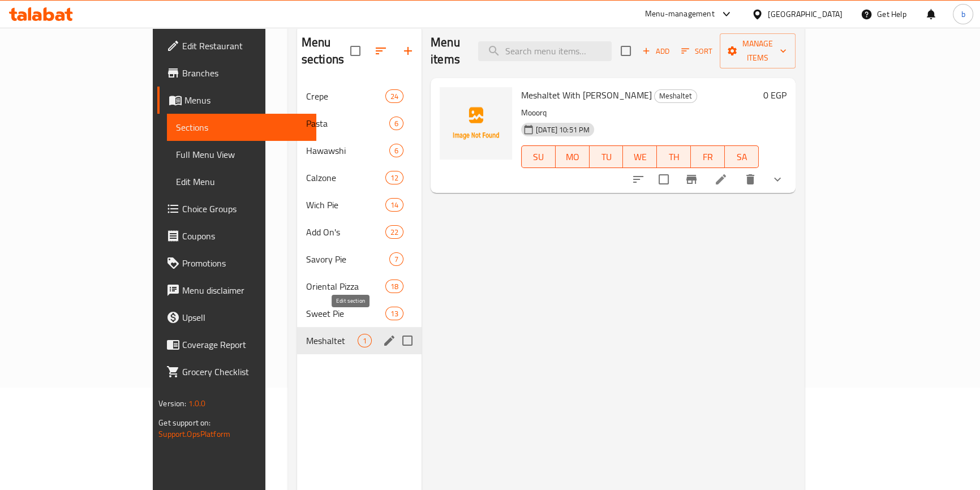
click at [383, 334] on icon "edit" at bounding box center [390, 341] width 14 height 14
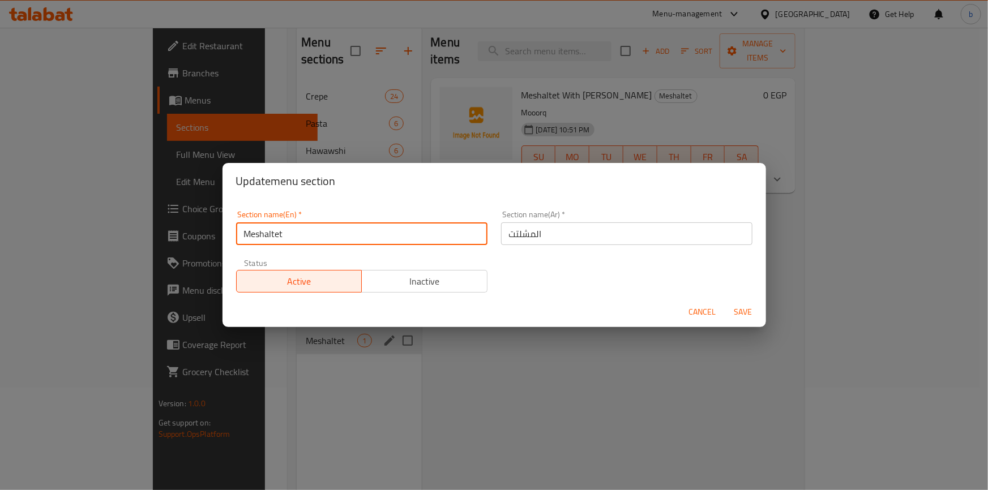
click at [247, 232] on input "Meshaltet" at bounding box center [361, 233] width 251 height 23
type input "ALmeshaltet"
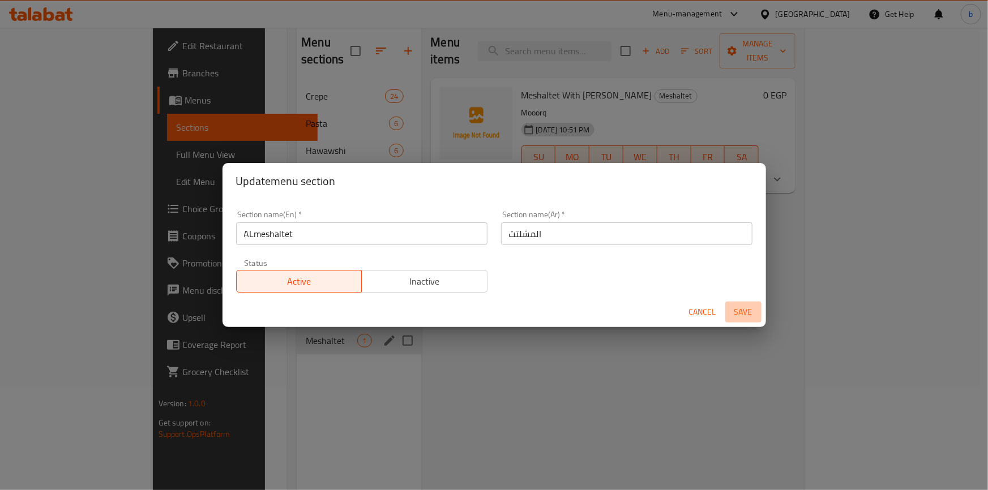
click at [749, 317] on span "Save" at bounding box center [743, 312] width 27 height 14
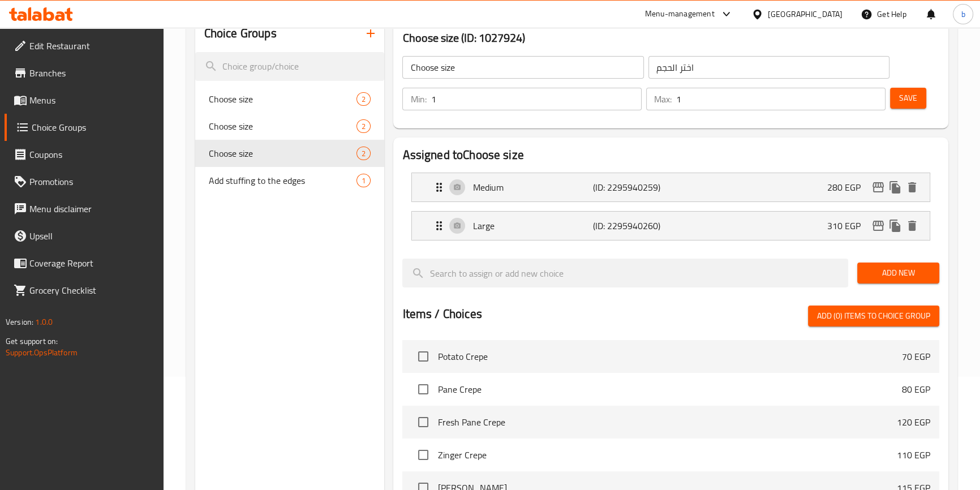
scroll to position [1472, 0]
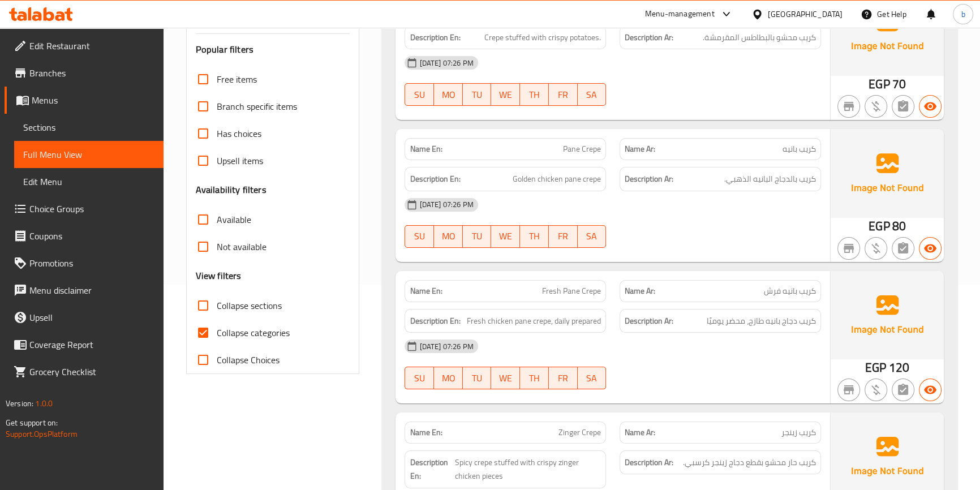
scroll to position [412, 0]
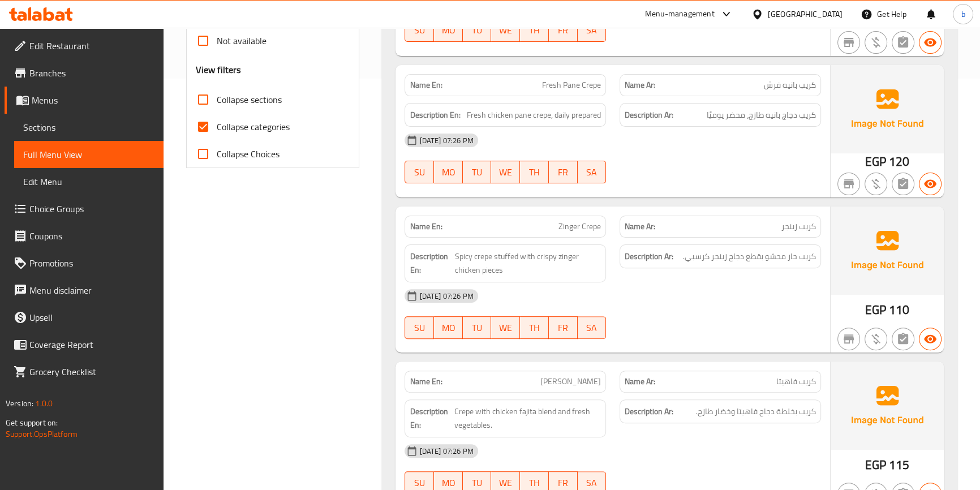
click at [203, 121] on input "Collapse categories" at bounding box center [203, 126] width 27 height 27
checkbox input "false"
click at [204, 102] on input "Collapse sections" at bounding box center [203, 99] width 27 height 27
checkbox input "true"
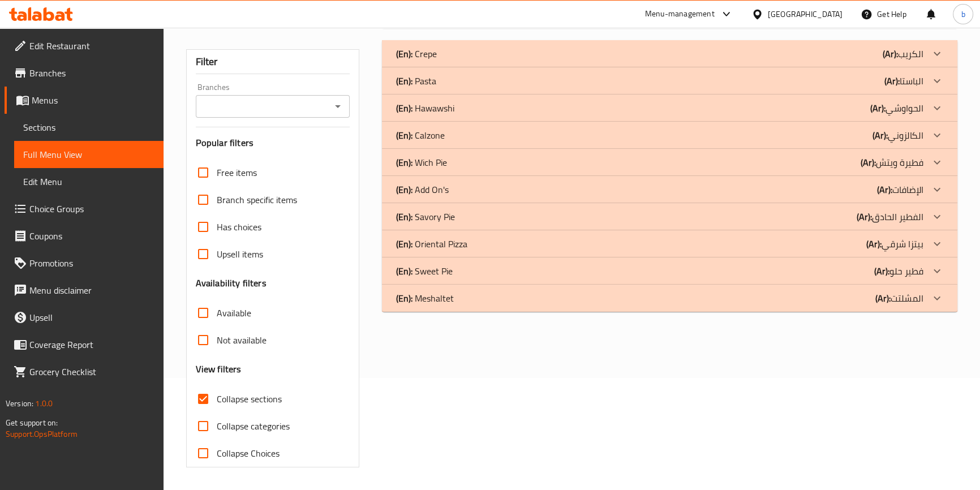
scroll to position [112, 0]
click at [931, 238] on icon at bounding box center [938, 245] width 14 height 14
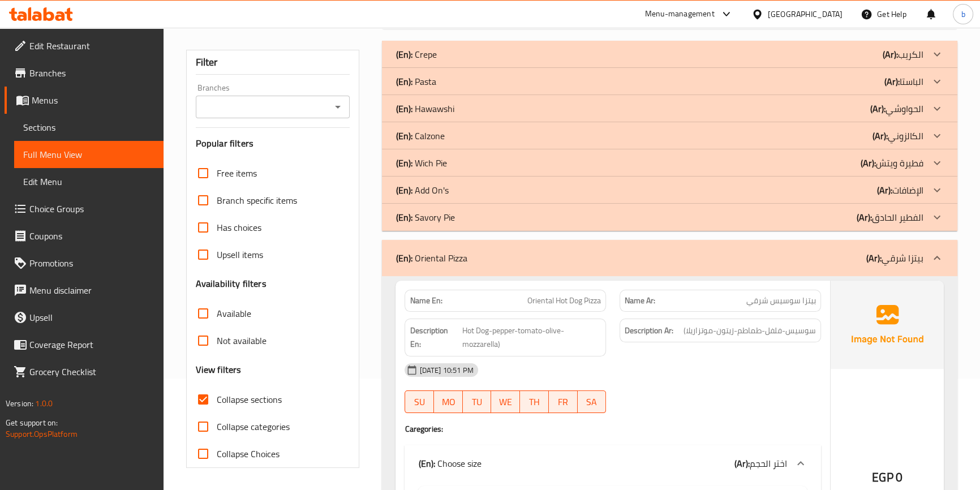
click at [935, 252] on icon at bounding box center [938, 258] width 14 height 14
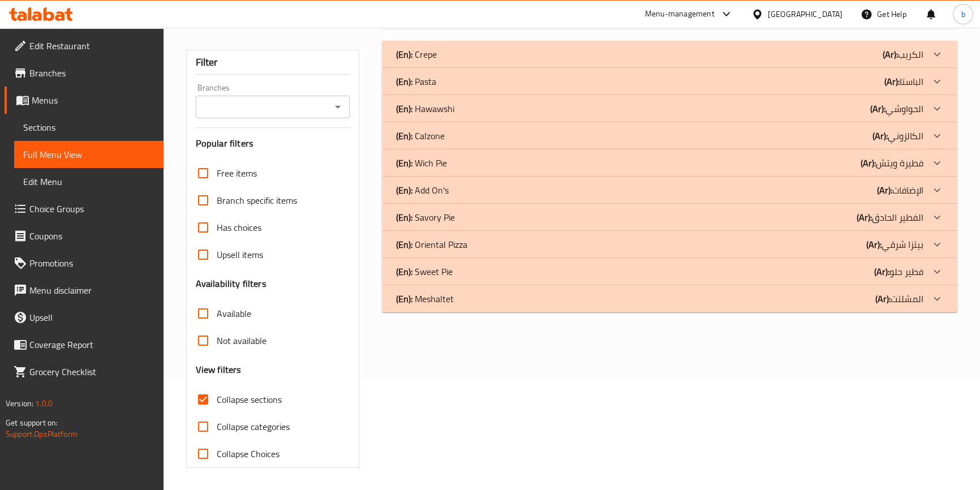
click at [941, 302] on icon at bounding box center [938, 299] width 14 height 14
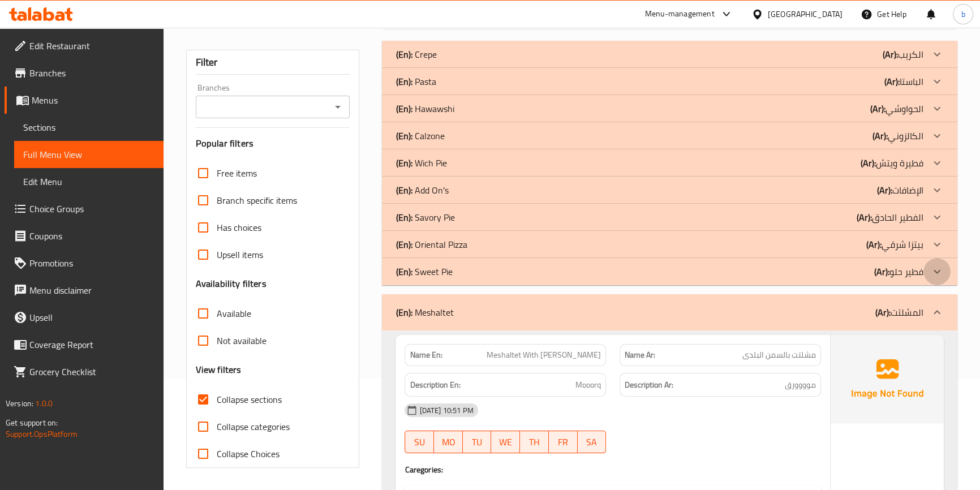
click at [935, 274] on icon at bounding box center [938, 272] width 14 height 14
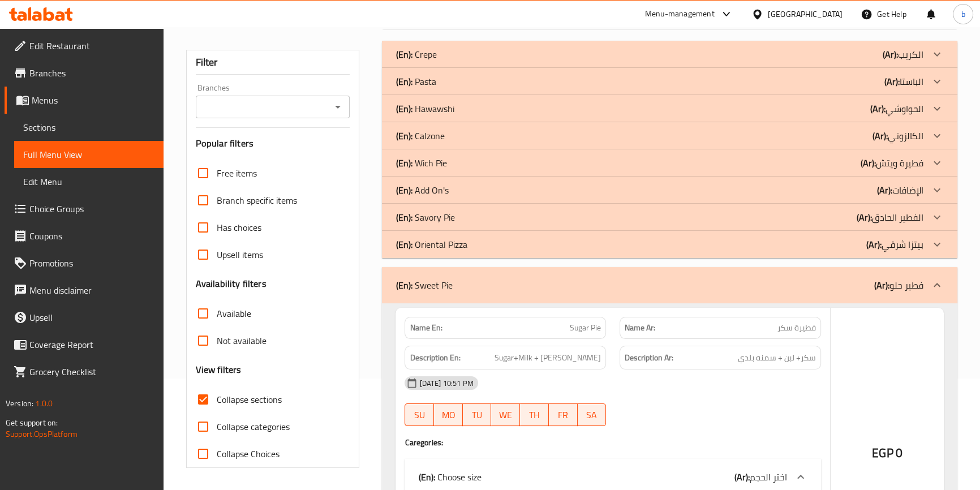
click at [940, 246] on icon at bounding box center [938, 245] width 14 height 14
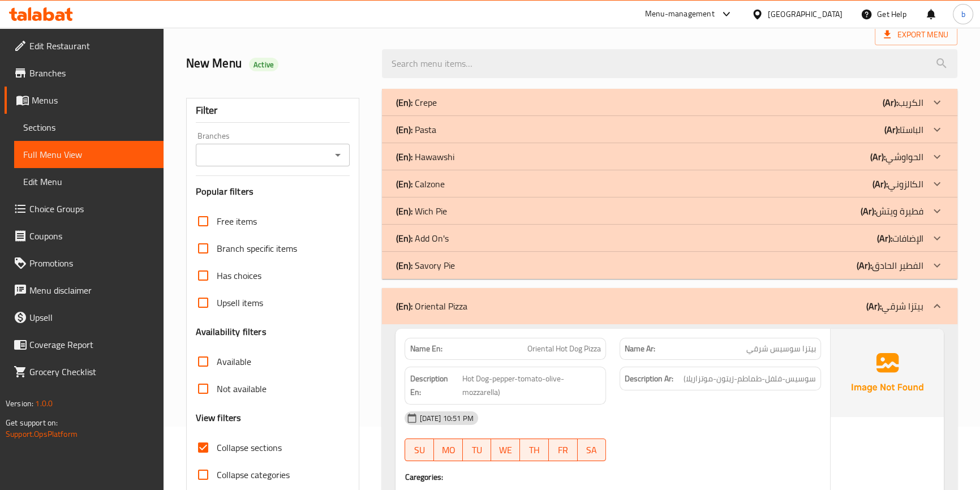
scroll to position [154, 0]
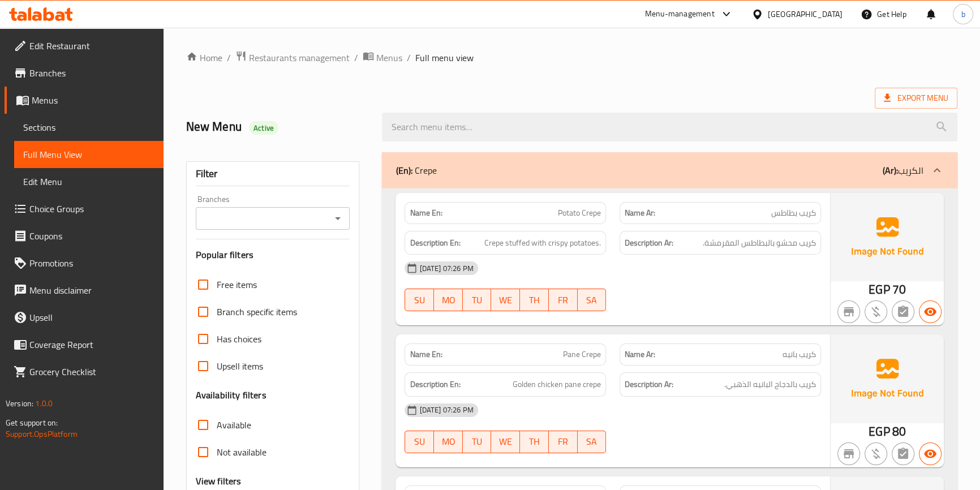
scroll to position [205, 0]
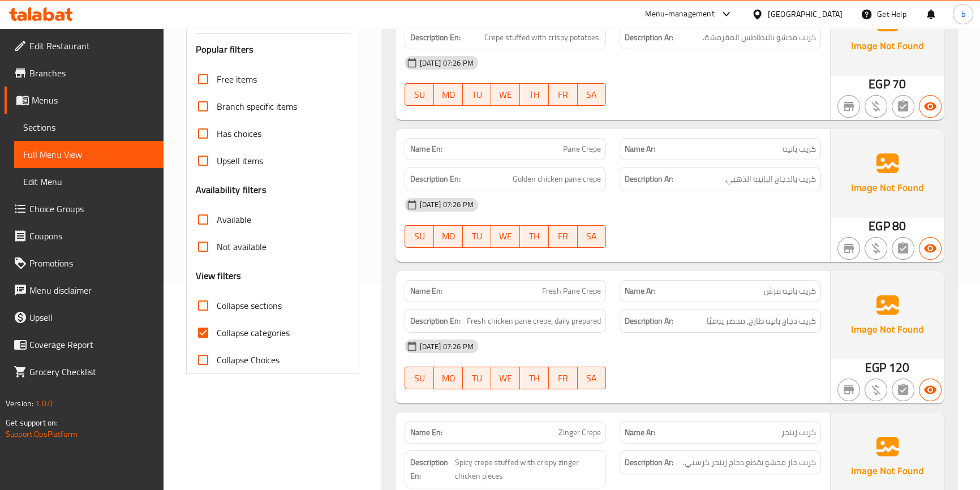
click at [204, 304] on input "Collapse sections" at bounding box center [203, 305] width 27 height 27
checkbox input "true"
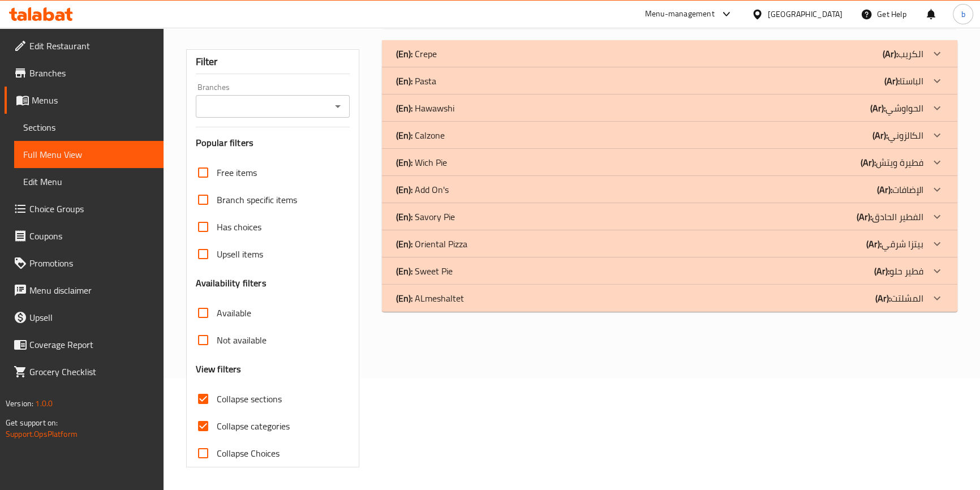
click at [203, 413] on input "Collapse categories" at bounding box center [203, 426] width 27 height 27
checkbox input "false"
click at [934, 212] on icon at bounding box center [938, 218] width 14 height 14
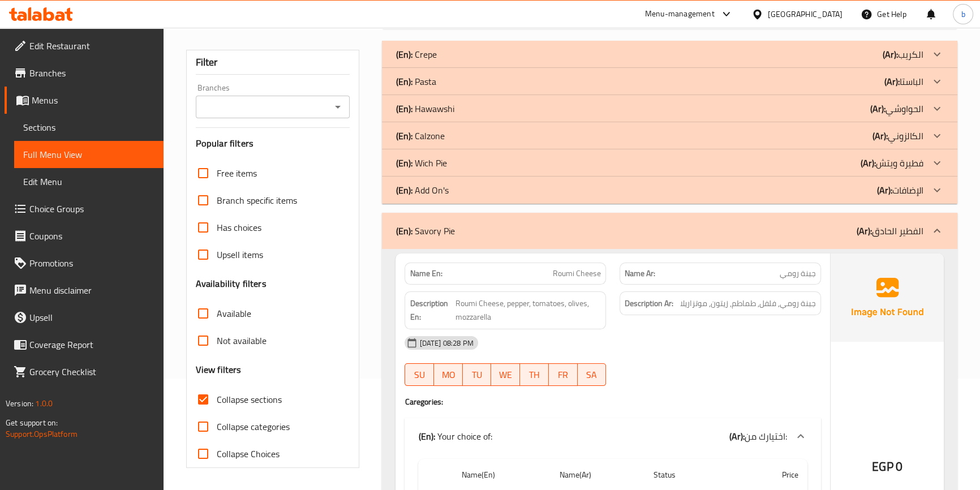
scroll to position [163, 0]
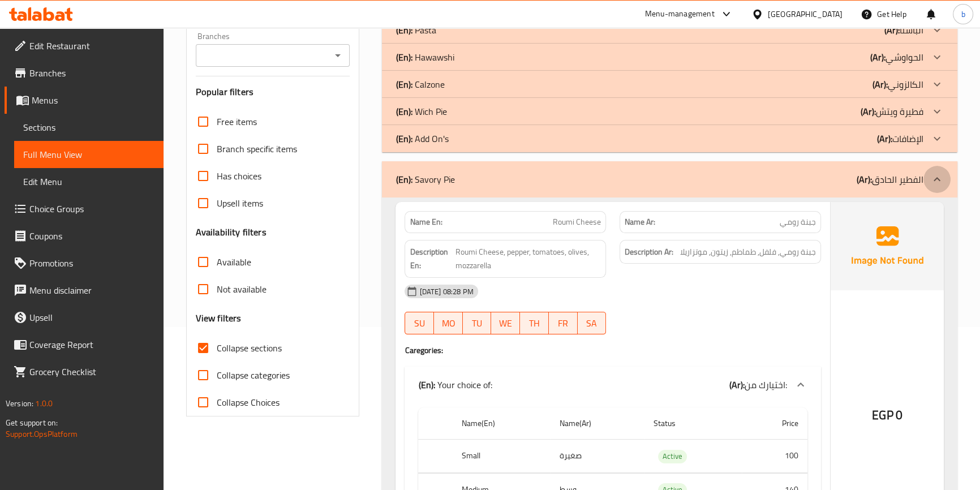
click at [936, 186] on icon at bounding box center [938, 180] width 14 height 14
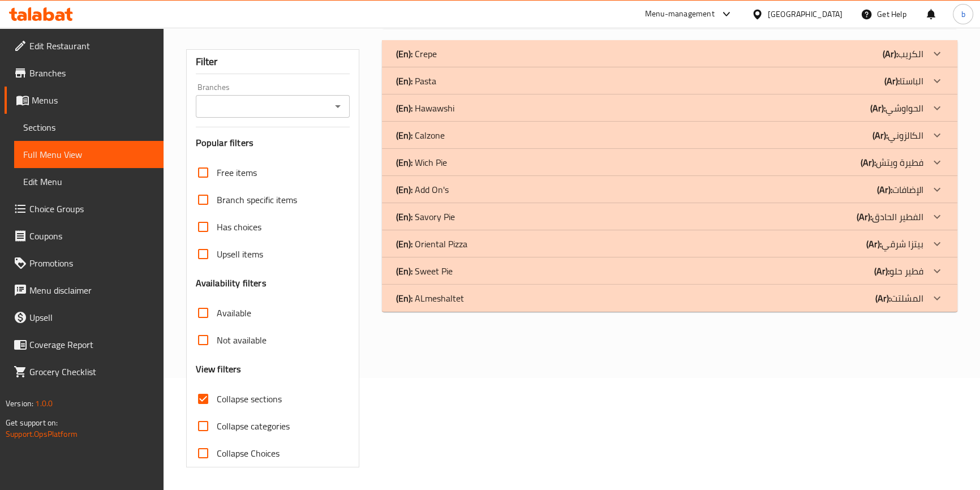
scroll to position [112, 0]
click at [935, 250] on icon at bounding box center [938, 245] width 14 height 14
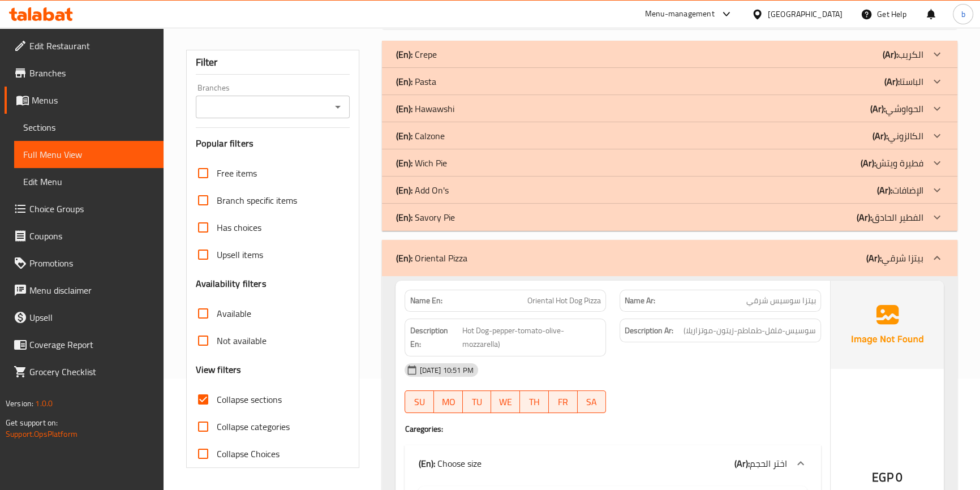
click at [938, 256] on icon at bounding box center [938, 258] width 14 height 14
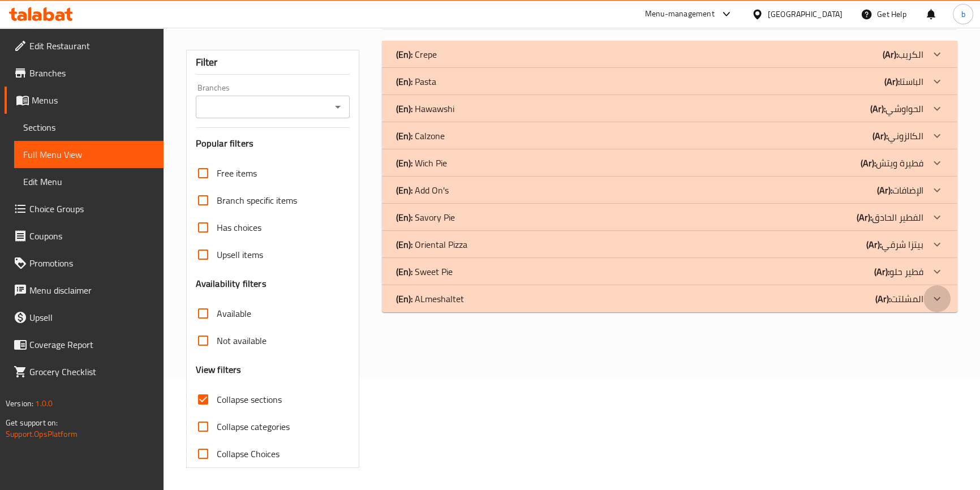
click at [939, 306] on div at bounding box center [937, 298] width 27 height 27
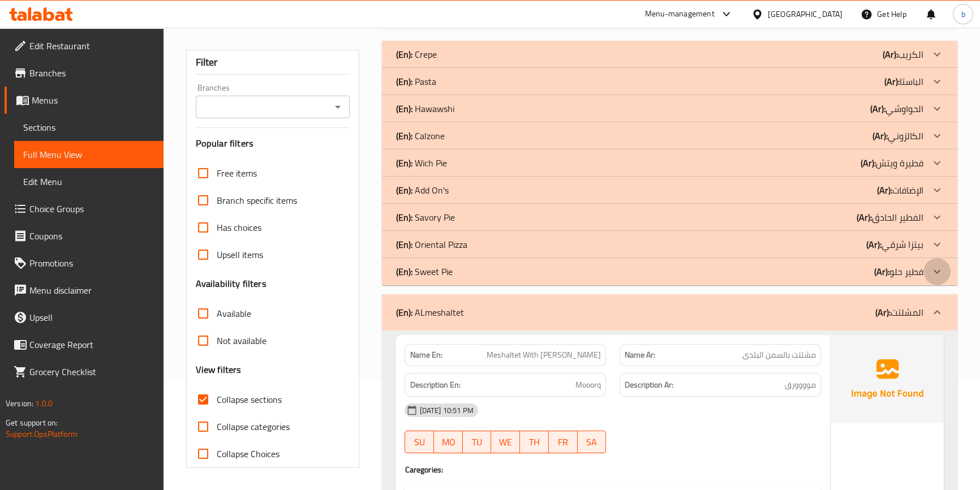
click at [937, 272] on icon at bounding box center [937, 271] width 7 height 4
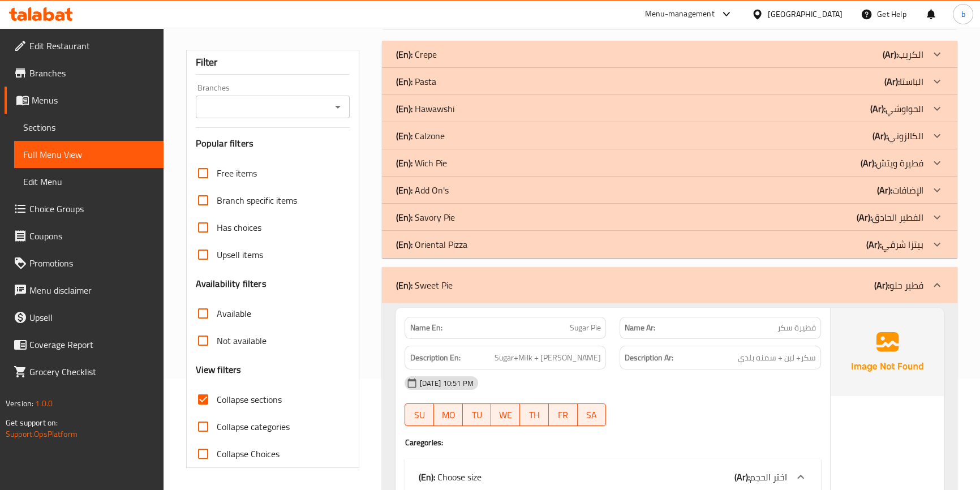
click at [936, 247] on icon at bounding box center [938, 245] width 14 height 14
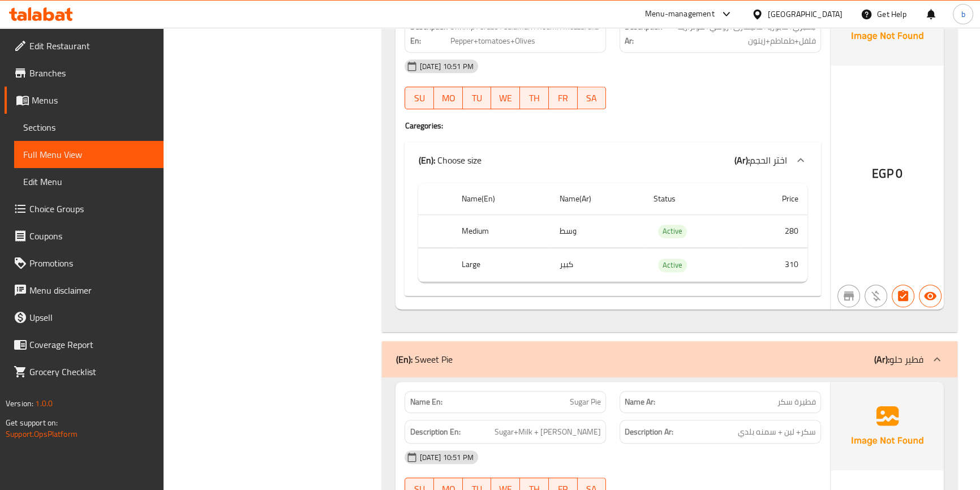
scroll to position [6221, 0]
